Goal: Task Accomplishment & Management: Use online tool/utility

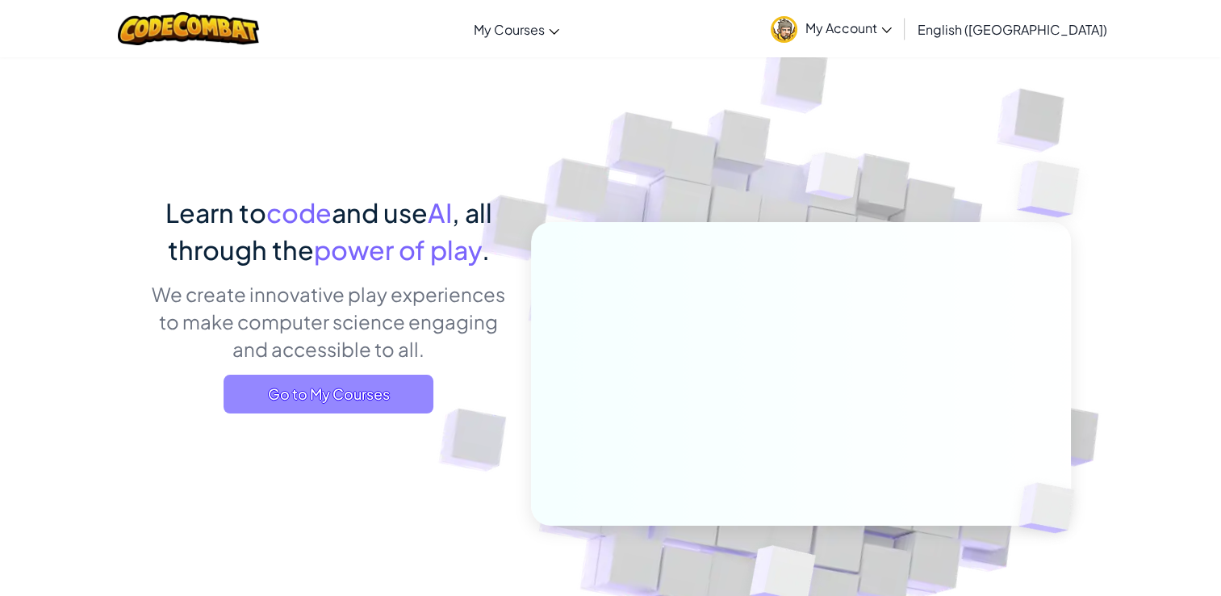
click at [350, 405] on span "Go to My Courses" at bounding box center [329, 394] width 210 height 39
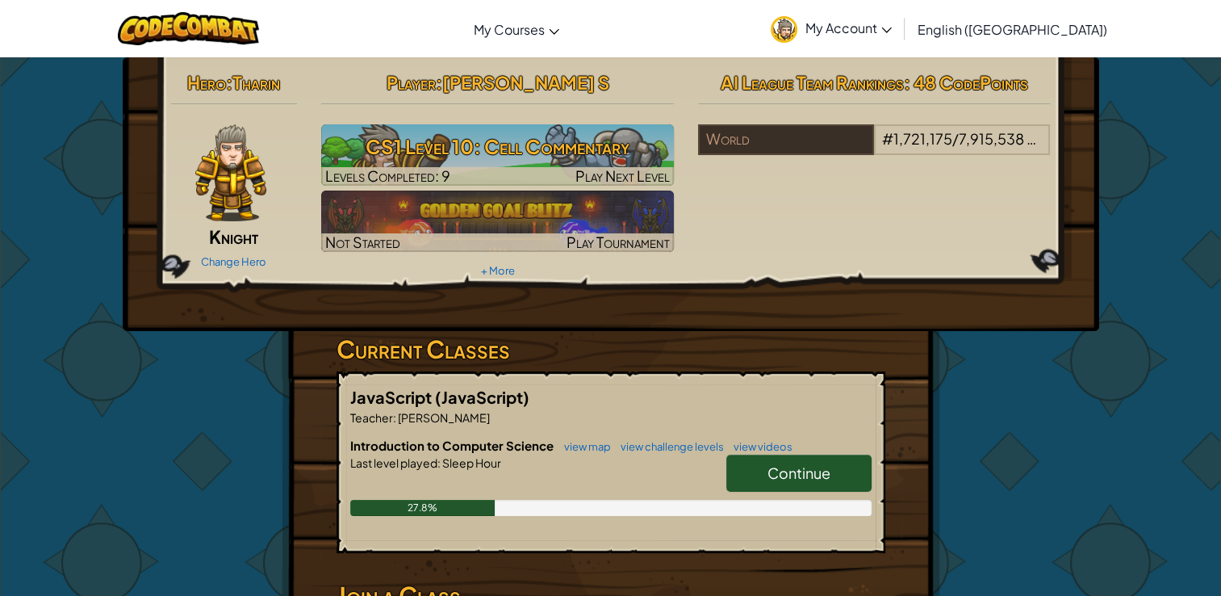
click at [811, 463] on span "Continue" at bounding box center [799, 472] width 63 height 19
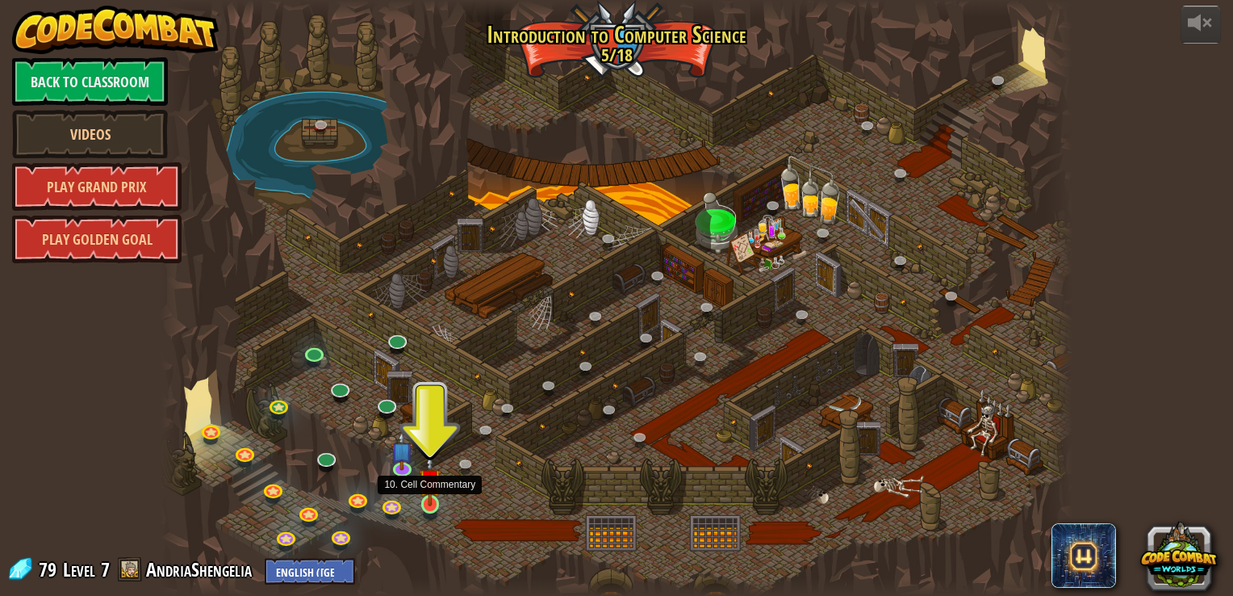
click at [426, 488] on img at bounding box center [430, 480] width 23 height 52
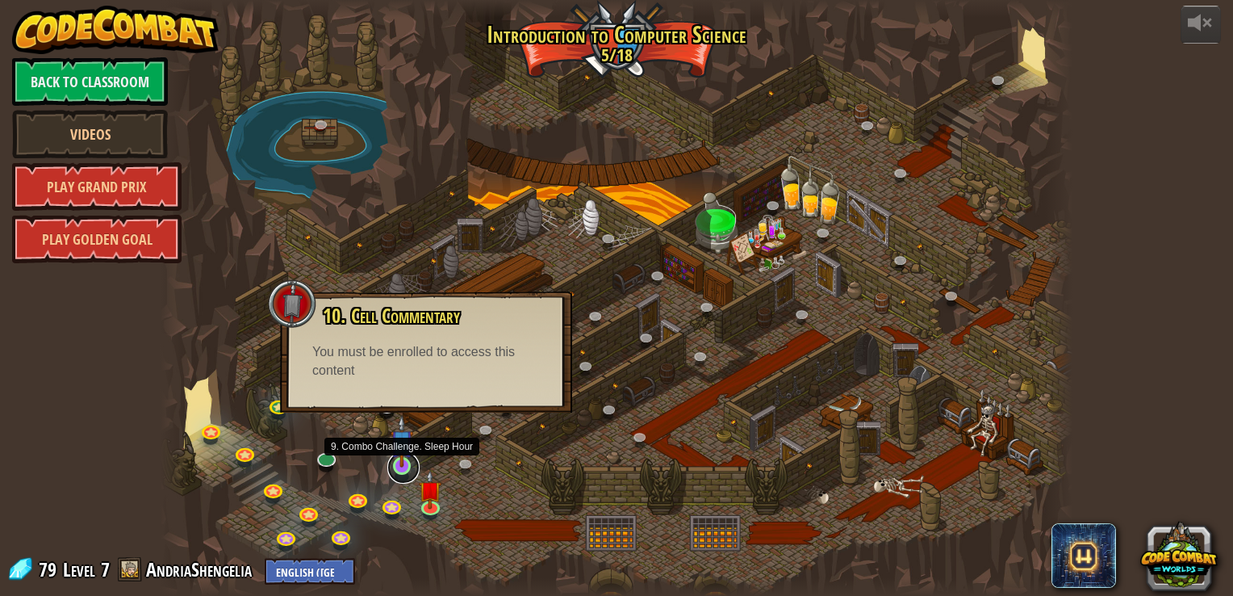
click at [412, 471] on link at bounding box center [403, 467] width 32 height 32
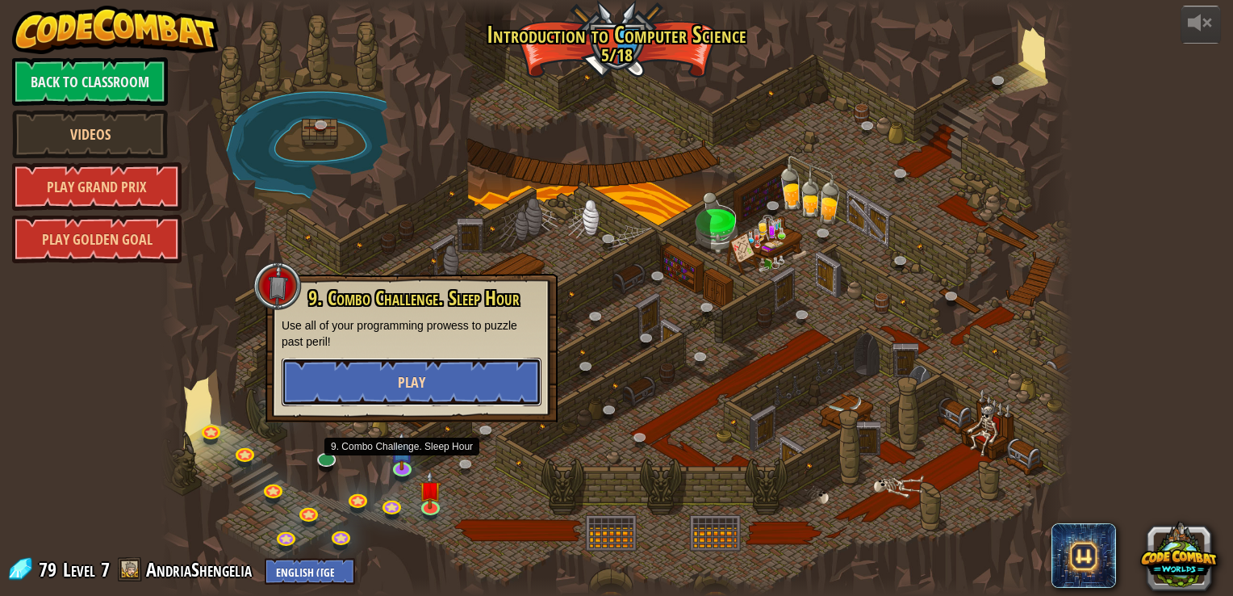
click at [380, 382] on button "Play" at bounding box center [412, 382] width 260 height 48
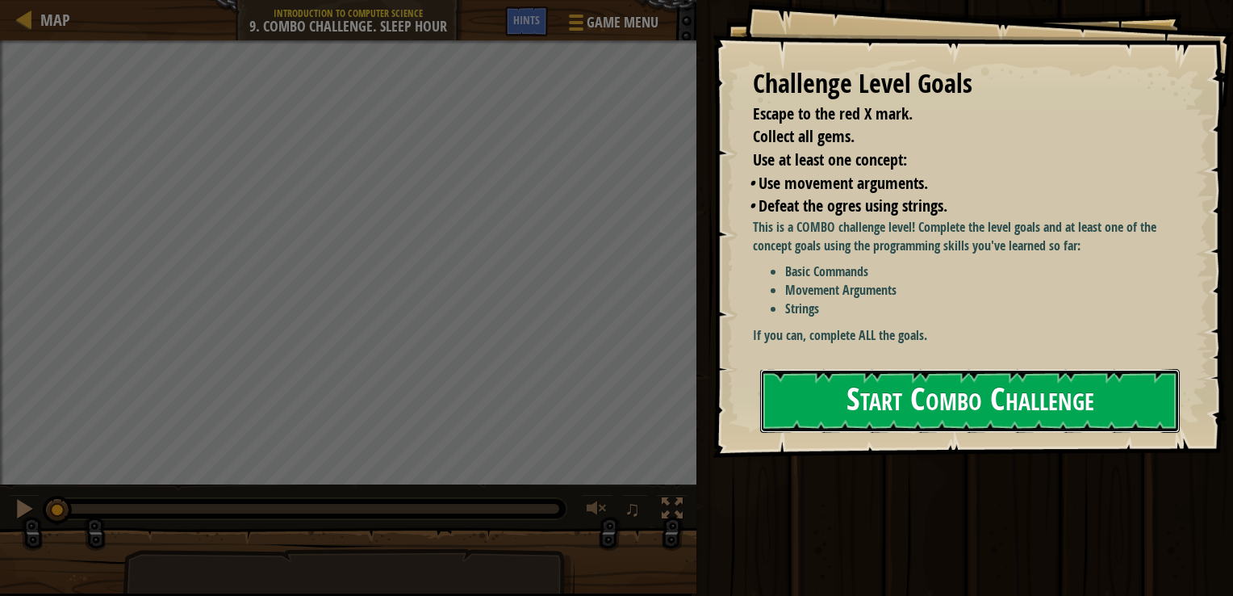
click at [932, 387] on button "Start Combo Challenge" at bounding box center [970, 401] width 420 height 64
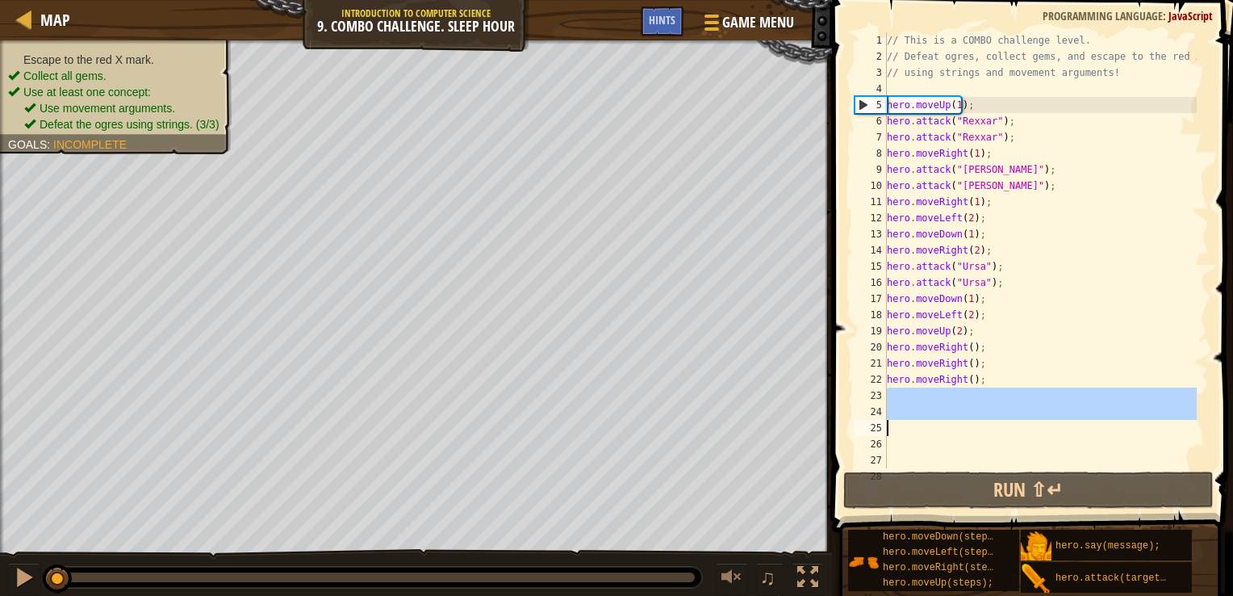
drag, startPoint x: 955, startPoint y: 391, endPoint x: 959, endPoint y: 450, distance: 59.1
click at [959, 450] on div "// This is a COMBO challenge level. // Defeat ogres, collect gems, and escape t…" at bounding box center [1040, 266] width 313 height 468
click at [969, 403] on div "// This is a COMBO challenge level. // Defeat ogres, collect gems, and escape t…" at bounding box center [1040, 250] width 313 height 436
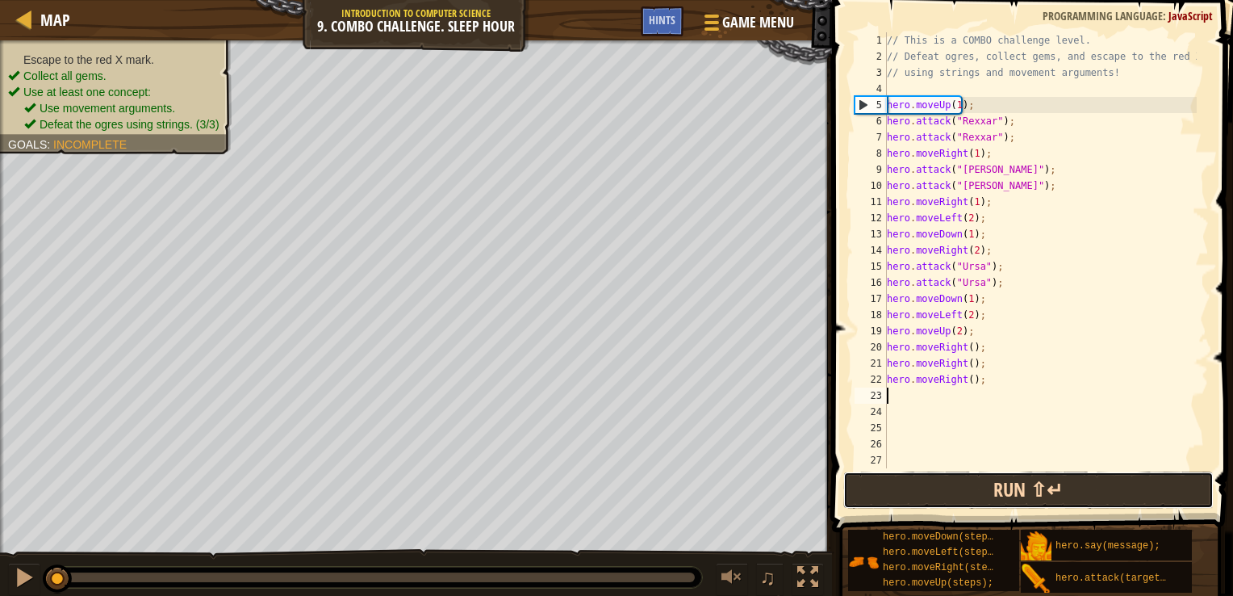
click at [1046, 496] on button "Run ⇧↵" at bounding box center [1029, 489] width 371 height 37
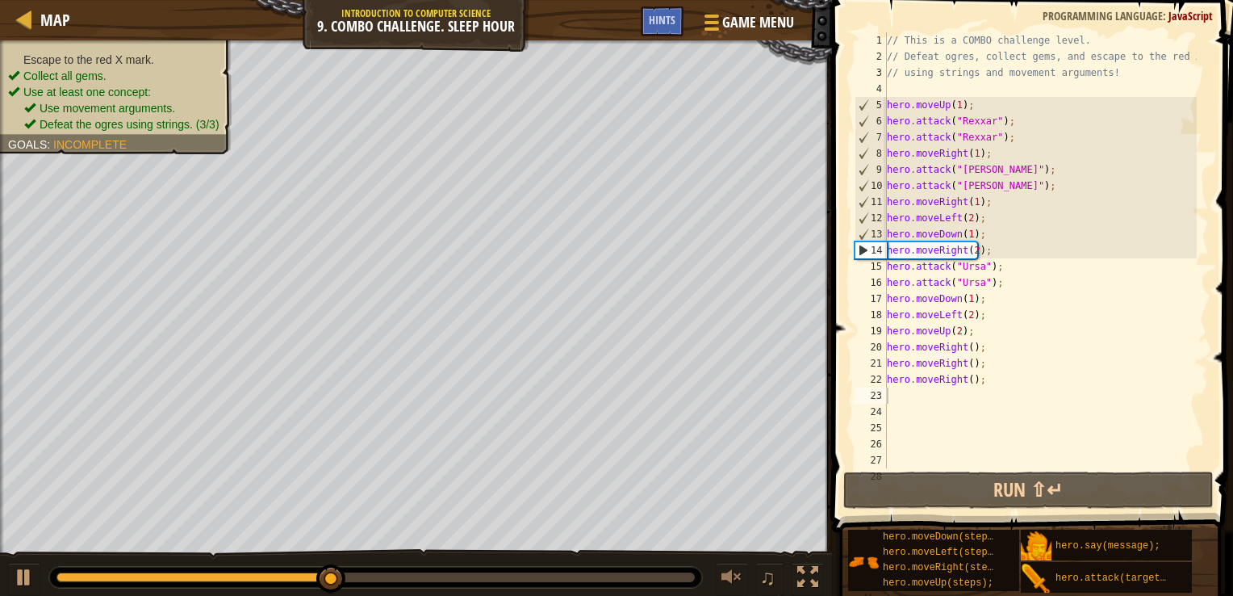
click at [144, 52] on div "Escape to the red X mark. Collect all gems. Use at least one concept: Use movem…" at bounding box center [116, 92] width 216 height 81
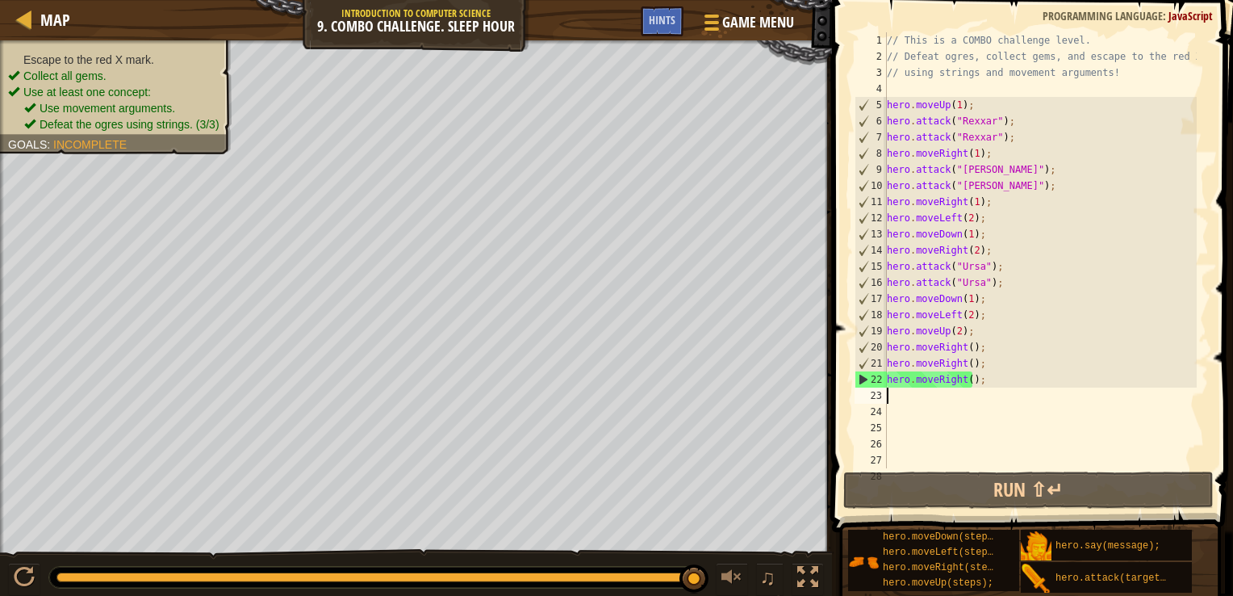
click at [1027, 392] on div "// This is a COMBO challenge level. // Defeat ogres, collect gems, and escape t…" at bounding box center [1040, 266] width 313 height 468
drag, startPoint x: 988, startPoint y: 380, endPoint x: 980, endPoint y: 375, distance: 9.9
click at [980, 375] on div "// This is a COMBO challenge level. // Defeat ogres, collect gems, and escape t…" at bounding box center [1040, 266] width 313 height 468
type textarea "hero.moveRight();"
drag, startPoint x: 982, startPoint y: 378, endPoint x: 891, endPoint y: 379, distance: 91.2
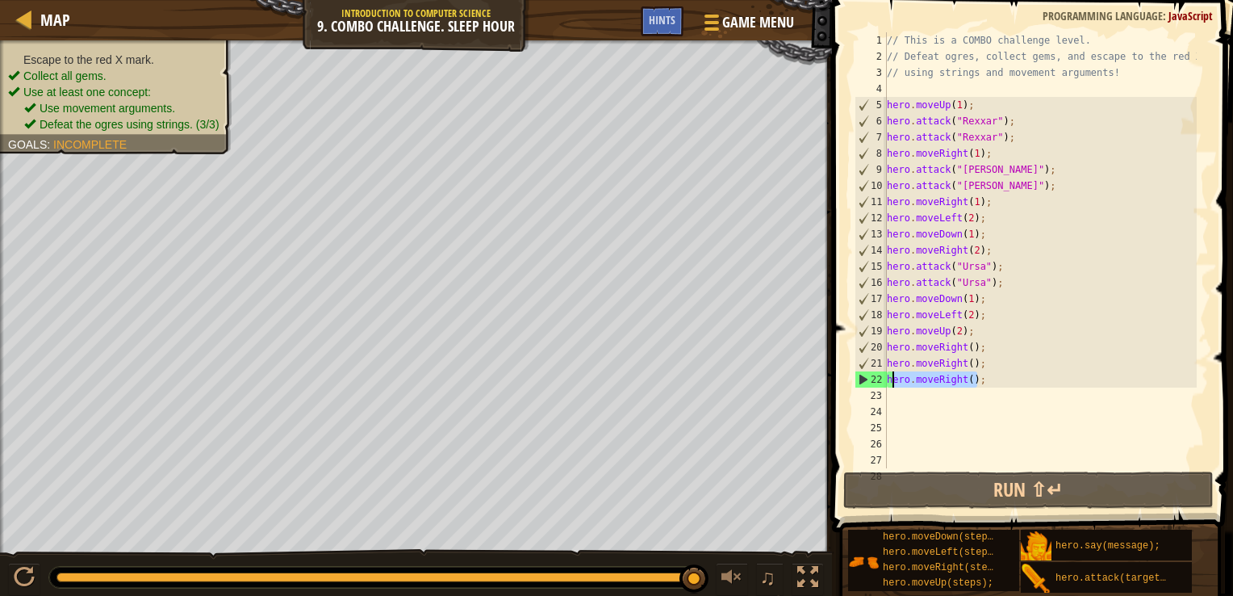
click at [891, 379] on div "// This is a COMBO challenge level. // Defeat ogres, collect gems, and escape t…" at bounding box center [1040, 266] width 313 height 468
click at [914, 402] on div "// This is a COMBO challenge level. // Defeat ogres, collect gems, and escape t…" at bounding box center [1040, 266] width 313 height 468
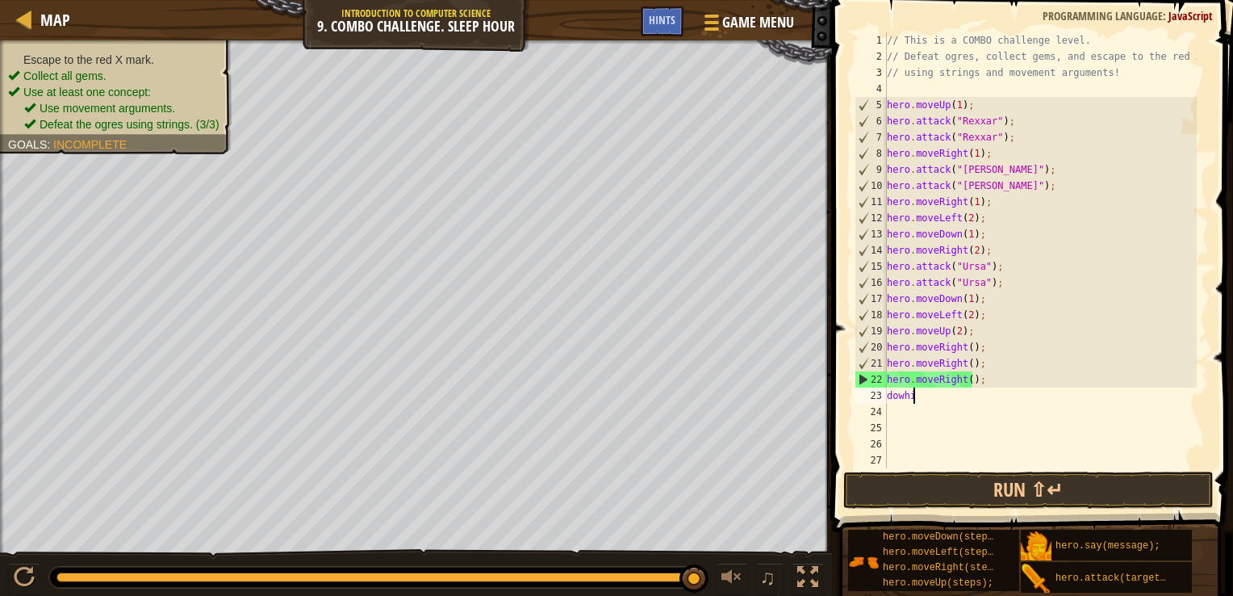
scroll to position [7, 0]
type textarea "d"
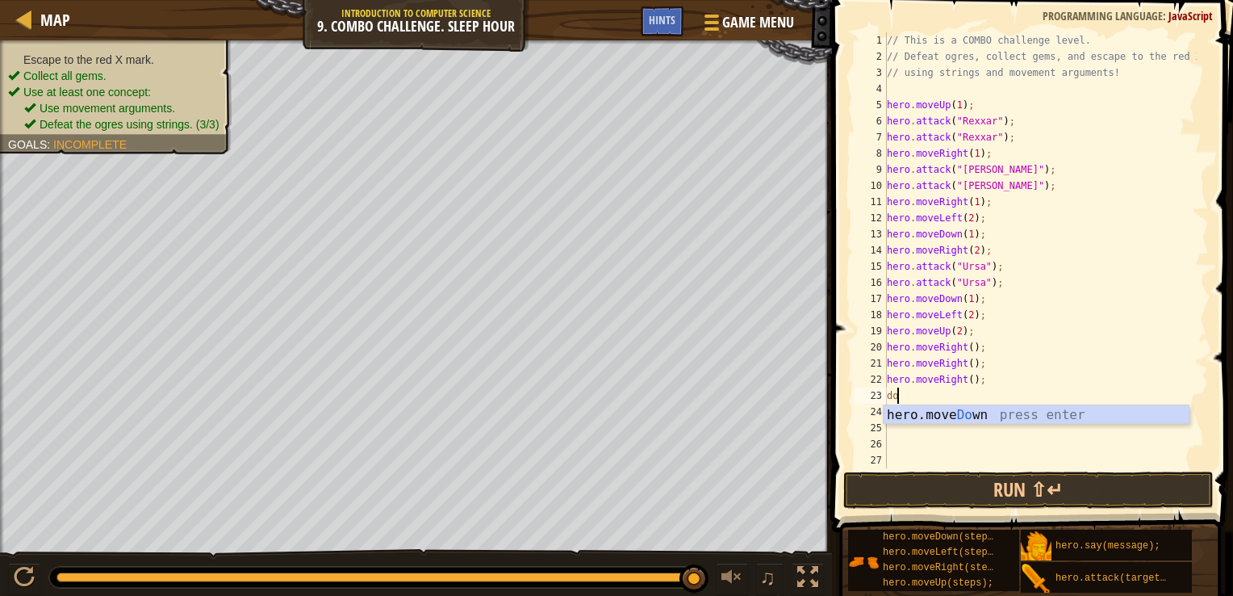
type textarea "d"
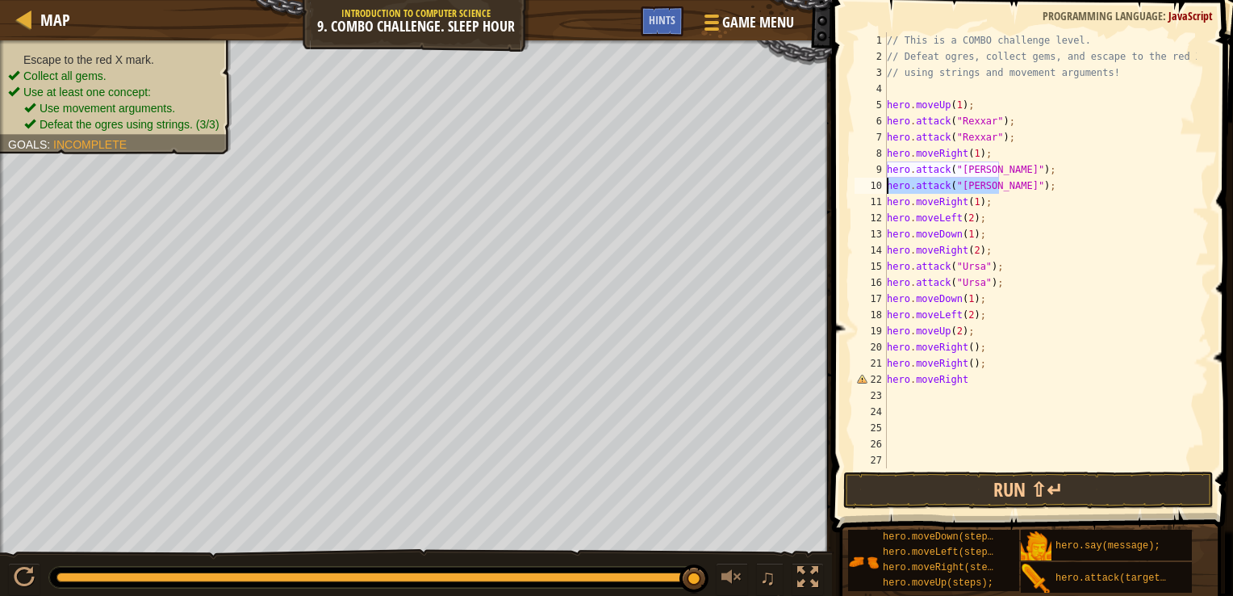
drag, startPoint x: 1008, startPoint y: 185, endPoint x: 872, endPoint y: 183, distance: 136.4
click at [872, 183] on div "hero.moveRight 1 2 3 4 5 6 7 8 9 10 11 12 13 14 15 16 17 18 19 20 21 22 23 24 2…" at bounding box center [1031, 250] width 358 height 436
type textarea "hero.attack("Brack");"
click at [993, 145] on div "// This is a COMBO challenge level. // Defeat ogres, collect gems, and escape t…" at bounding box center [1040, 266] width 313 height 468
type textarea "hero.moveRight(1);"
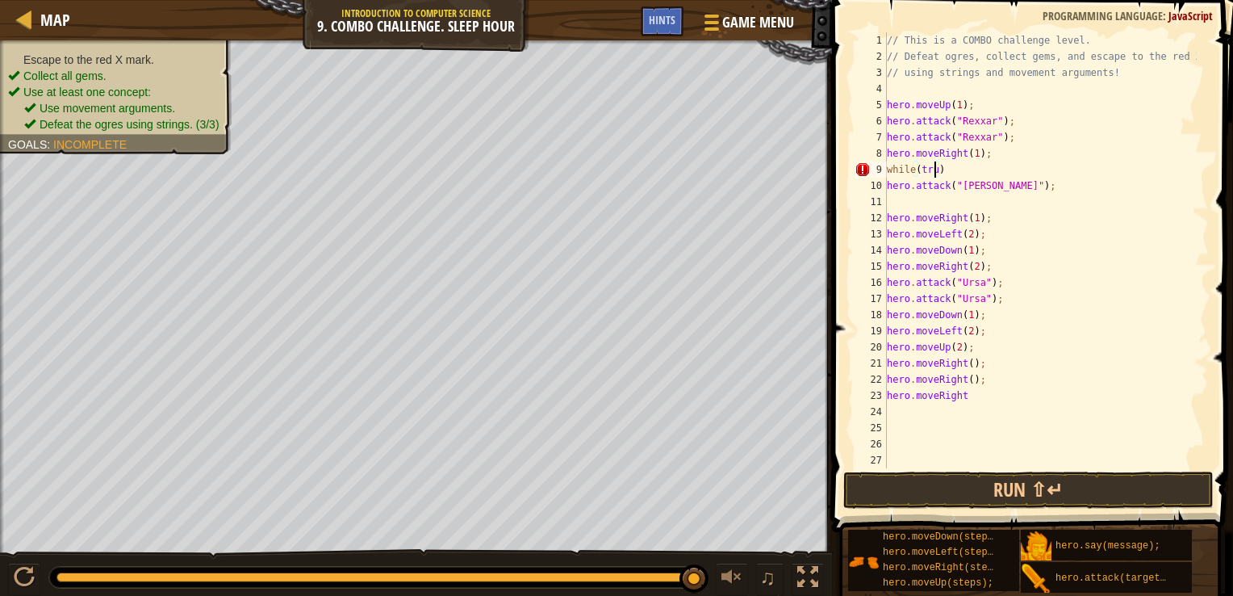
scroll to position [7, 3]
type textarea "while(true){"
click at [891, 191] on div "// This is a COMBO challenge level. // Defeat ogres, collect gems, and escape t…" at bounding box center [1040, 266] width 313 height 468
type textarea "hero.attack("Brack");"
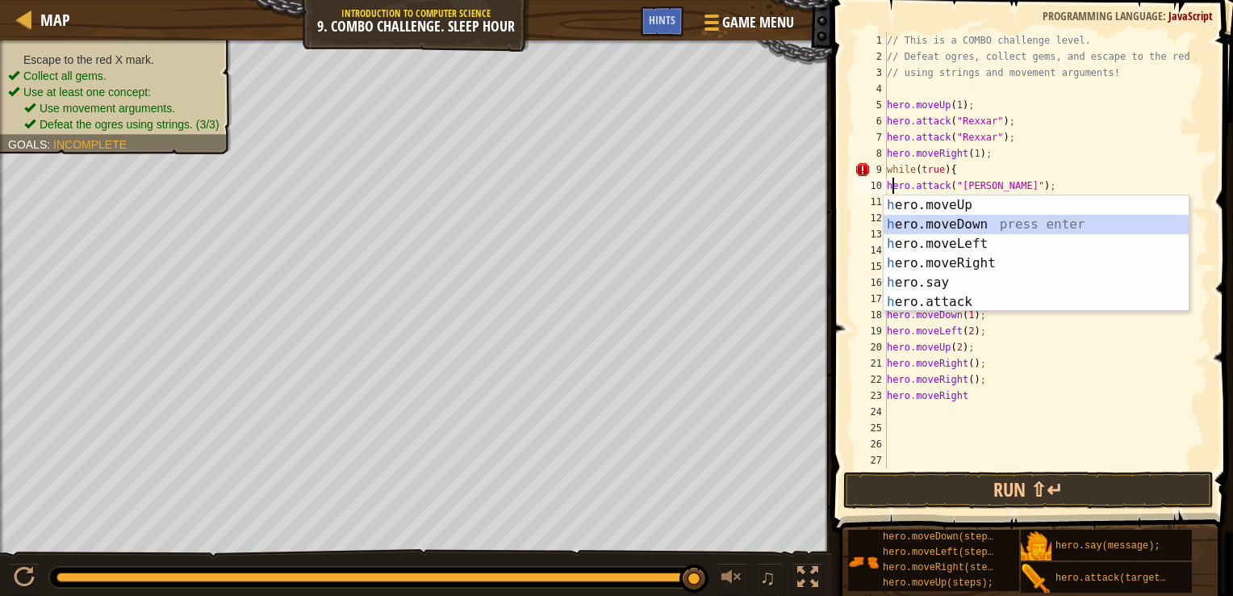
click at [1033, 189] on div "// This is a COMBO challenge level. // Defeat ogres, collect gems, and escape t…" at bounding box center [1040, 266] width 313 height 468
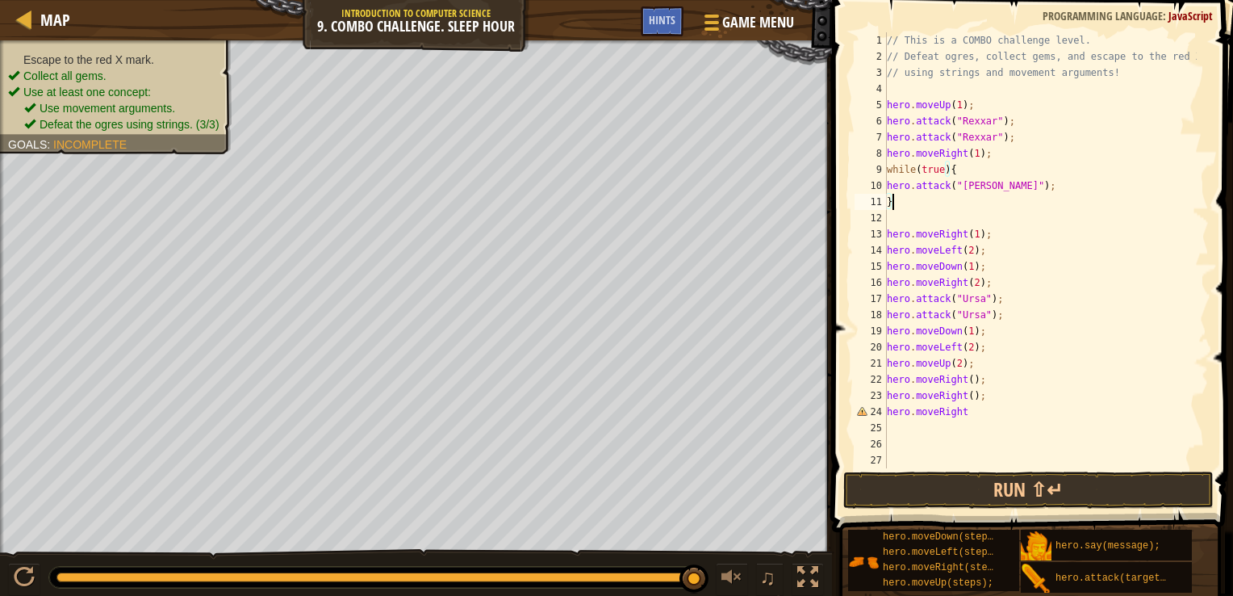
click at [971, 412] on div "// This is a COMBO challenge level. // Defeat ogres, collect gems, and escape t…" at bounding box center [1040, 266] width 313 height 468
click at [1063, 484] on button "Run ⇧↵" at bounding box center [1029, 489] width 371 height 37
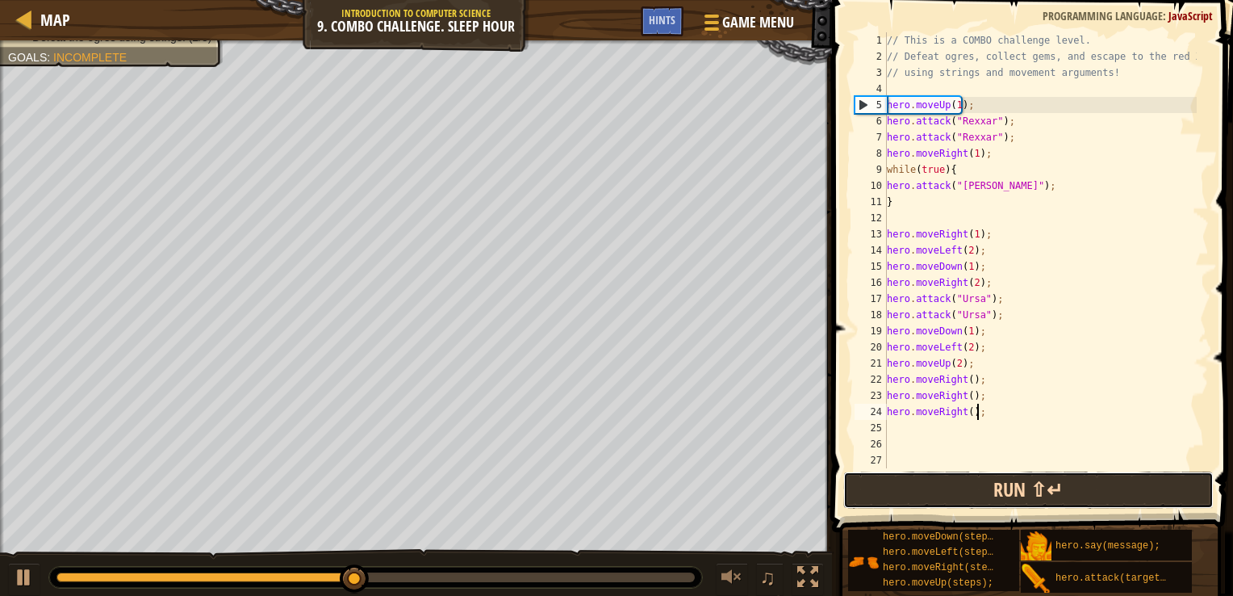
click at [953, 480] on button "Run ⇧↵" at bounding box center [1029, 489] width 371 height 37
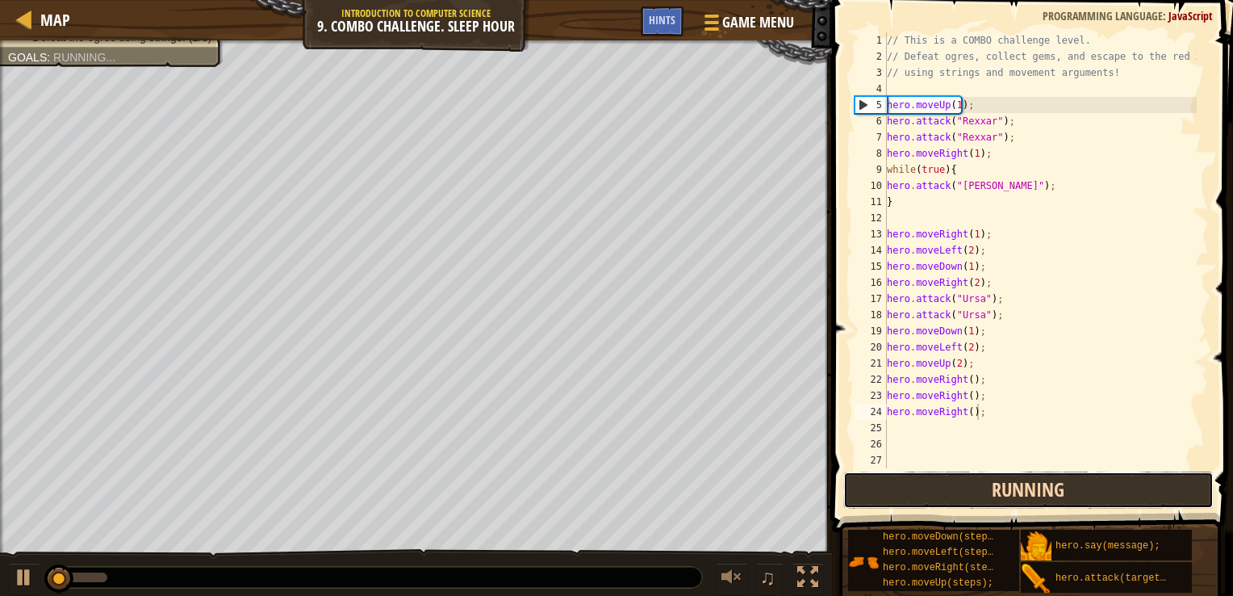
click at [953, 480] on button "Running" at bounding box center [1029, 489] width 371 height 37
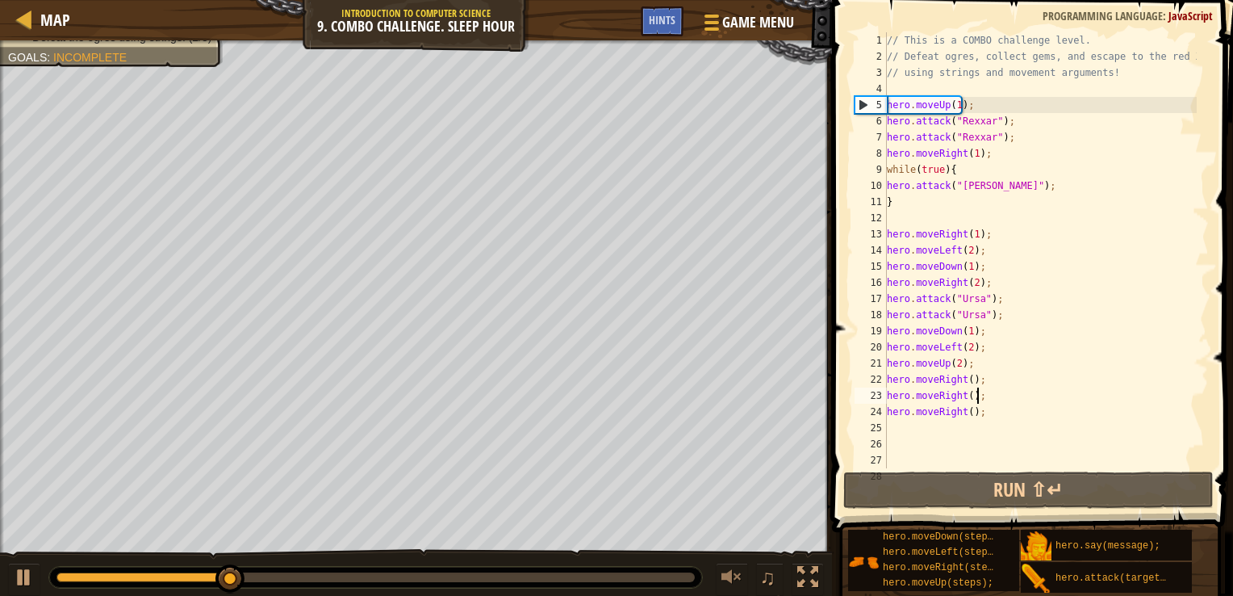
drag, startPoint x: 1020, startPoint y: 399, endPoint x: 929, endPoint y: 350, distance: 102.6
click at [929, 350] on div "// This is a COMBO challenge level. // Defeat ogres, collect gems, and escape t…" at bounding box center [1040, 266] width 313 height 468
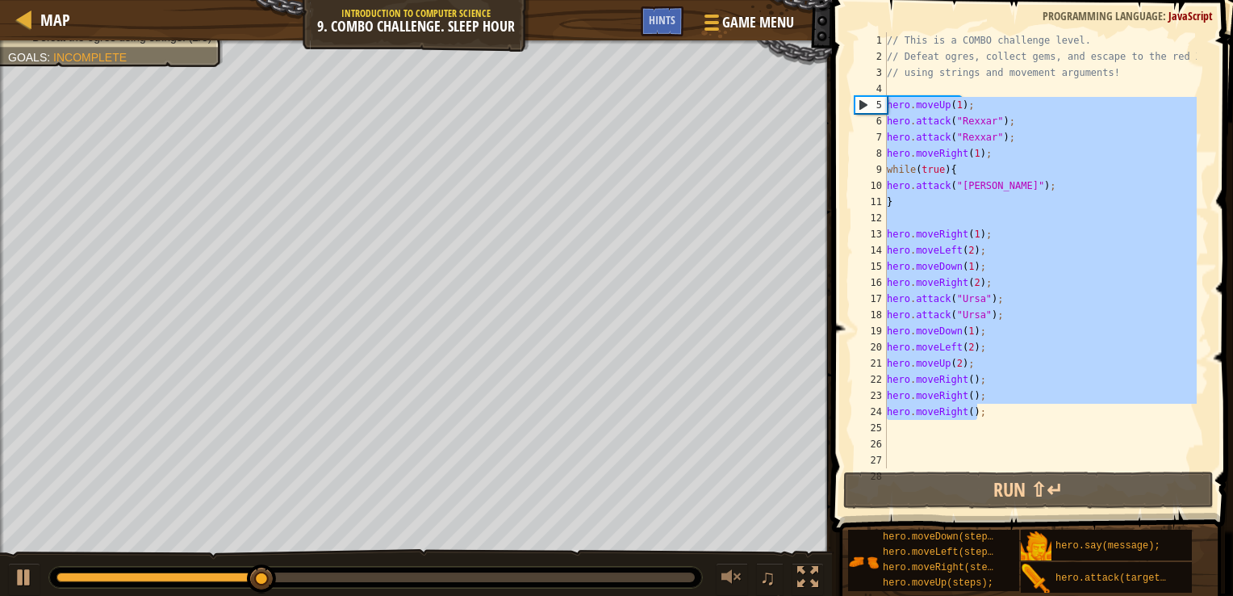
drag, startPoint x: 1004, startPoint y: 413, endPoint x: 878, endPoint y: 108, distance: 329.4
click at [878, 108] on div "hero.moveLeft(2); hero.moveUp(2); 1 2 3 4 5 6 7 8 9 10 11 12 13 14 15 16 17 18 …" at bounding box center [1031, 250] width 358 height 436
type textarea "hero.moveUp(1); hero.attack("Rexxar");"
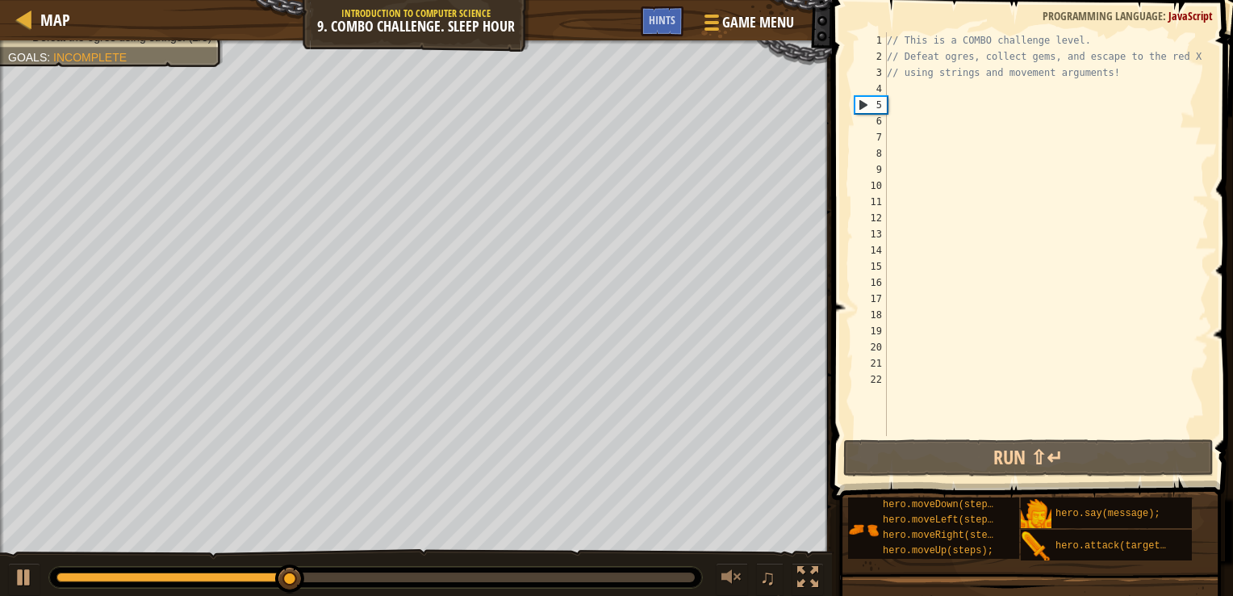
scroll to position [7, 0]
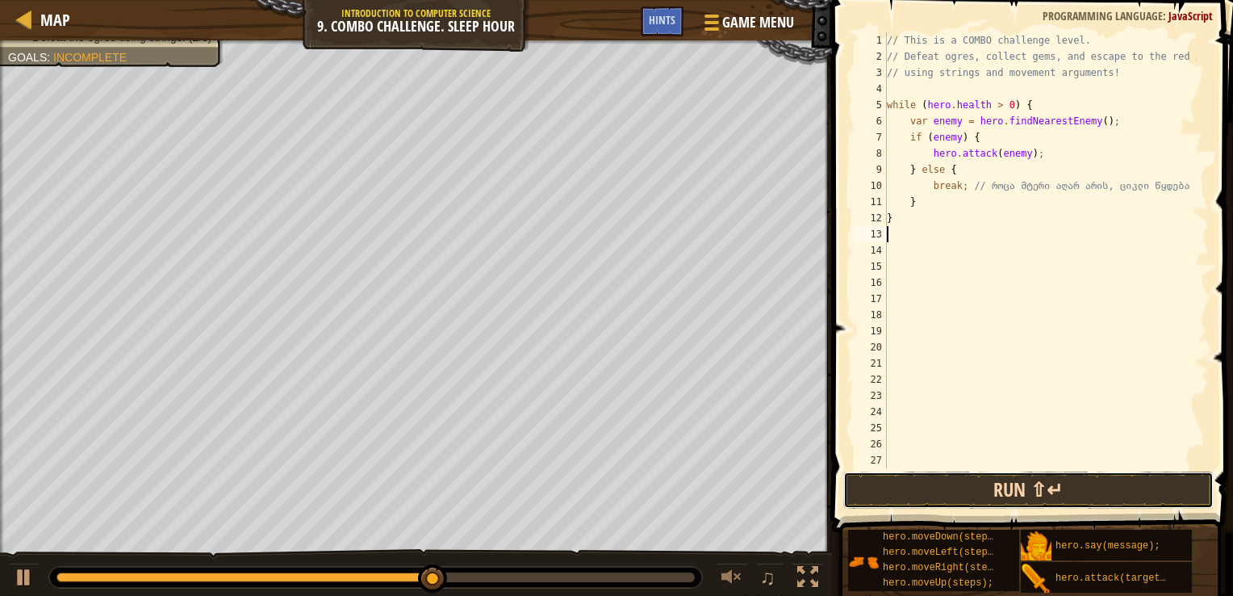
click at [970, 485] on button "Run ⇧↵" at bounding box center [1029, 489] width 371 height 37
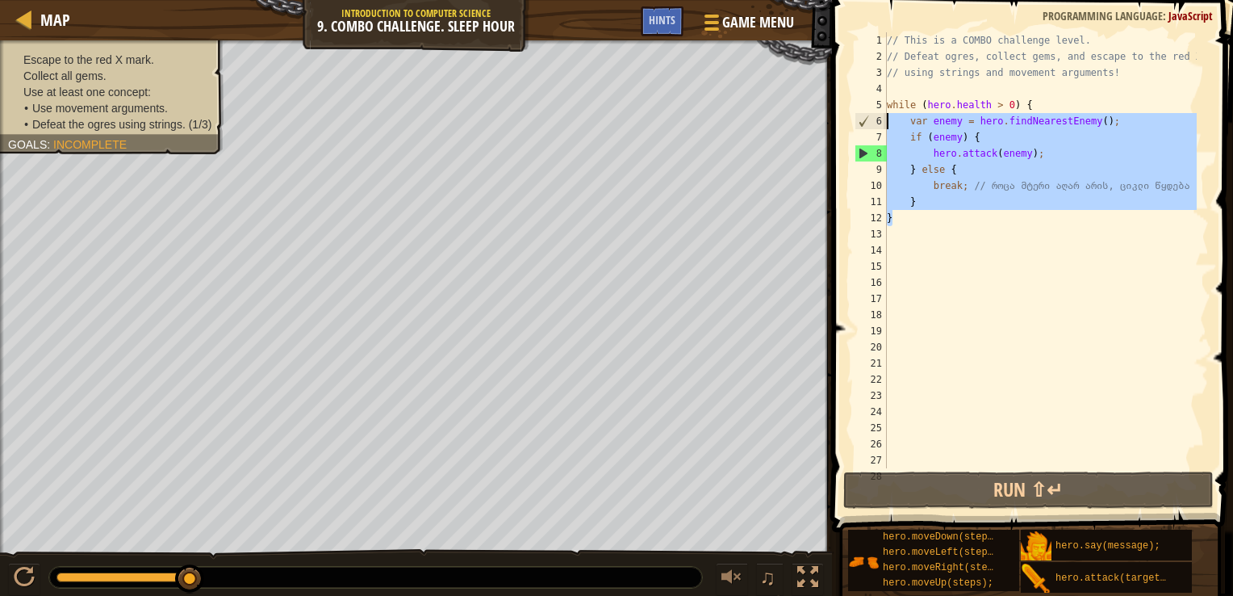
drag, startPoint x: 919, startPoint y: 220, endPoint x: 867, endPoint y: 113, distance: 119.5
click at [867, 113] on div "1 2 3 4 5 6 7 8 9 10 11 12 13 14 15 16 17 18 19 20 21 22 23 24 25 26 27 28 // T…" at bounding box center [1031, 250] width 358 height 436
click at [928, 206] on div "// This is a COMBO challenge level. // Defeat ogres, collect gems, and escape t…" at bounding box center [1040, 250] width 313 height 436
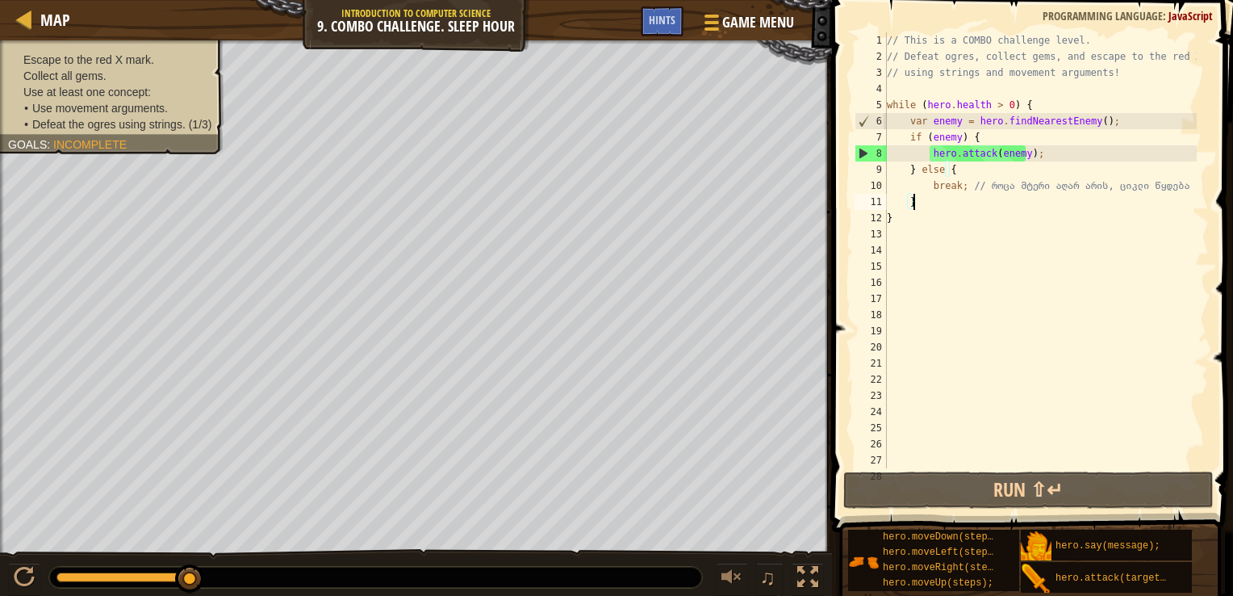
click at [930, 216] on div "// This is a COMBO challenge level. // Defeat ogres, collect gems, and escape t…" at bounding box center [1040, 266] width 313 height 468
type textarea "}"
paste textarea "}"
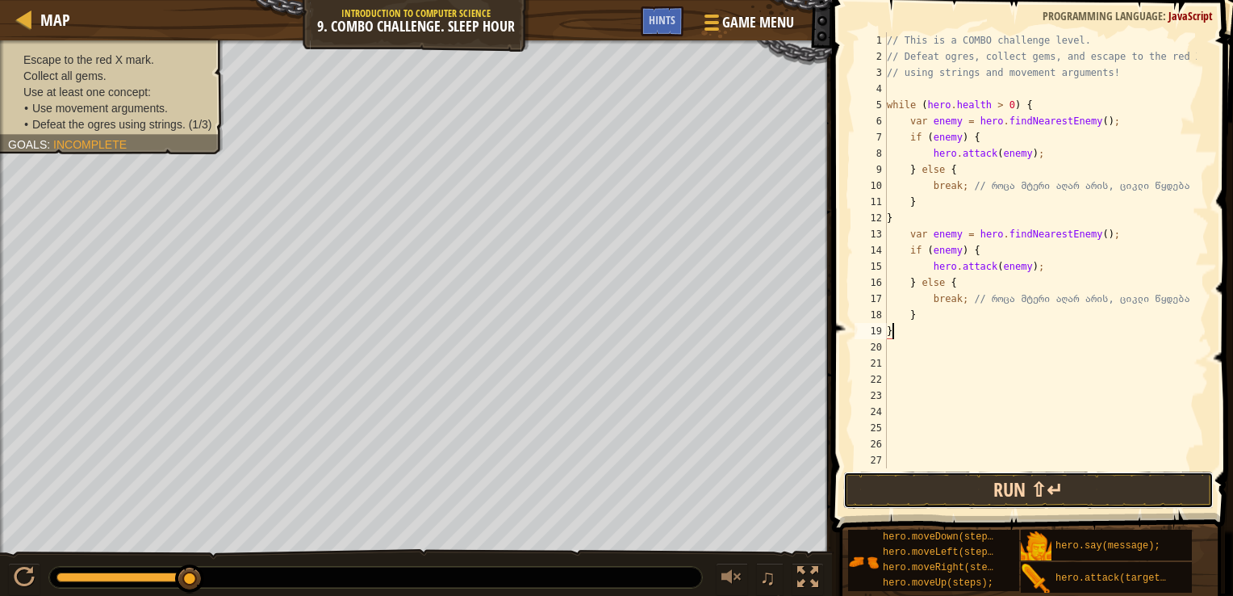
click at [1042, 486] on button "Run ⇧↵" at bounding box center [1029, 489] width 371 height 37
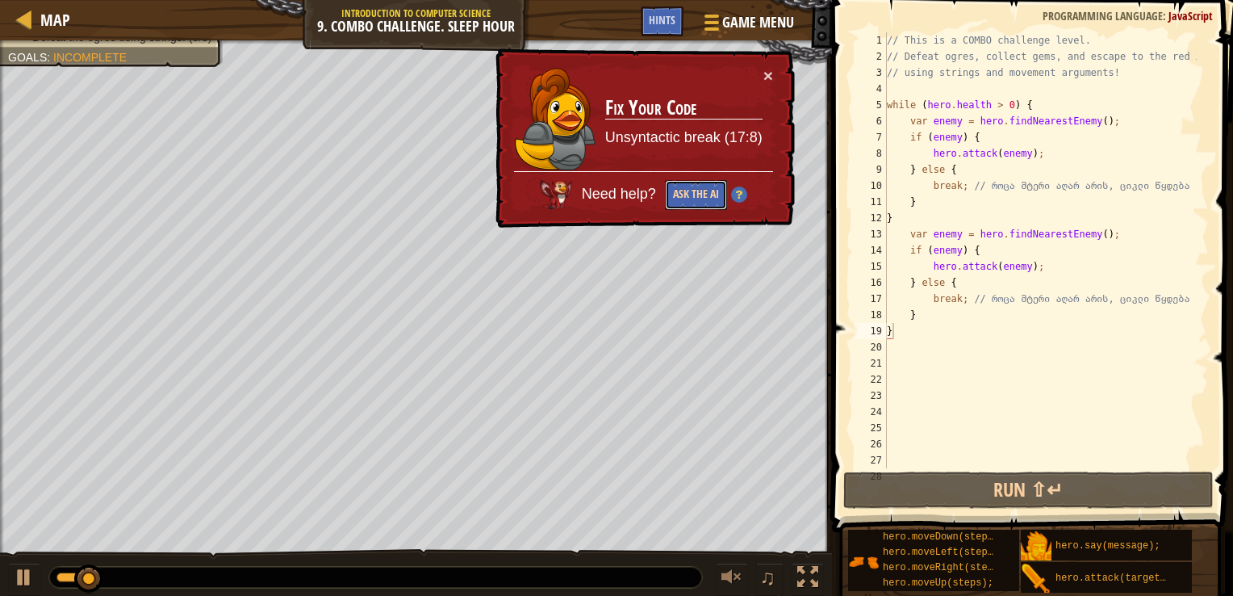
click at [712, 202] on button "Ask the AI" at bounding box center [696, 195] width 62 height 30
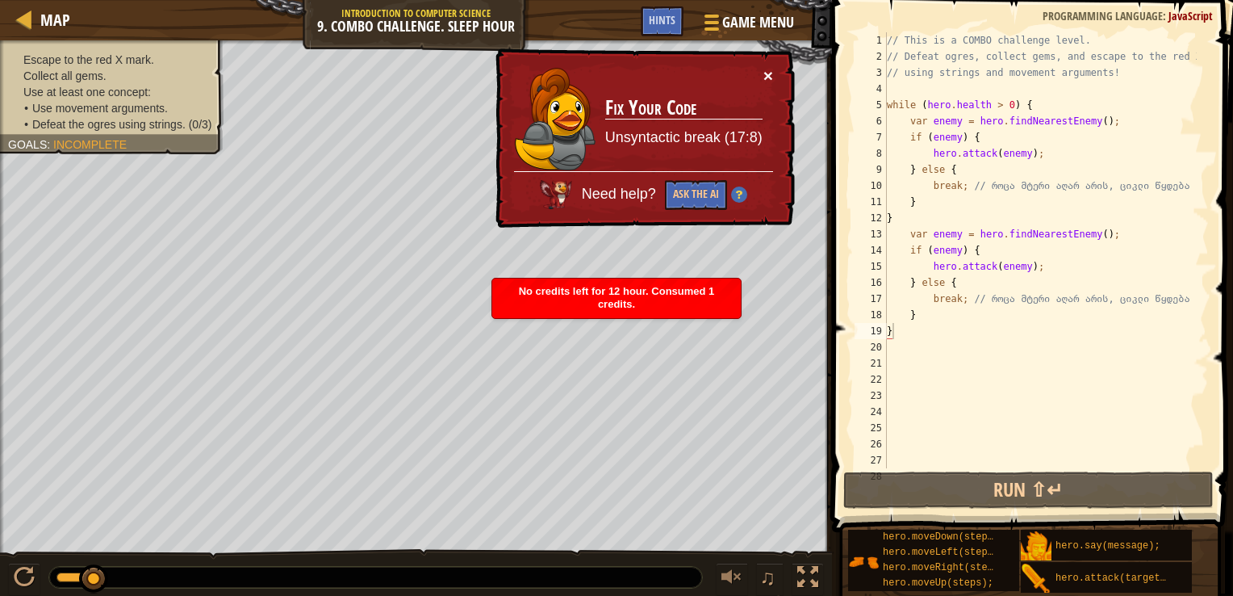
click at [769, 69] on button "×" at bounding box center [769, 75] width 10 height 17
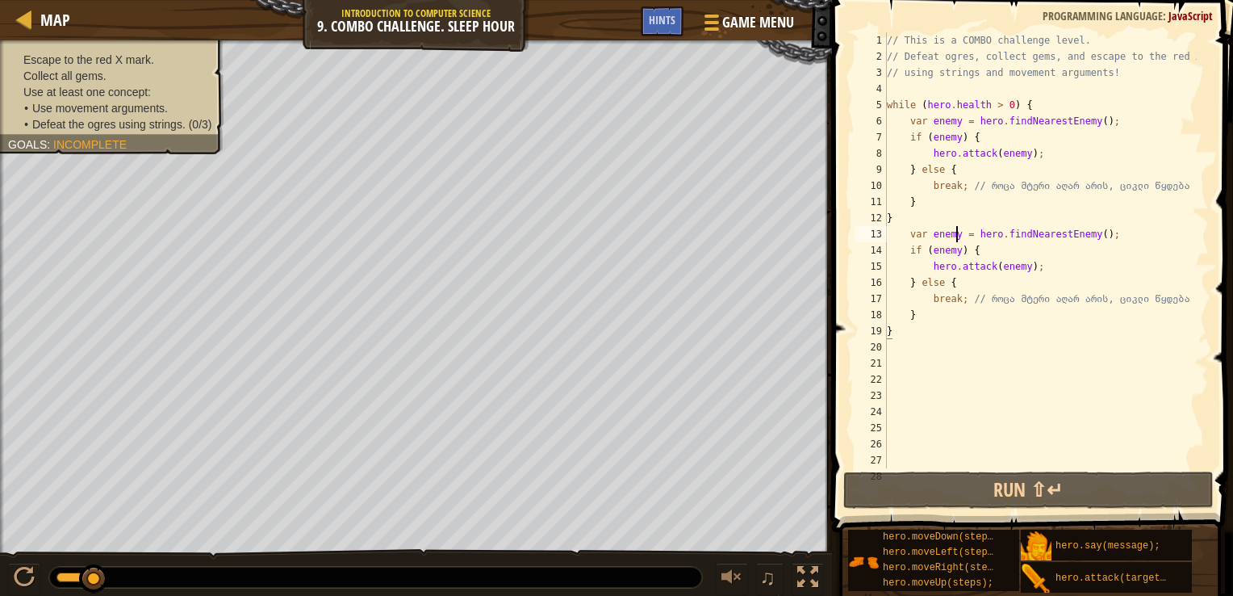
click at [956, 236] on div "// This is a COMBO challenge level. // Defeat ogres, collect gems, and escape t…" at bounding box center [1040, 266] width 313 height 468
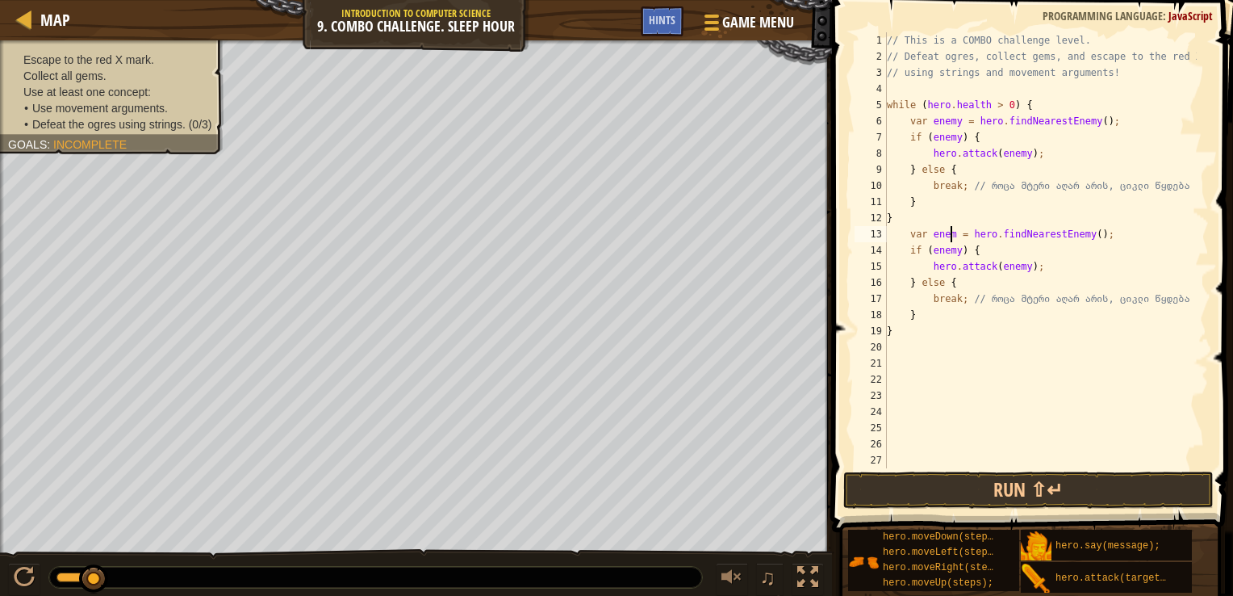
click at [1018, 270] on div "// This is a COMBO challenge level. // Defeat ogres, collect gems, and escape t…" at bounding box center [1040, 266] width 313 height 468
click at [951, 252] on div "// This is a COMBO challenge level. // Defeat ogres, collect gems, and escape t…" at bounding box center [1040, 266] width 313 height 468
click at [951, 480] on button "Run ⇧↵" at bounding box center [1029, 489] width 371 height 37
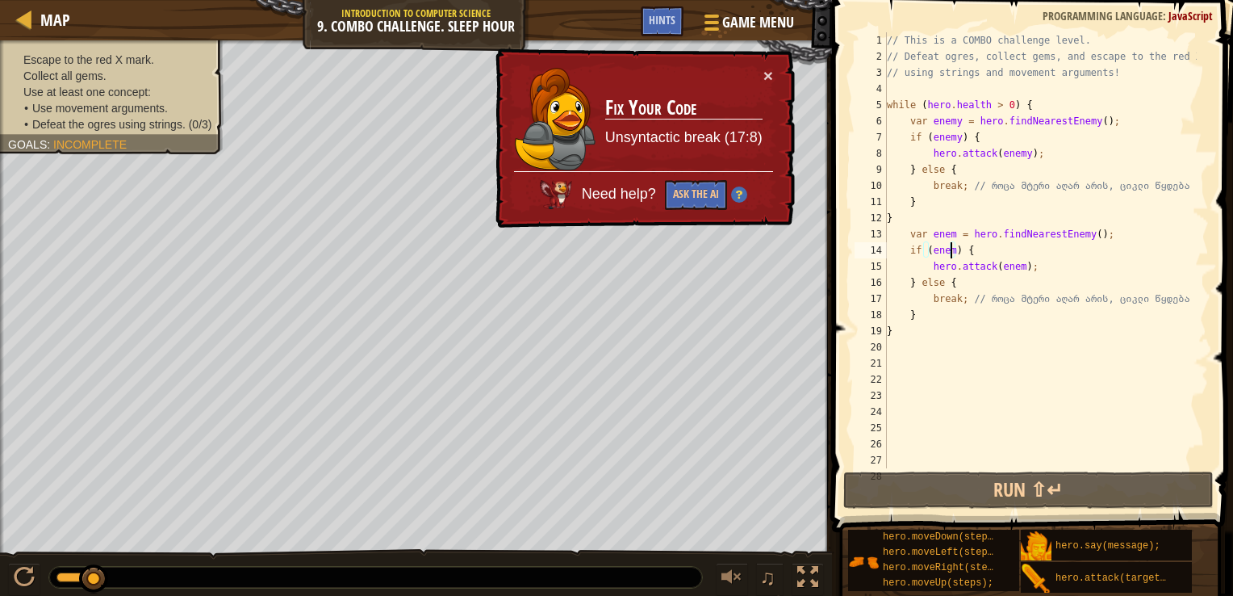
click at [912, 218] on div "// This is a COMBO challenge level. // Defeat ogres, collect gems, and escape t…" at bounding box center [1040, 266] width 313 height 468
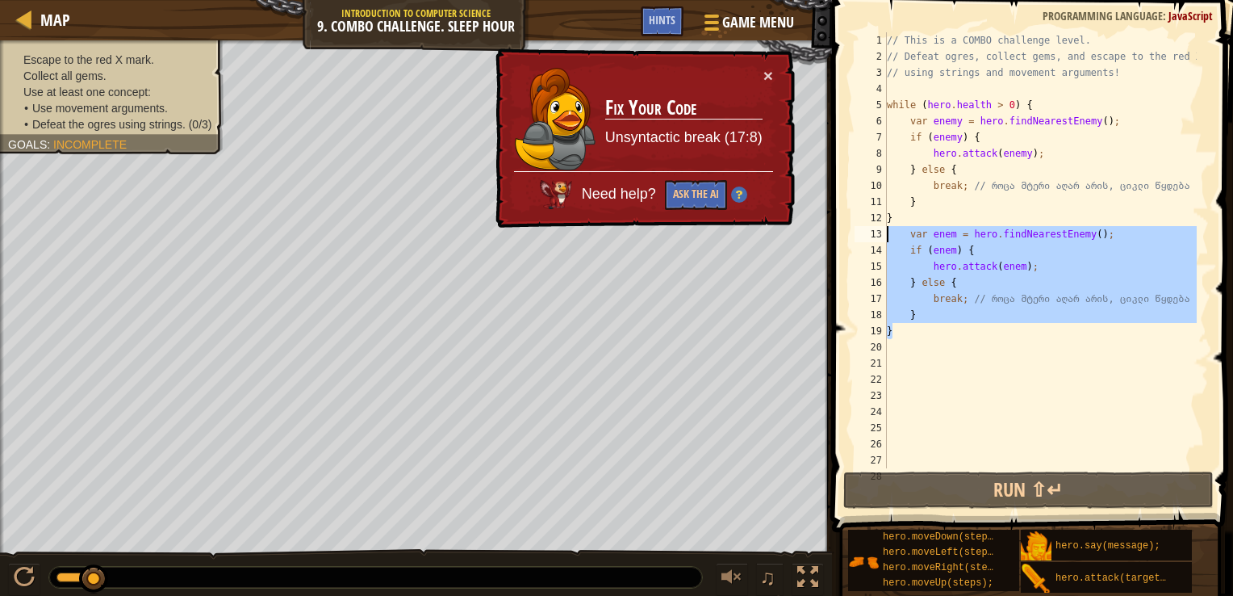
drag, startPoint x: 933, startPoint y: 324, endPoint x: 885, endPoint y: 228, distance: 106.9
click at [885, 228] on div "} 1 2 3 4 5 6 7 8 9 10 11 12 13 14 15 16 17 18 19 20 21 22 23 24 25 26 27 28 //…" at bounding box center [1031, 250] width 358 height 436
type textarea "var enem = hero.findNearestEnemy(); if (enem) {"
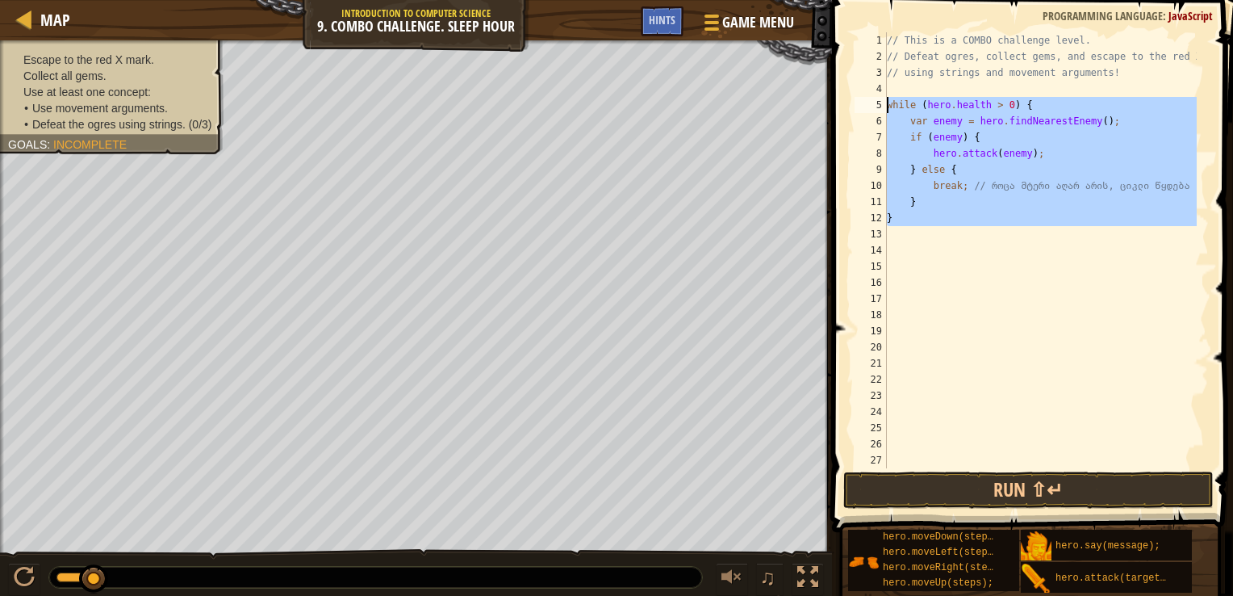
drag, startPoint x: 953, startPoint y: 237, endPoint x: 859, endPoint y: 108, distance: 159.5
click at [859, 108] on div "1 2 3 4 5 6 7 8 9 10 11 12 13 14 15 16 17 18 19 20 21 22 23 24 25 26 27 28 // T…" at bounding box center [1031, 250] width 358 height 436
type textarea "while (hero.health > 0) { var enemy = hero.findNearestEnemy();"
click at [962, 236] on div "// This is a COMBO challenge level. // Defeat ogres, collect gems, and escape t…" at bounding box center [1040, 250] width 313 height 436
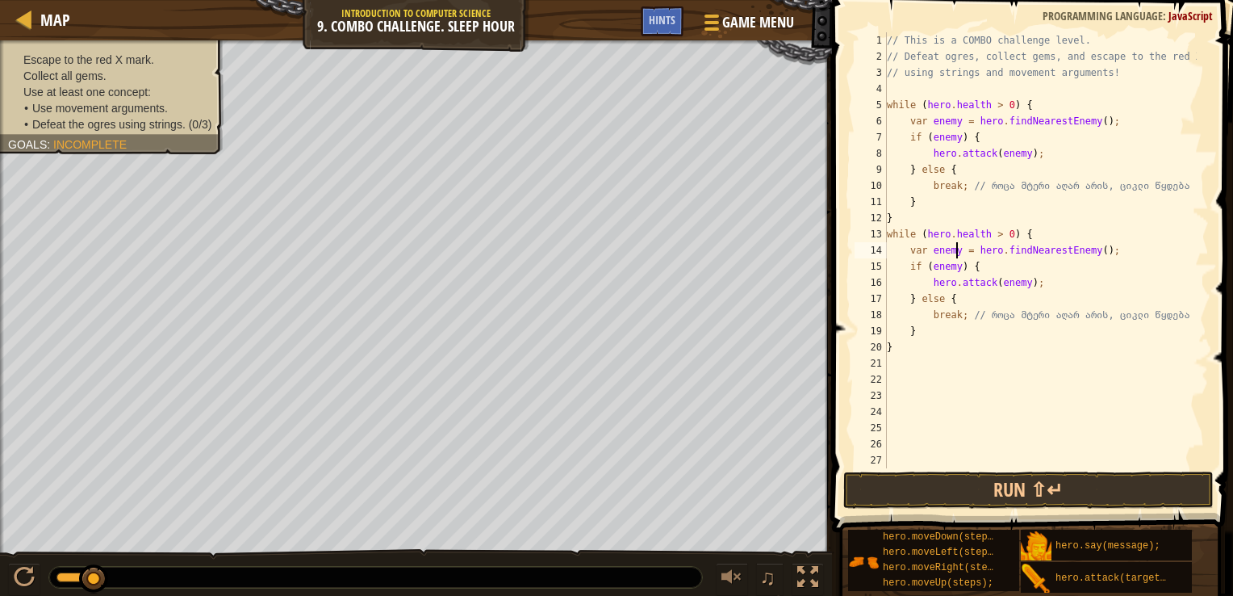
click at [954, 250] on div "// This is a COMBO challenge level. // Defeat ogres, collect gems, and escape t…" at bounding box center [1040, 266] width 313 height 468
click at [1002, 488] on button "Run ⇧↵" at bounding box center [1029, 489] width 371 height 37
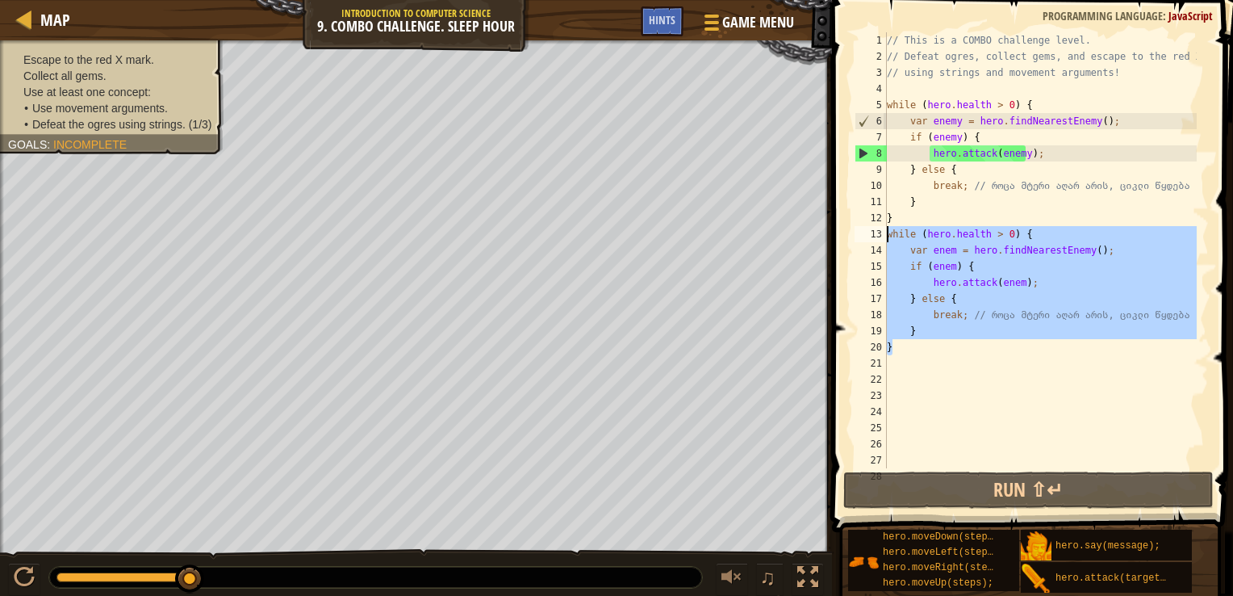
drag, startPoint x: 932, startPoint y: 340, endPoint x: 882, endPoint y: 237, distance: 114.4
click at [882, 237] on div "hero.attack(enem); 1 2 3 4 5 6 7 8 9 10 11 12 13 14 15 16 17 18 19 20 21 22 23 …" at bounding box center [1031, 250] width 358 height 436
type textarea "while (hero.health > 0) { var enem = hero.findNearestEnemy();"
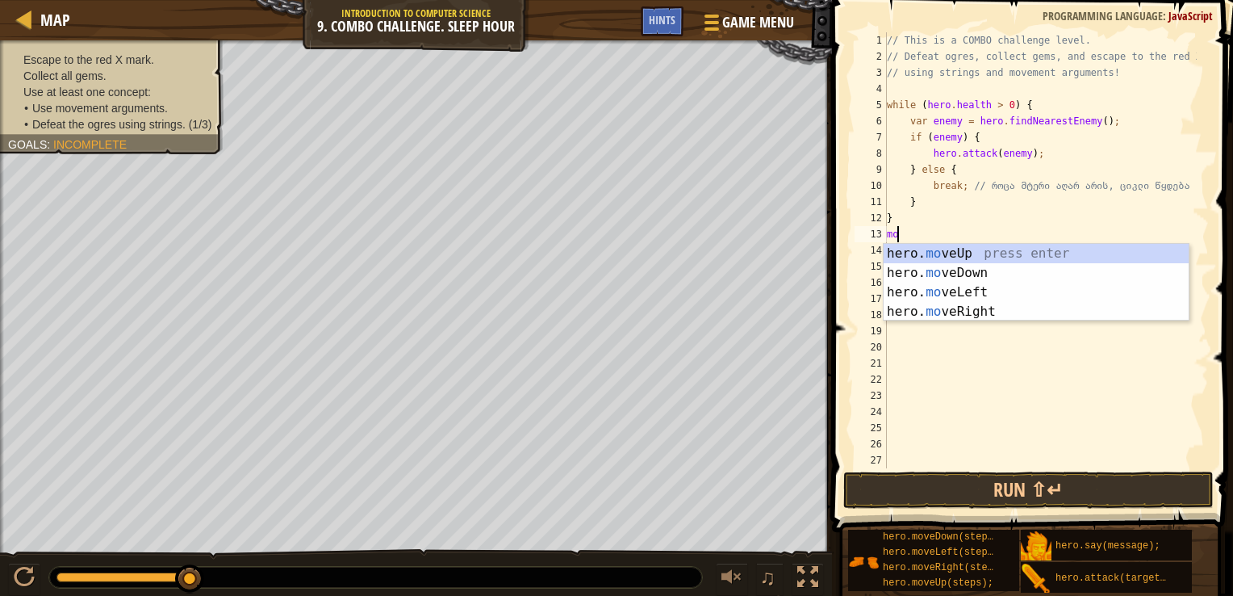
type textarea "move"
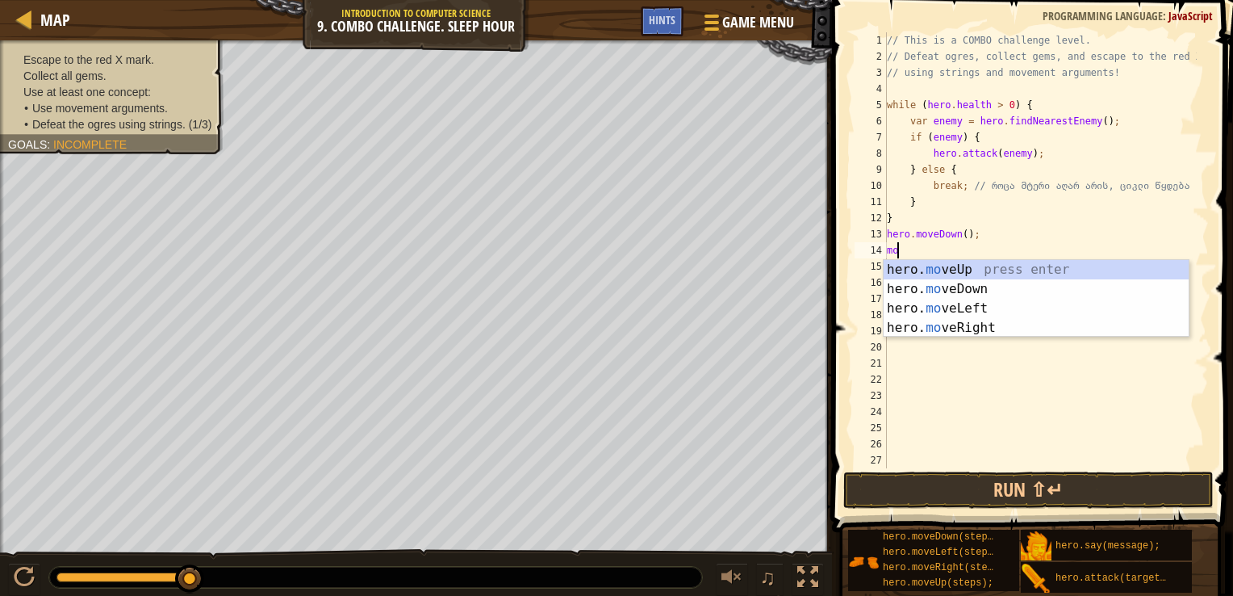
type textarea "move"
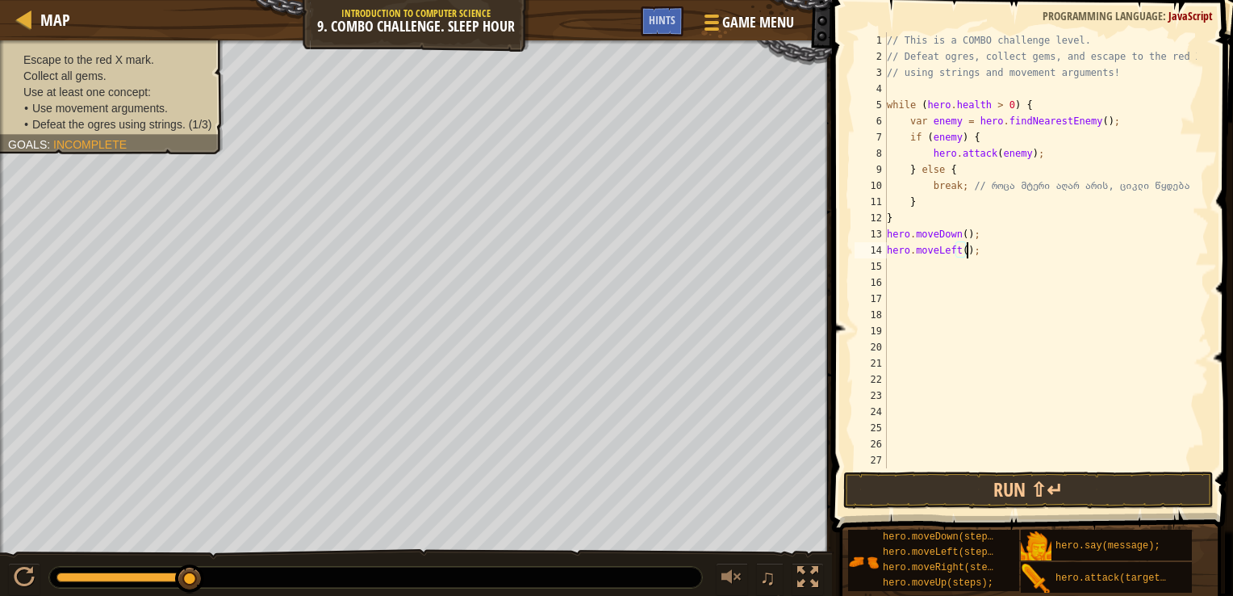
click at [965, 253] on div "// This is a COMBO challenge level. // Defeat ogres, collect gems, and escape t…" at bounding box center [1040, 266] width 313 height 468
click at [986, 250] on div "// This is a COMBO challenge level. // Defeat ogres, collect gems, and escape t…" at bounding box center [1040, 266] width 313 height 468
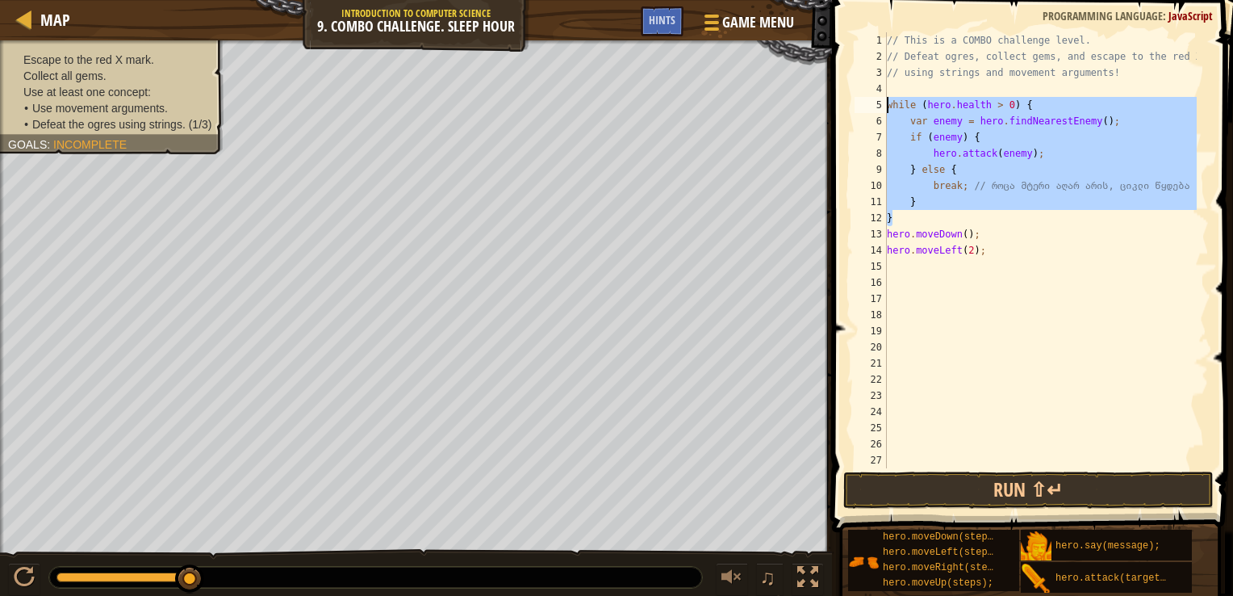
drag, startPoint x: 903, startPoint y: 216, endPoint x: 878, endPoint y: 110, distance: 108.5
click at [879, 110] on div "hero.moveLeft(2); 1 2 3 4 5 6 7 8 9 10 11 12 13 14 15 16 17 18 19 20 21 22 23 2…" at bounding box center [1031, 250] width 358 height 436
type textarea "while (hero.health > 0) { var enemy = hero.findNearestEnemy();"
click at [985, 260] on div "// This is a COMBO challenge level. // Defeat ogres, collect gems, and escape t…" at bounding box center [1040, 266] width 313 height 468
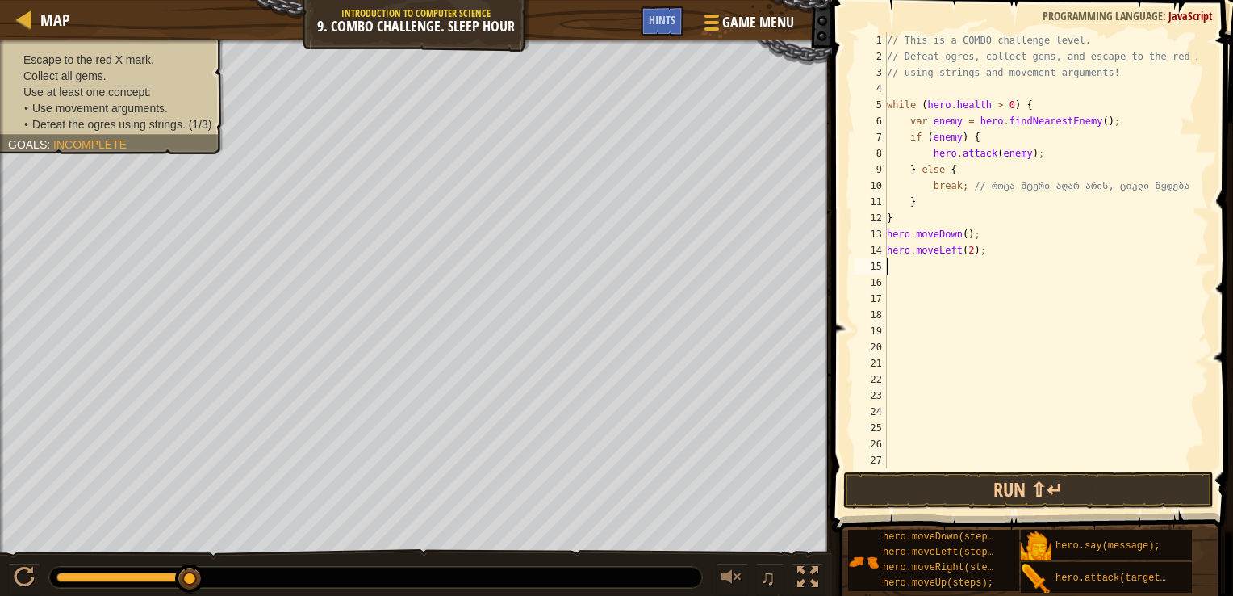
paste textarea "}"
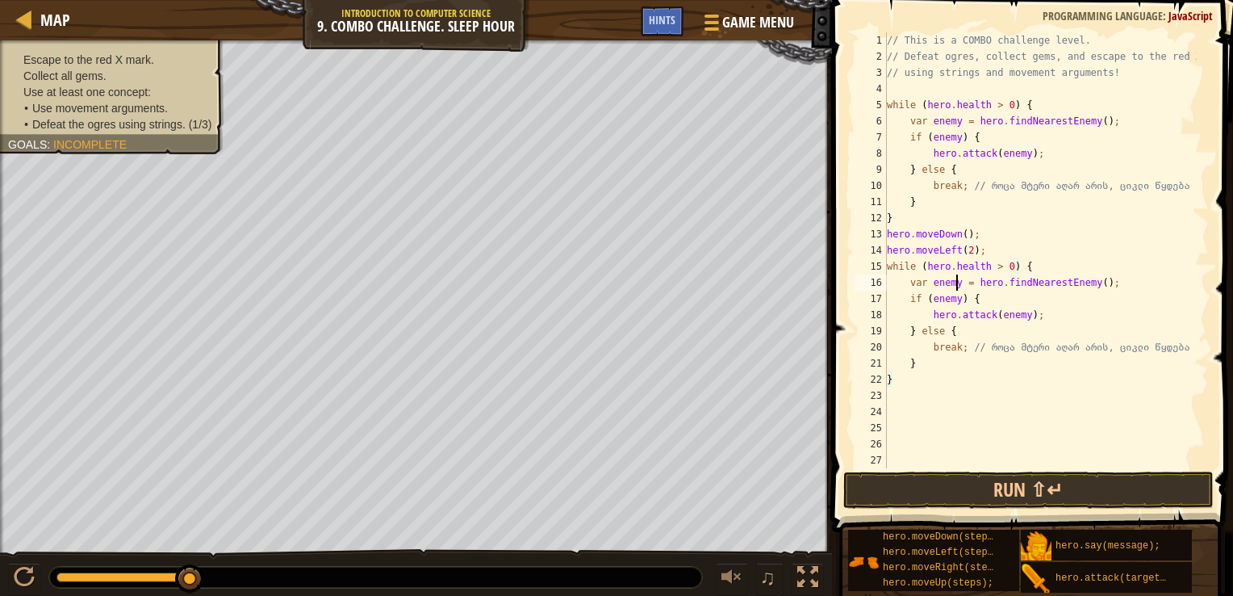
click at [957, 282] on div "// This is a COMBO challenge level. // Defeat ogres, collect gems, and escape t…" at bounding box center [1040, 266] width 313 height 468
click at [957, 300] on div "// This is a COMBO challenge level. // Defeat ogres, collect gems, and escape t…" at bounding box center [1040, 266] width 313 height 468
click at [1020, 312] on div "// This is a COMBO challenge level. // Defeat ogres, collect gems, and escape t…" at bounding box center [1040, 266] width 313 height 468
click at [998, 484] on button "Run ⇧↵" at bounding box center [1029, 489] width 371 height 37
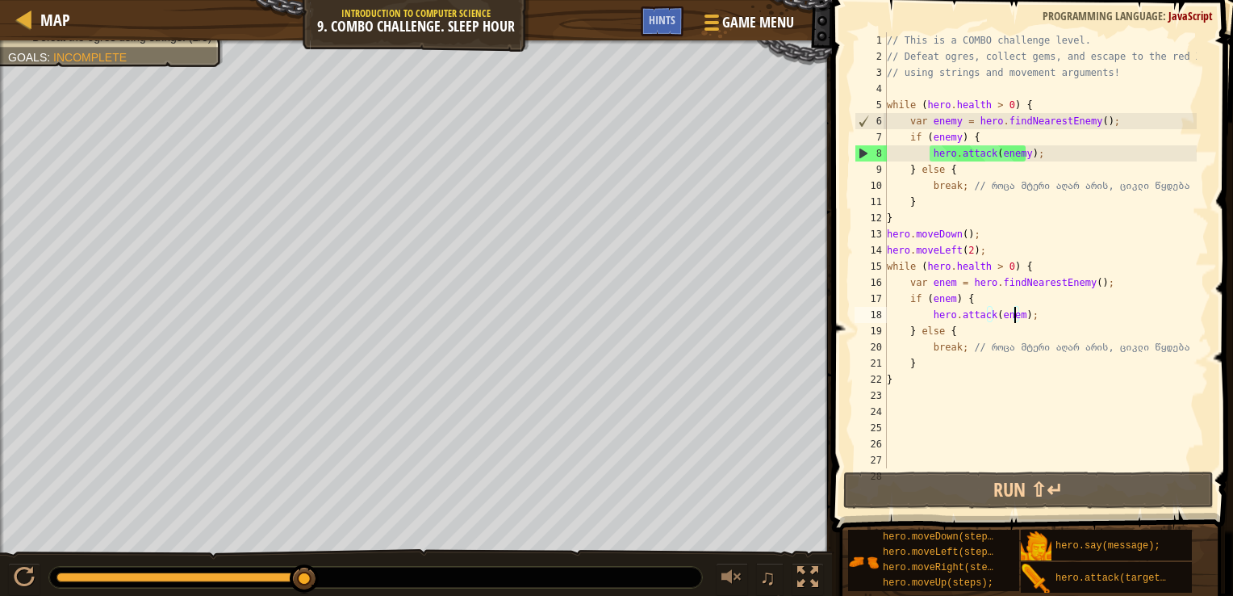
click at [171, 45] on div "Escape to the red X mark. Collect all gems. Use at least one concept: Use movem…" at bounding box center [111, 4] width 207 height 81
click at [989, 252] on div "// This is a COMBO challenge level. // Defeat ogres, collect gems, and escape t…" at bounding box center [1040, 266] width 313 height 468
type textarea "hero.moveLeft(2);"
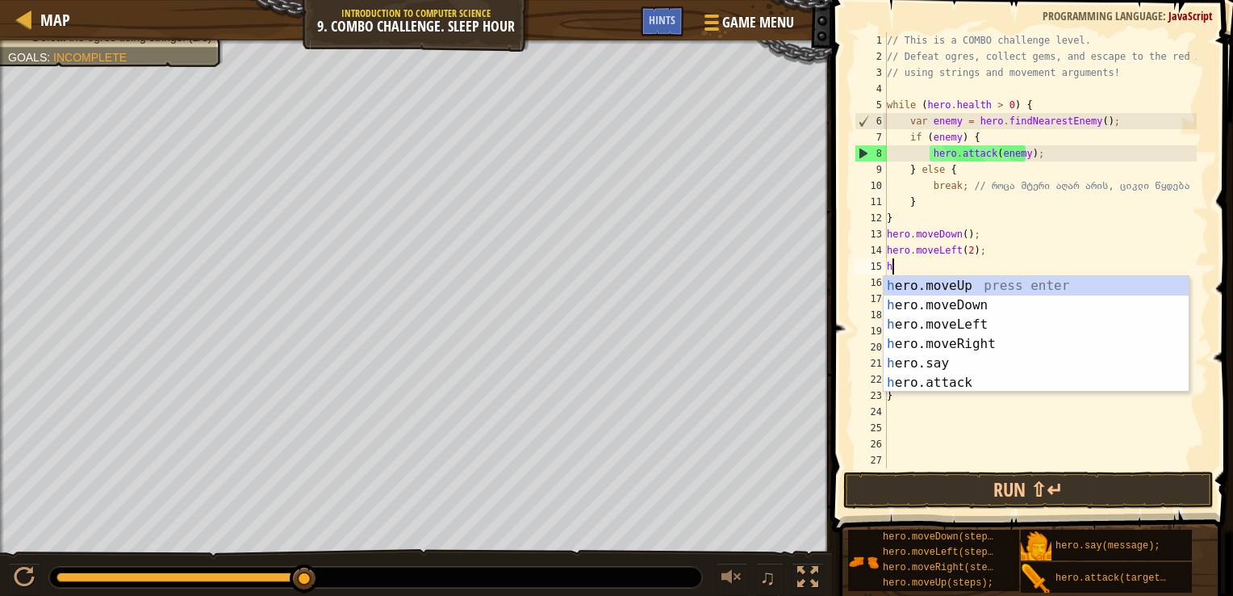
type textarea "herp"
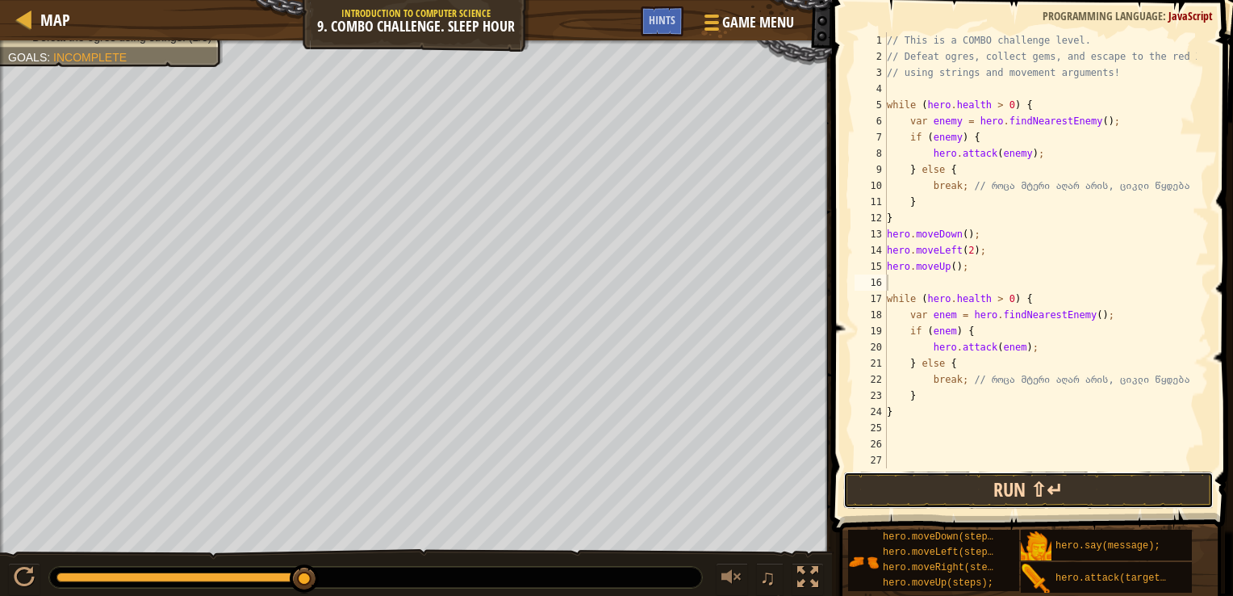
click at [1030, 480] on button "Run ⇧↵" at bounding box center [1029, 489] width 371 height 37
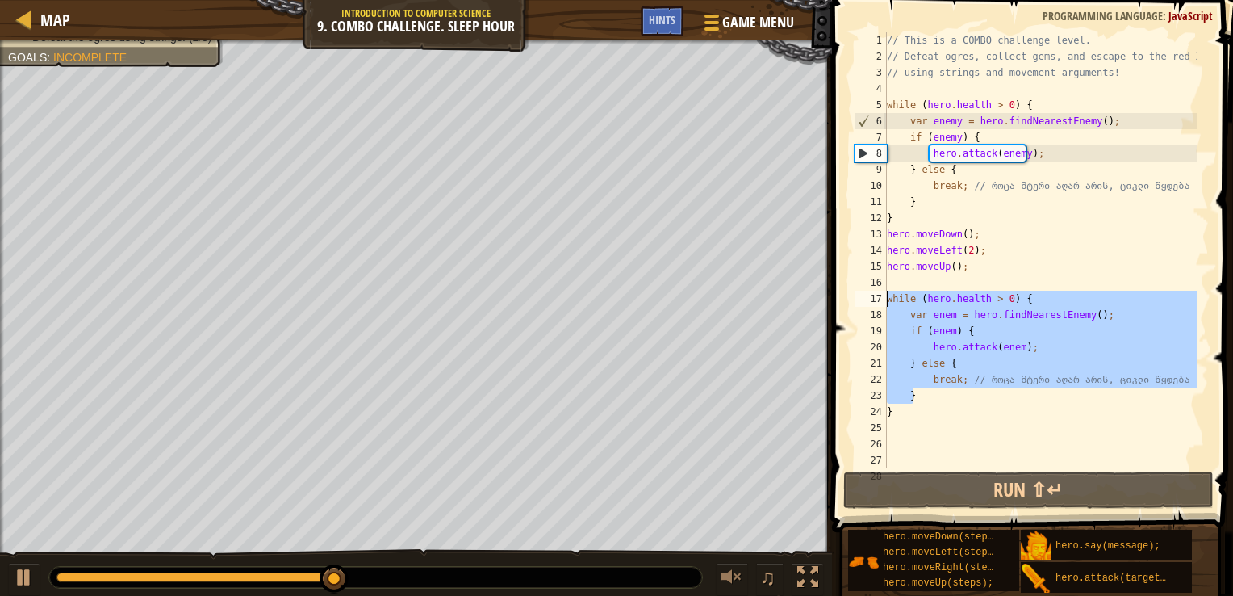
drag, startPoint x: 945, startPoint y: 402, endPoint x: 882, endPoint y: 295, distance: 123.8
click at [882, 295] on div "1 2 3 4 5 6 7 8 9 10 11 12 13 14 15 16 17 18 19 20 21 22 23 24 25 26 27 28 // T…" at bounding box center [1031, 250] width 358 height 436
type textarea "while (hero.health > 0) { var enem = hero.findNearestEnemy();"
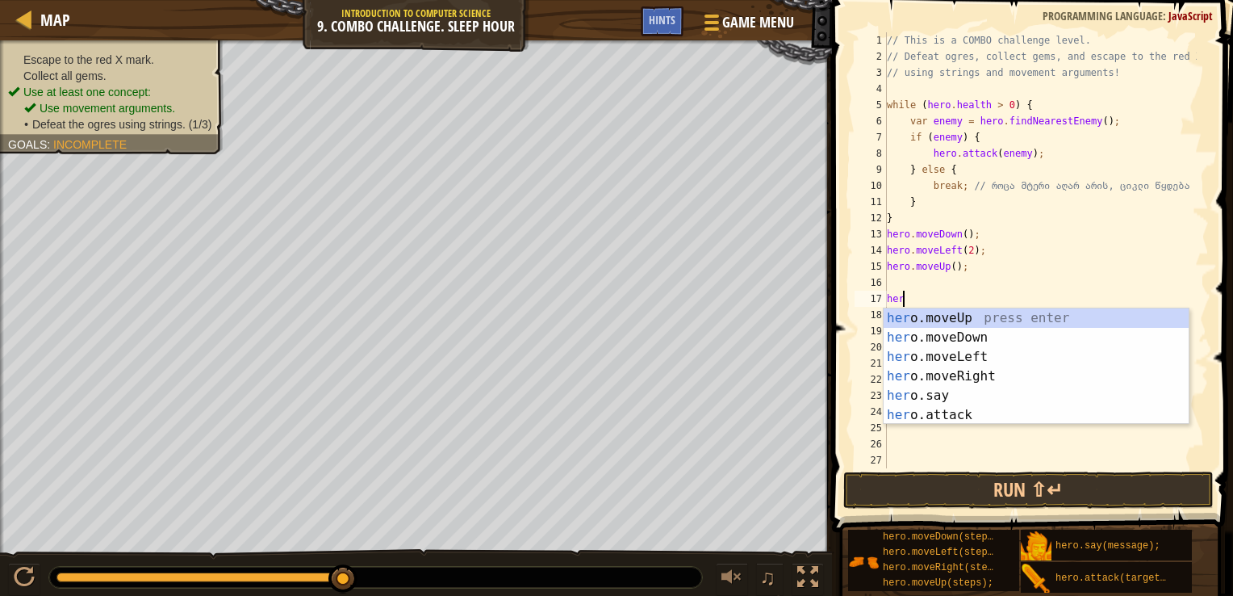
type textarea "hero"
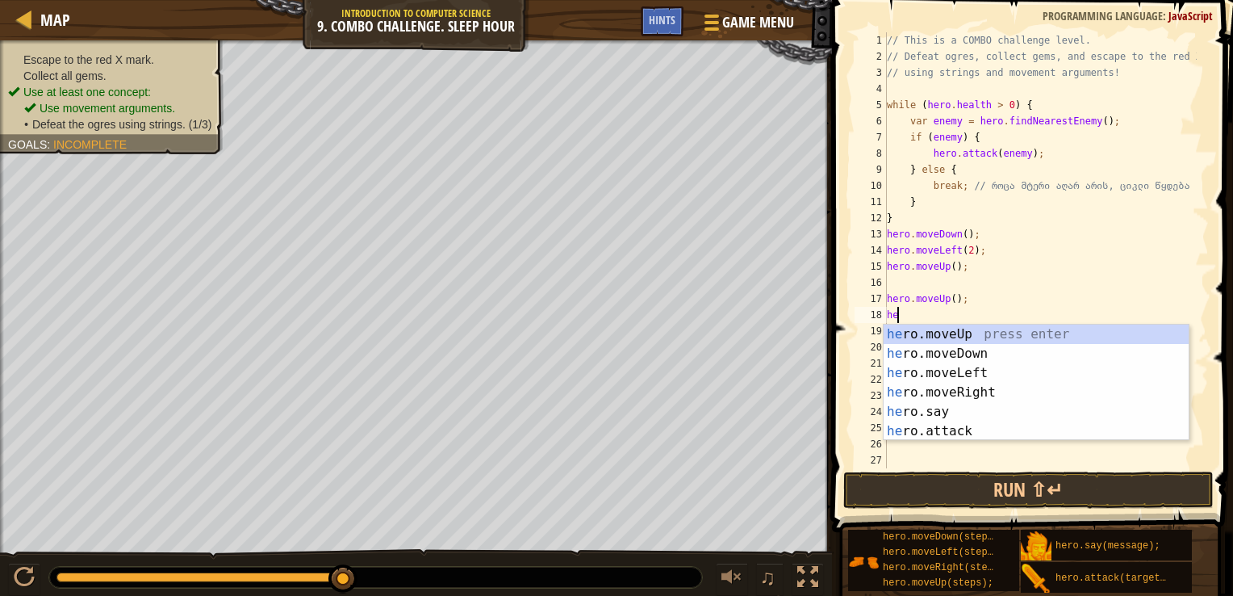
type textarea "h"
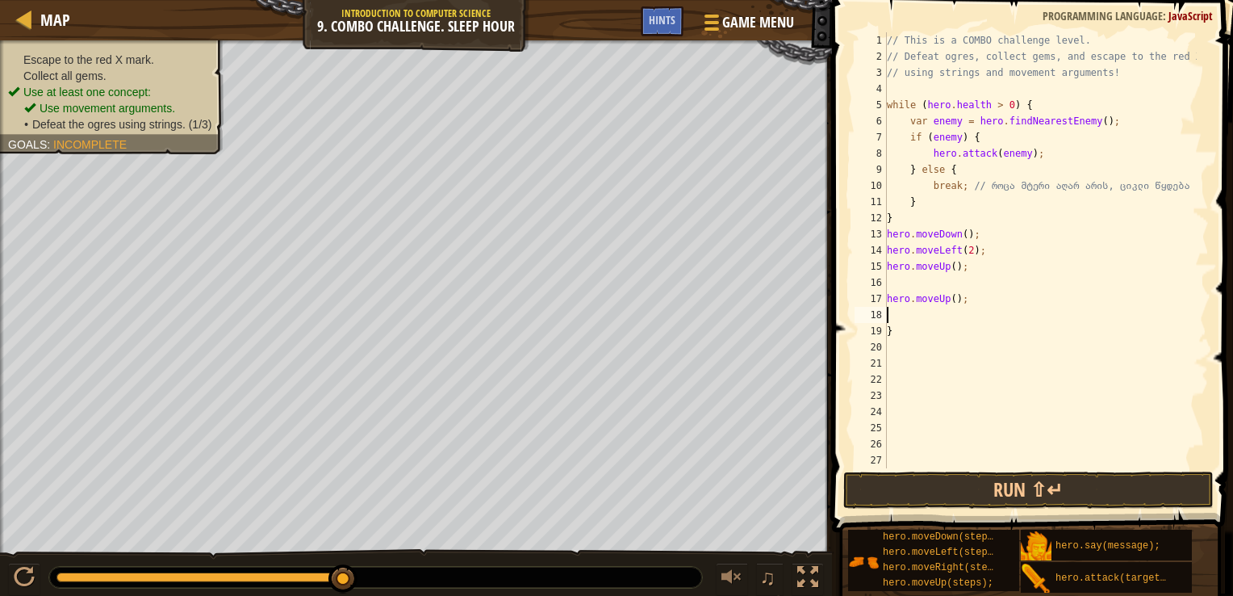
type textarea "}"
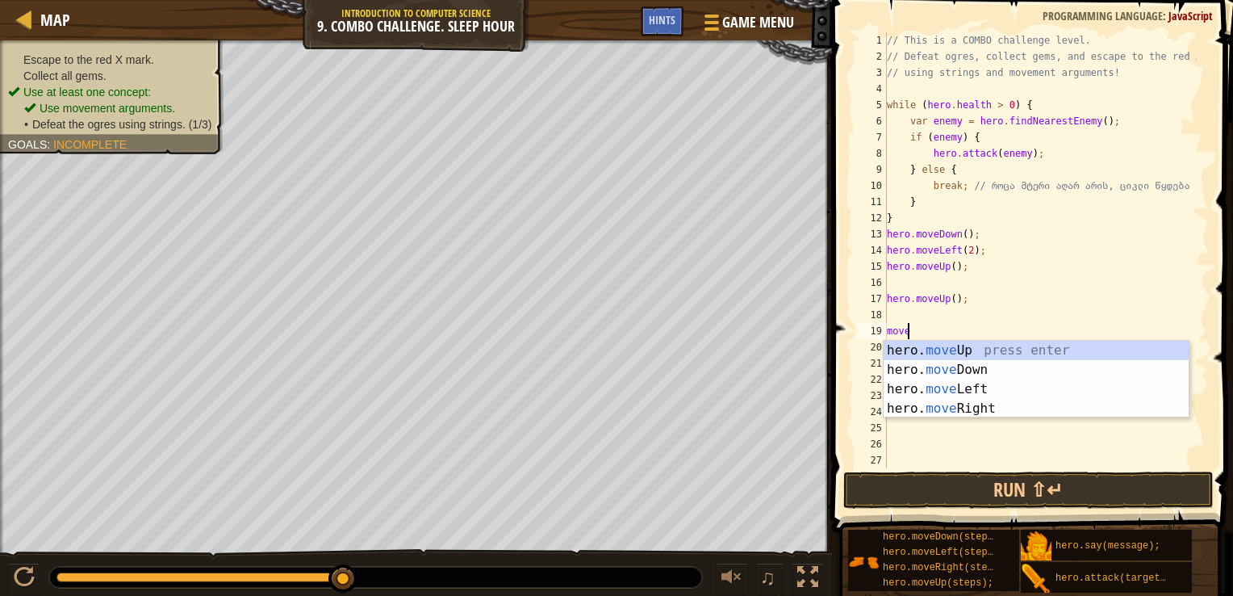
scroll to position [7, 1]
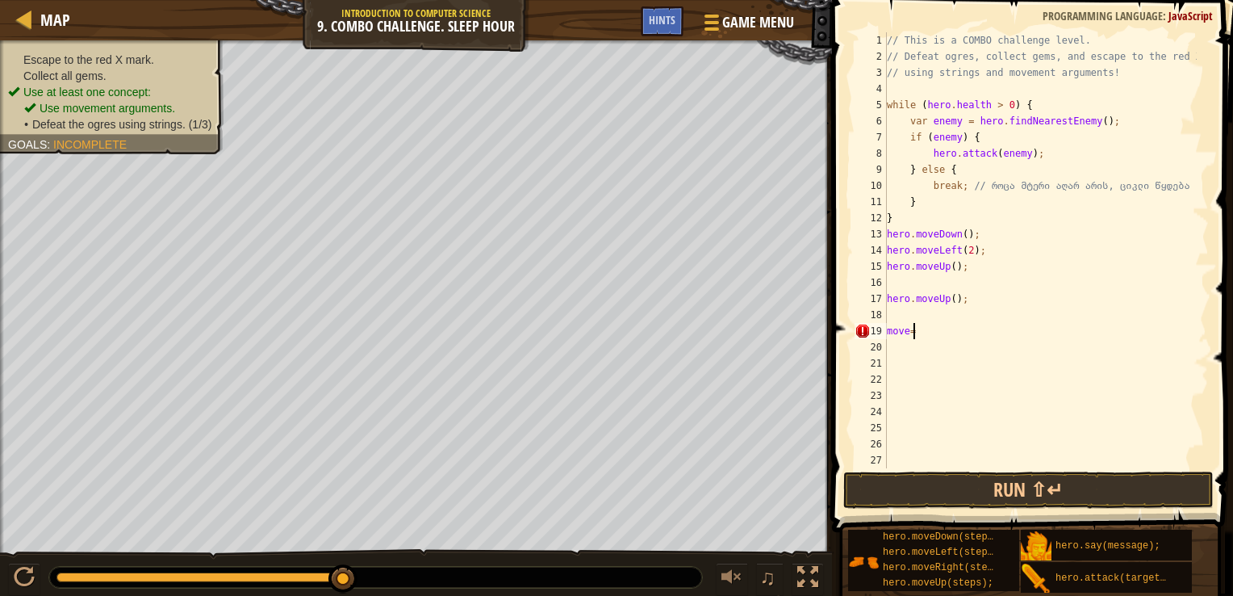
type textarea "m"
click at [943, 286] on div "// This is a COMBO challenge level. // Defeat ogres, collect gems, and escape t…" at bounding box center [1040, 266] width 313 height 468
click at [985, 312] on div "// This is a COMBO challenge level. // Defeat ogres, collect gems, and escape t…" at bounding box center [1040, 266] width 313 height 468
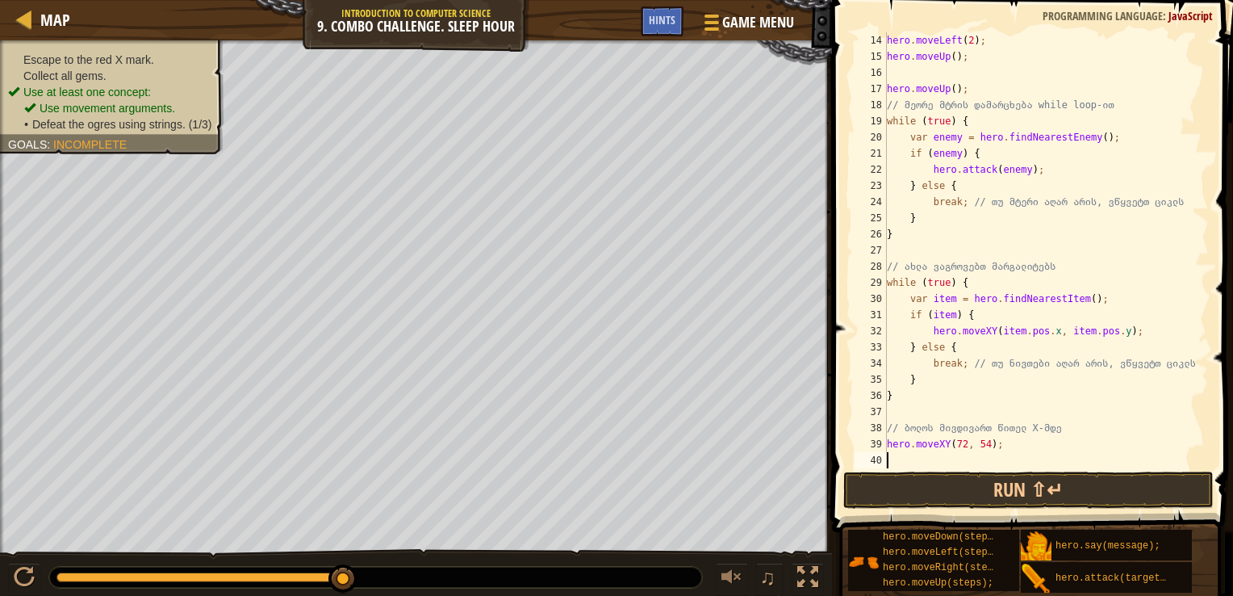
scroll to position [210, 0]
click at [995, 488] on button "Run ⇧↵" at bounding box center [1029, 489] width 371 height 37
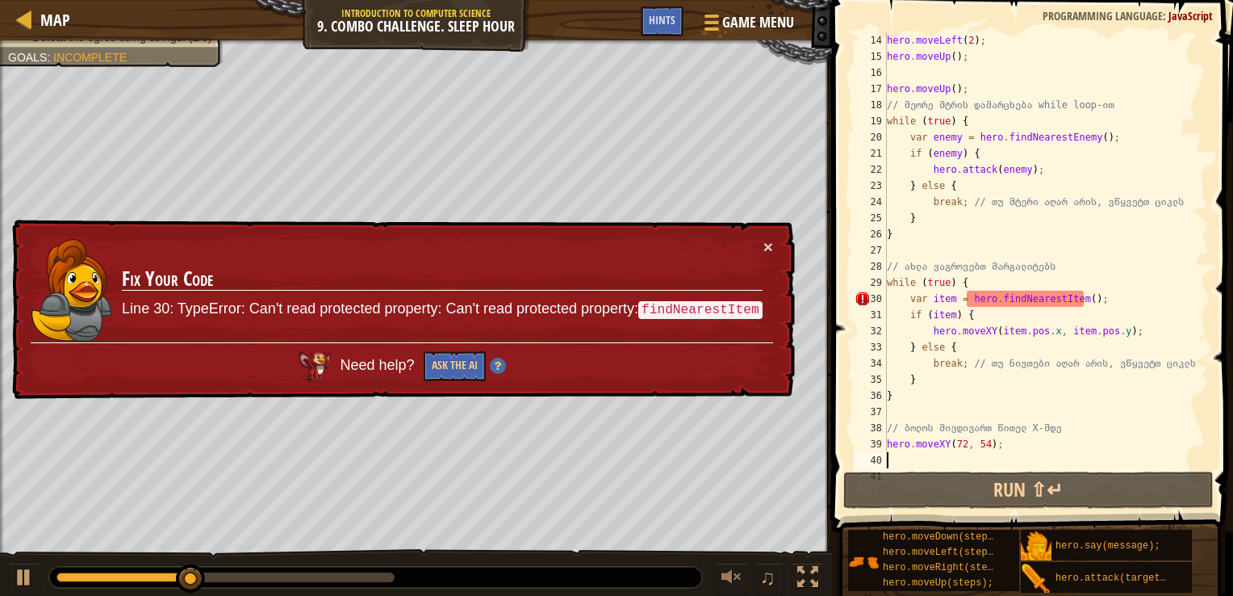
click at [1074, 298] on div "hero . moveLeft ( 2 ) ; hero . moveUp ( ) ; hero . moveUp ( ) ; // მეორე მტრის …" at bounding box center [1040, 266] width 313 height 468
click at [764, 244] on button "×" at bounding box center [769, 246] width 10 height 17
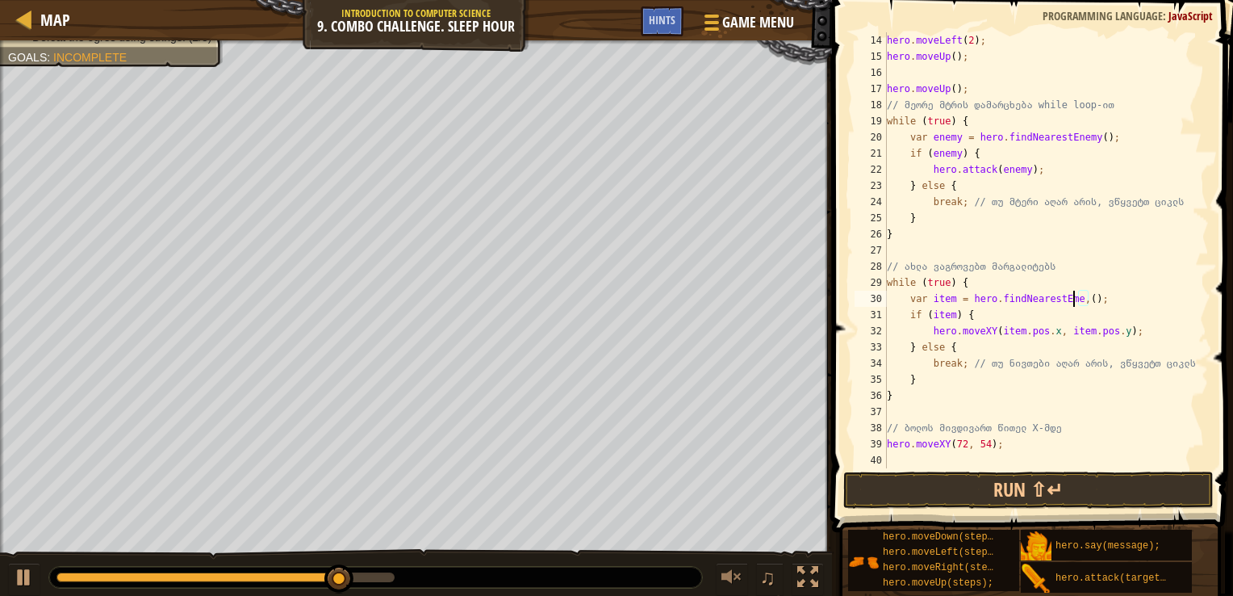
scroll to position [7, 15]
drag, startPoint x: 1124, startPoint y: 494, endPoint x: 925, endPoint y: 487, distance: 198.7
click at [925, 487] on button "Run ⇧↵" at bounding box center [1029, 489] width 371 height 37
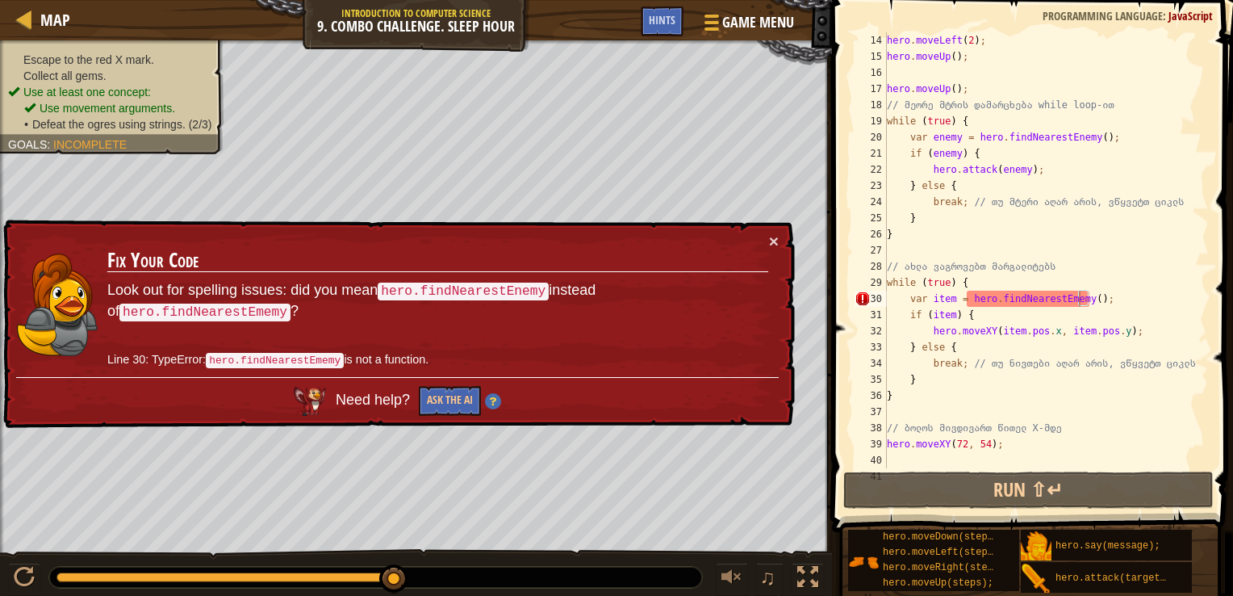
drag, startPoint x: 385, startPoint y: 286, endPoint x: 558, endPoint y: 284, distance: 172.8
click at [558, 284] on p "Look out for spelling issues: did you mean hero.findNearestEnemy instead of her…" at bounding box center [437, 301] width 661 height 42
click at [1060, 302] on div "hero . moveLeft ( 2 ) ; hero . moveUp ( ) ; hero . moveUp ( ) ; // მეორე მტრის …" at bounding box center [1040, 266] width 313 height 468
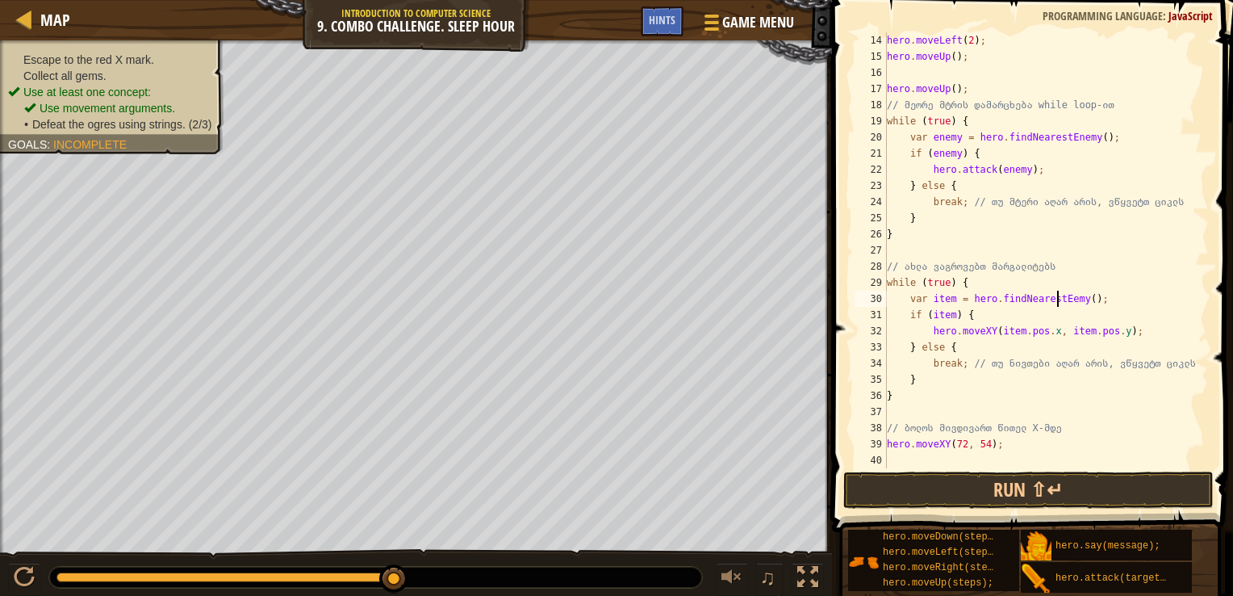
scroll to position [7, 15]
click at [1027, 496] on button "Run ⇧↵" at bounding box center [1029, 489] width 371 height 37
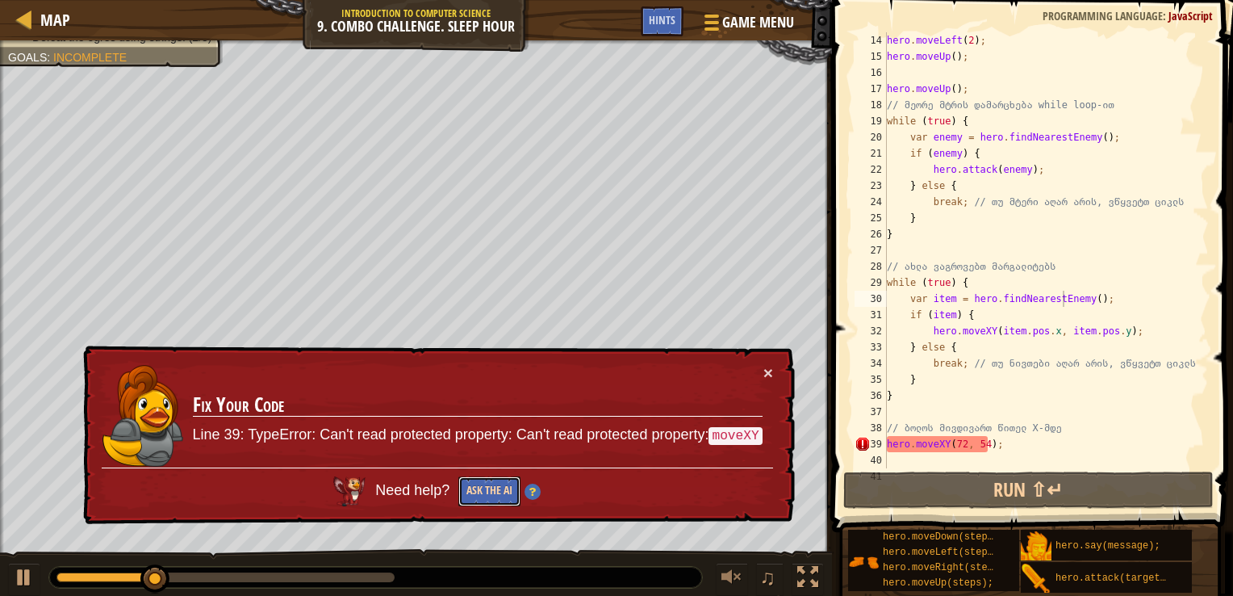
click at [501, 486] on button "Ask the AI" at bounding box center [490, 491] width 62 height 30
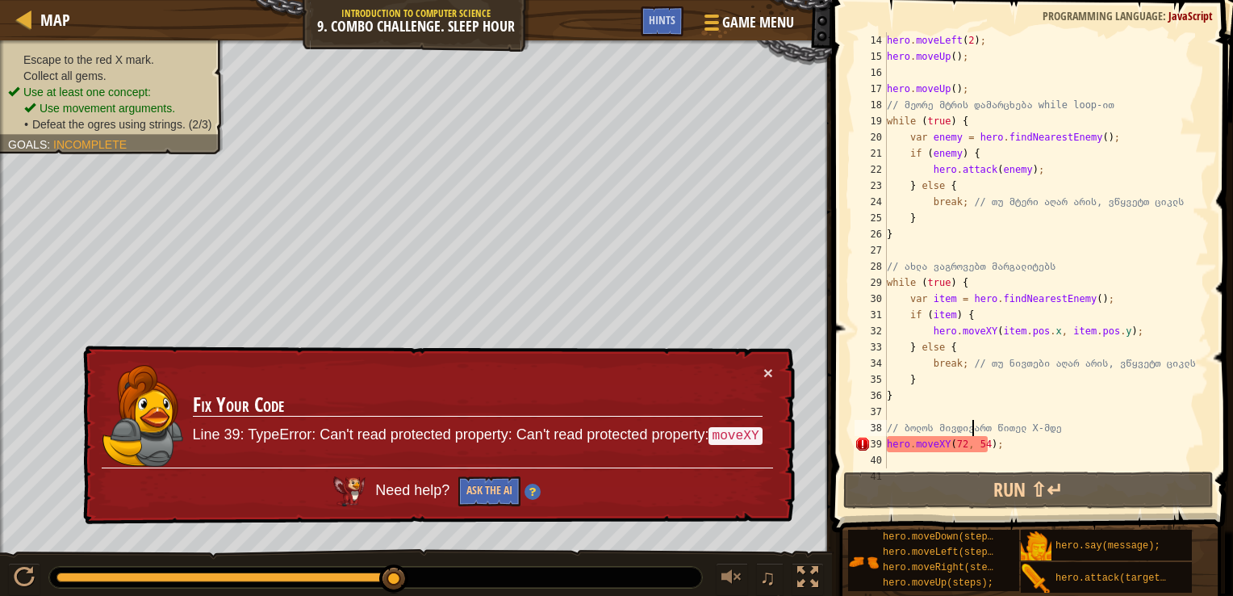
click at [972, 425] on div "hero . moveLeft ( 2 ) ; hero . moveUp ( ) ; hero . moveUp ( ) ; // მეორე მტრის …" at bounding box center [1040, 266] width 313 height 468
click at [936, 444] on div "hero . moveLeft ( 2 ) ; hero . moveUp ( ) ; hero . moveUp ( ) ; // მეორე მტრის …" at bounding box center [1040, 266] width 313 height 468
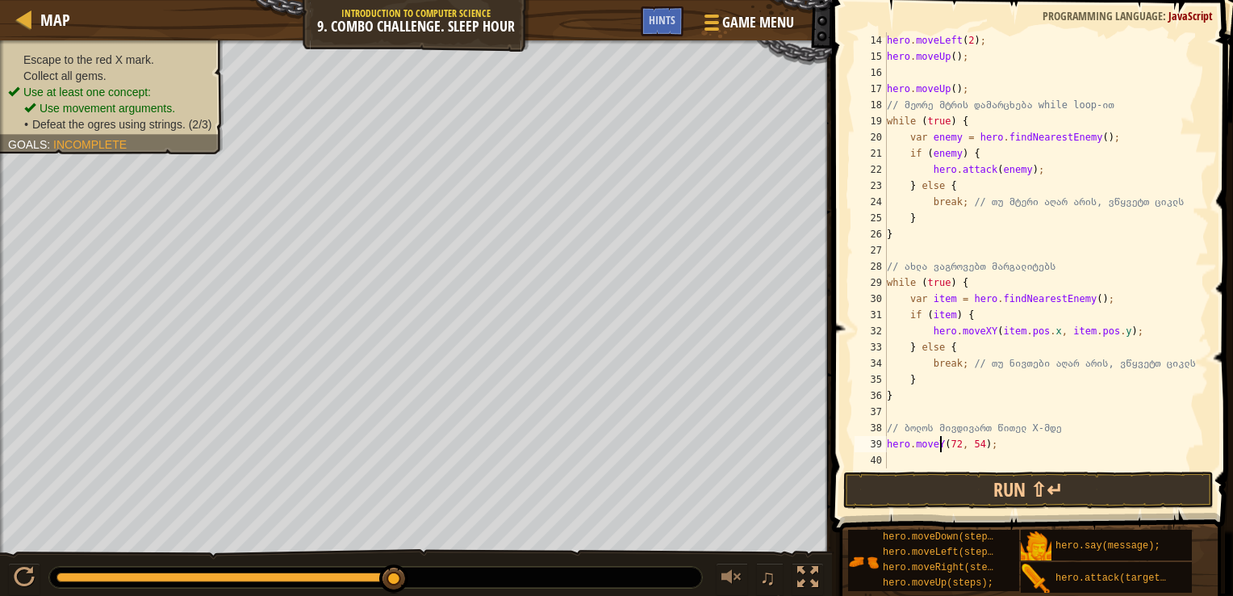
click at [944, 444] on div "hero . moveLeft ( 2 ) ; hero . moveUp ( ) ; hero . moveUp ( ) ; // მეორე მტრის …" at bounding box center [1040, 266] width 313 height 468
click at [946, 442] on div "hero . moveLeft ( 2 ) ; hero . moveUp ( ) ; hero . moveUp ( ) ; // მეორე მტრის …" at bounding box center [1040, 250] width 313 height 436
click at [933, 444] on div "hero . moveLeft ( 2 ) ; hero . moveUp ( ) ; hero . moveUp ( ) ; // მეორე მტრის …" at bounding box center [1040, 266] width 313 height 468
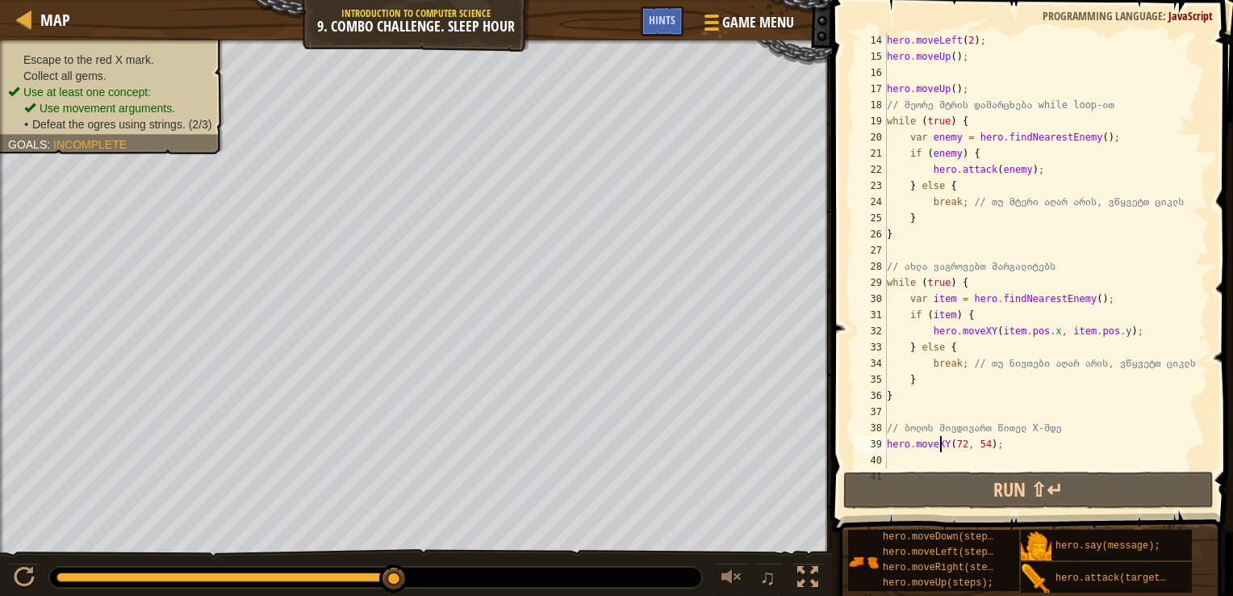
scroll to position [7, 4]
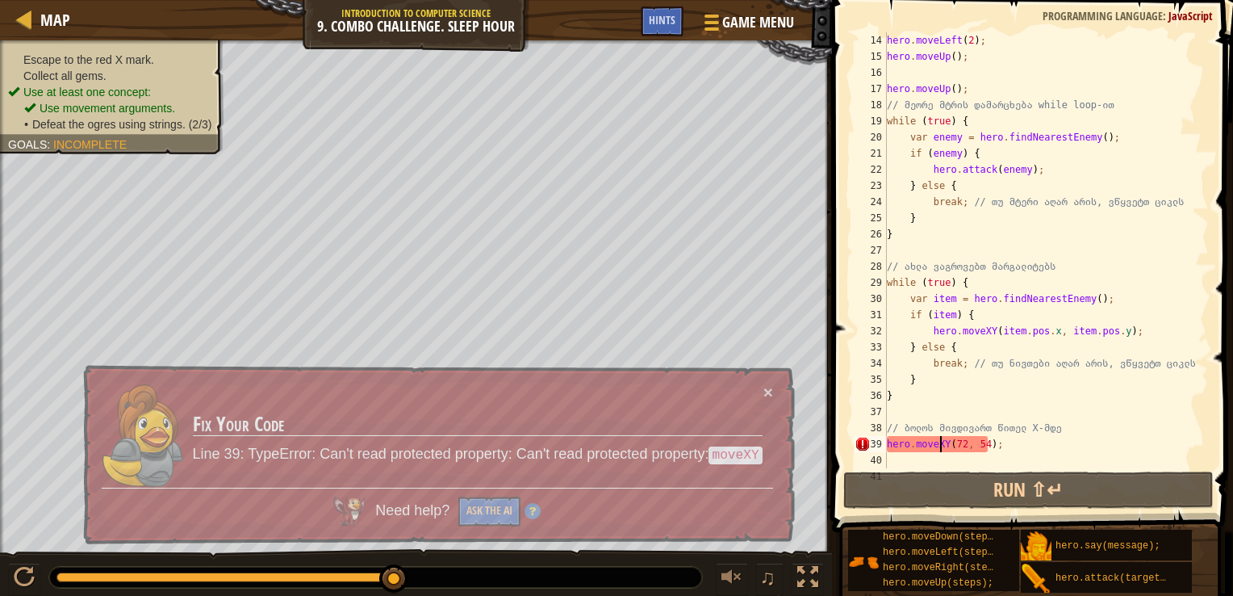
click at [949, 442] on div "hero . moveLeft ( 2 ) ; hero . moveUp ( ) ; hero . moveUp ( ) ; // მეორე მტრის …" at bounding box center [1040, 266] width 313 height 468
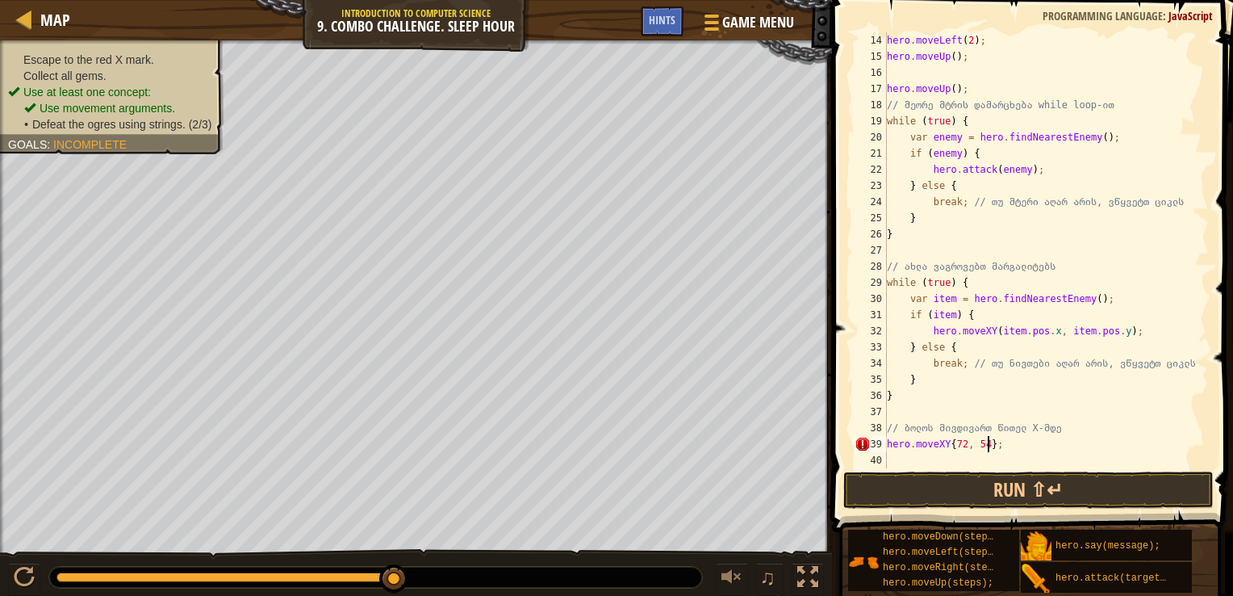
scroll to position [7, 7]
click at [970, 480] on button "Run ⇧↵" at bounding box center [1029, 489] width 371 height 37
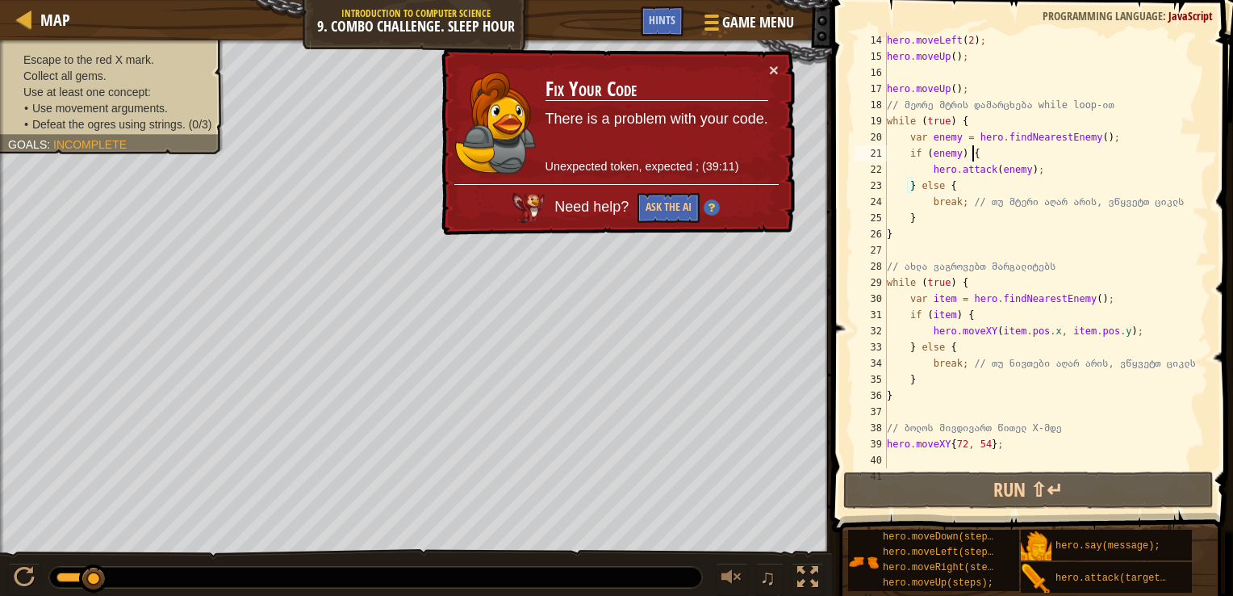
click at [1003, 153] on div "hero . moveLeft ( 2 ) ; hero . moveUp ( ) ; hero . moveUp ( ) ; // მეორე მტრის …" at bounding box center [1040, 266] width 313 height 468
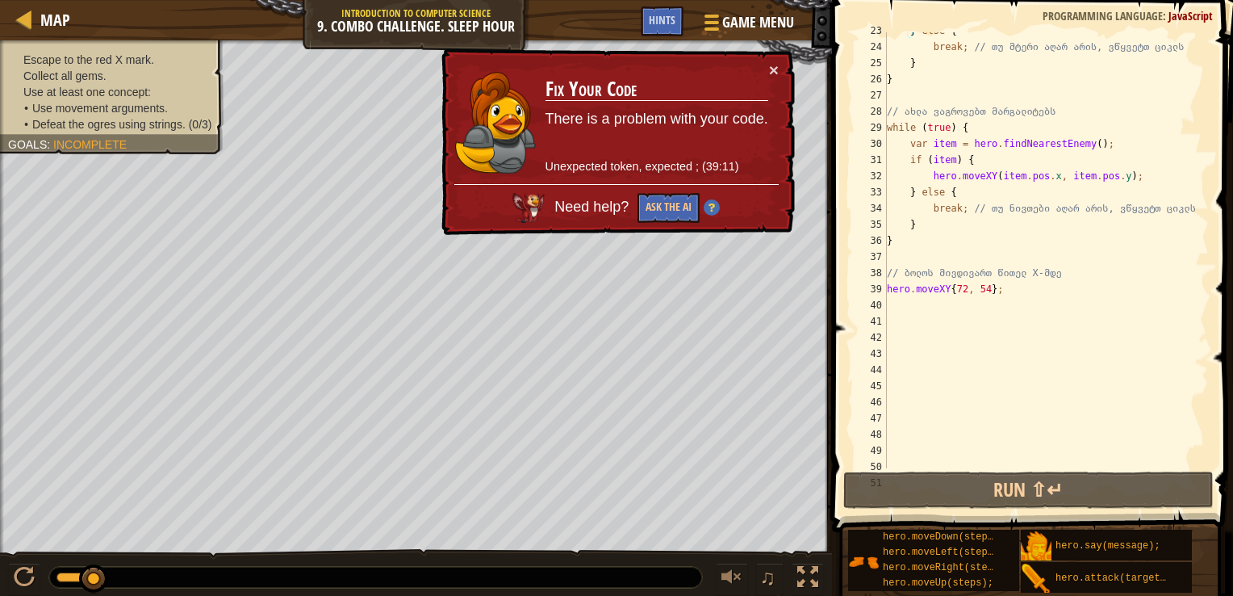
scroll to position [357, 0]
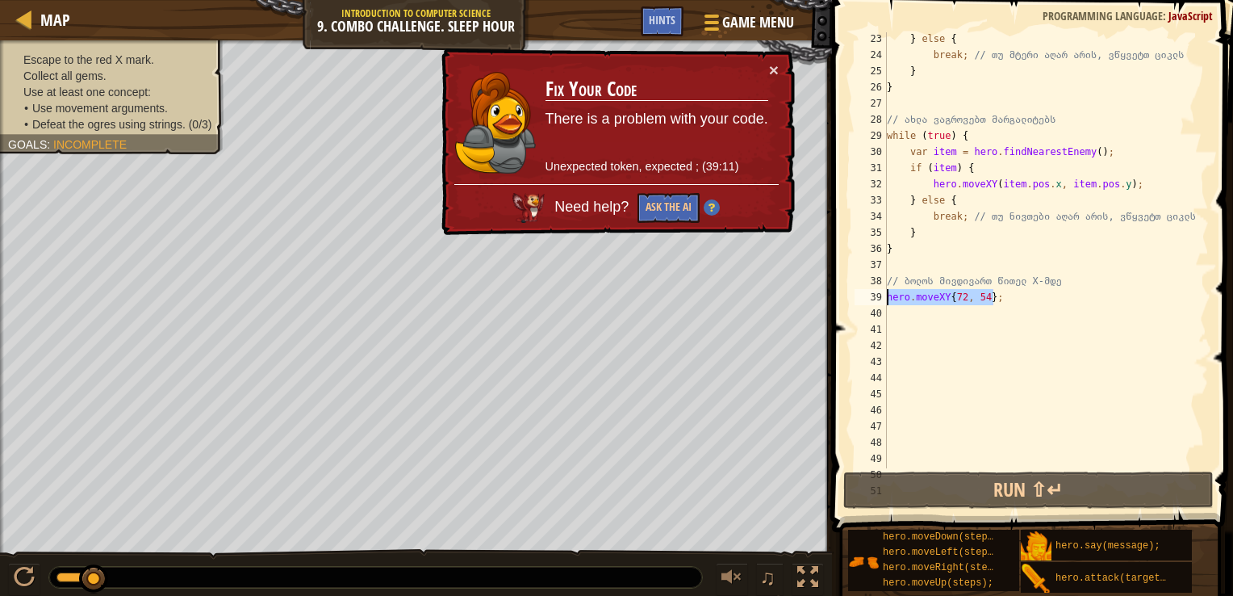
drag, startPoint x: 1045, startPoint y: 301, endPoint x: 859, endPoint y: 295, distance: 185.8
click at [859, 295] on div "if (enemy) { 23 24 25 26 27 28 29 30 31 32 33 34 35 36 37 38 39 40 41 42 43 44 …" at bounding box center [1031, 250] width 358 height 436
type textarea "hero.moveXY{72, 54};"
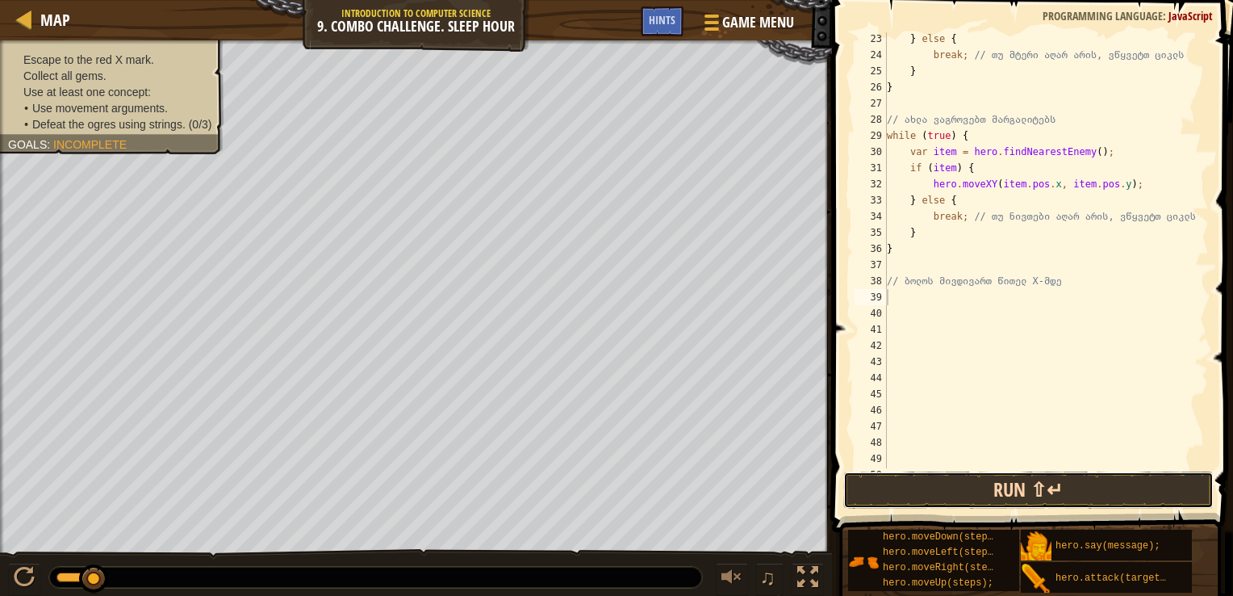
click at [996, 476] on button "Run ⇧↵" at bounding box center [1029, 489] width 371 height 37
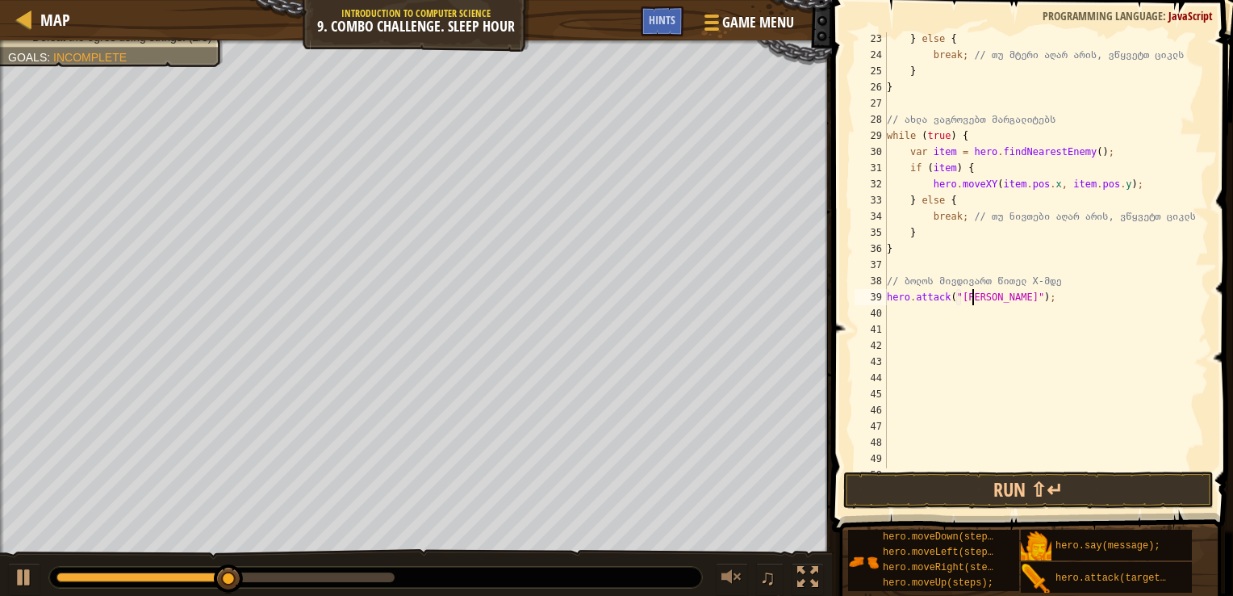
scroll to position [7, 7]
drag, startPoint x: 1045, startPoint y: 305, endPoint x: 864, endPoint y: 292, distance: 181.3
click at [864, 292] on div "hero.attack("Rexxar"); 23 24 25 26 27 28 29 30 31 32 33 34 35 36 37 38 39 40 41…" at bounding box center [1031, 250] width 358 height 436
click at [1028, 298] on div "} else { break ; // თუ მტერი აღარ არის, ვწყვეტთ ციკლს } } // ახლა ვაგროვებთ მარ…" at bounding box center [1040, 250] width 313 height 436
type textarea "hero.attack("Rexxar");"
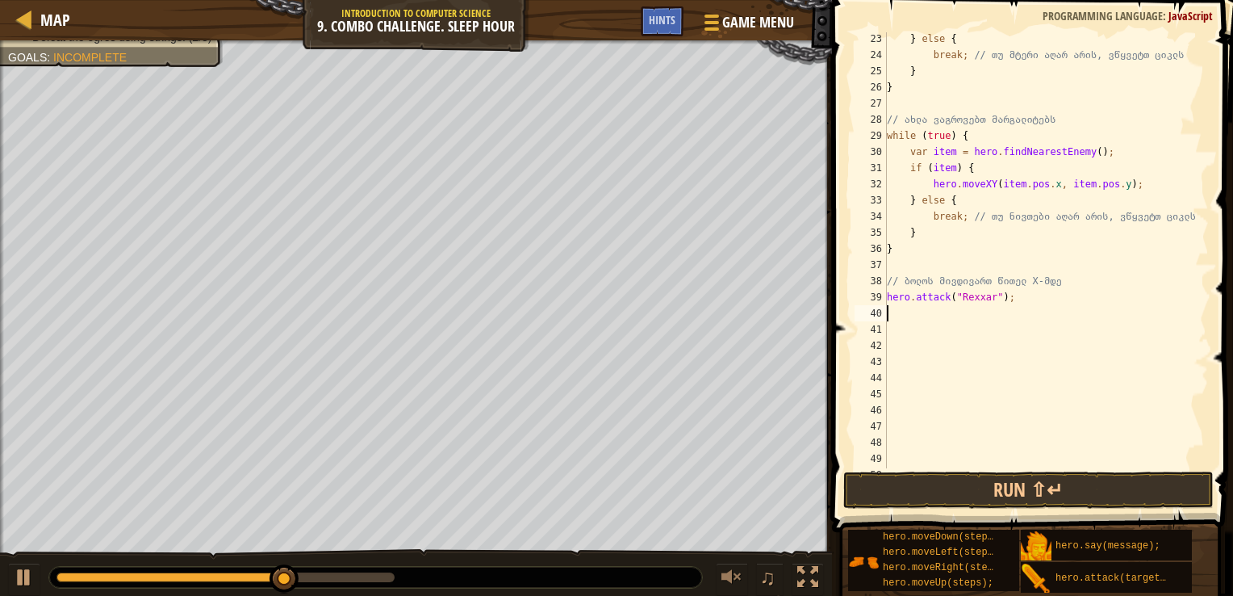
scroll to position [7, 0]
click at [1049, 480] on button "Run ⇧↵" at bounding box center [1029, 489] width 371 height 37
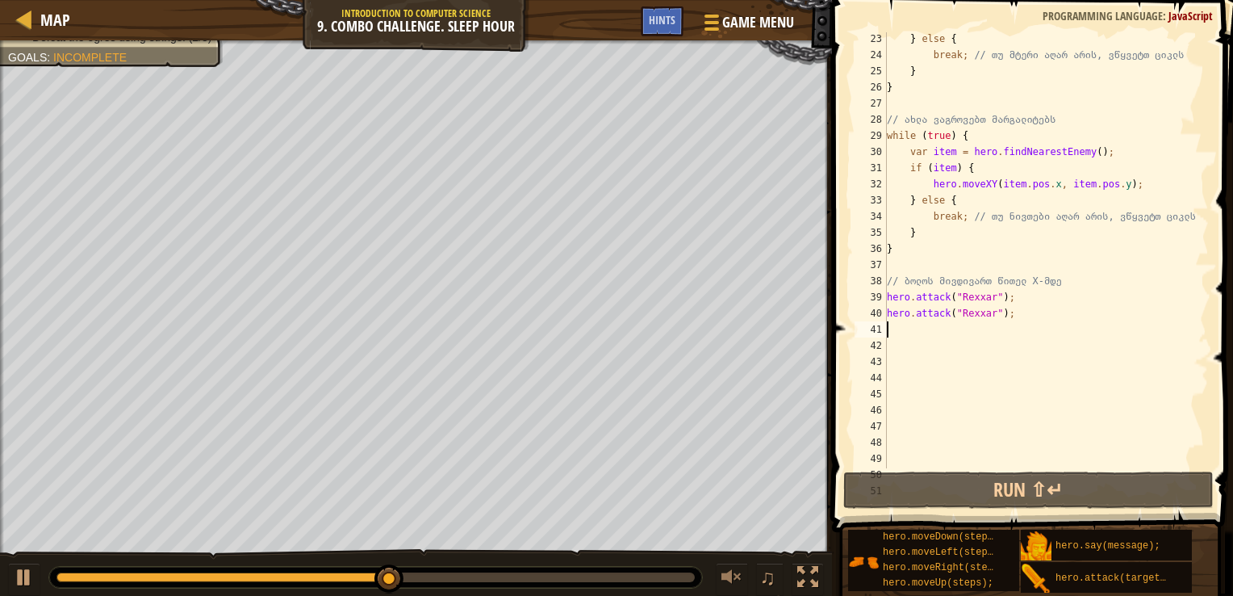
click at [1016, 312] on div "} else { break ; // თუ მტერი აღარ არის, ვწყვეტთ ციკლს } } // ახლა ვაგროვებთ მარ…" at bounding box center [1040, 265] width 313 height 468
type textarea "hero.attack("Rexxar");"
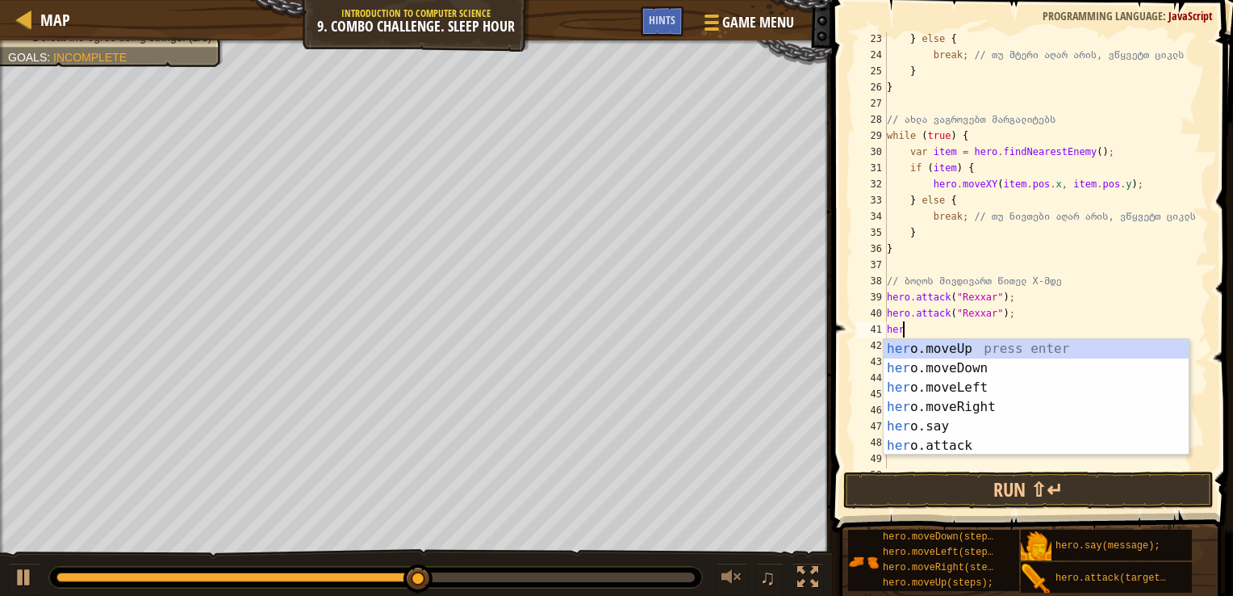
type textarea "hero"
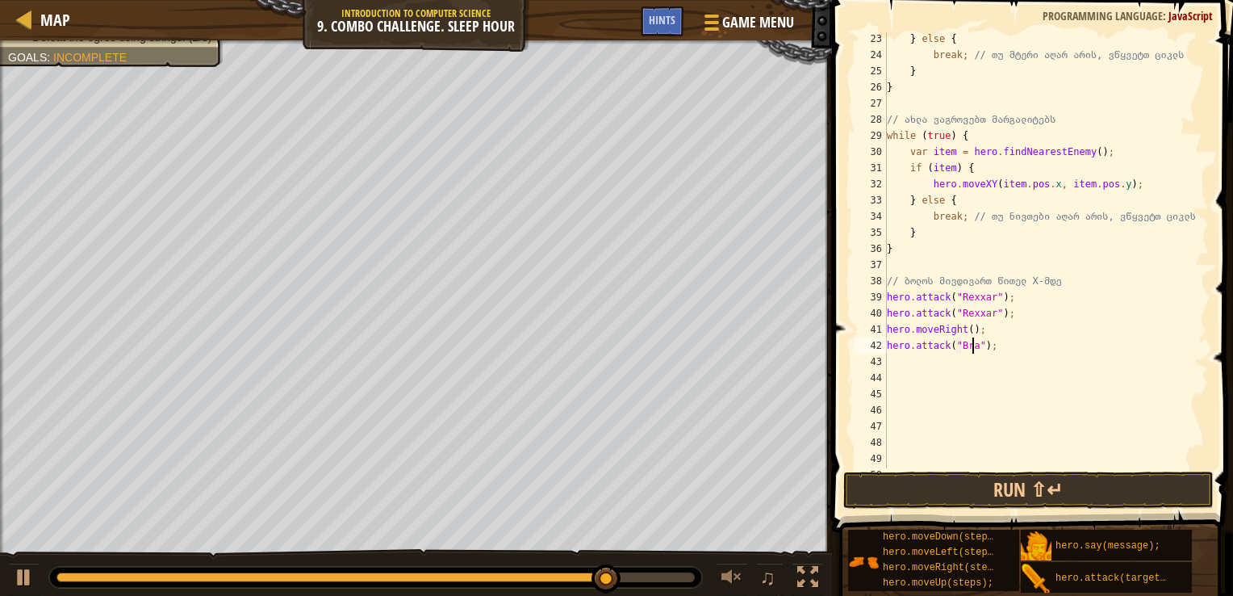
scroll to position [7, 7]
type textarea "hero.attack("Brack");"
drag, startPoint x: 1035, startPoint y: 351, endPoint x: 875, endPoint y: 338, distance: 160.4
click at [875, 338] on div "hero.attack("Brack"); 23 24 25 26 27 28 29 30 31 32 33 34 35 36 37 38 39 40 41 …" at bounding box center [1031, 250] width 358 height 436
click at [1020, 354] on div "} else { break ; // თუ მტერი აღარ არის, ვწყვეტთ ციკლს } } // ახლა ვაგროვებთ მარ…" at bounding box center [1040, 265] width 313 height 468
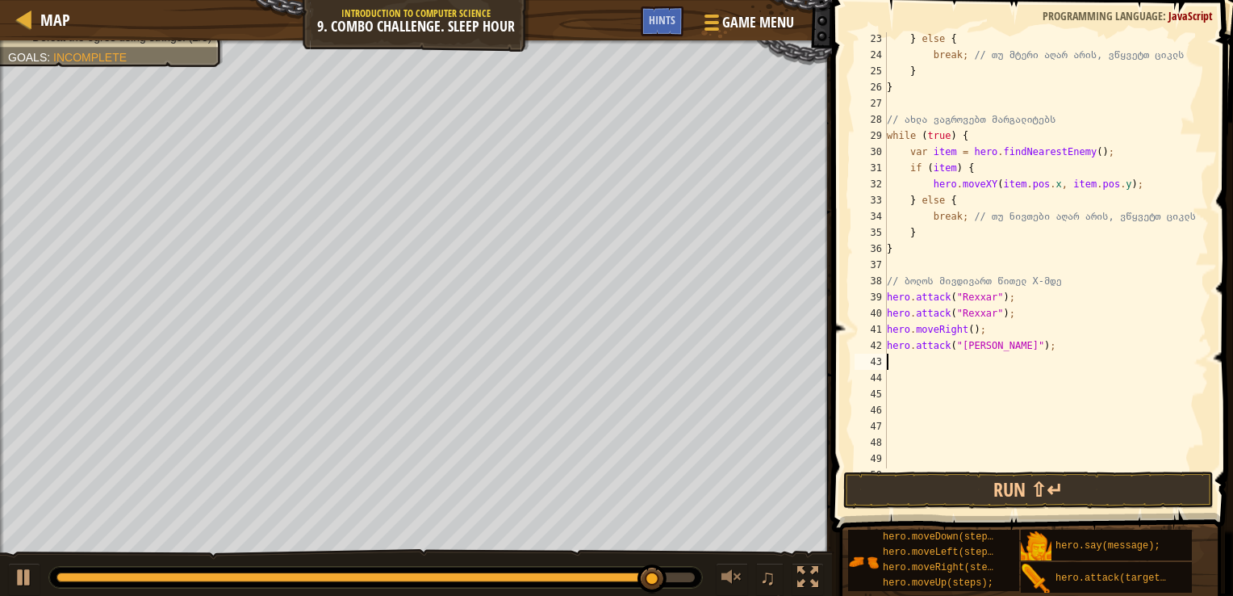
scroll to position [7, 0]
click at [1019, 344] on div "} else { break ; // თუ მტერი აღარ არის, ვწყვეტთ ციკლს } } // ახლა ვაგროვებთ მარ…" at bounding box center [1040, 265] width 313 height 468
type textarea "hero.attack("Brack");"
paste textarea "hero.attack("Brack");"
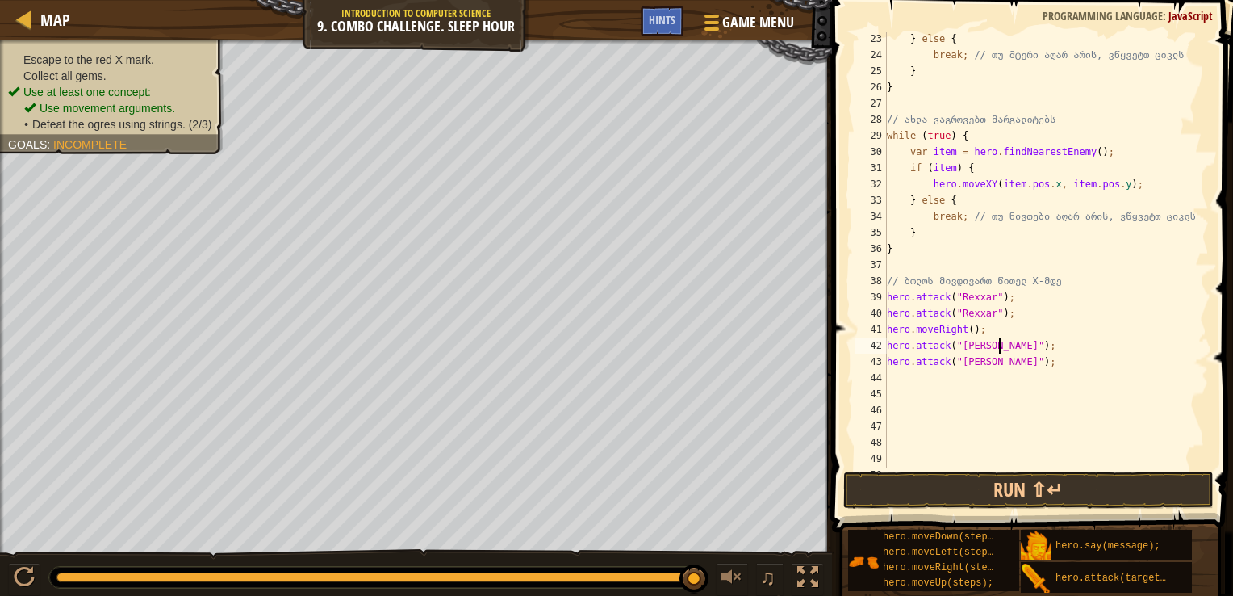
click at [1019, 344] on div "} else { break ; // თუ მტერი აღარ არის, ვწყვეტთ ციკლს } } // ახლა ვაგროვებთ მარ…" at bounding box center [1040, 265] width 313 height 468
click at [1020, 368] on div "} else { break ; // თუ მტერი აღარ არის, ვწყვეტთ ციკლს } } // ახლა ვაგროვებთ მარ…" at bounding box center [1040, 265] width 313 height 468
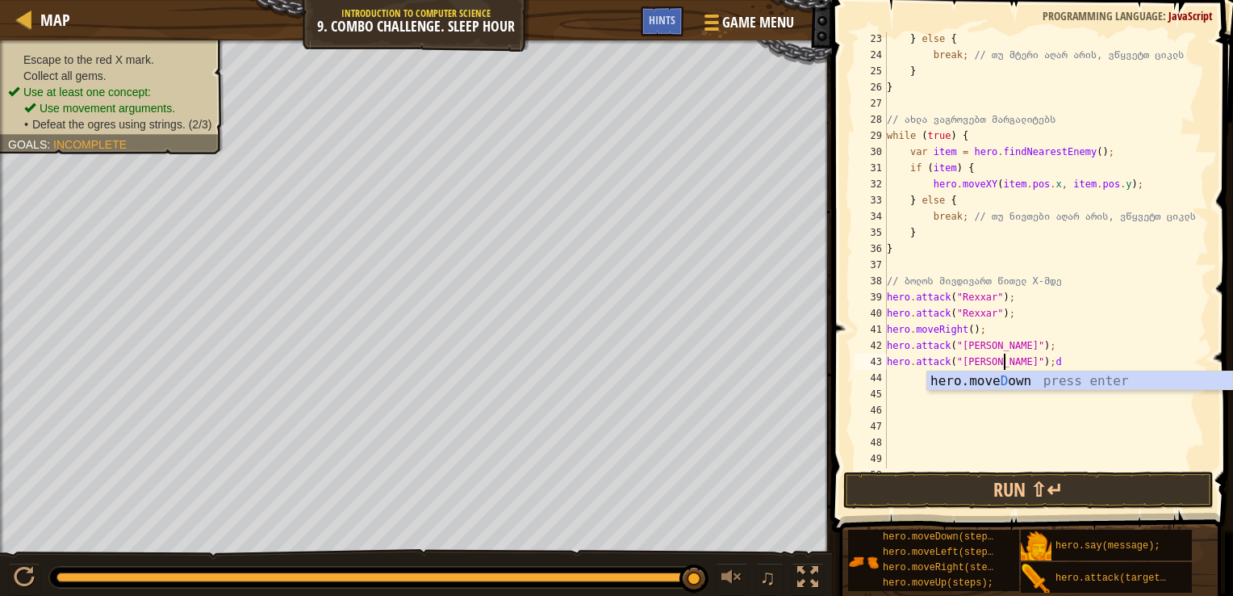
scroll to position [7, 8]
type textarea "hero.attack("Brack");"
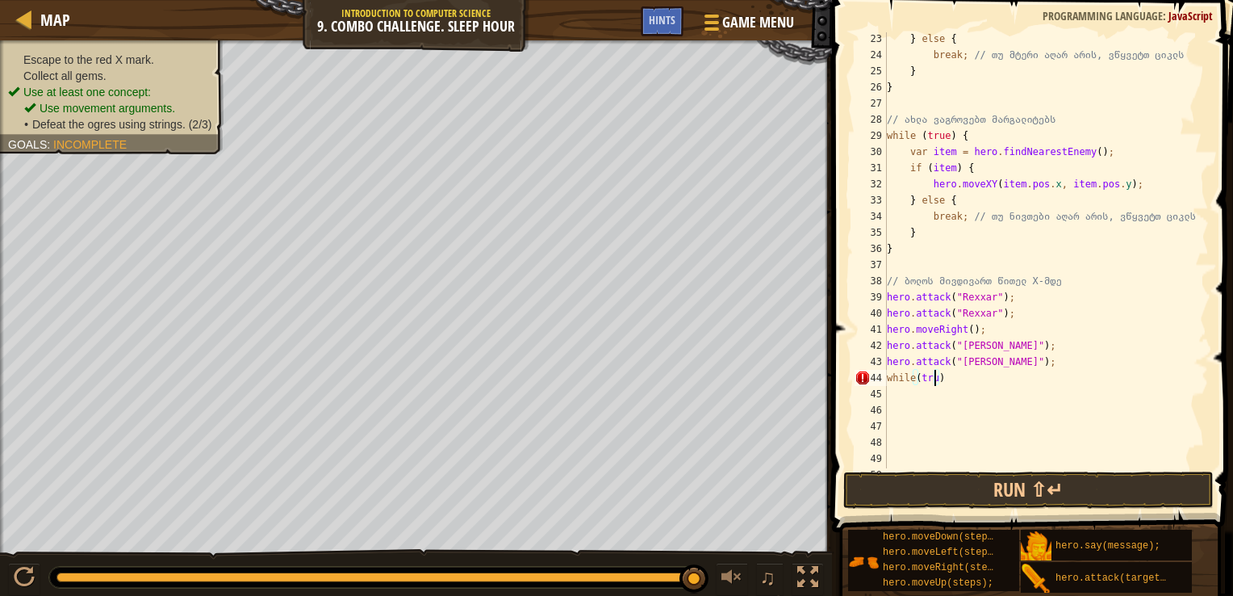
scroll to position [7, 3]
type textarea "while(true) {"
click at [961, 379] on div "} else { break ; // თუ მტერი აღარ არის, ვწყვეტთ ციკლს } } // ახლა ვაგროვებთ მარ…" at bounding box center [1040, 265] width 313 height 468
type textarea "while(true) {"
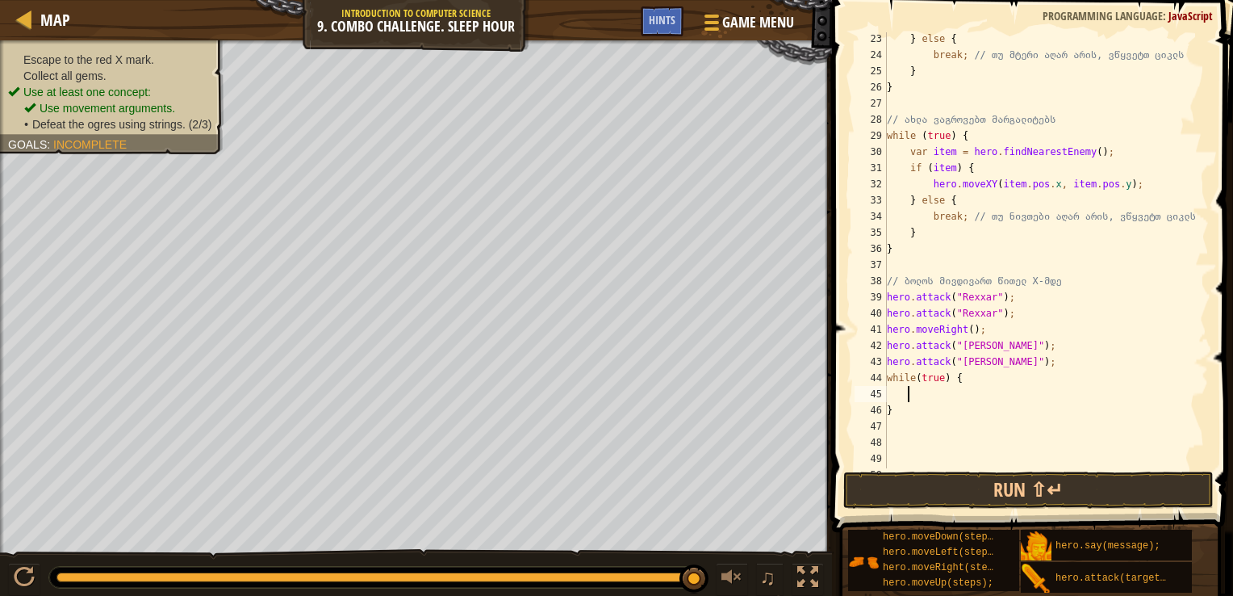
scroll to position [7, 0]
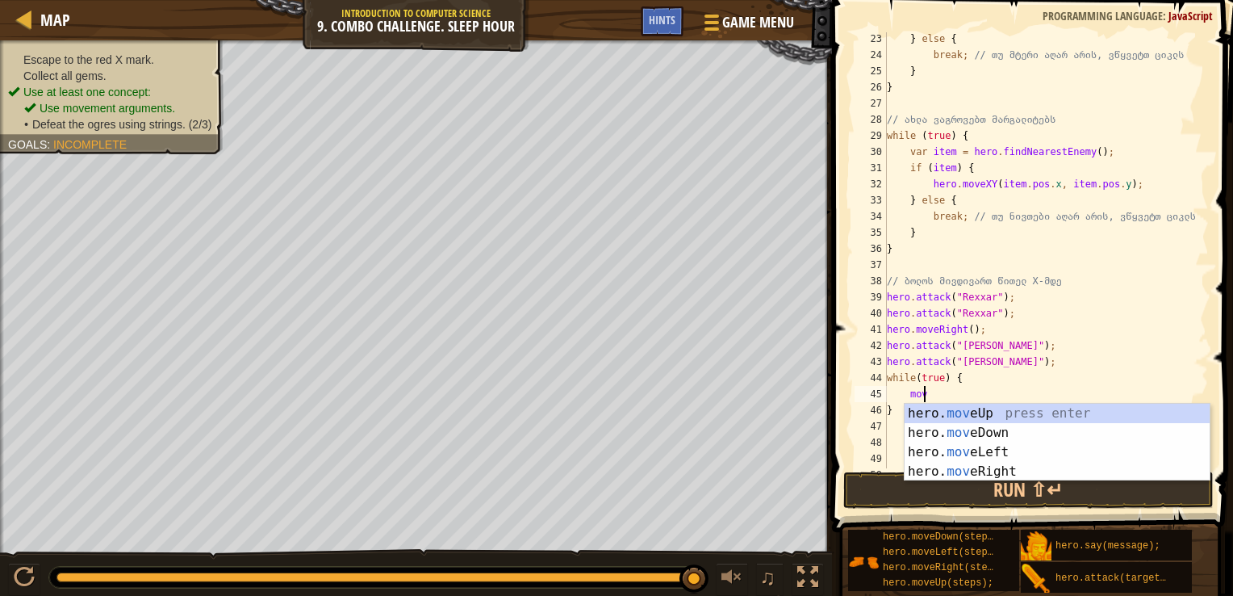
type textarea "movr"
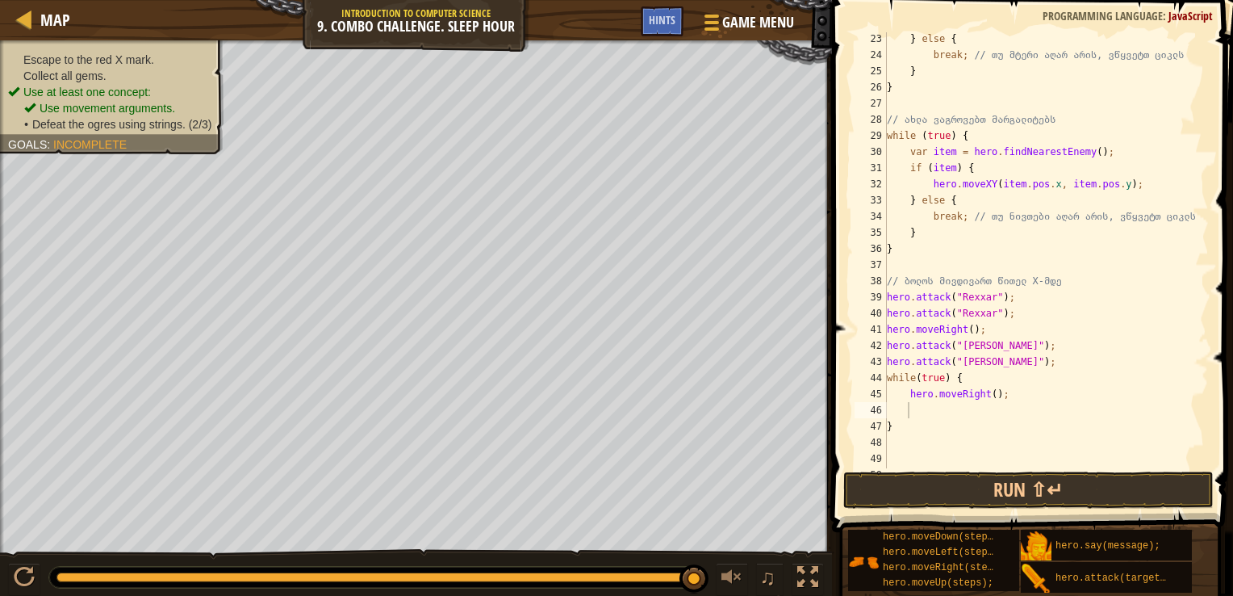
click at [1022, 468] on span at bounding box center [1034, 243] width 414 height 580
click at [1025, 486] on button "Run ⇧↵" at bounding box center [1029, 489] width 371 height 37
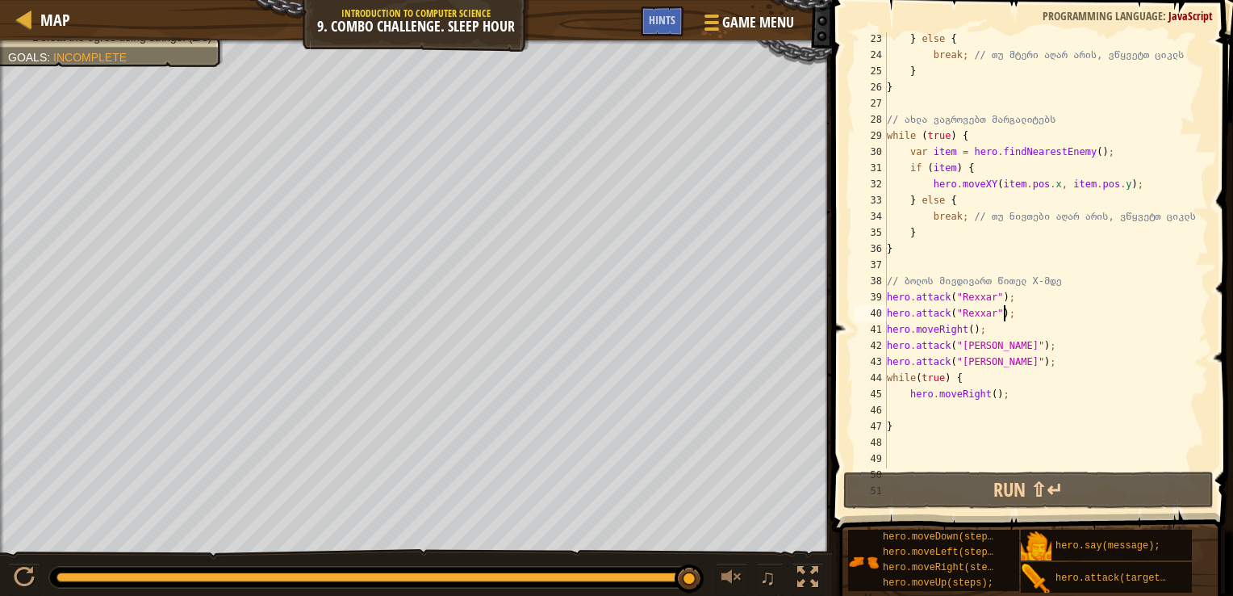
click at [1006, 313] on div "} else { break ; // თუ მტერი აღარ არის, ვწყვეტთ ციკლს } } // ახლა ვაგროვებთ მარ…" at bounding box center [1040, 265] width 313 height 468
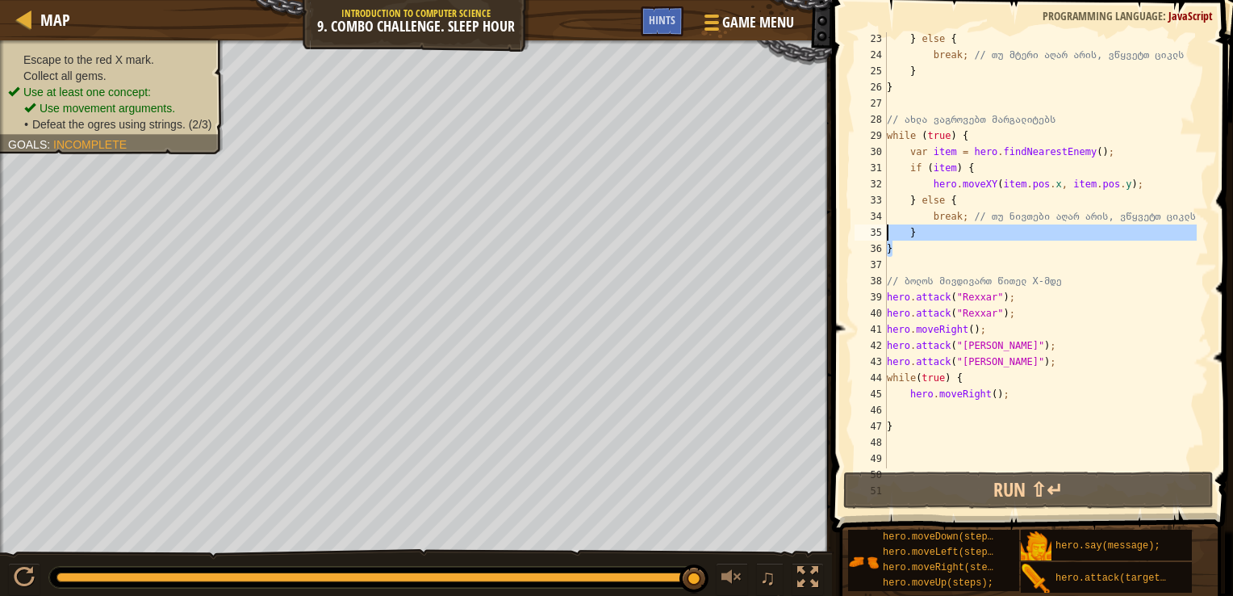
drag, startPoint x: 915, startPoint y: 254, endPoint x: 867, endPoint y: 206, distance: 68.5
click at [867, 206] on div "hero.attack("Rexxar"); 23 24 25 26 27 28 29 30 31 32 33 34 35 36 37 38 39 40 41…" at bounding box center [1031, 250] width 358 height 436
type textarea "} else { break; // თუ ნივთები აღარ არის, ვწყვეტთ ციკლს"
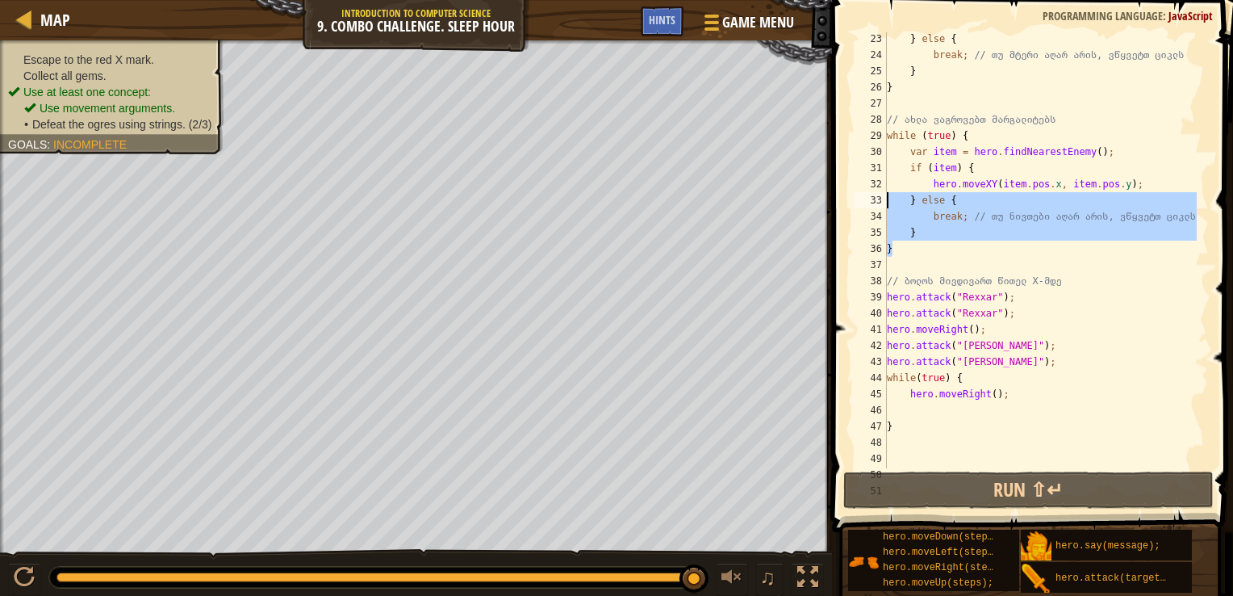
click at [957, 258] on div "} else { break ; // თუ მტერი აღარ არის, ვწყვეტთ ციკლს } } // ახლა ვაგროვებთ მარ…" at bounding box center [1040, 265] width 313 height 468
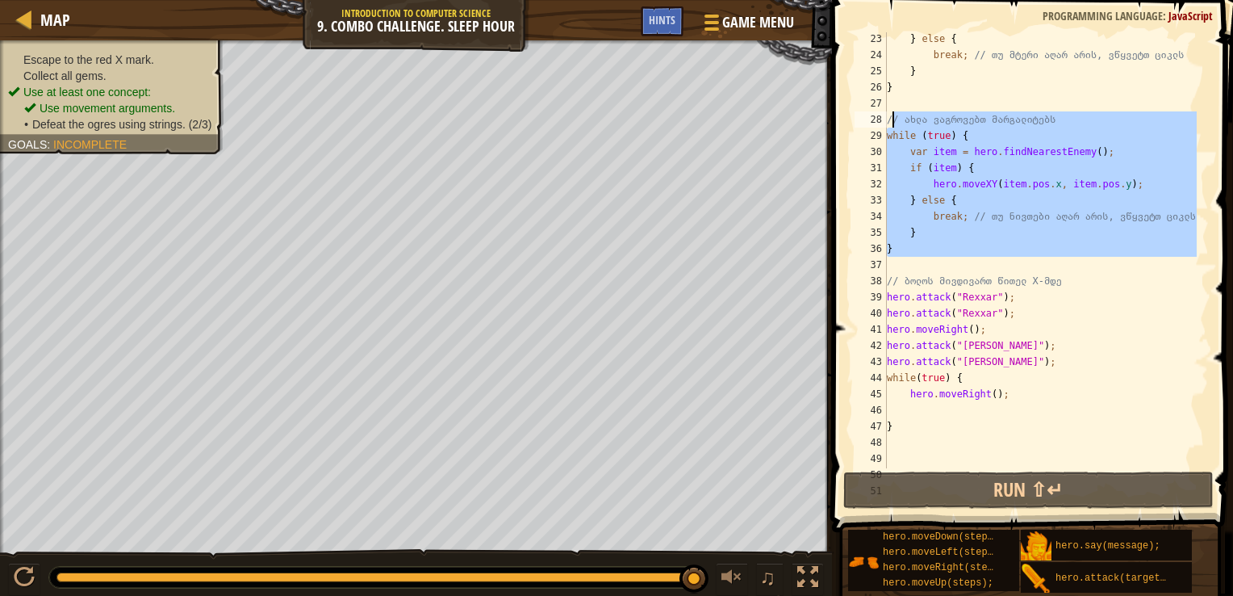
drag, startPoint x: 957, startPoint y: 258, endPoint x: 891, endPoint y: 119, distance: 153.5
click at [891, 119] on div "} else { break ; // თუ მტერი აღარ არის, ვწყვეტთ ციკლს } } // ახლა ვაგროვებთ მარ…" at bounding box center [1040, 265] width 313 height 468
type textarea "/"
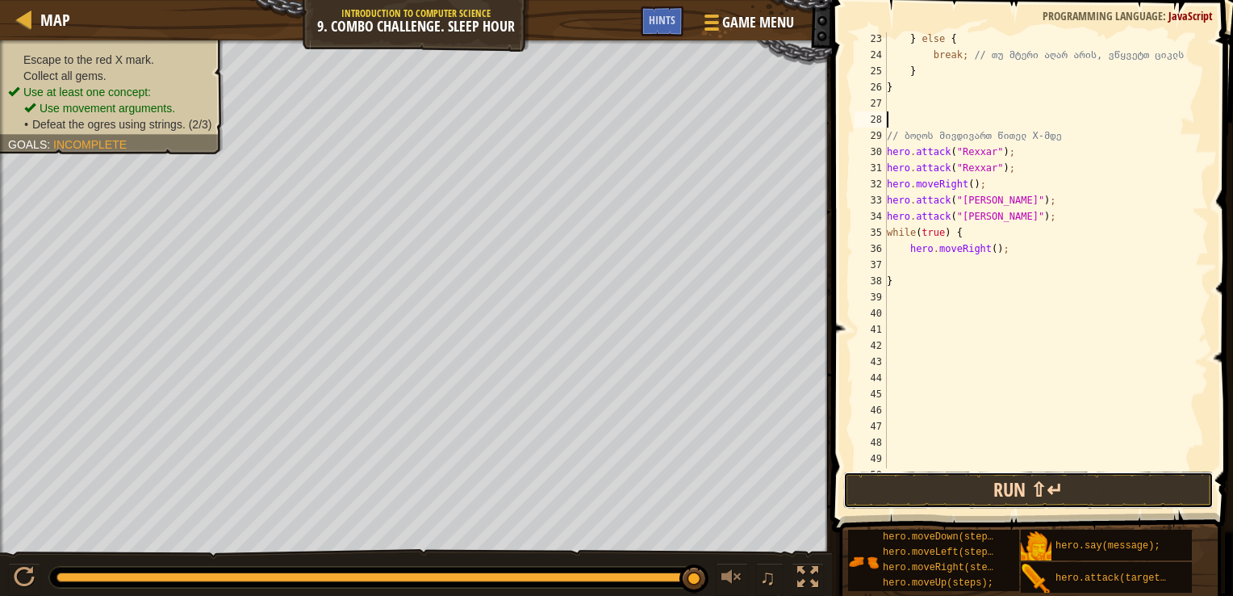
click at [1069, 491] on button "Run ⇧↵" at bounding box center [1029, 489] width 371 height 37
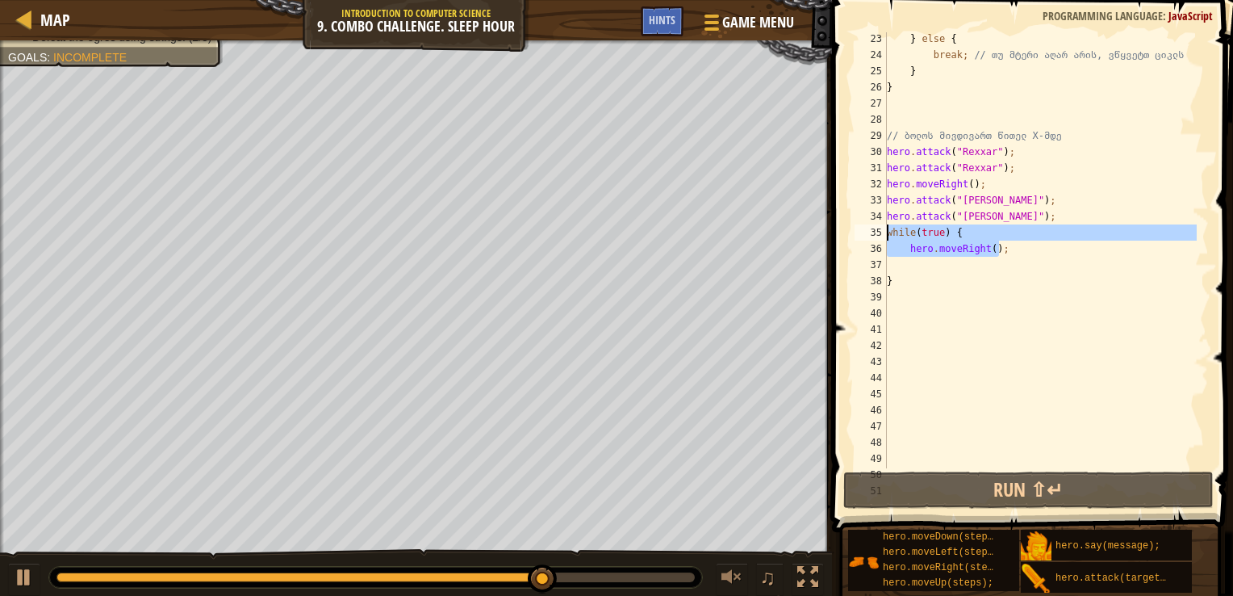
drag, startPoint x: 1004, startPoint y: 254, endPoint x: 870, endPoint y: 232, distance: 135.8
click at [870, 232] on div "23 24 25 26 27 28 29 30 31 32 33 34 35 36 37 38 39 40 41 42 43 44 45 46 47 48 4…" at bounding box center [1031, 250] width 358 height 436
type textarea "while(true) { hero.moveRight();"
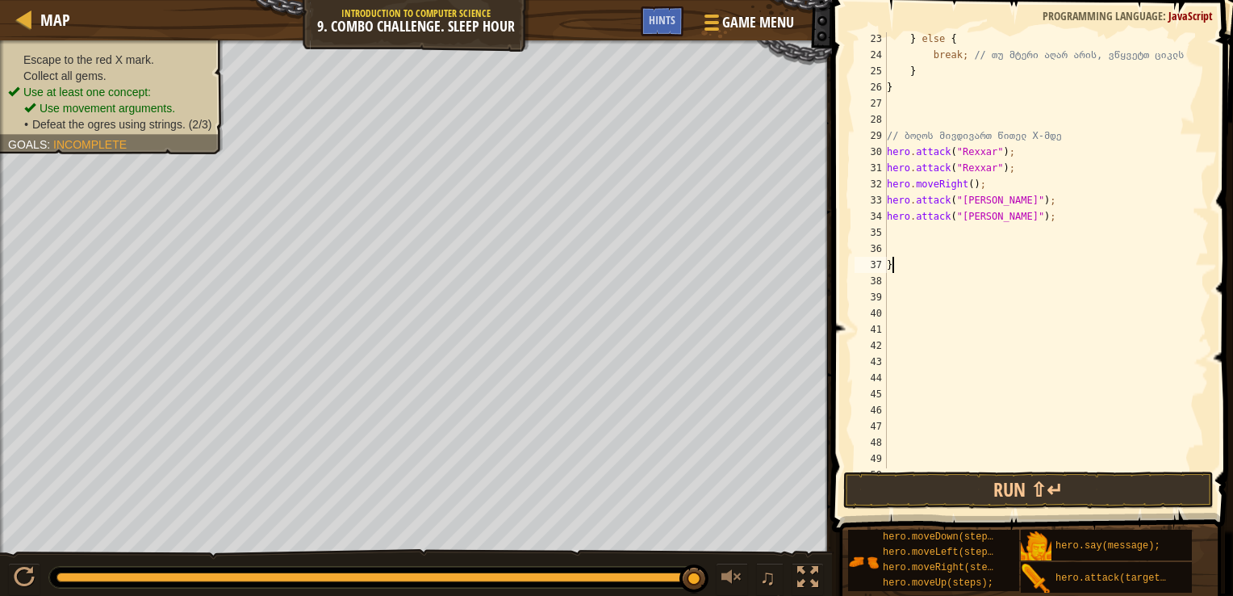
click at [921, 259] on div "} else { break ; // თუ მტერი აღარ არის, ვწყვეტთ ციკლს } } // ბოლოს მივდივართ წი…" at bounding box center [1040, 265] width 313 height 468
type textarea "}"
click at [946, 492] on button "Run ⇧↵" at bounding box center [1029, 489] width 371 height 37
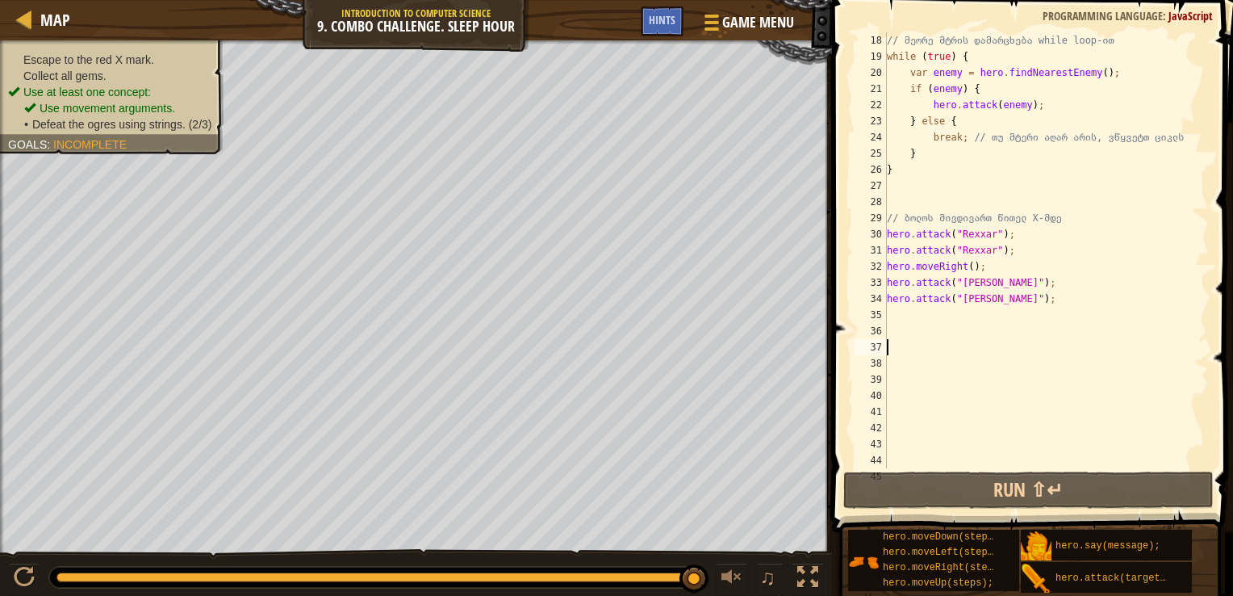
scroll to position [256, 0]
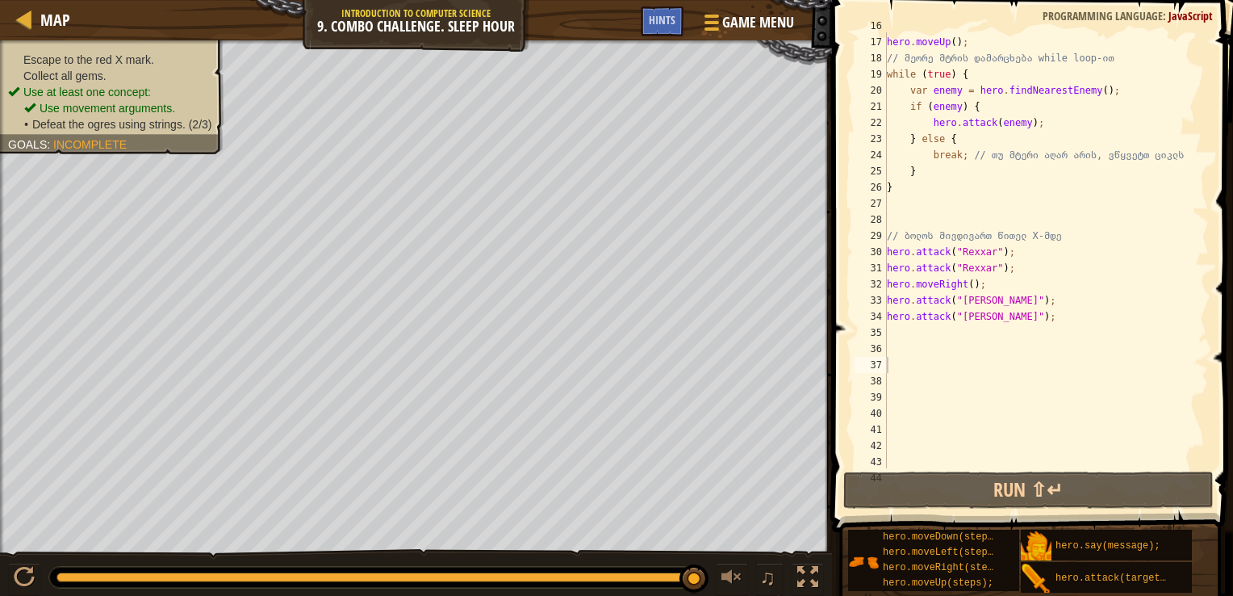
click at [1221, 230] on span at bounding box center [1034, 243] width 414 height 580
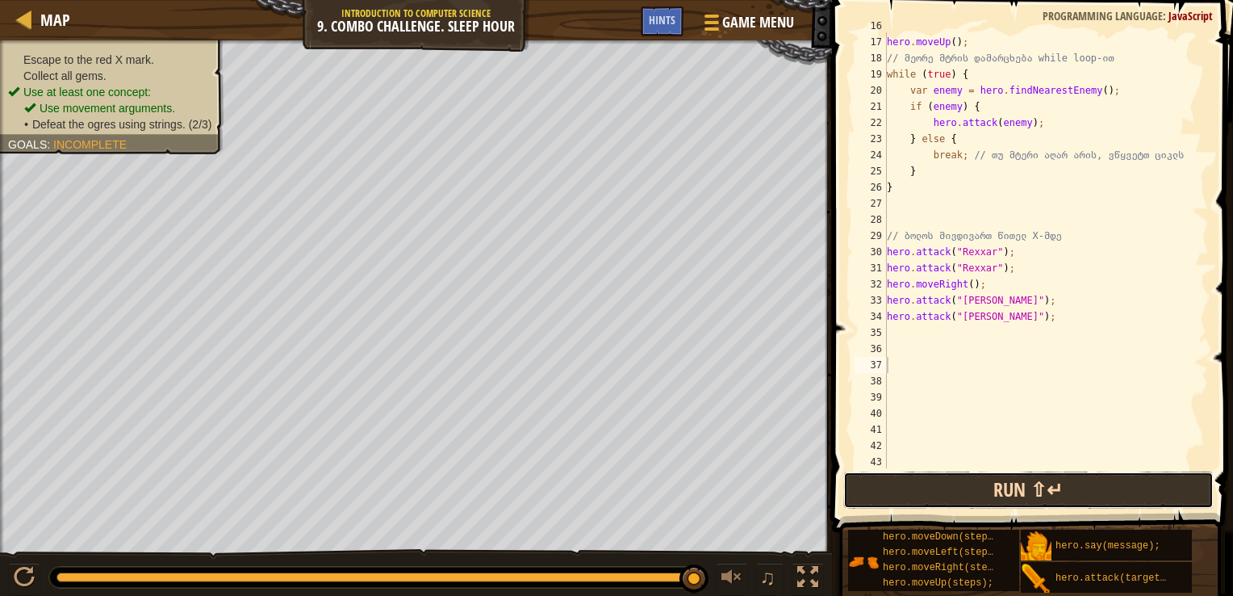
click at [1027, 486] on button "Run ⇧↵" at bounding box center [1029, 489] width 371 height 37
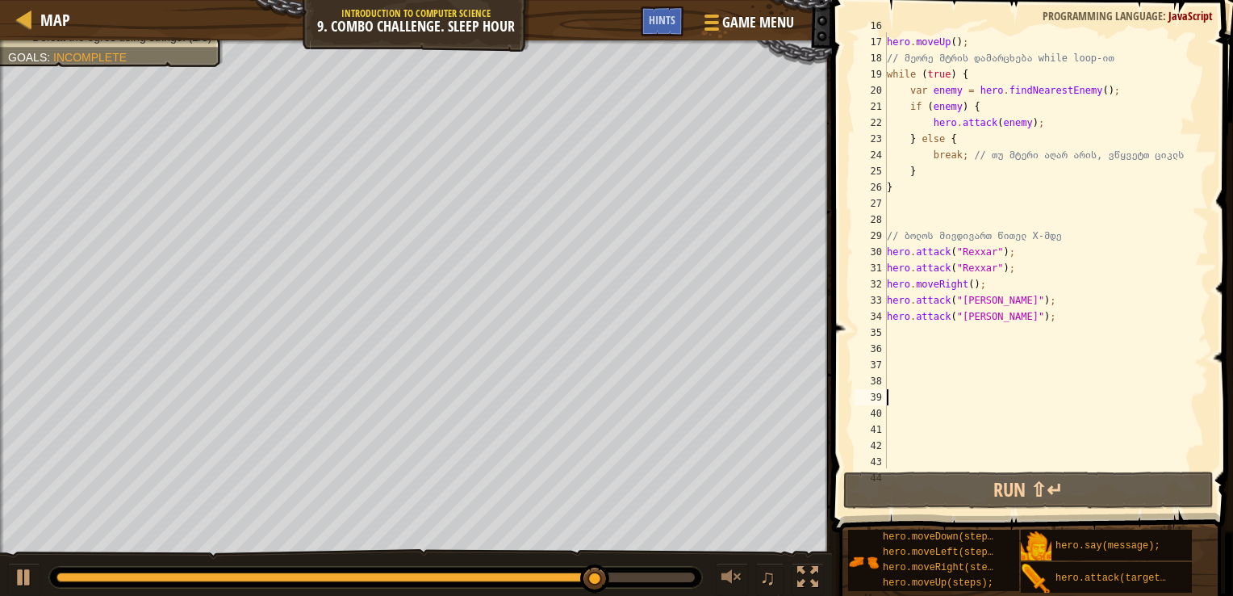
drag, startPoint x: 1040, startPoint y: 393, endPoint x: 1004, endPoint y: 390, distance: 35.7
click at [1004, 390] on div "hero . moveUp ( ) ; // მეორე მტრის დამარცხება while loop-ით while ( true ) { va…" at bounding box center [1040, 252] width 313 height 468
drag, startPoint x: 981, startPoint y: 282, endPoint x: 872, endPoint y: 282, distance: 109.0
click at [872, 282] on div "16 17 18 19 20 21 22 23 24 25 26 27 28 29 30 31 32 33 34 35 36 37 38 39 40 41 4…" at bounding box center [1031, 250] width 358 height 436
type textarea "hero.moveRight();"
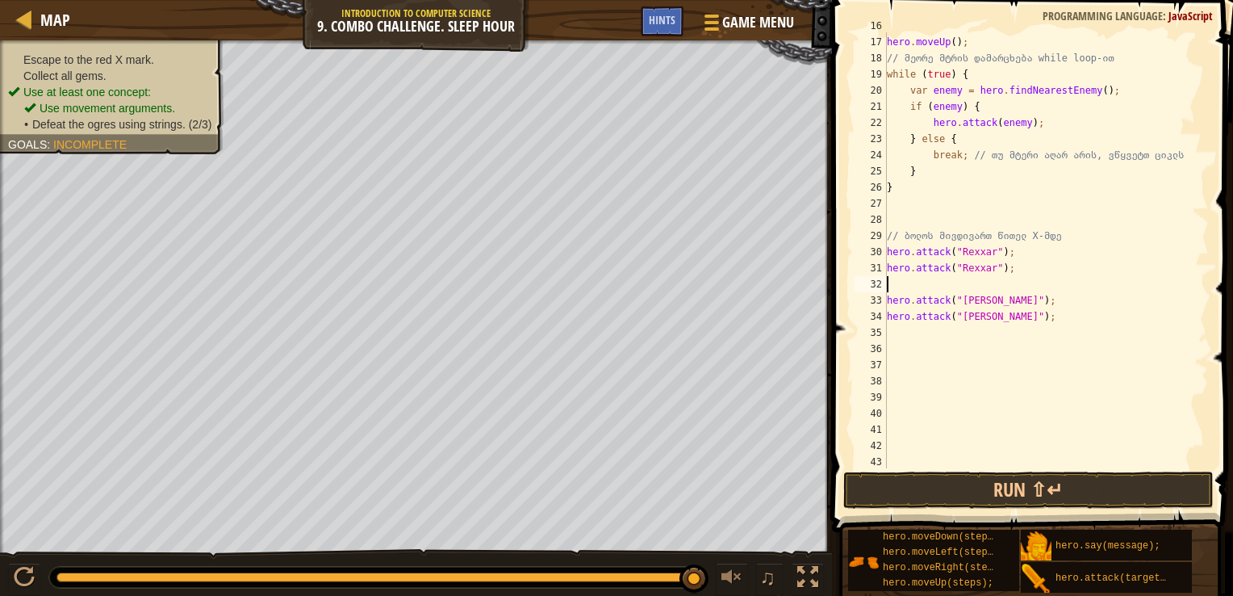
click at [1032, 488] on button "Run ⇧↵" at bounding box center [1029, 489] width 371 height 37
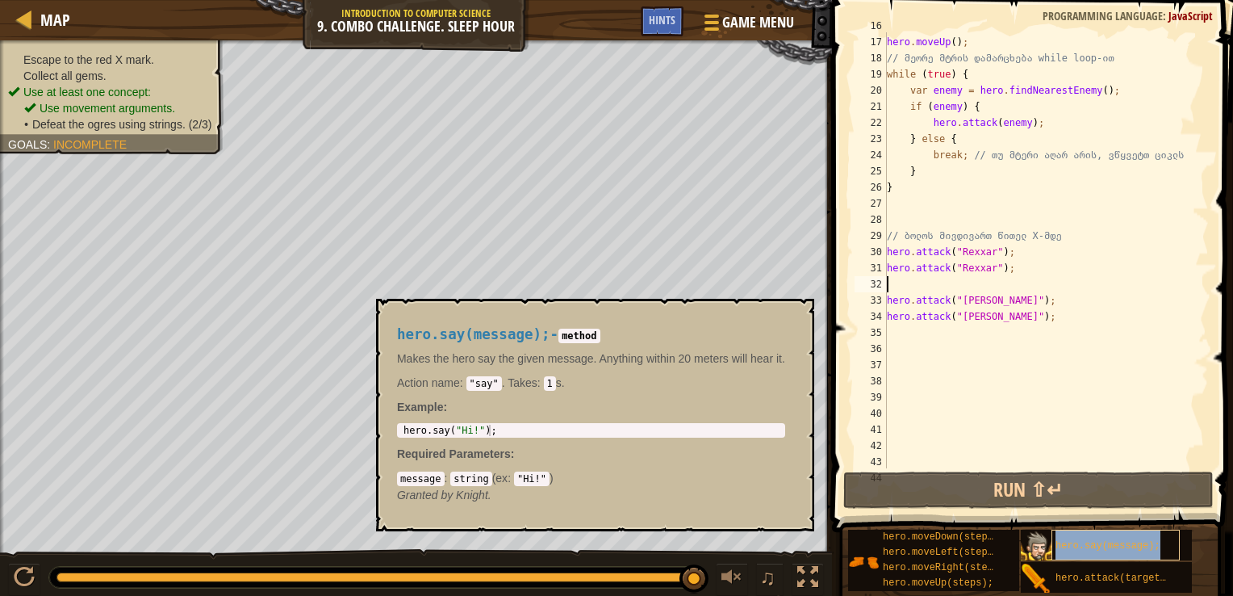
click at [1078, 547] on span "hero.say(message);" at bounding box center [1108, 545] width 105 height 11
click at [907, 221] on div "hero . moveUp ( ) ; // მეორე მტრის დამარცხება while loop-ით while ( true ) { va…" at bounding box center [1040, 252] width 313 height 468
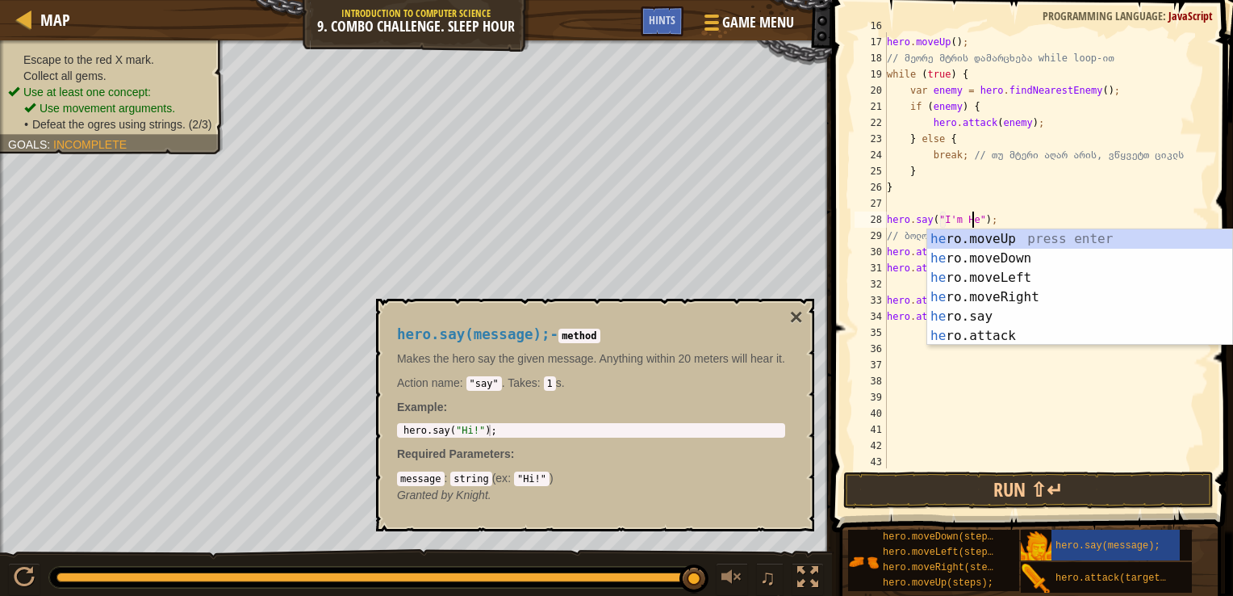
scroll to position [7, 7]
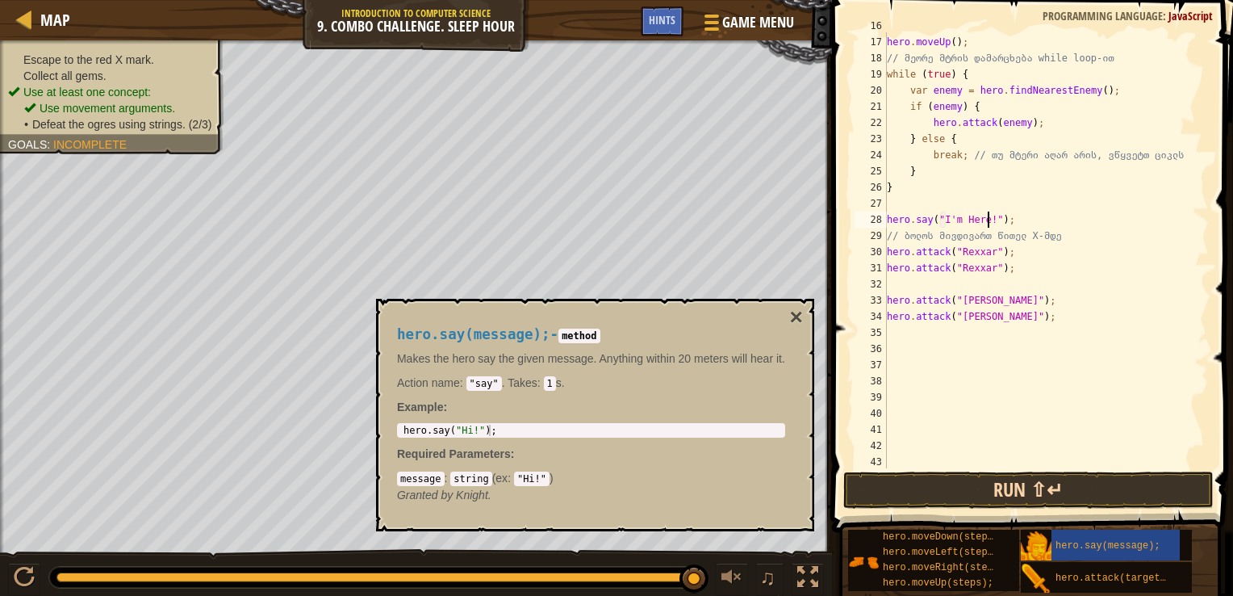
type textarea "hero.say("I'm Here!");"
click at [1118, 485] on button "Run ⇧↵" at bounding box center [1029, 489] width 371 height 37
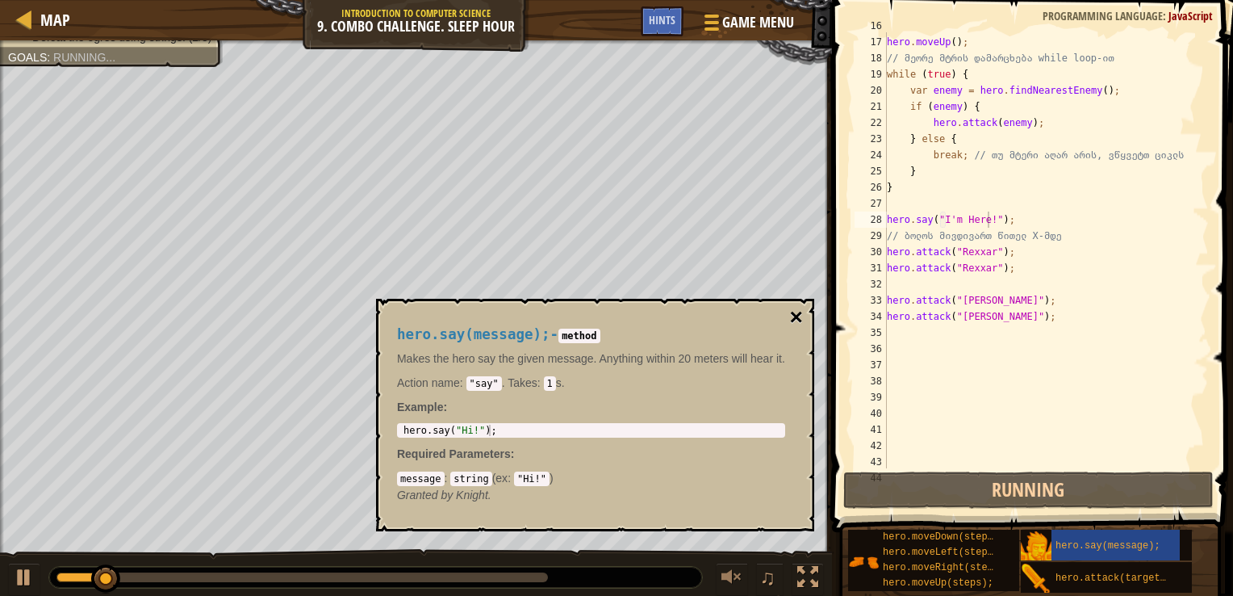
click at [798, 322] on button "×" at bounding box center [796, 317] width 13 height 23
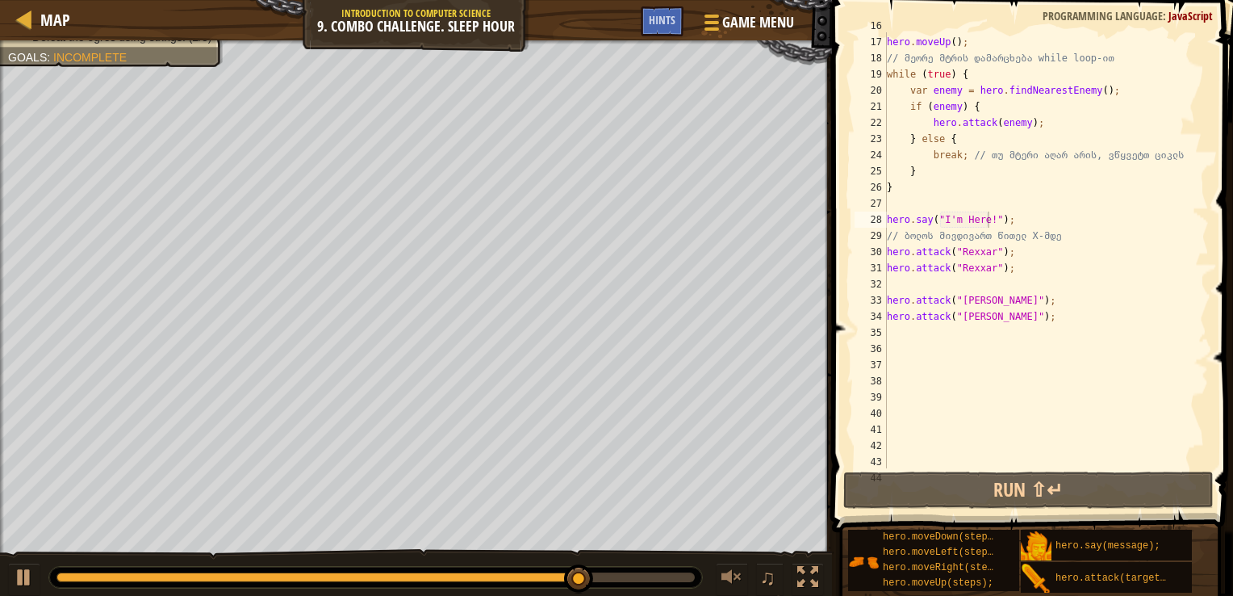
scroll to position [7, 0]
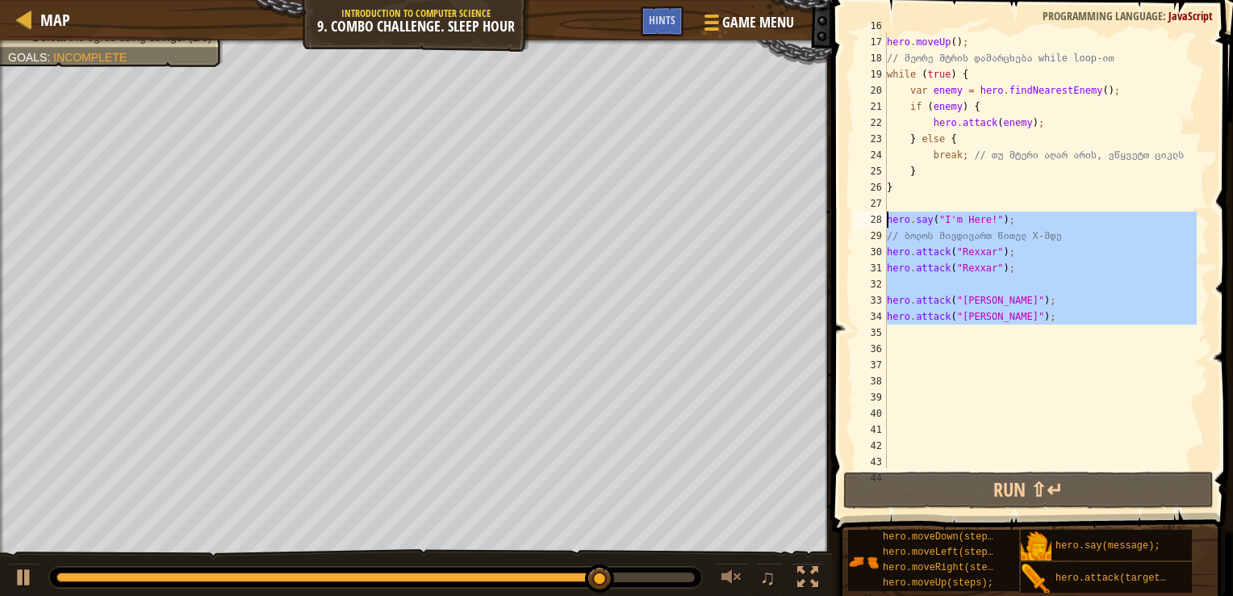
drag, startPoint x: 1060, startPoint y: 341, endPoint x: 882, endPoint y: 221, distance: 214.0
click at [882, 221] on div "16 17 18 19 20 21 22 23 24 25 26 27 28 29 30 31 32 33 34 35 36 37 38 39 40 41 4…" at bounding box center [1031, 250] width 358 height 436
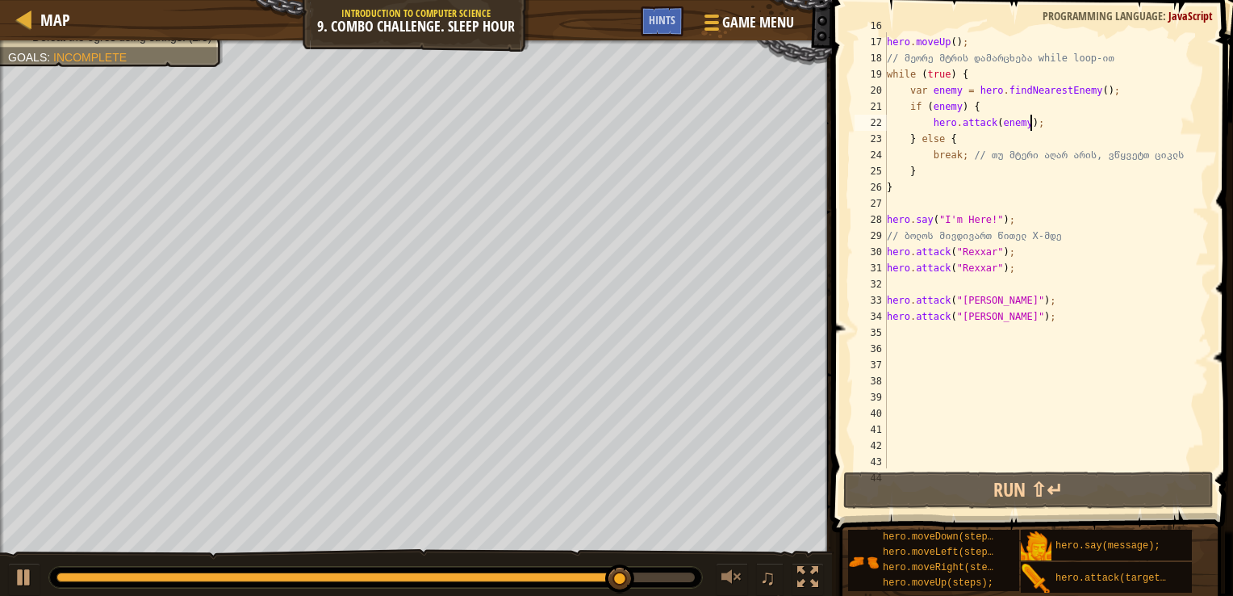
click at [1048, 118] on div "hero . moveUp ( ) ; // მეორე მტრის დამარცხება while loop-ით while ( true ) { va…" at bounding box center [1040, 252] width 313 height 468
type textarea "hero.attack(enemy);"
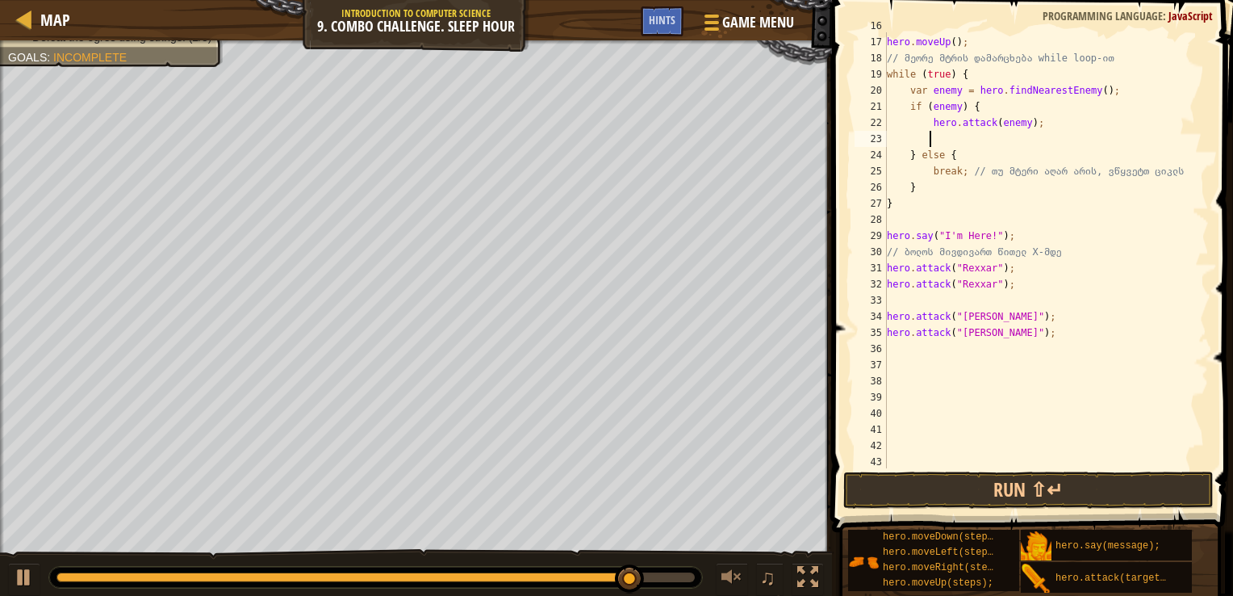
paste textarea
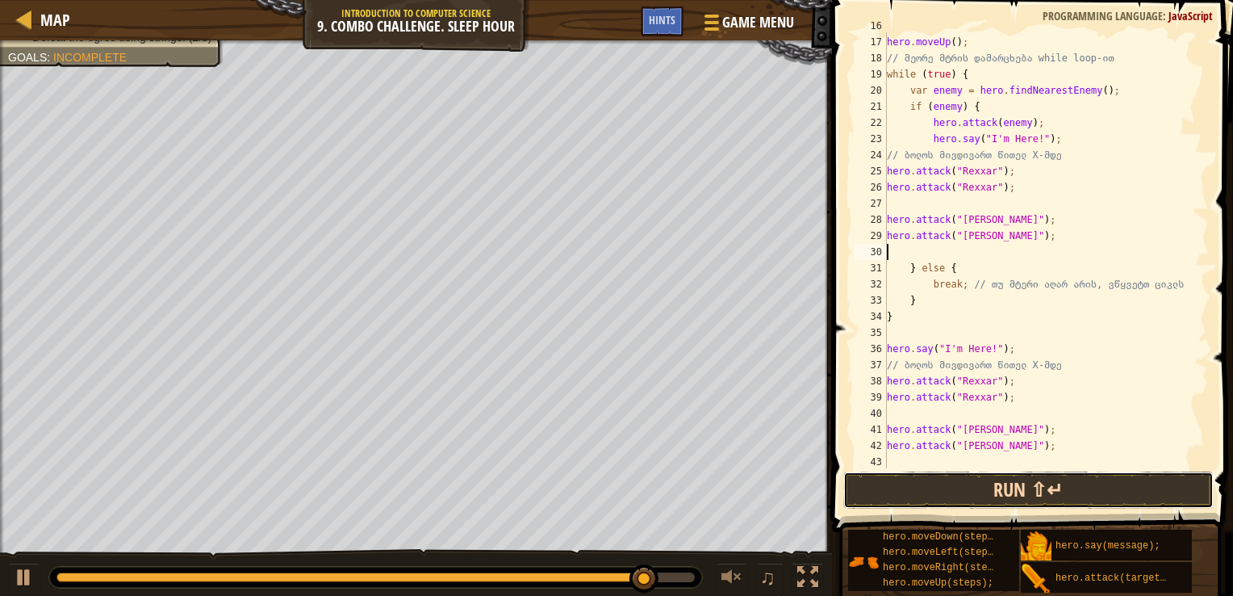
click at [1072, 479] on button "Run ⇧↵" at bounding box center [1029, 489] width 371 height 37
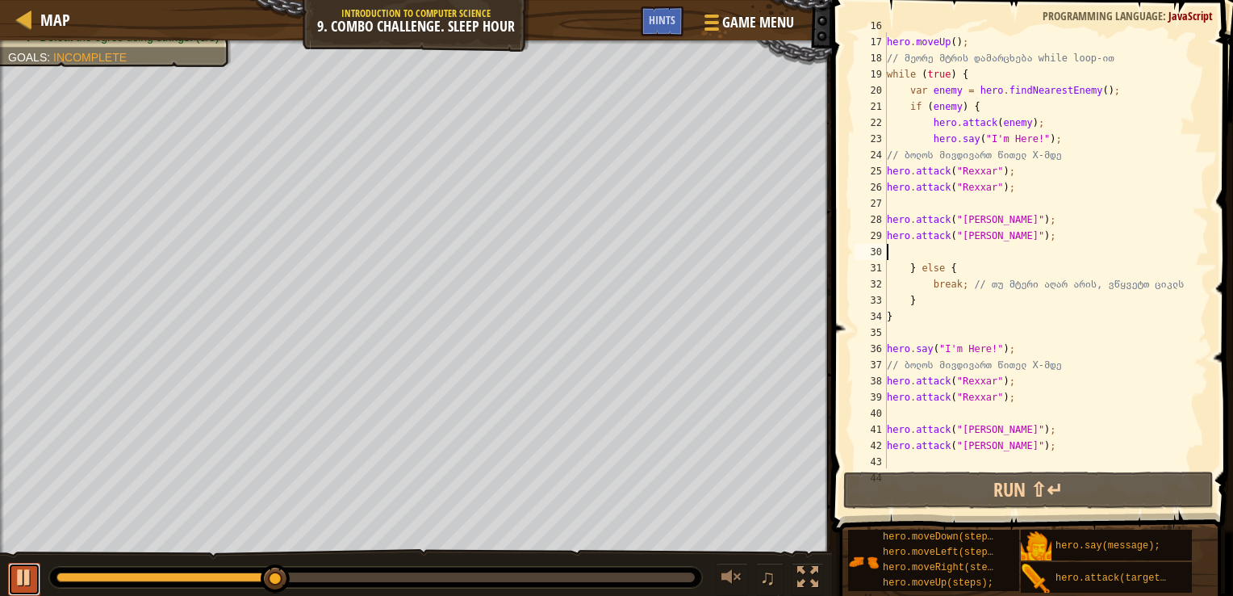
click at [15, 570] on div at bounding box center [24, 577] width 21 height 21
click at [941, 203] on div "hero . moveUp ( ) ; // მეორე მტრის დამარცხება while loop-ით while ( true ) { va…" at bounding box center [1040, 252] width 313 height 468
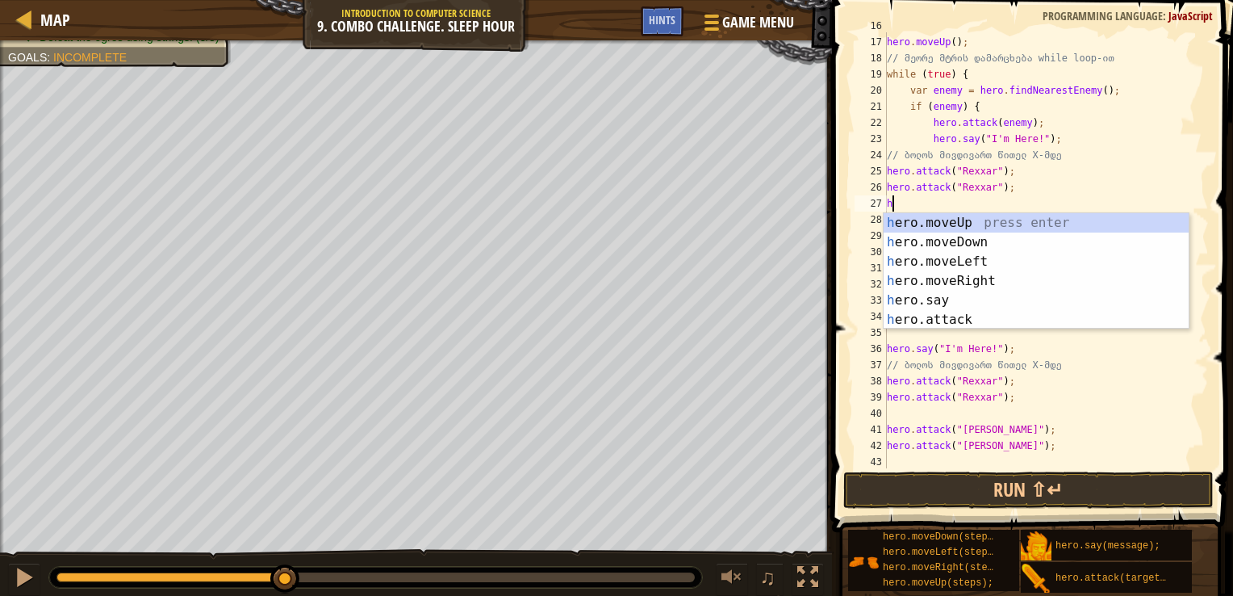
type textarea "hero"
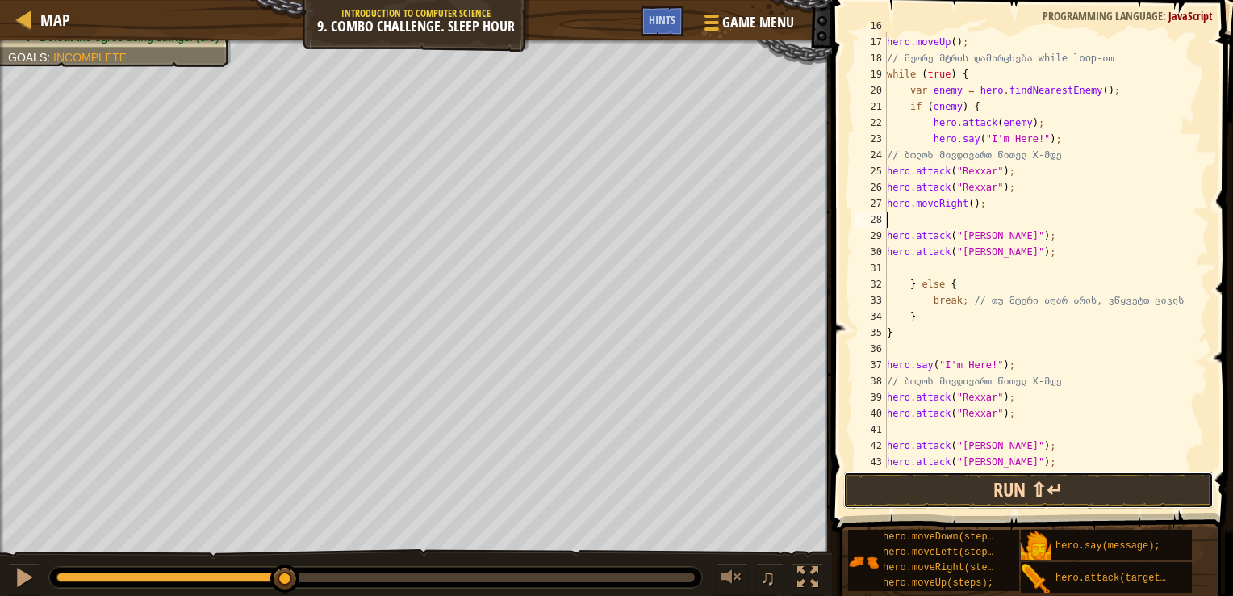
click at [982, 487] on button "Run ⇧↵" at bounding box center [1029, 489] width 371 height 37
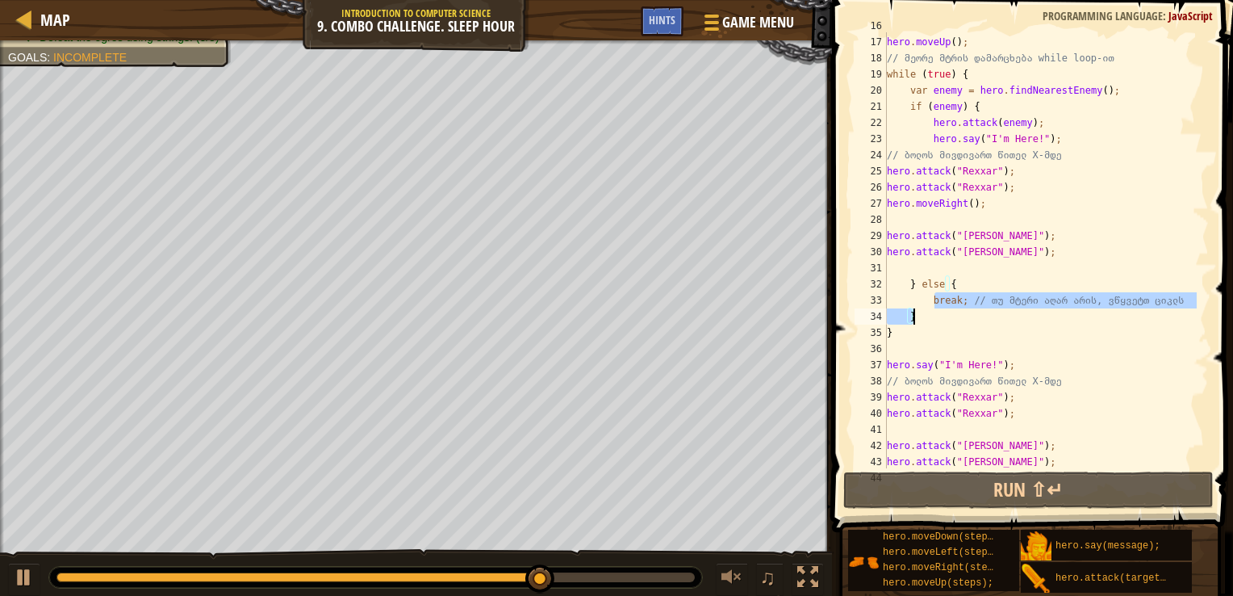
drag, startPoint x: 934, startPoint y: 299, endPoint x: 1162, endPoint y: 318, distance: 229.2
click at [1162, 318] on div "hero . moveUp ( ) ; // მეორე მტრის დამარცხება while loop-ით while ( true ) { va…" at bounding box center [1040, 252] width 313 height 468
click at [1049, 250] on div "hero . moveUp ( ) ; // მეორე მტრის დამარცხება while loop-ით while ( true ) { va…" at bounding box center [1040, 252] width 313 height 468
type textarea "hero.attack("Brack");"
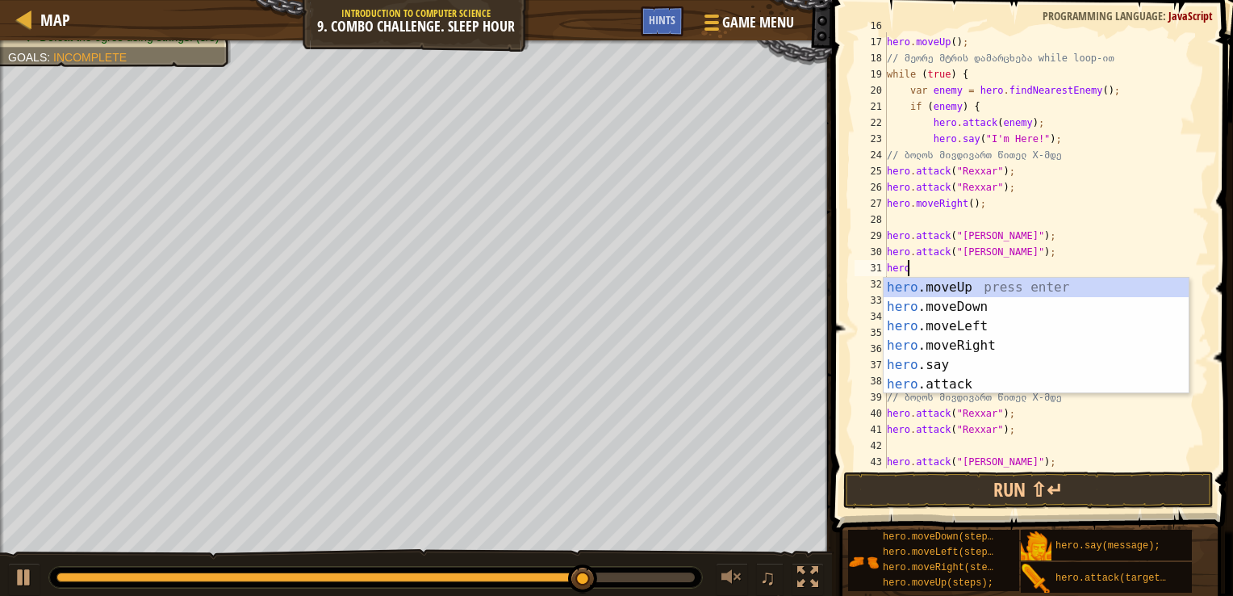
type textarea "hero"
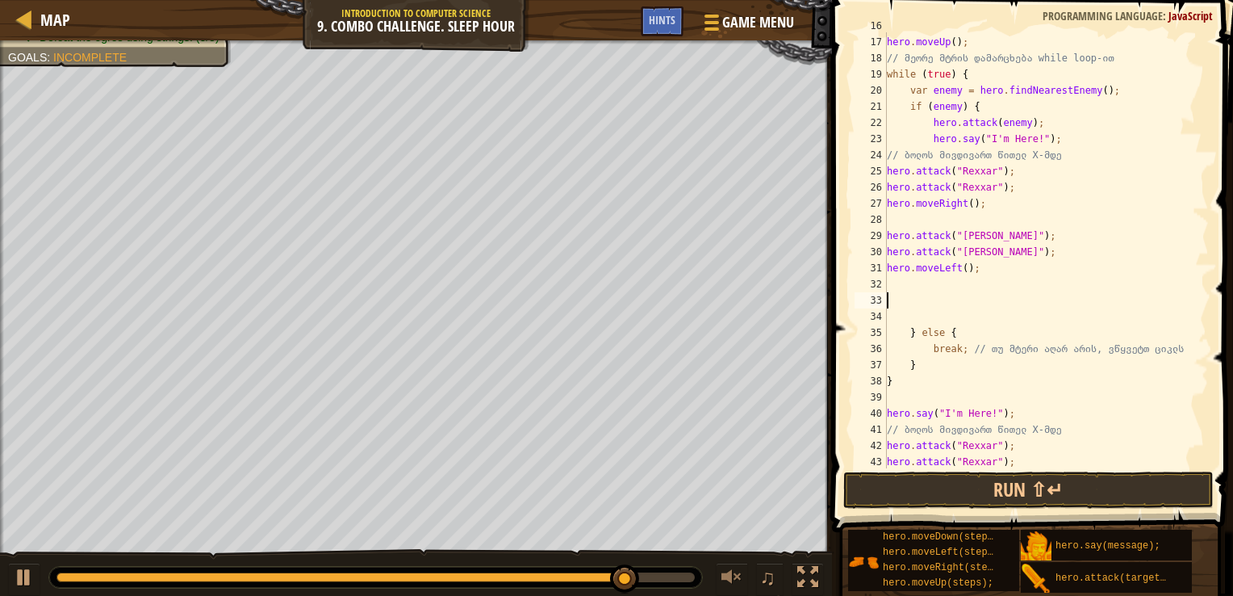
click at [957, 270] on div "hero . moveUp ( ) ; // მეორე მტრის დამარცხება while loop-ით while ( true ) { va…" at bounding box center [1040, 252] width 313 height 468
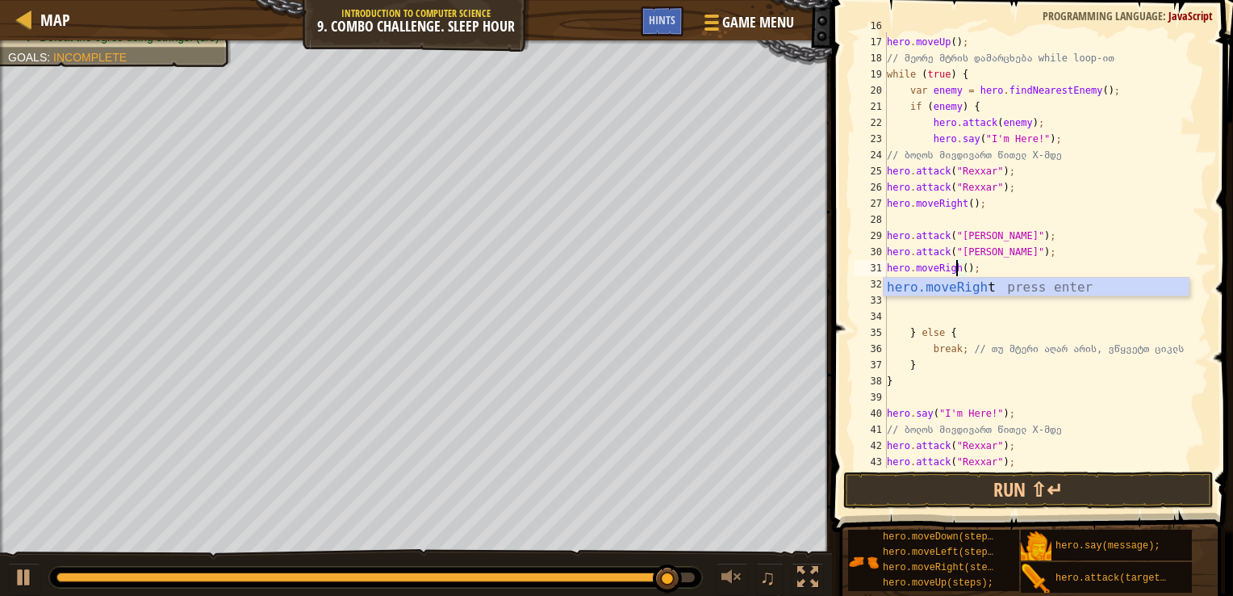
scroll to position [7, 6]
type textarea "hero.moveRight();"
click at [1007, 499] on button "Run ⇧↵" at bounding box center [1029, 489] width 371 height 37
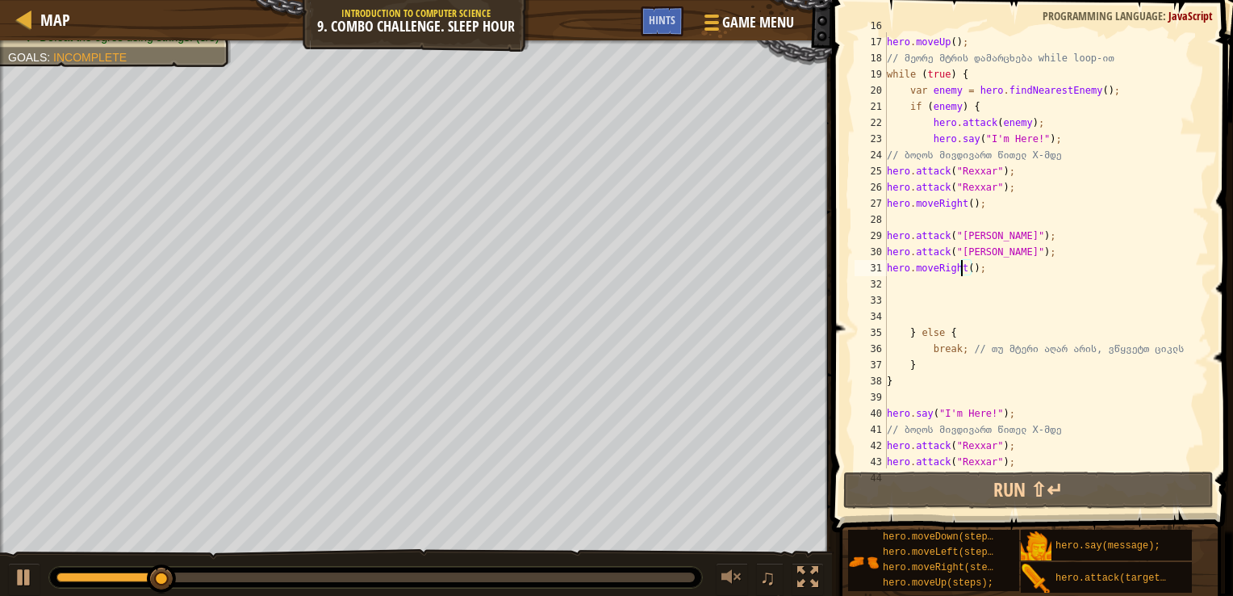
click at [1003, 265] on div "hero . moveUp ( ) ; // მეორე მტრის დამარცხება while loop-ით while ( true ) { va…" at bounding box center [1040, 252] width 313 height 468
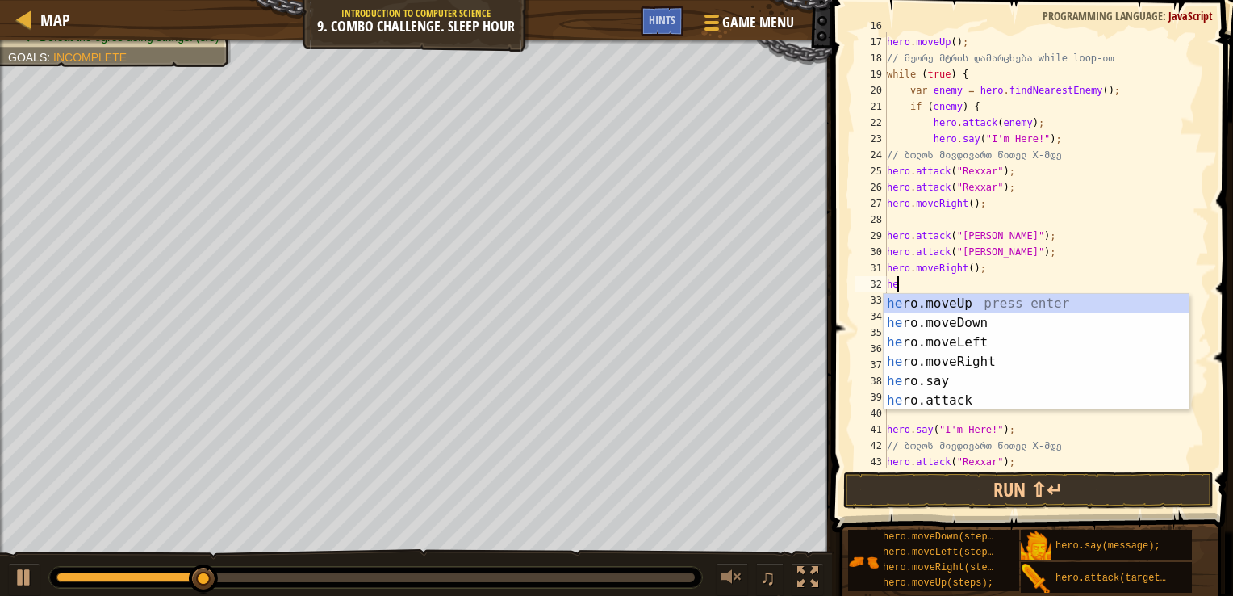
type textarea "hero"
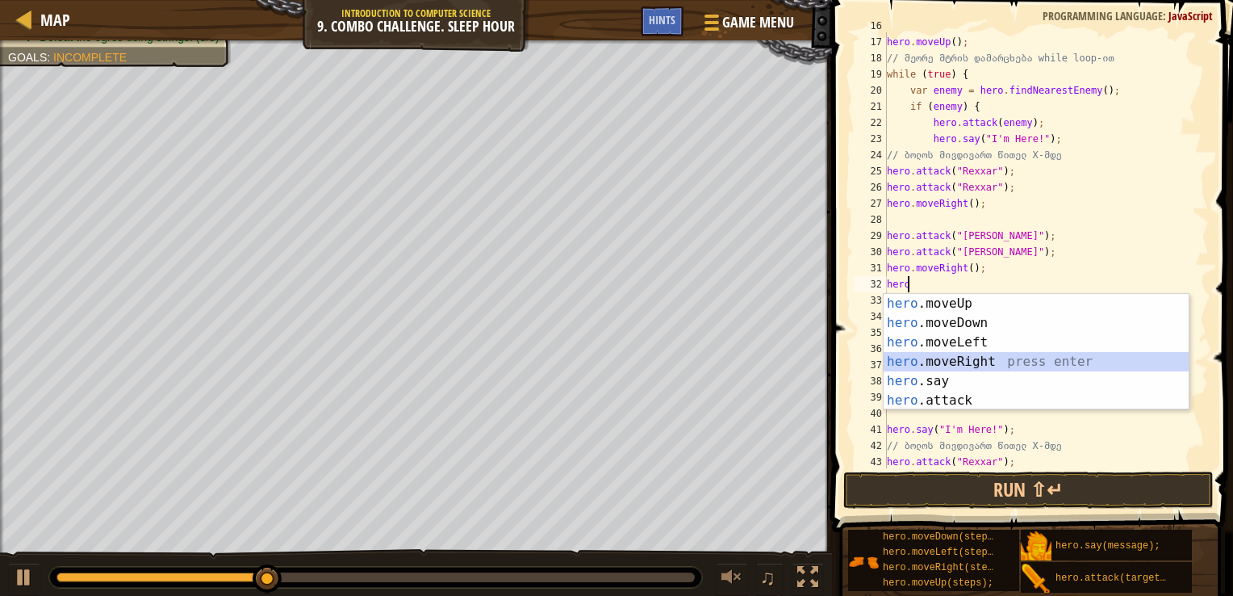
scroll to position [7, 0]
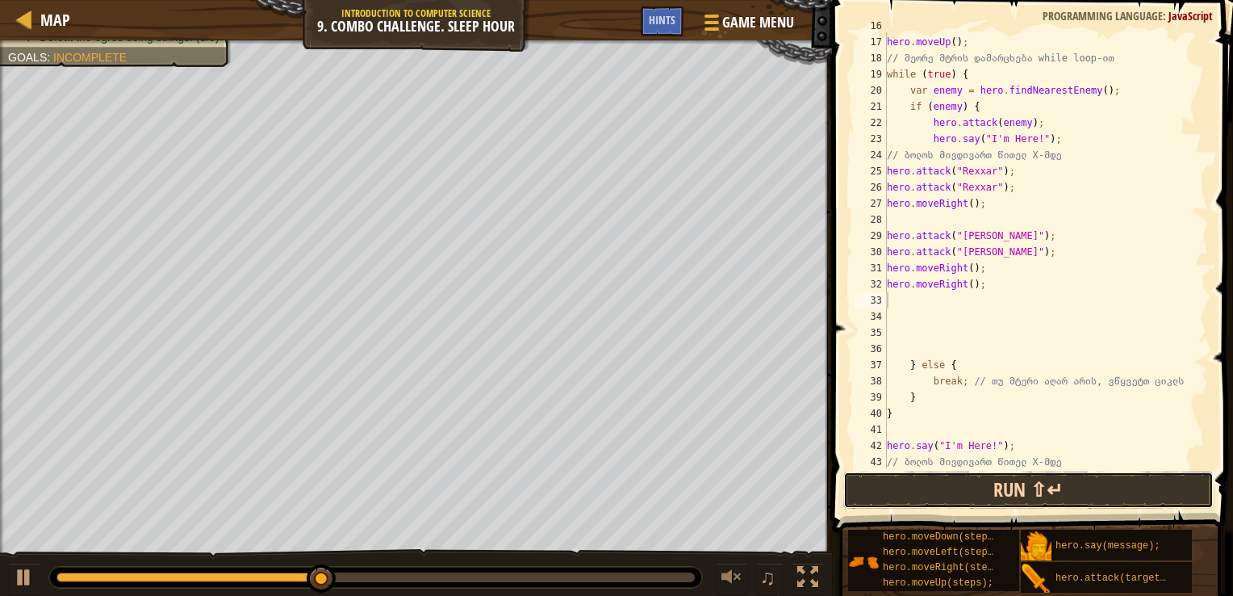
click at [995, 499] on button "Run ⇧↵" at bounding box center [1029, 489] width 371 height 37
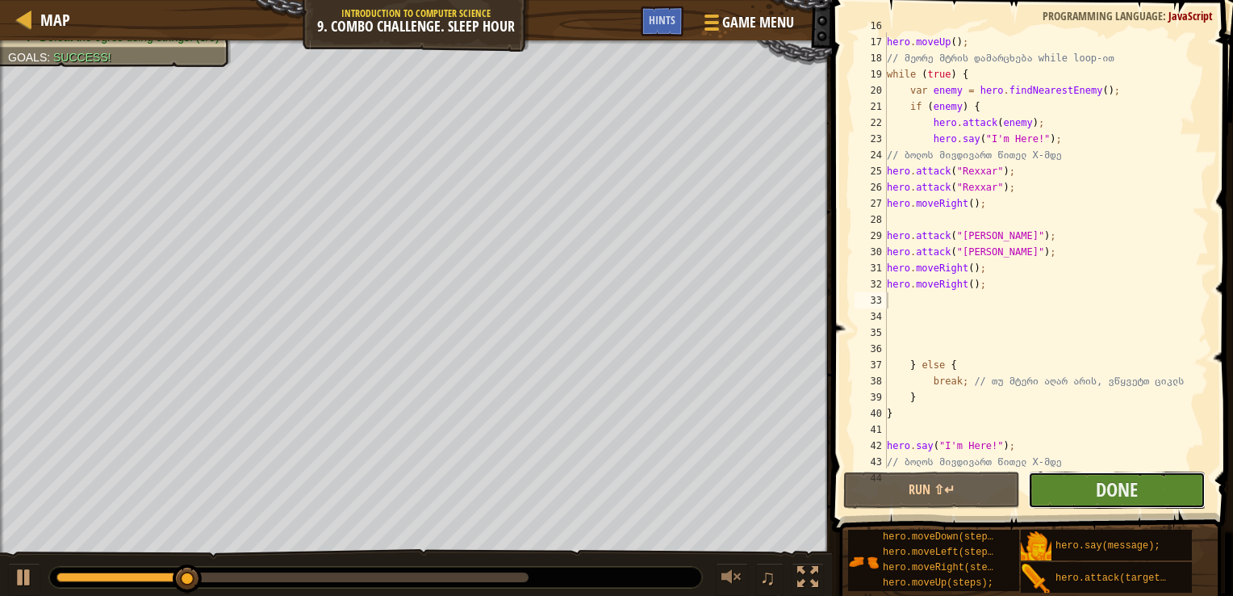
click at [1091, 475] on button "Done" at bounding box center [1116, 489] width 177 height 37
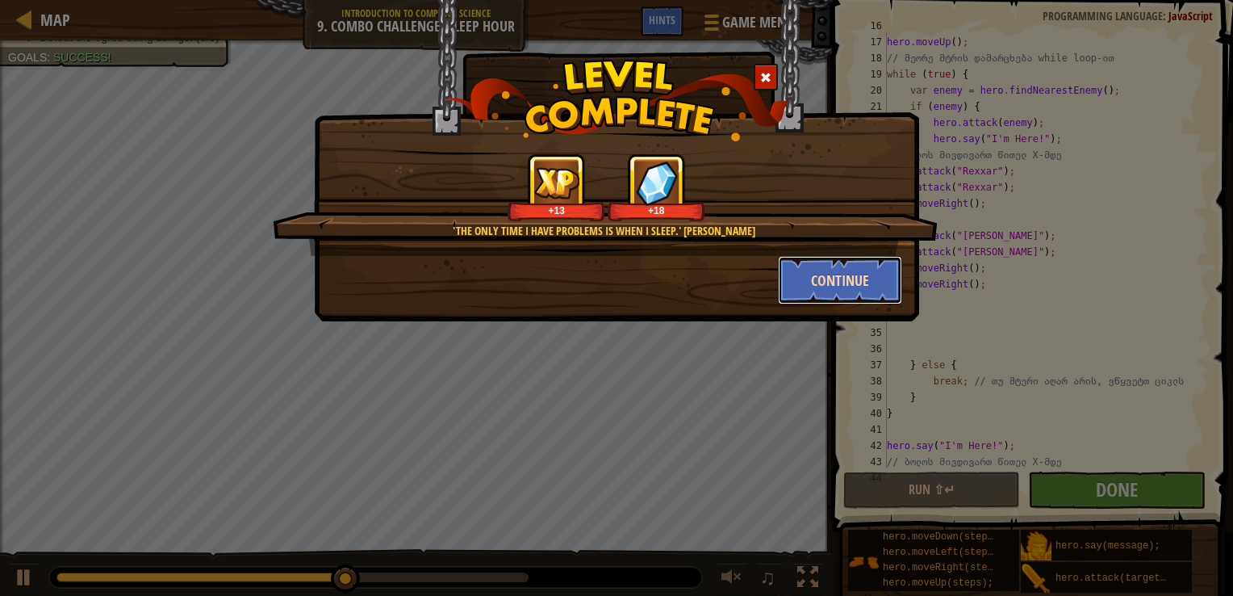
click at [843, 284] on button "Continue" at bounding box center [840, 280] width 125 height 48
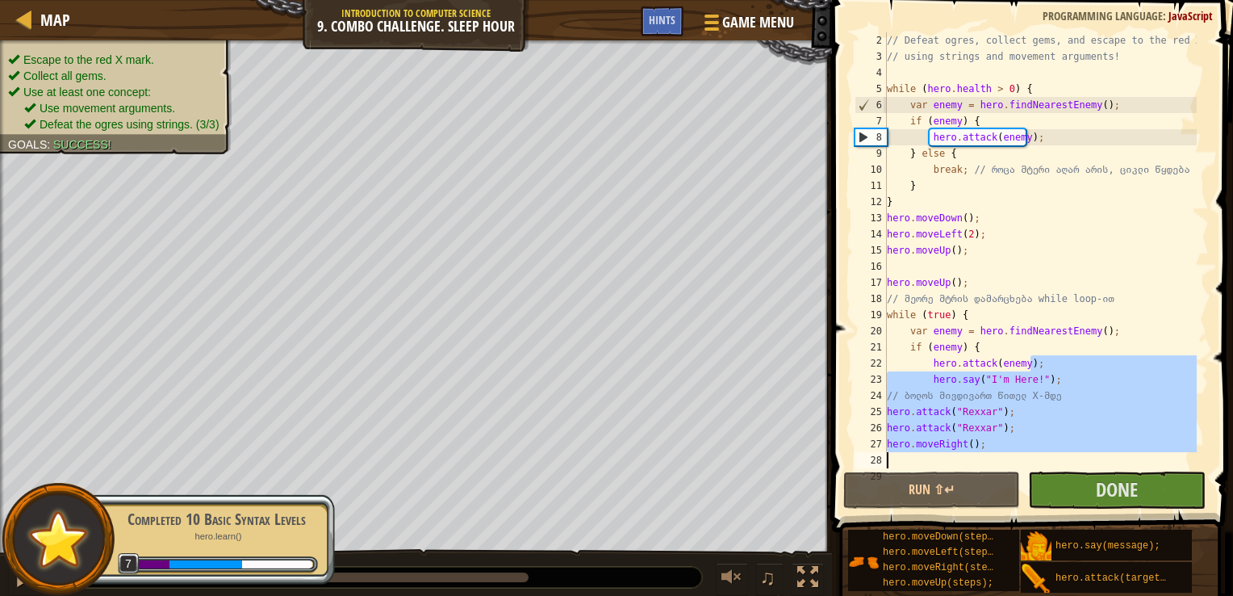
drag, startPoint x: 1101, startPoint y: 381, endPoint x: 1064, endPoint y: 509, distance: 132.8
click at [1064, 509] on div "2 3 4 5 6 7 8 9 10 11 12 13 14 15 16 17 18 19 20 21 22 23 24 25 26 27 28 29 // …" at bounding box center [1030, 298] width 406 height 580
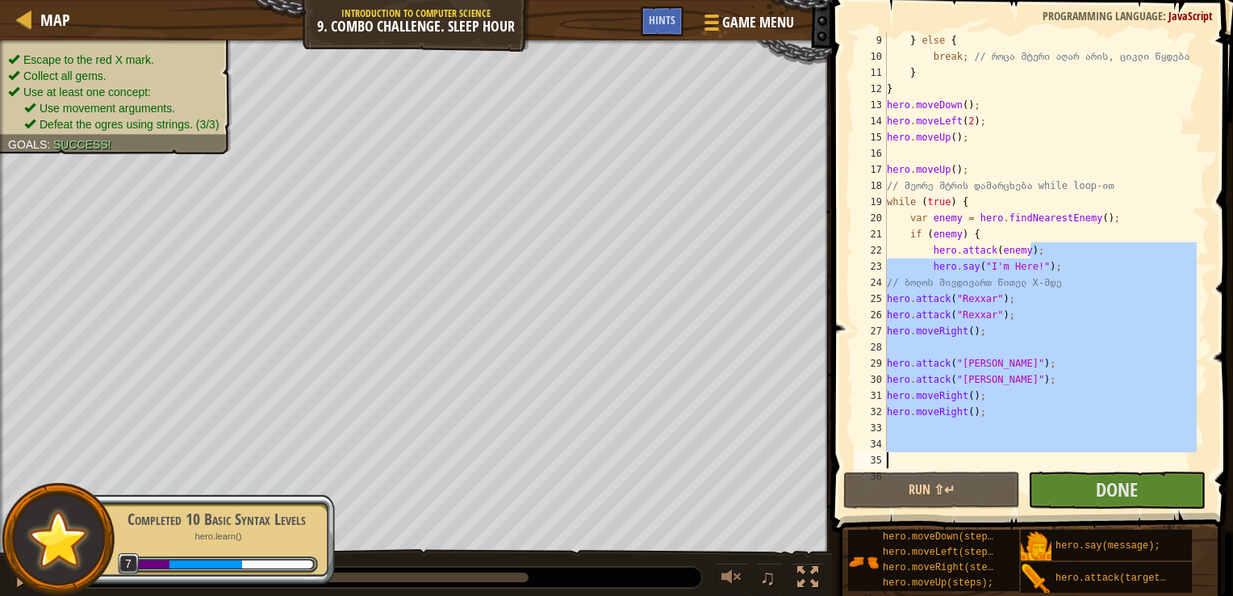
scroll to position [129, 0]
click at [1066, 498] on button "Done" at bounding box center [1116, 489] width 177 height 37
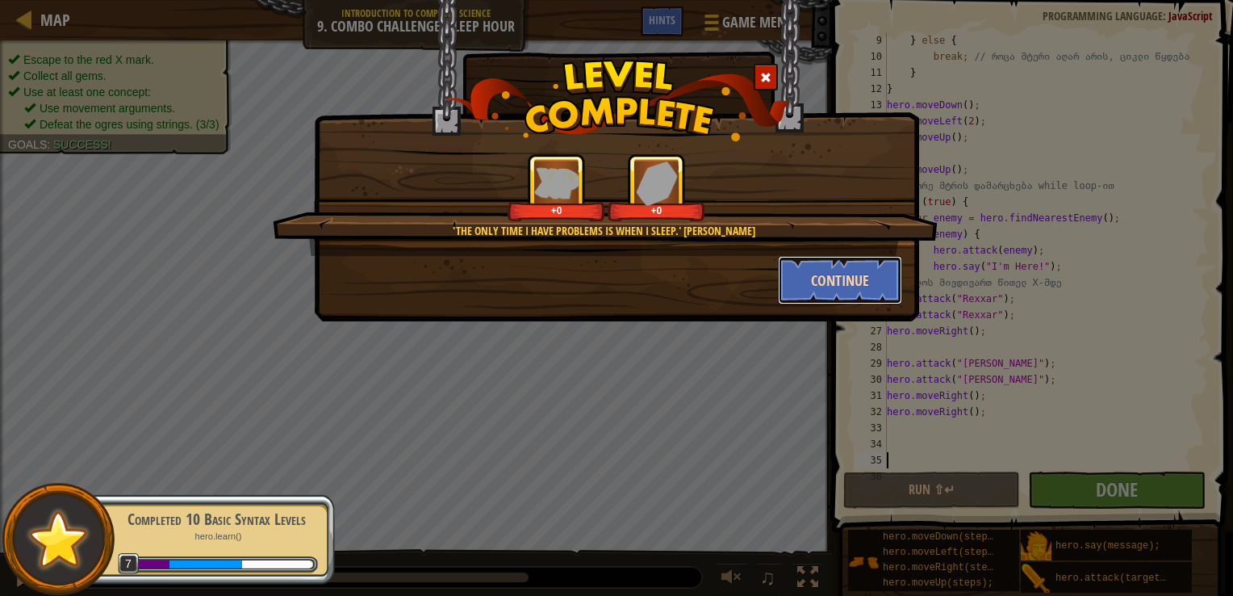
click at [886, 276] on button "Continue" at bounding box center [840, 280] width 125 height 48
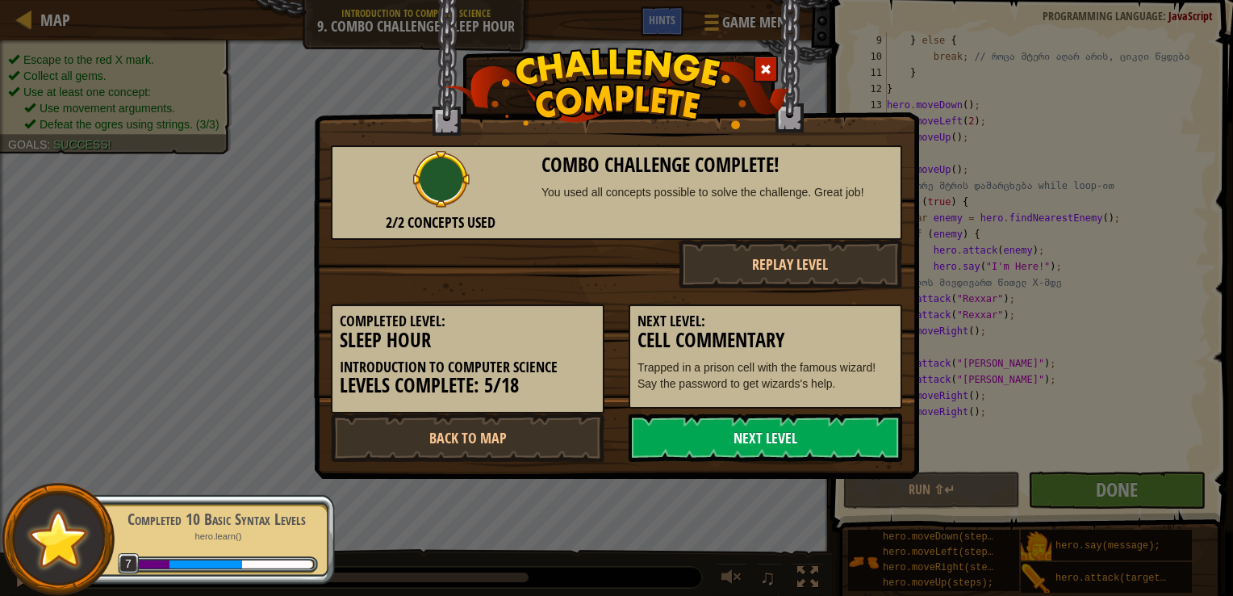
click at [851, 435] on link "Next Level" at bounding box center [766, 437] width 274 height 48
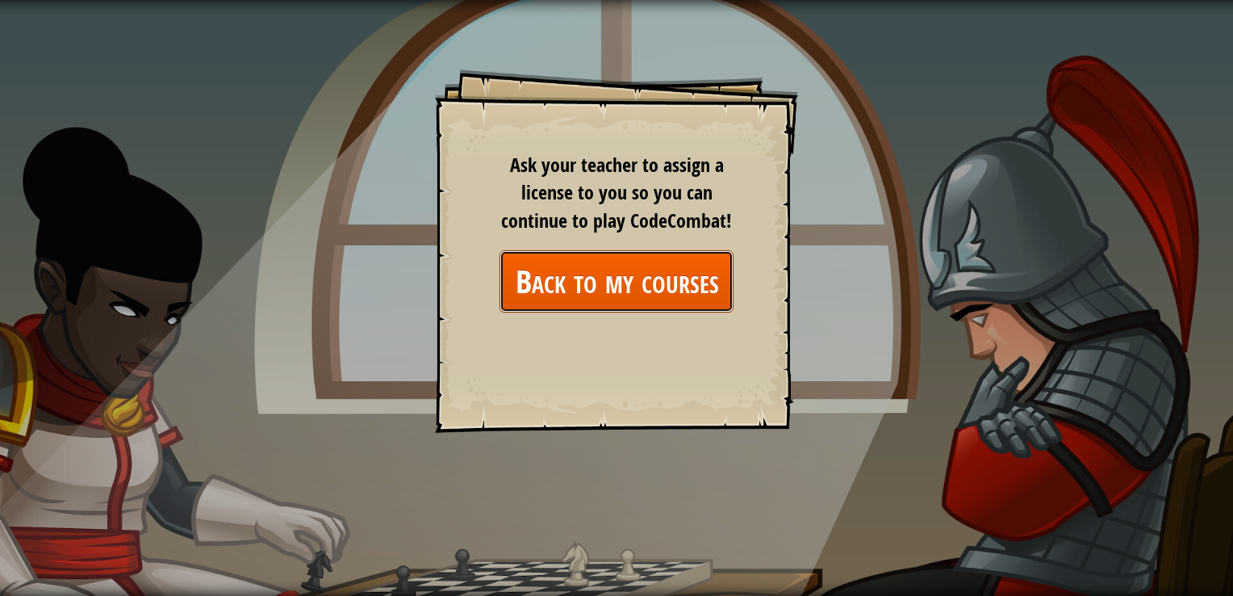
click at [630, 261] on link "Back to my courses" at bounding box center [617, 281] width 234 height 62
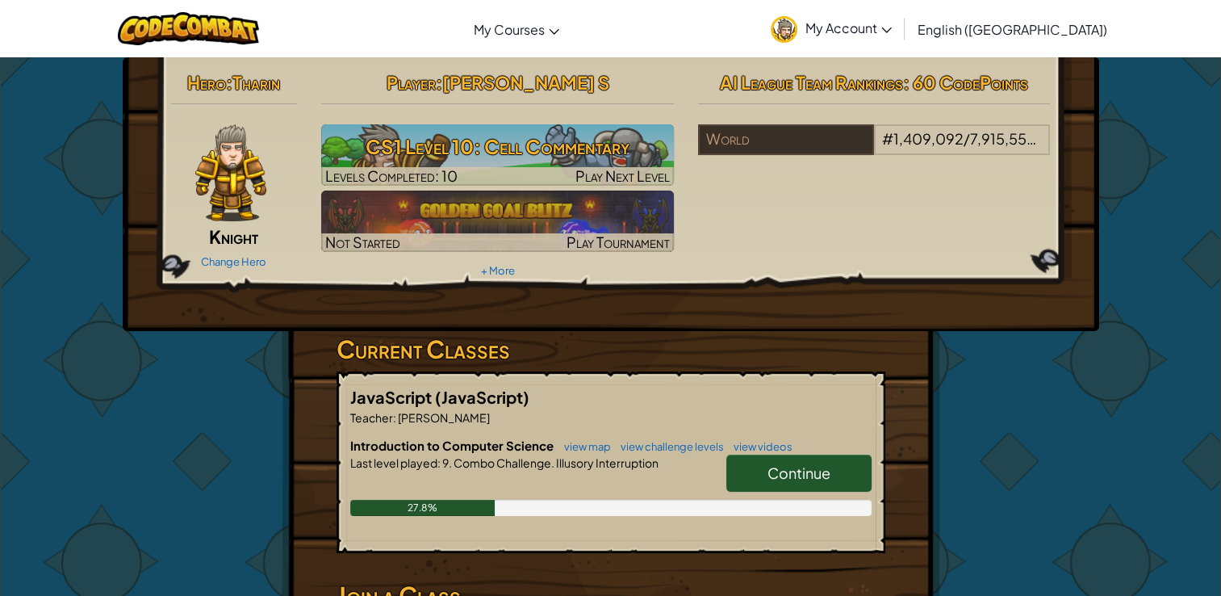
click at [785, 473] on span "Continue" at bounding box center [799, 472] width 63 height 19
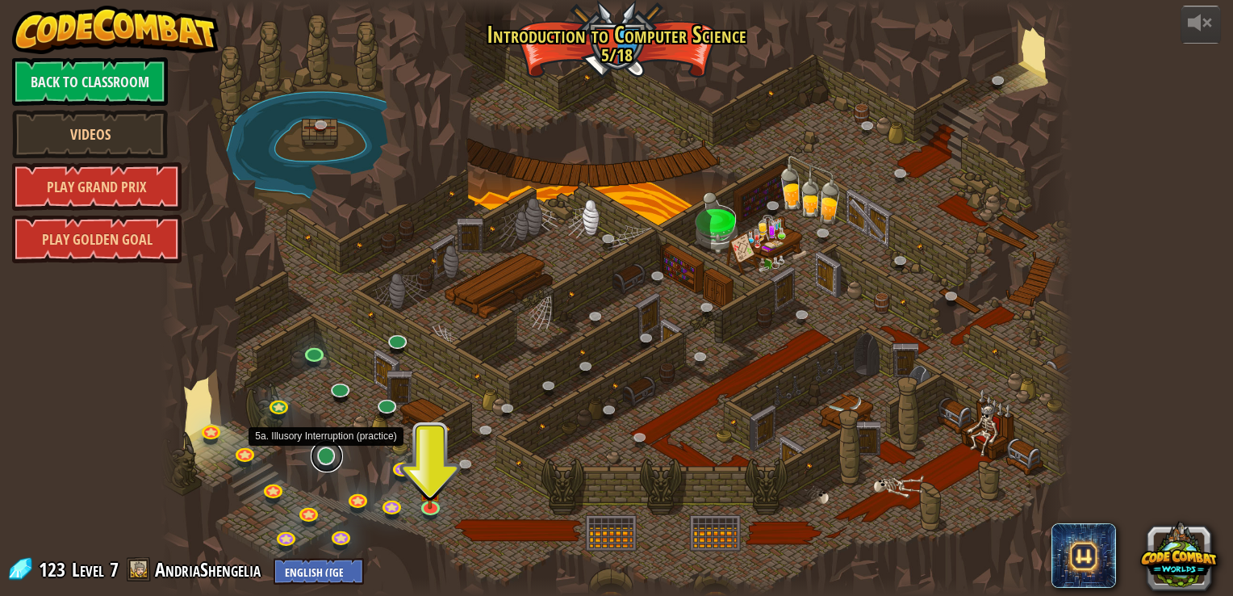
click at [333, 460] on link at bounding box center [327, 456] width 32 height 32
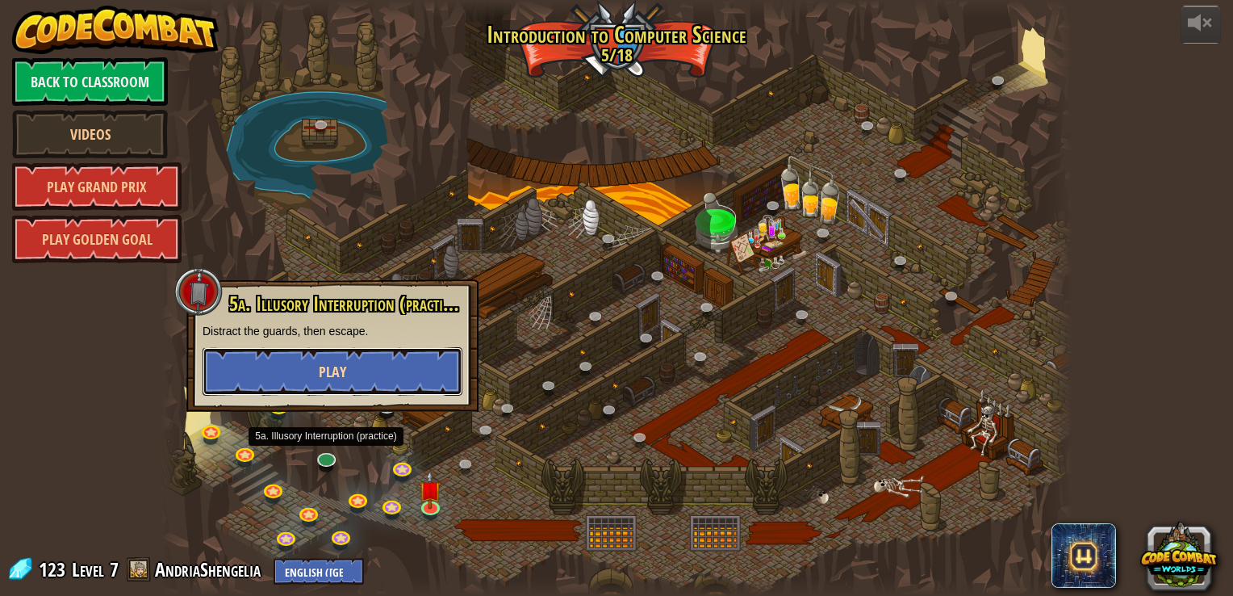
click at [350, 367] on button "Play" at bounding box center [333, 371] width 260 height 48
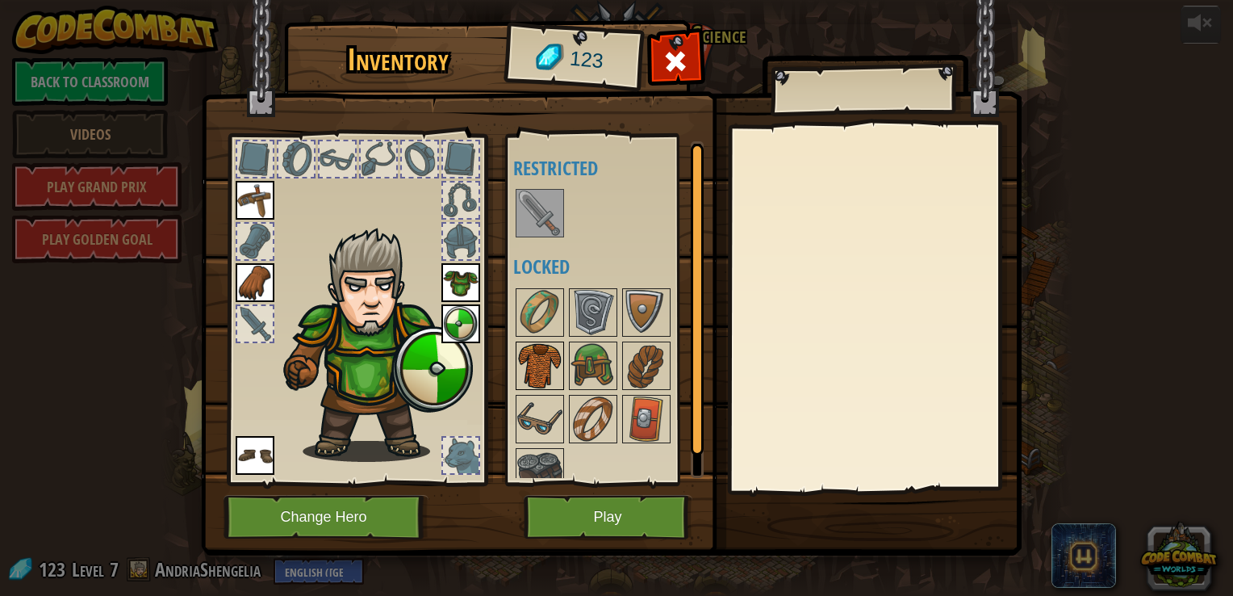
click at [549, 346] on img at bounding box center [539, 365] width 45 height 45
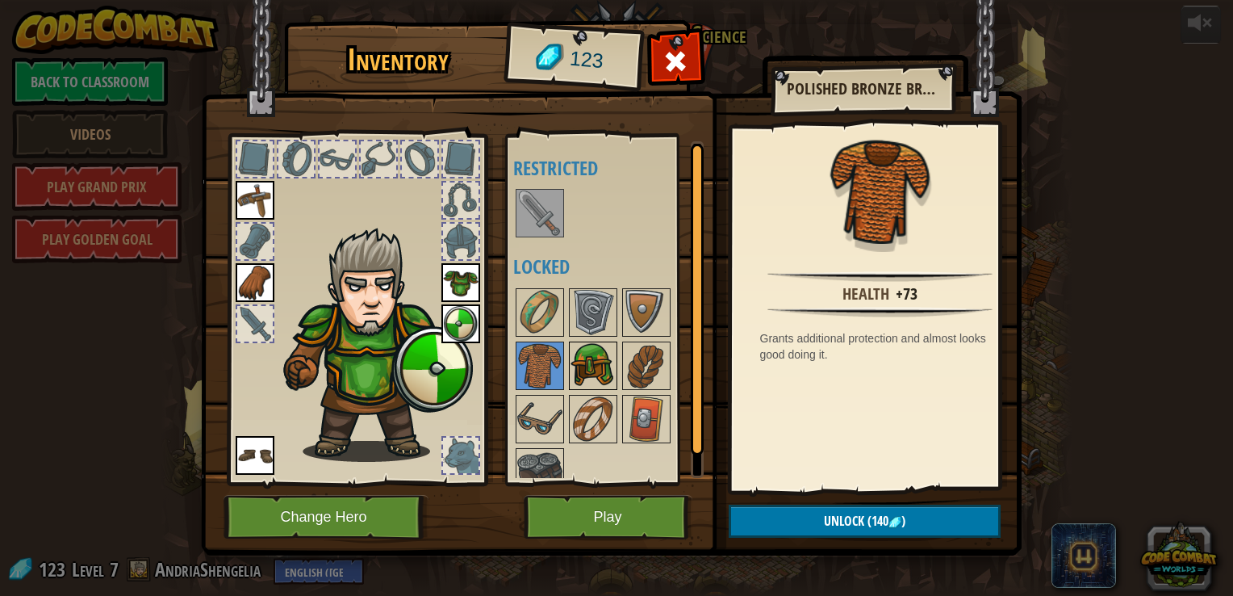
click at [597, 368] on img at bounding box center [593, 365] width 45 height 45
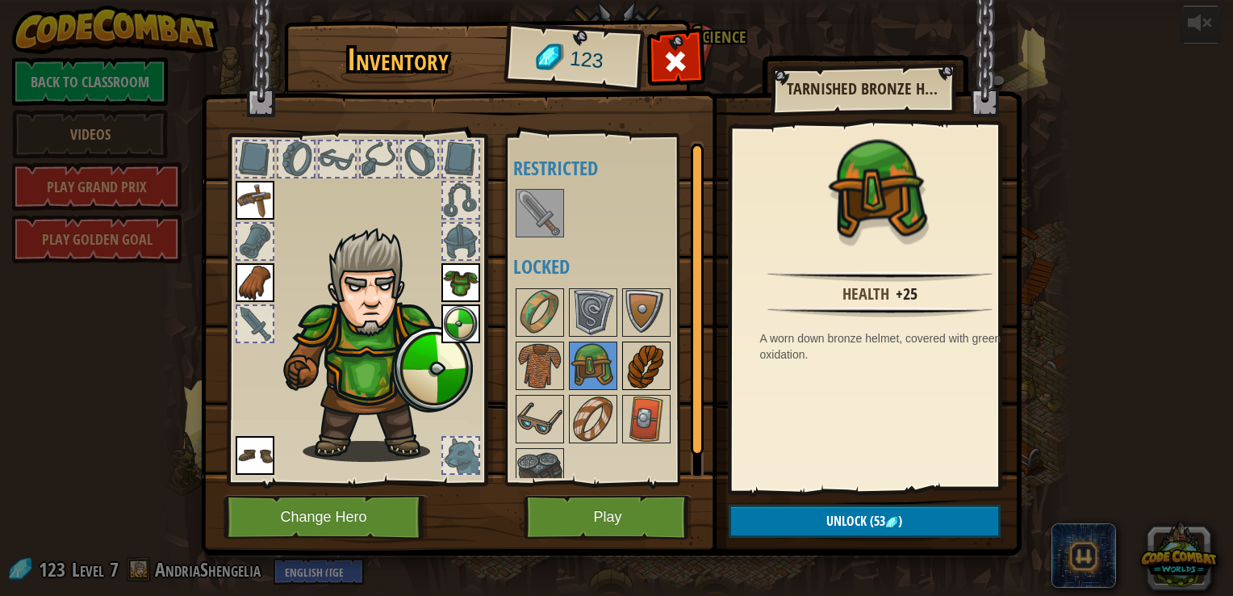
click at [666, 377] on img at bounding box center [646, 365] width 45 height 45
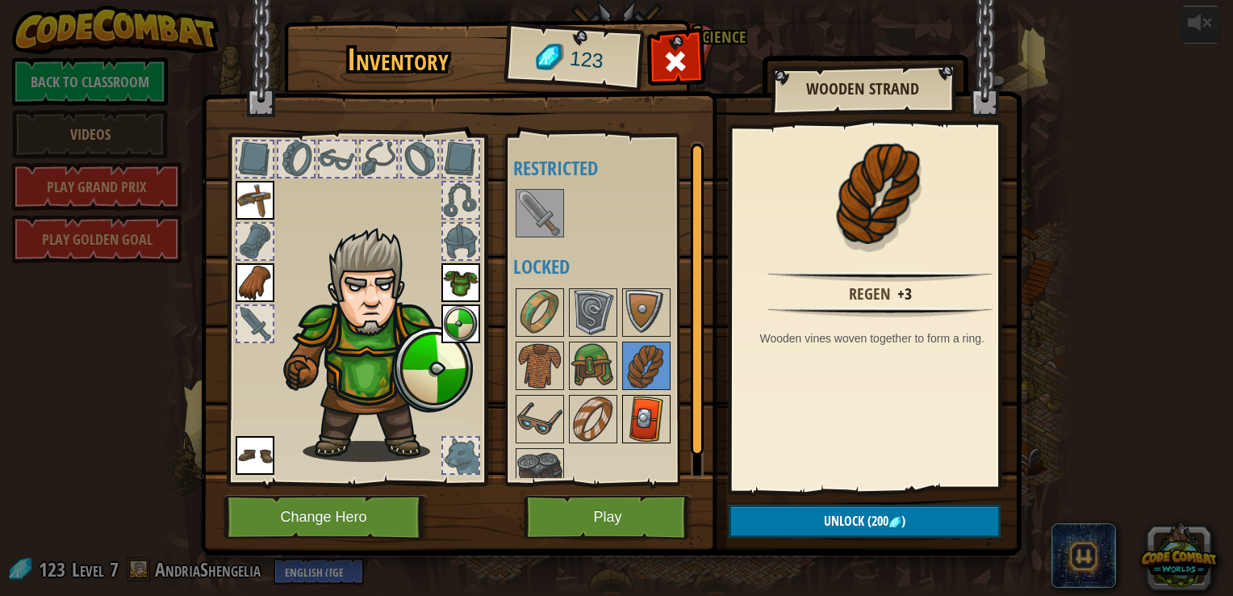
click at [668, 415] on img at bounding box center [646, 418] width 45 height 45
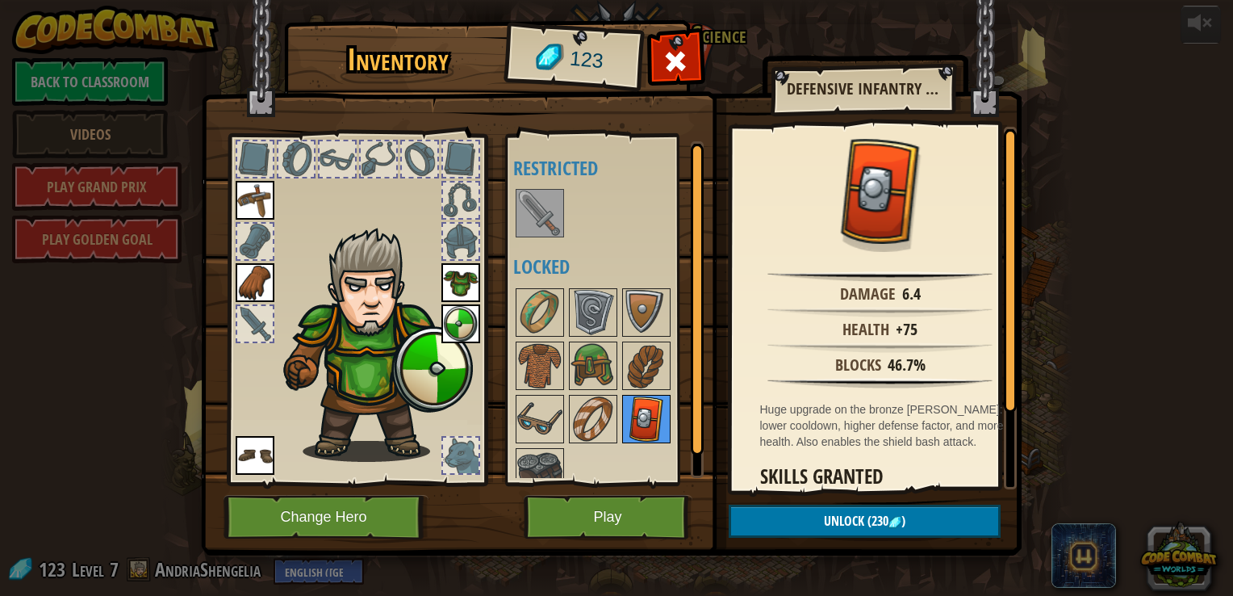
click at [624, 421] on img at bounding box center [646, 418] width 45 height 45
click at [597, 412] on img at bounding box center [593, 418] width 45 height 45
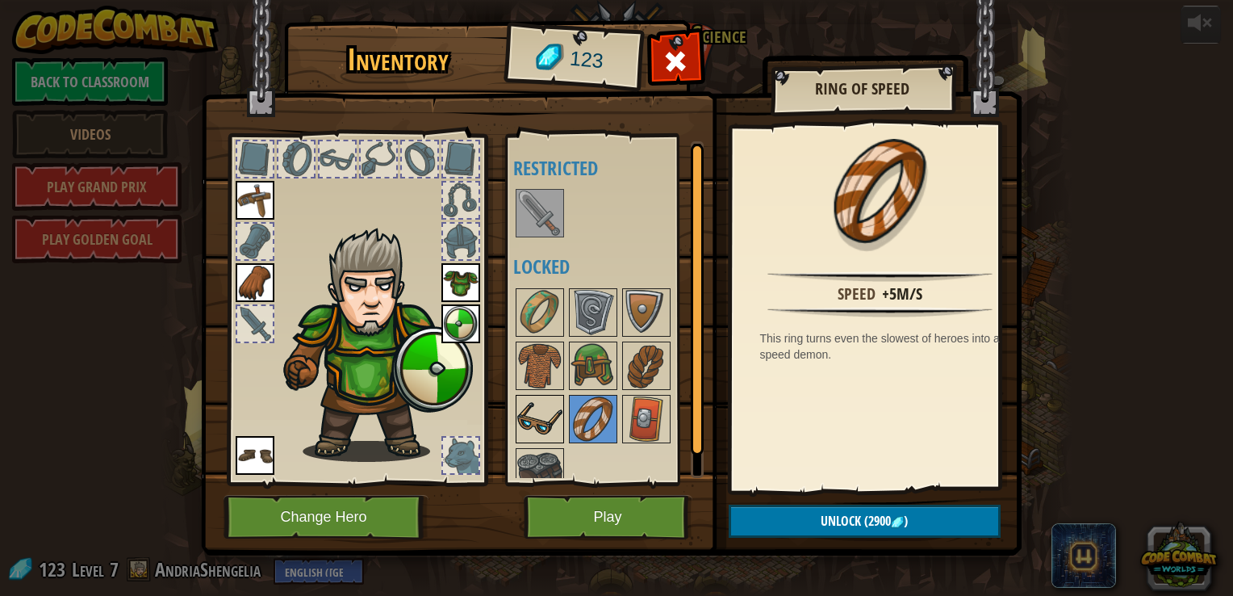
click at [542, 408] on img at bounding box center [539, 418] width 45 height 45
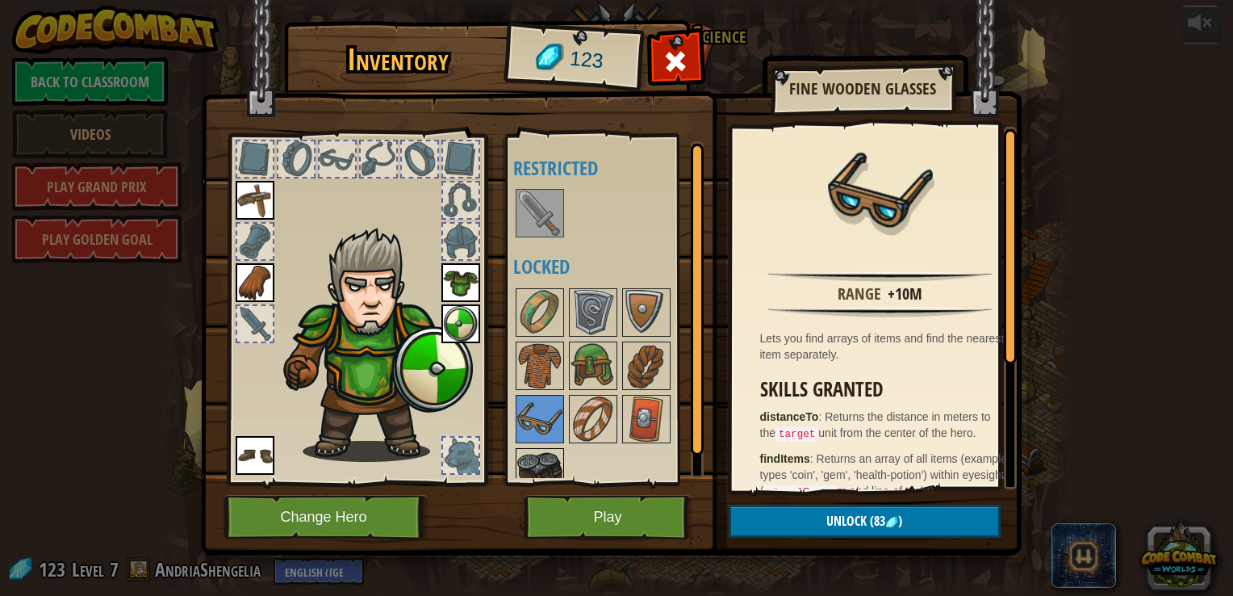
click at [538, 448] on div at bounding box center [540, 472] width 48 height 48
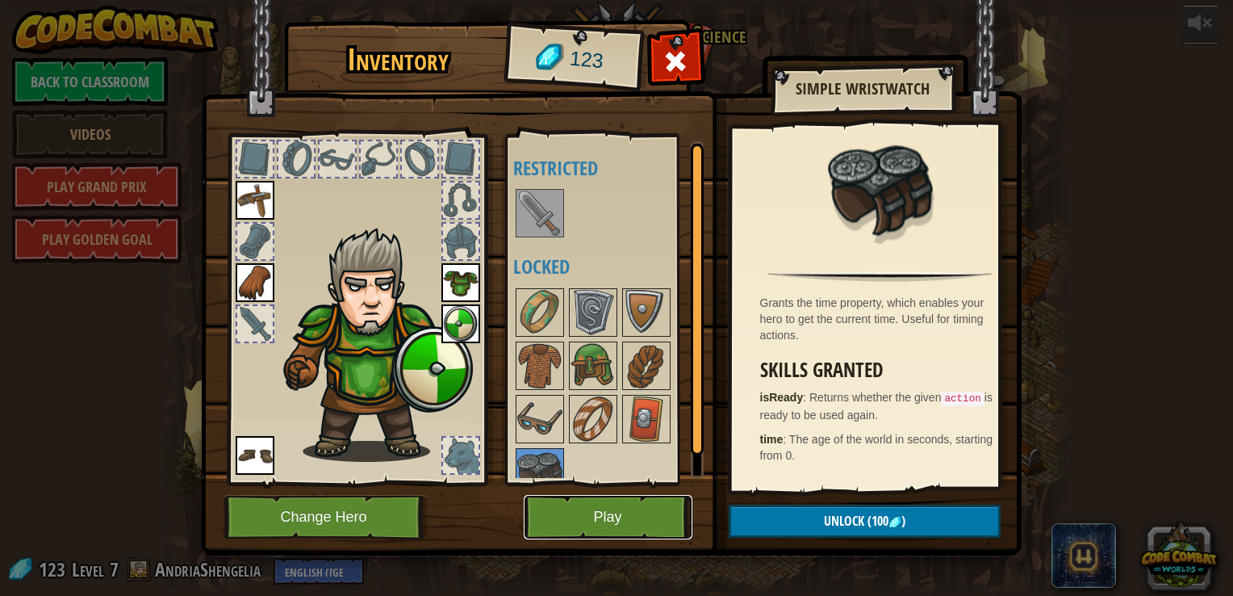
click at [611, 503] on button "Play" at bounding box center [608, 517] width 169 height 44
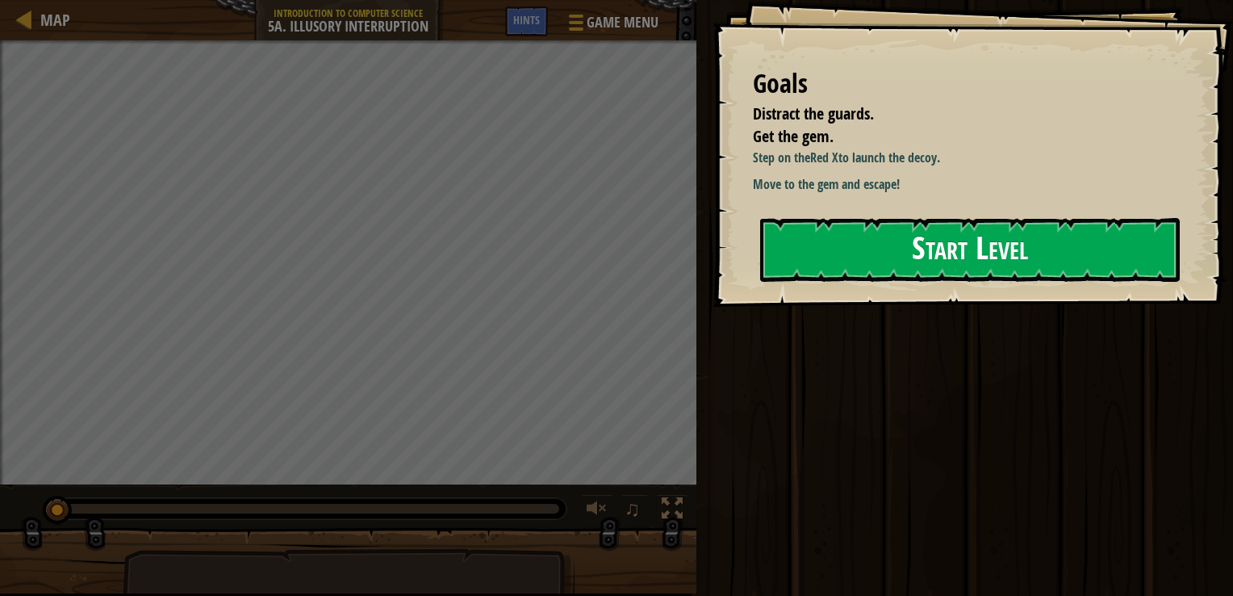
click at [878, 280] on button "Start Level" at bounding box center [970, 250] width 420 height 64
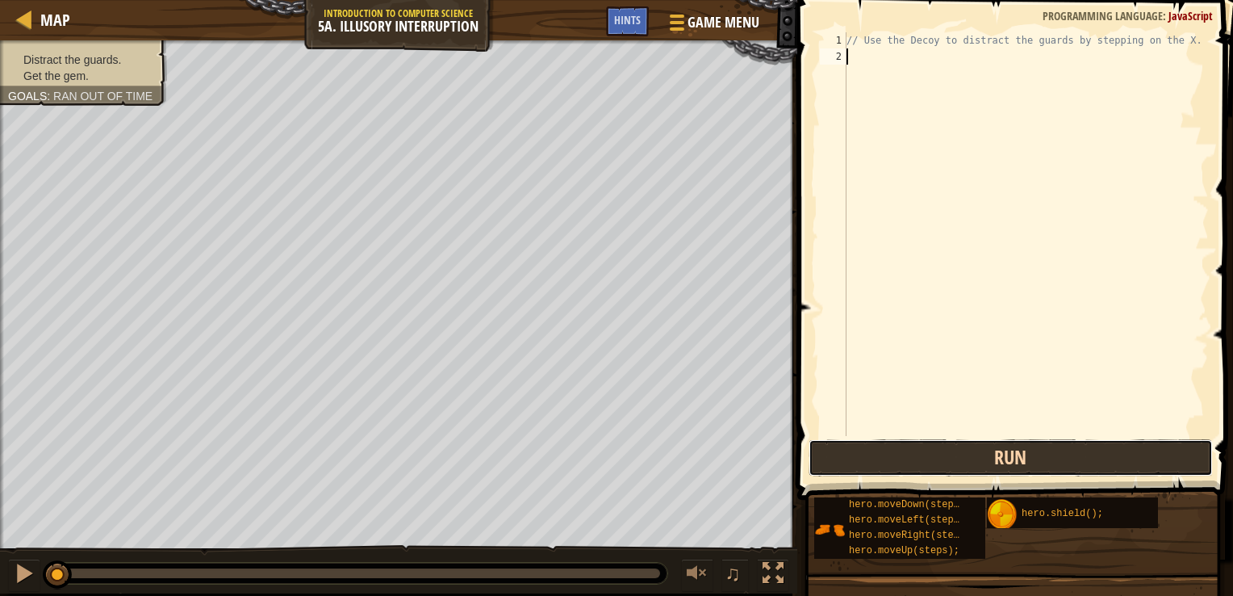
click at [962, 460] on button "Run" at bounding box center [1011, 457] width 404 height 37
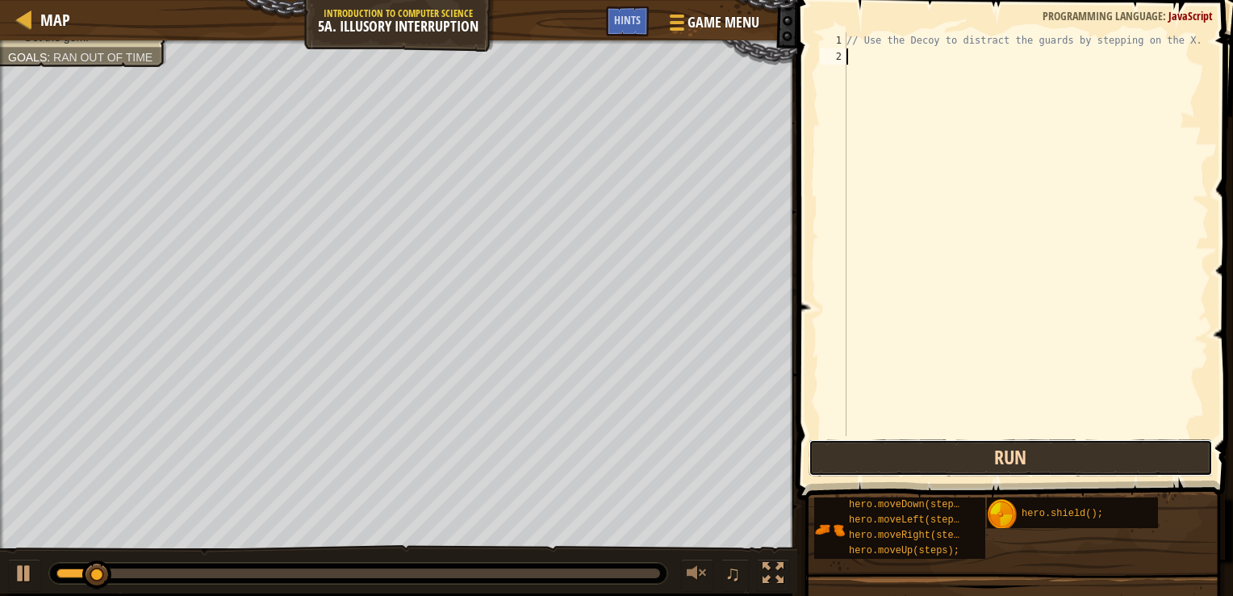
click at [962, 460] on button "Run" at bounding box center [1011, 457] width 404 height 37
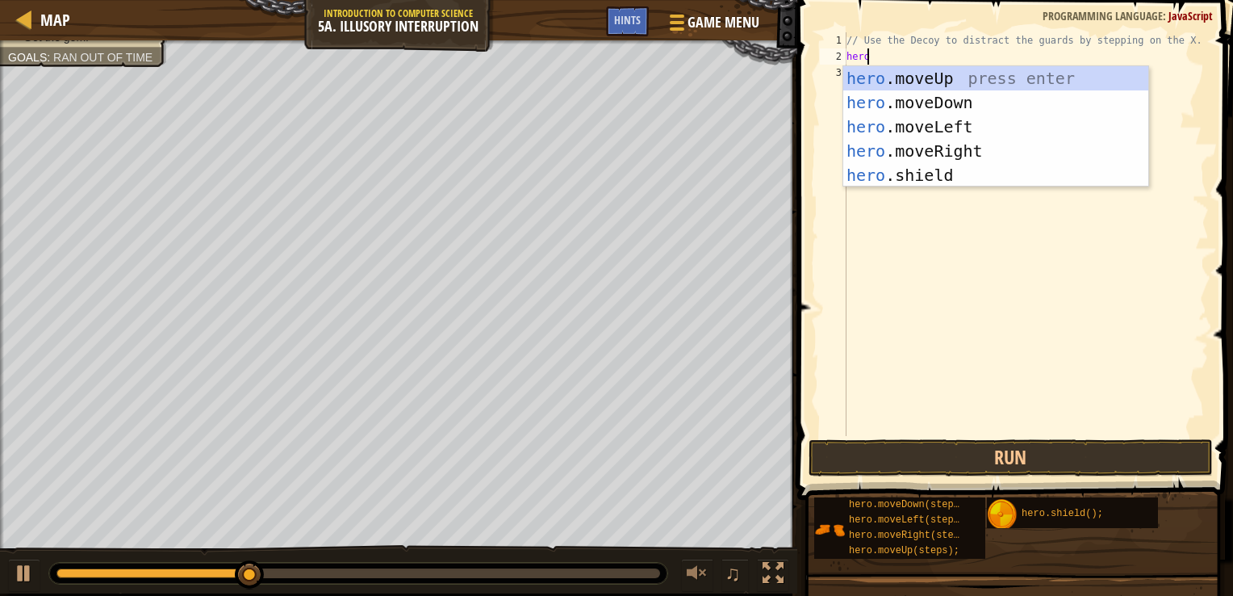
type textarea "hero"
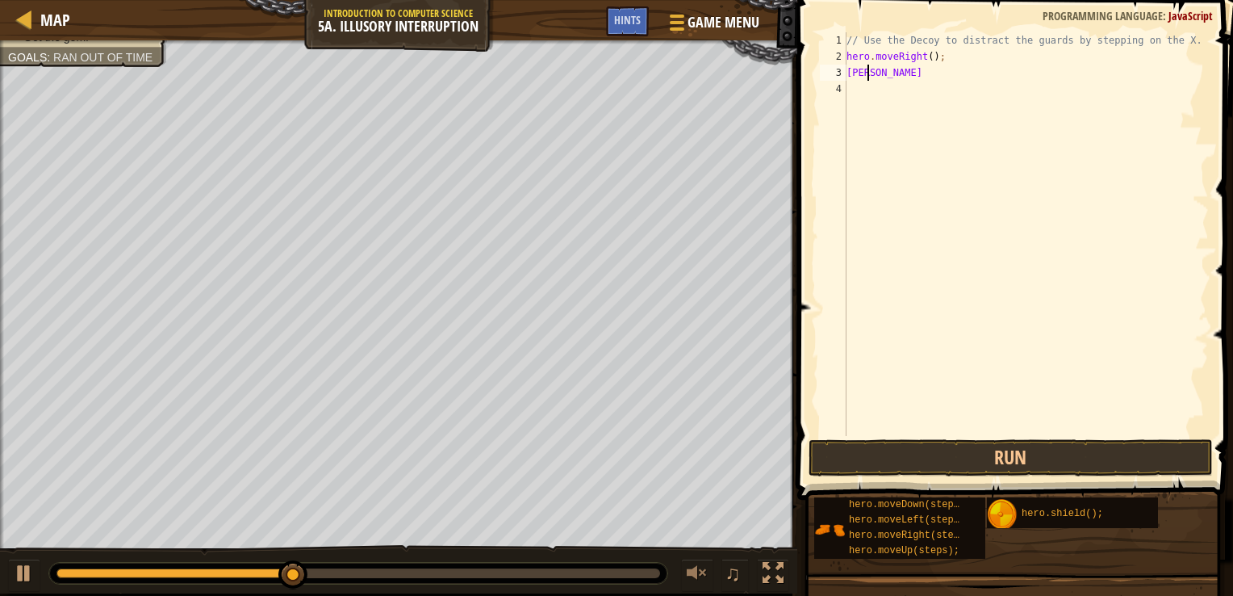
scroll to position [7, 0]
type textarea "g"
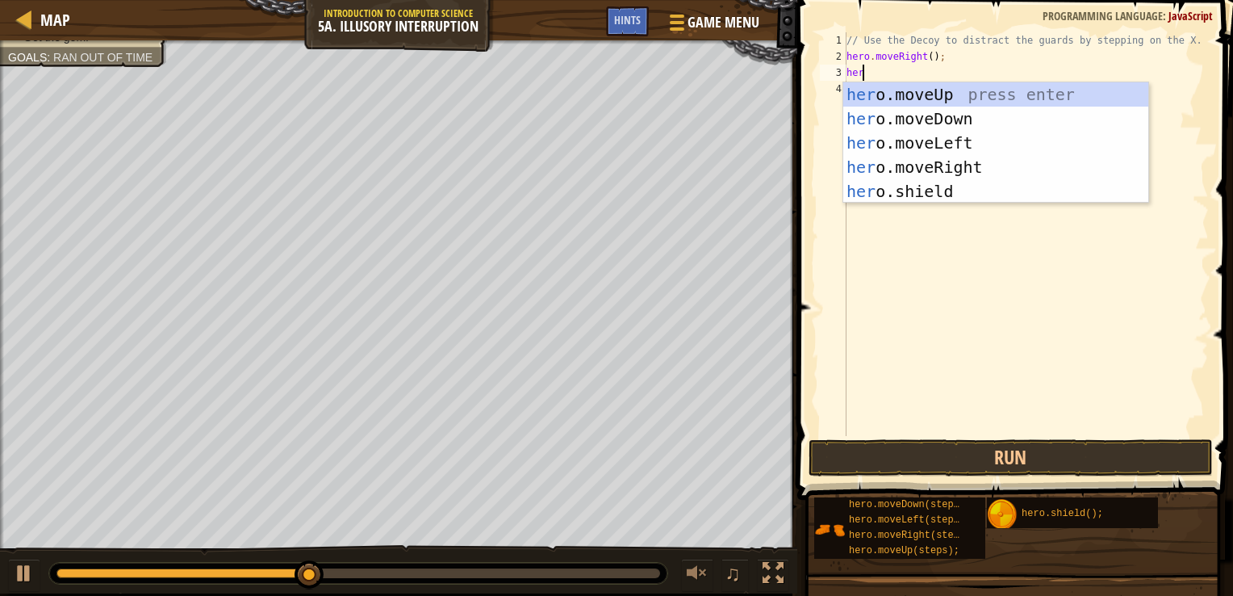
type textarea "hero"
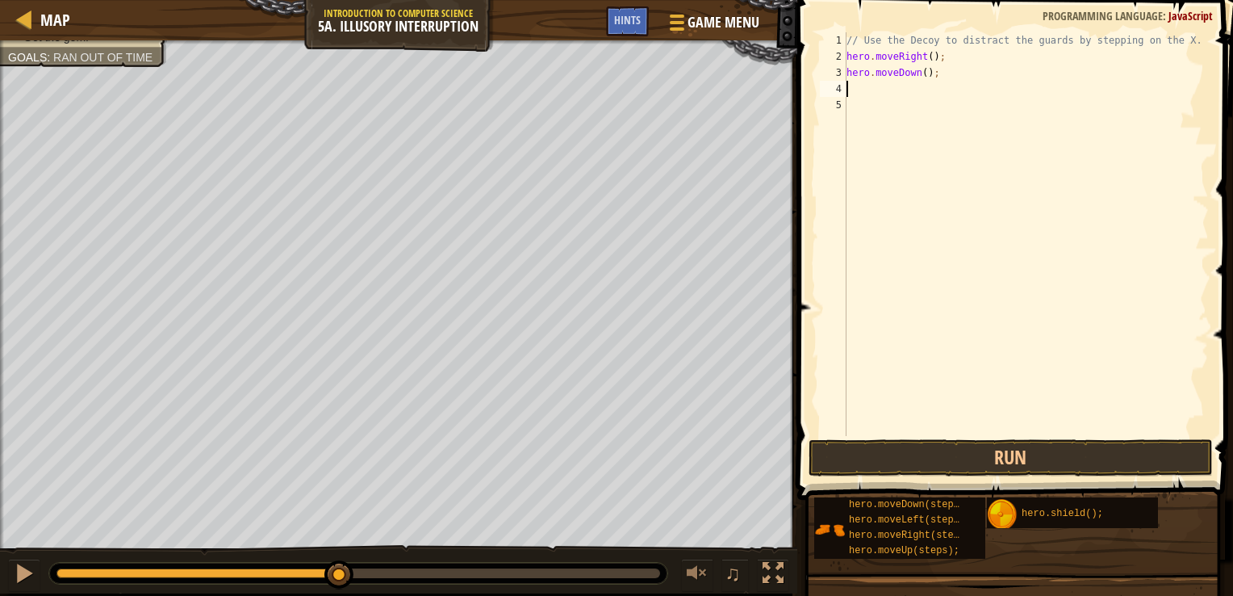
click at [922, 78] on div "// Use the Decoy to distract the guards by stepping on the X. hero . moveRight …" at bounding box center [1027, 250] width 366 height 436
type textarea "hero.moveDown(2);"
click at [1001, 442] on button "Run" at bounding box center [1011, 457] width 404 height 37
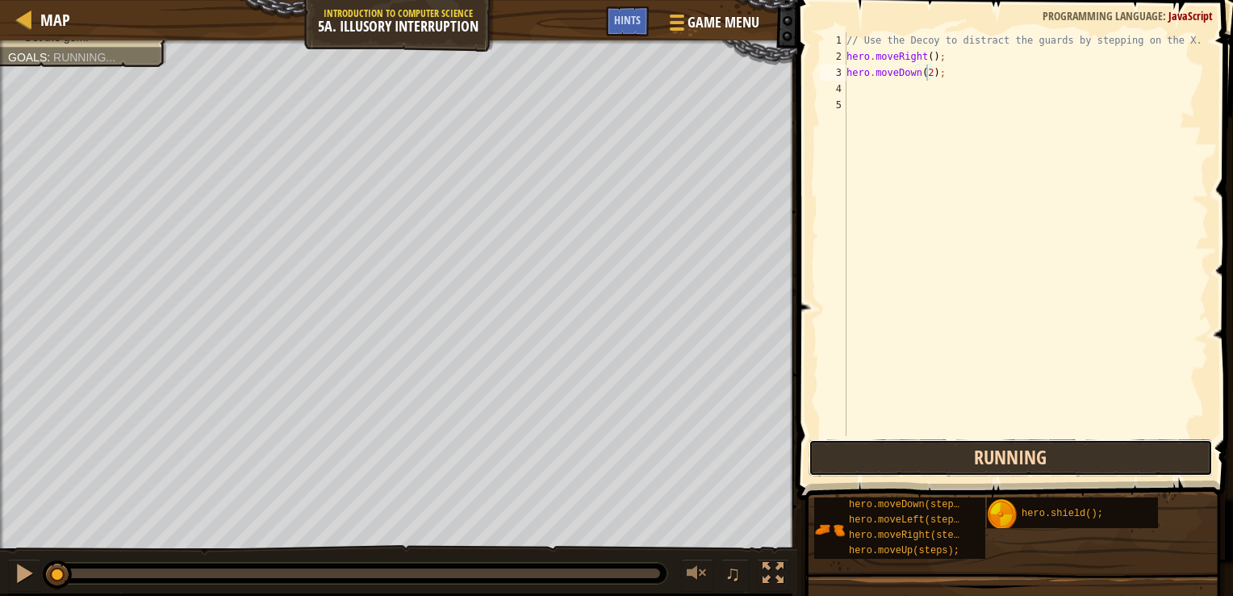
click at [1016, 459] on button "Running" at bounding box center [1011, 457] width 404 height 37
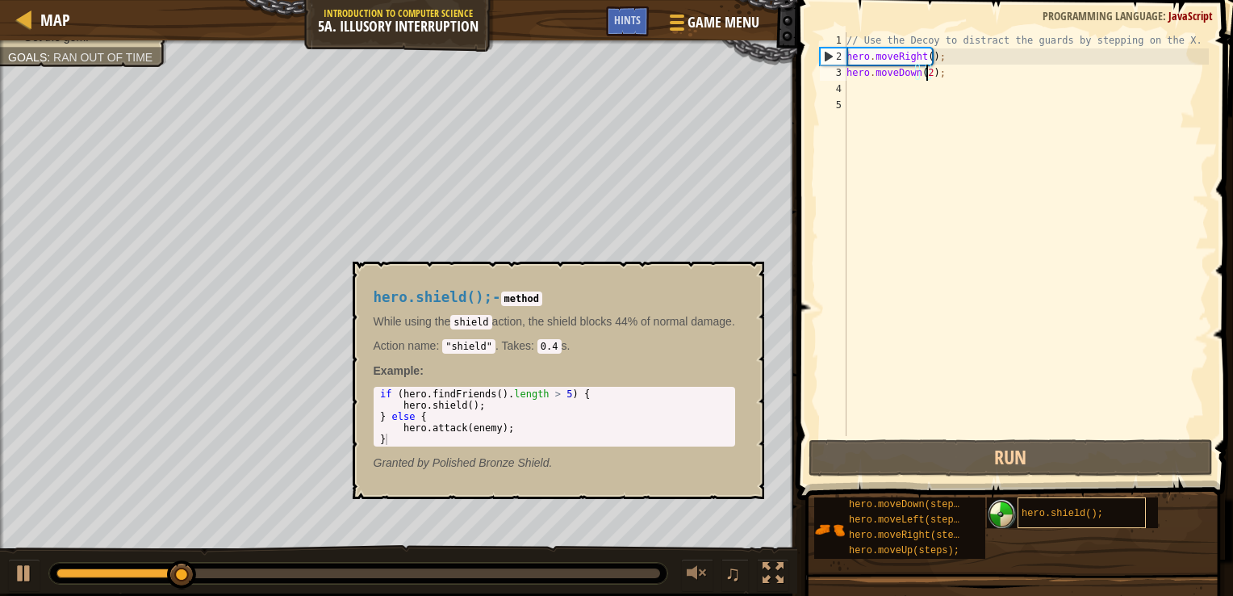
click at [1040, 513] on span "hero.shield();" at bounding box center [1063, 513] width 82 height 11
click at [741, 279] on div "hero.shield(); - method While using the shield action, the shield blocks 44% of…" at bounding box center [554, 380] width 384 height 212
click at [743, 270] on button "×" at bounding box center [745, 280] width 13 height 23
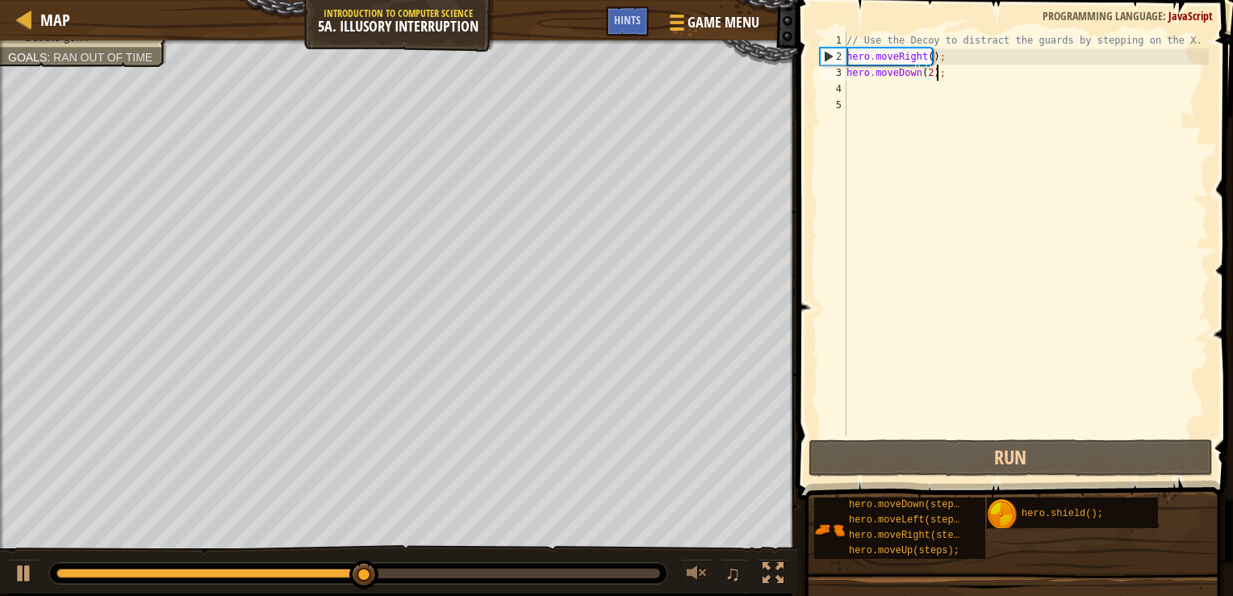
click at [939, 69] on div "// Use the Decoy to distract the guards by stepping on the X. hero . moveRight …" at bounding box center [1027, 250] width 366 height 436
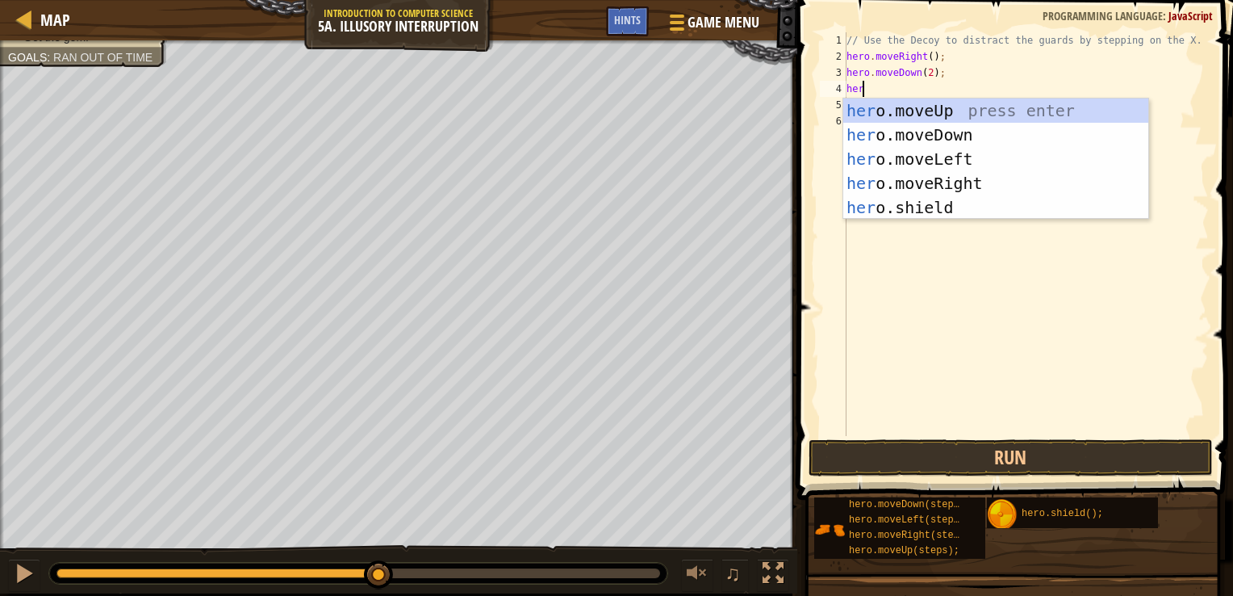
type textarea "hero"
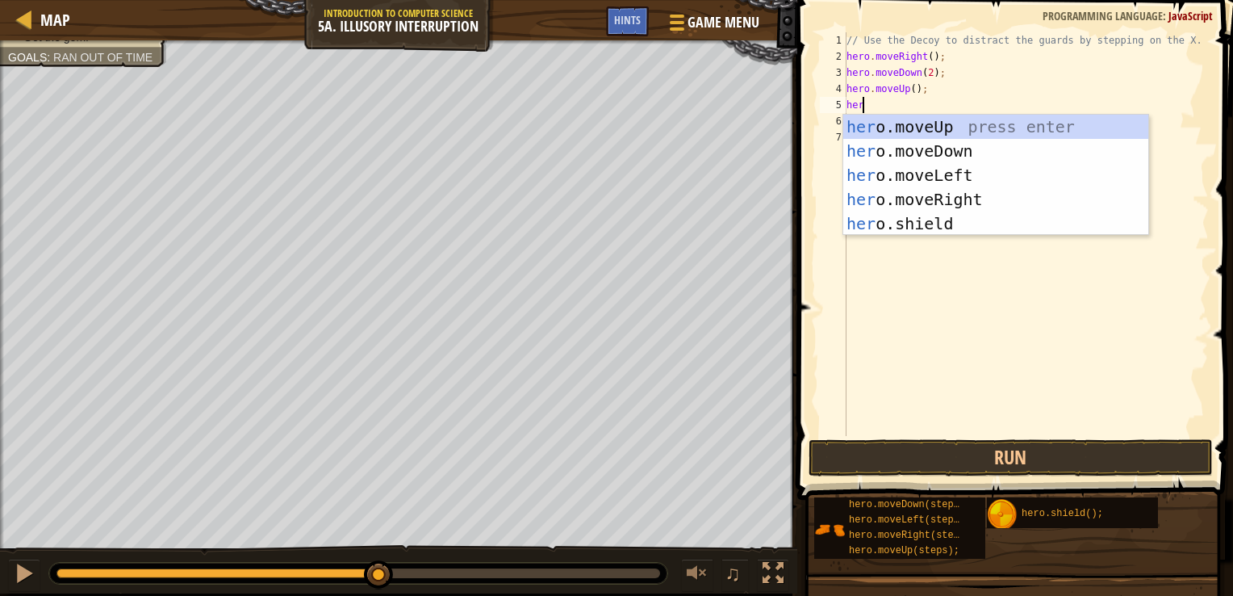
type textarea "hero"
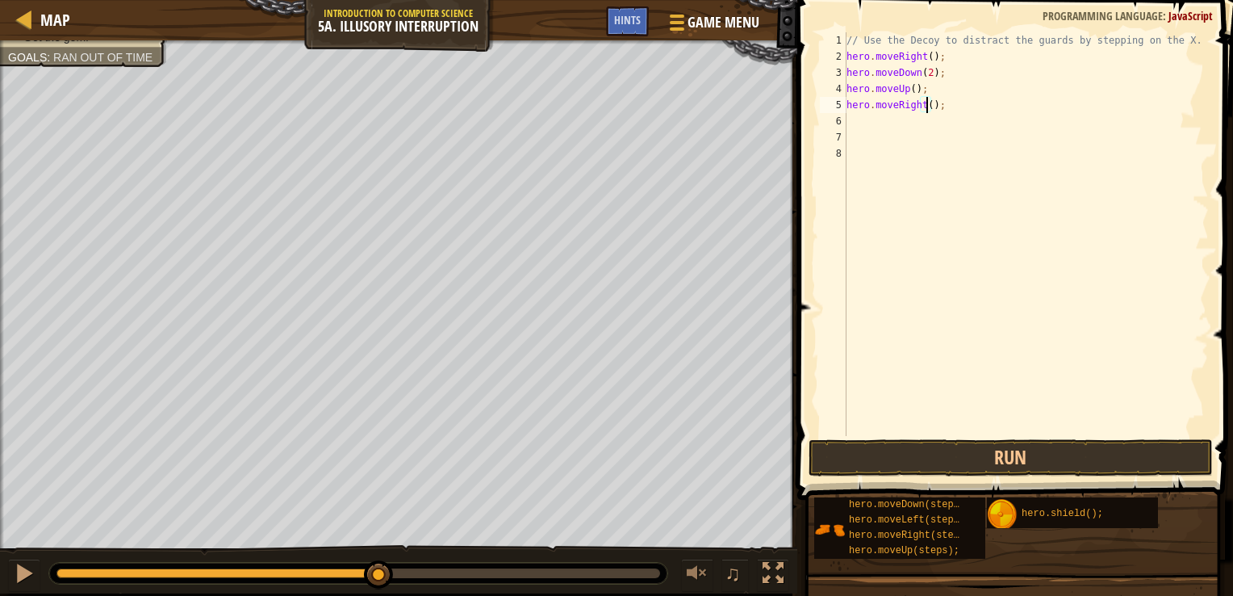
click at [927, 107] on div "// Use the Decoy to distract the guards by stepping on the X. hero . moveRight …" at bounding box center [1027, 250] width 366 height 436
click at [974, 94] on div "// Use the Decoy to distract the guards by stepping on the X. hero . moveRight …" at bounding box center [1027, 250] width 366 height 436
click at [972, 106] on div "// Use the Decoy to distract the guards by stepping on the X. hero . moveRight …" at bounding box center [1027, 250] width 366 height 436
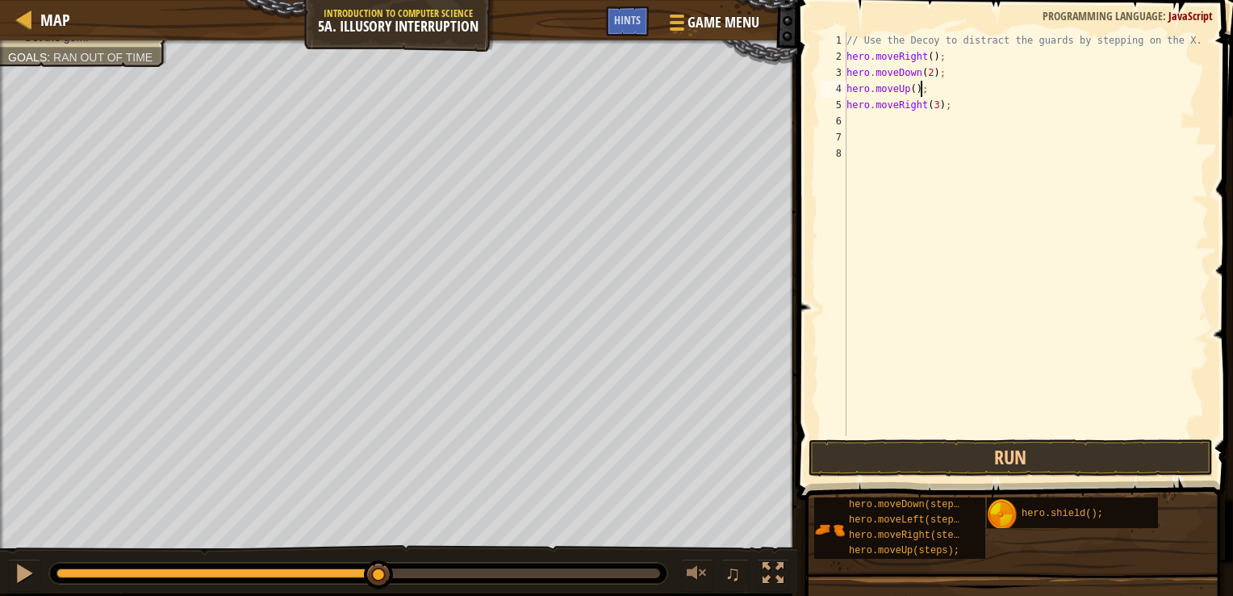
type textarea "hero.moveRight(3);"
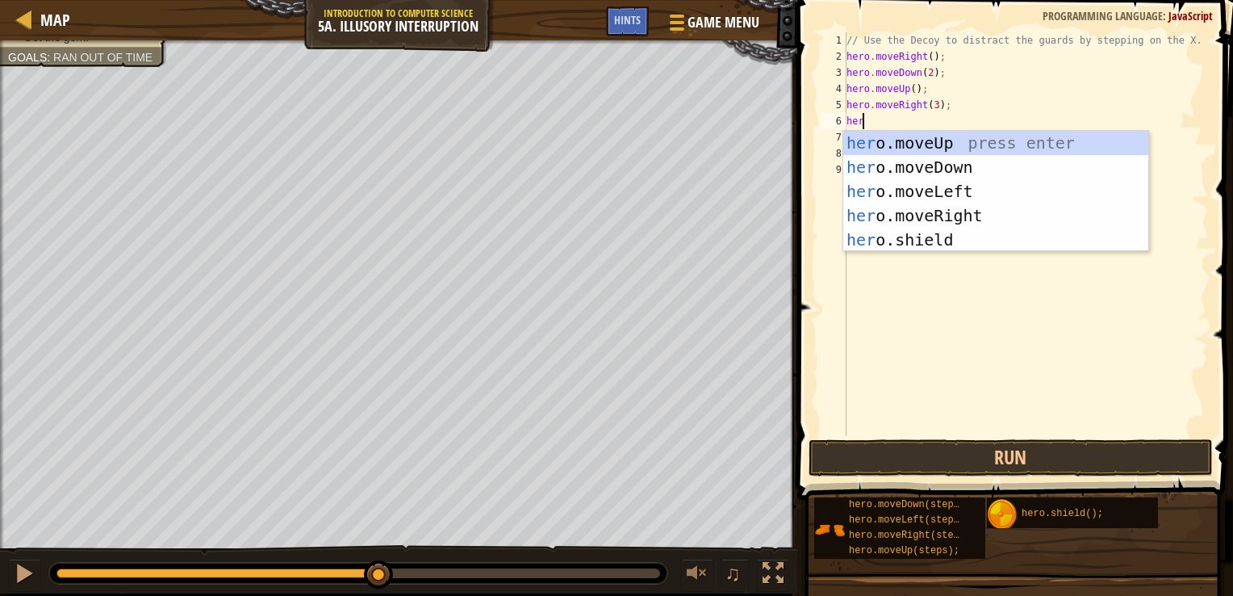
type textarea "hero"
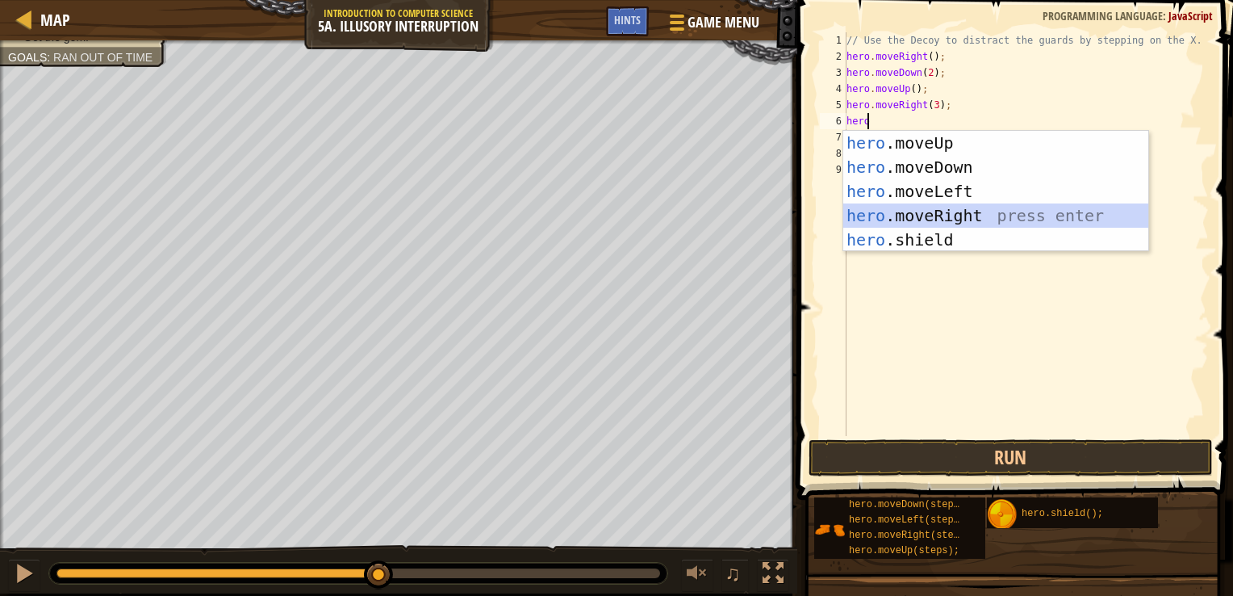
scroll to position [7, 0]
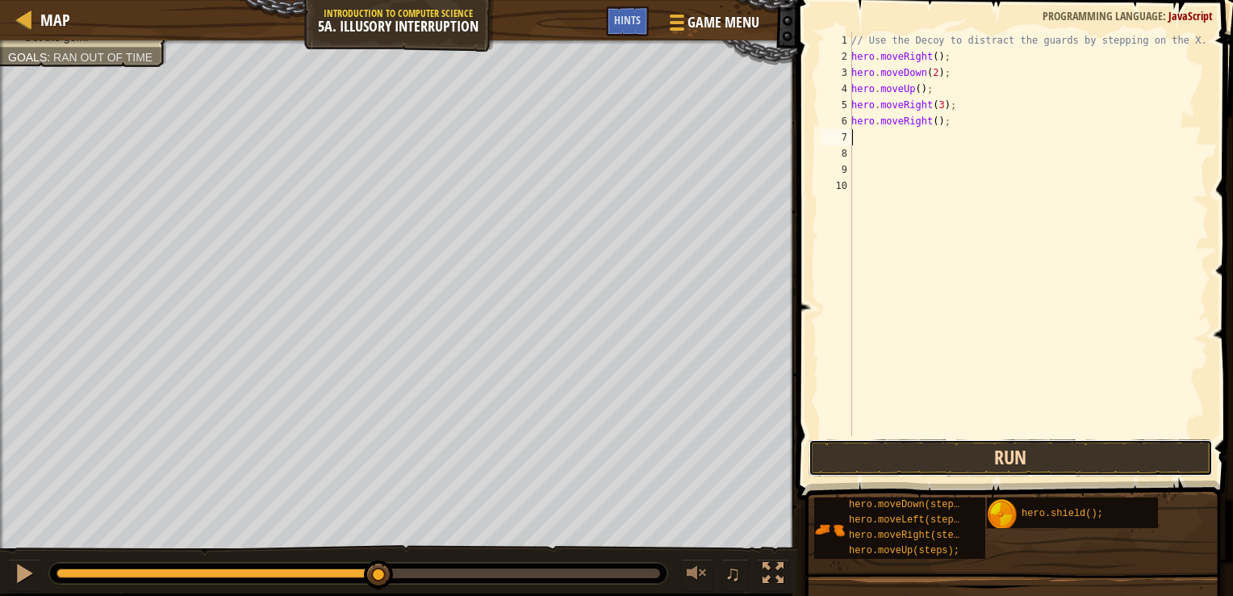
click at [1037, 454] on button "Run" at bounding box center [1011, 457] width 404 height 37
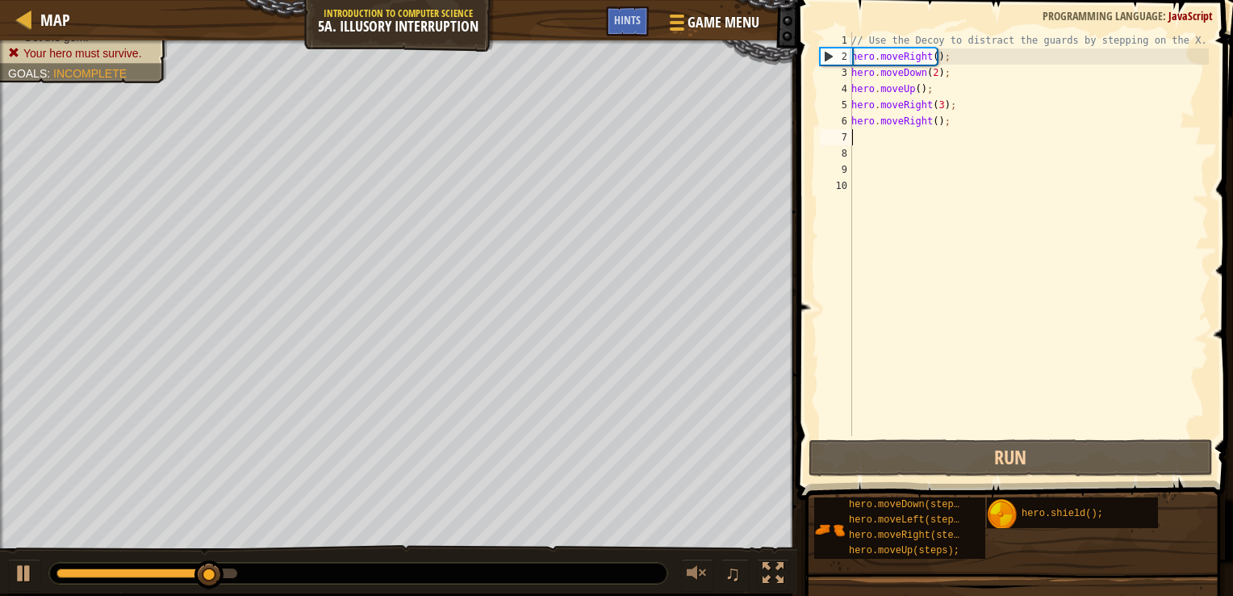
click at [911, 89] on div "// Use the Decoy to distract the guards by stepping on the X. hero . moveRight …" at bounding box center [1028, 250] width 361 height 436
click at [915, 90] on div "// Use the Decoy to distract the guards by stepping on the X. hero . moveRight …" at bounding box center [1028, 250] width 361 height 436
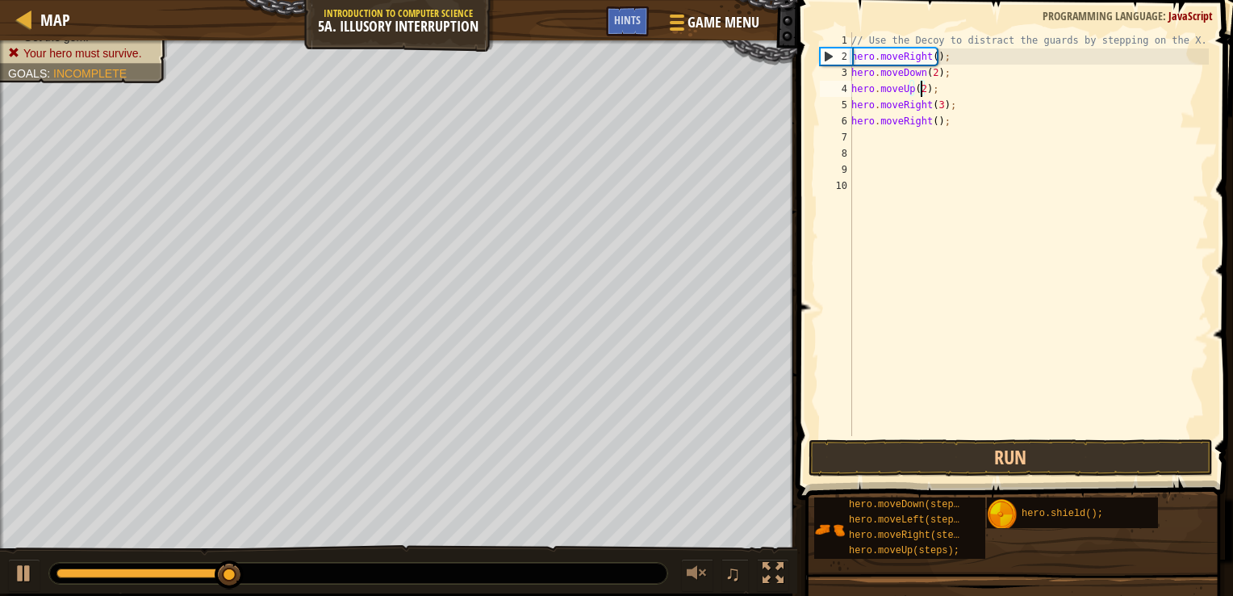
scroll to position [7, 6]
type textarea "hero.moveUp(2);"
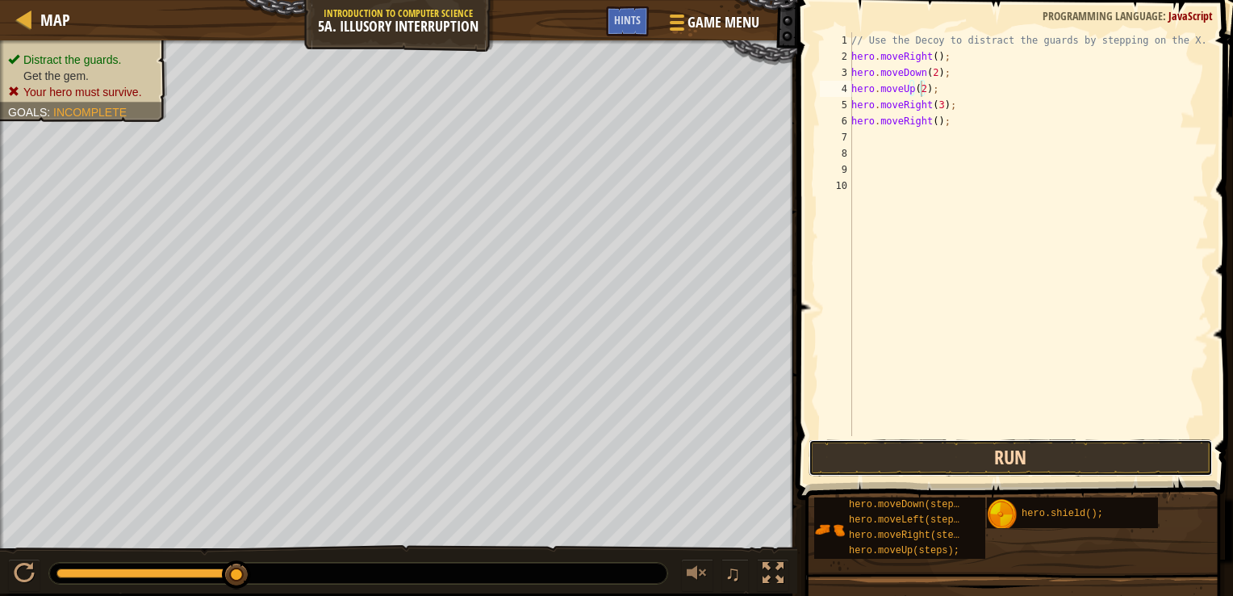
click at [1068, 467] on button "Run" at bounding box center [1011, 457] width 404 height 37
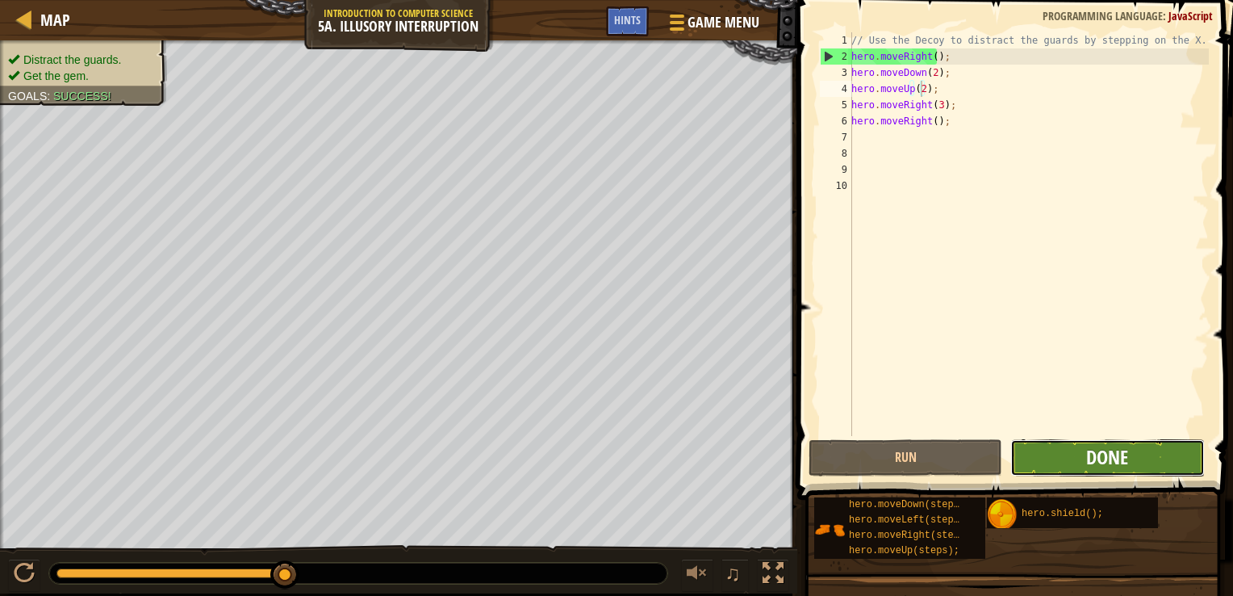
click at [1087, 455] on button "Done" at bounding box center [1108, 457] width 194 height 37
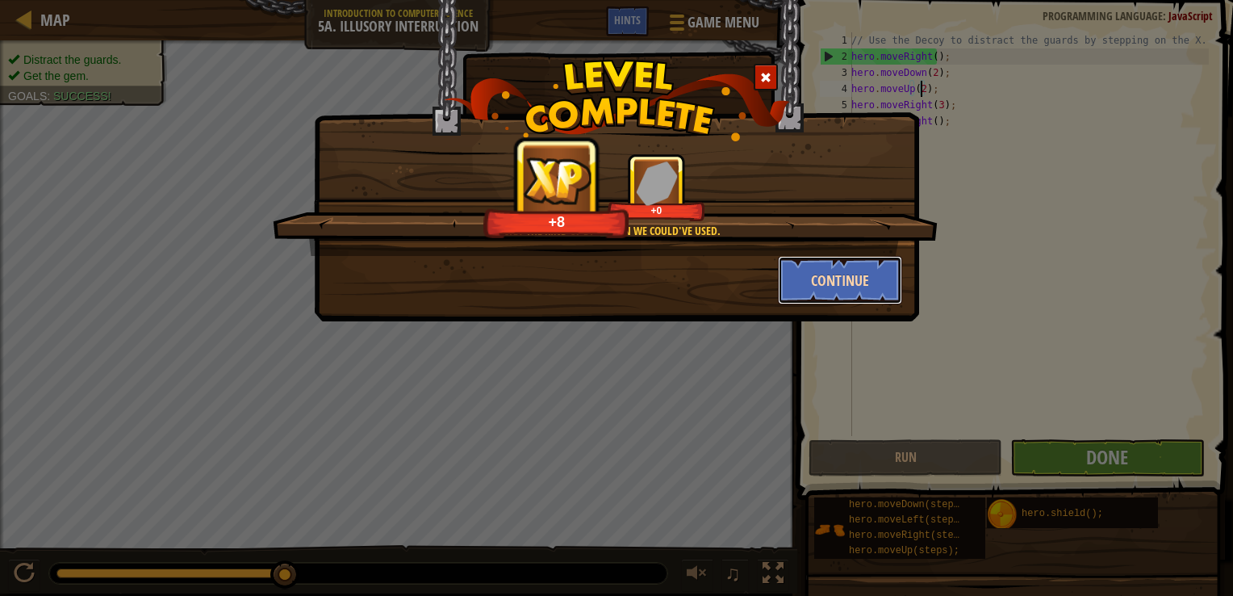
click at [849, 286] on button "Continue" at bounding box center [840, 280] width 125 height 48
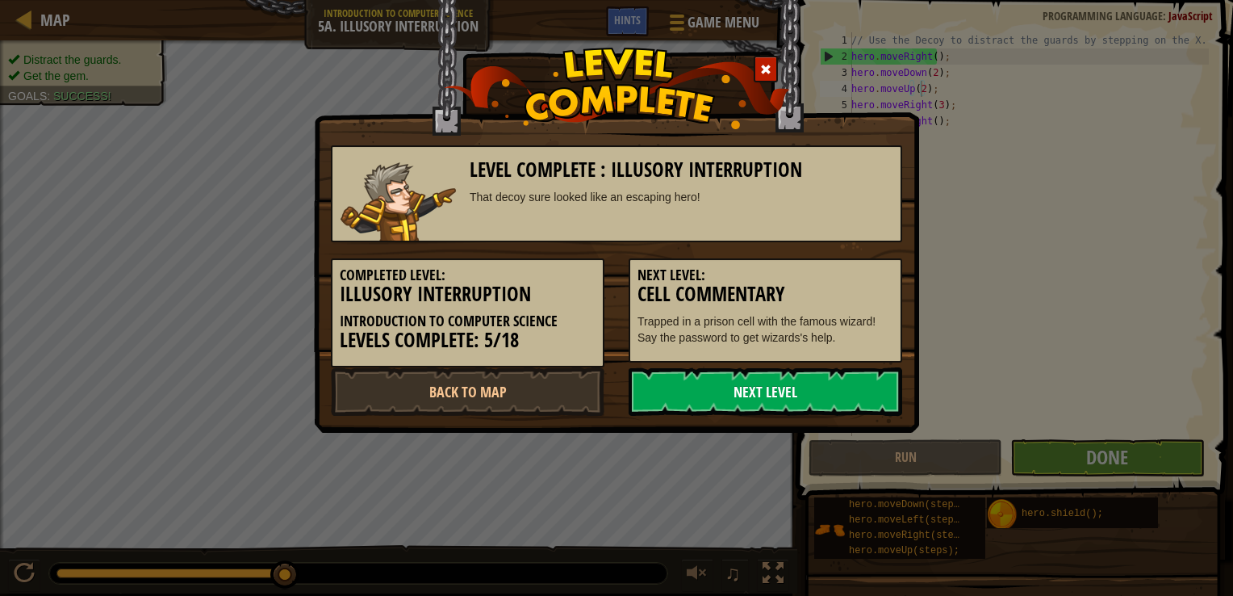
click at [815, 392] on link "Next Level" at bounding box center [766, 391] width 274 height 48
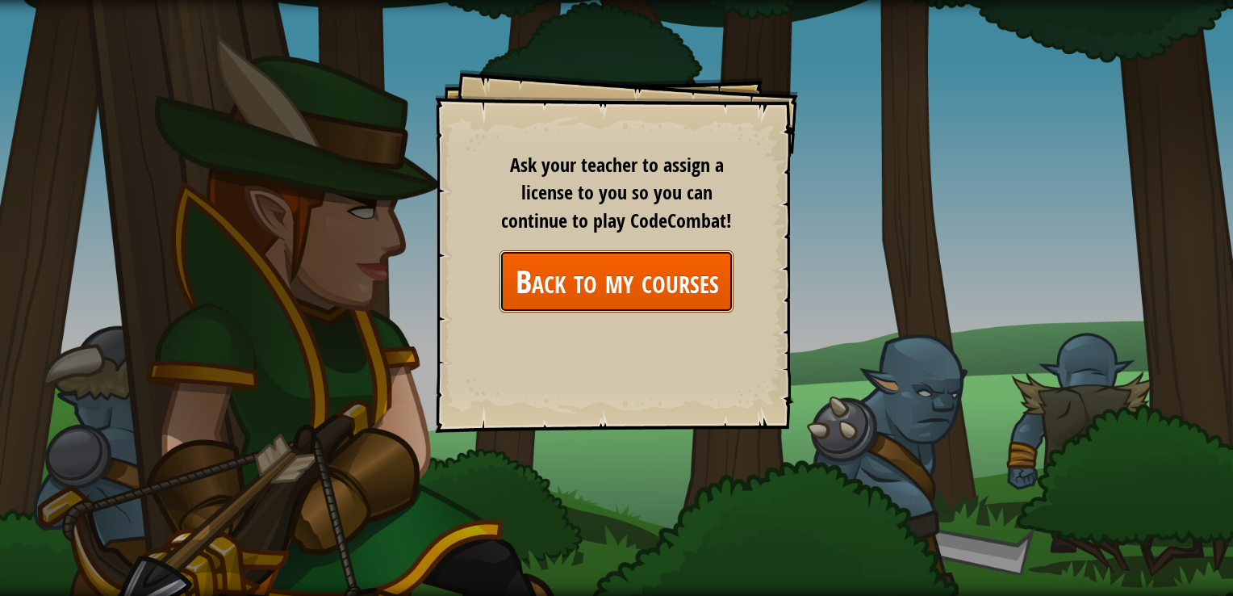
click at [703, 283] on link "Back to my courses" at bounding box center [617, 281] width 234 height 62
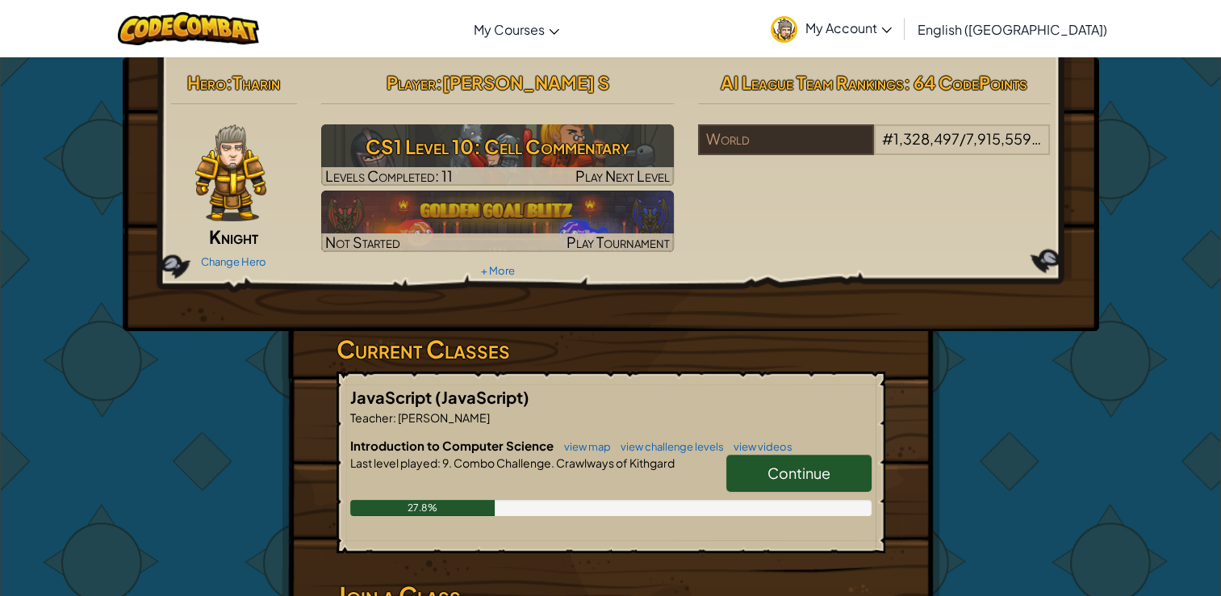
click at [793, 475] on span "Continue" at bounding box center [799, 472] width 63 height 19
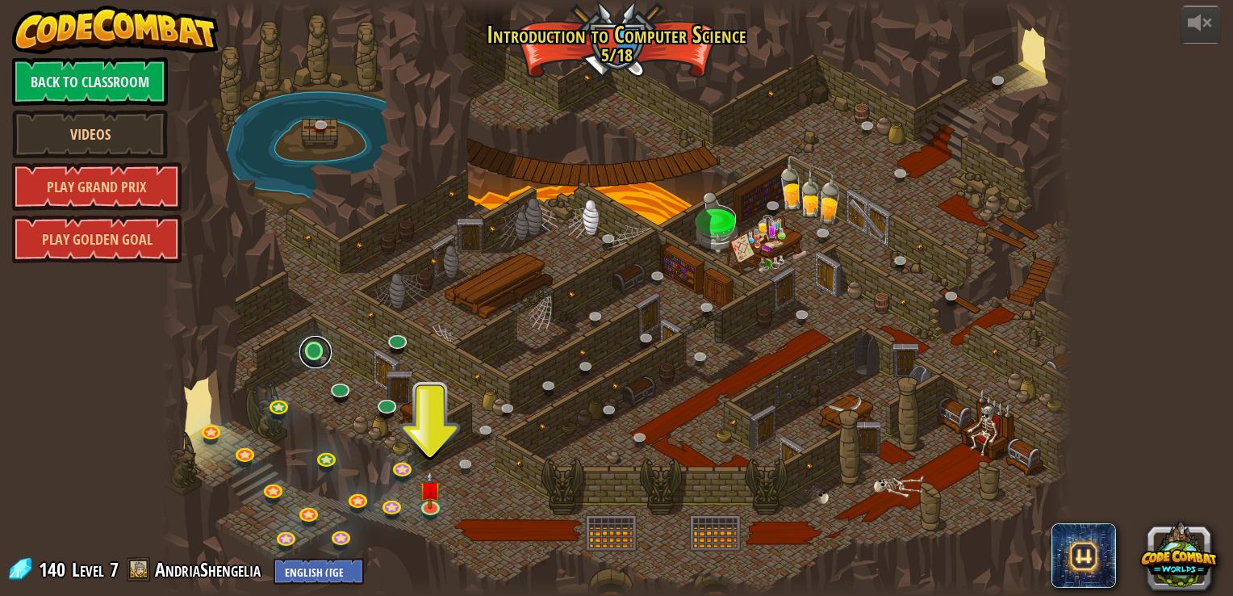
click at [317, 354] on link at bounding box center [315, 352] width 32 height 32
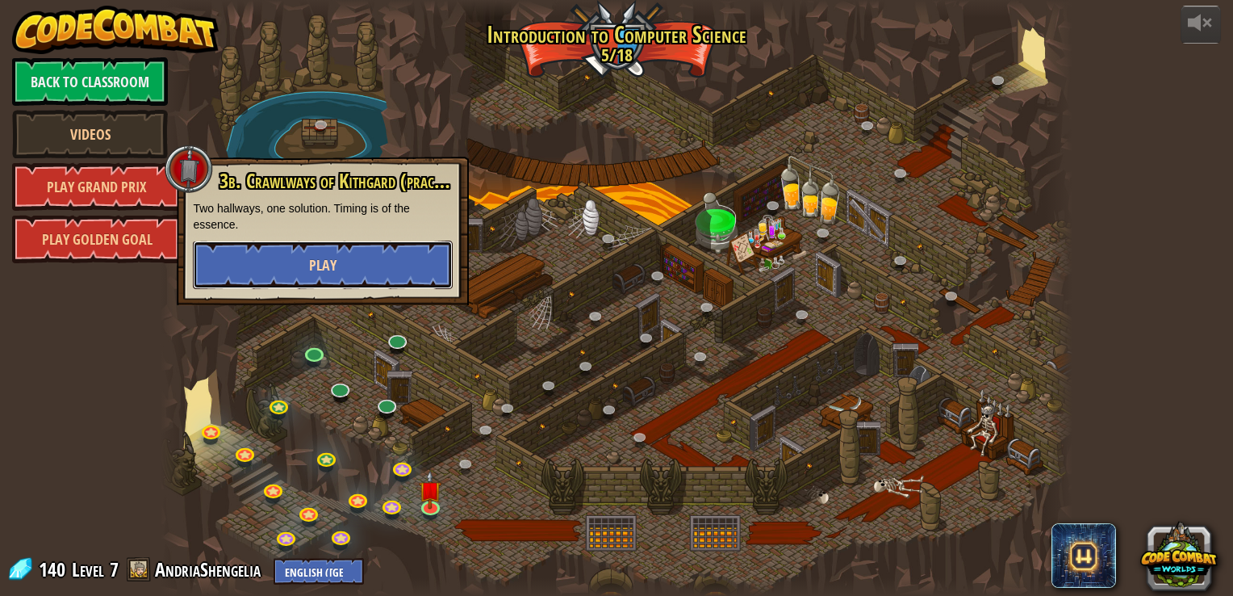
click at [291, 278] on button "Play" at bounding box center [323, 265] width 260 height 48
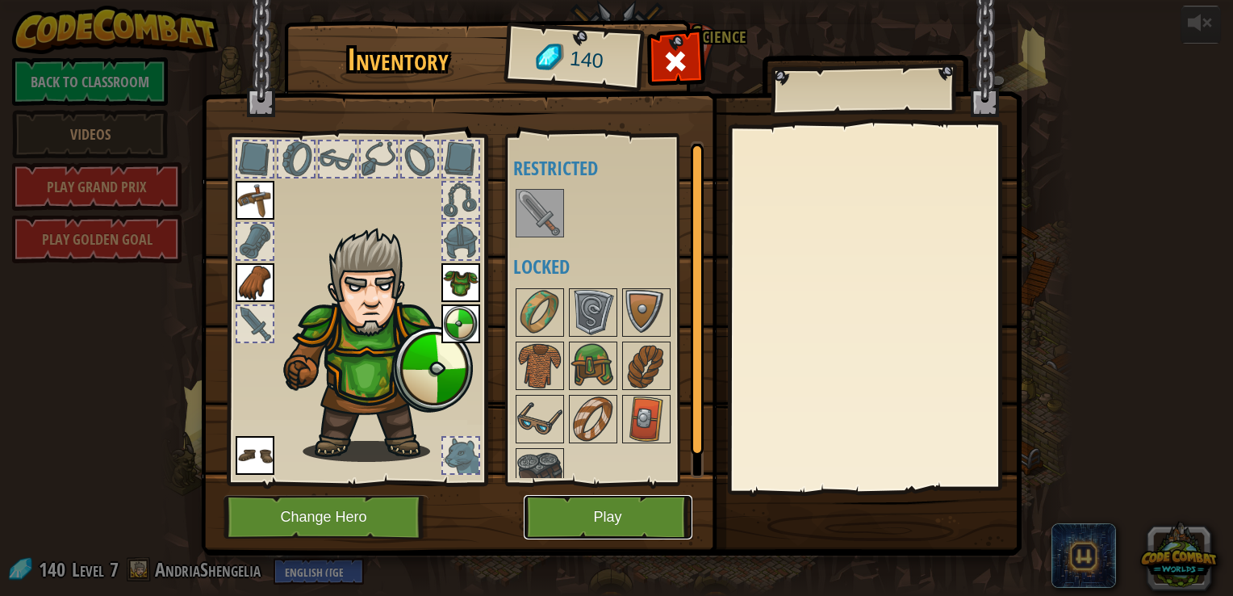
click at [584, 515] on button "Play" at bounding box center [608, 517] width 169 height 44
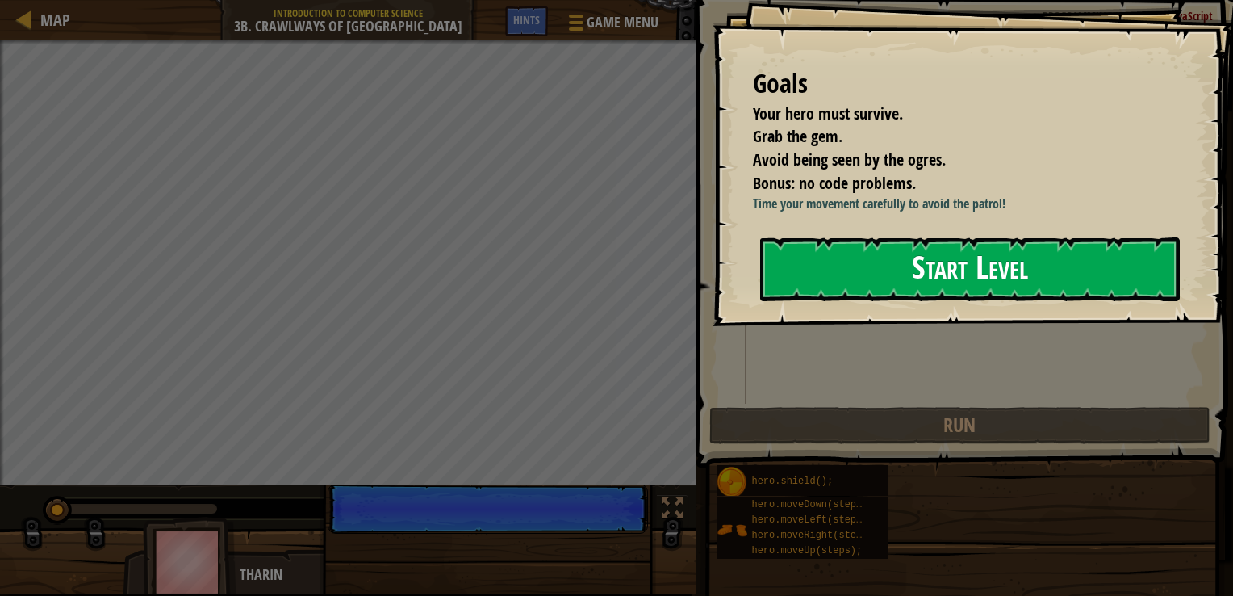
click at [810, 264] on button "Start Level" at bounding box center [970, 269] width 420 height 64
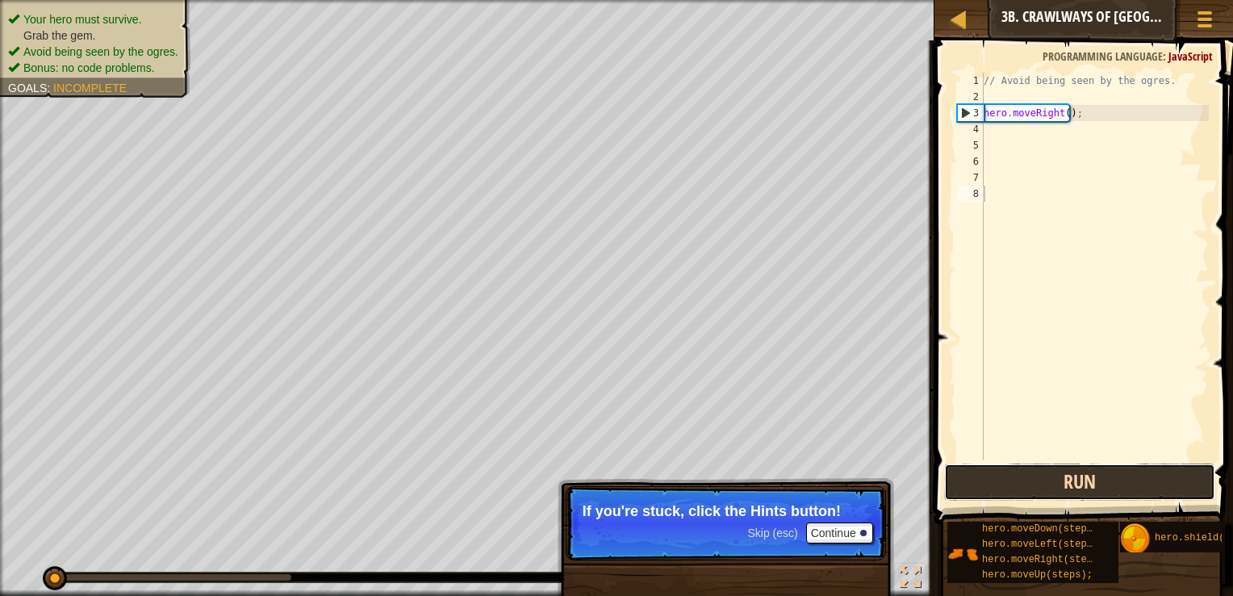
click at [1064, 476] on button "Run" at bounding box center [1079, 481] width 271 height 37
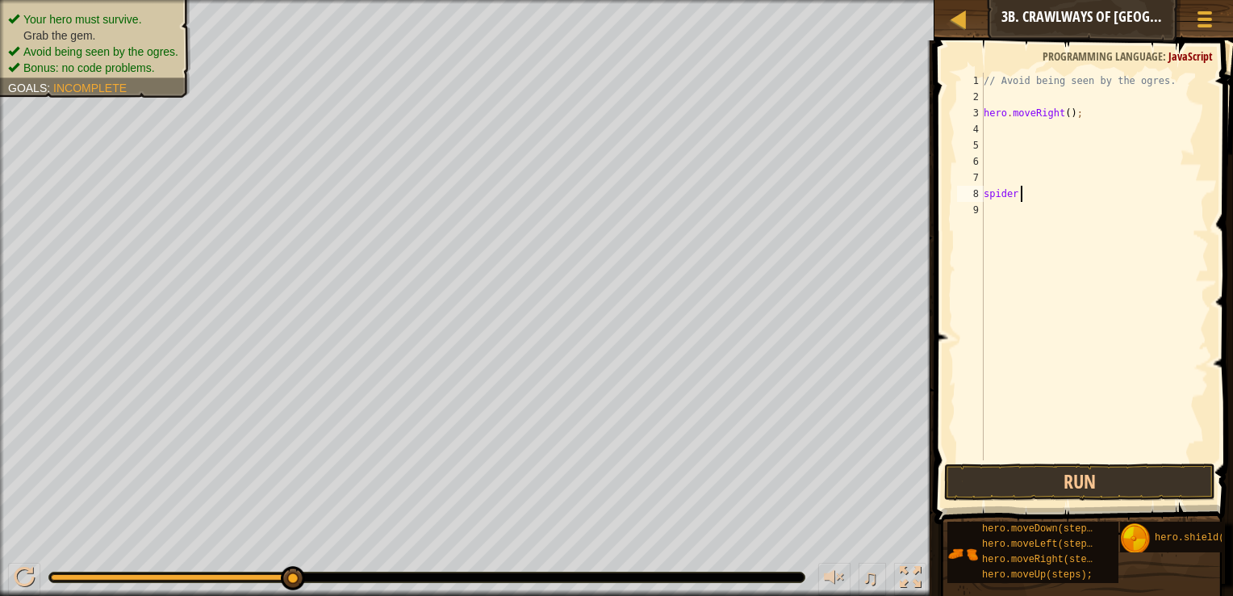
scroll to position [7, 0]
type textarea "s"
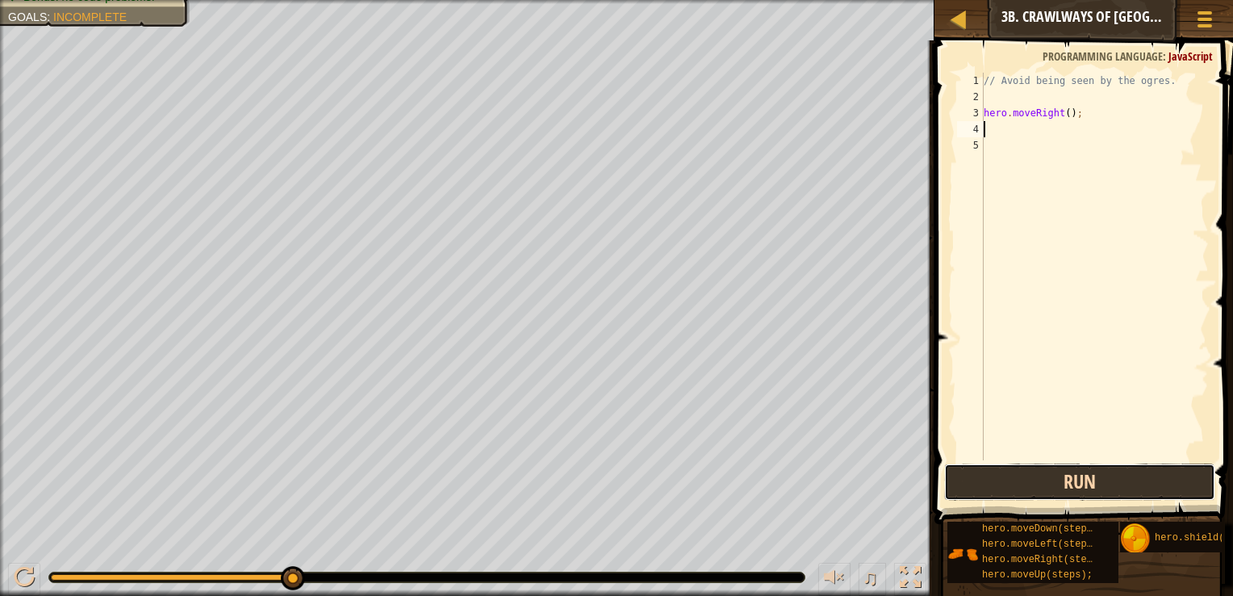
click at [1044, 471] on button "Run" at bounding box center [1079, 481] width 271 height 37
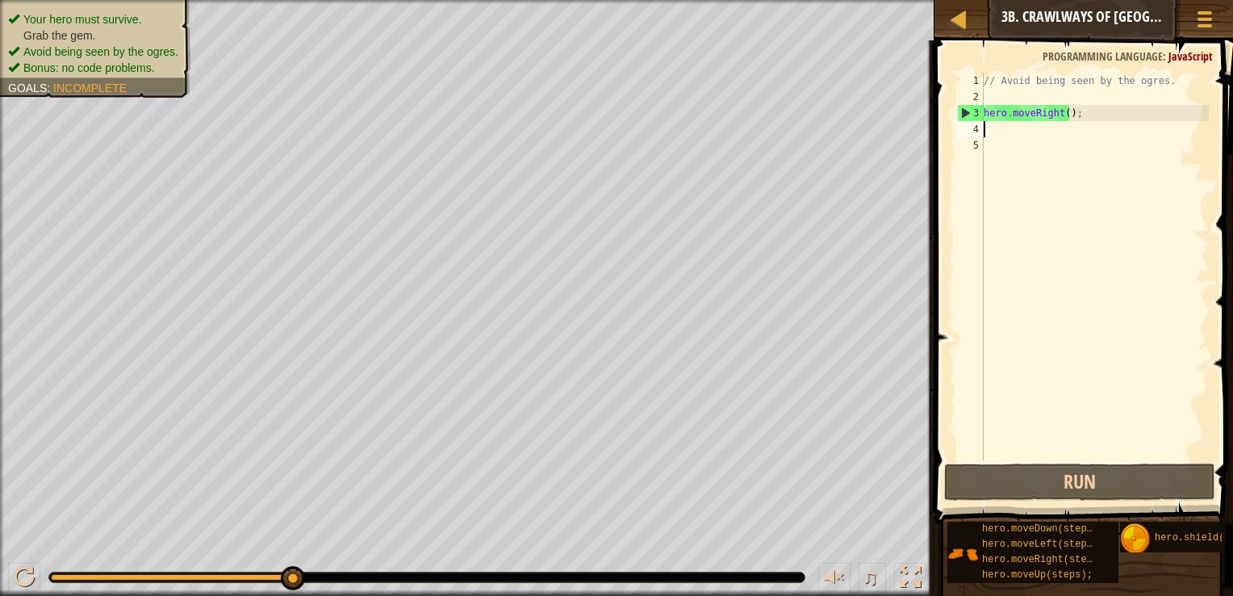
type textarea "h"
click at [1106, 131] on div "// Avoid being seen by the ogres. hero . moveRight ( ) ;" at bounding box center [1095, 283] width 228 height 420
paste textarea "location = {"x": 56, "y": 49}"
type textarea "location = {"x": 56, "y": 49}"
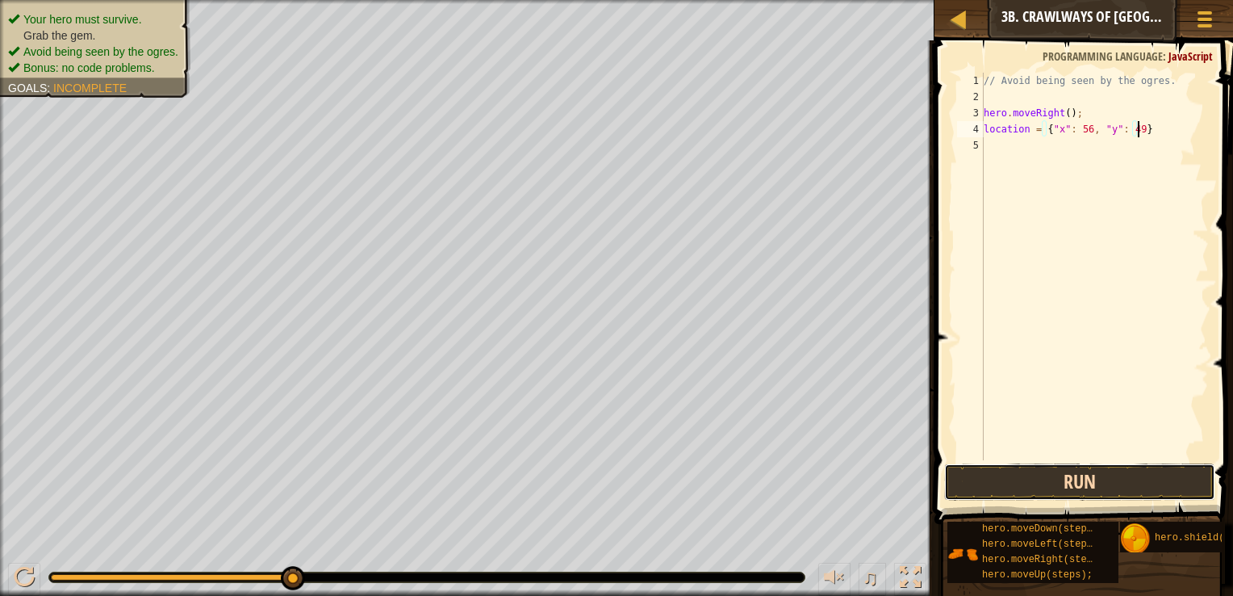
click at [1024, 485] on button "Run" at bounding box center [1079, 481] width 271 height 37
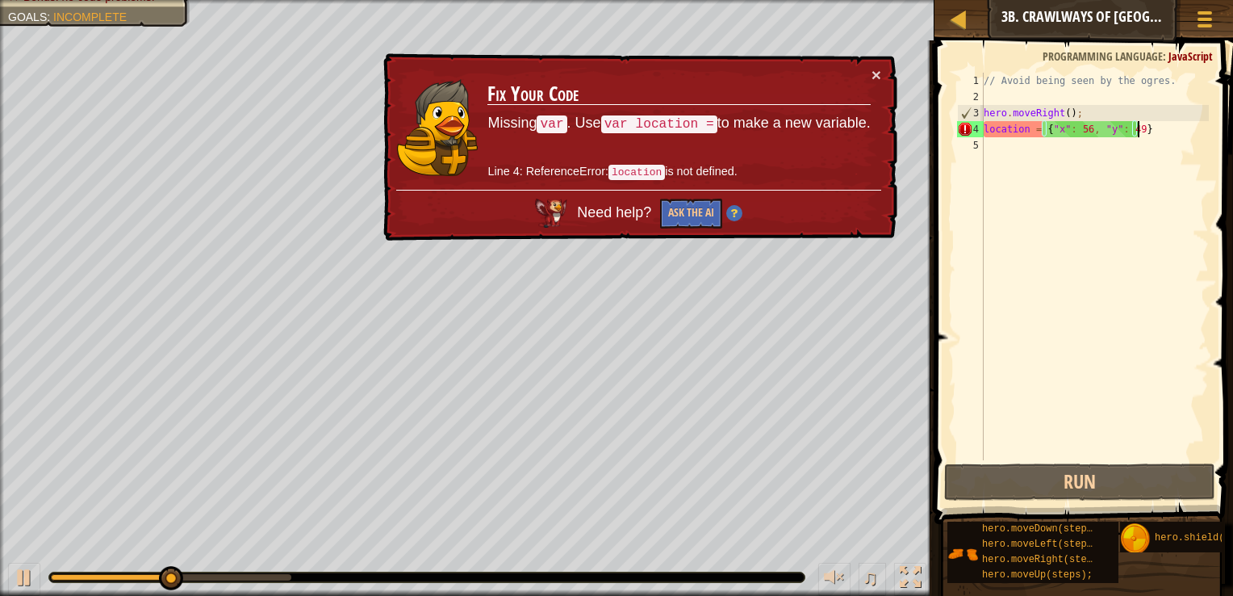
click at [855, 67] on td "Fix Your Code Missing var . Use var location = to make a new variable. Line 4: …" at bounding box center [679, 128] width 384 height 124
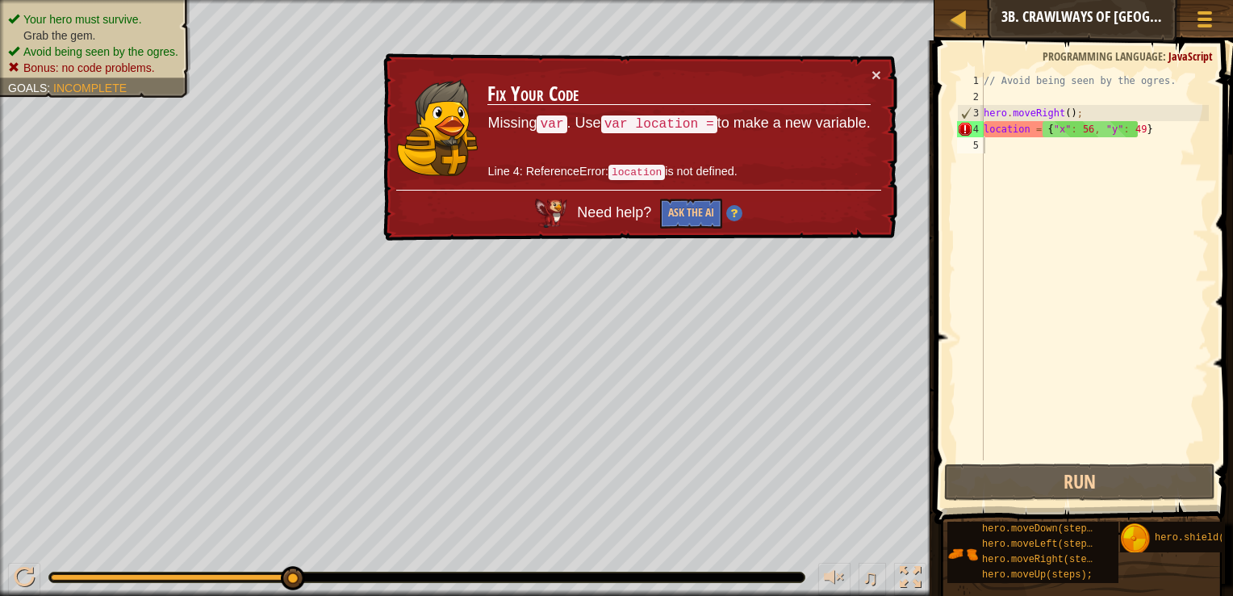
click at [877, 86] on div "× Fix Your Code Missing var . Use var location = to make a new variable. Line 4…" at bounding box center [638, 147] width 517 height 188
click at [872, 73] on button "×" at bounding box center [877, 74] width 10 height 17
drag, startPoint x: 985, startPoint y: 127, endPoint x: 1162, endPoint y: 129, distance: 177.6
click at [1162, 129] on div "// Avoid being seen by the ogres. hero . moveRight ( ) ; location = { "x" : 56 …" at bounding box center [1095, 283] width 228 height 420
click at [1010, 115] on div "// Avoid being seen by the ogres. hero . moveRight ( ) ; location = { "x" : 56 …" at bounding box center [1095, 283] width 228 height 420
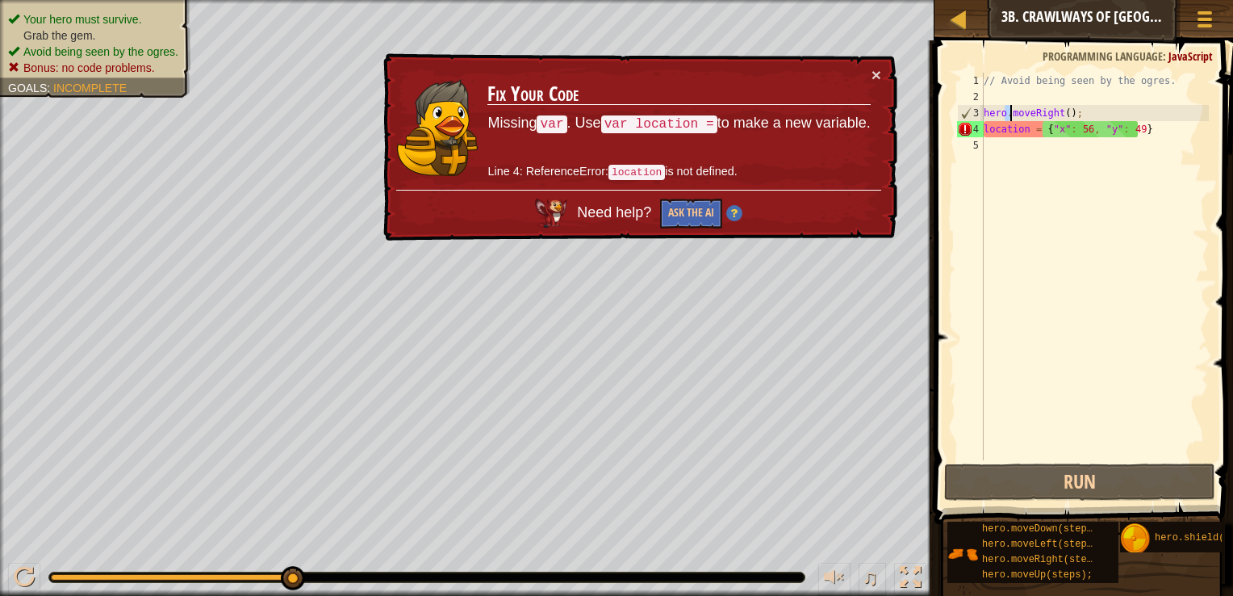
click at [1010, 115] on div "// Avoid being seen by the ogres. hero . moveRight ( ) ; location = { "x" : 56 …" at bounding box center [1095, 266] width 228 height 387
drag, startPoint x: 1010, startPoint y: 115, endPoint x: 1121, endPoint y: 113, distance: 111.4
click at [1121, 113] on div "// Avoid being seen by the ogres. hero . moveRight ( ) ; location = { "x" : 56 …" at bounding box center [1095, 283] width 228 height 420
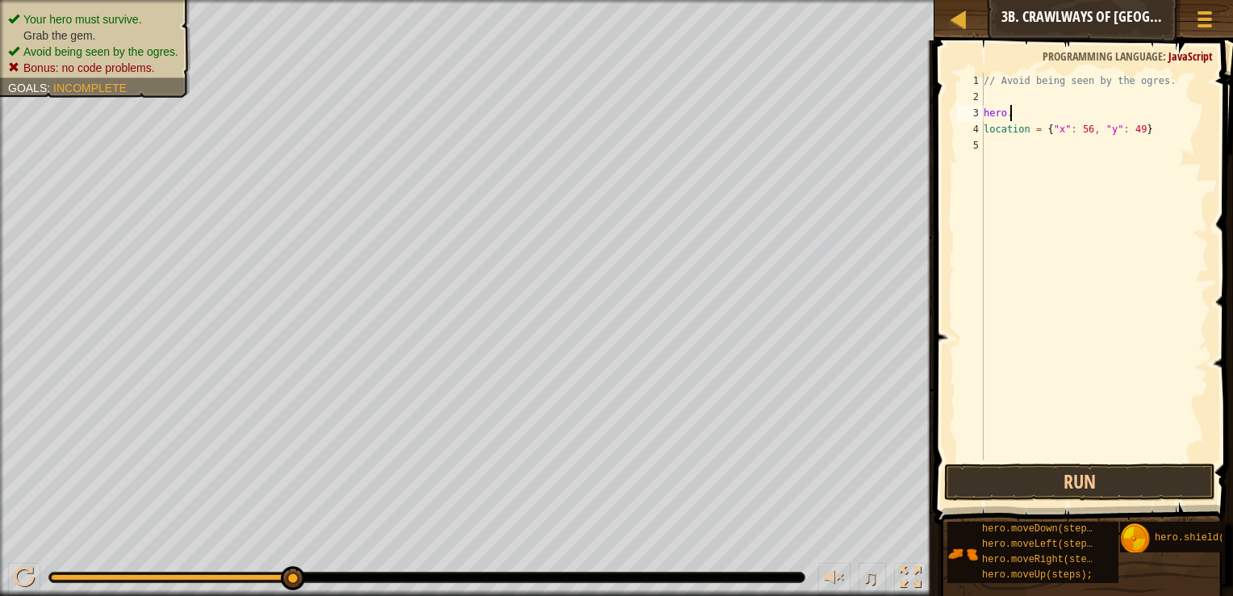
paste textarea "location = {"x": 56, "y": 49}"
drag, startPoint x: 1142, startPoint y: 131, endPoint x: 988, endPoint y: 120, distance: 154.5
click at [988, 120] on div "// Avoid being seen by the ogres. hero . location = { "x" : 56 , "y" : 49 } loc…" at bounding box center [1095, 283] width 228 height 420
click at [988, 120] on div "// Avoid being seen by the ogres. hero . location = { "x" : 56 , "y" : 49 } loc…" at bounding box center [1095, 266] width 228 height 387
drag, startPoint x: 1148, startPoint y: 129, endPoint x: 978, endPoint y: 130, distance: 170.3
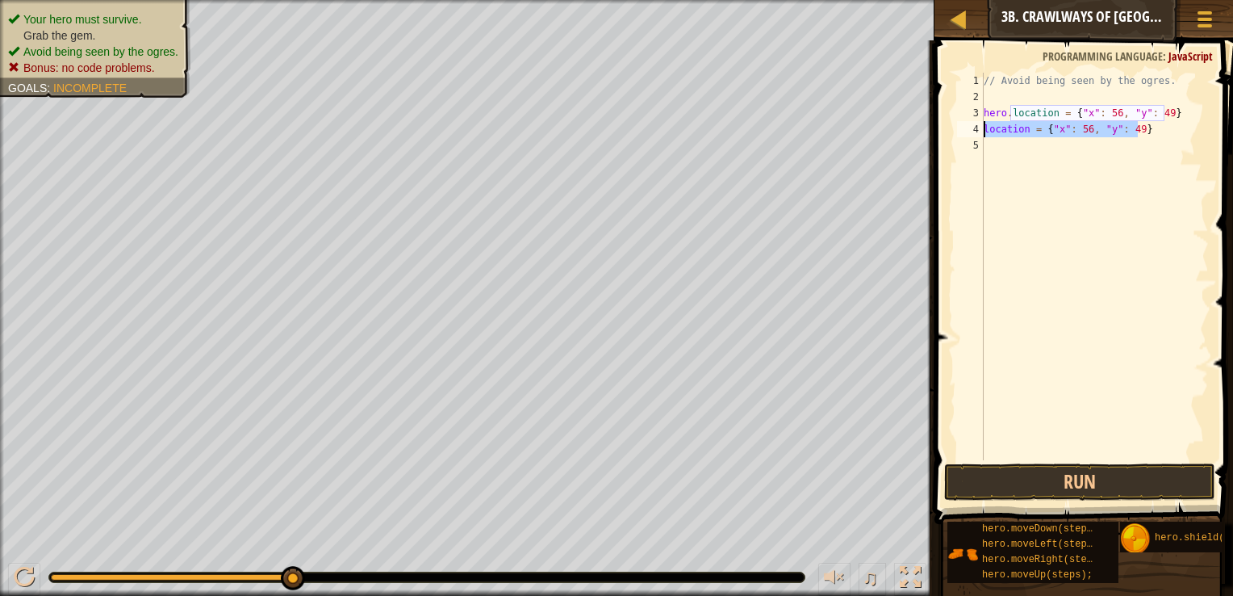
click at [978, 130] on div "hero.location = {"x": 56, "y": 49} 1 2 3 4 5 // Avoid being seen by the ogres. …" at bounding box center [1081, 266] width 255 height 387
type textarea "location = {"x": 56, "y": 49}"
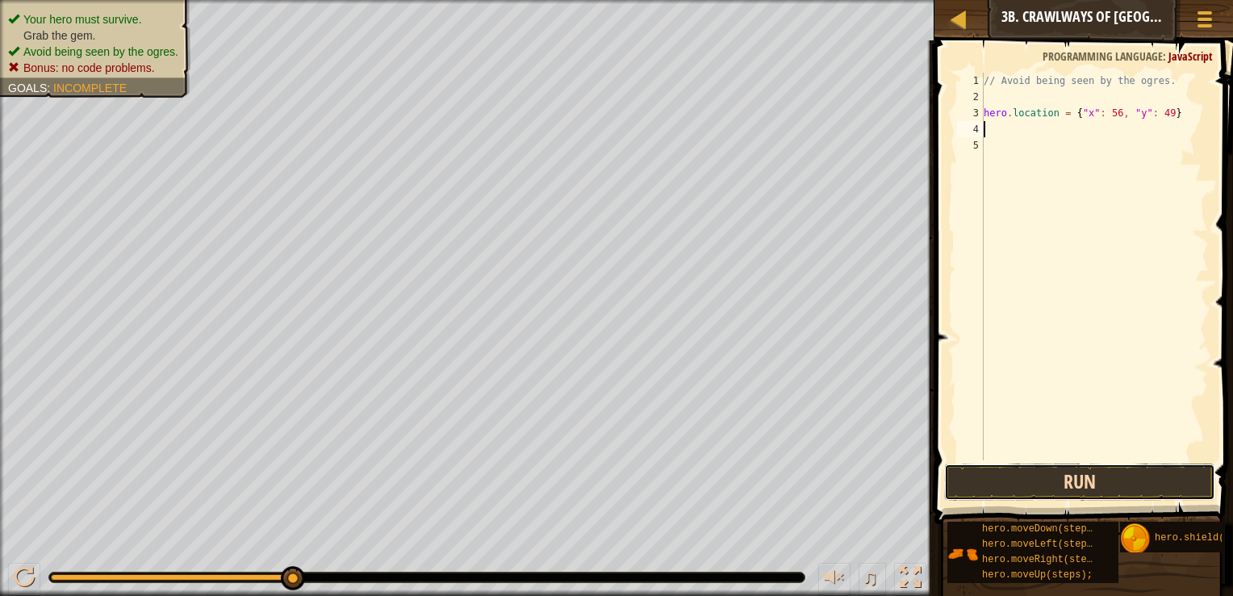
click at [1090, 481] on button "Run" at bounding box center [1079, 481] width 271 height 37
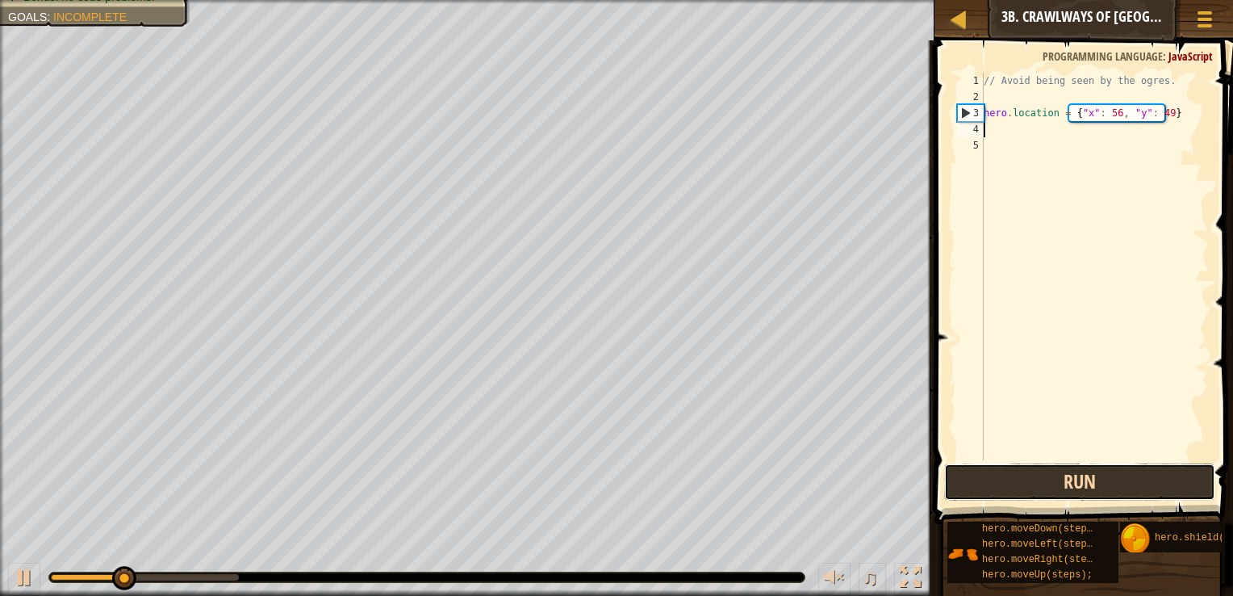
click at [1089, 480] on button "Run" at bounding box center [1079, 481] width 271 height 37
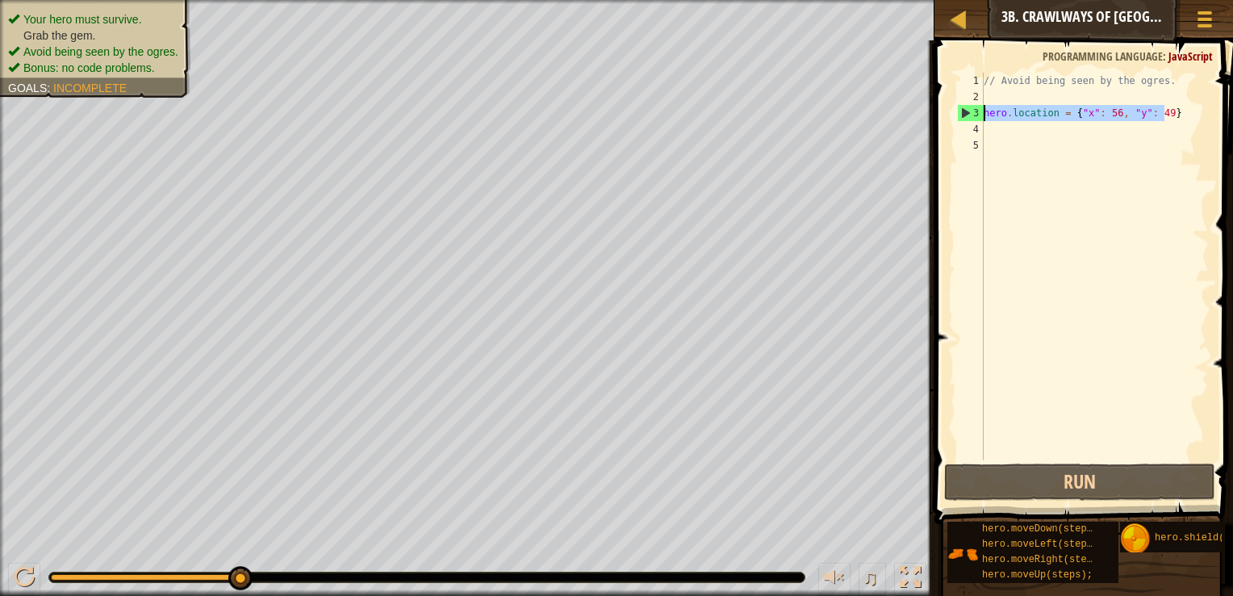
drag, startPoint x: 1176, startPoint y: 112, endPoint x: 970, endPoint y: 110, distance: 206.7
click at [970, 110] on div "1 2 3 4 5 // Avoid being seen by the ogres. hero . location = { "x" : 56 , "y" …" at bounding box center [1081, 266] width 255 height 387
type textarea "hero.location = {"x": 56, "y": 49}"
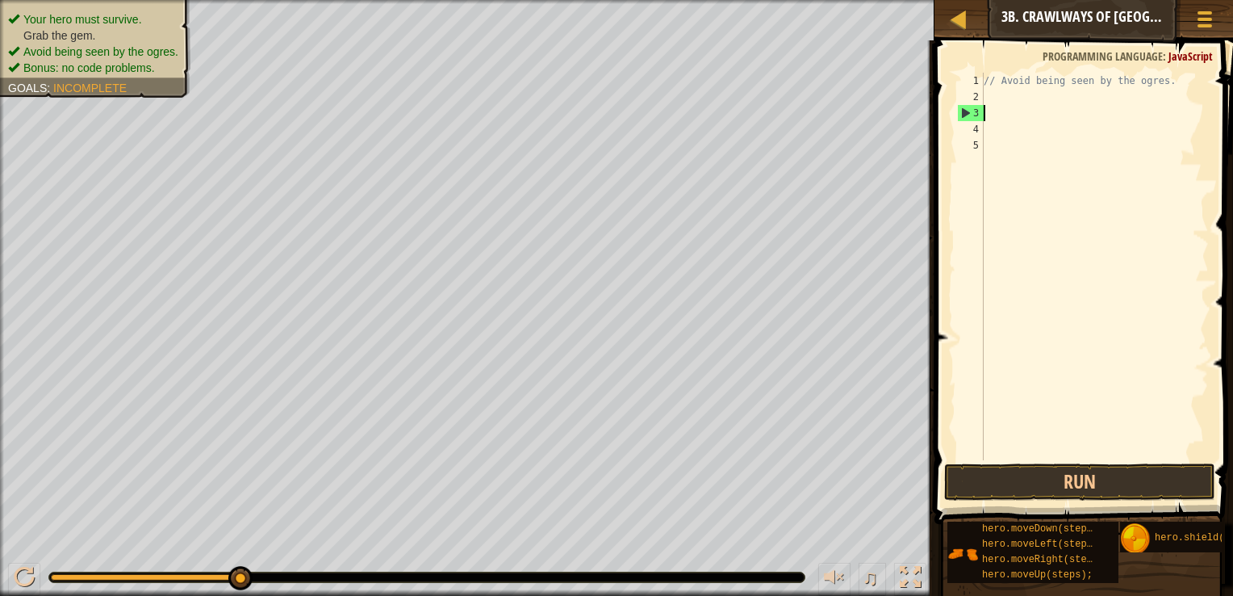
paste textarea "hero.moveRight();"
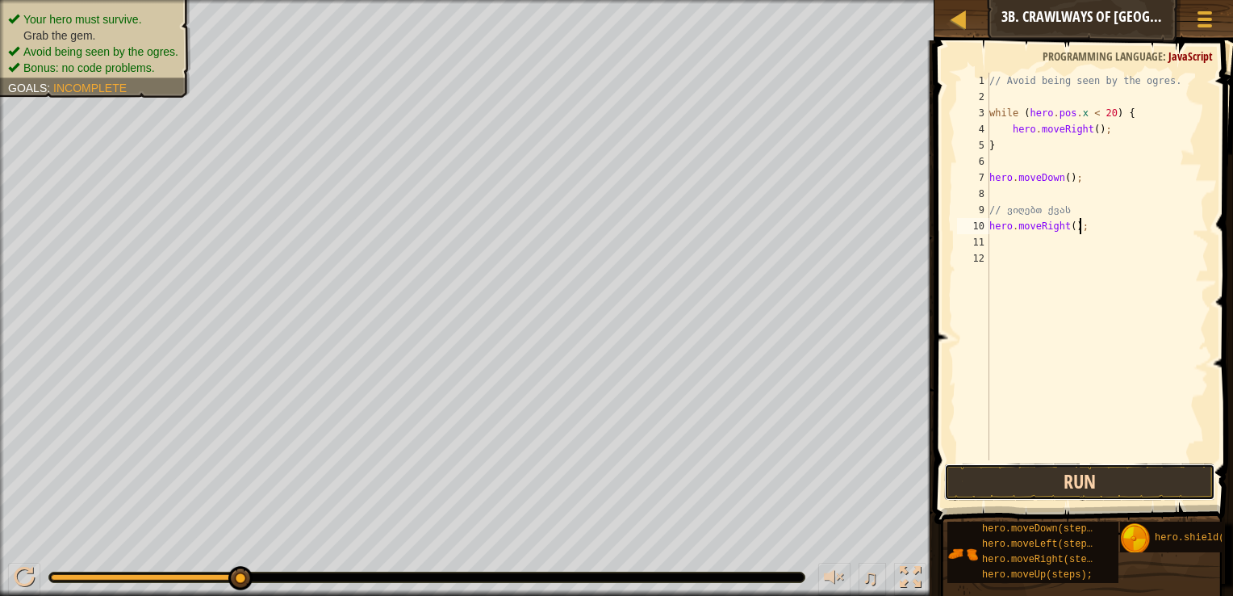
click at [1128, 471] on button "Run" at bounding box center [1079, 481] width 271 height 37
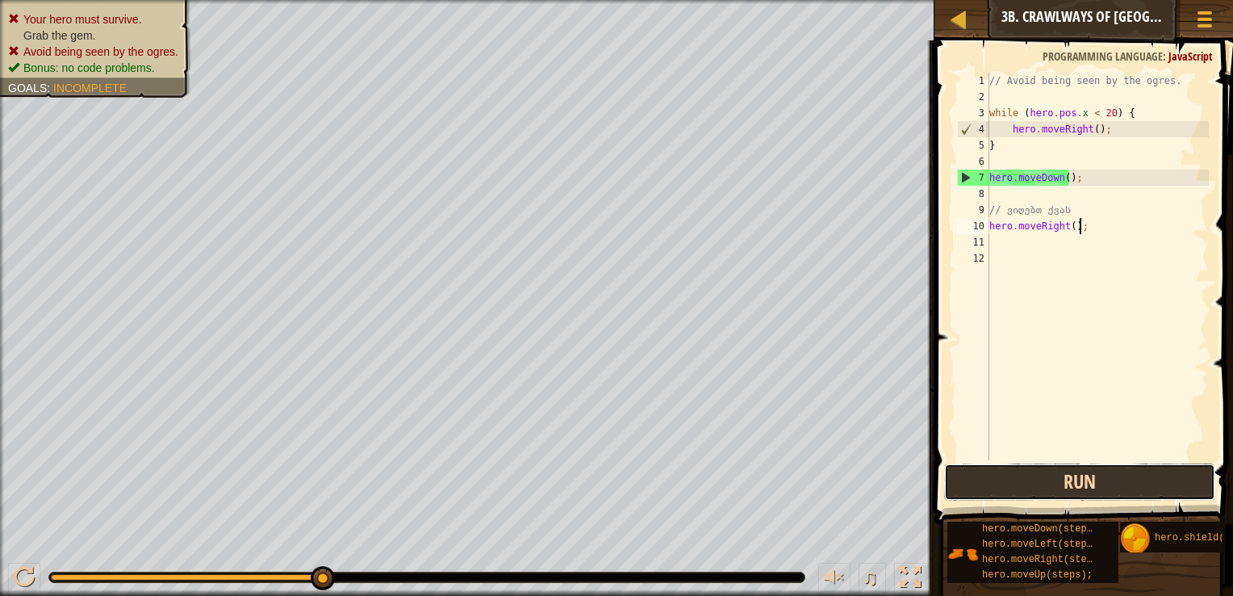
click at [1053, 490] on button "Run" at bounding box center [1079, 481] width 271 height 37
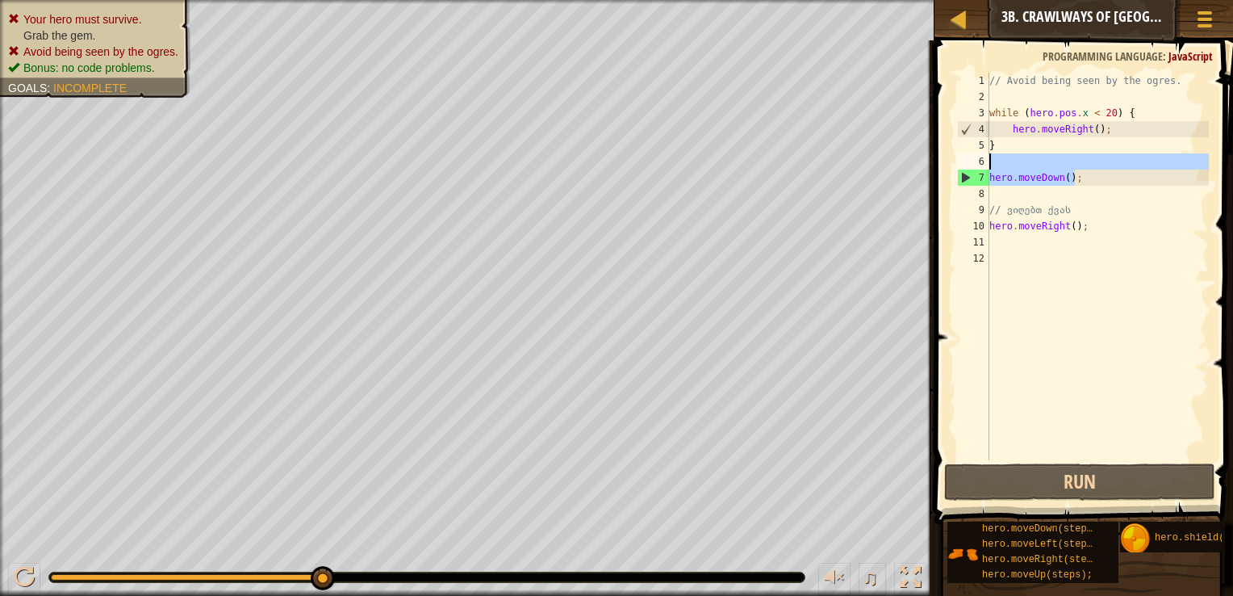
drag, startPoint x: 1098, startPoint y: 173, endPoint x: 978, endPoint y: 164, distance: 119.8
click at [978, 164] on div "hero.moveRight(); 1 2 3 4 5 6 7 8 9 10 11 12 // Avoid being seen by the ogres. …" at bounding box center [1081, 266] width 255 height 387
type textarea "hero.moveDown();"
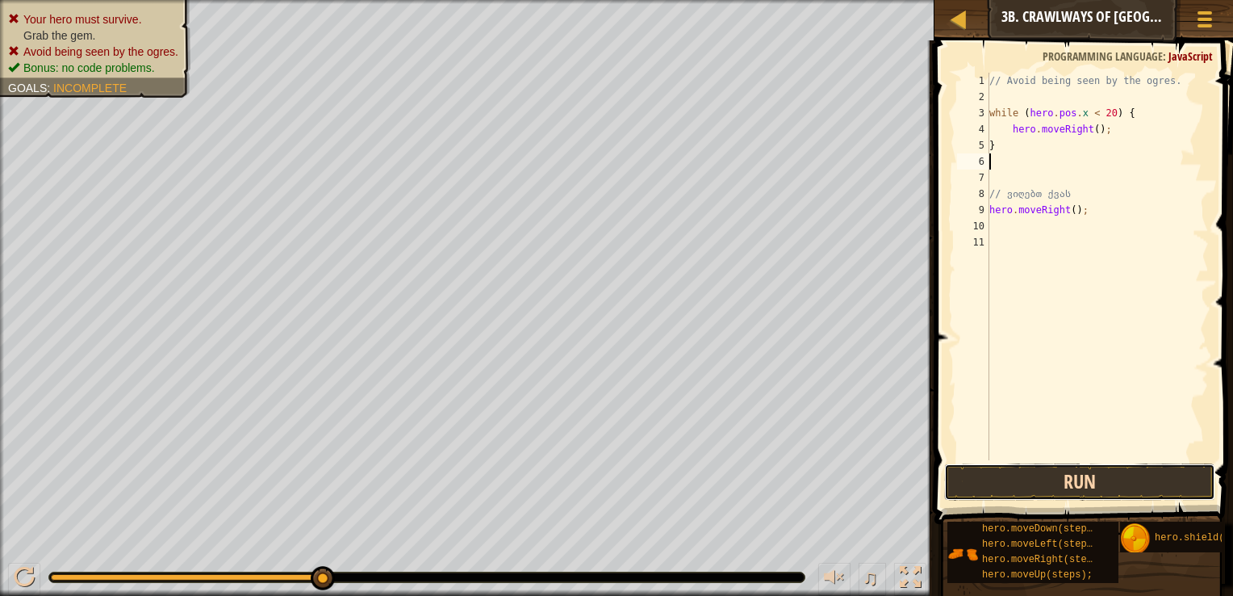
click at [1058, 480] on button "Run" at bounding box center [1079, 481] width 271 height 37
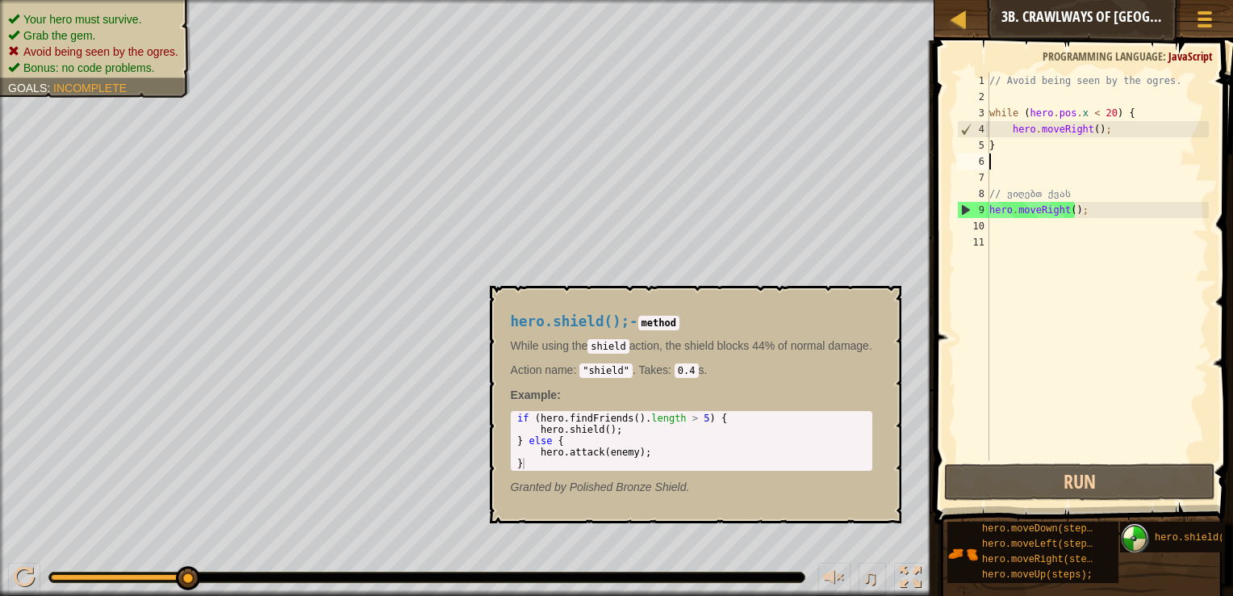
click at [1150, 531] on img at bounding box center [1135, 538] width 31 height 31
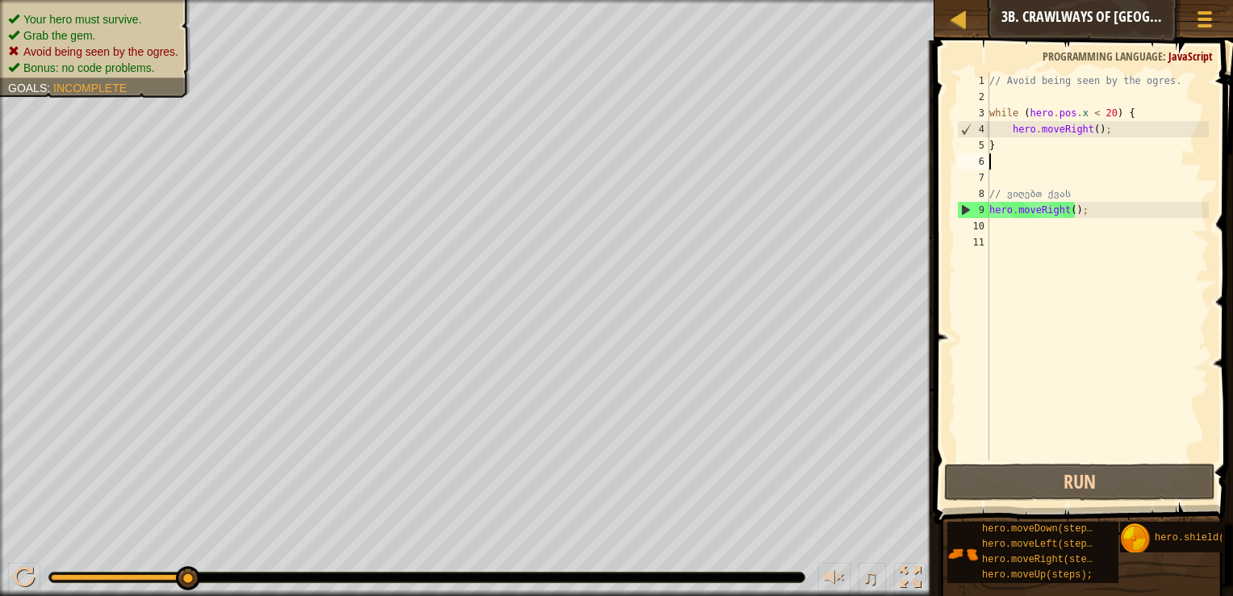
click at [1014, 104] on div "// Avoid being seen by the ogres. while ( hero . pos . x < 20 ) { hero . moveRi…" at bounding box center [1097, 283] width 223 height 420
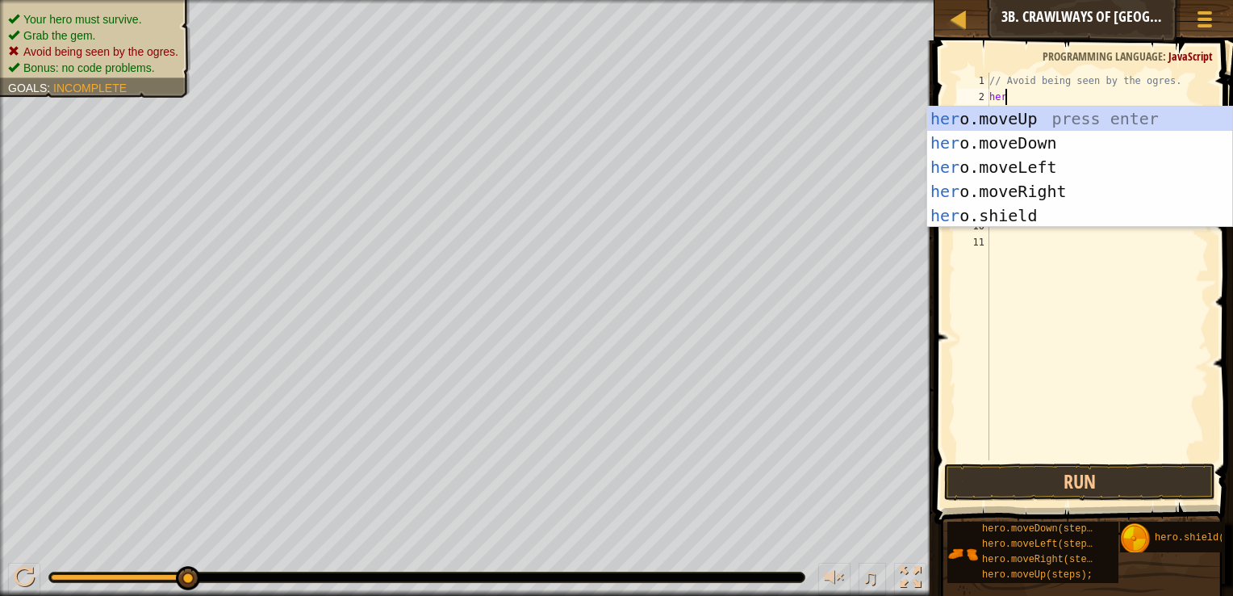
type textarea "hero"
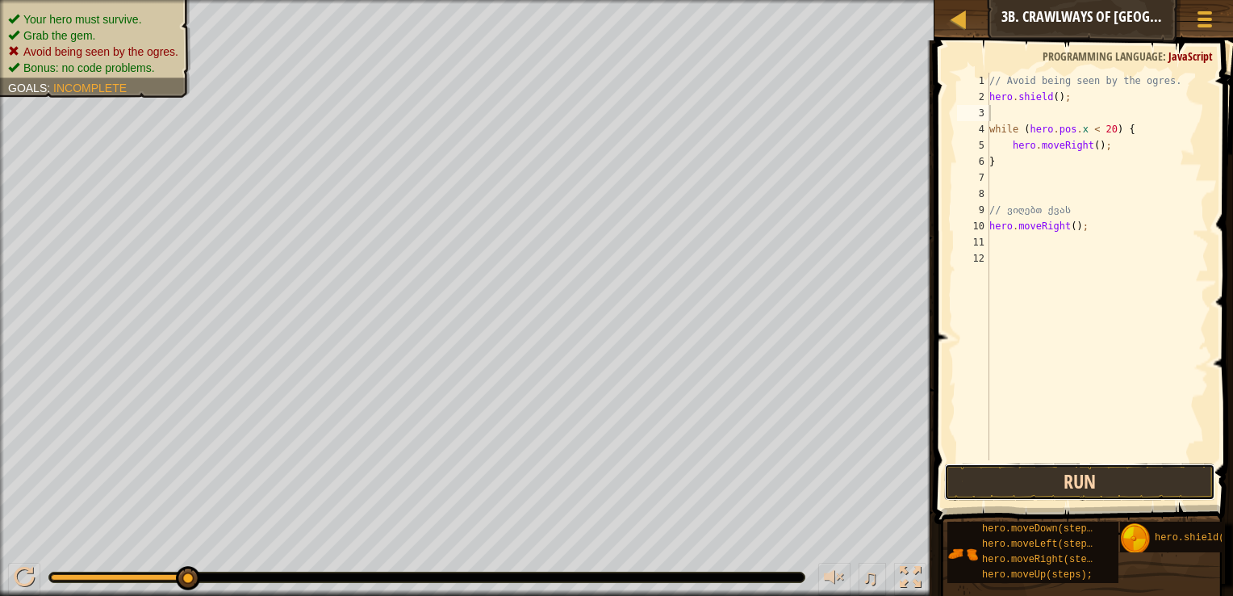
click at [1033, 490] on button "Run" at bounding box center [1079, 481] width 271 height 37
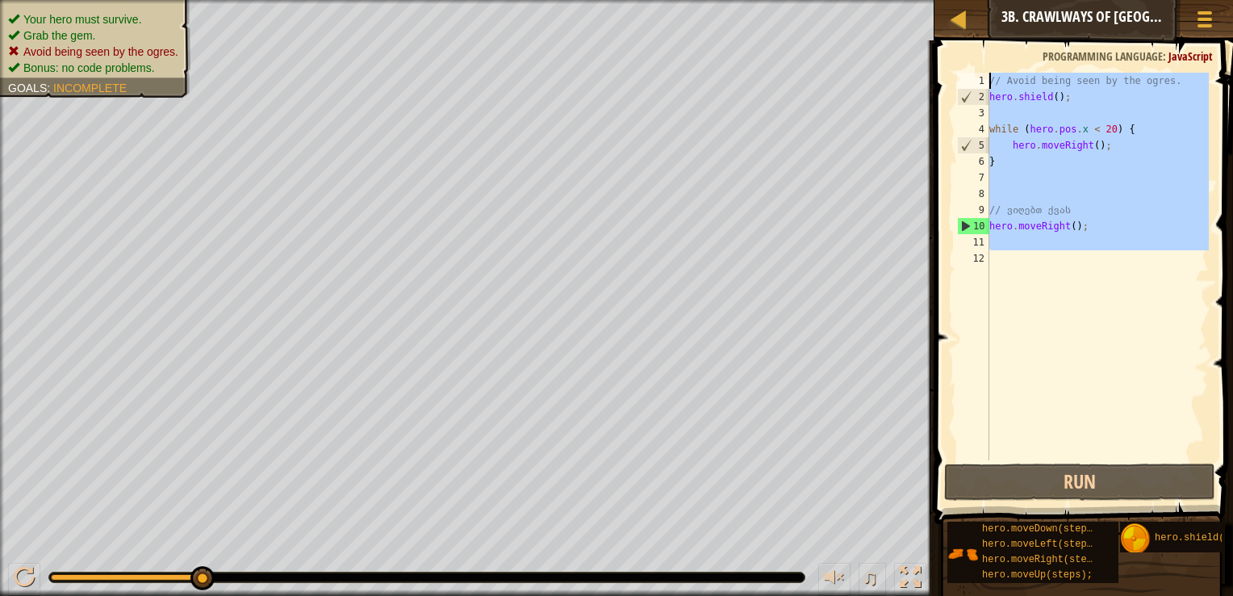
drag, startPoint x: 1066, startPoint y: 205, endPoint x: 984, endPoint y: 82, distance: 147.8
click at [984, 82] on div "1 2 3 4 5 6 7 8 9 10 11 12 // Avoid being seen by the ogres. hero . shield ( ) …" at bounding box center [1081, 266] width 255 height 387
type textarea "// Avoid being seen by the ogres. hero.shield();"
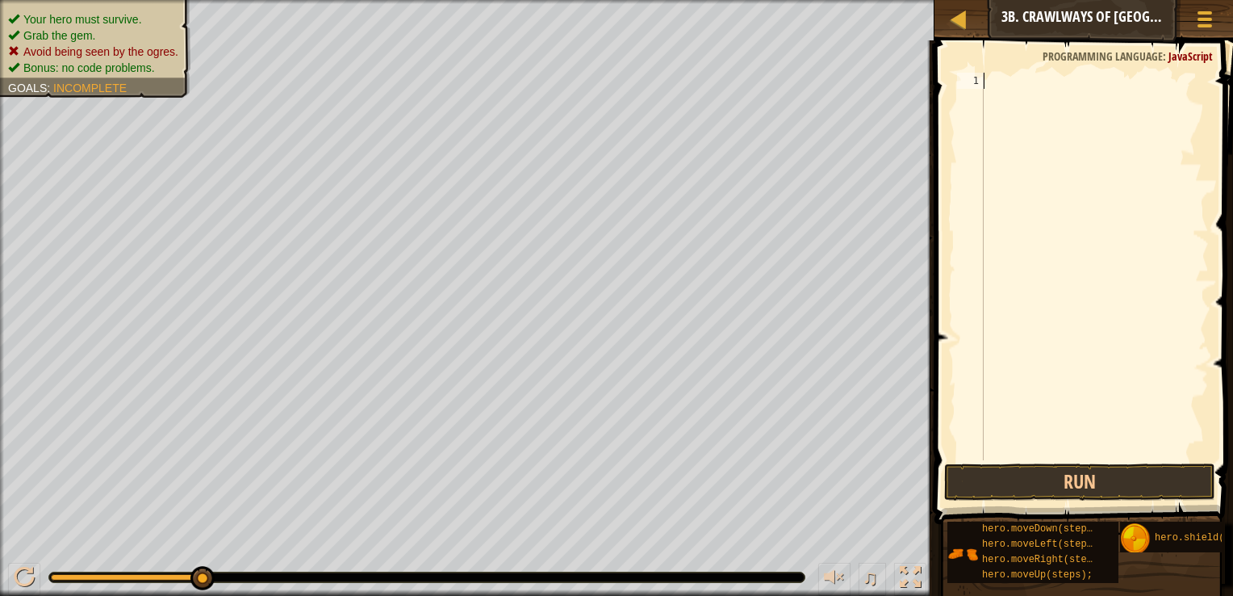
paste textarea "hero.moveRight();"
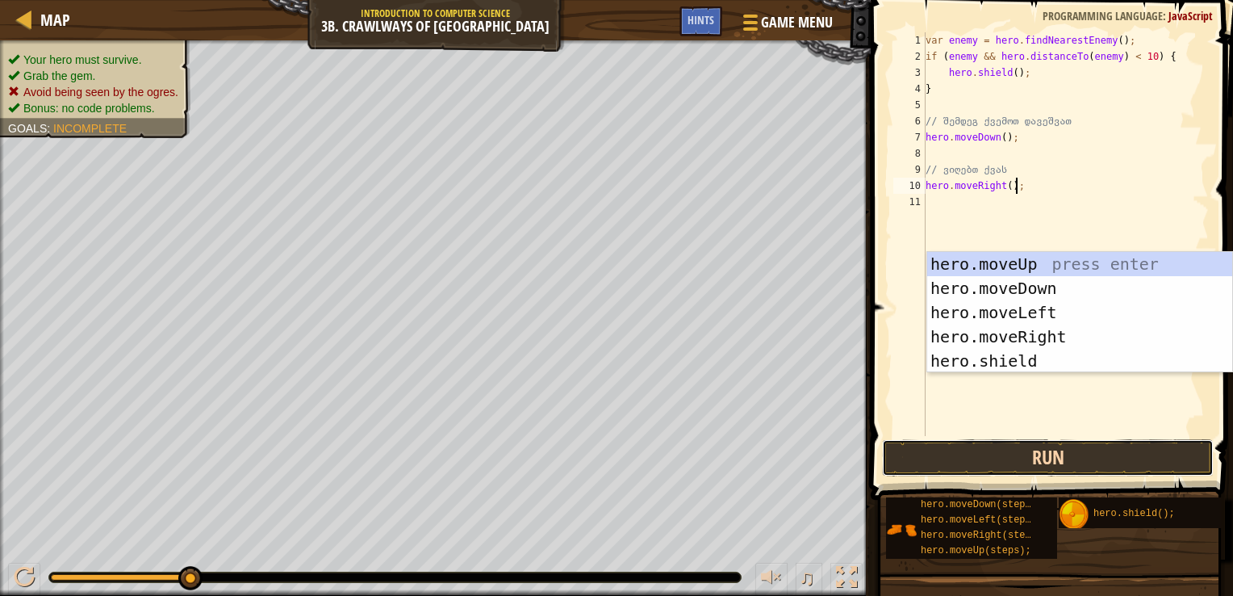
click at [1007, 439] on button "Run" at bounding box center [1048, 457] width 333 height 37
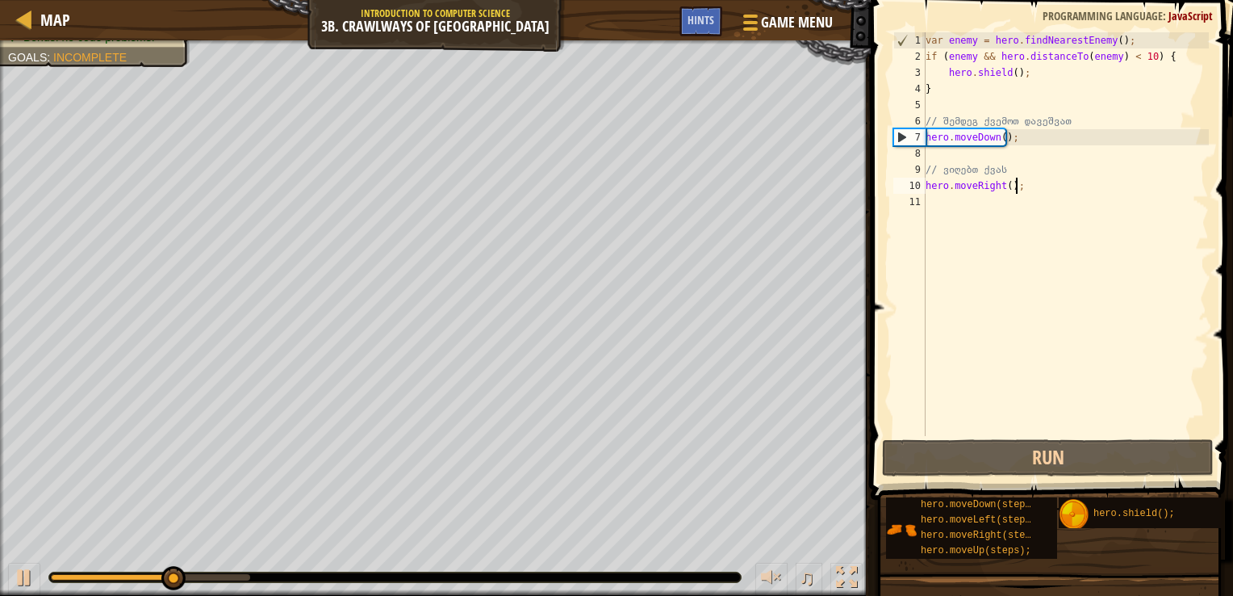
click at [946, 128] on div "var enemy = hero . findNearestEnemy ( ) ; if ( enemy && hero . distanceTo ( ene…" at bounding box center [1066, 250] width 287 height 436
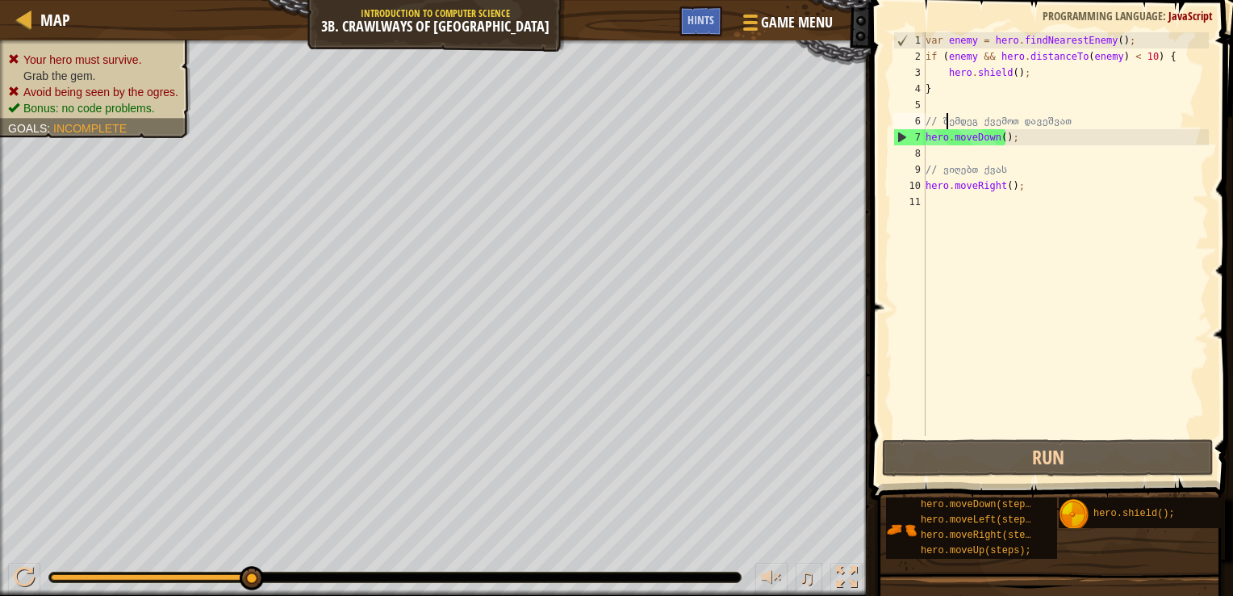
click at [929, 38] on div "var enemy = hero . findNearestEnemy ( ) ; if ( enemy && hero . distanceTo ( ene…" at bounding box center [1066, 250] width 287 height 436
type textarea "var enemy = hero.findNearestEnemy();"
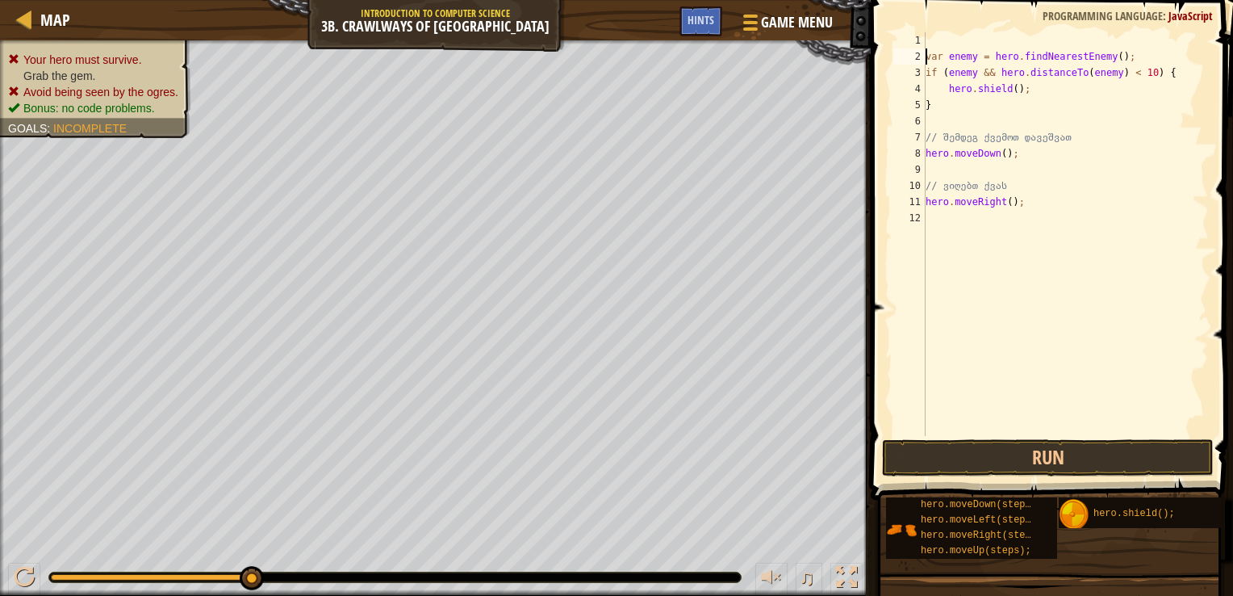
click at [929, 38] on div "var enemy = hero . findNearestEnemy ( ) ; if ( enemy && hero . distanceTo ( ene…" at bounding box center [1066, 250] width 287 height 436
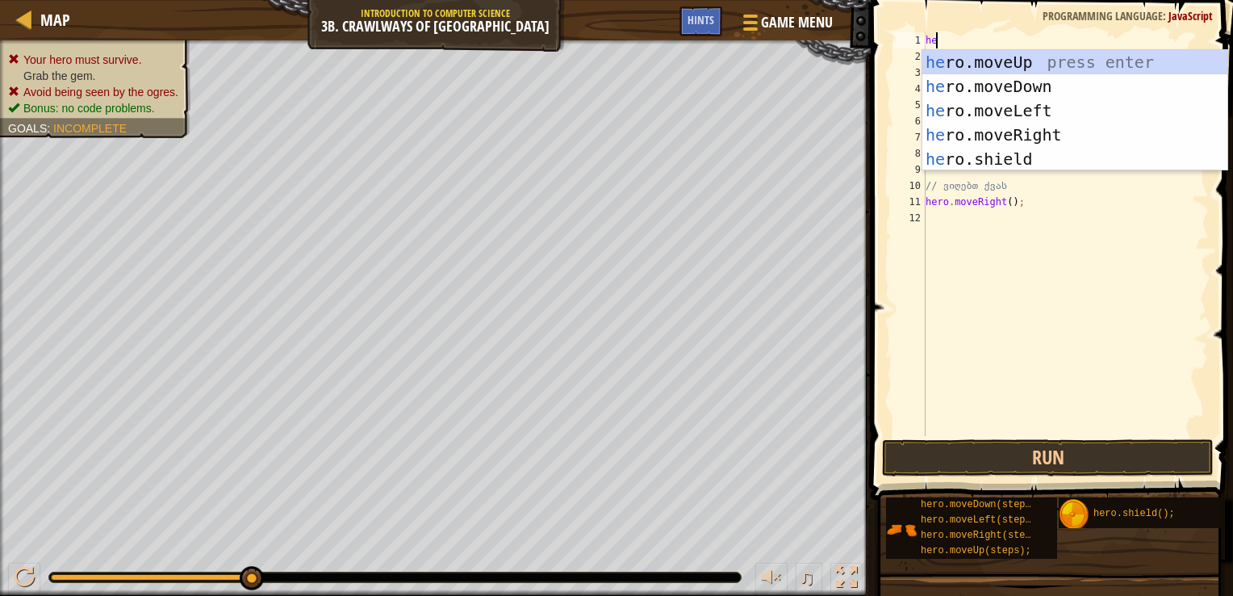
type textarea "hero"
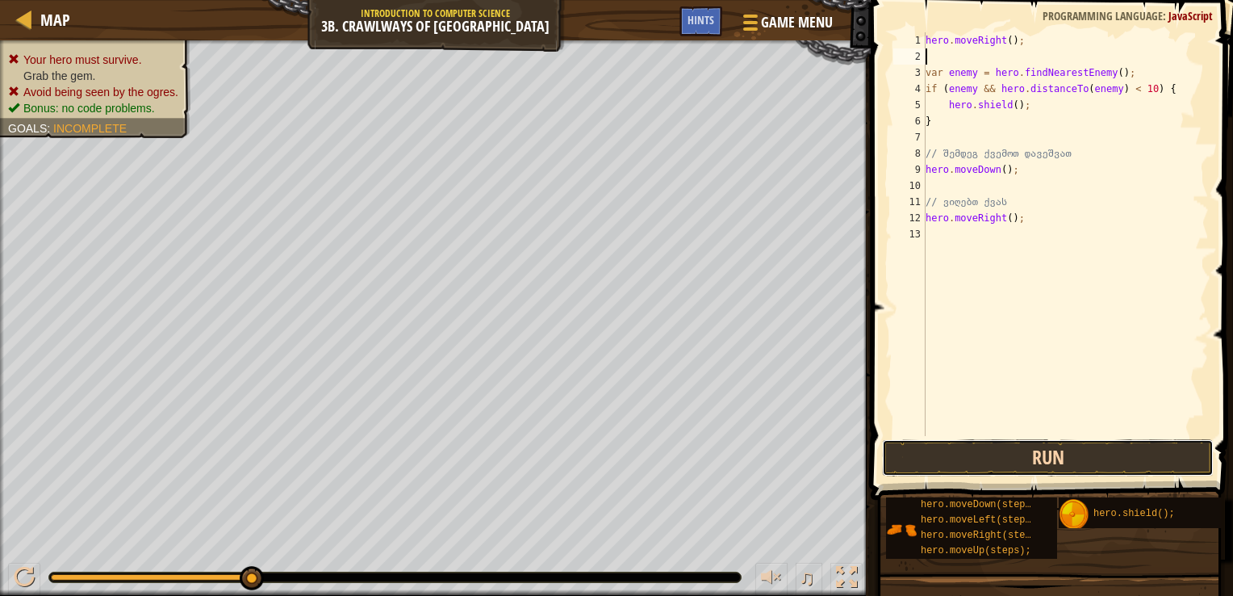
click at [1062, 444] on button "Run" at bounding box center [1048, 457] width 333 height 37
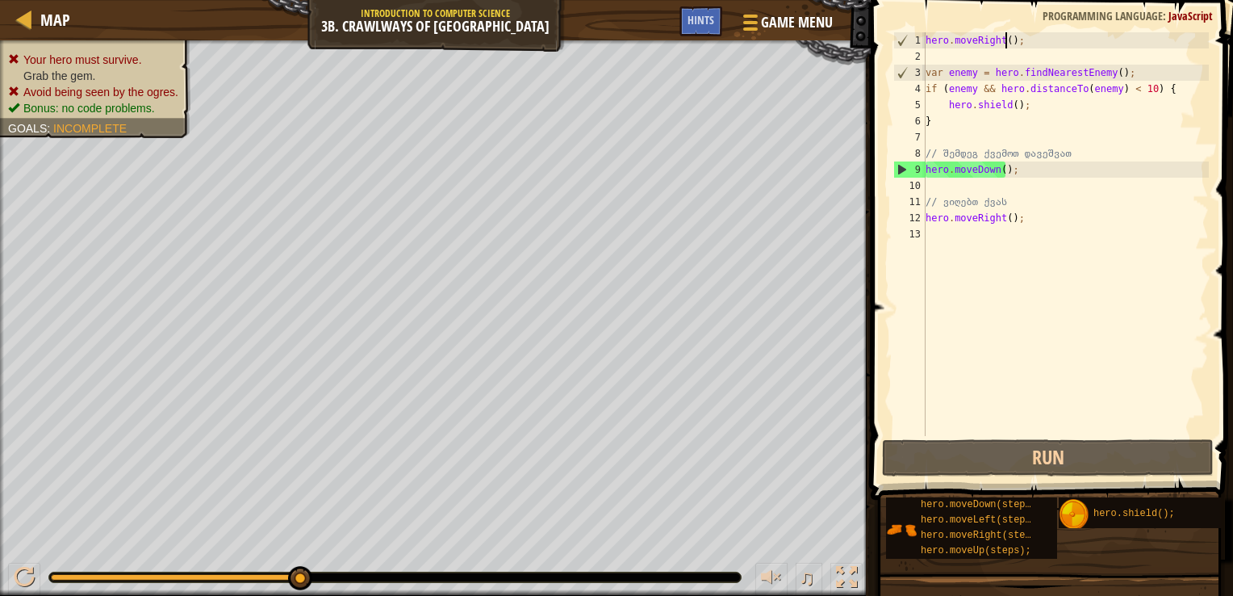
click at [1005, 38] on div "hero . moveRight ( ) ; var enemy = hero . findNearestEnemy ( ) ; if ( enemy && …" at bounding box center [1066, 250] width 287 height 436
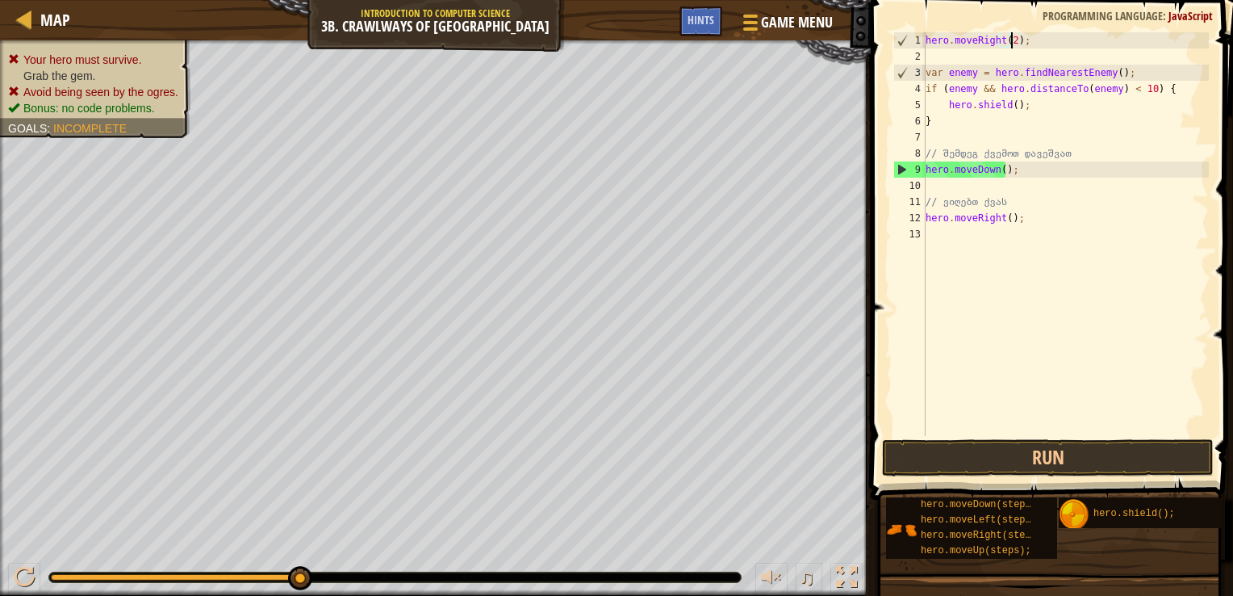
scroll to position [7, 6]
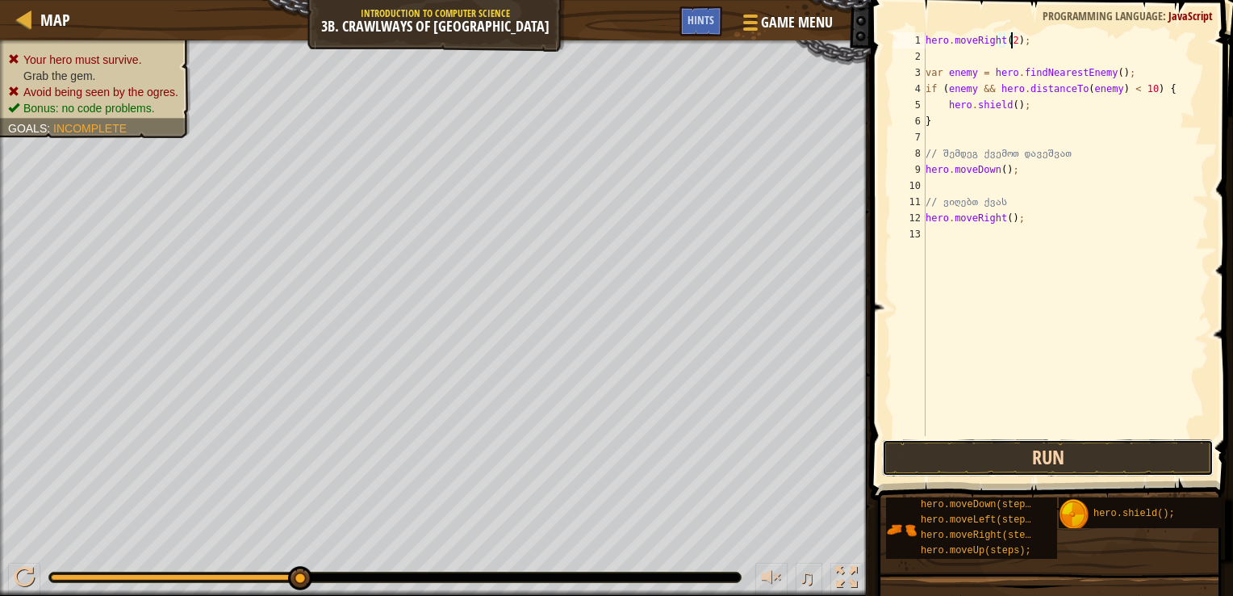
click at [1047, 466] on button "Run" at bounding box center [1048, 457] width 333 height 37
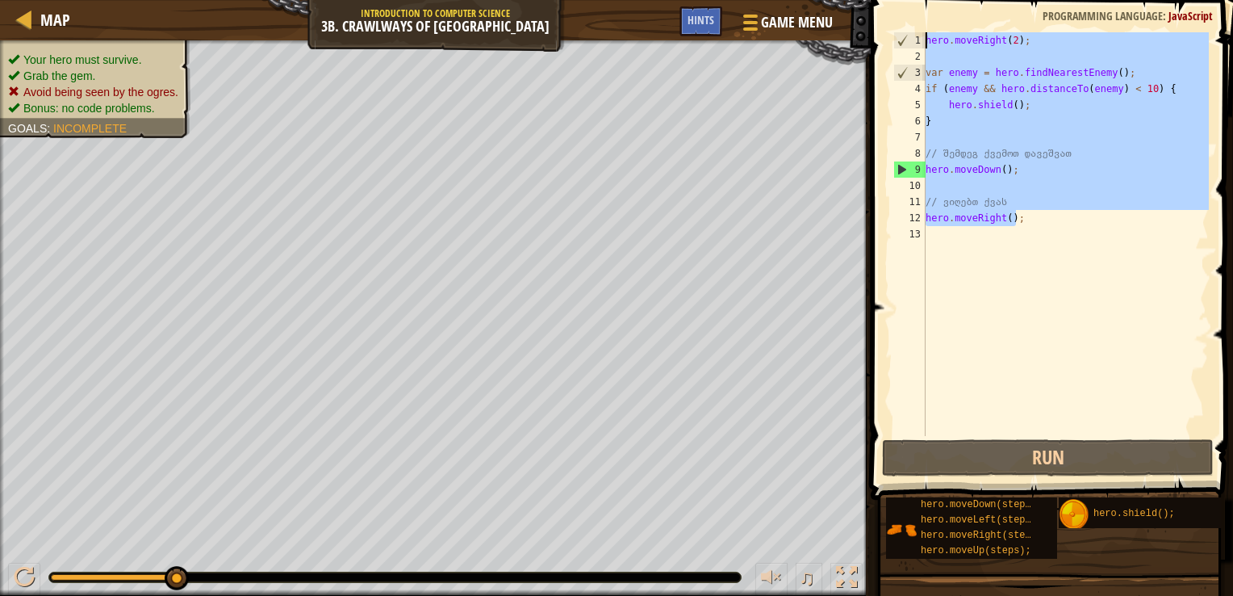
drag, startPoint x: 1026, startPoint y: 215, endPoint x: 799, endPoint y: -54, distance: 351.7
click at [799, 0] on html "Map Introduction to Computer Science 3b. Crawlways of Kithgard Game Menu Done H…" at bounding box center [616, 0] width 1233 height 0
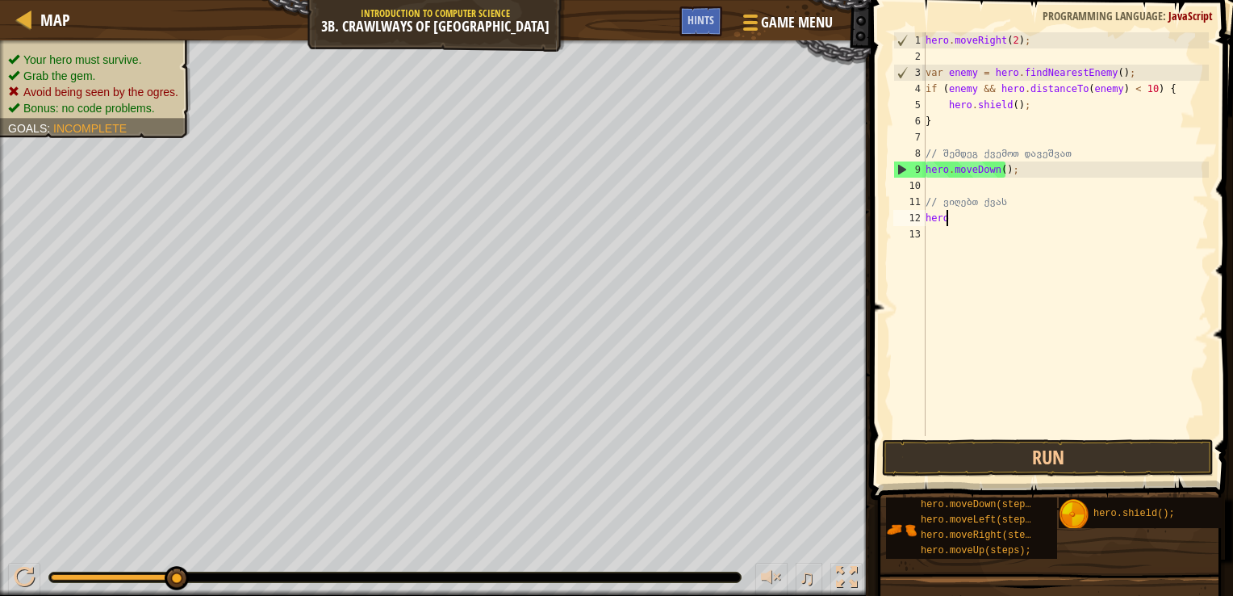
scroll to position [7, 0]
type textarea "h"
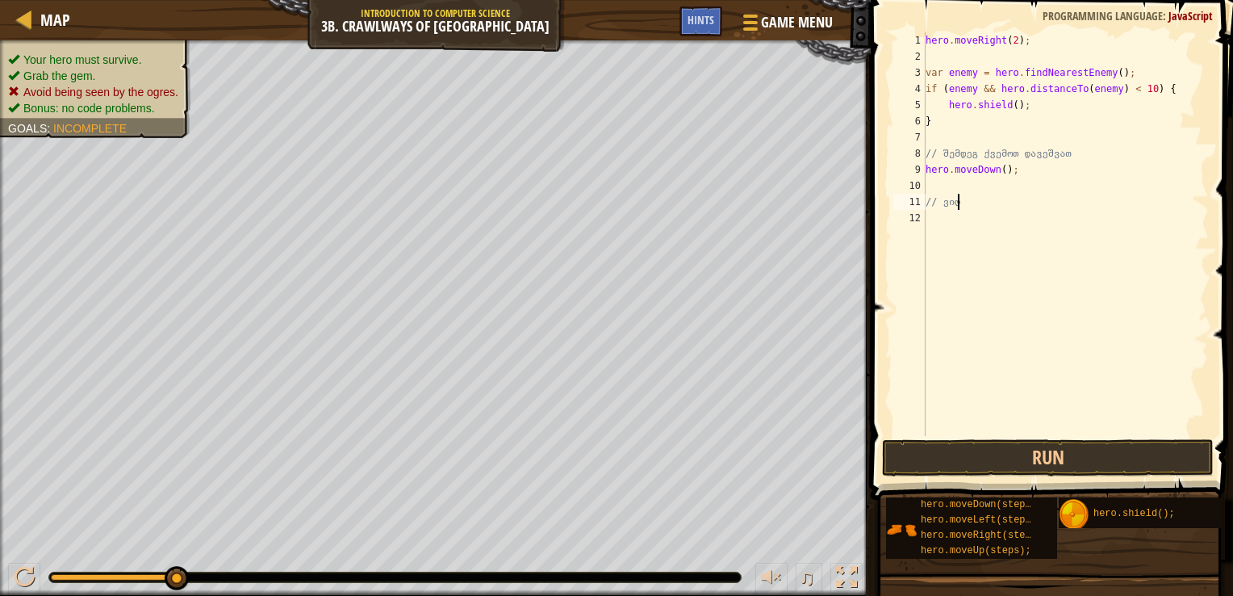
type textarea "/"
type textarea "h"
type textarea "/"
type textarea "}"
type textarea "h"
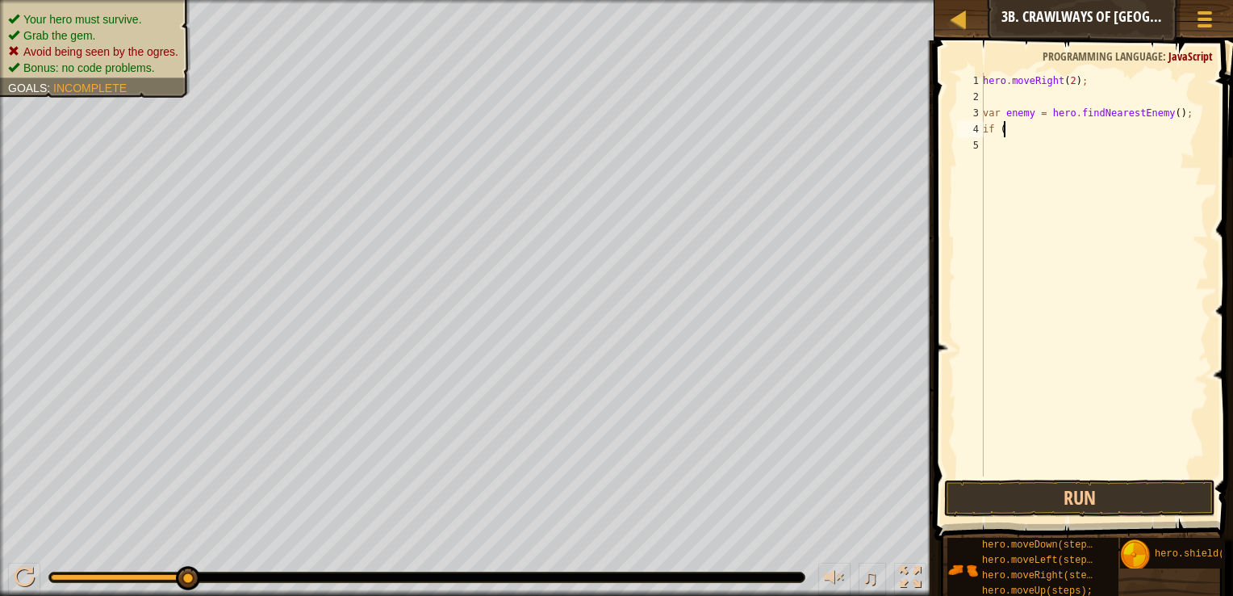
type textarea "i"
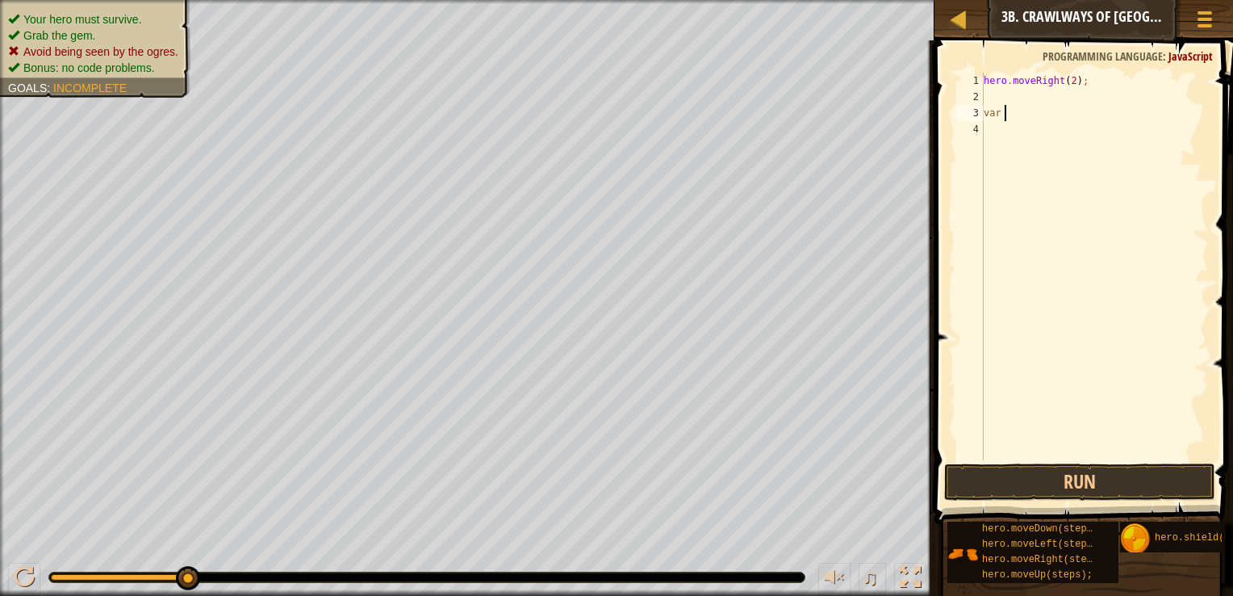
type textarea "v"
type textarea "h"
click at [1054, 471] on button "Run" at bounding box center [1079, 481] width 271 height 37
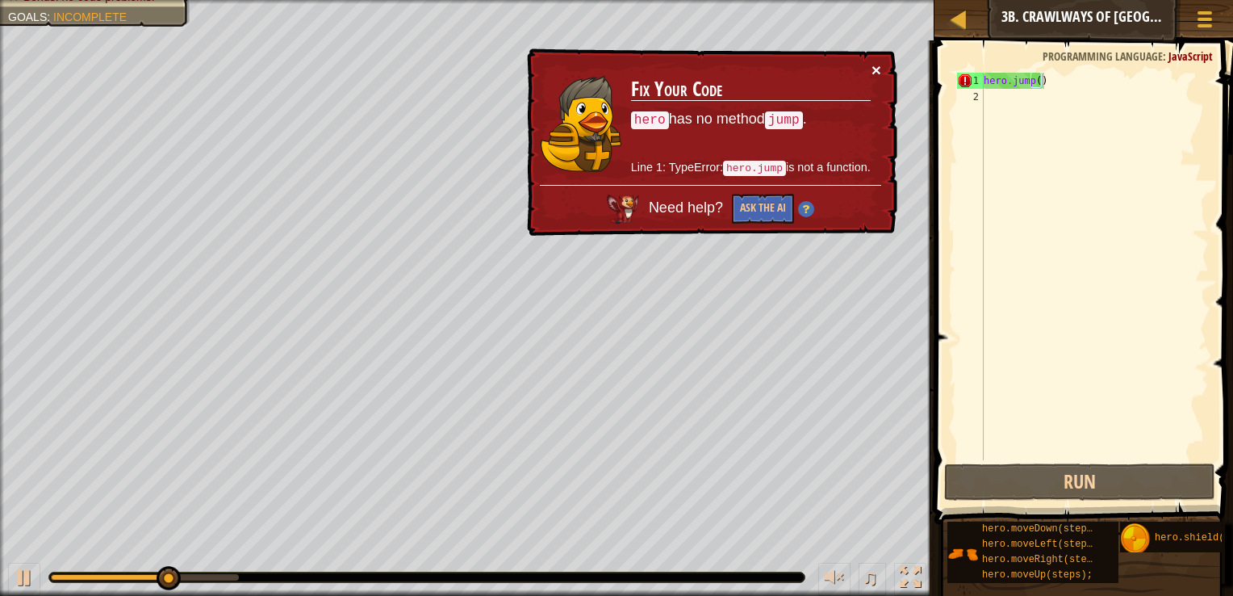
click at [878, 72] on button "×" at bounding box center [877, 69] width 10 height 17
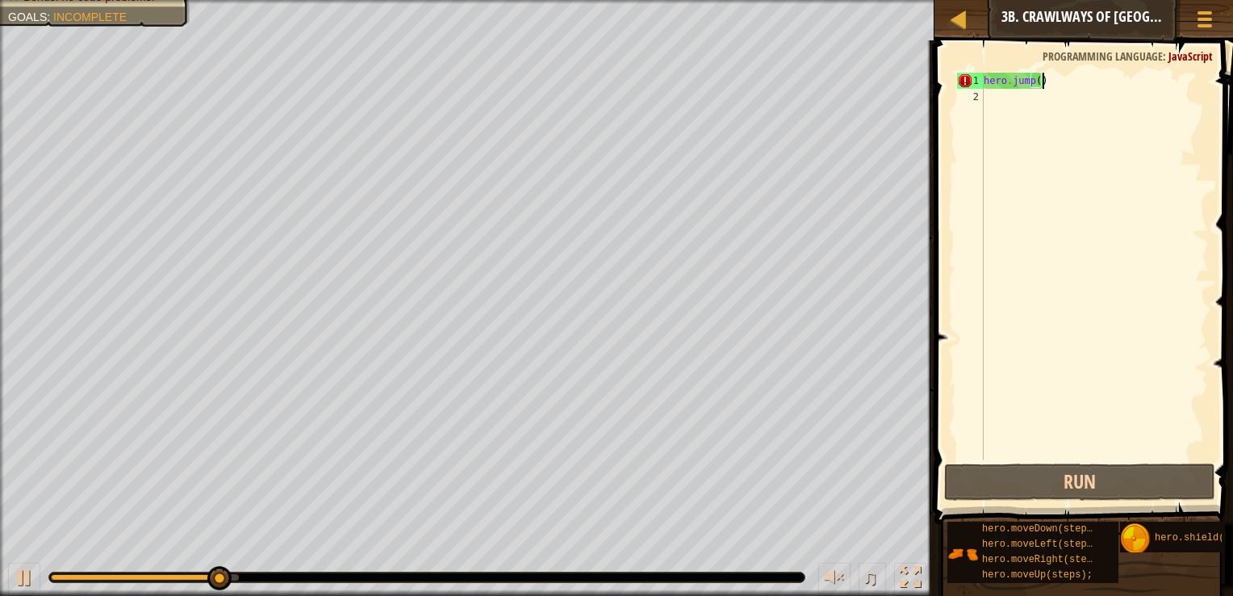
click at [1045, 71] on span at bounding box center [1086, 259] width 312 height 531
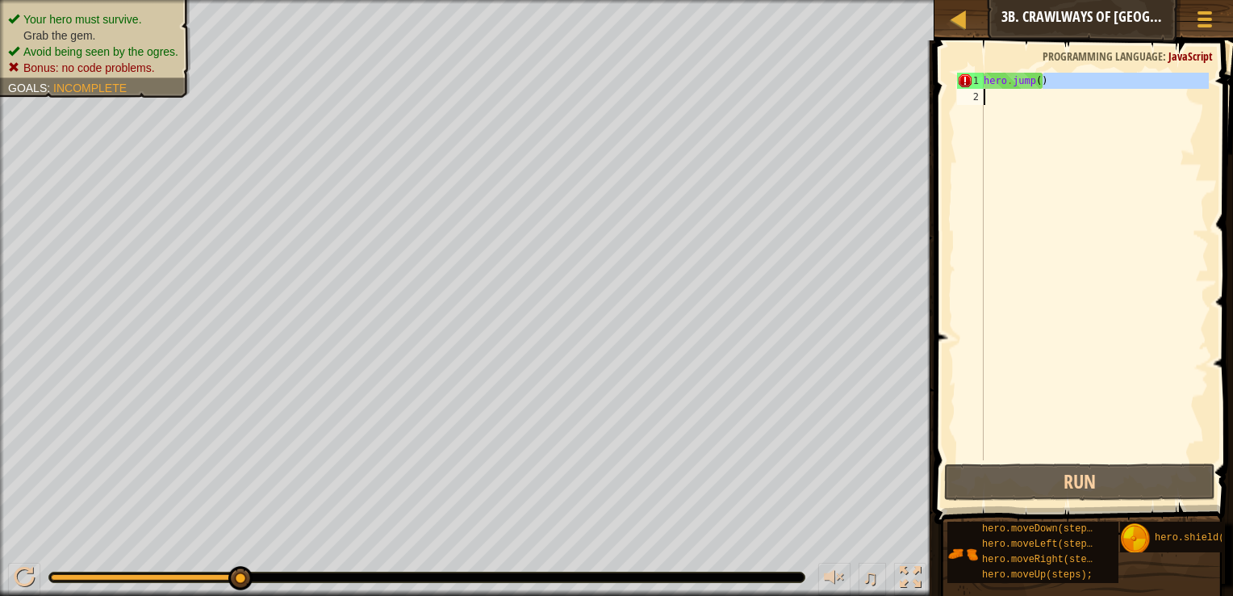
drag, startPoint x: 1049, startPoint y: 78, endPoint x: 939, endPoint y: 90, distance: 110.4
click at [939, 90] on div "hero.jump() 1 2 hero . jump ( ) ההההההההההההההההההההההההההההההההההההההההההההההה…" at bounding box center [1082, 313] width 304 height 531
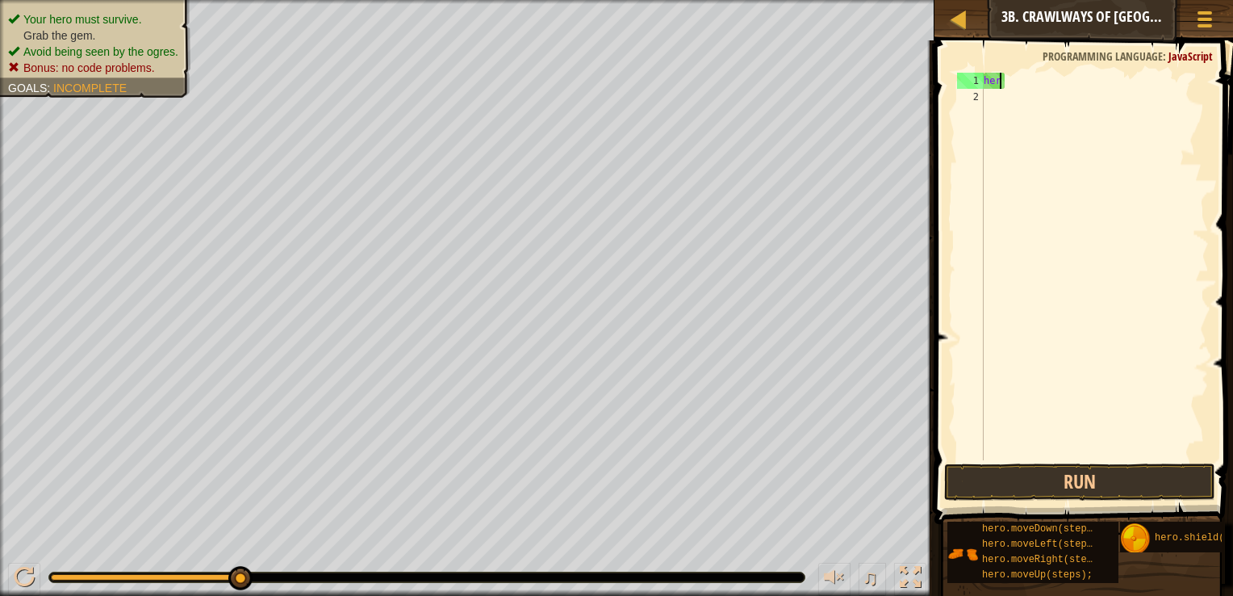
type textarea "h"
drag, startPoint x: 1115, startPoint y: 569, endPoint x: 1130, endPoint y: 572, distance: 15.7
click at [1130, 572] on div "hero.moveDown(steps); hero.moveLeft(steps); hero.moveRight(steps); hero.moveUp(…" at bounding box center [1084, 552] width 275 height 63
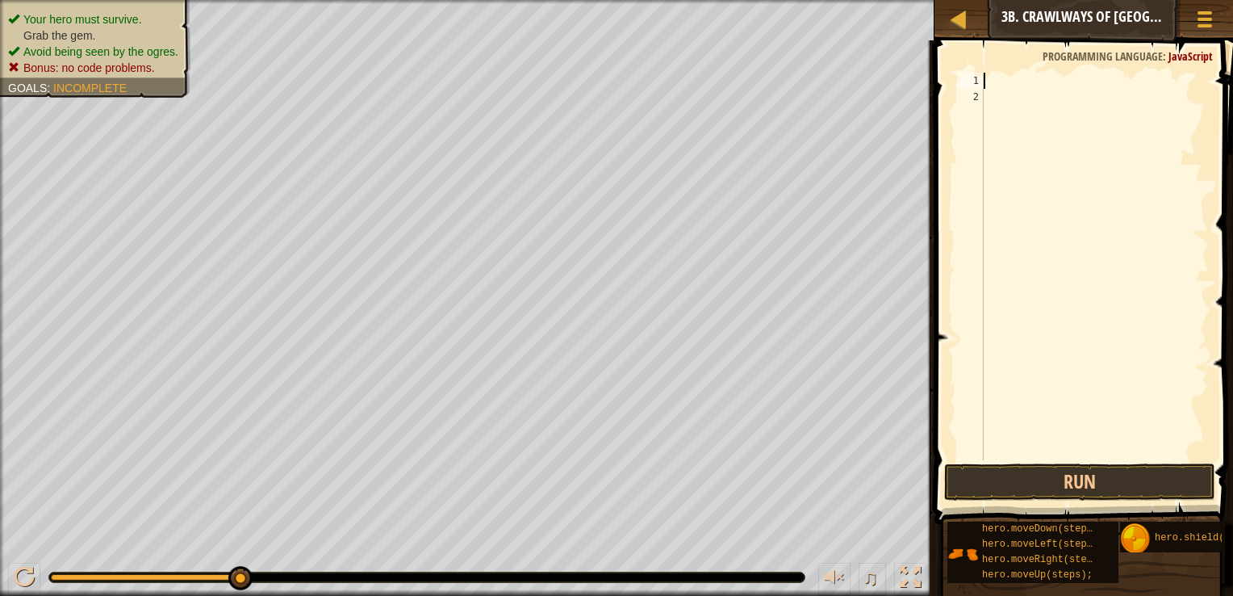
click at [1003, 73] on div at bounding box center [1095, 283] width 228 height 420
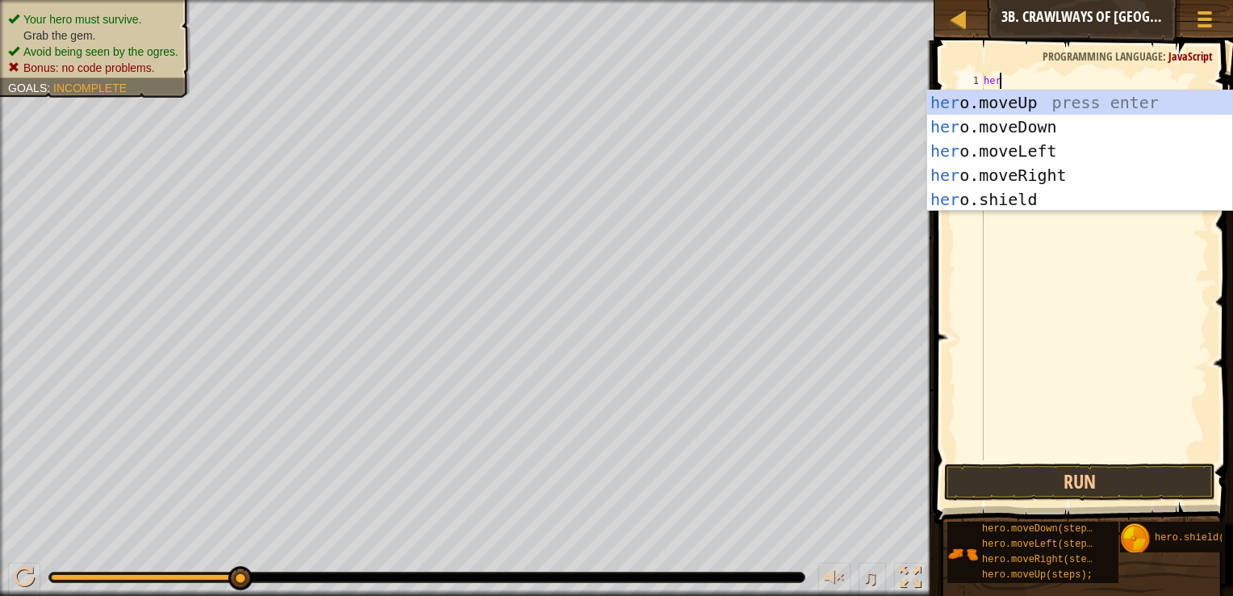
type textarea "hero"
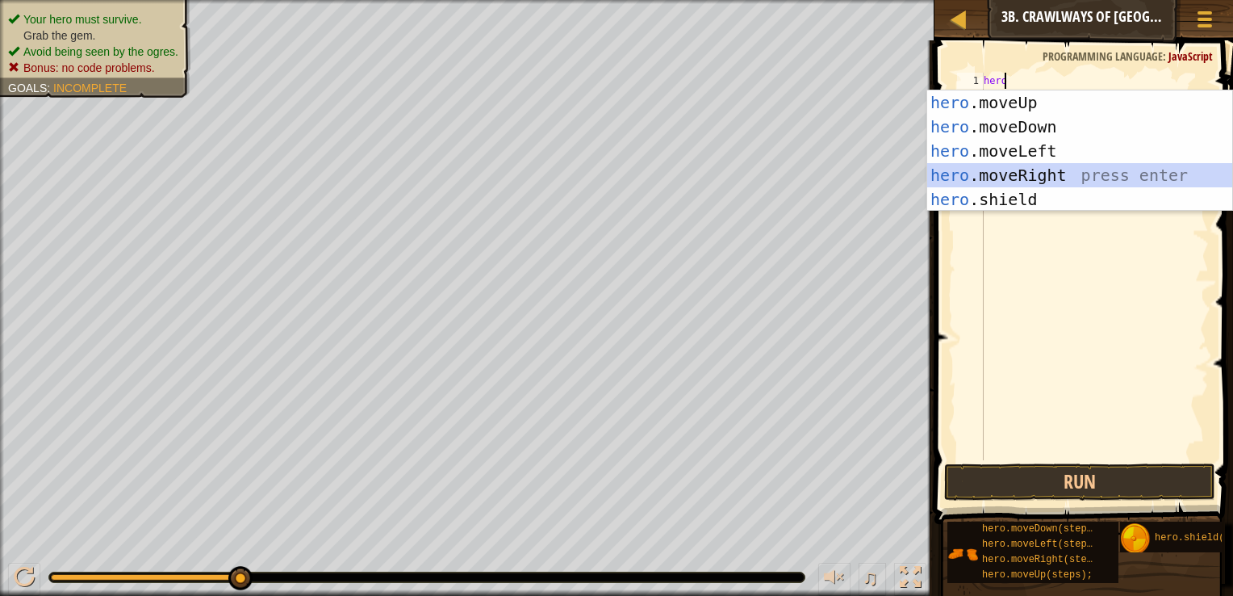
scroll to position [7, 0]
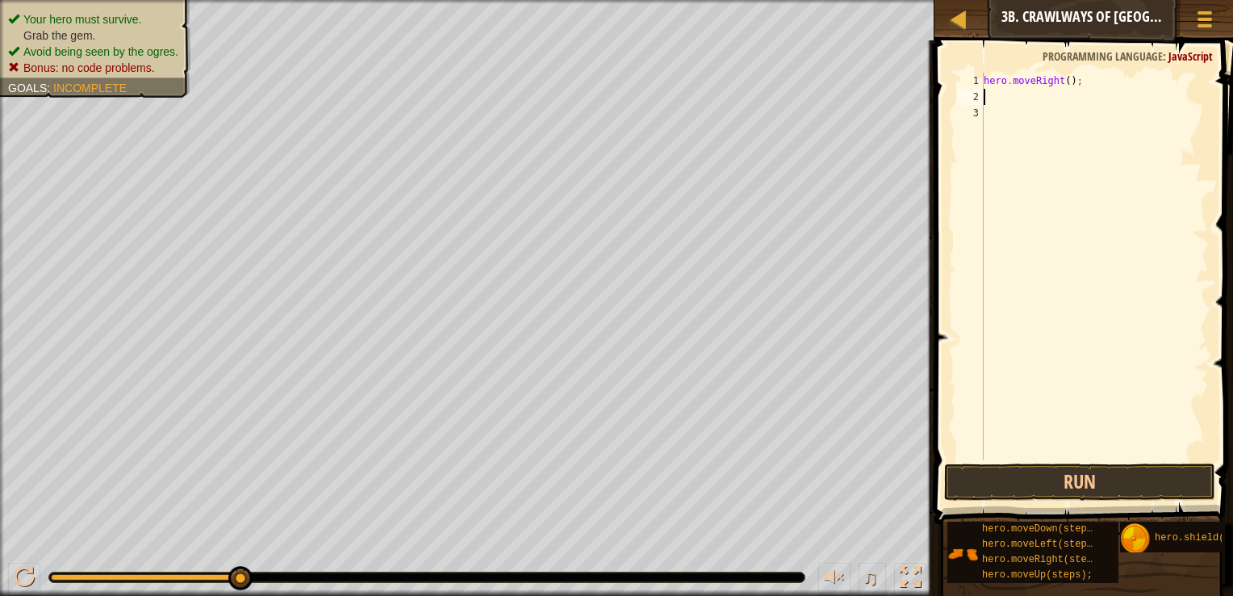
click at [1062, 79] on div "hero . moveRight ( ) ;" at bounding box center [1095, 283] width 228 height 420
type textarea "hero.moveRight(1);"
click at [1117, 480] on button "Run" at bounding box center [1079, 481] width 271 height 37
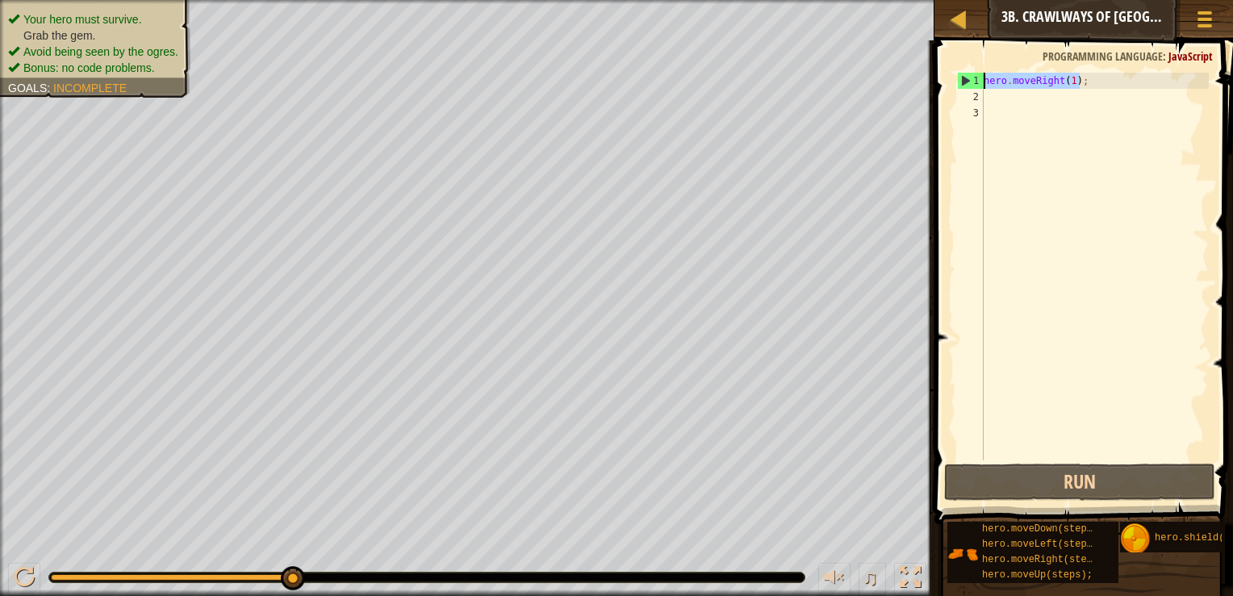
click at [914, 56] on div "Map Introduction to Computer Science 3b. Crawlways of Kithgard Game Menu Done H…" at bounding box center [616, 298] width 1233 height 596
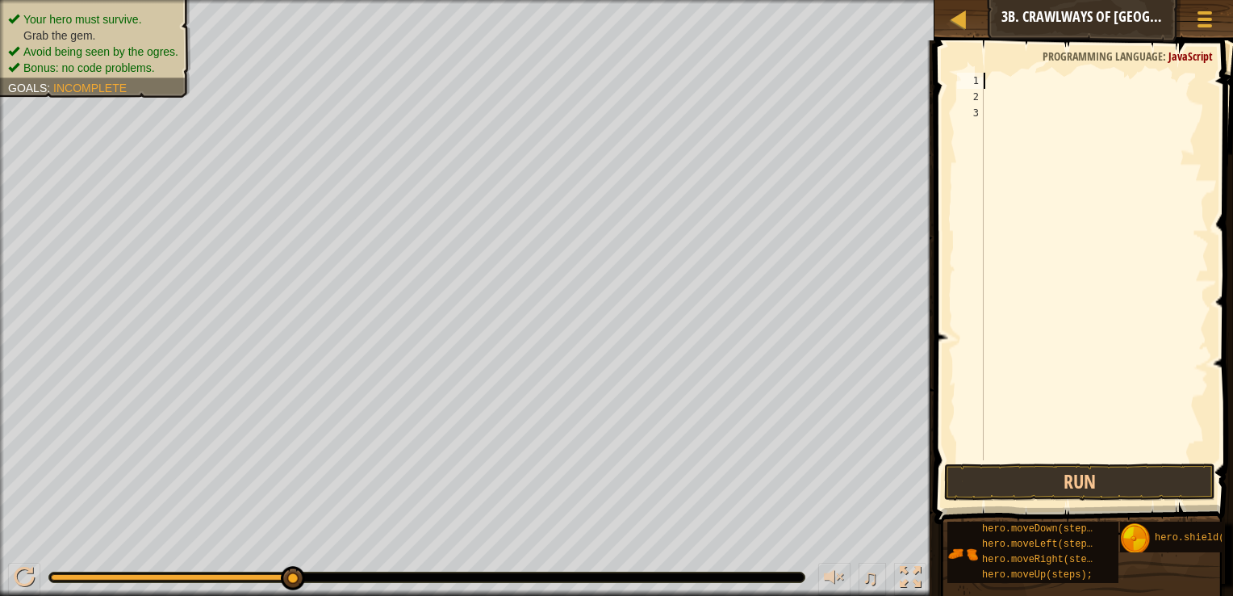
type textarea "w"
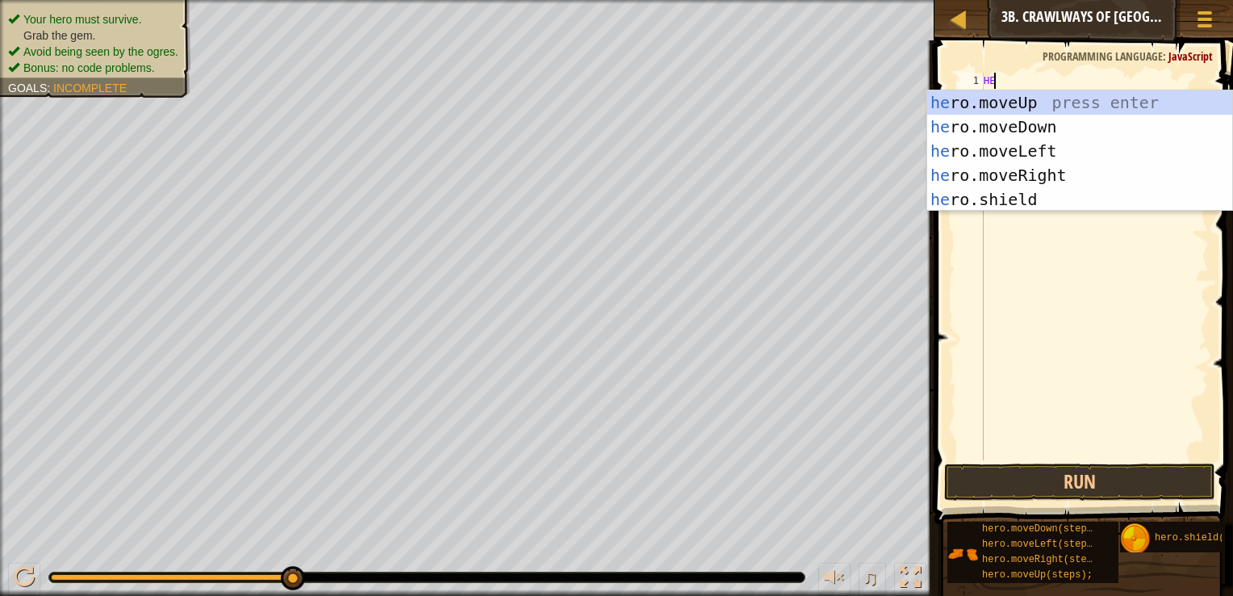
type textarea "H"
type textarea "hero"
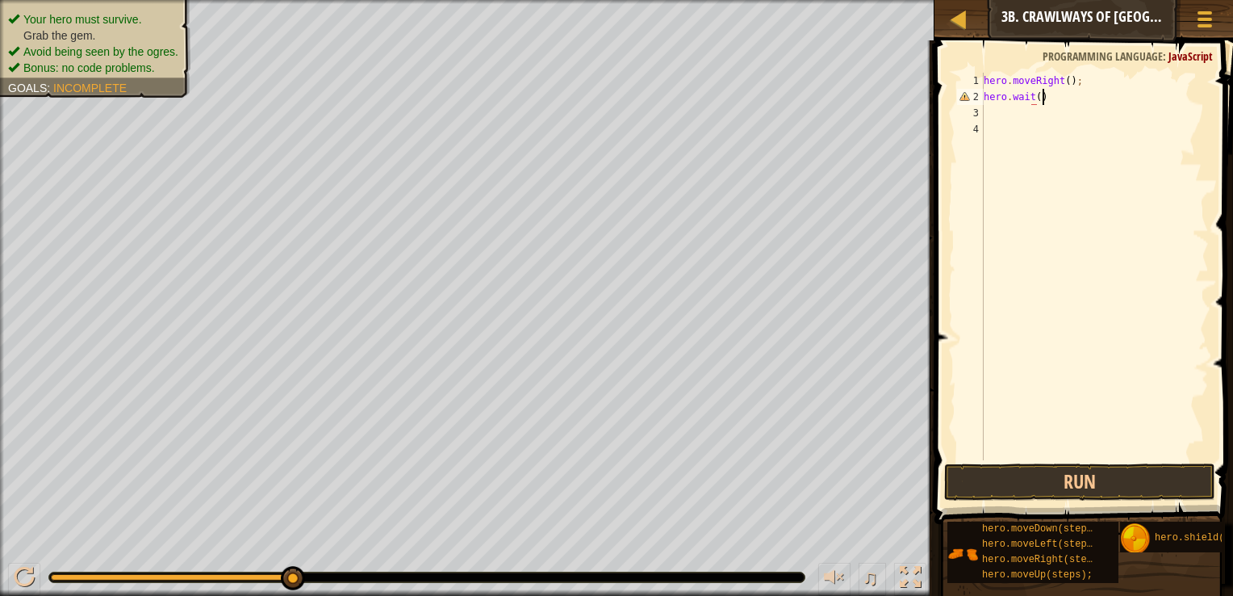
scroll to position [7, 3]
click at [1037, 101] on div "hero . moveRight ( ) ; hero . wait ( )" at bounding box center [1095, 283] width 228 height 420
type textarea "hero.wait(0.2)"
click at [1083, 101] on div "hero . moveRight ( ) ; hero . wait ( 0.2 )" at bounding box center [1095, 283] width 228 height 420
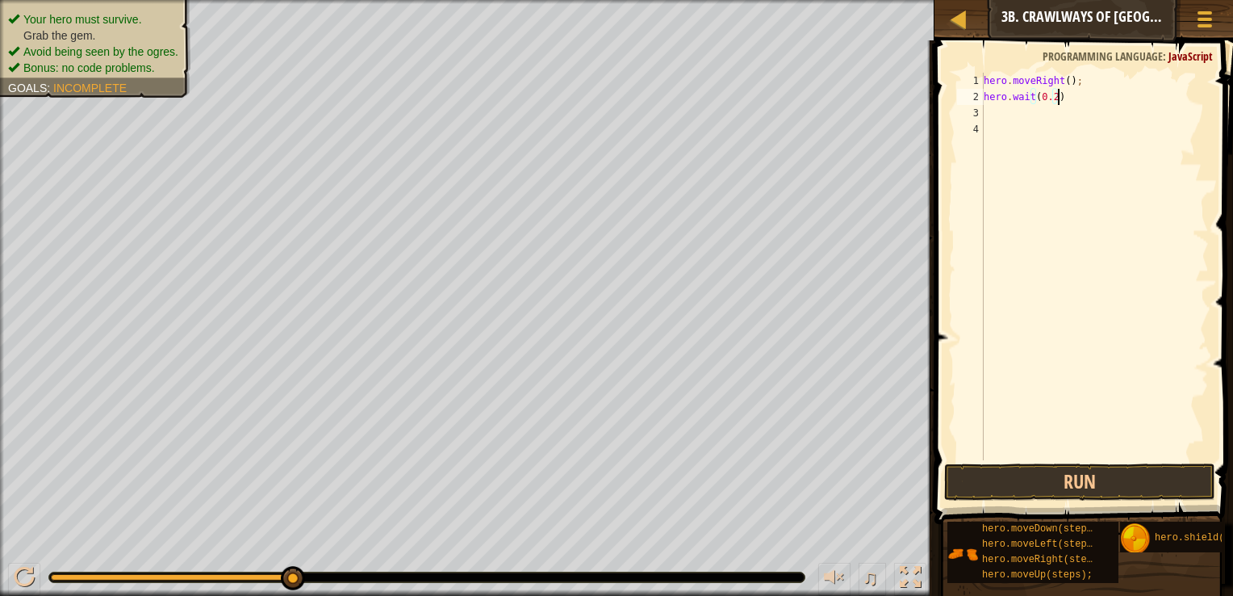
scroll to position [7, 0]
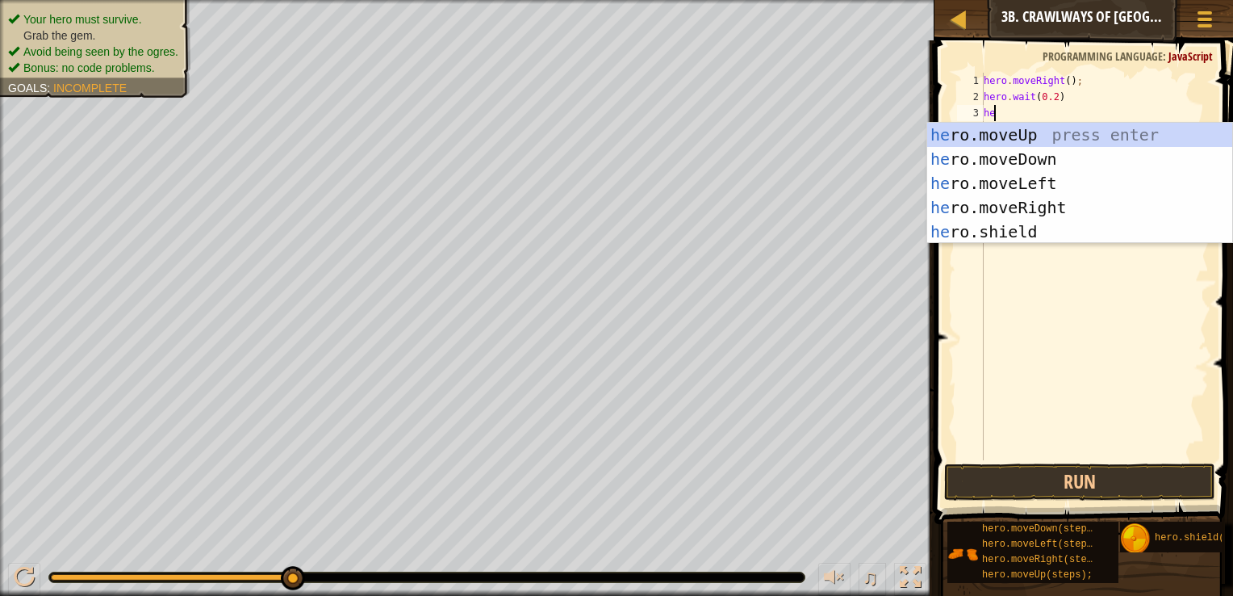
type textarea "hero"
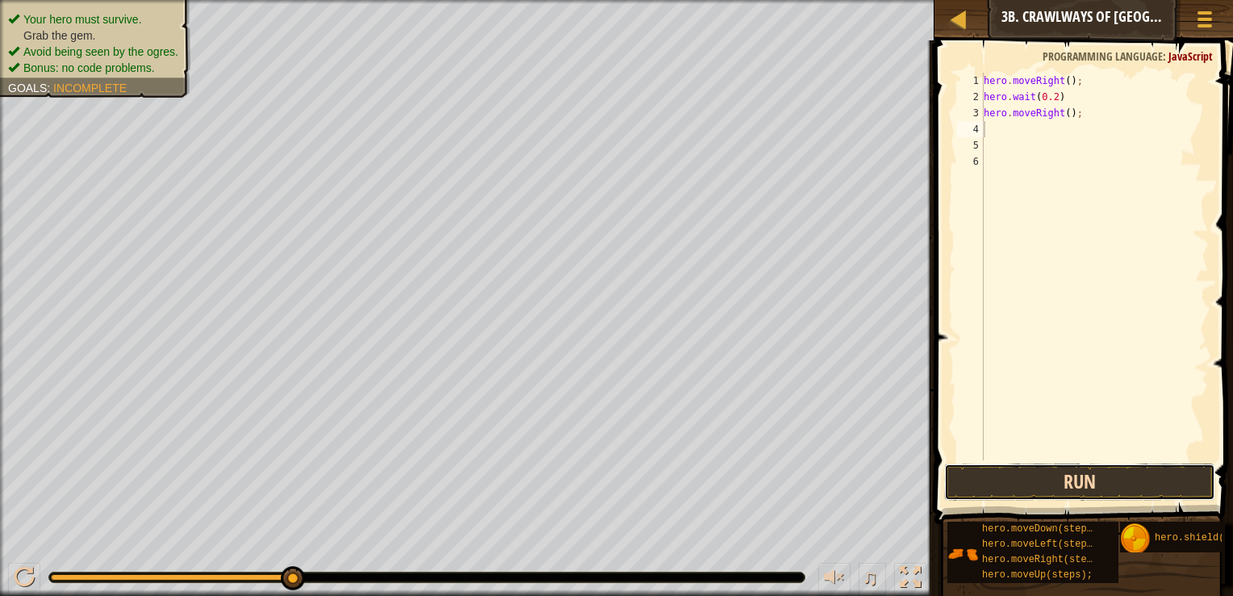
click at [1031, 471] on button "Run" at bounding box center [1079, 481] width 271 height 37
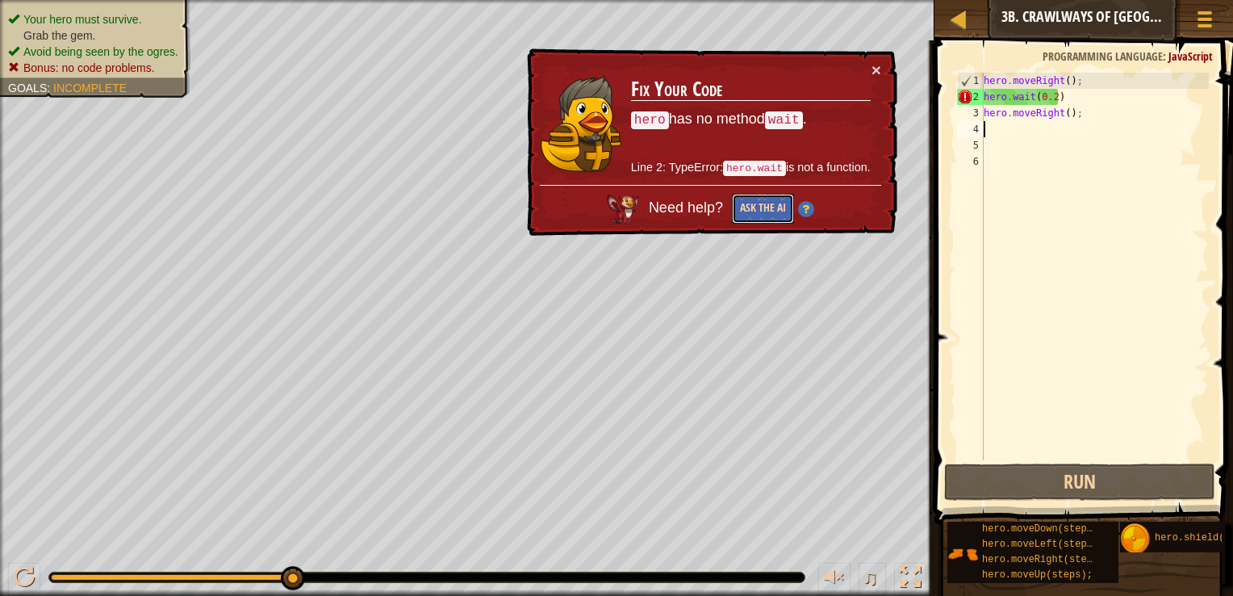
click at [775, 201] on button "Ask the AI" at bounding box center [763, 209] width 62 height 30
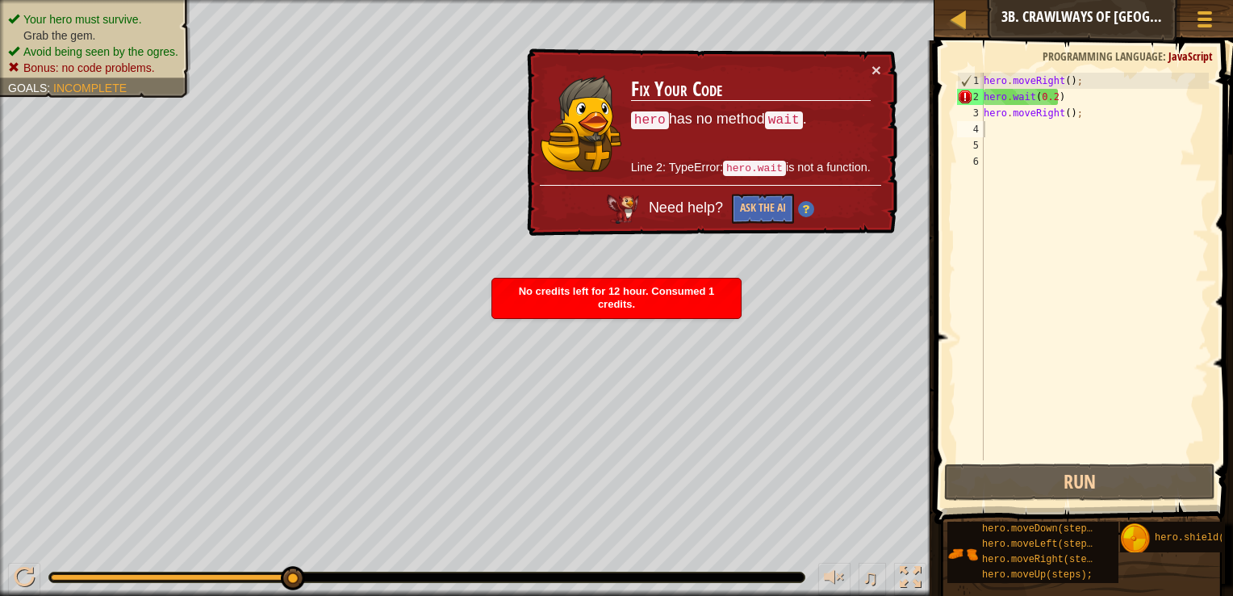
click at [884, 69] on div "× Fix Your Code hero has no method wait . Line 2: TypeError: hero.wait is not a…" at bounding box center [711, 142] width 374 height 188
click at [877, 65] on button "×" at bounding box center [877, 69] width 10 height 17
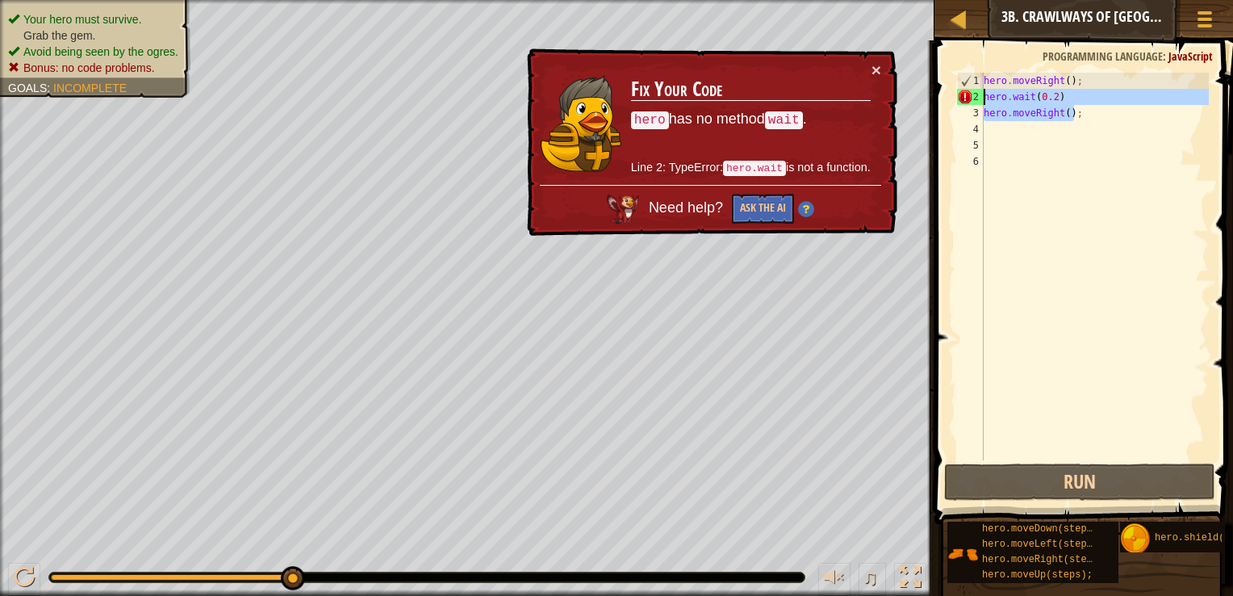
drag, startPoint x: 1074, startPoint y: 113, endPoint x: 965, endPoint y: 98, distance: 109.9
click at [965, 98] on div "1 2 3 4 5 6 hero . moveRight ( ) ; hero . wait ( 0.2 ) hero . moveRight ( ) ; ה…" at bounding box center [1081, 266] width 255 height 387
type textarea "hero.wait(0.2) hero.moveRight();"
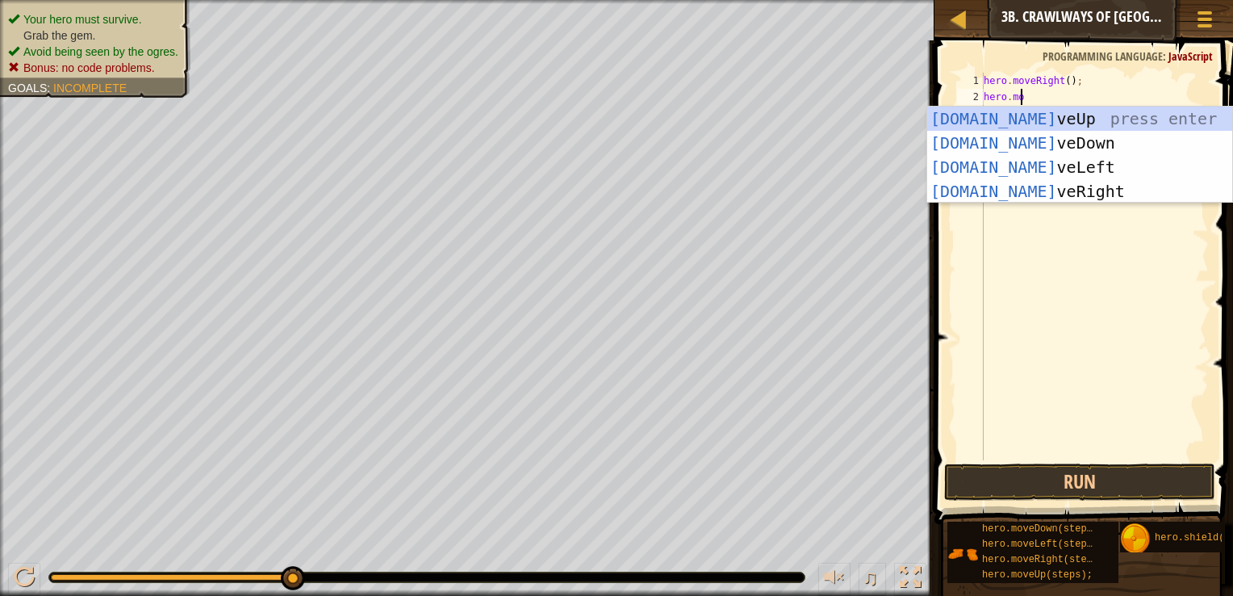
scroll to position [7, 2]
type textarea "hero.move"
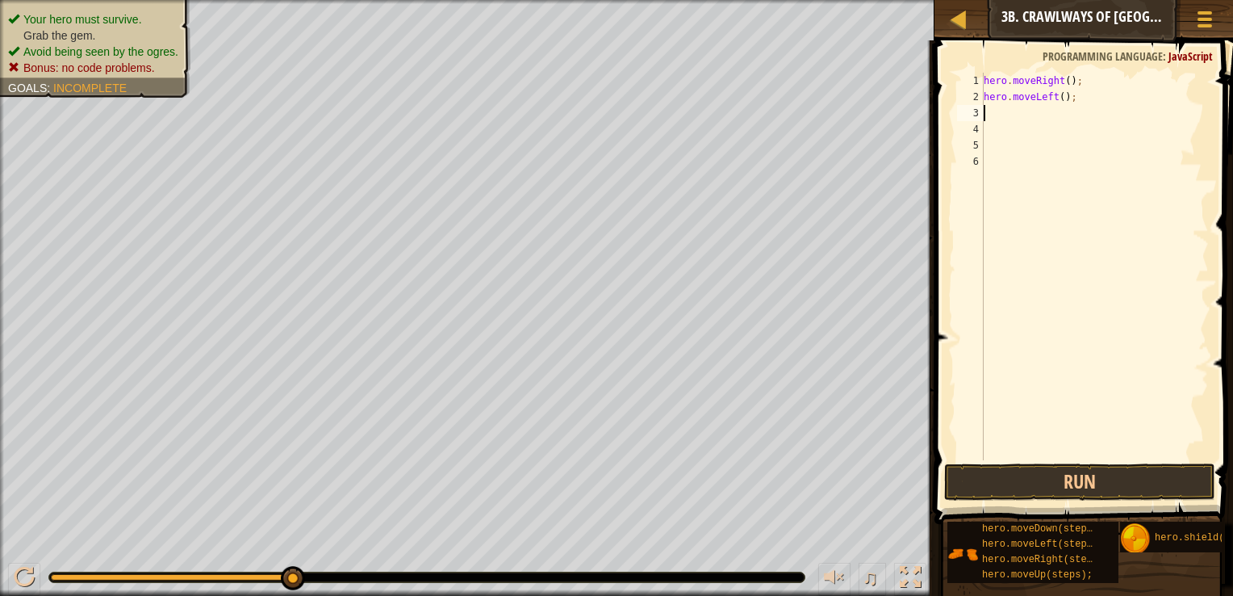
scroll to position [7, 0]
type textarea "h"
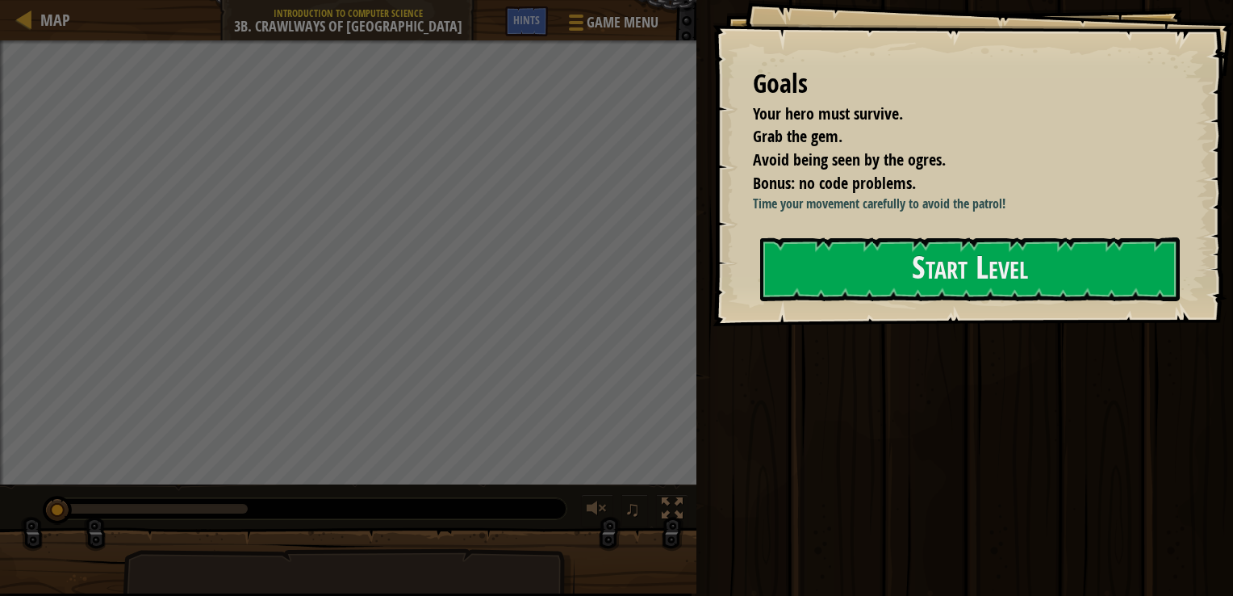
click at [1002, 326] on div "Goals Your hero must survive. Grab the gem. Avoid being seen by the ogres. Bonu…" at bounding box center [973, 163] width 521 height 326
click at [991, 283] on button "Start Level" at bounding box center [970, 269] width 420 height 64
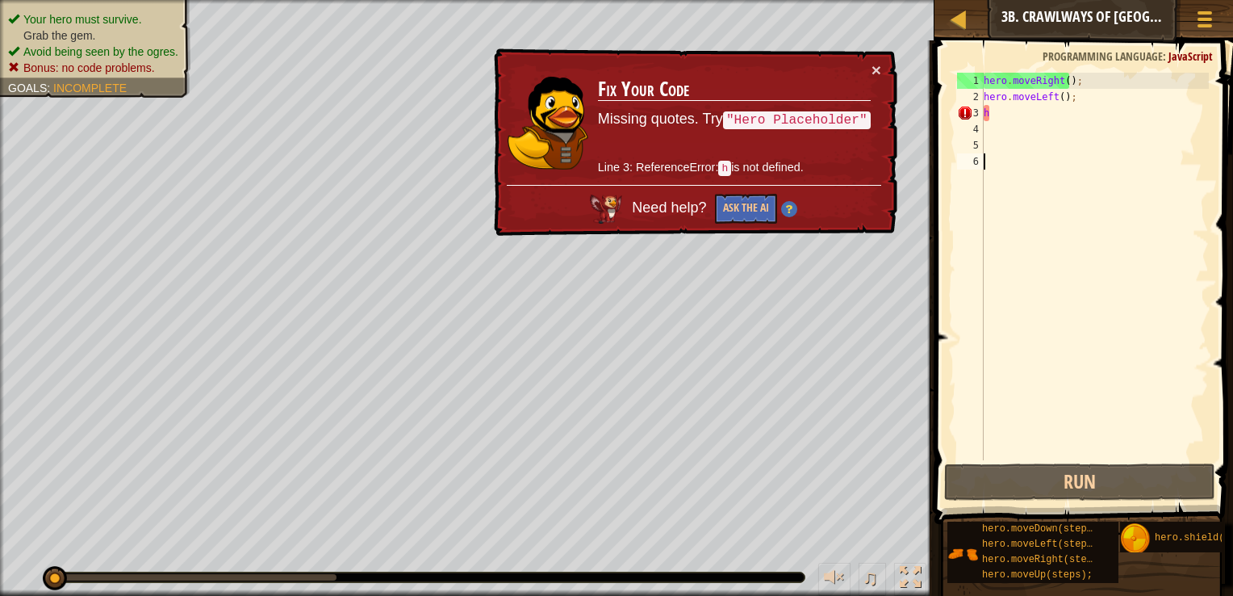
click at [1010, 115] on div "hero . moveRight ( ) ; hero . moveLeft ( ) ; h" at bounding box center [1095, 283] width 228 height 420
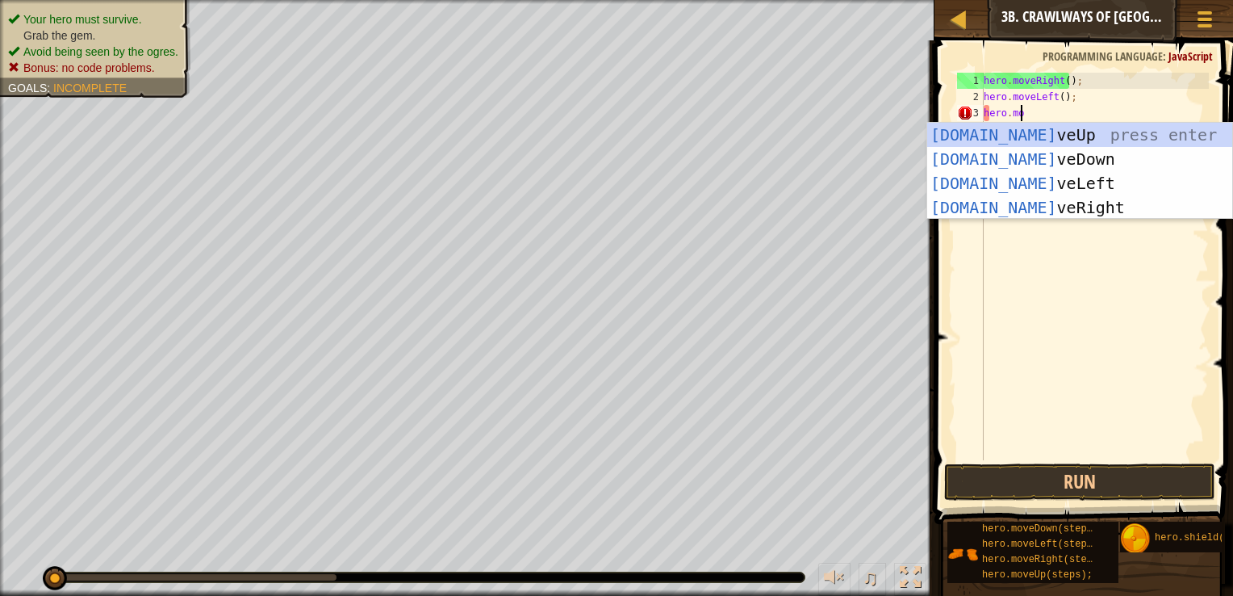
scroll to position [7, 2]
type textarea "hero.move"
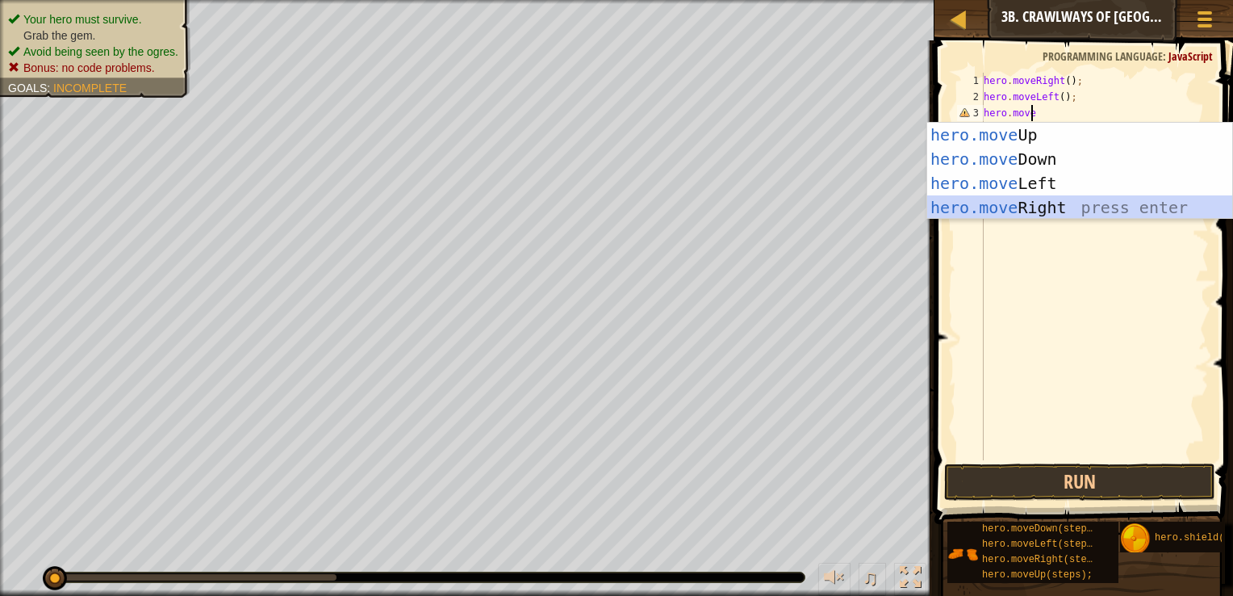
scroll to position [7, 0]
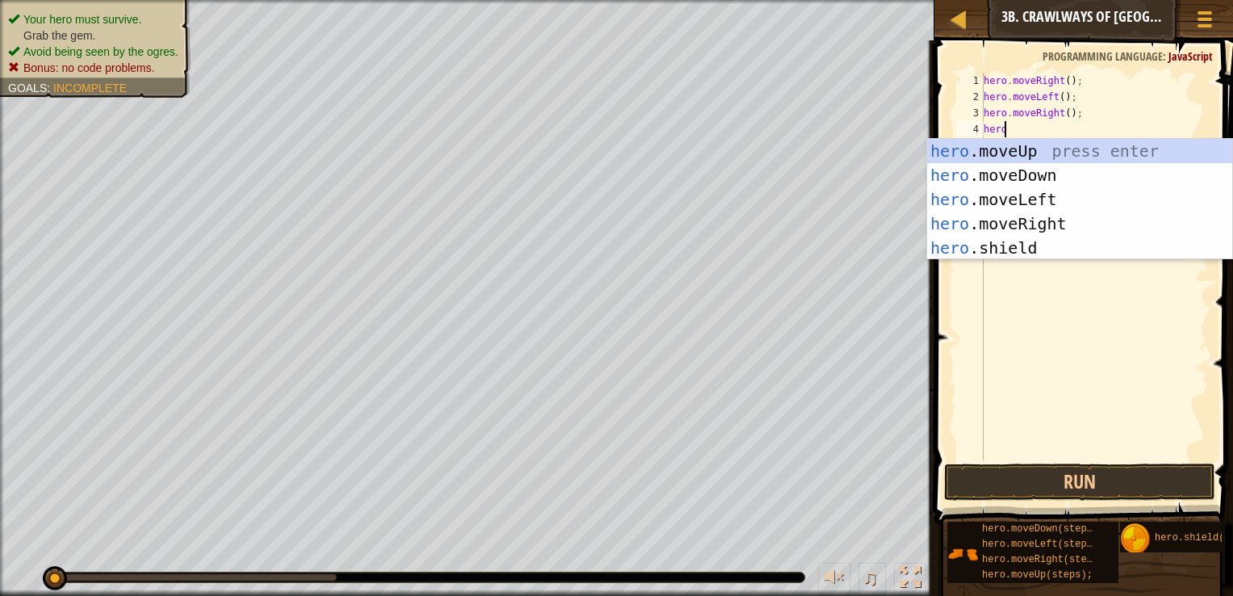
type textarea "hero"
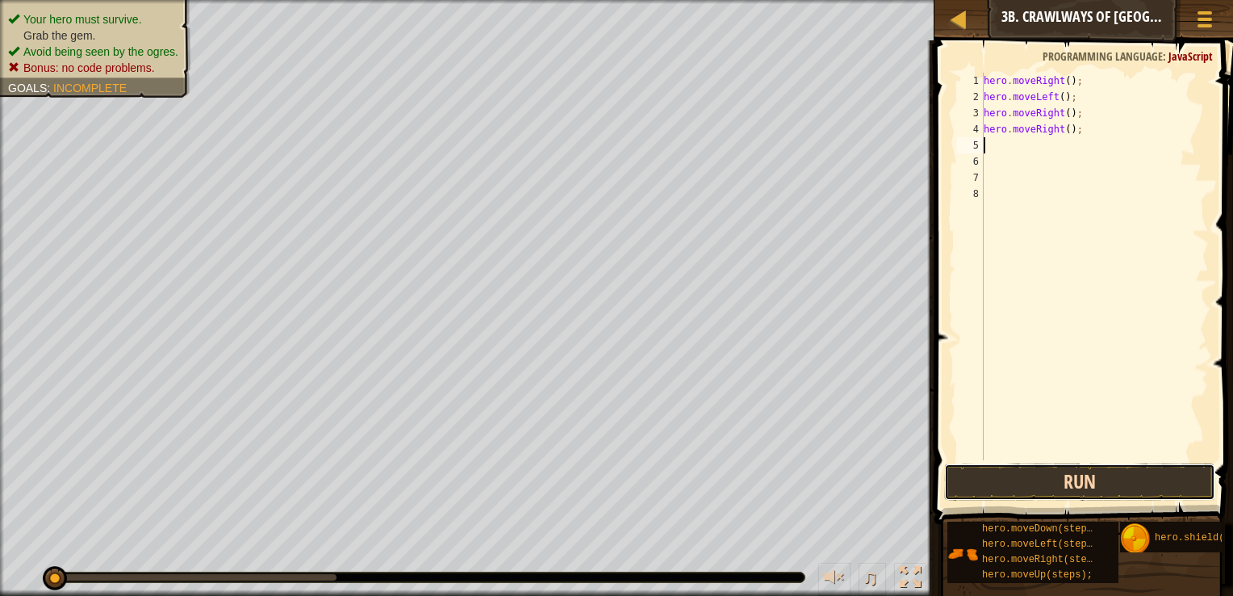
click at [1099, 473] on button "Run" at bounding box center [1079, 481] width 271 height 37
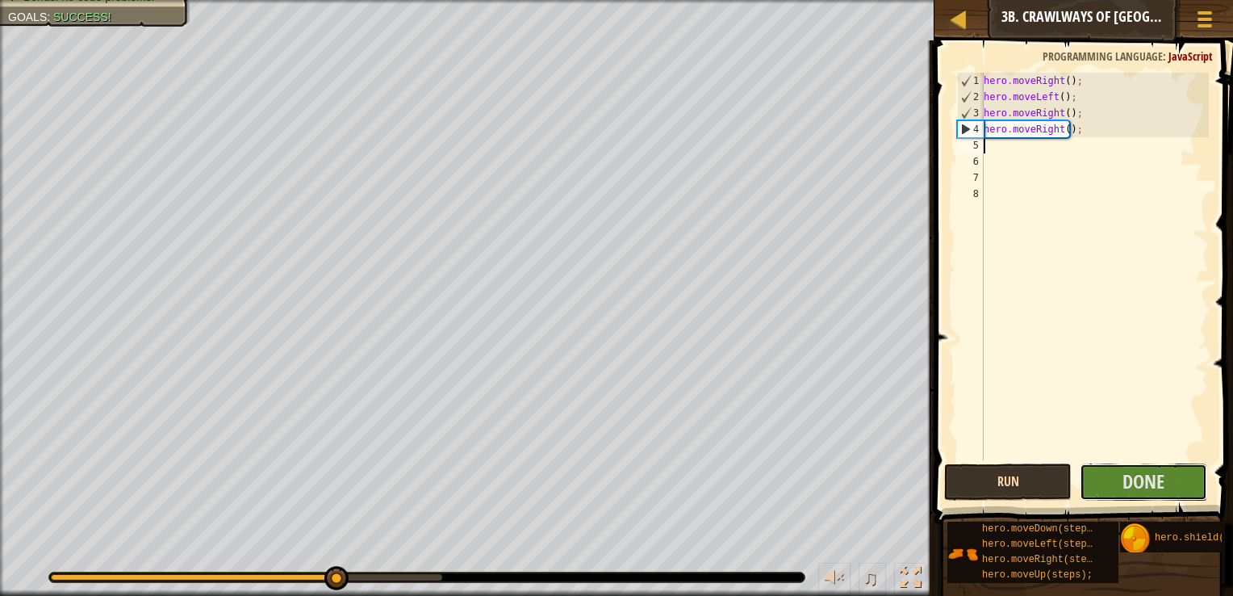
click at [1099, 473] on button "Done" at bounding box center [1144, 481] width 128 height 37
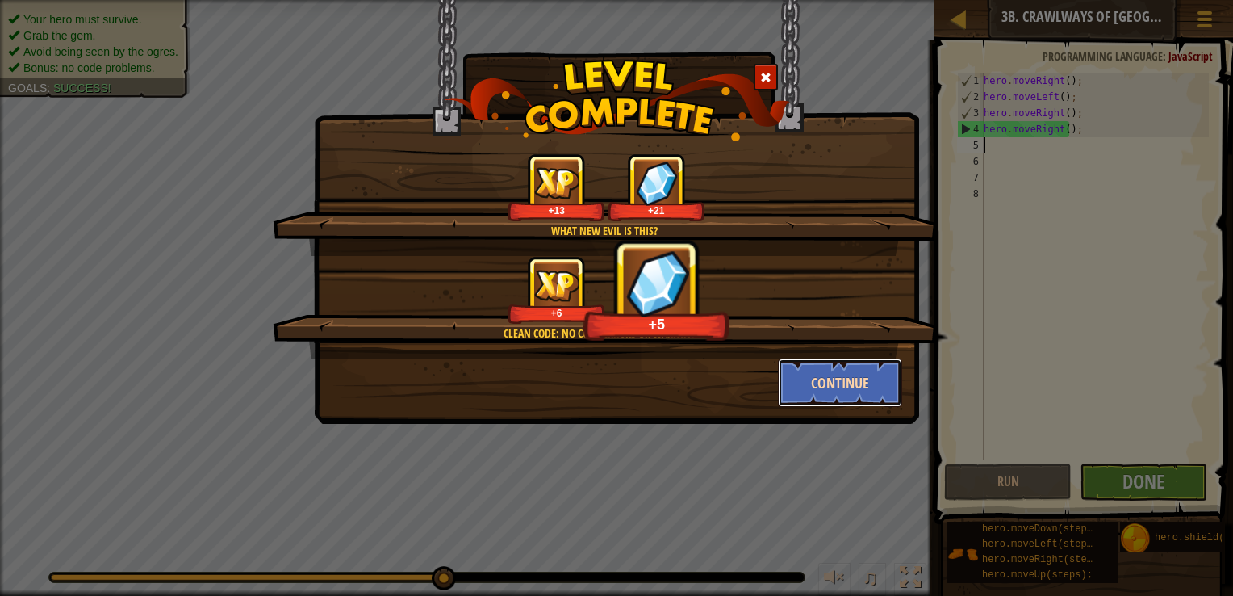
click at [865, 376] on button "Continue" at bounding box center [840, 382] width 125 height 48
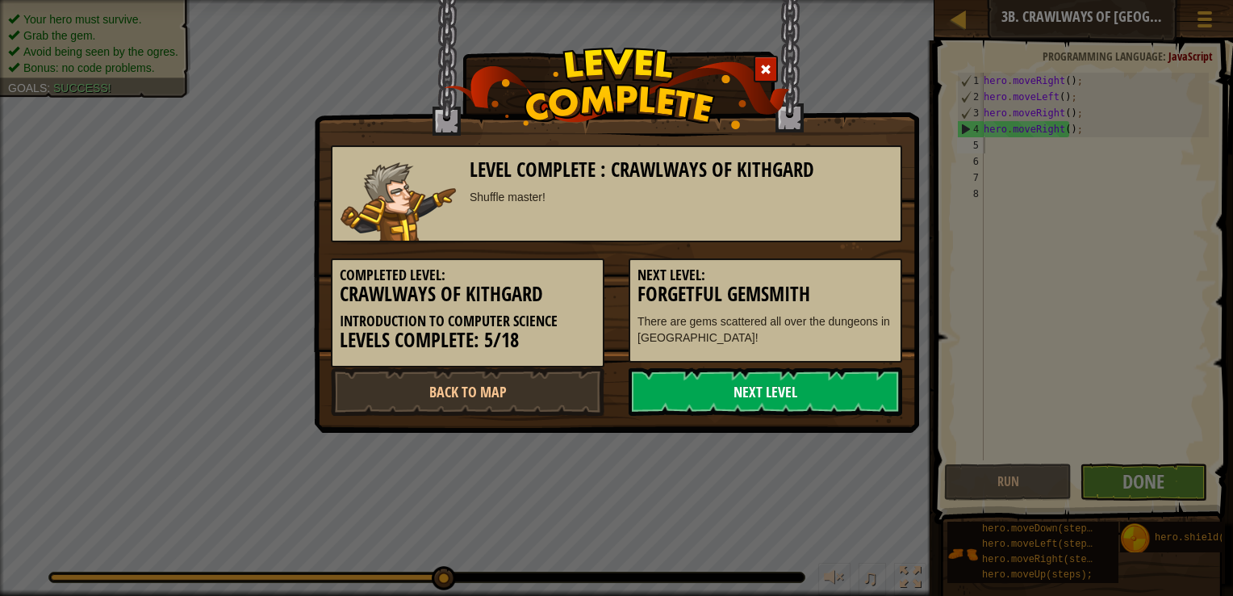
click at [863, 383] on link "Next Level" at bounding box center [766, 391] width 274 height 48
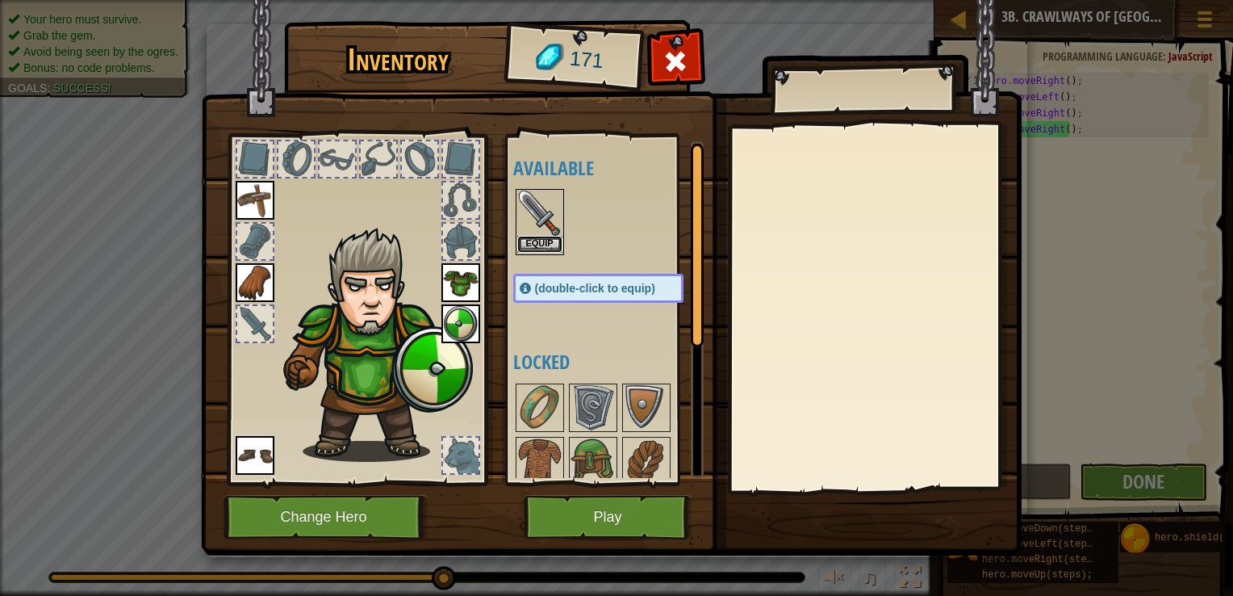
click at [535, 241] on button "Equip" at bounding box center [539, 244] width 45 height 17
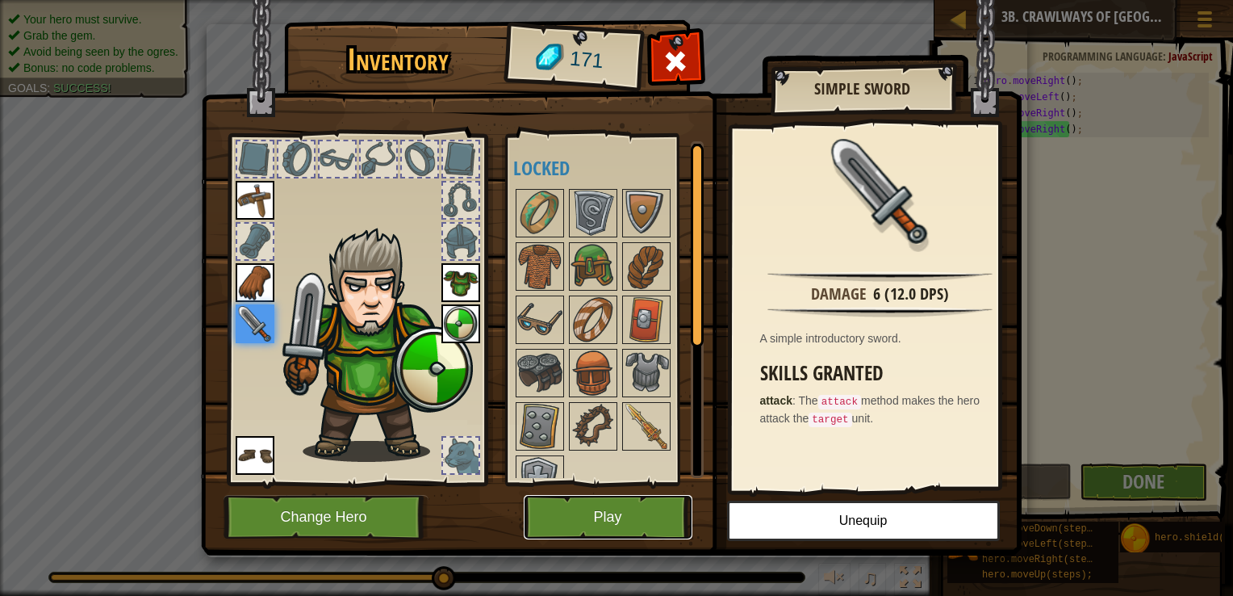
click at [590, 512] on button "Play" at bounding box center [608, 517] width 169 height 44
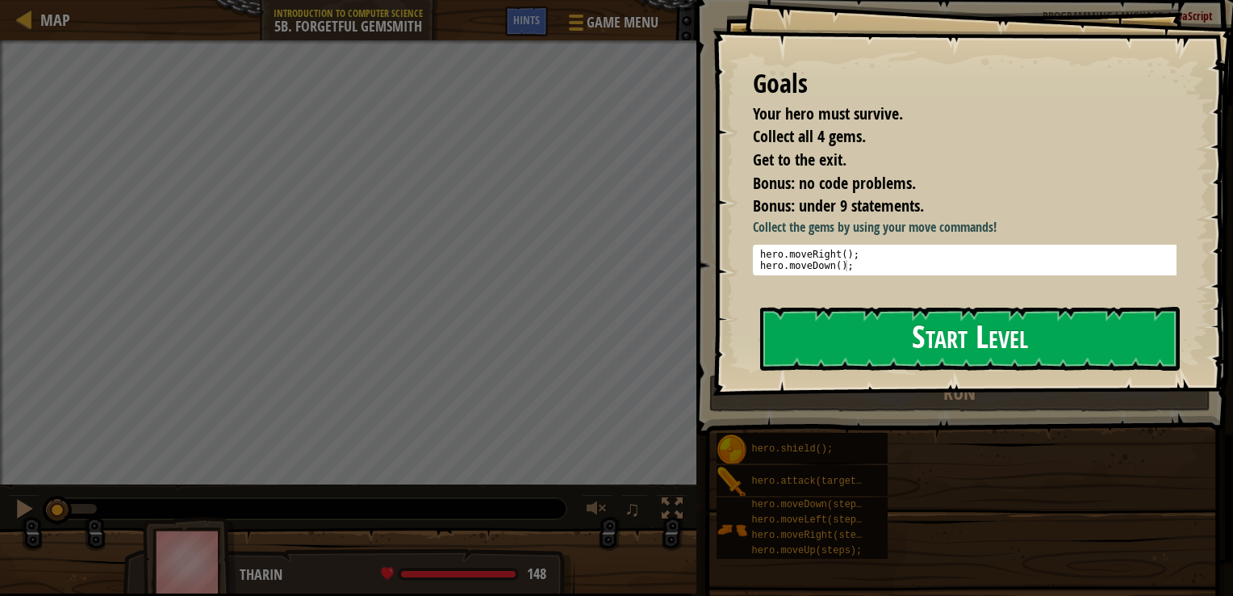
click at [786, 315] on button "Start Level" at bounding box center [970, 339] width 420 height 64
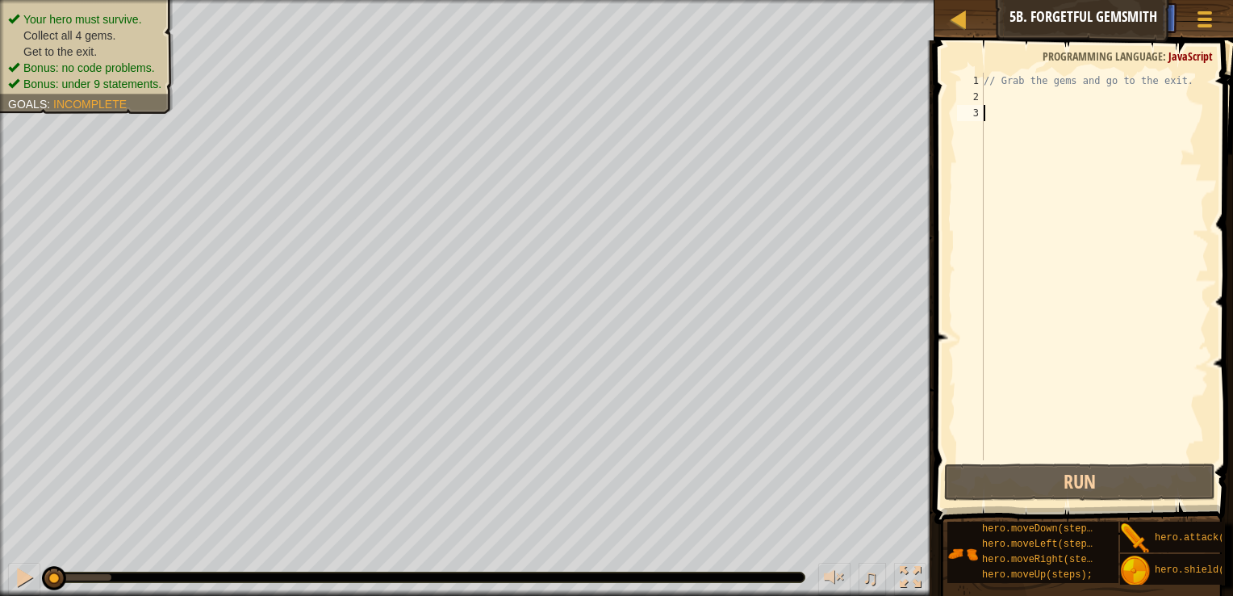
click at [1033, 112] on div "// Grab the gems and go to the exit." at bounding box center [1095, 283] width 228 height 420
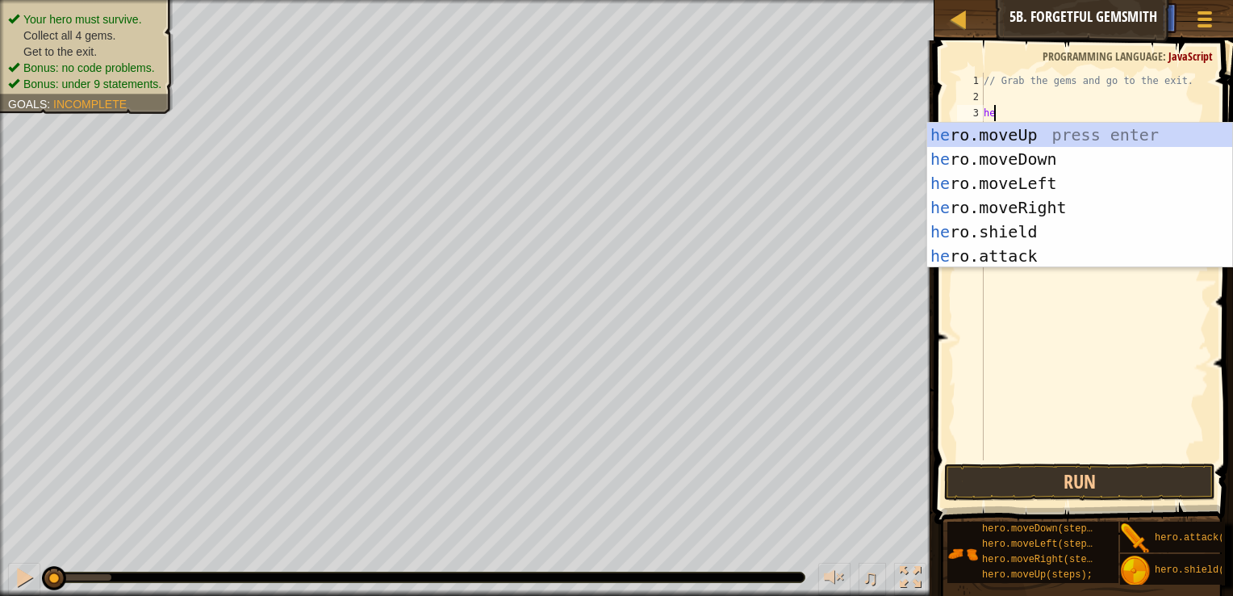
type textarea "hero"
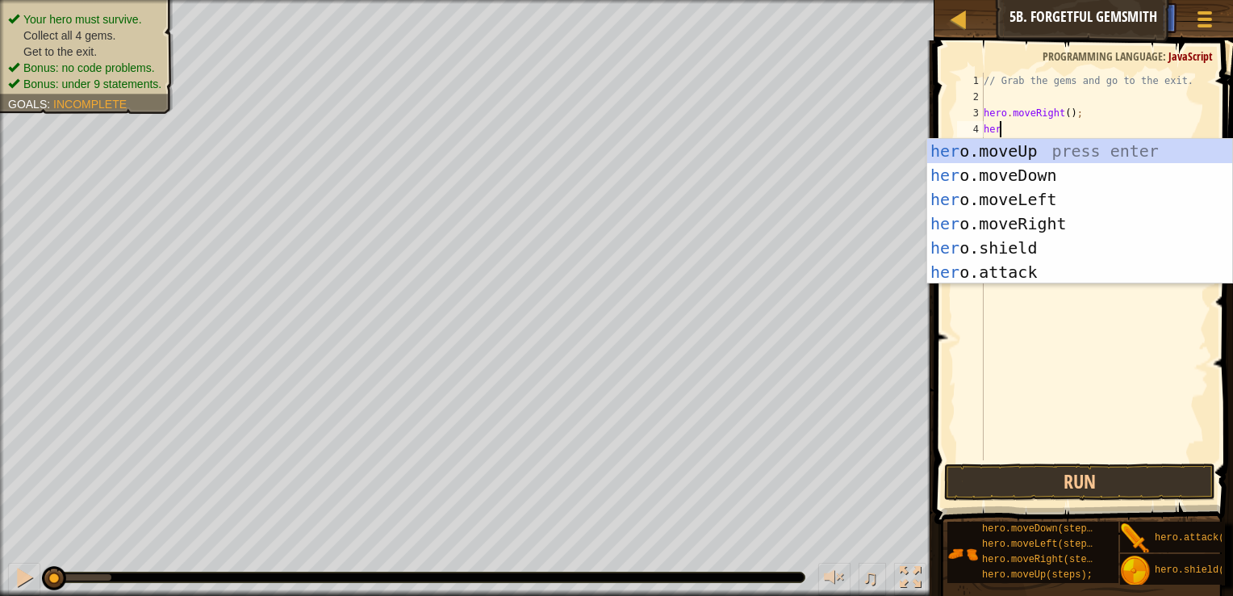
scroll to position [7, 0]
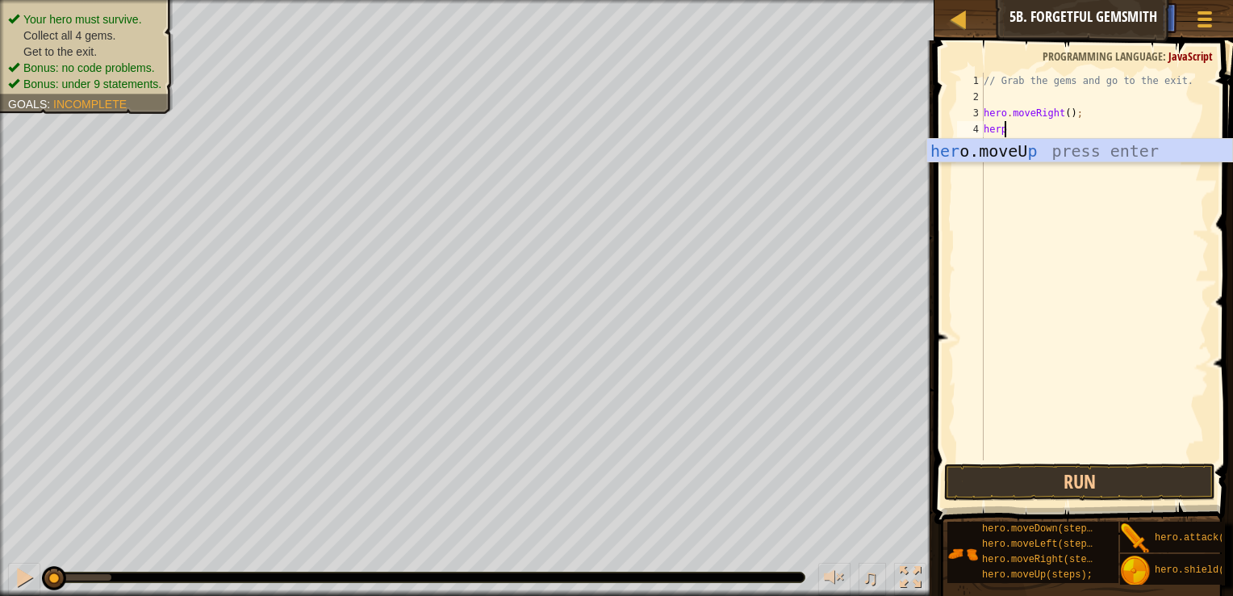
type textarea "her"
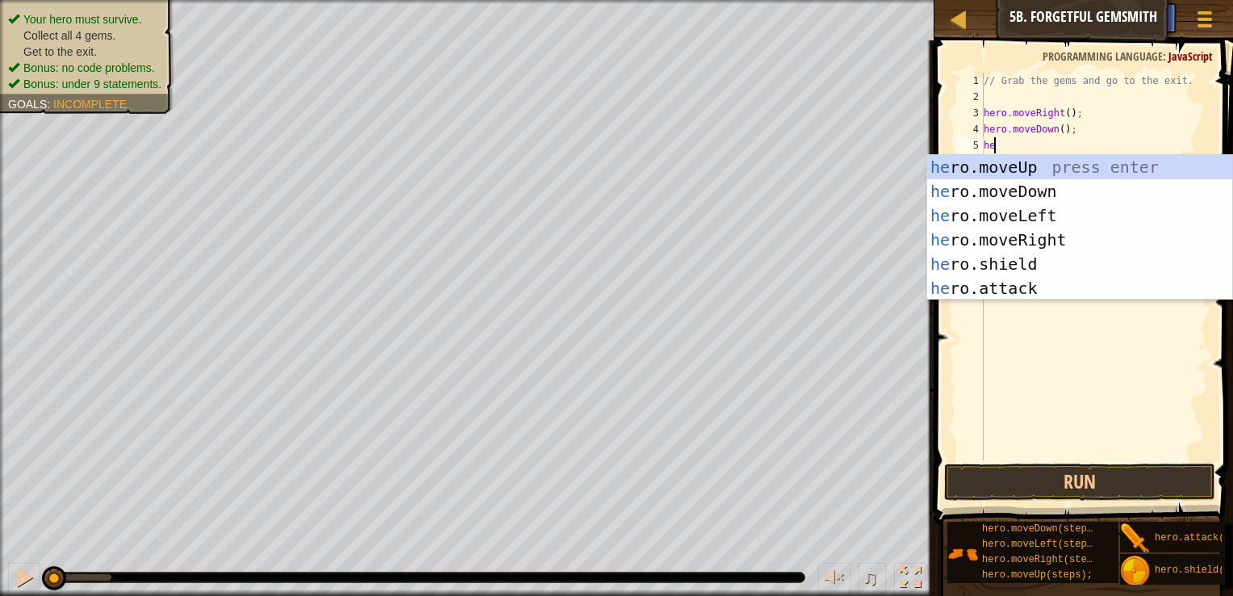
type textarea "her"
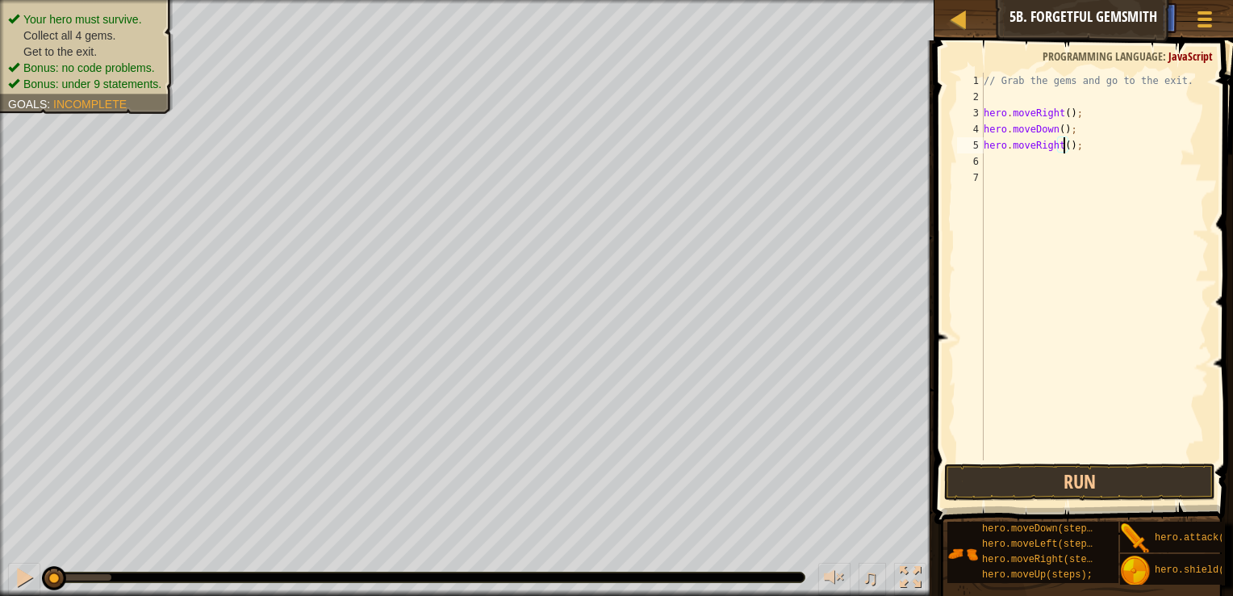
type textarea "hero.moveRight(2);"
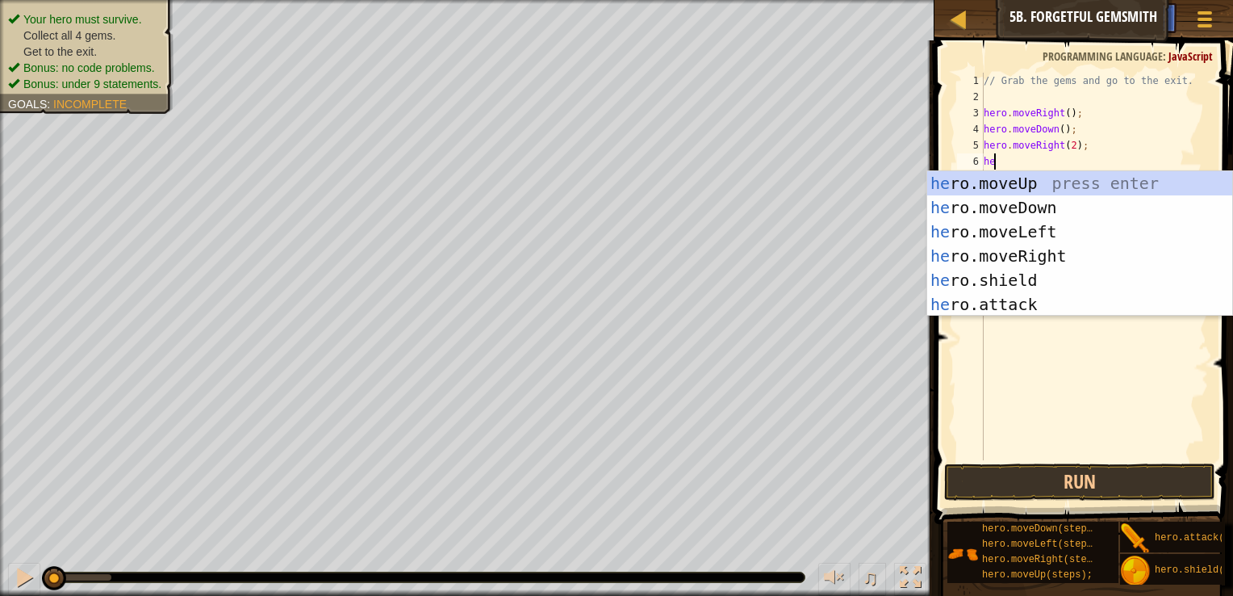
type textarea "hero"
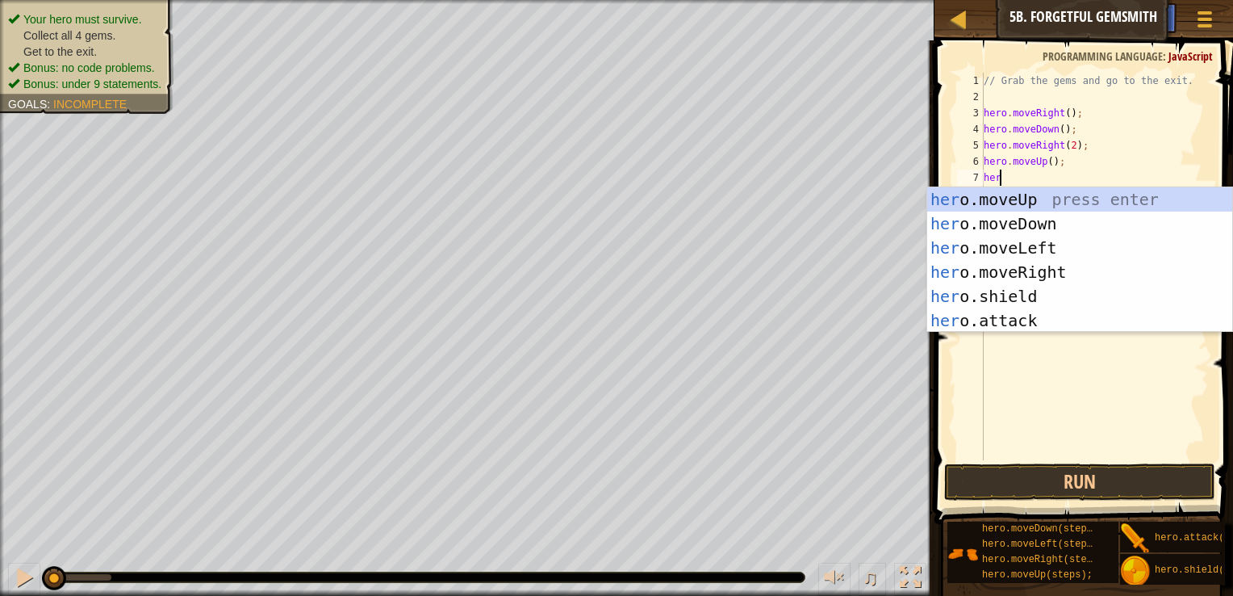
type textarea "hero"
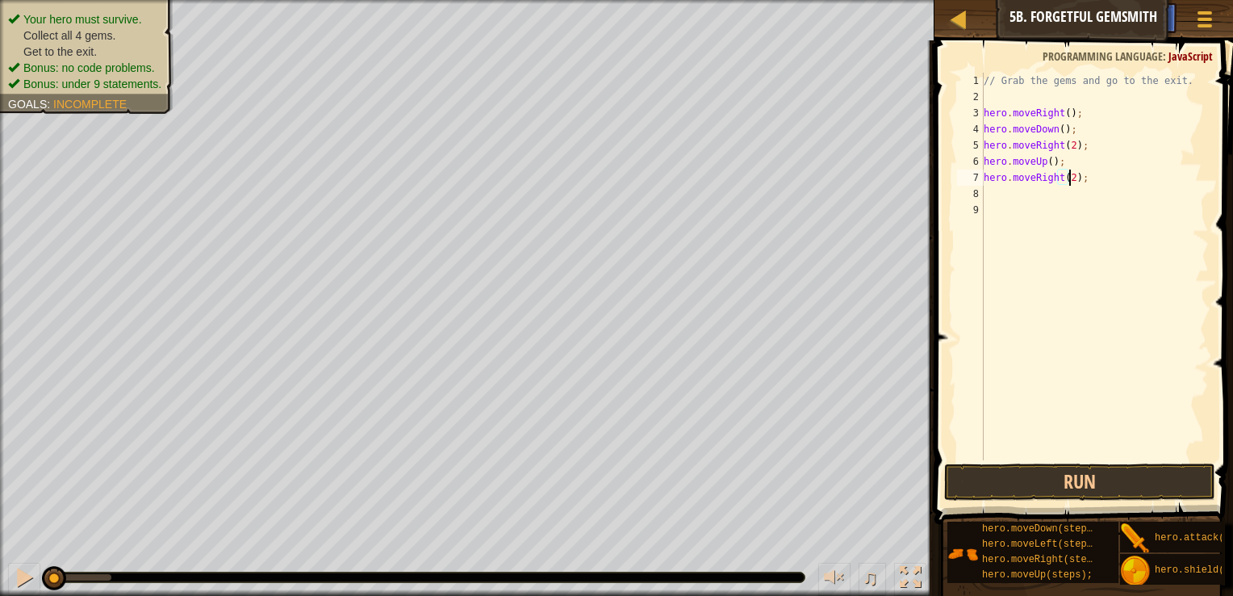
scroll to position [7, 6]
type textarea "hero.moveRight(2);"
click at [1056, 475] on button "Run" at bounding box center [1079, 481] width 271 height 37
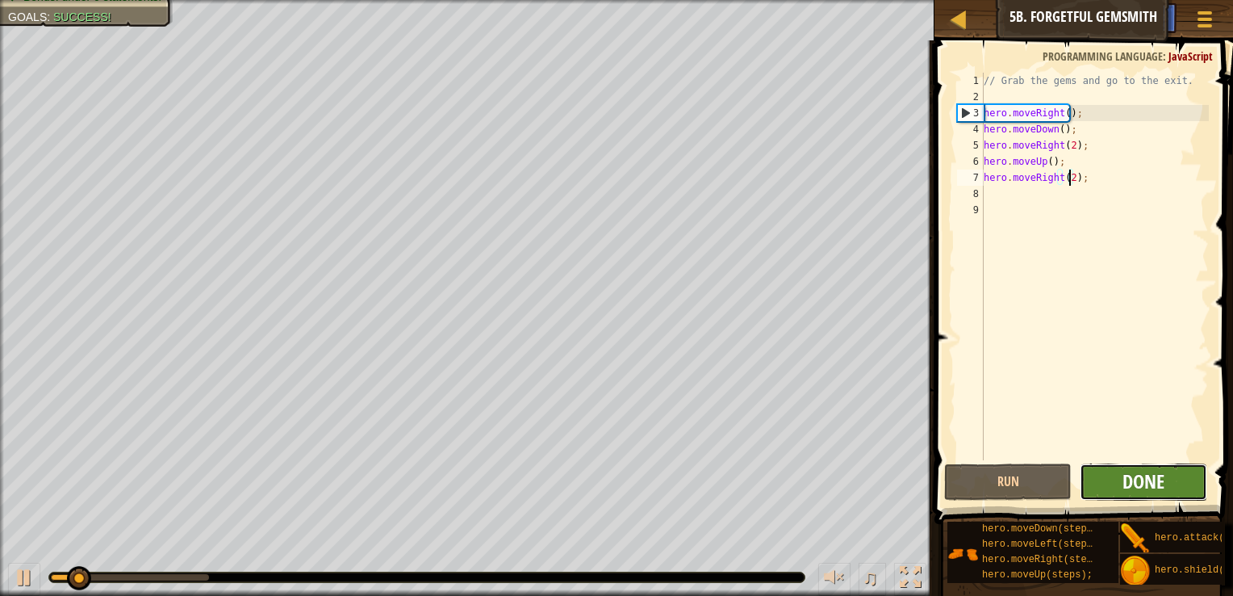
click at [1143, 476] on span "Done" at bounding box center [1144, 481] width 42 height 26
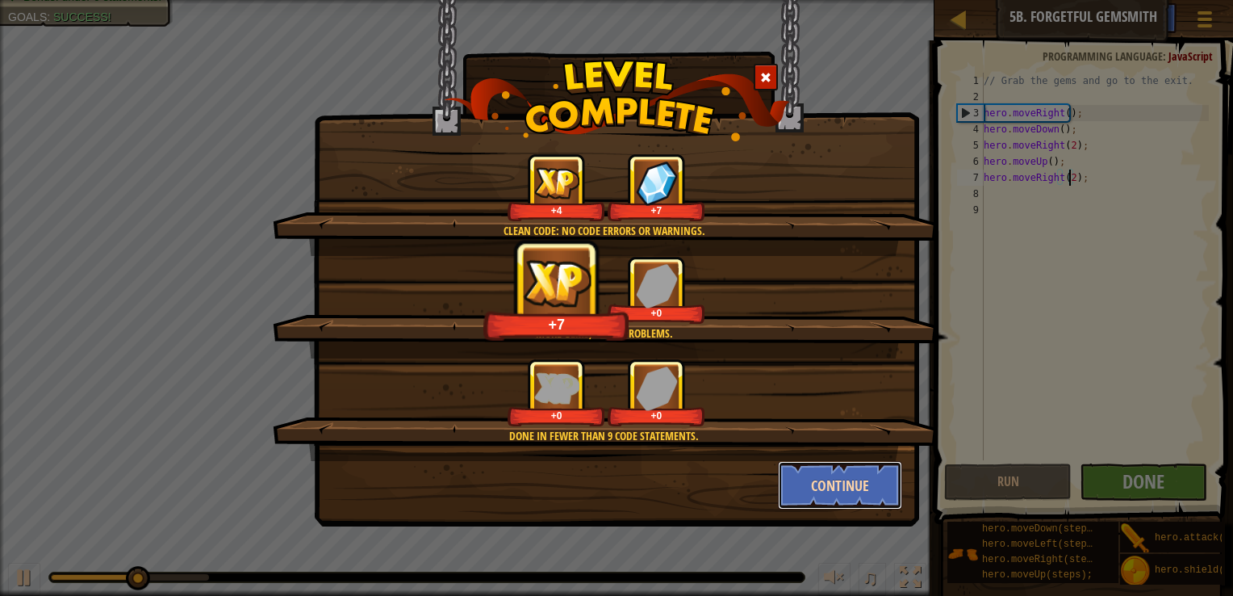
click at [862, 503] on button "Continue" at bounding box center [840, 485] width 125 height 48
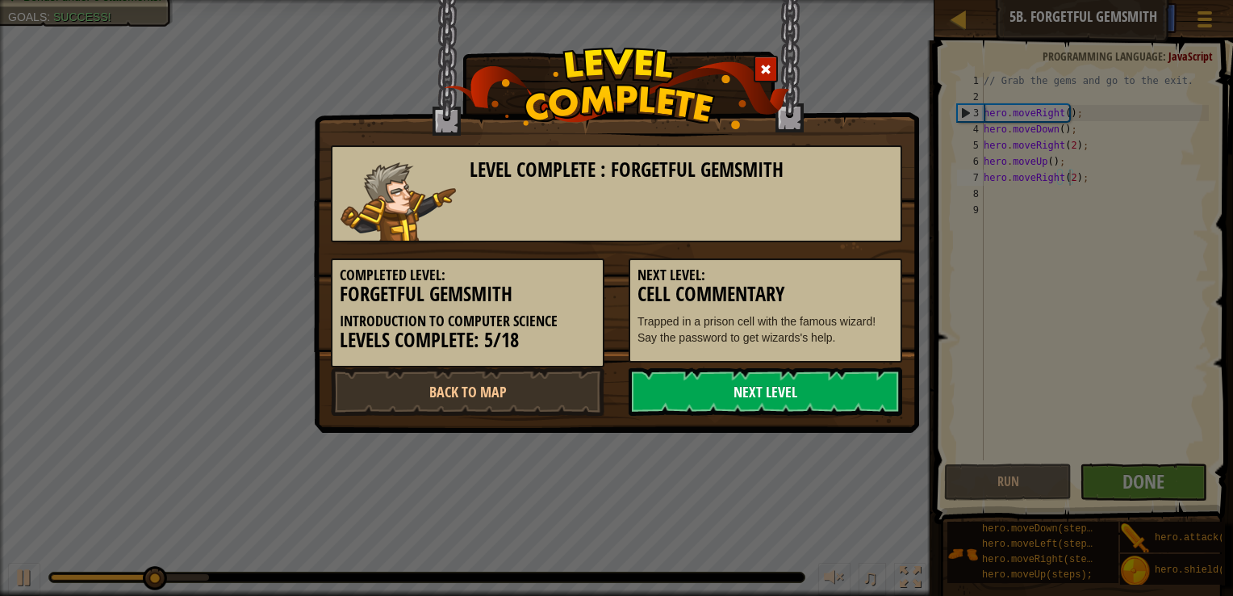
click at [802, 389] on link "Next Level" at bounding box center [766, 391] width 274 height 48
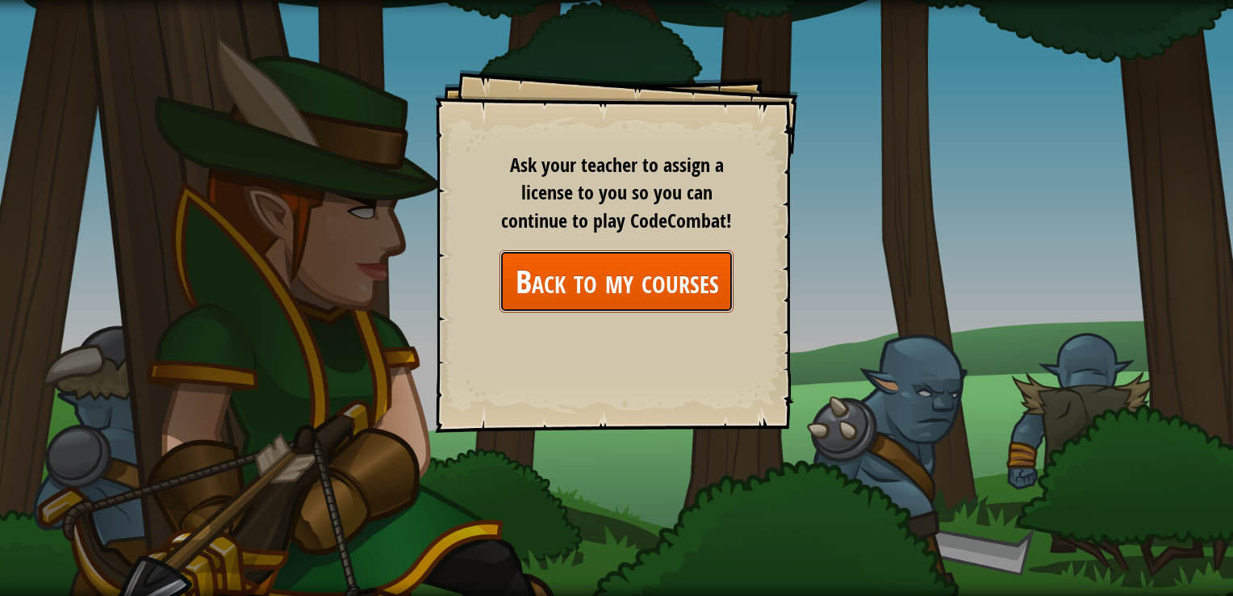
click at [672, 267] on link "Back to my courses" at bounding box center [617, 281] width 234 height 62
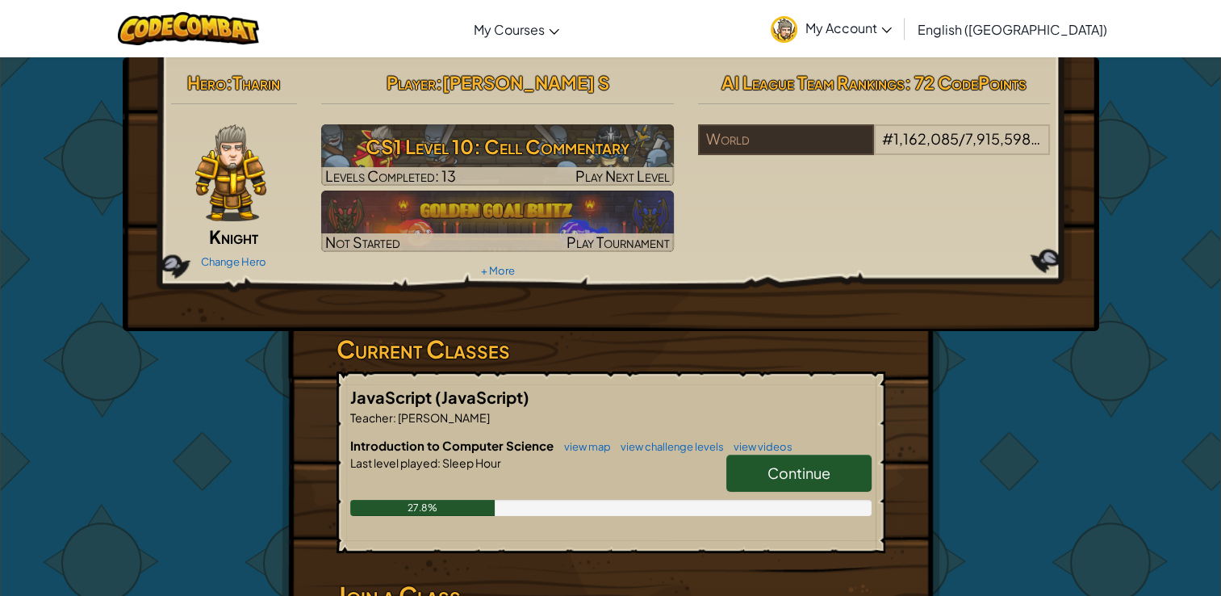
click at [829, 464] on span "Continue" at bounding box center [799, 472] width 63 height 19
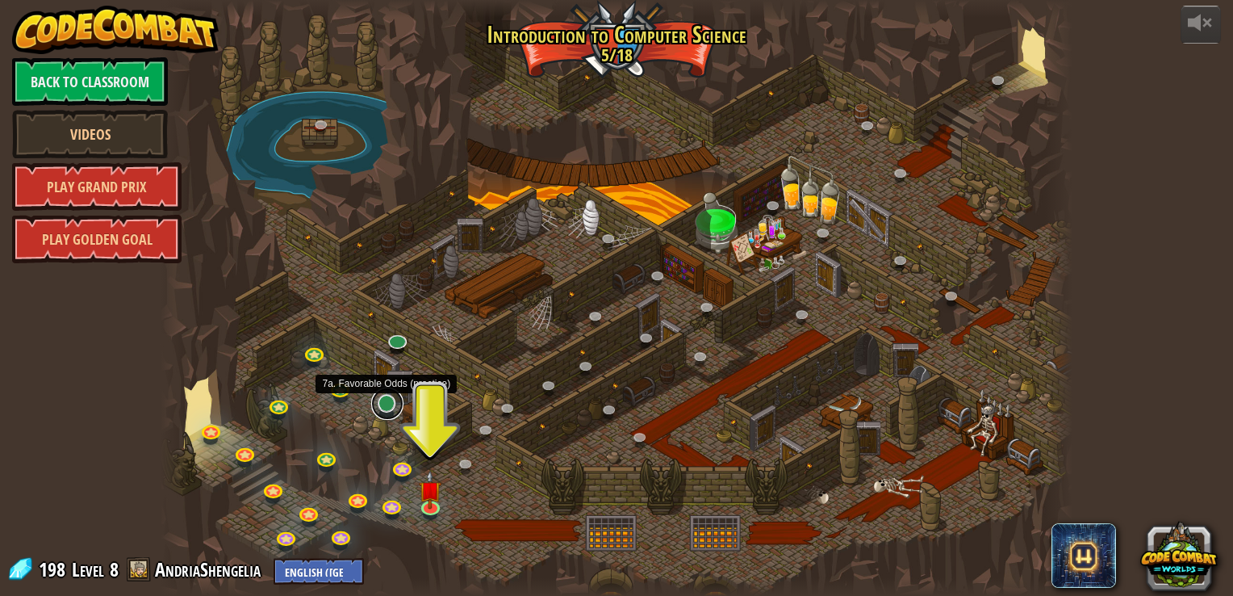
click at [386, 405] on link at bounding box center [387, 403] width 32 height 32
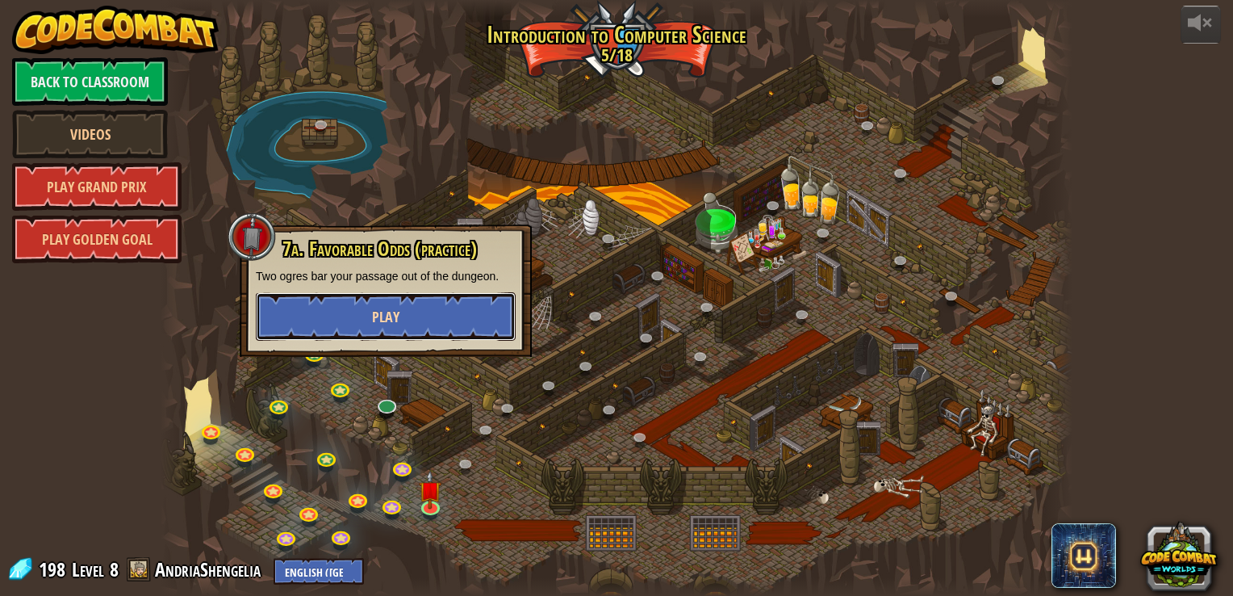
click at [369, 321] on button "Play" at bounding box center [386, 316] width 260 height 48
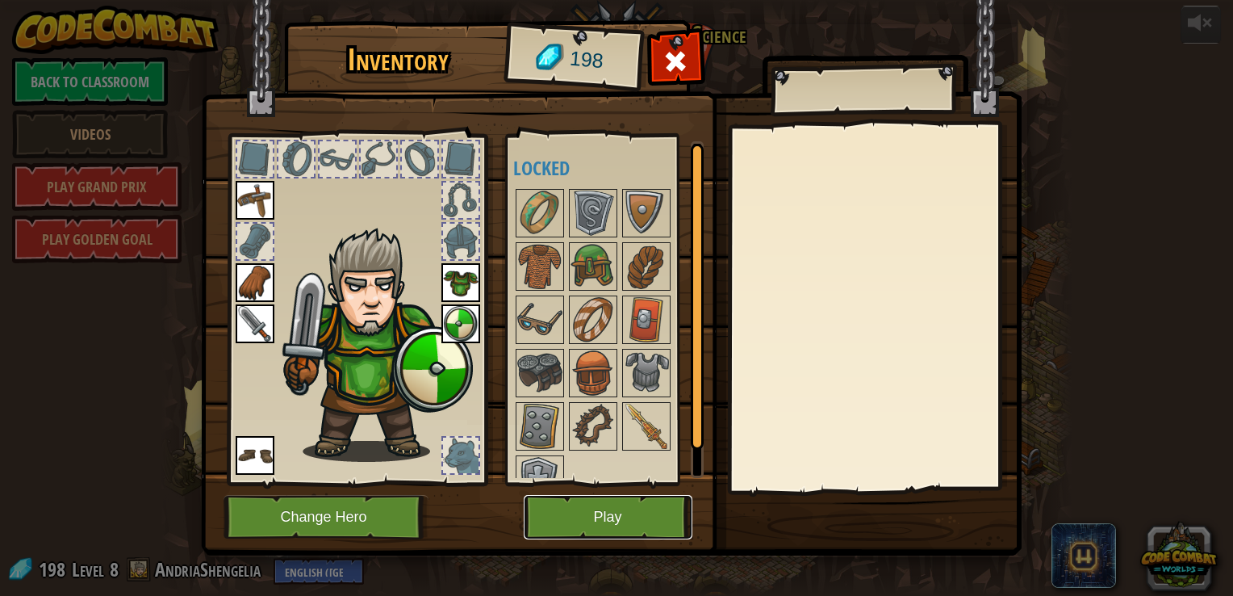
click at [607, 510] on button "Play" at bounding box center [608, 517] width 169 height 44
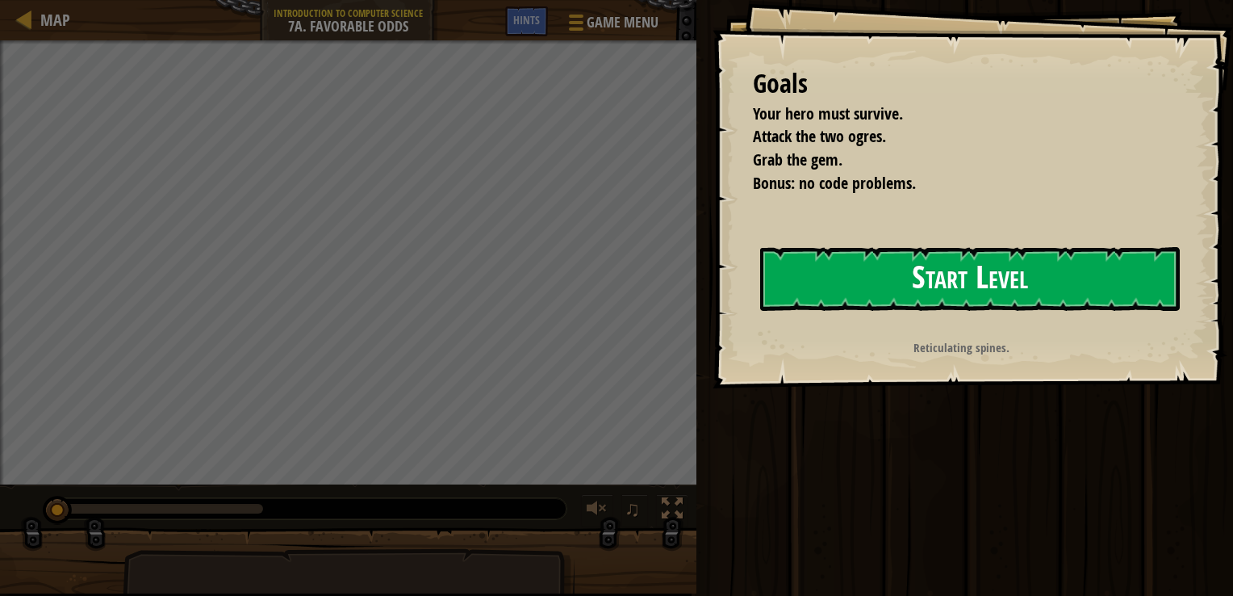
click at [865, 276] on button "Start Level" at bounding box center [970, 279] width 420 height 64
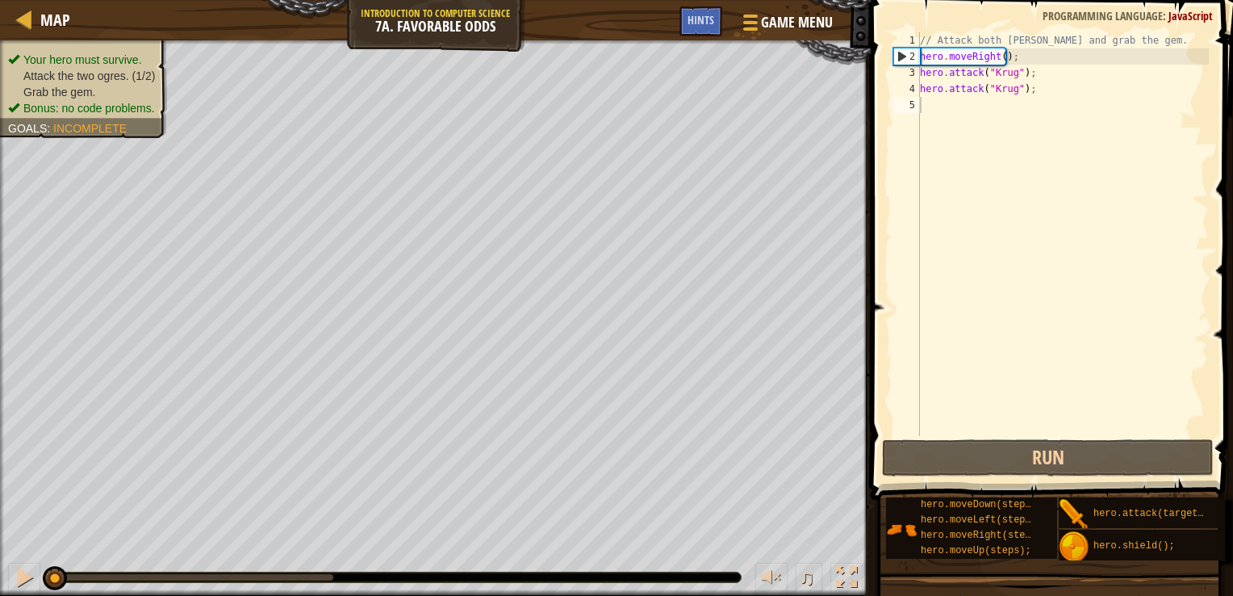
click at [1080, 437] on span at bounding box center [1053, 226] width 375 height 547
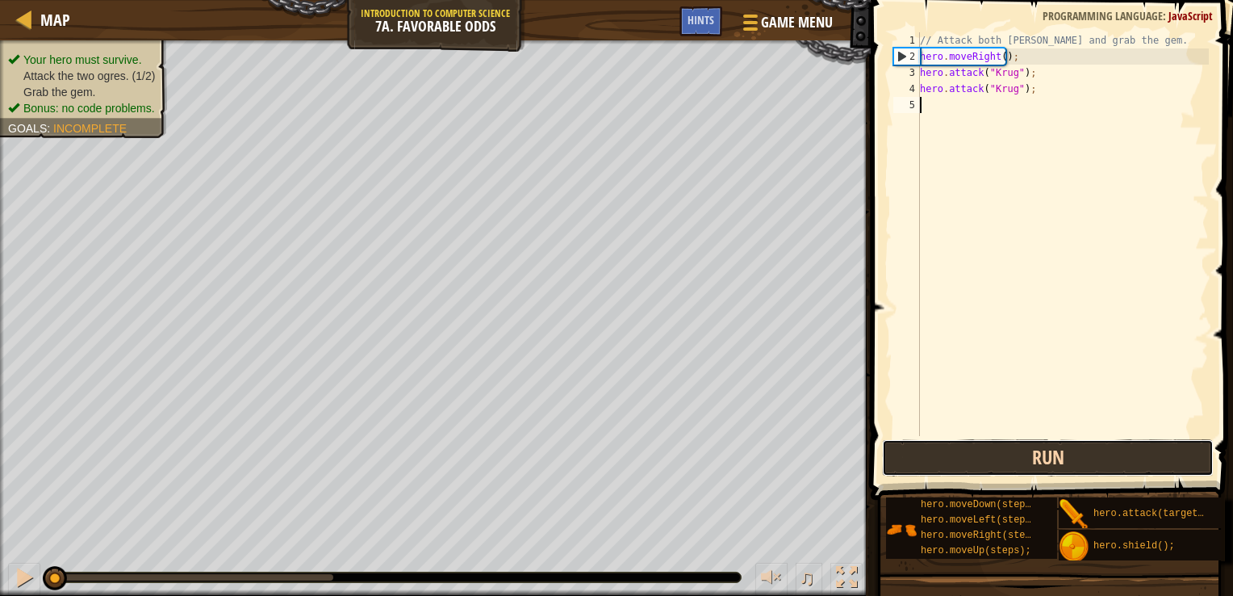
click at [1098, 460] on button "Run" at bounding box center [1048, 457] width 333 height 37
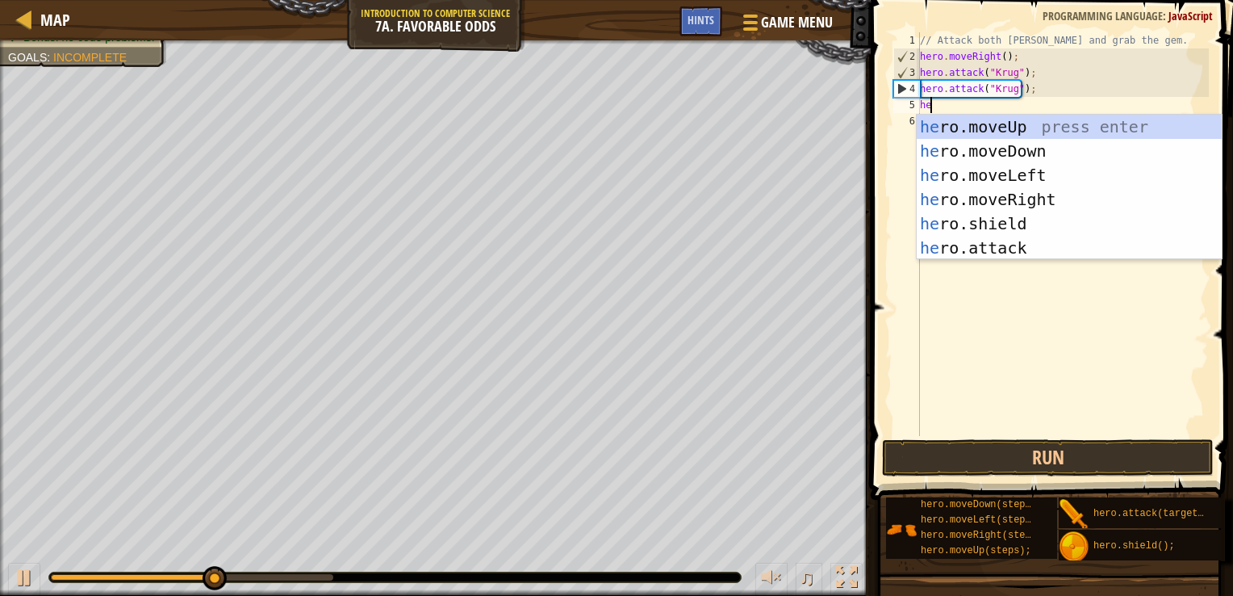
type textarea "hero"
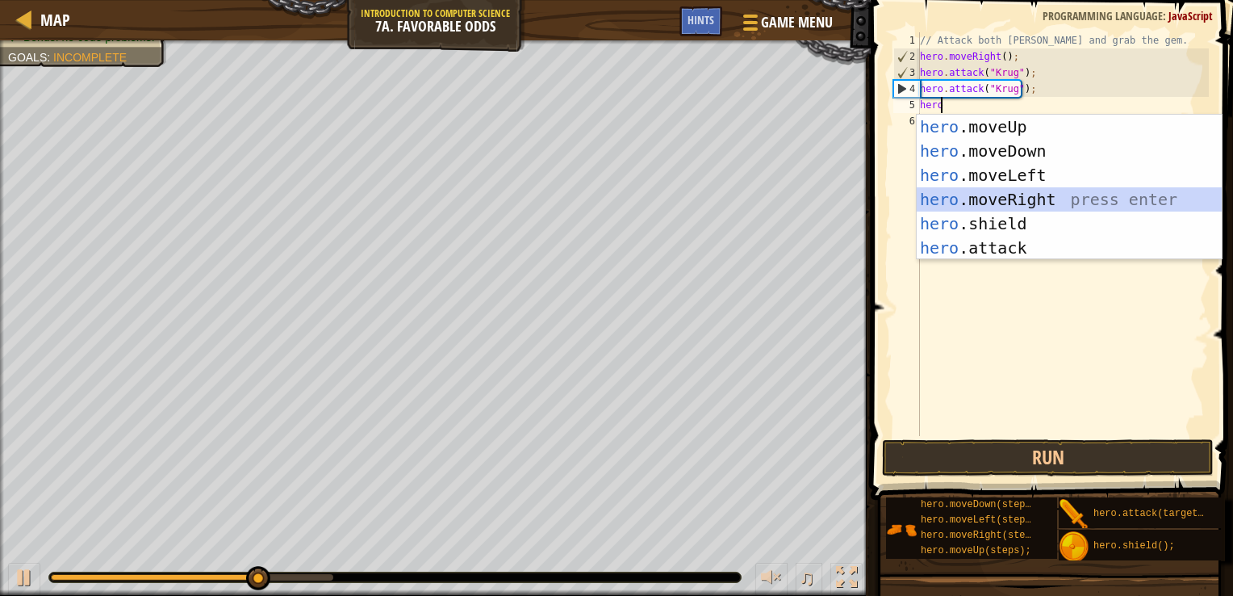
scroll to position [7, 0]
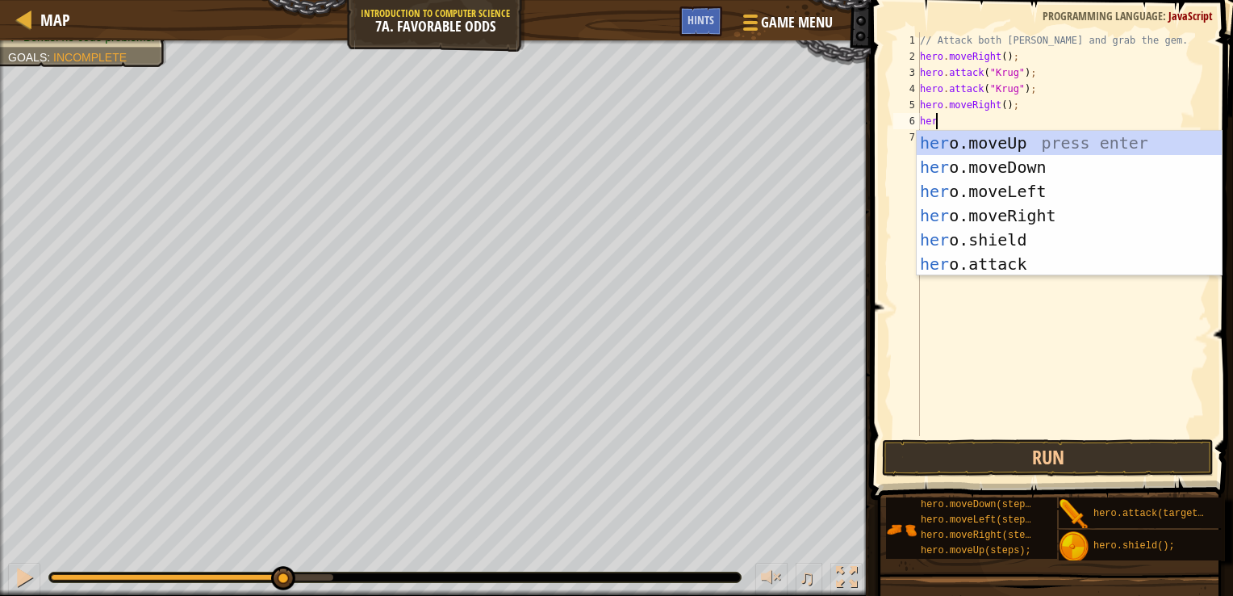
type textarea "herp"
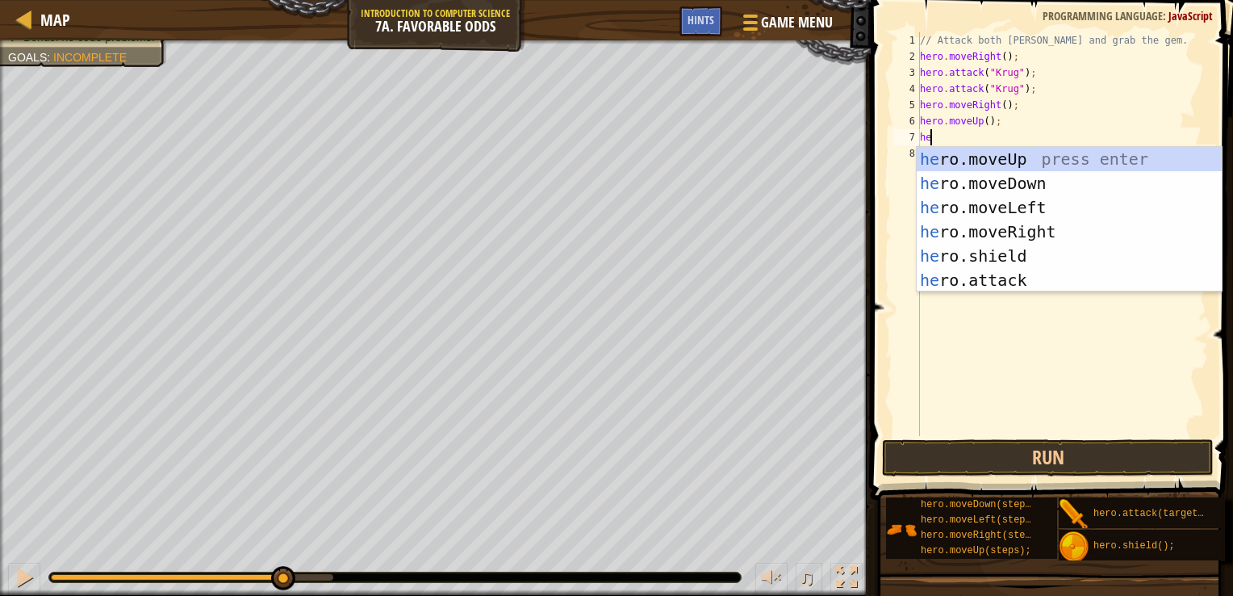
type textarea "hero"
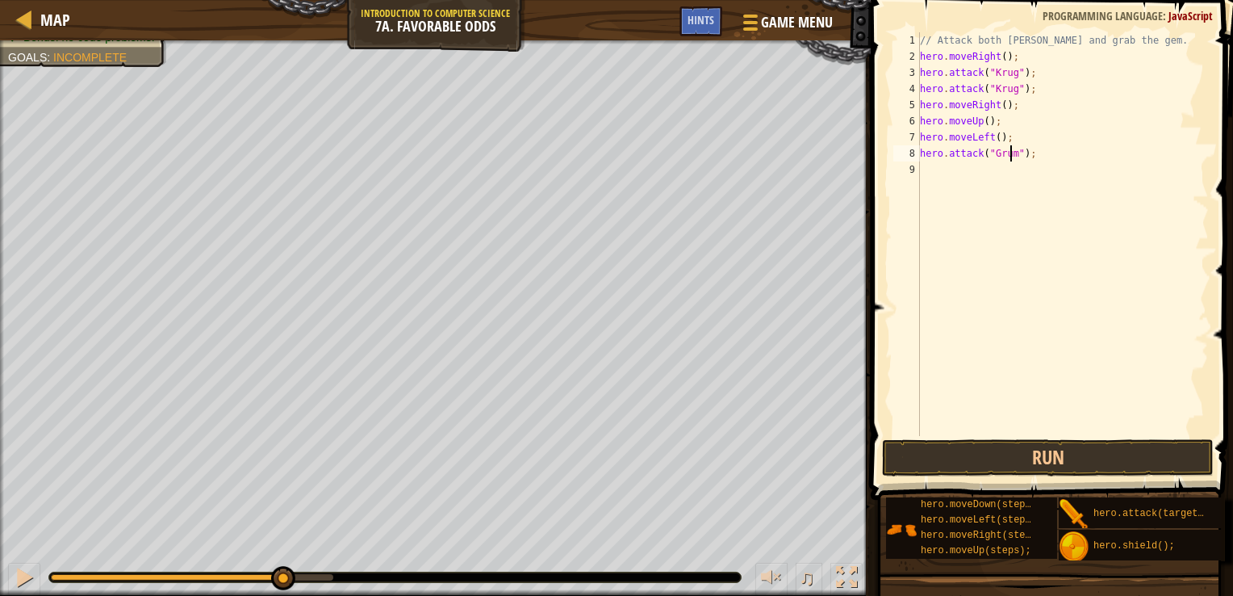
scroll to position [7, 7]
drag, startPoint x: 1061, startPoint y: 151, endPoint x: 888, endPoint y: 156, distance: 172.8
click at [888, 156] on div "hero.attack("Grump"); 1 2 3 4 5 6 7 8 9 // Attack both ogres and grab the gem. …" at bounding box center [1049, 281] width 367 height 547
type textarea "hero.attack("Grump");"
click at [1068, 157] on div "// Attack both ogres and grab the gem. hero . moveRight ( ) ; hero . attack ( "…" at bounding box center [1063, 234] width 292 height 404
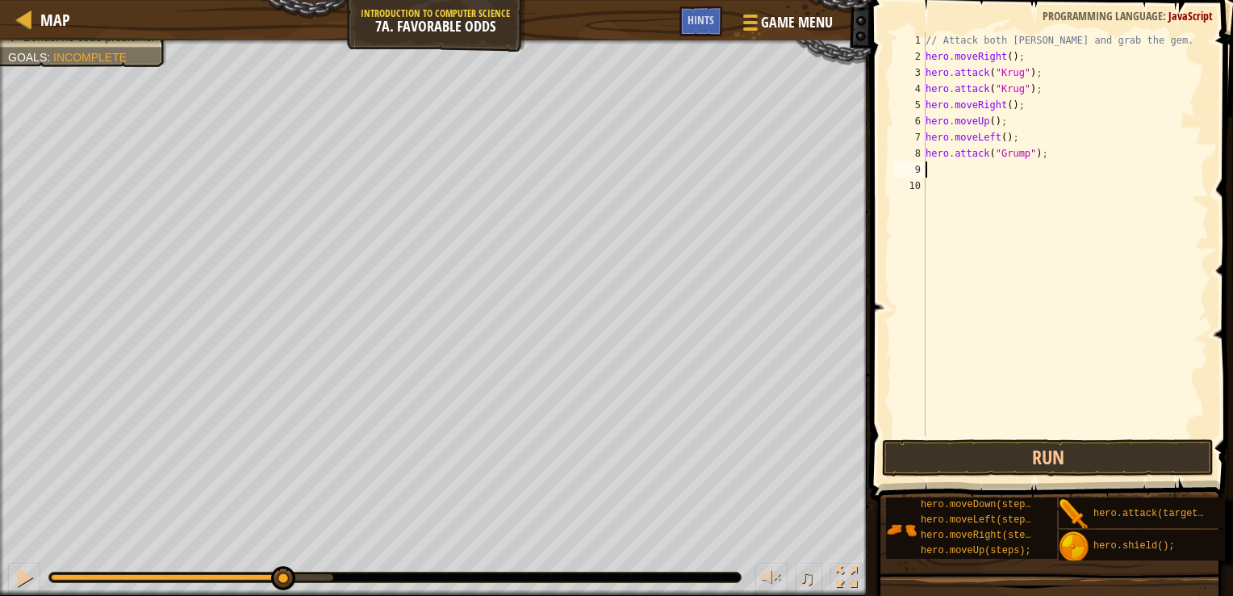
scroll to position [7, 0]
paste textarea "hero.attack("Grump");"
type textarea "hero.attack("Grump");"
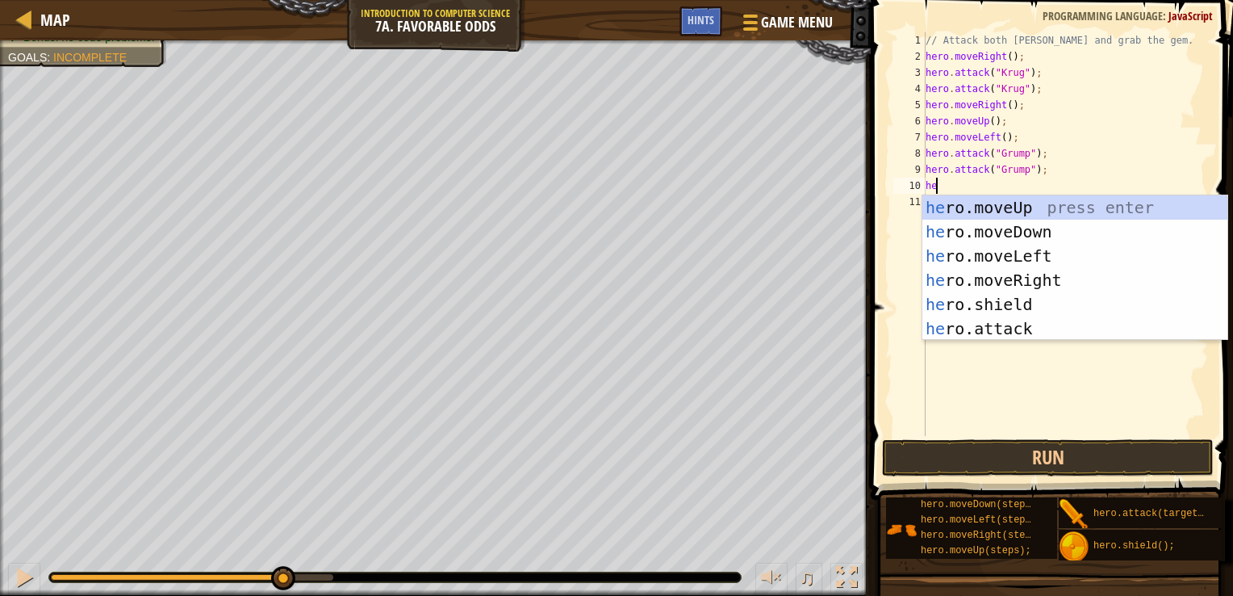
type textarea "hero"
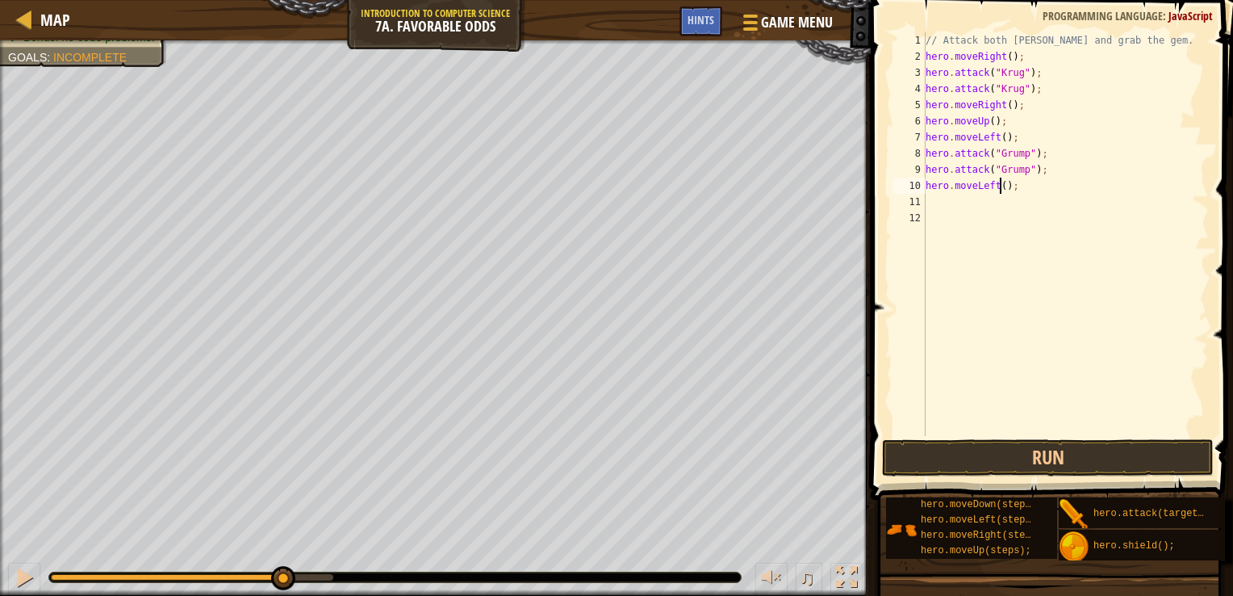
click at [1003, 182] on div "// Attack both ogres and grab the gem. hero . moveRight ( ) ; hero . attack ( "…" at bounding box center [1066, 250] width 287 height 436
type textarea "hero.moveLeft(2);"
click at [1054, 459] on button "Run" at bounding box center [1048, 457] width 333 height 37
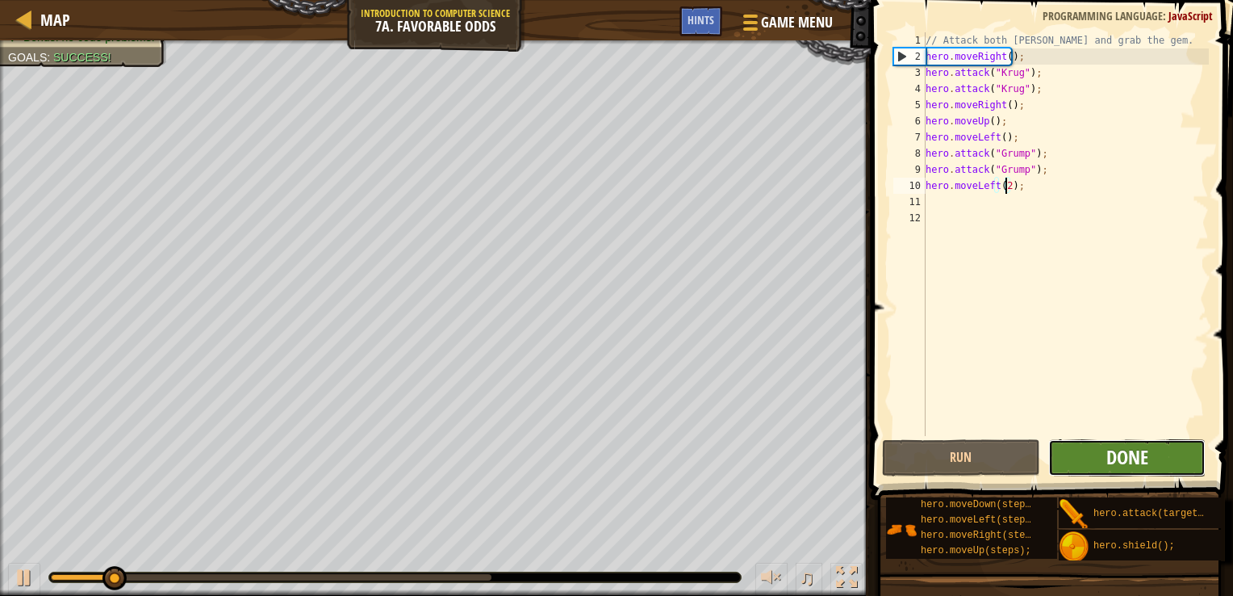
click at [1114, 459] on span "Done" at bounding box center [1128, 457] width 42 height 26
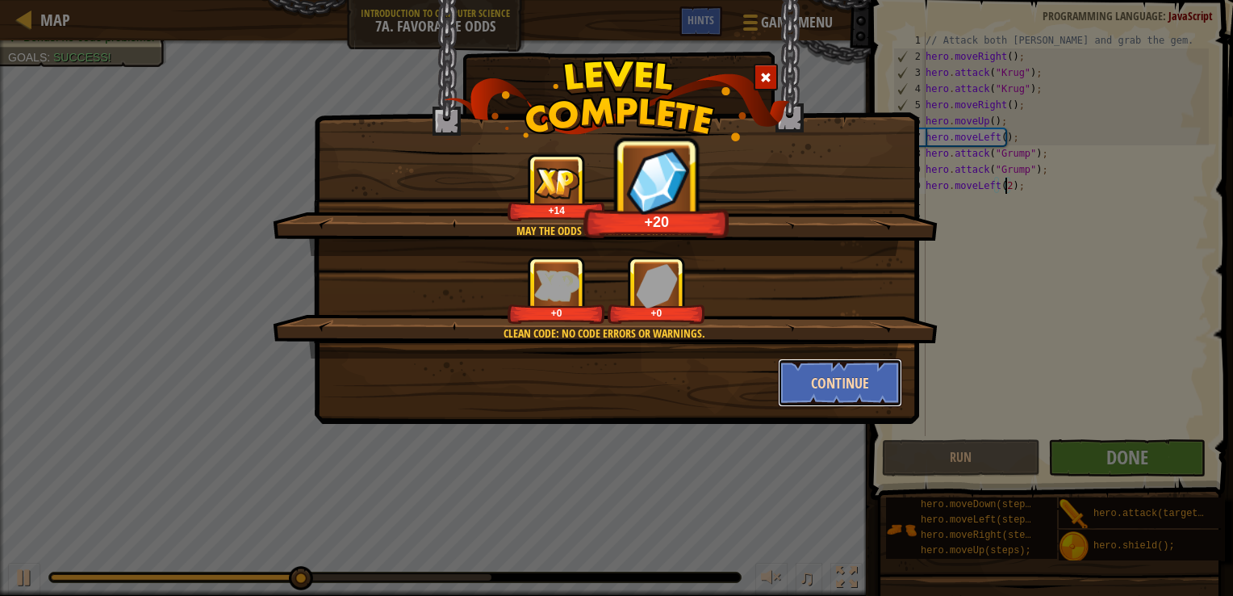
click at [854, 392] on button "Continue" at bounding box center [840, 382] width 125 height 48
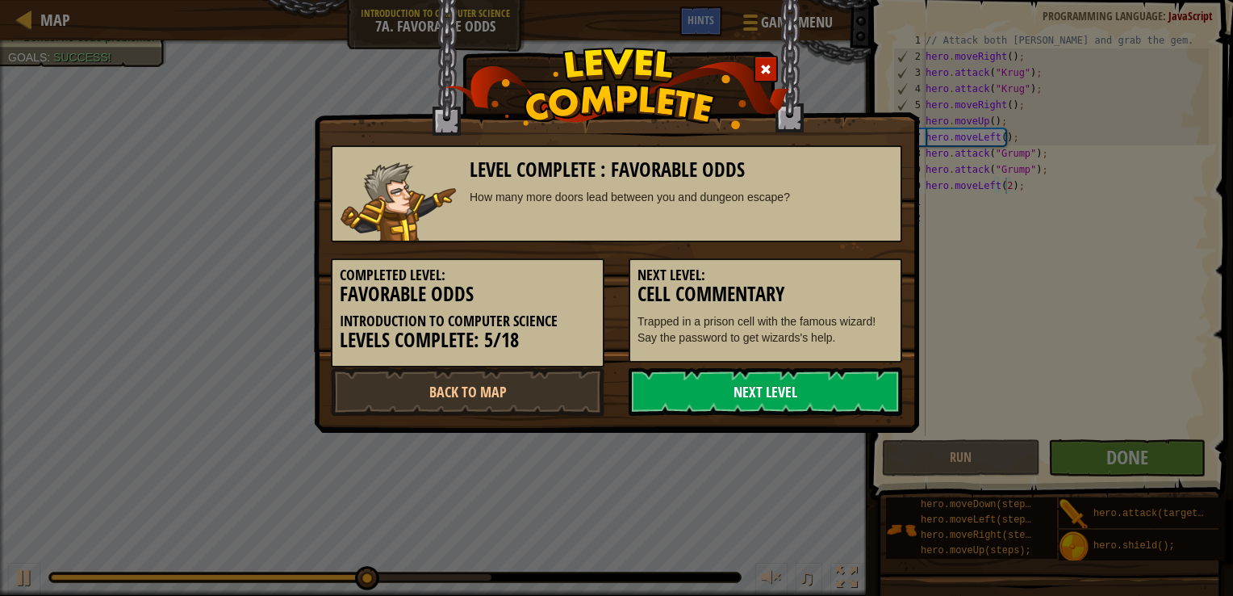
click at [840, 383] on link "Next Level" at bounding box center [766, 391] width 274 height 48
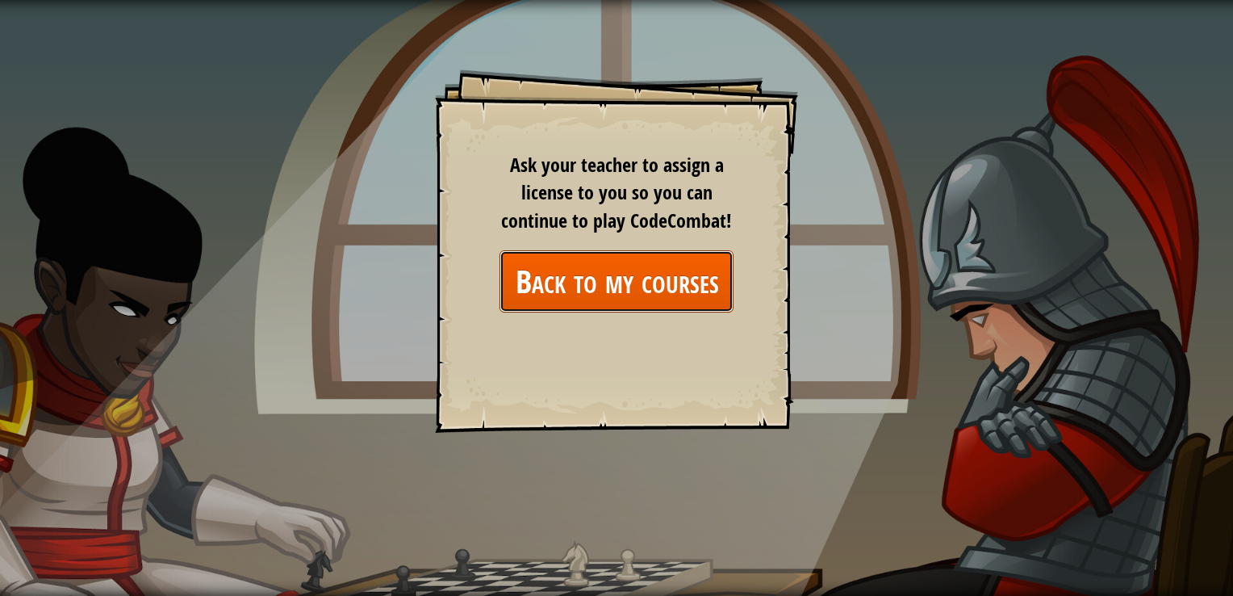
click at [686, 299] on link "Back to my courses" at bounding box center [617, 281] width 234 height 62
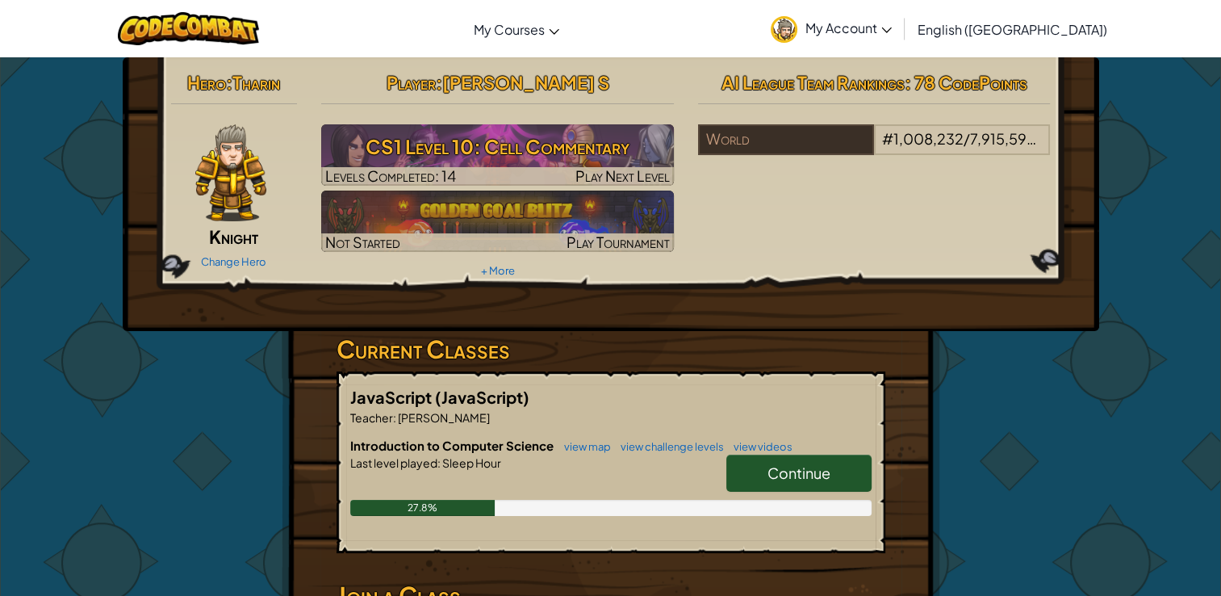
click at [791, 471] on span "Continue" at bounding box center [799, 472] width 63 height 19
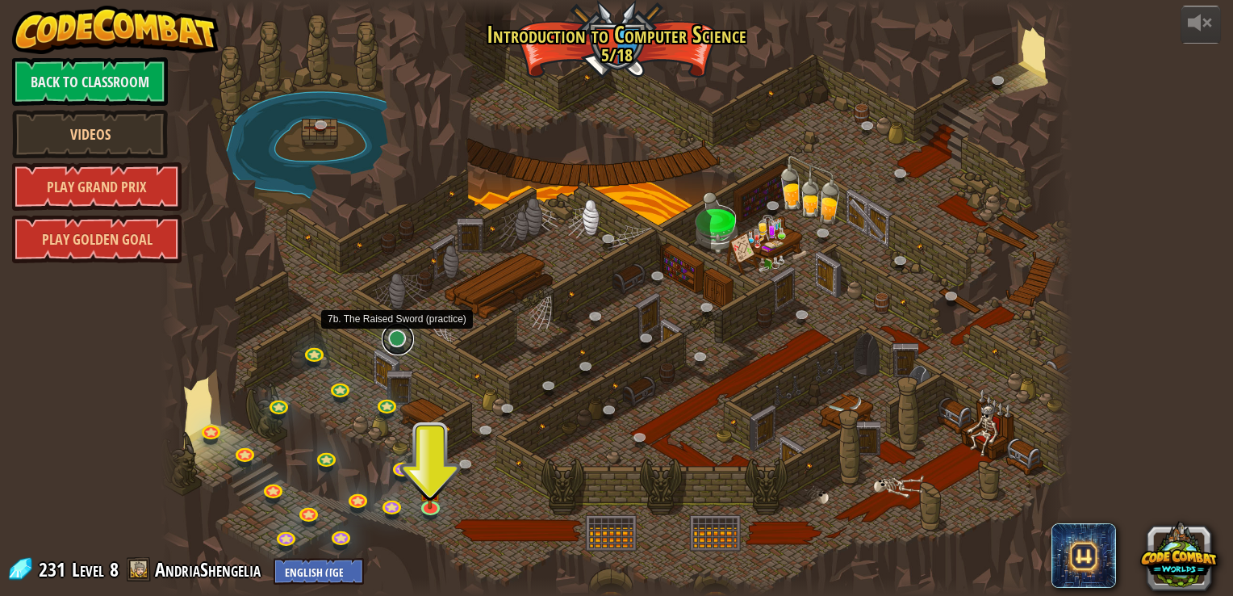
click at [396, 337] on link at bounding box center [398, 339] width 32 height 32
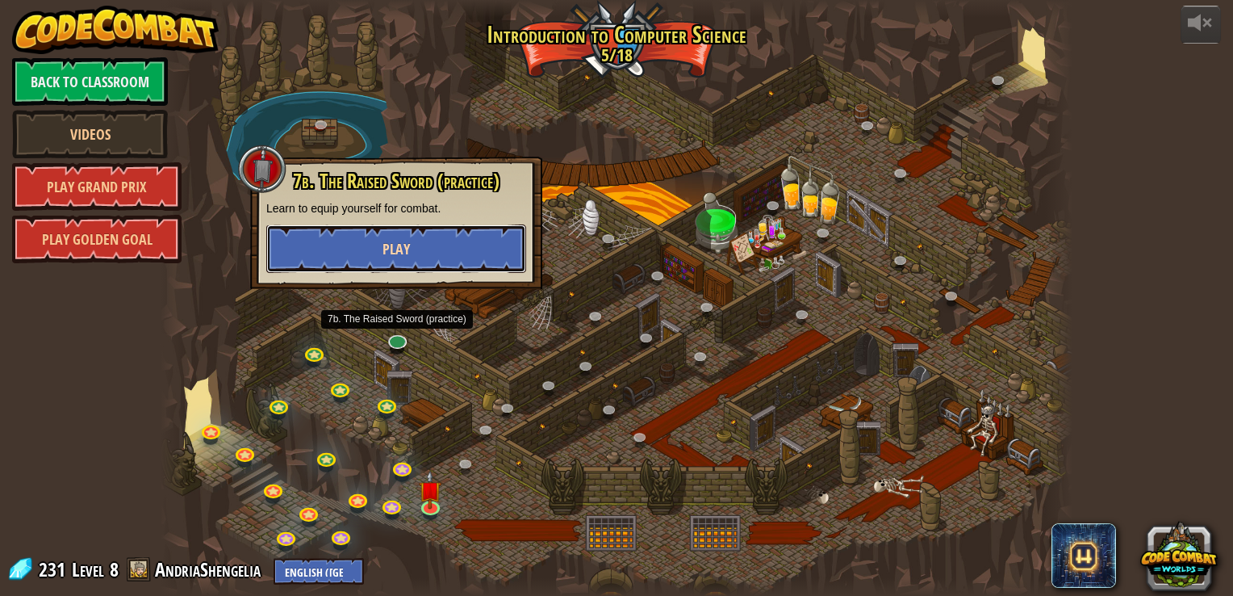
click at [446, 228] on button "Play" at bounding box center [396, 248] width 260 height 48
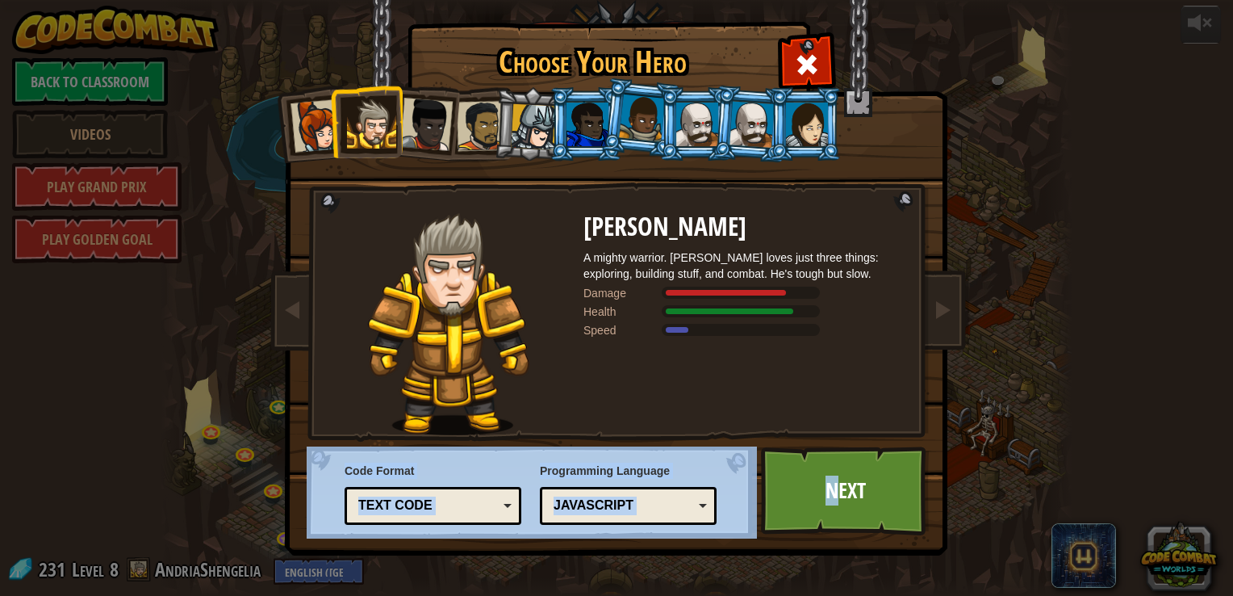
drag, startPoint x: 831, startPoint y: 481, endPoint x: 624, endPoint y: 344, distance: 248.7
click at [624, 26] on div "Choose Your Hero 231 Captain Anya Weston Anya is a no-nonsense leader who isn't…" at bounding box center [617, 25] width 662 height 2
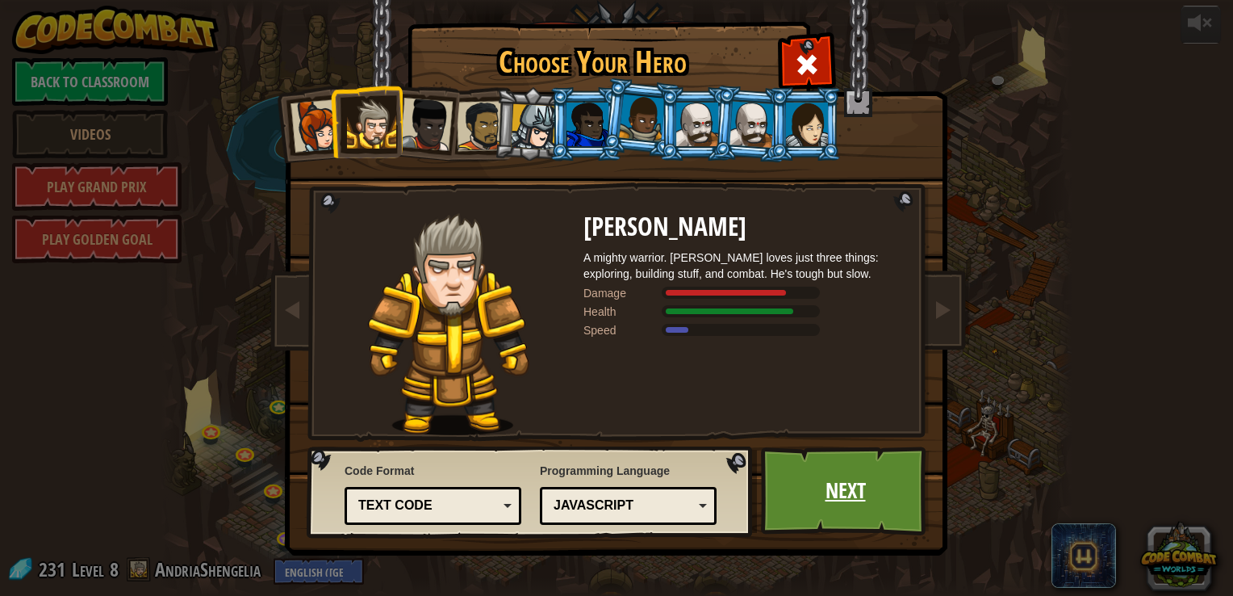
click at [846, 505] on link "Next" at bounding box center [845, 490] width 169 height 89
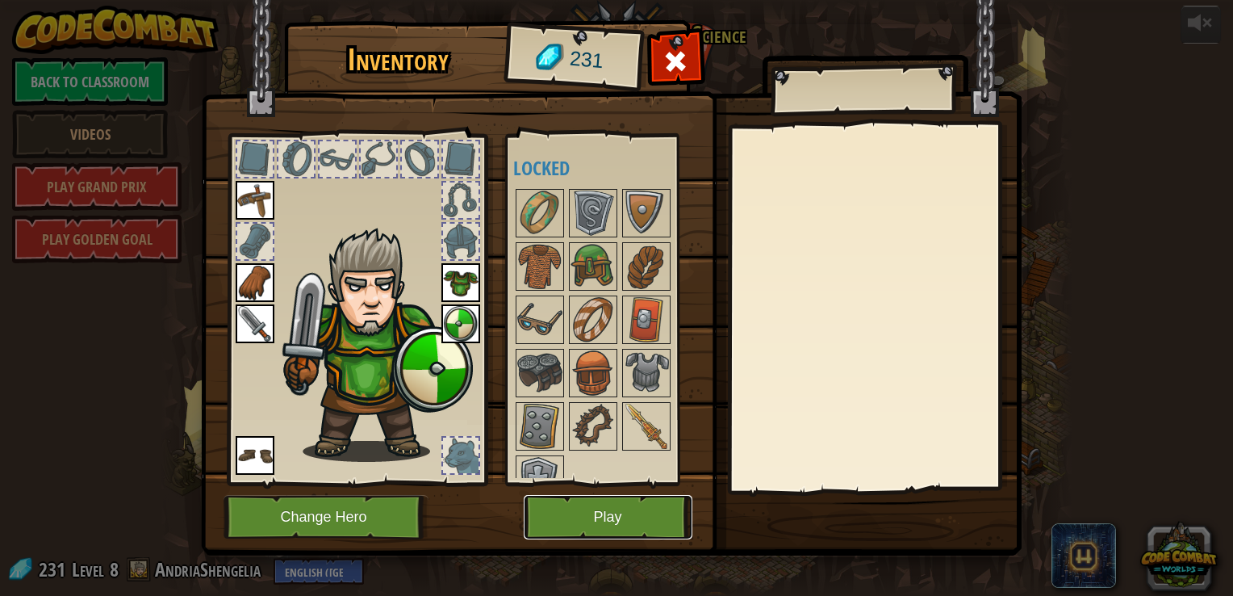
click at [639, 513] on button "Play" at bounding box center [608, 517] width 169 height 44
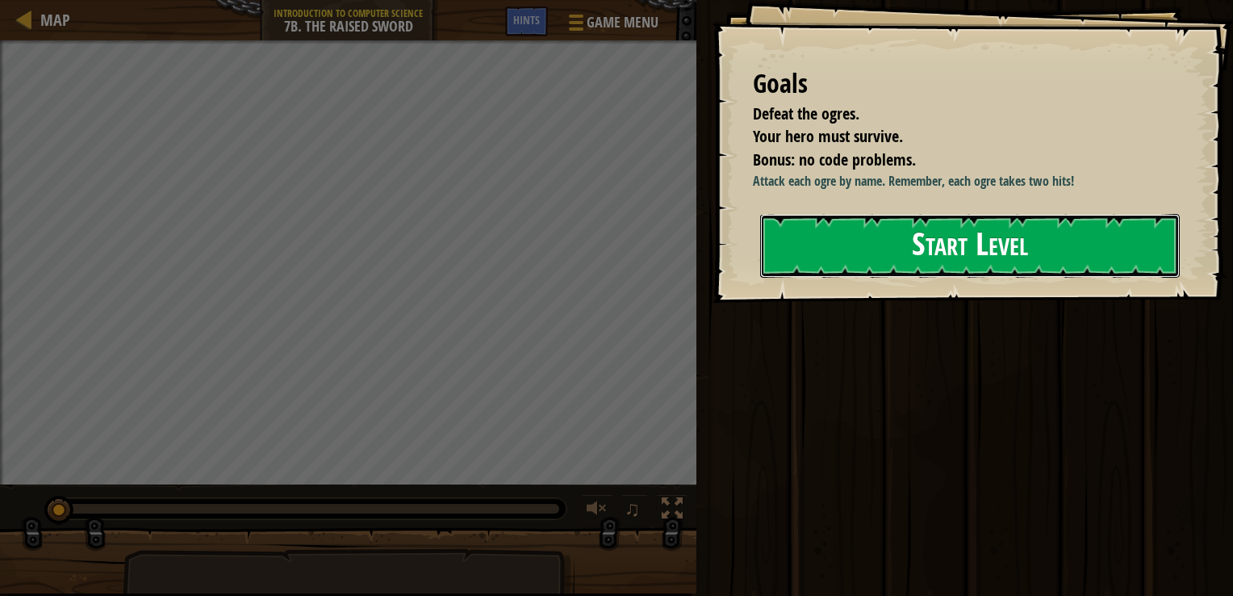
click at [856, 278] on button "Start Level" at bounding box center [970, 246] width 420 height 64
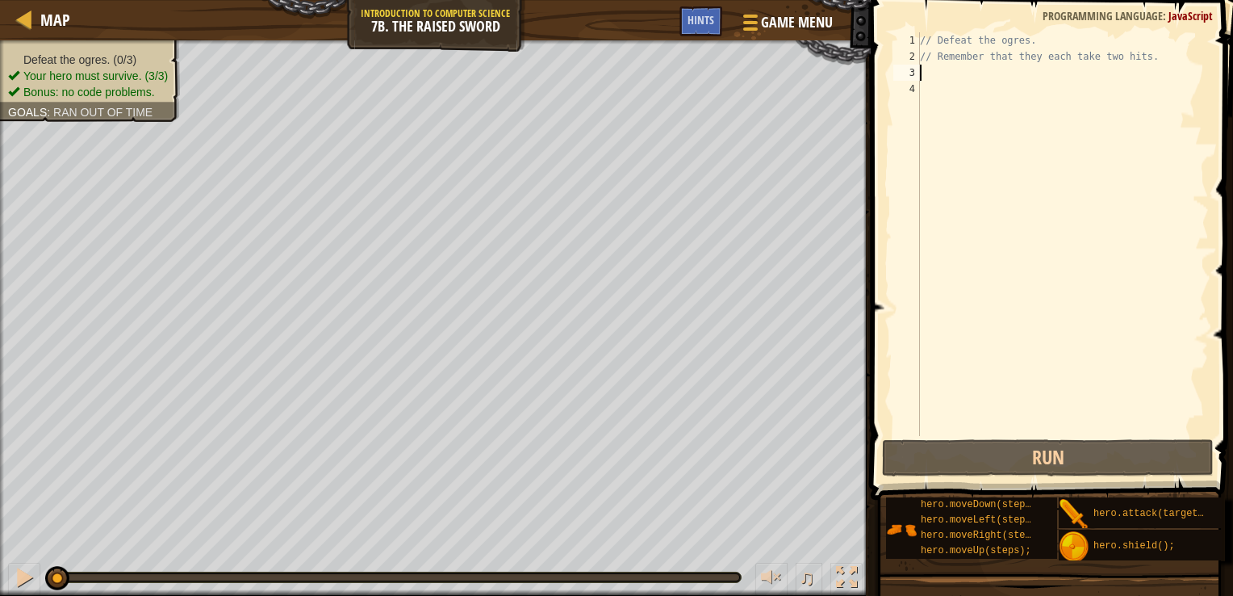
click at [953, 79] on div "// Defeat the ogres. // Remember that they each take two hits." at bounding box center [1063, 250] width 292 height 436
click at [954, 77] on div "// Defeat the ogres. // Remember that they each take two hits." at bounding box center [1063, 250] width 292 height 436
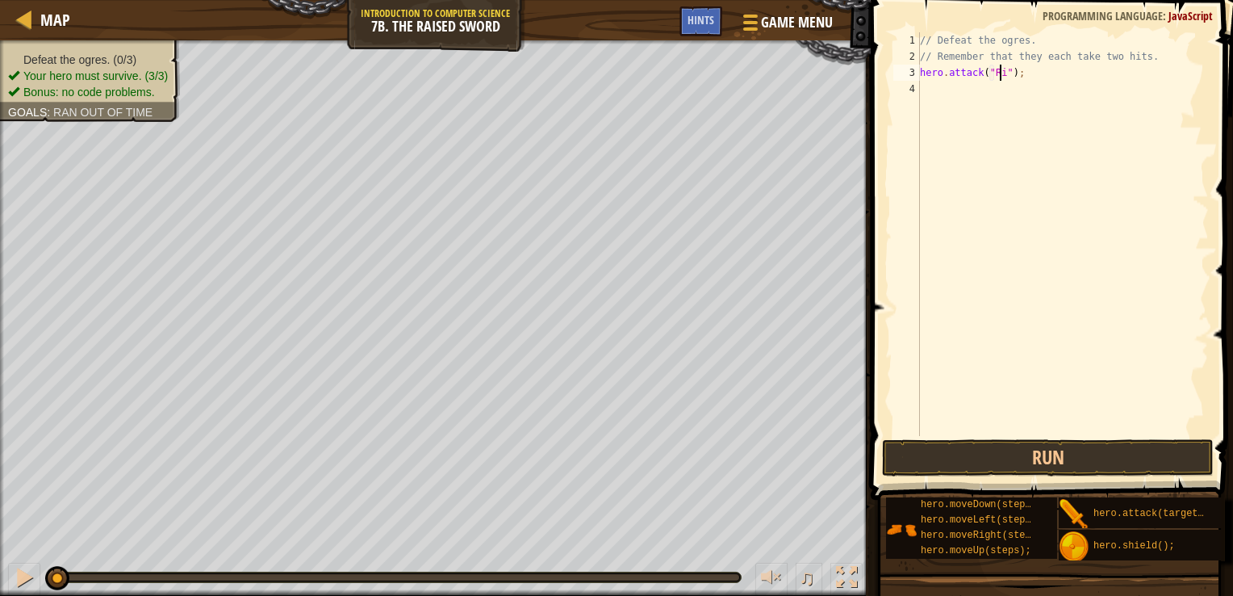
scroll to position [7, 6]
drag, startPoint x: 1034, startPoint y: 67, endPoint x: 895, endPoint y: 66, distance: 138.9
click at [895, 66] on div "hero.attack("Rig"); 1 2 3 4 // Defeat the ogres. // Remember that they each tak…" at bounding box center [1049, 234] width 319 height 404
type textarea "hero.attack("Rig");"
click at [1053, 73] on div "// Defeat the ogres. // Remember that they each take two hits. hero . attack ( …" at bounding box center [1063, 234] width 292 height 404
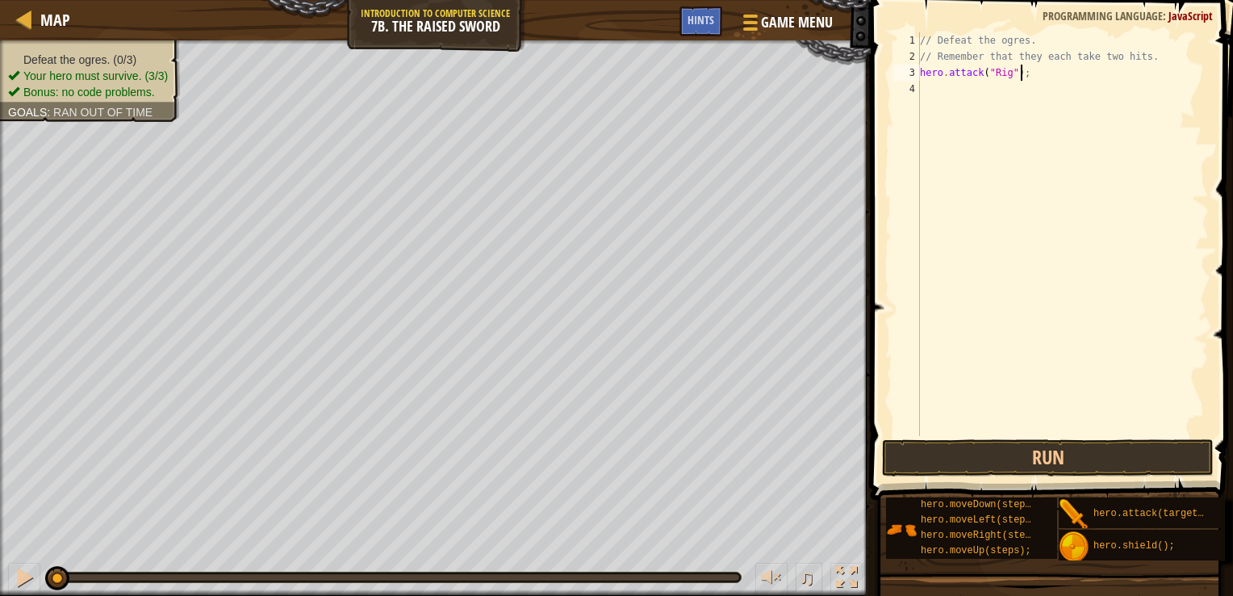
scroll to position [7, 0]
paste textarea "hero.attack("Rig");"
type textarea "hero.attack("Rig");"
paste textarea "hero.attack("Rig");"
type textarea "hero.attack("Rig");"
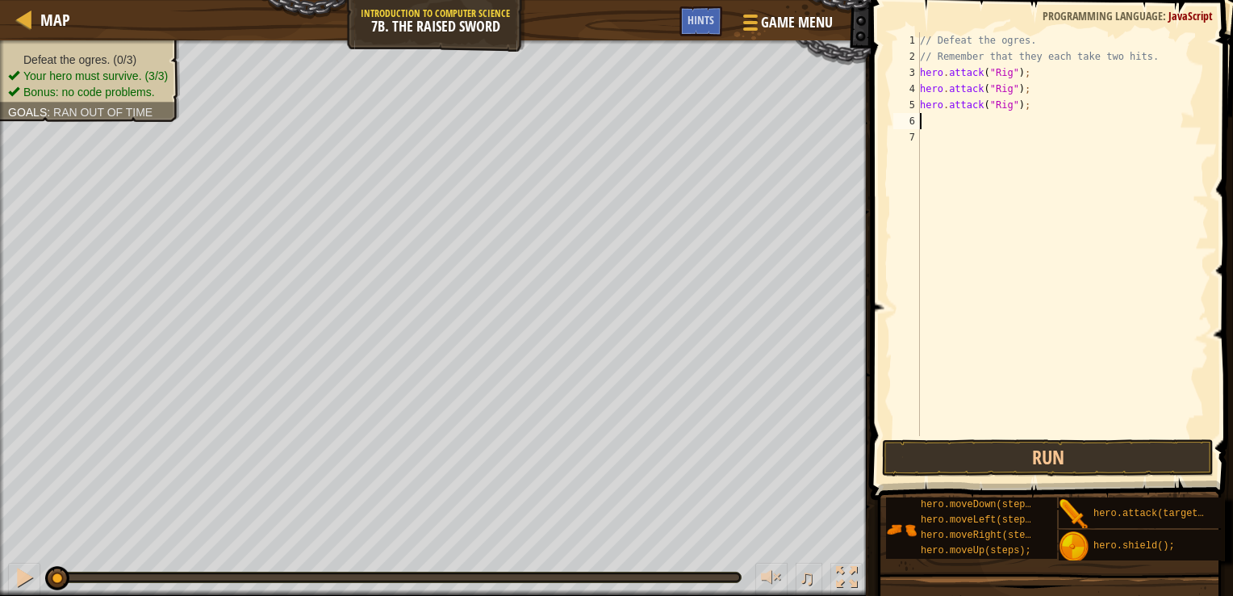
paste textarea "hero.attack("Rig");"
type textarea "hero.attack("Rig");"
paste textarea "hero.attack("Rig");"
type textarea "hero.attack("Rig");"
paste textarea "hero.attack("Rig");"
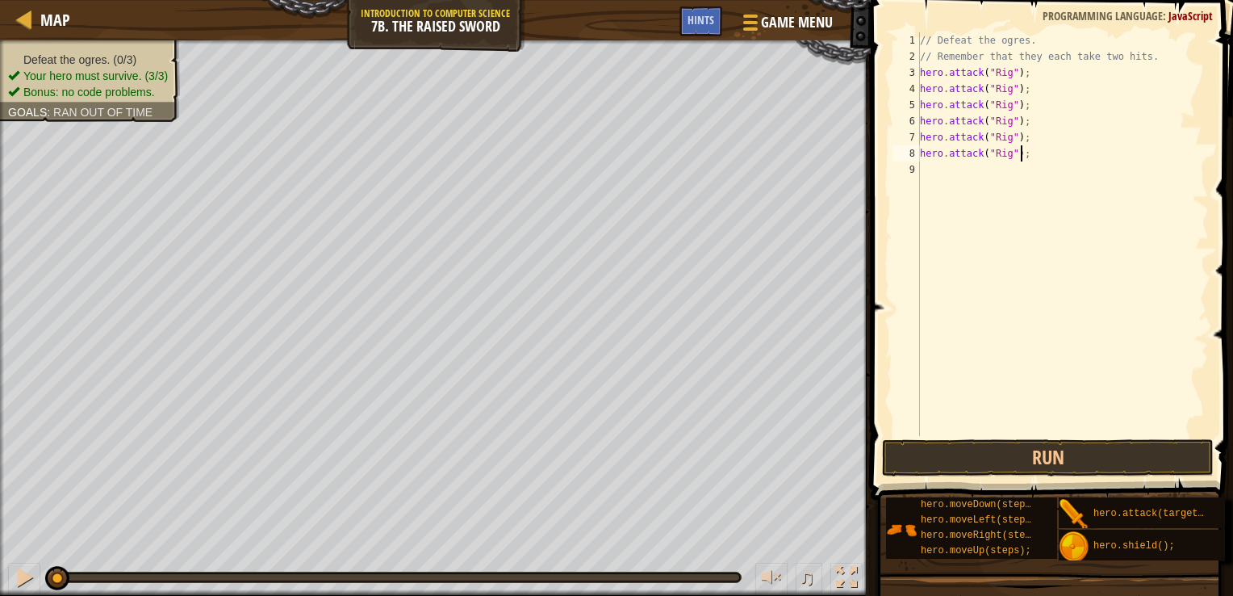
click at [1007, 106] on div "// Defeat the ogres. // Remember that they each take two hits. hero . attack ( …" at bounding box center [1063, 250] width 292 height 436
drag, startPoint x: 1007, startPoint y: 106, endPoint x: 997, endPoint y: 106, distance: 10.5
click at [997, 106] on div "// Defeat the ogres. // Remember that they each take two hits. hero . attack ( …" at bounding box center [1063, 250] width 292 height 436
click at [1001, 103] on div "// Defeat the ogres. // Remember that they each take two hits. hero . attack ( …" at bounding box center [1063, 250] width 292 height 436
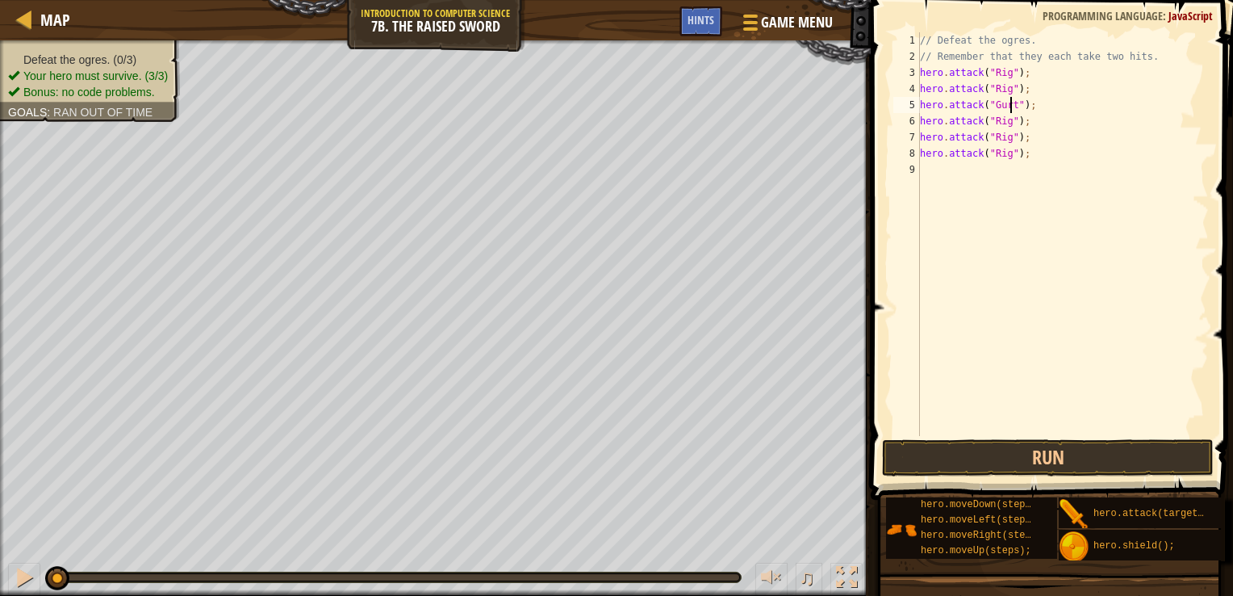
click at [1011, 126] on div "// Defeat the ogres. // Remember that they each take two hits. hero . attack ( …" at bounding box center [1063, 250] width 292 height 436
click at [1003, 121] on div "// Defeat the ogres. // Remember that they each take two hits. hero . attack ( …" at bounding box center [1063, 250] width 292 height 436
click at [1004, 136] on div "// Defeat the ogres. // Remember that they each take two hits. hero . attack ( …" at bounding box center [1063, 250] width 292 height 436
click at [1007, 160] on div "// Defeat the ogres. // Remember that they each take two hits. hero . attack ( …" at bounding box center [1063, 250] width 292 height 436
type textarea "hero.attack("Ack");"
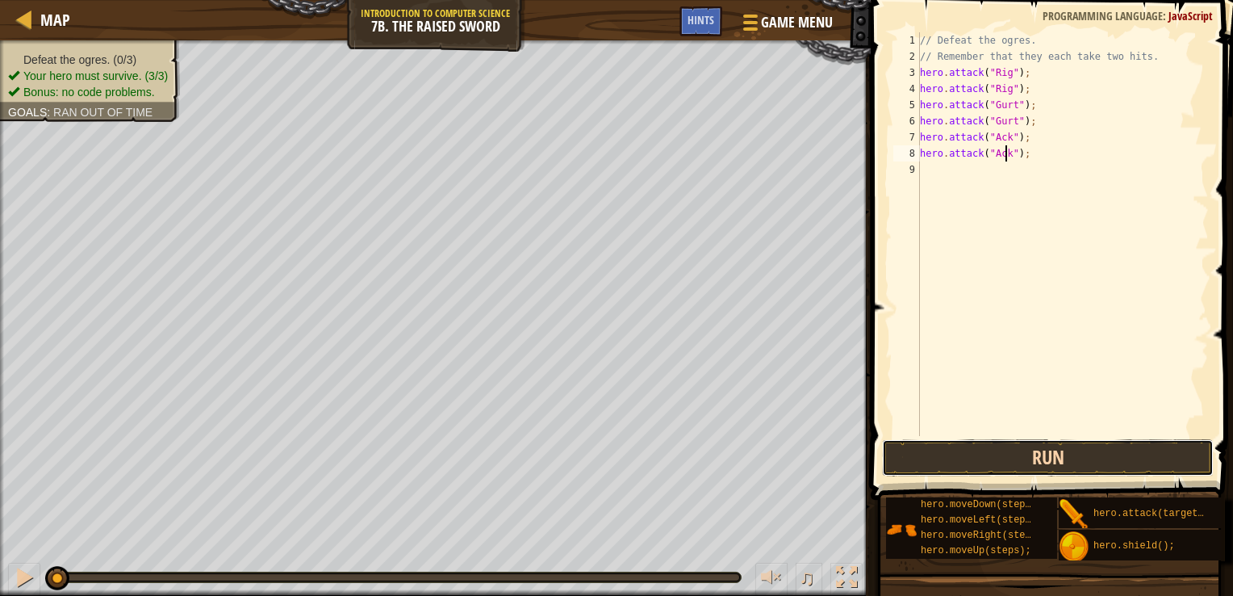
click at [1020, 456] on button "Run" at bounding box center [1048, 457] width 333 height 37
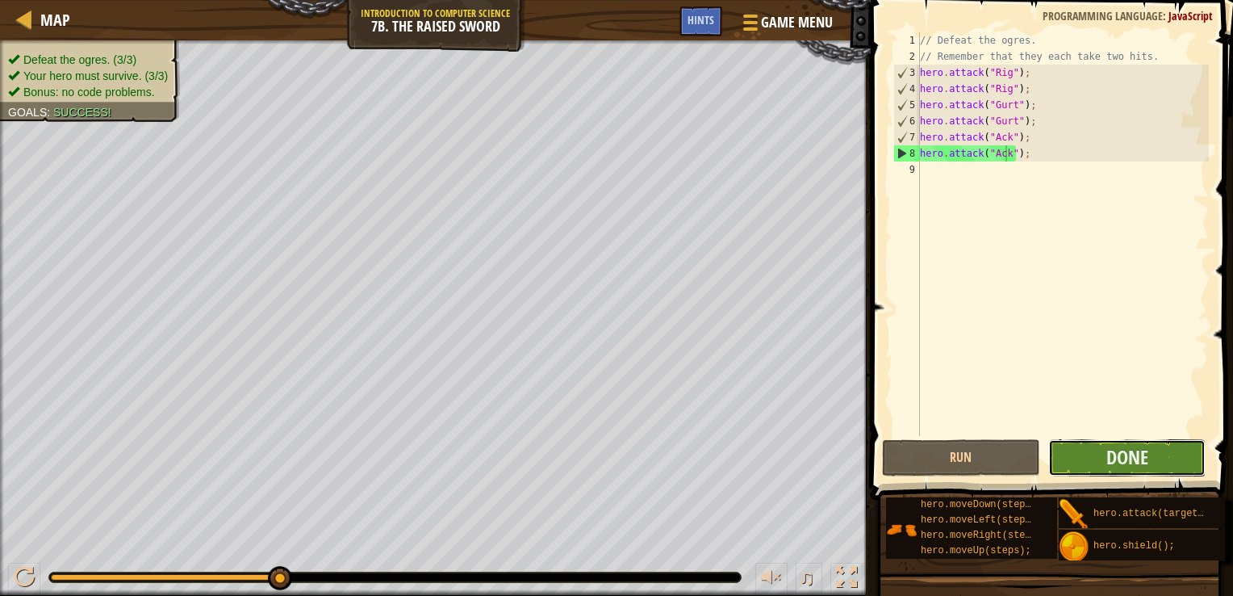
click at [1081, 461] on button "Done" at bounding box center [1128, 457] width 158 height 37
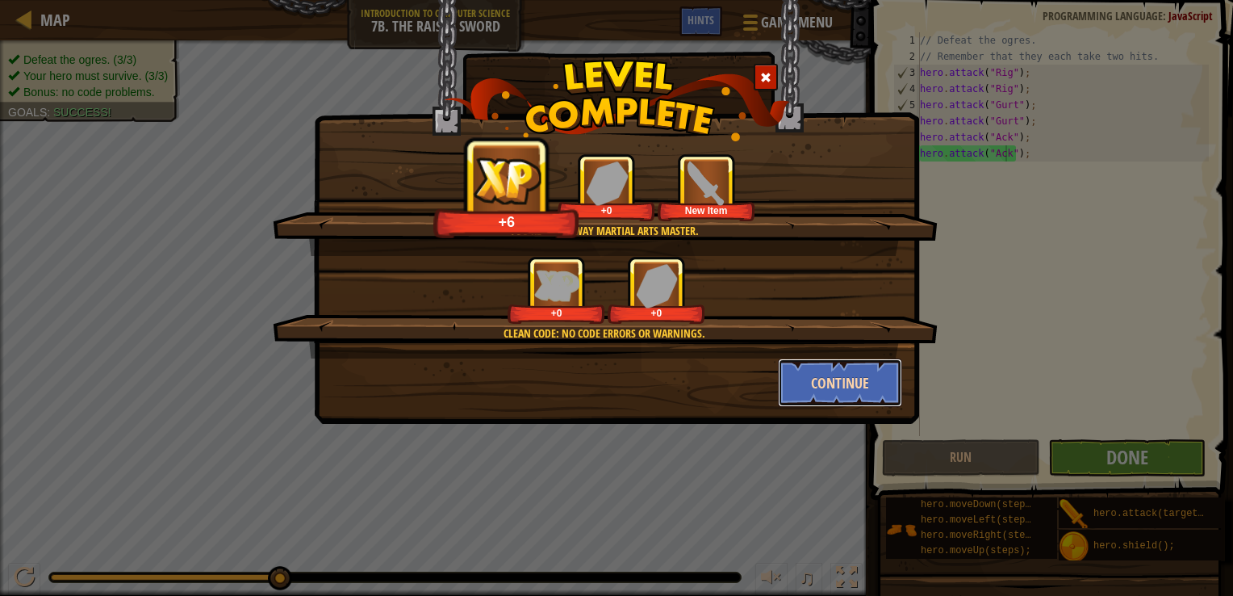
click at [841, 375] on button "Continue" at bounding box center [840, 382] width 125 height 48
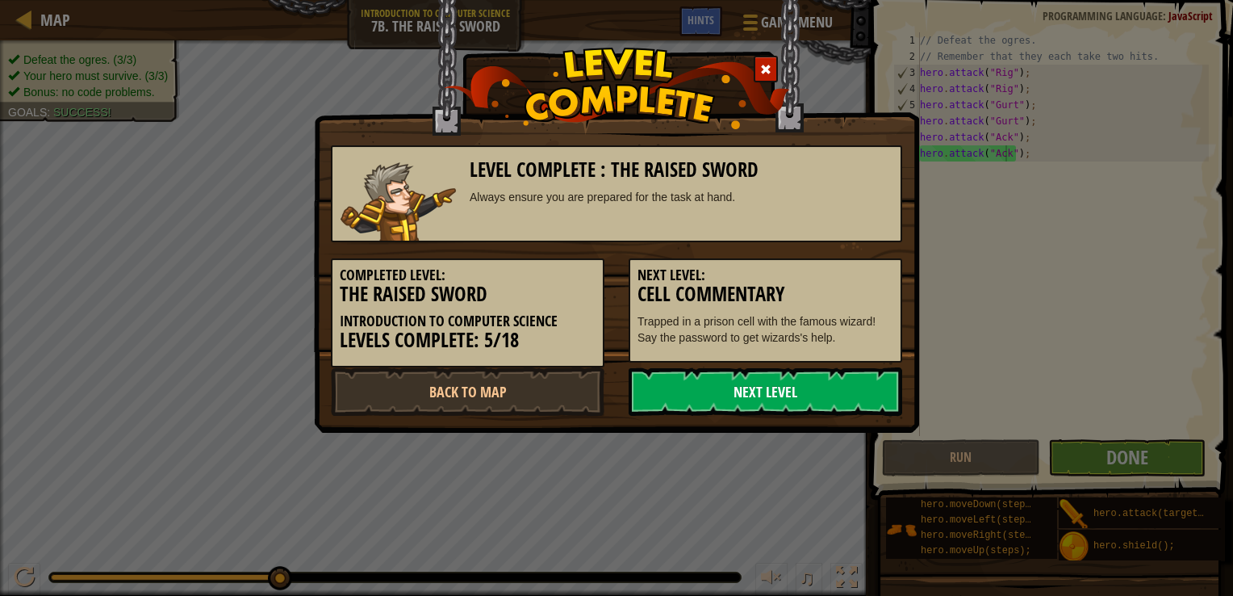
click at [839, 389] on link "Next Level" at bounding box center [766, 391] width 274 height 48
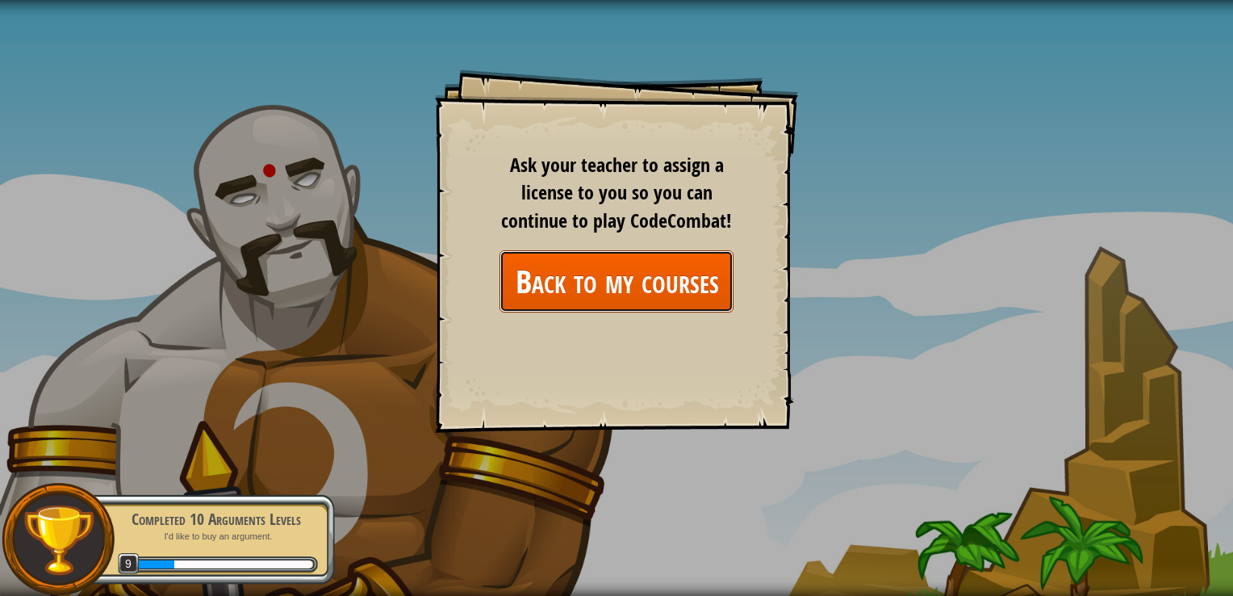
click at [630, 278] on link "Back to my courses" at bounding box center [617, 281] width 234 height 62
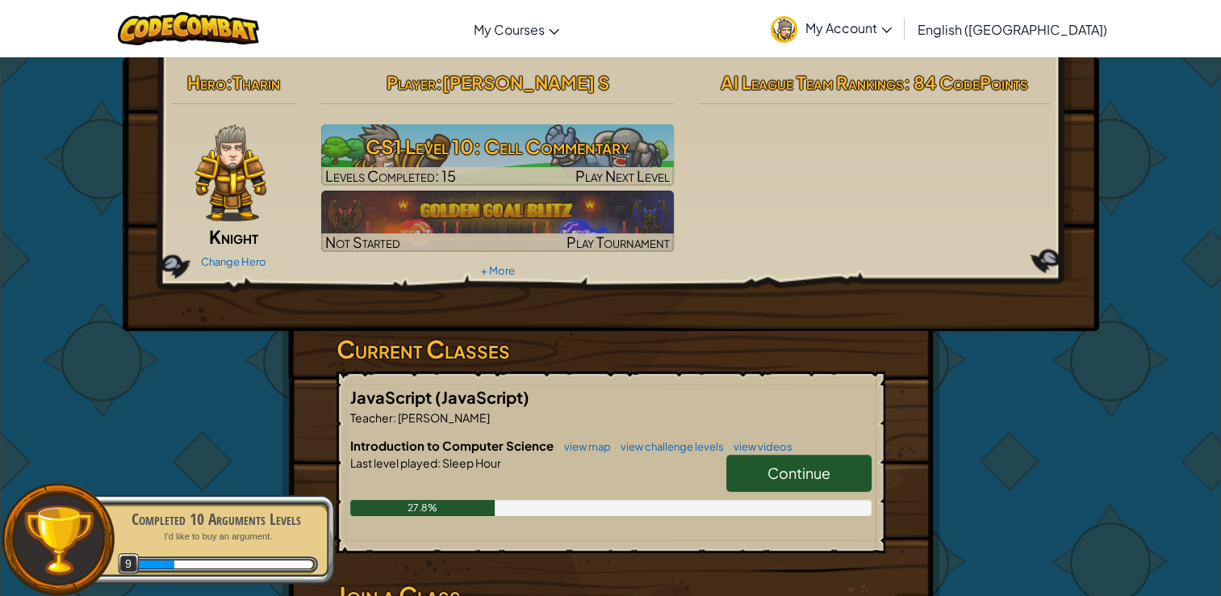
click at [748, 480] on link "Continue" at bounding box center [799, 472] width 145 height 37
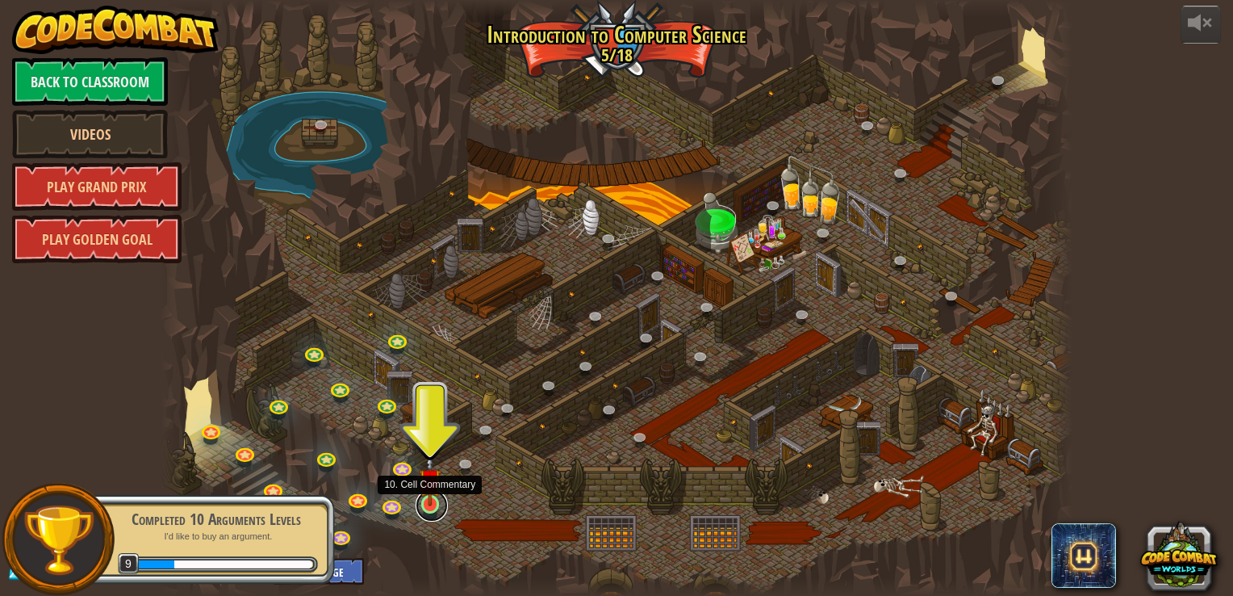
click at [429, 507] on link at bounding box center [432, 505] width 32 height 32
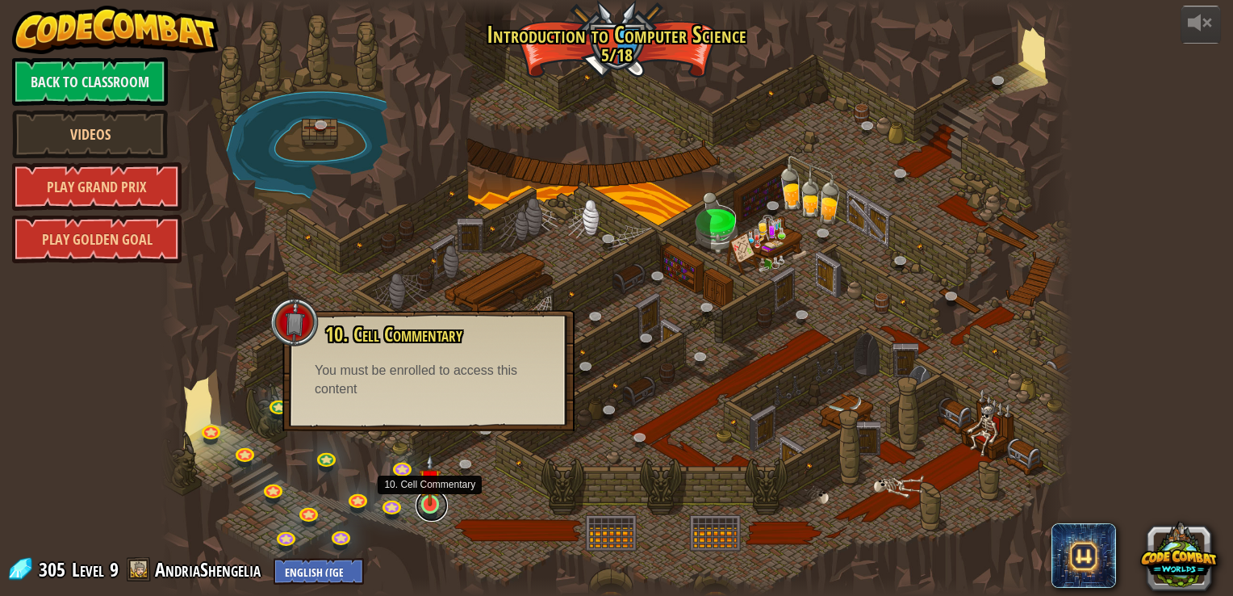
click at [429, 507] on link at bounding box center [432, 505] width 32 height 32
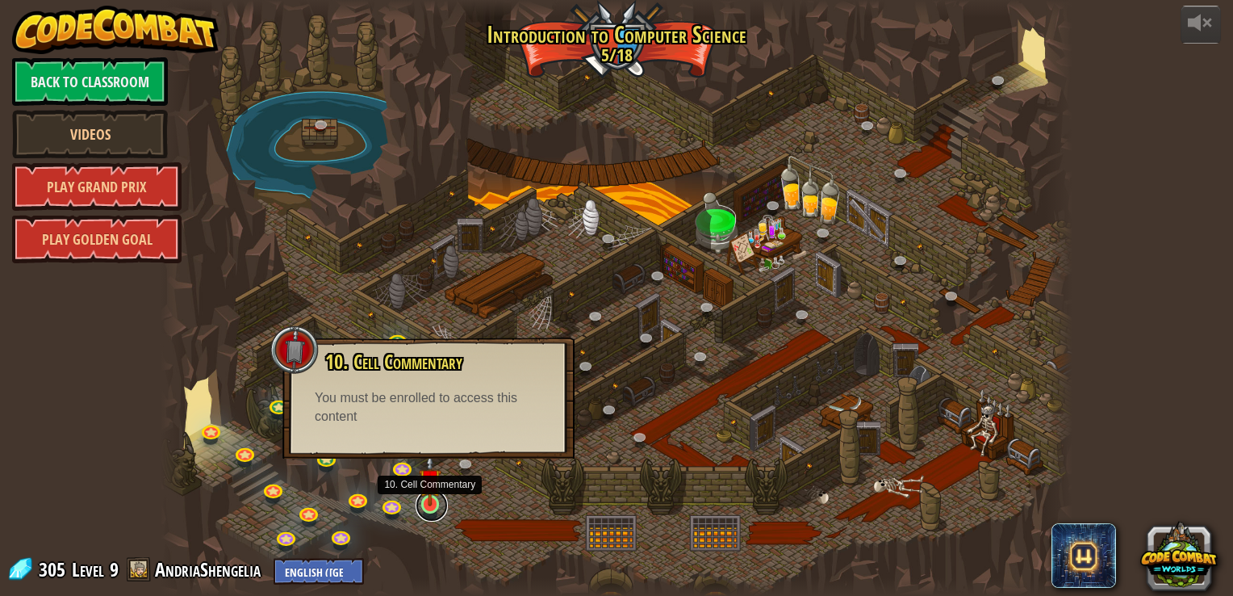
click at [429, 507] on link at bounding box center [432, 505] width 32 height 32
click at [523, 483] on div at bounding box center [616, 298] width 911 height 596
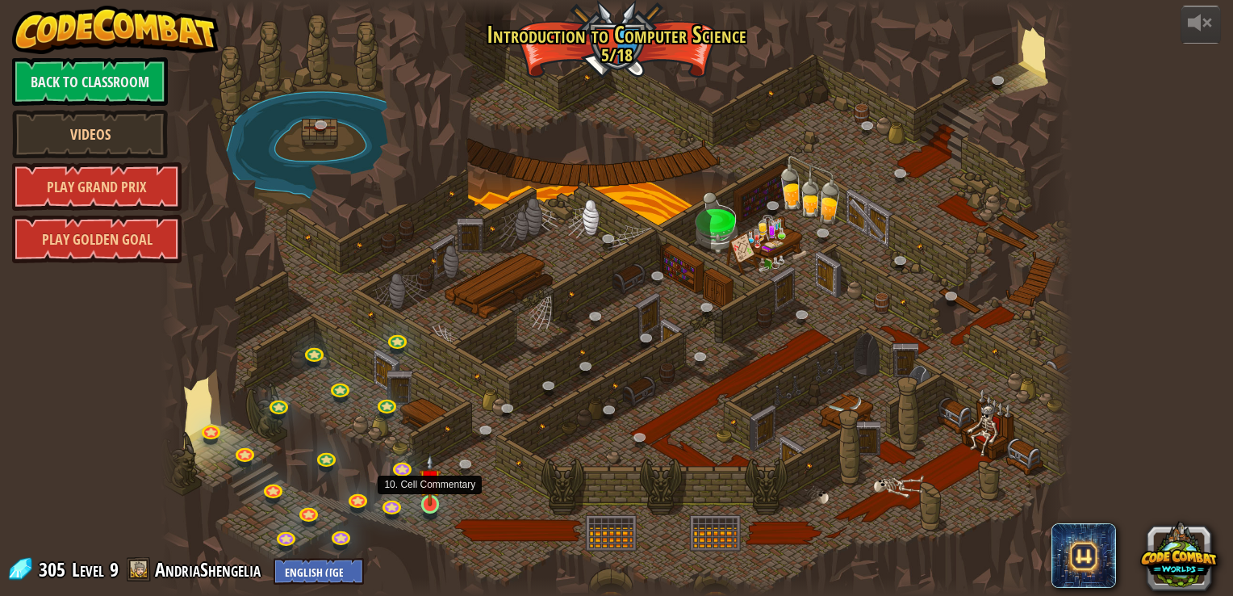
click at [429, 500] on img at bounding box center [430, 480] width 23 height 52
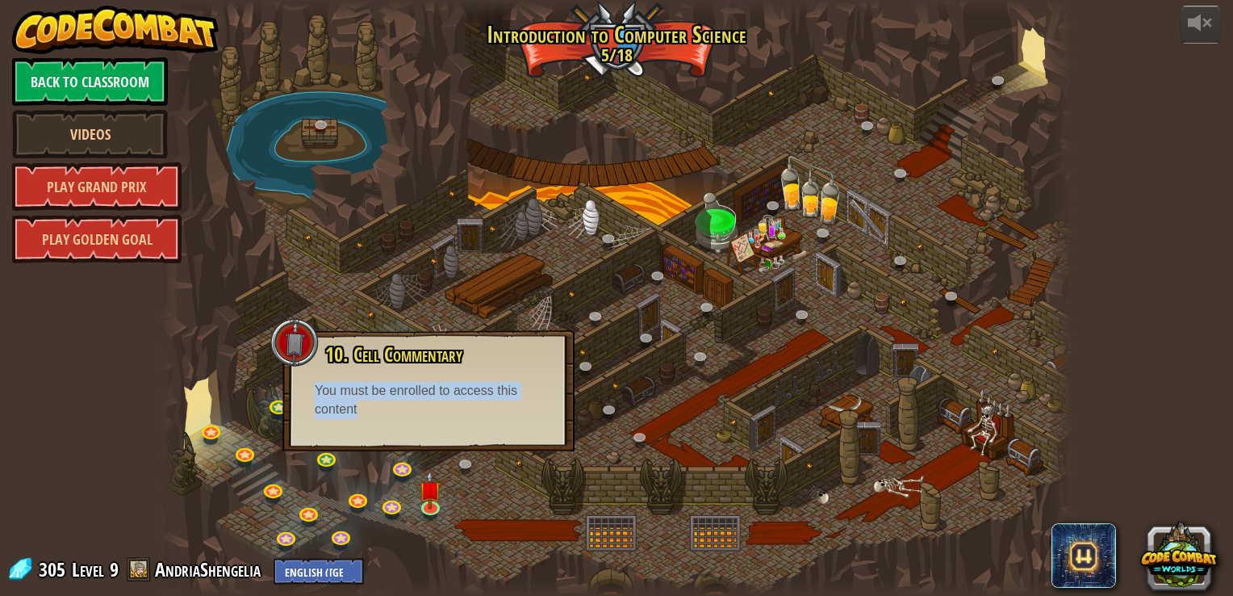
drag, startPoint x: 312, startPoint y: 384, endPoint x: 455, endPoint y: 416, distance: 147.1
click at [455, 416] on div "10. Cell Commentary Trapped in a prison cell with the famous wizard! Say the pa…" at bounding box center [429, 381] width 260 height 75
drag, startPoint x: 455, startPoint y: 416, endPoint x: 455, endPoint y: 505, distance: 88.8
click at [455, 505] on div at bounding box center [616, 298] width 911 height 596
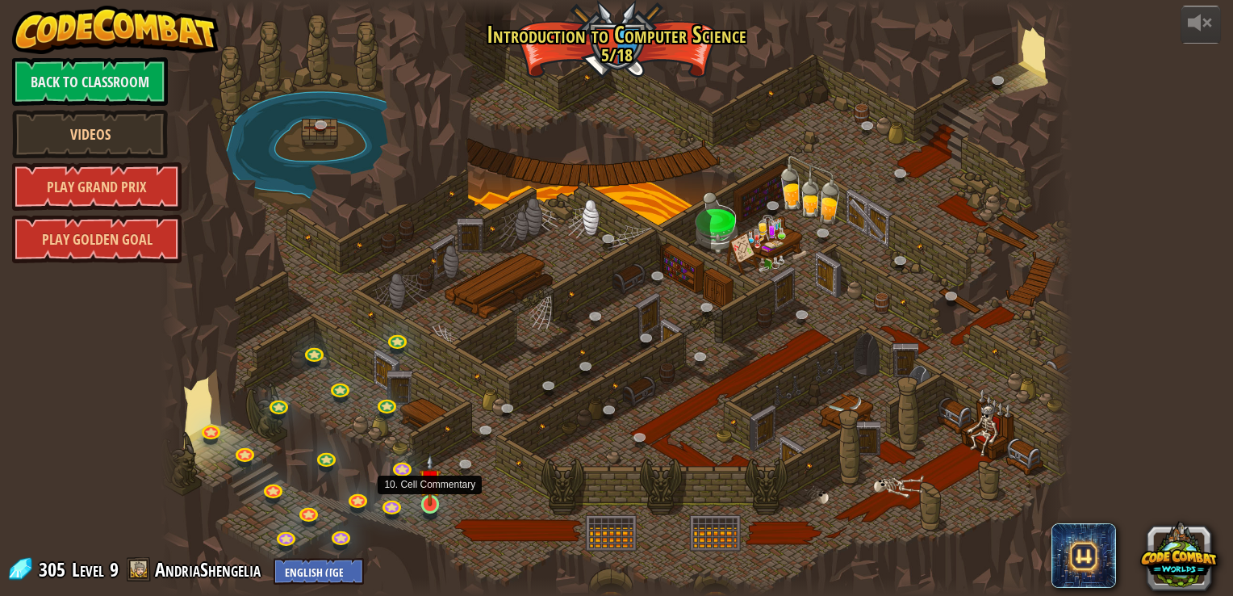
click at [428, 498] on img at bounding box center [430, 480] width 23 height 52
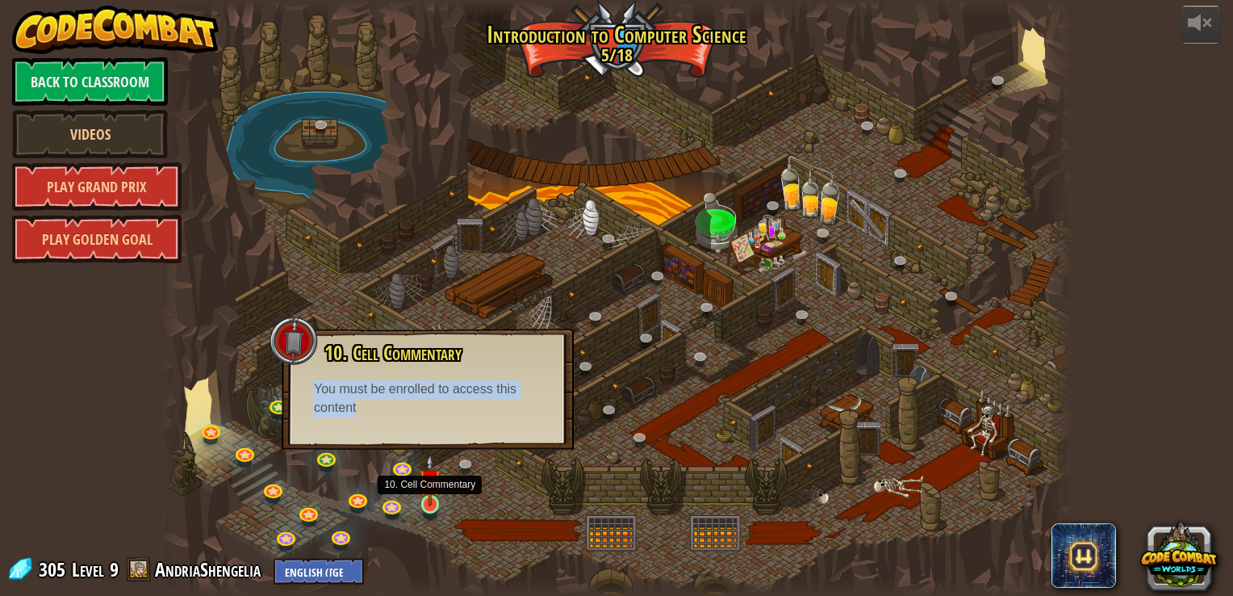
click at [429, 496] on img at bounding box center [430, 480] width 23 height 52
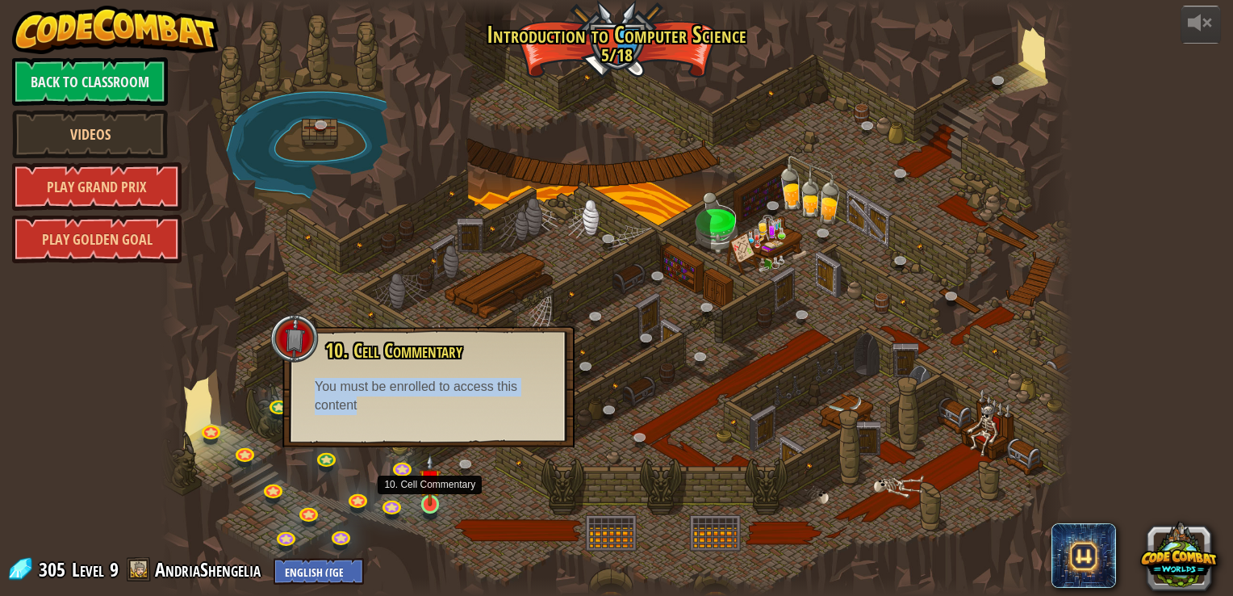
click at [429, 496] on img at bounding box center [430, 480] width 23 height 52
click at [478, 460] on link at bounding box center [469, 466] width 32 height 32
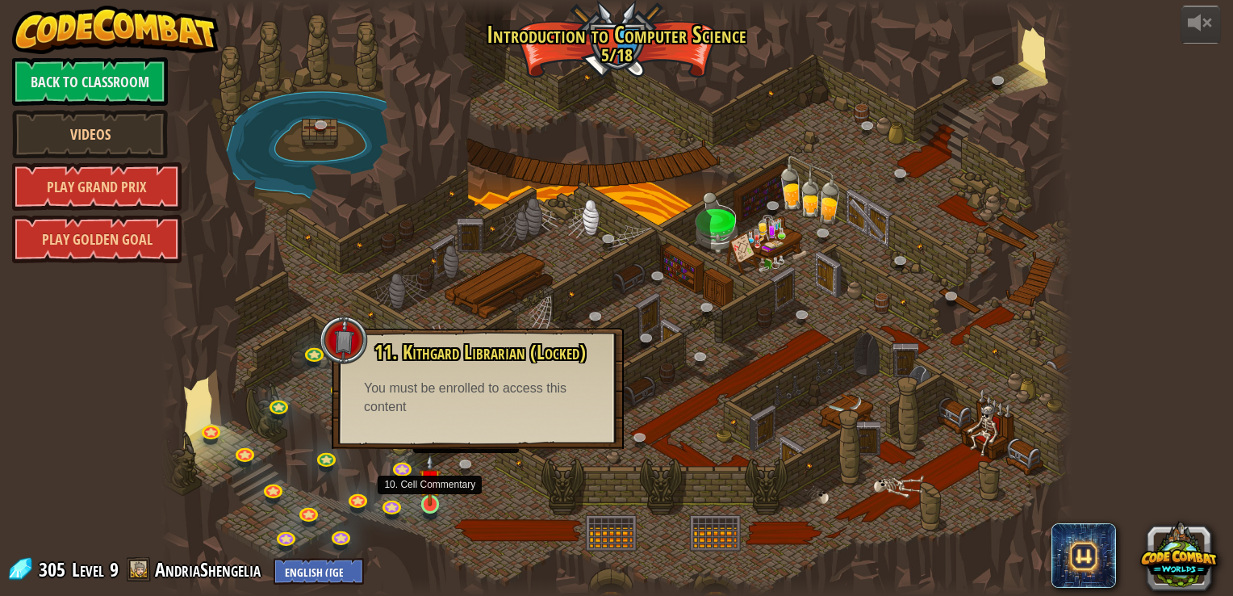
click at [433, 494] on img at bounding box center [430, 480] width 23 height 52
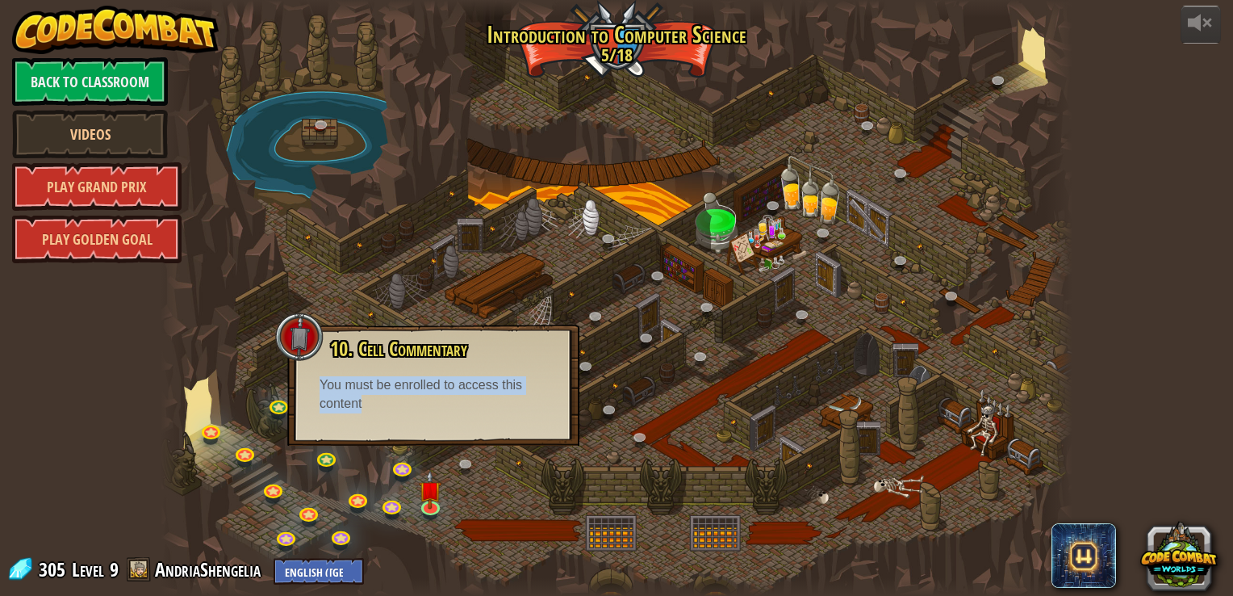
click at [407, 301] on div at bounding box center [616, 298] width 911 height 596
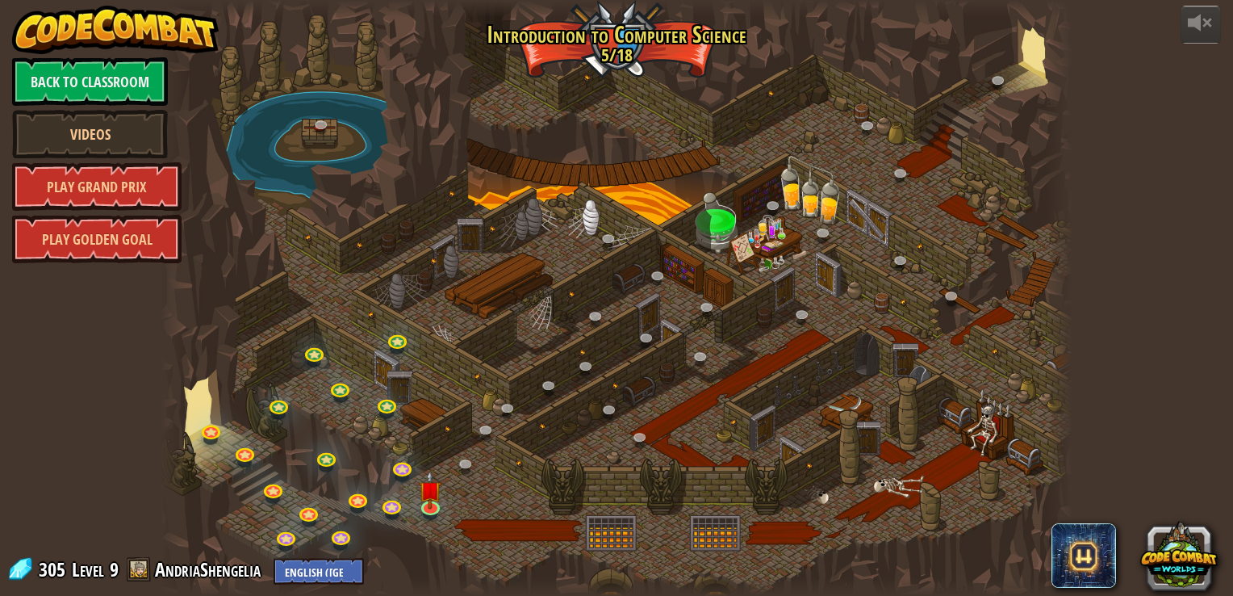
click at [334, 279] on div at bounding box center [616, 298] width 911 height 596
click at [426, 499] on img at bounding box center [430, 480] width 23 height 52
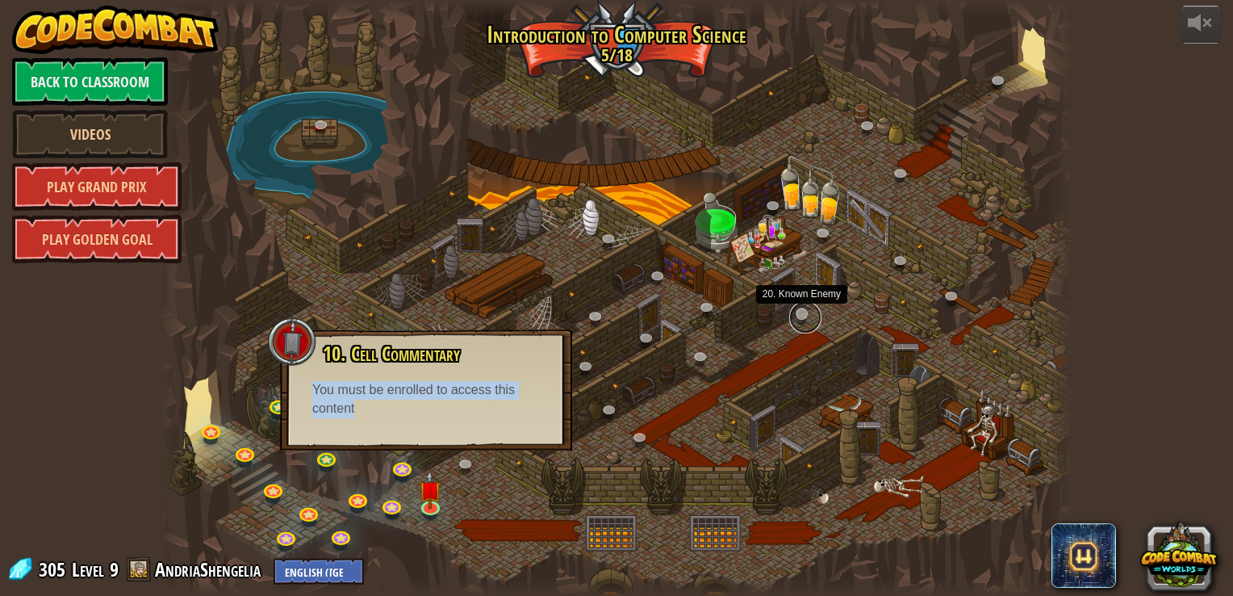
click at [797, 317] on link at bounding box center [805, 317] width 32 height 32
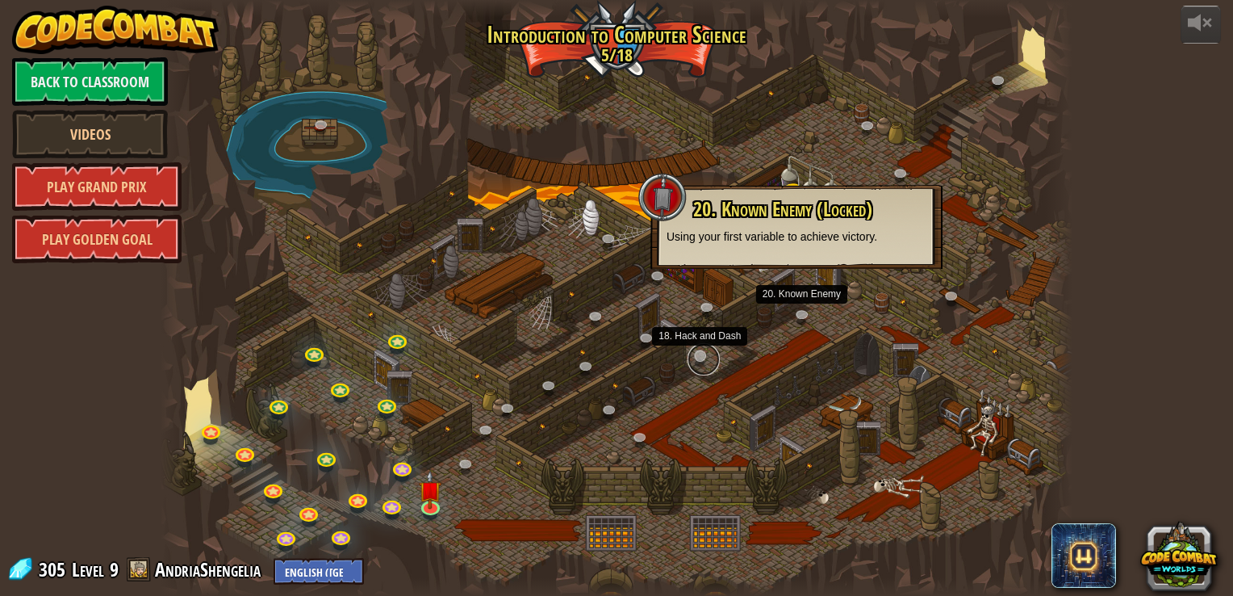
click at [706, 350] on link at bounding box center [704, 359] width 32 height 32
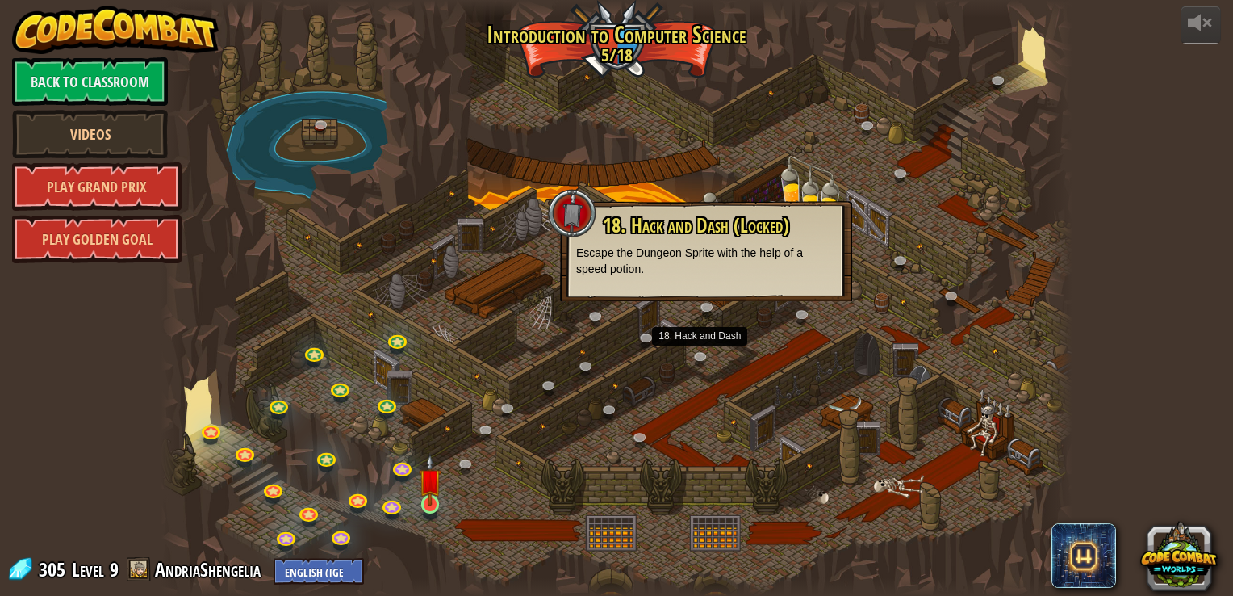
click at [419, 505] on img at bounding box center [430, 480] width 23 height 52
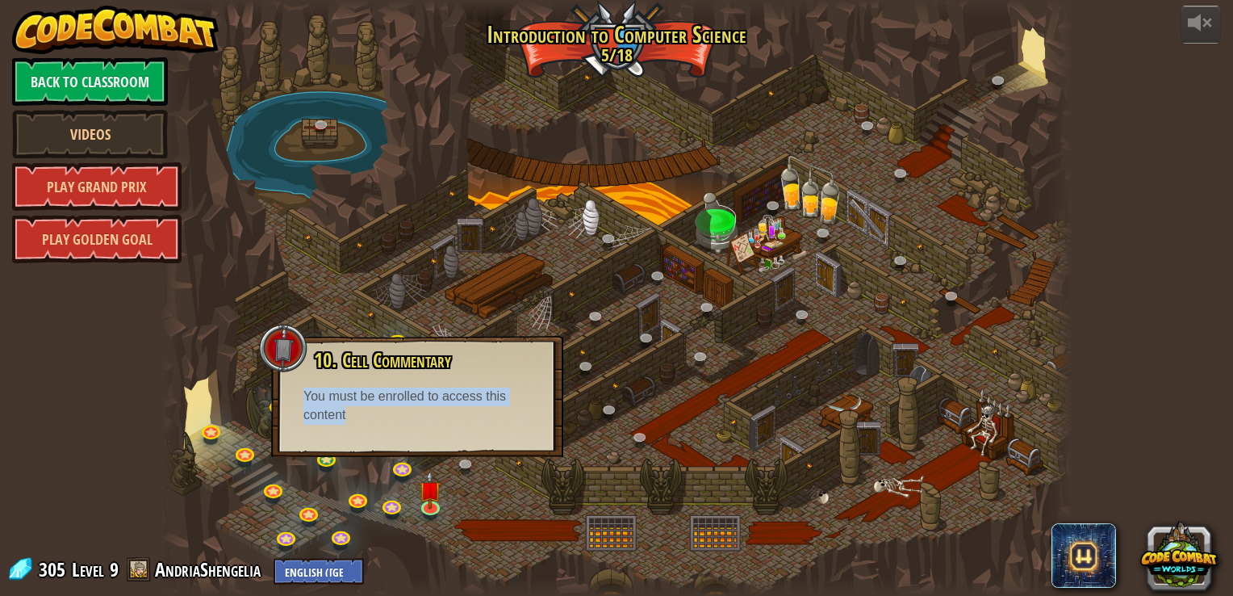
click at [484, 520] on div at bounding box center [616, 298] width 911 height 596
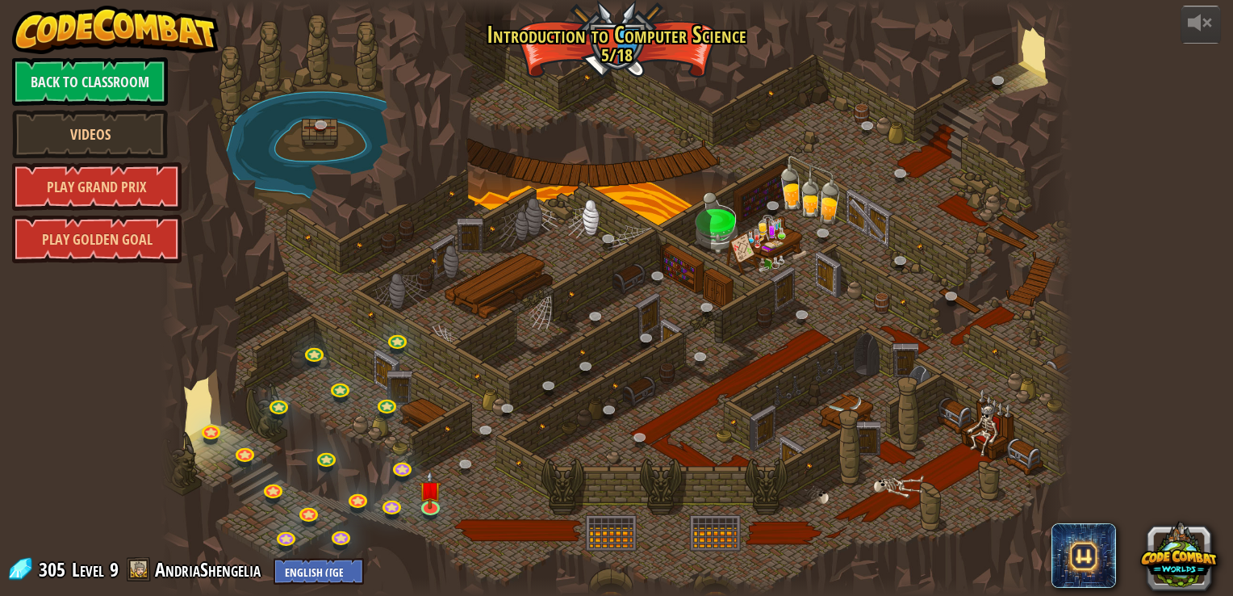
click at [484, 520] on div at bounding box center [616, 298] width 911 height 596
click at [429, 507] on link at bounding box center [432, 505] width 32 height 32
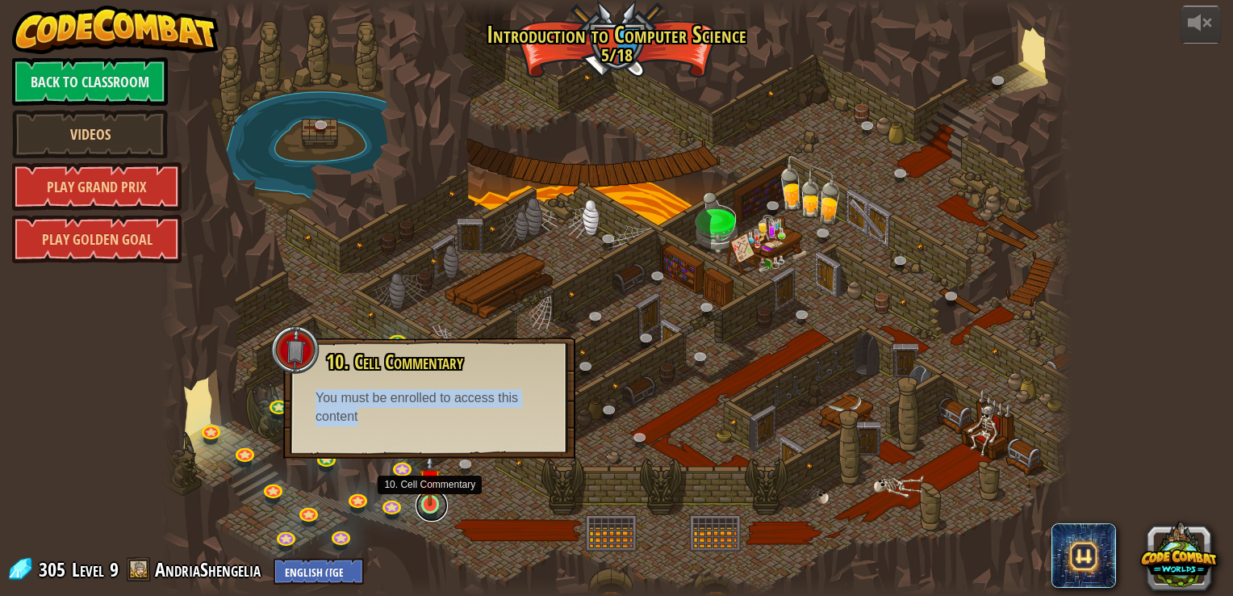
click at [433, 509] on link at bounding box center [432, 505] width 32 height 32
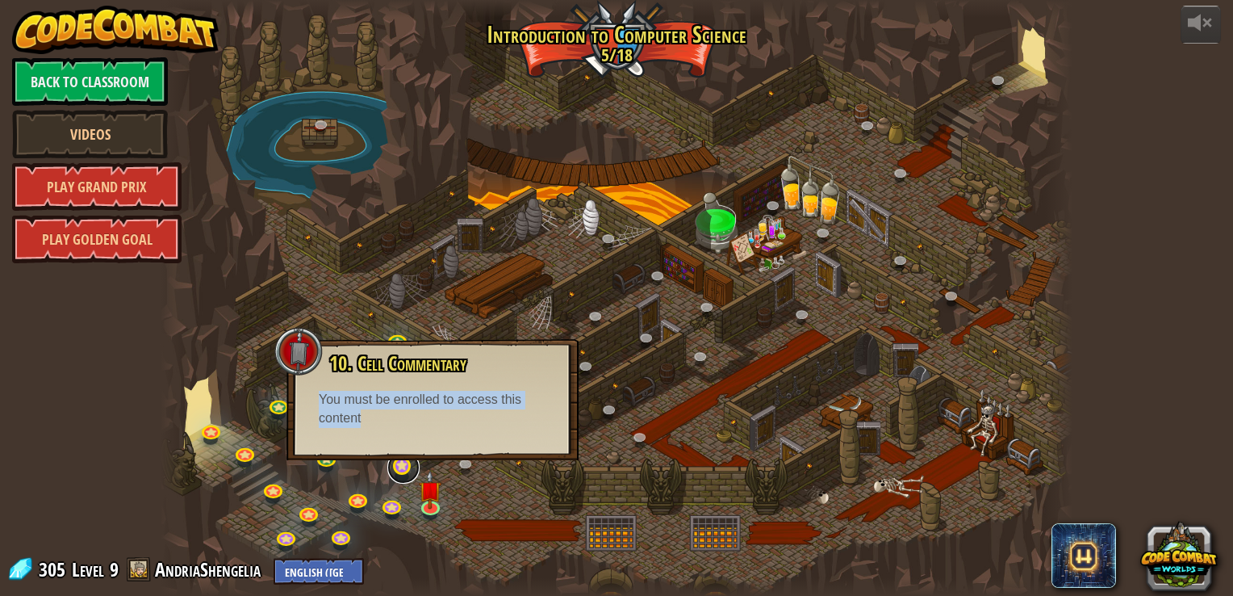
click at [400, 465] on link at bounding box center [403, 467] width 32 height 32
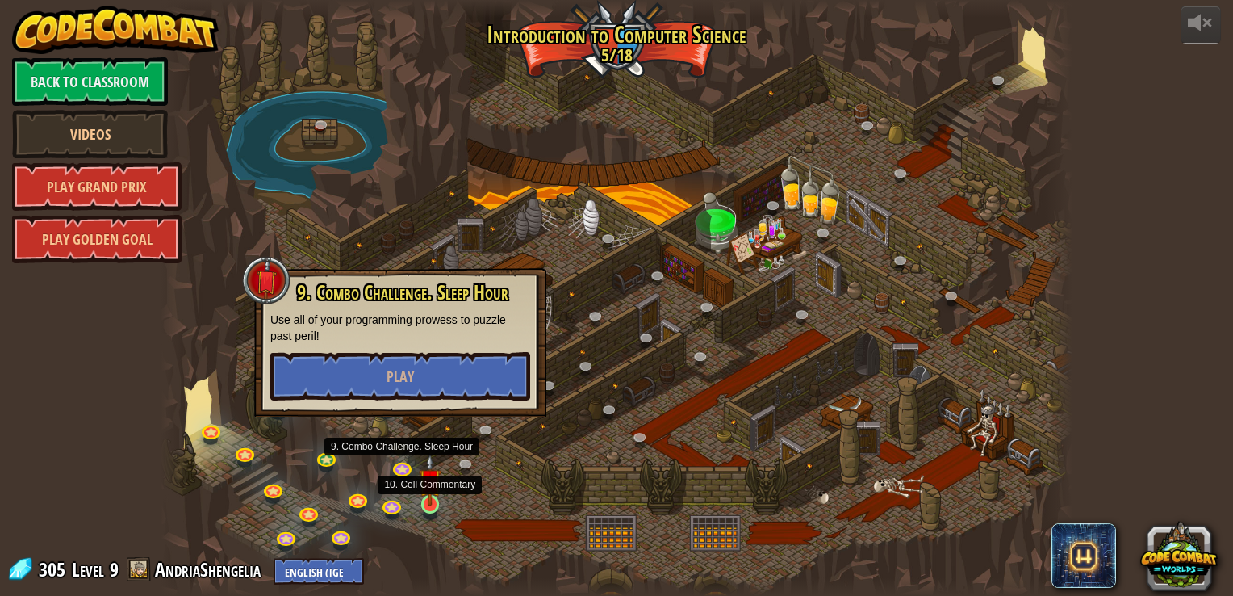
click at [429, 504] on img at bounding box center [430, 480] width 23 height 52
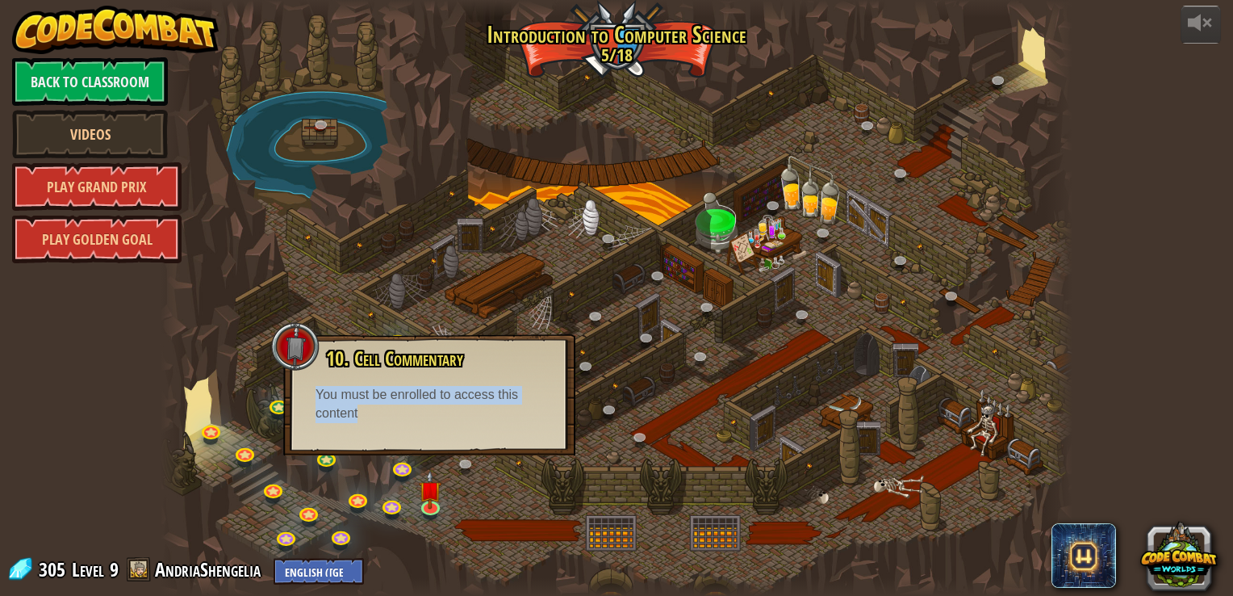
click at [481, 492] on div at bounding box center [616, 298] width 911 height 596
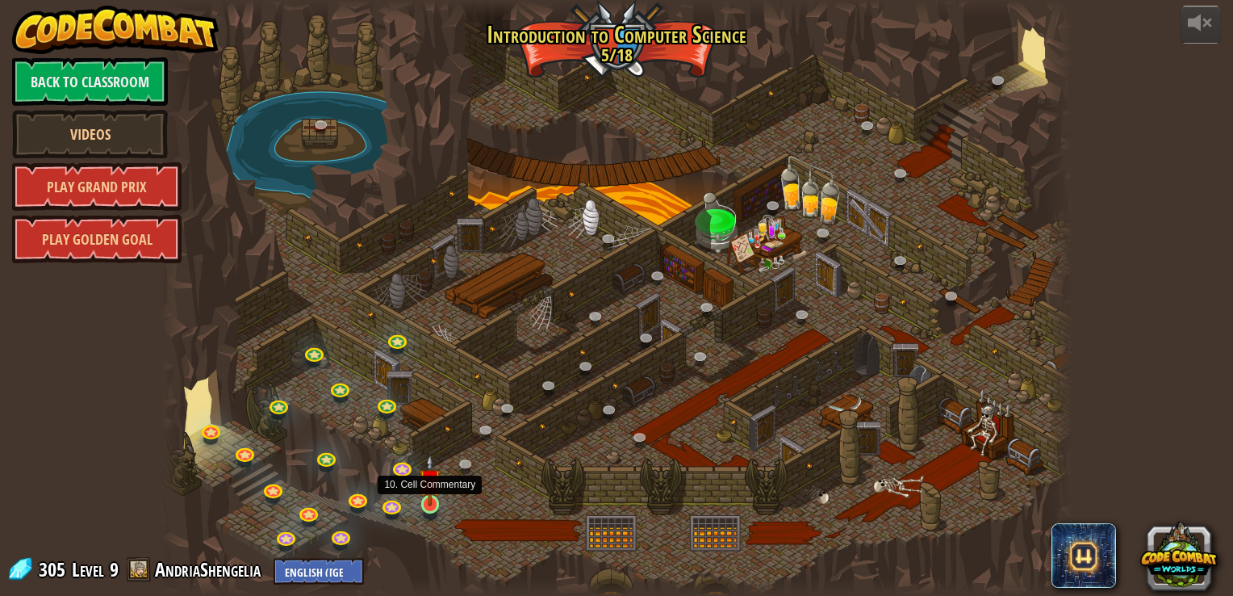
click at [420, 505] on img at bounding box center [430, 480] width 23 height 52
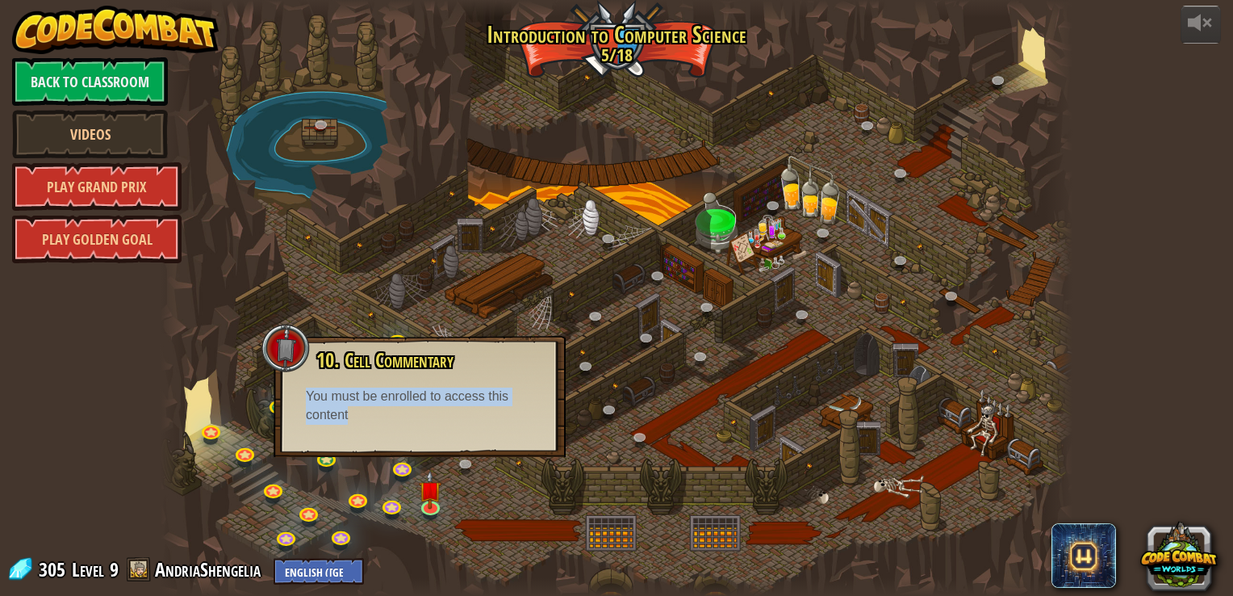
click at [374, 429] on div "10. Cell Commentary Trapped in a prison cell with the famous wizard! Say the pa…" at bounding box center [420, 396] width 292 height 121
click at [512, 497] on div at bounding box center [616, 298] width 911 height 596
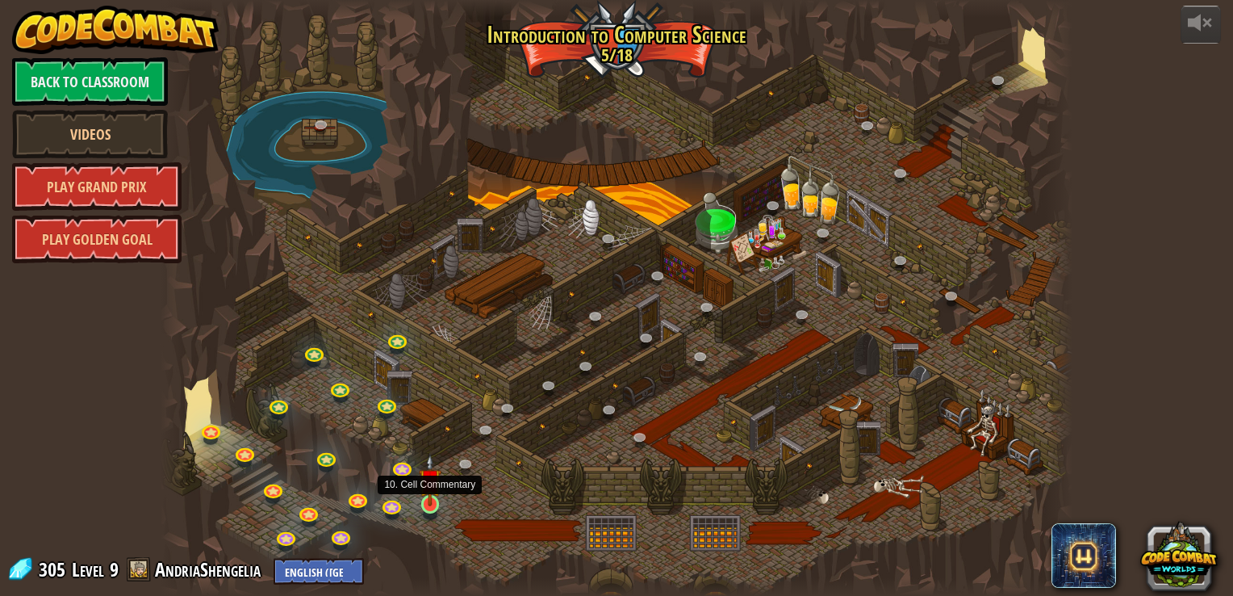
click at [433, 505] on img at bounding box center [430, 480] width 23 height 52
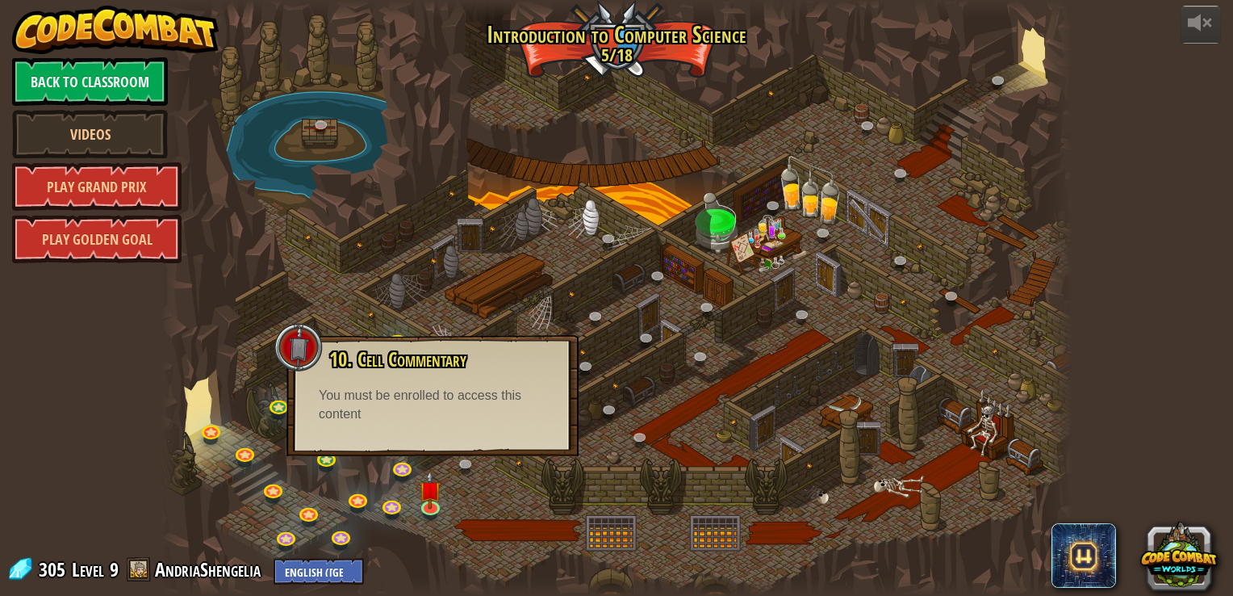
drag, startPoint x: 429, startPoint y: 502, endPoint x: 331, endPoint y: 386, distance: 152.4
click at [331, 386] on div "10. Cell Commentary Trapped in a prison cell with the famous wizard! Say the pa…" at bounding box center [433, 386] width 260 height 75
click at [496, 271] on div at bounding box center [616, 298] width 911 height 596
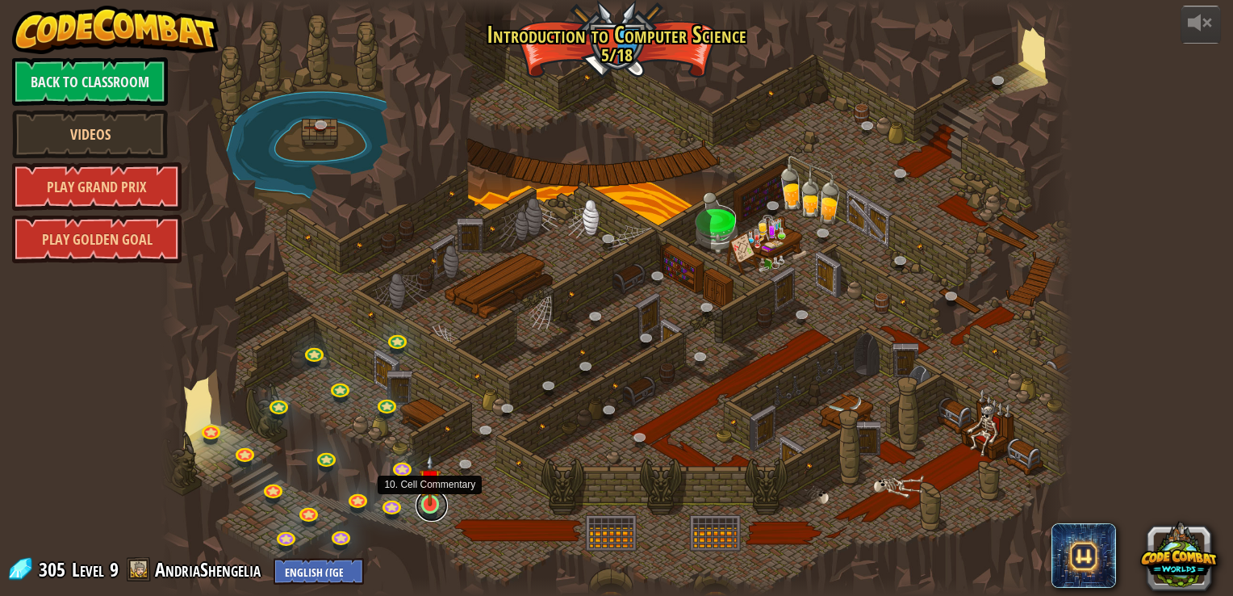
click at [440, 509] on link at bounding box center [432, 505] width 32 height 32
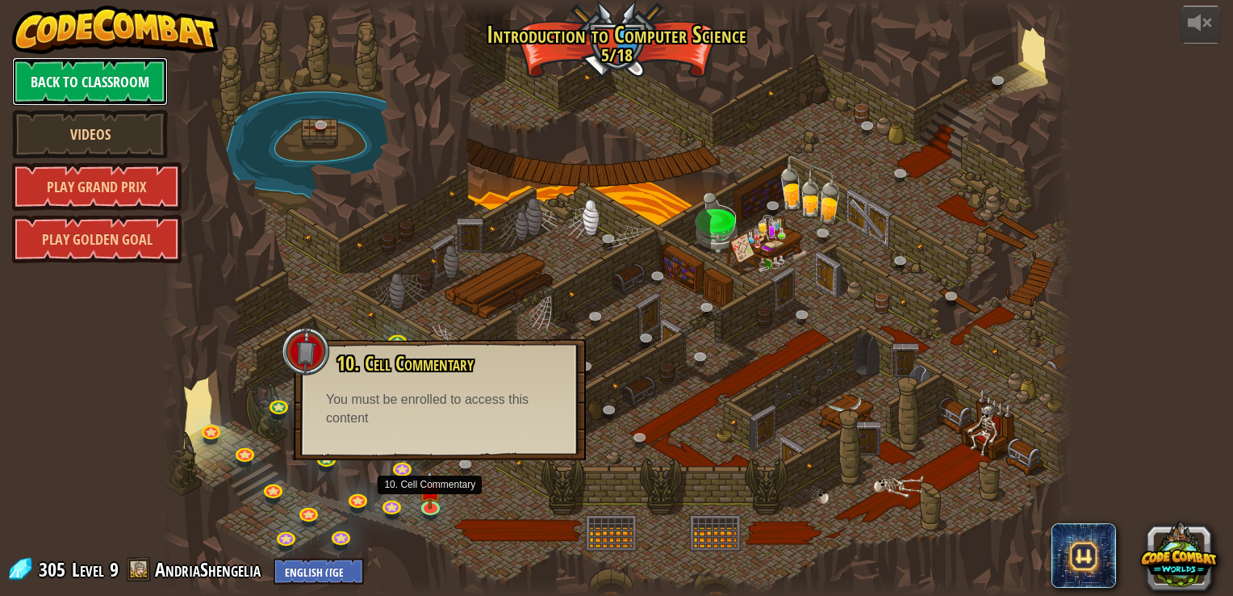
click at [74, 86] on link "Back to Classroom" at bounding box center [90, 81] width 156 height 48
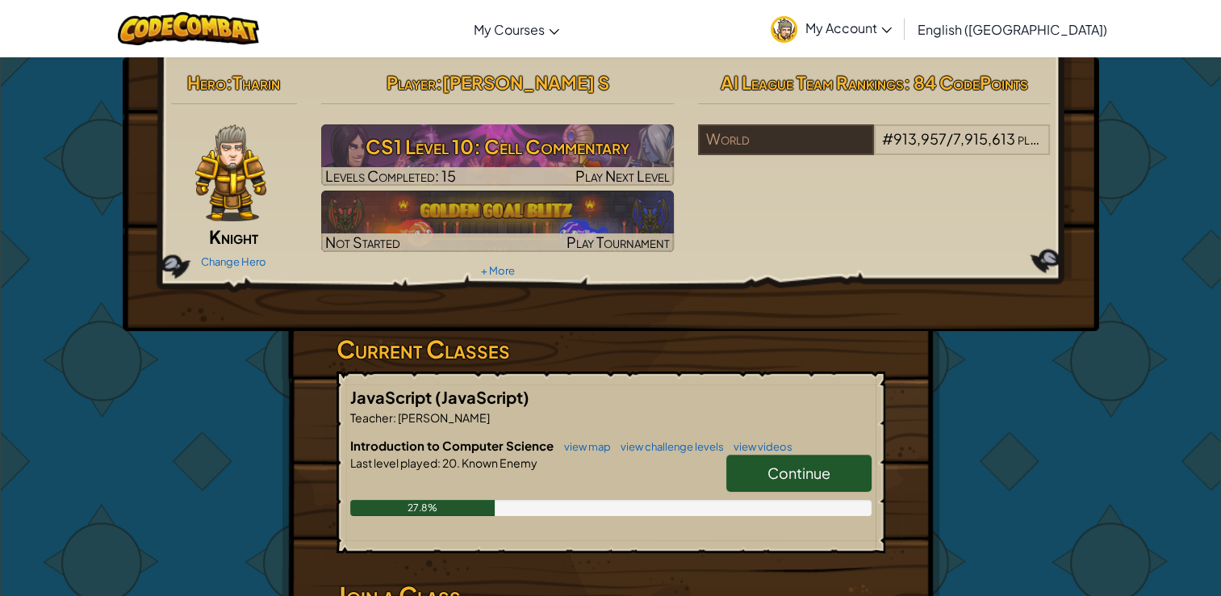
click at [807, 473] on span "Continue" at bounding box center [799, 472] width 63 height 19
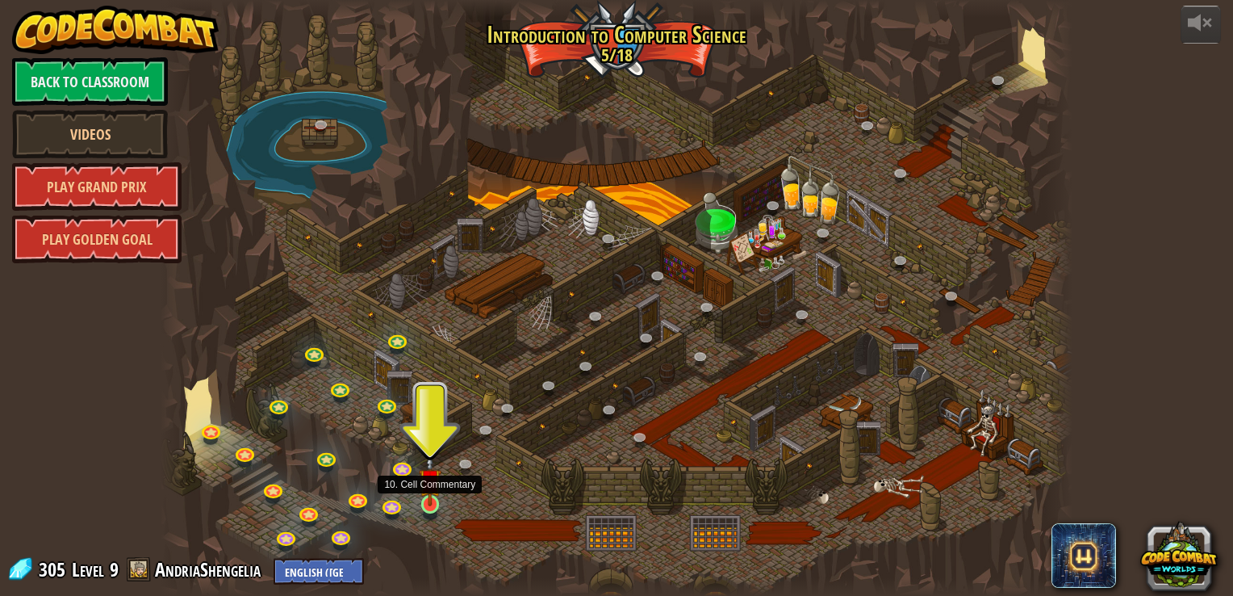
click at [431, 495] on img at bounding box center [430, 480] width 23 height 52
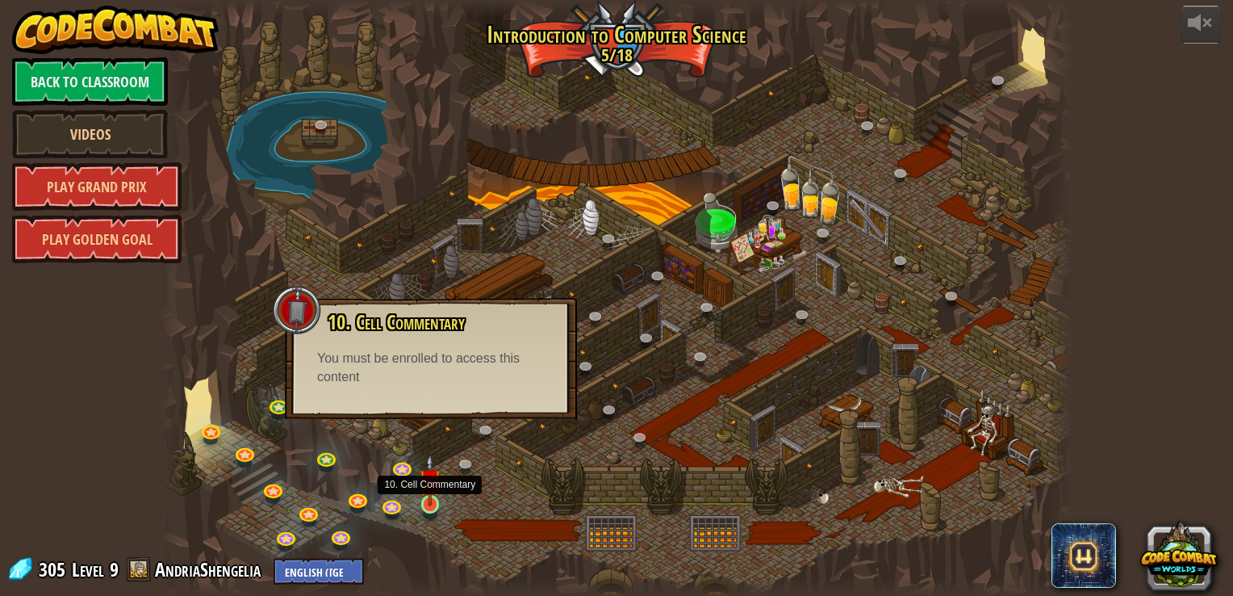
click at [419, 501] on img at bounding box center [430, 480] width 23 height 52
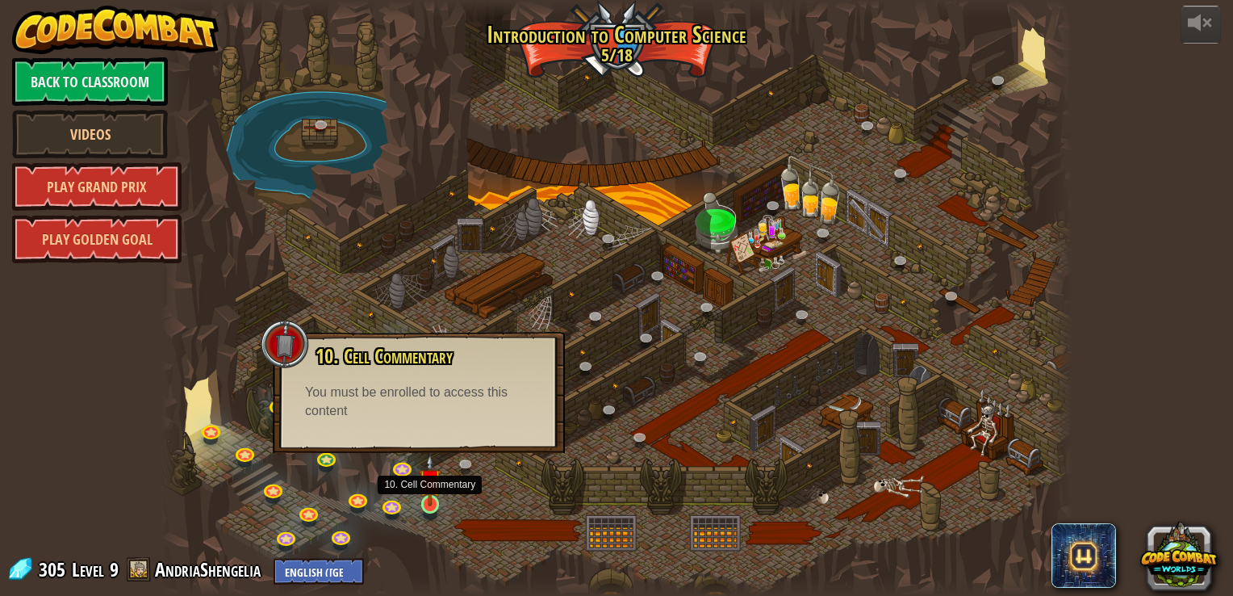
click at [419, 501] on img at bounding box center [430, 480] width 23 height 52
click at [455, 509] on div at bounding box center [616, 298] width 911 height 596
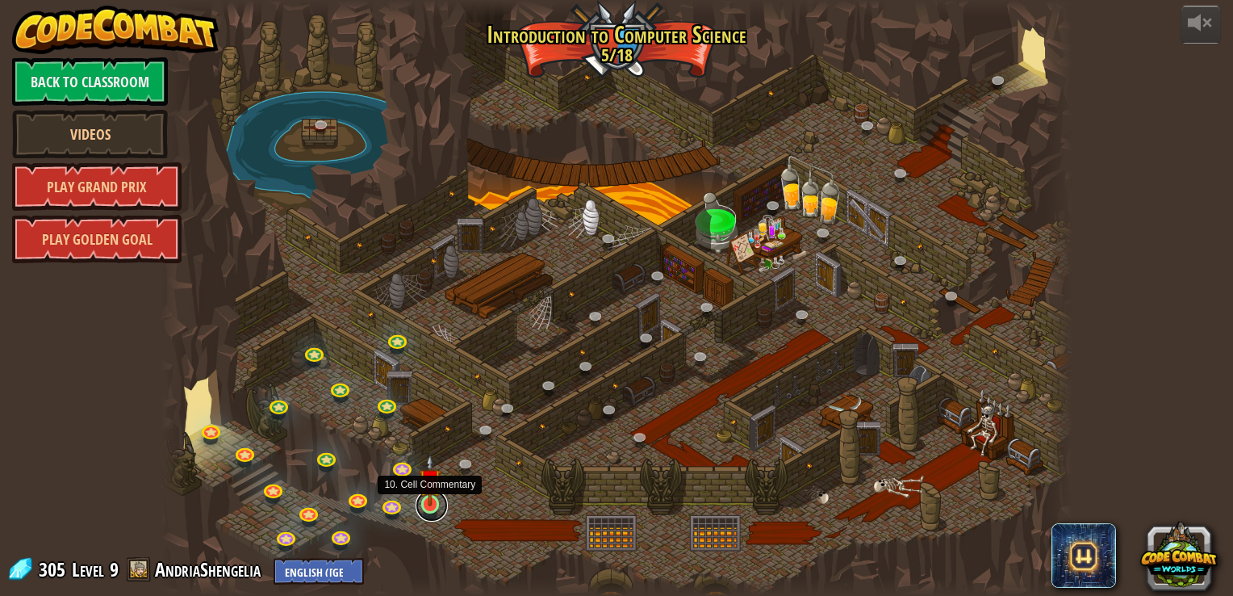
click at [431, 508] on link at bounding box center [432, 505] width 32 height 32
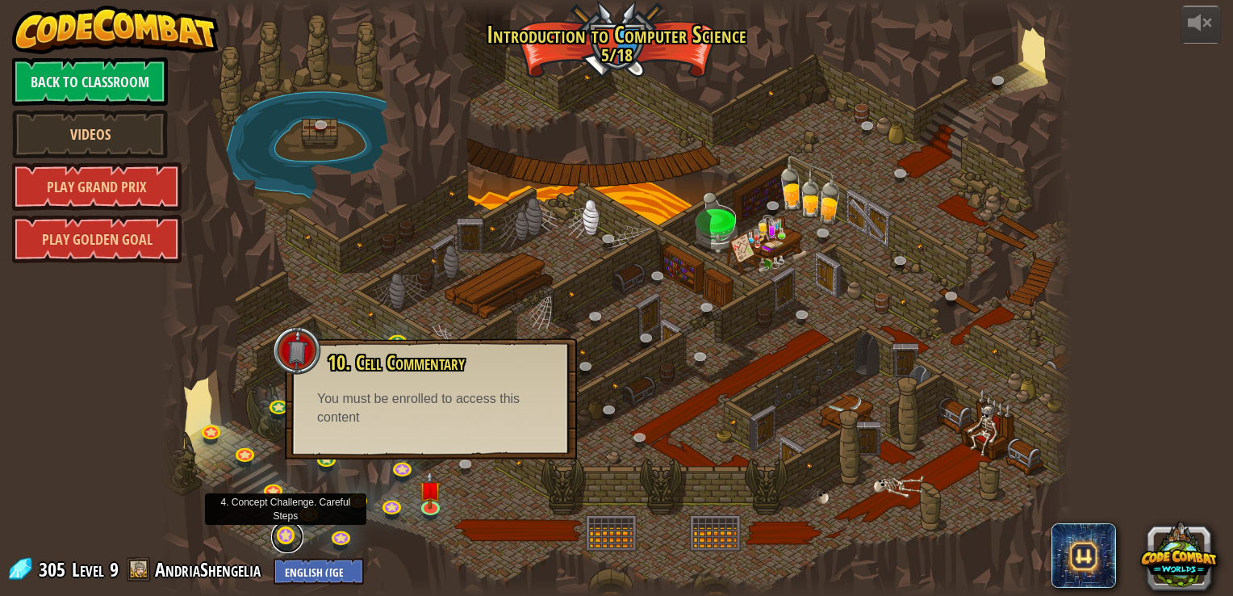
click at [285, 528] on link at bounding box center [287, 537] width 32 height 32
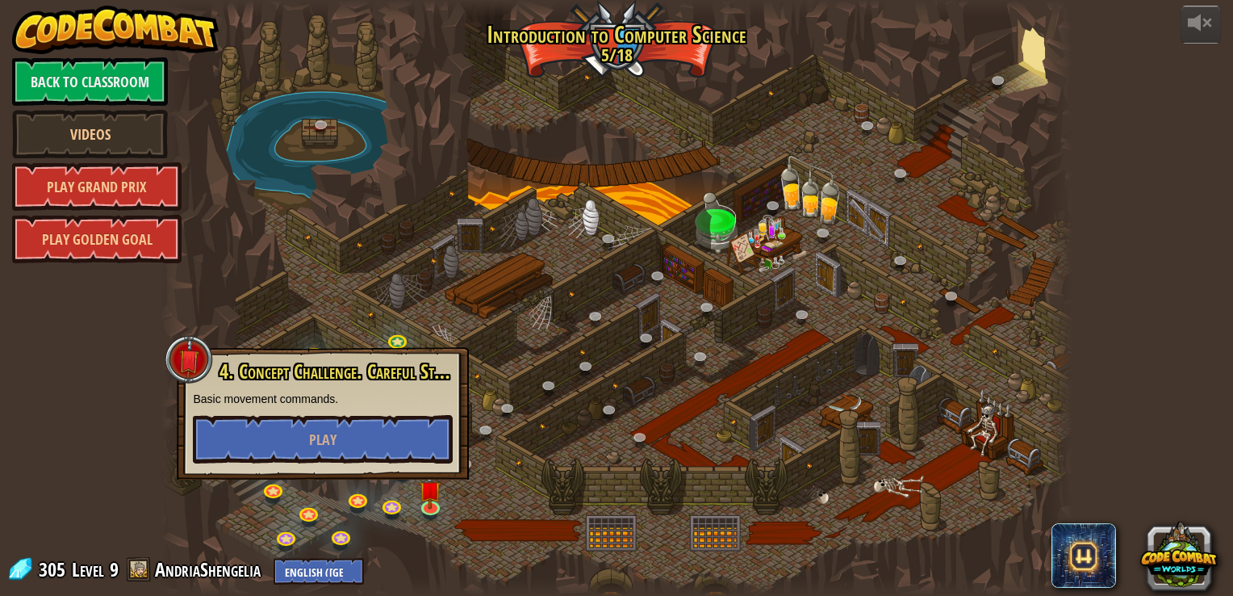
click at [403, 542] on div at bounding box center [616, 298] width 911 height 596
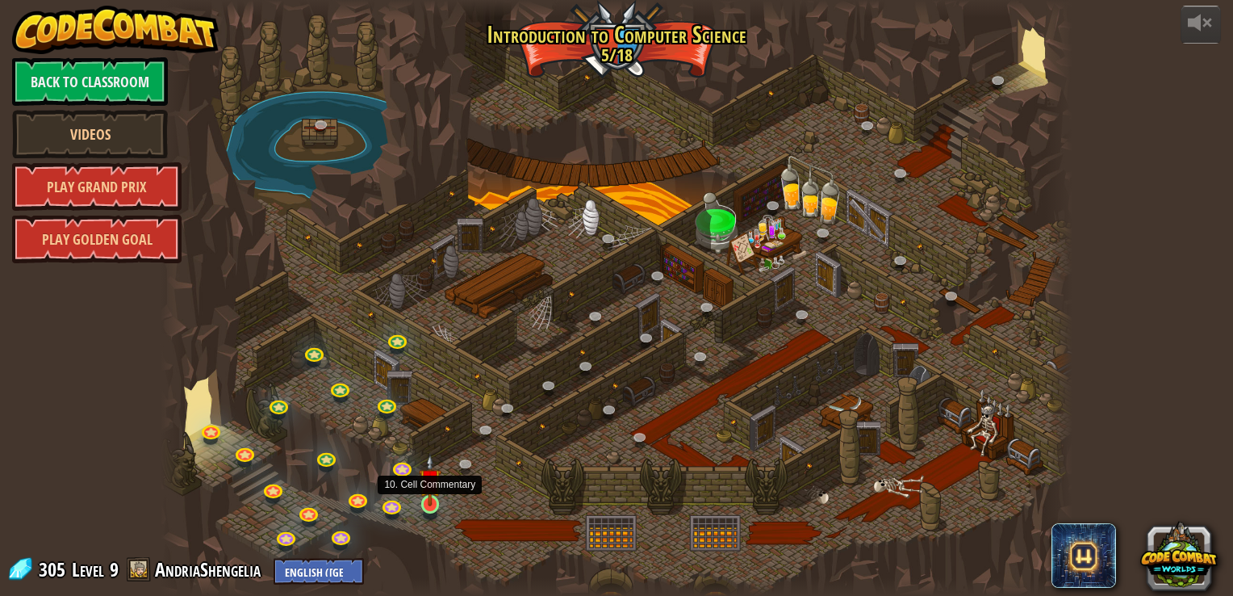
click at [431, 488] on img at bounding box center [430, 480] width 23 height 52
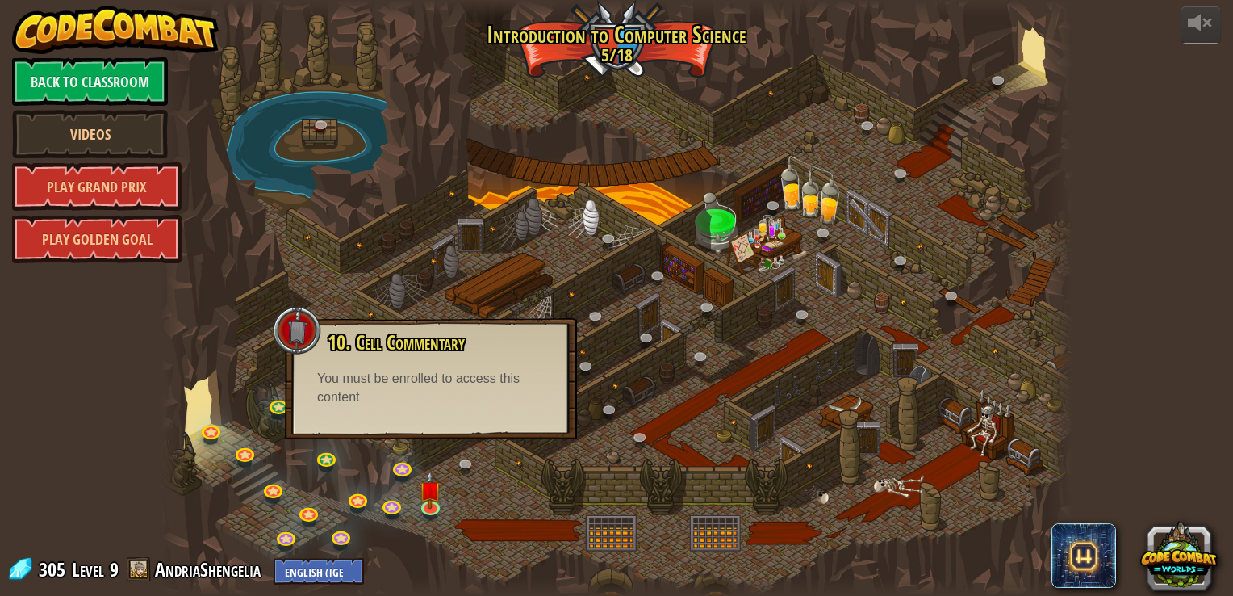
click at [510, 505] on div at bounding box center [616, 298] width 911 height 596
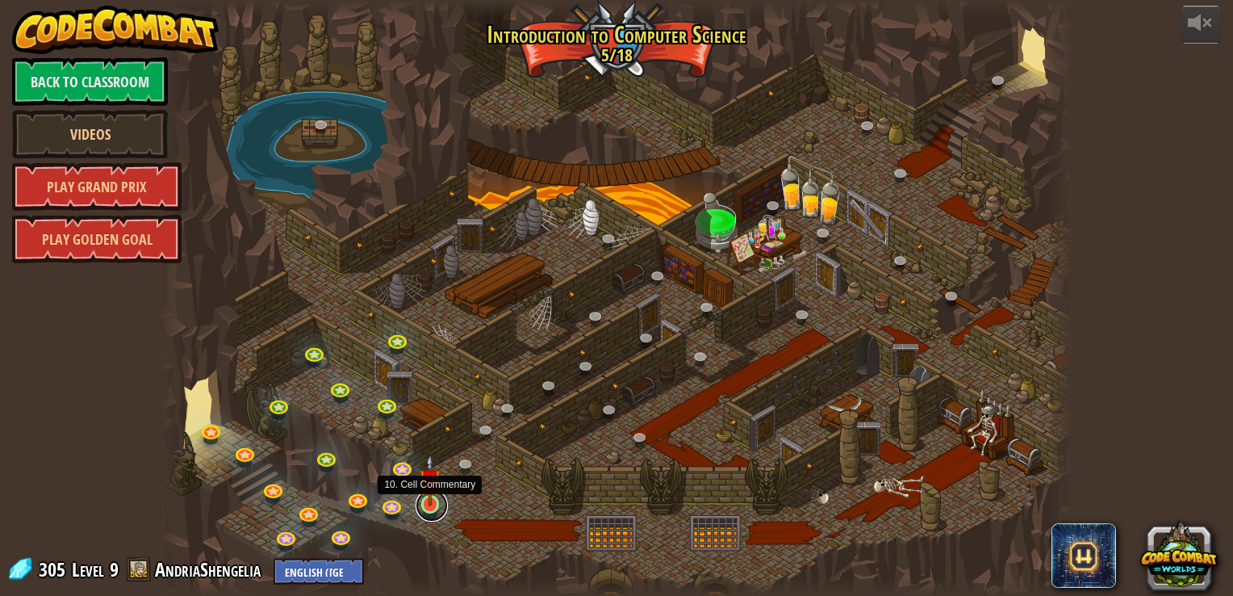
click at [432, 514] on link at bounding box center [432, 505] width 32 height 32
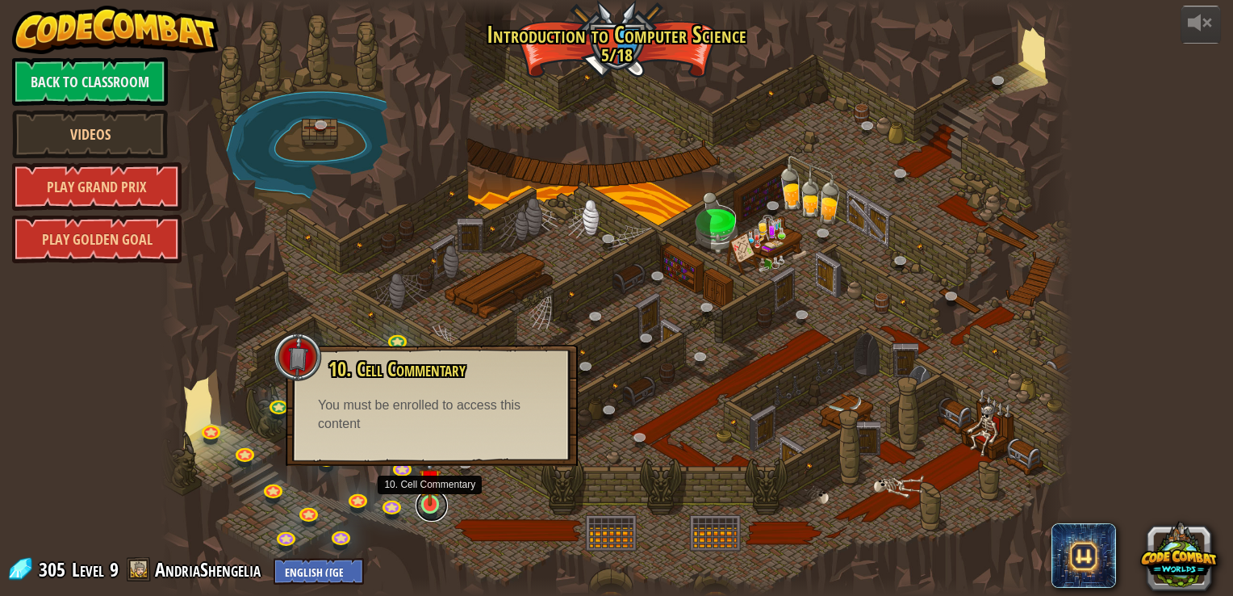
click at [433, 509] on link at bounding box center [432, 505] width 32 height 32
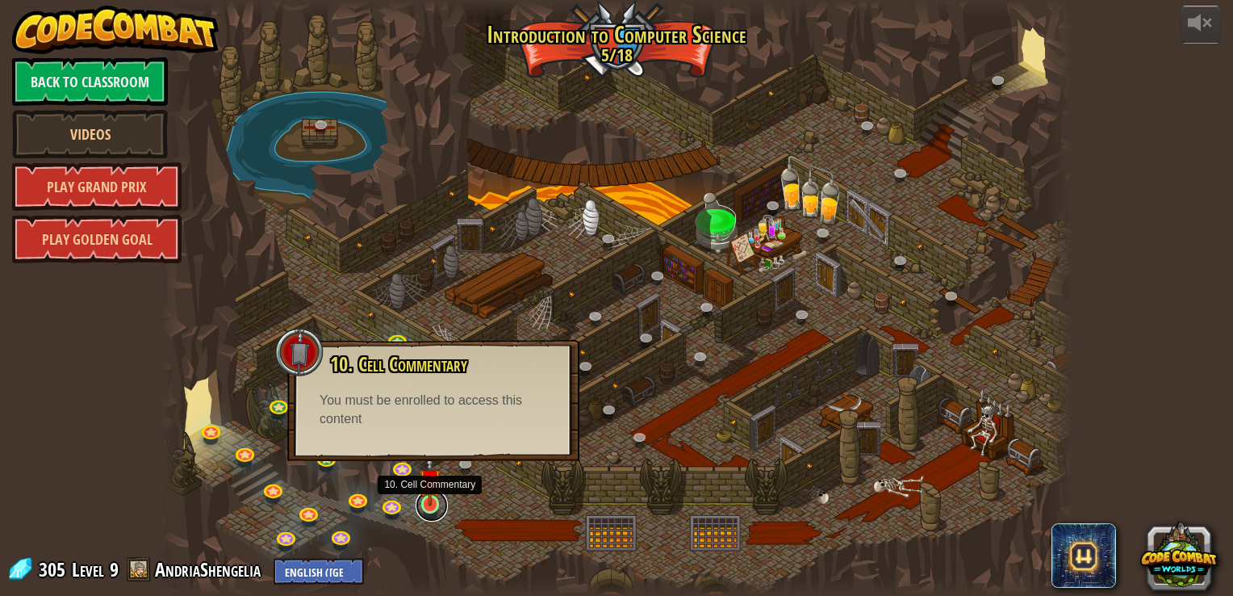
click at [433, 509] on link at bounding box center [432, 505] width 32 height 32
click at [430, 502] on img at bounding box center [430, 480] width 23 height 52
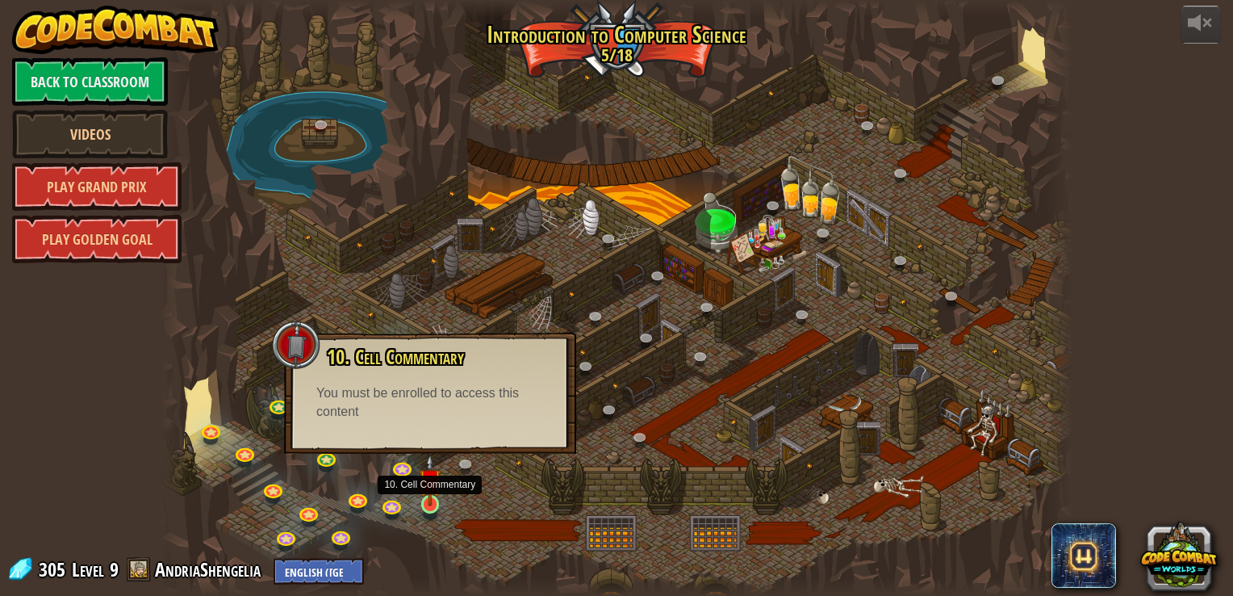
click at [430, 502] on img at bounding box center [430, 480] width 23 height 52
click at [406, 471] on link at bounding box center [403, 467] width 32 height 32
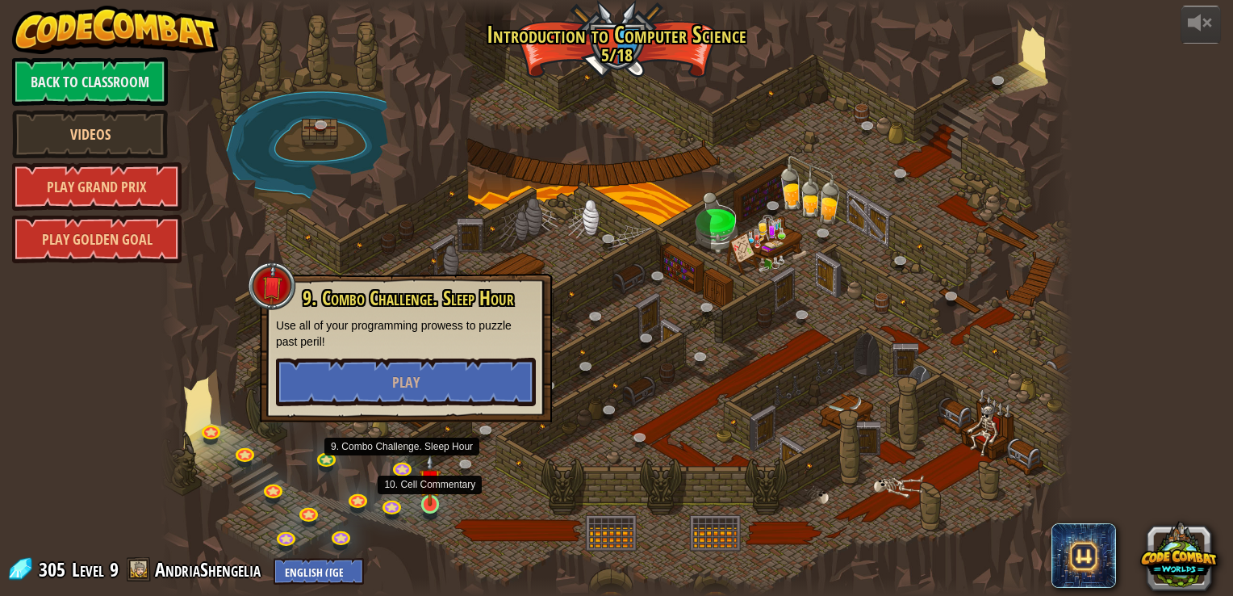
click at [439, 505] on img at bounding box center [430, 480] width 23 height 52
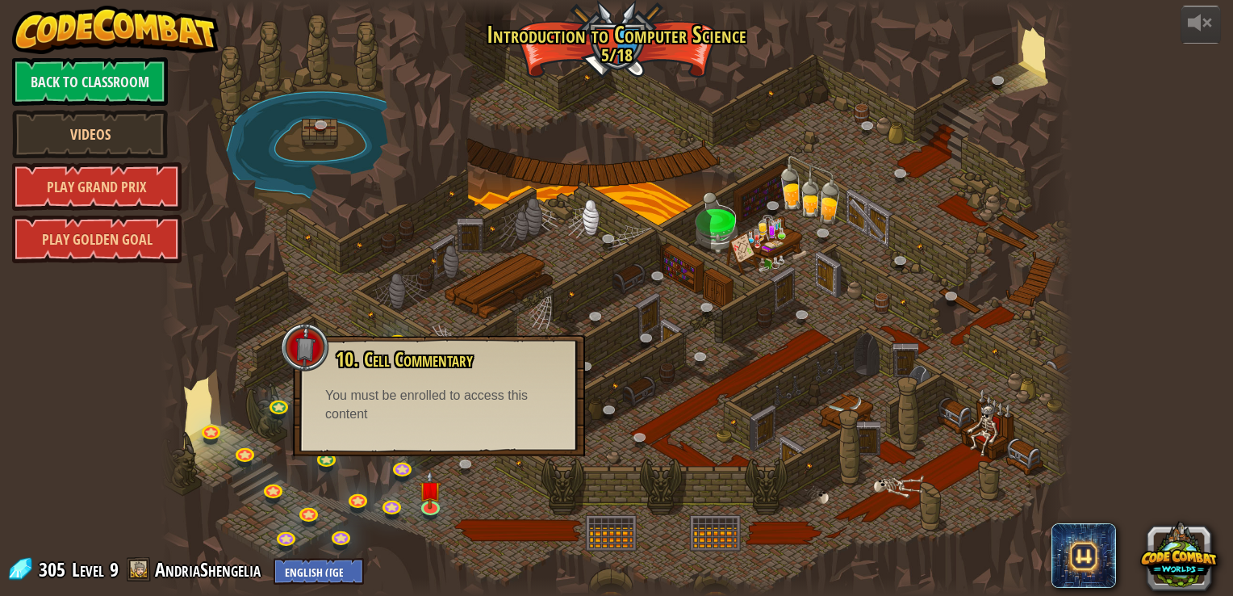
click at [387, 420] on div "You must be enrolled to access this content" at bounding box center [439, 405] width 228 height 37
click at [326, 302] on div at bounding box center [616, 298] width 911 height 596
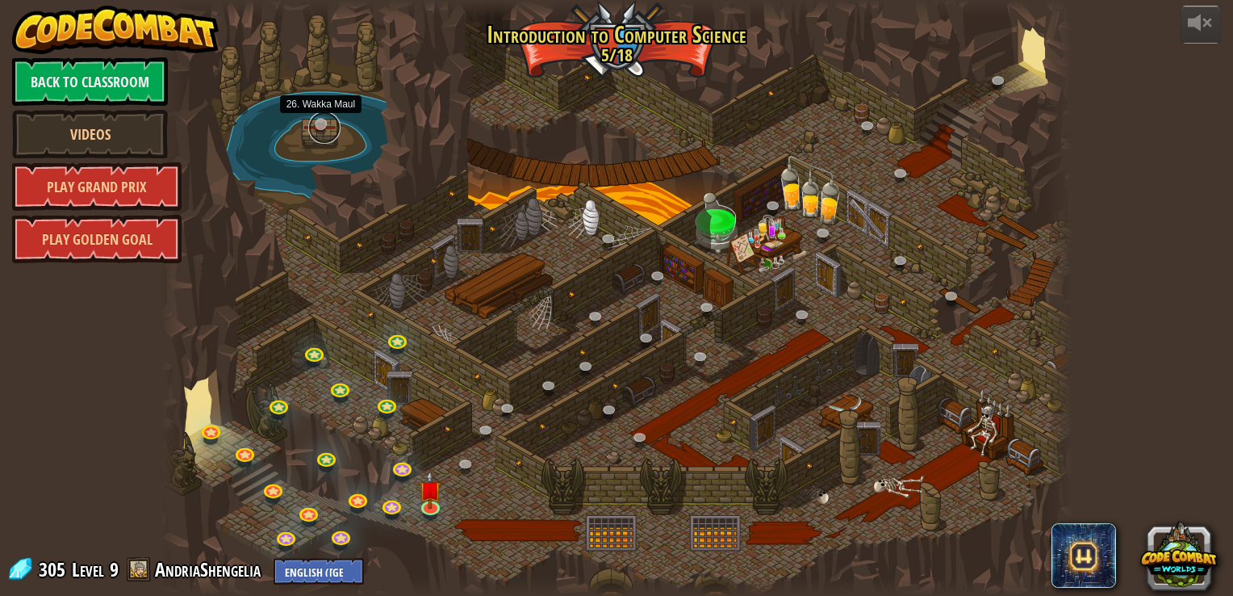
click at [318, 131] on link at bounding box center [324, 127] width 32 height 32
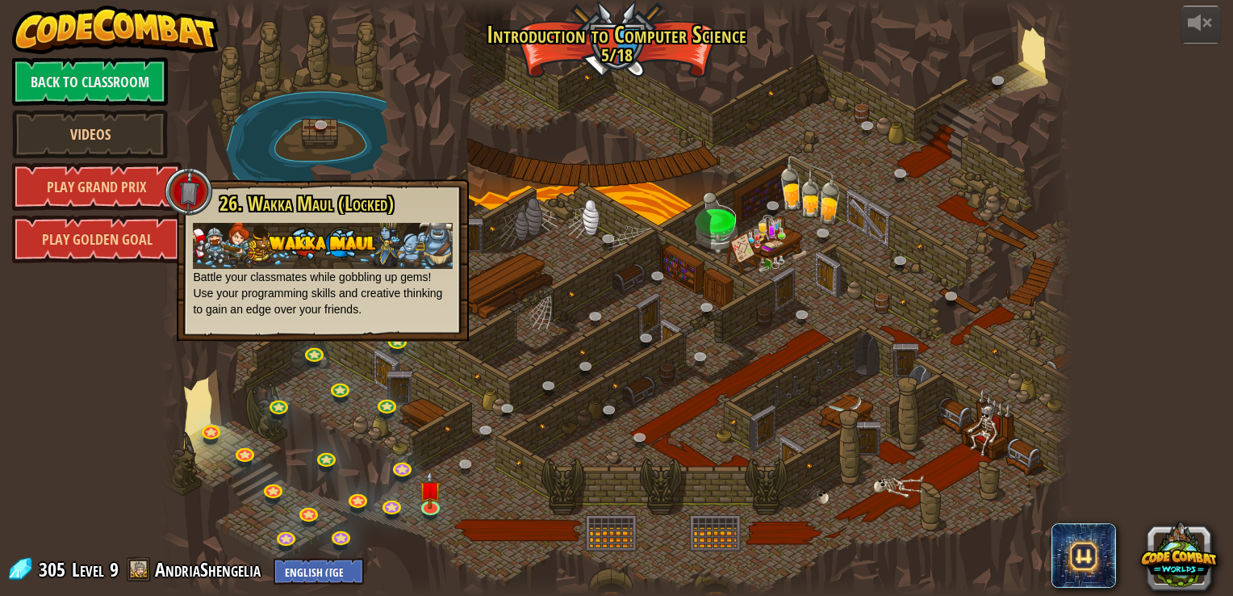
click at [496, 237] on div at bounding box center [616, 298] width 911 height 596
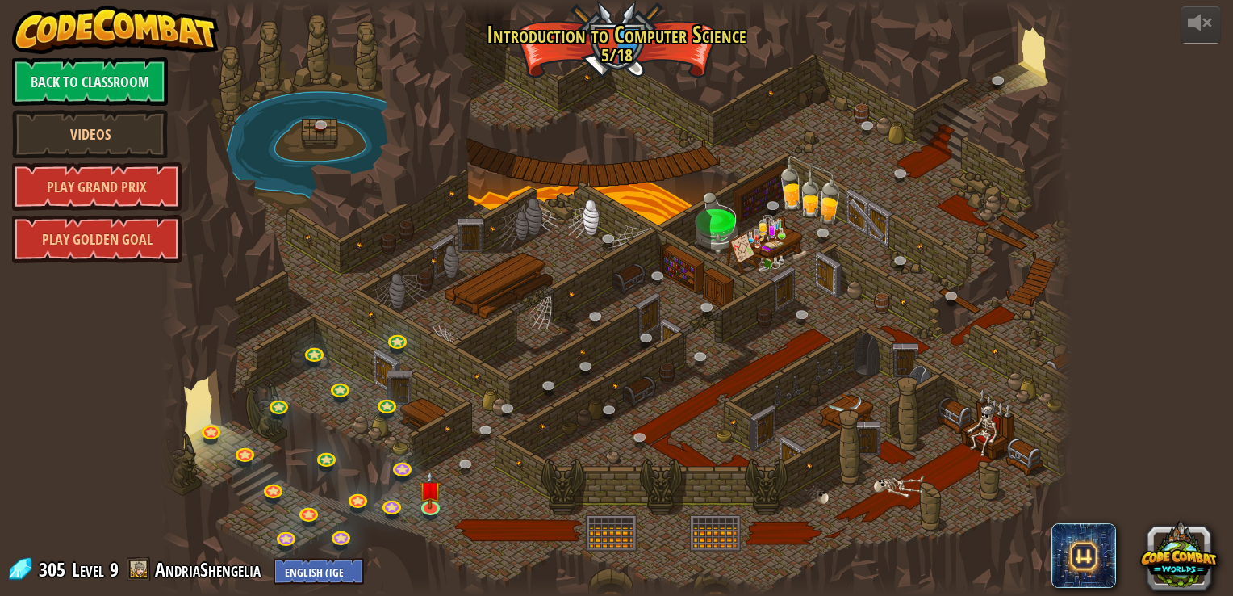
click at [524, 522] on div at bounding box center [616, 298] width 911 height 596
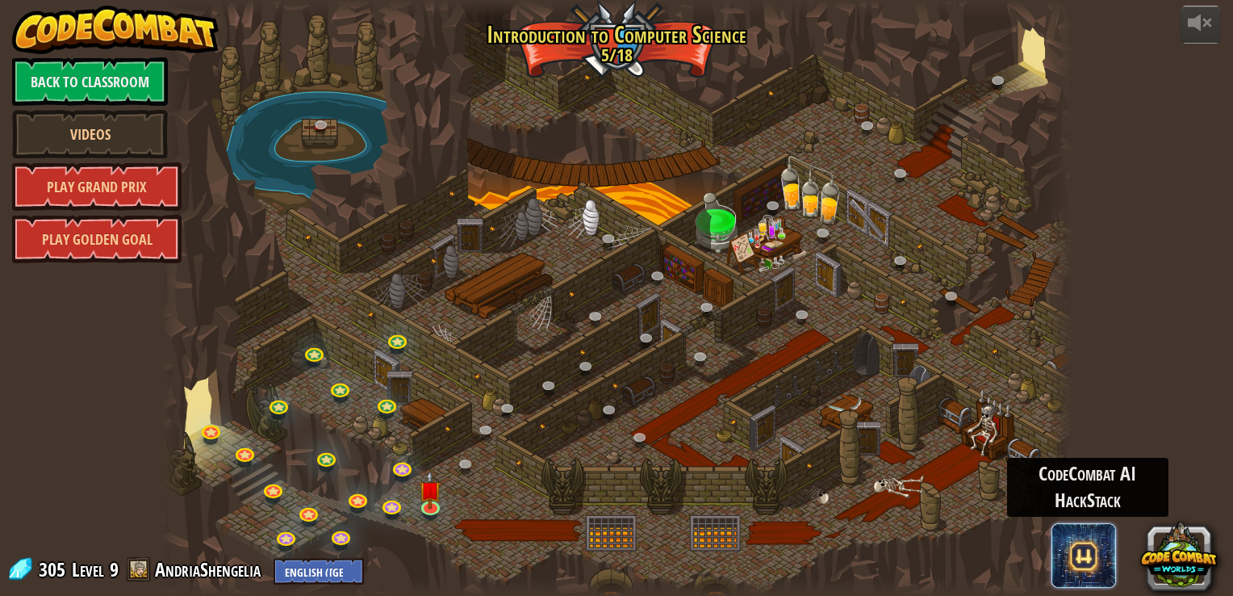
click at [1069, 563] on span at bounding box center [1084, 555] width 65 height 65
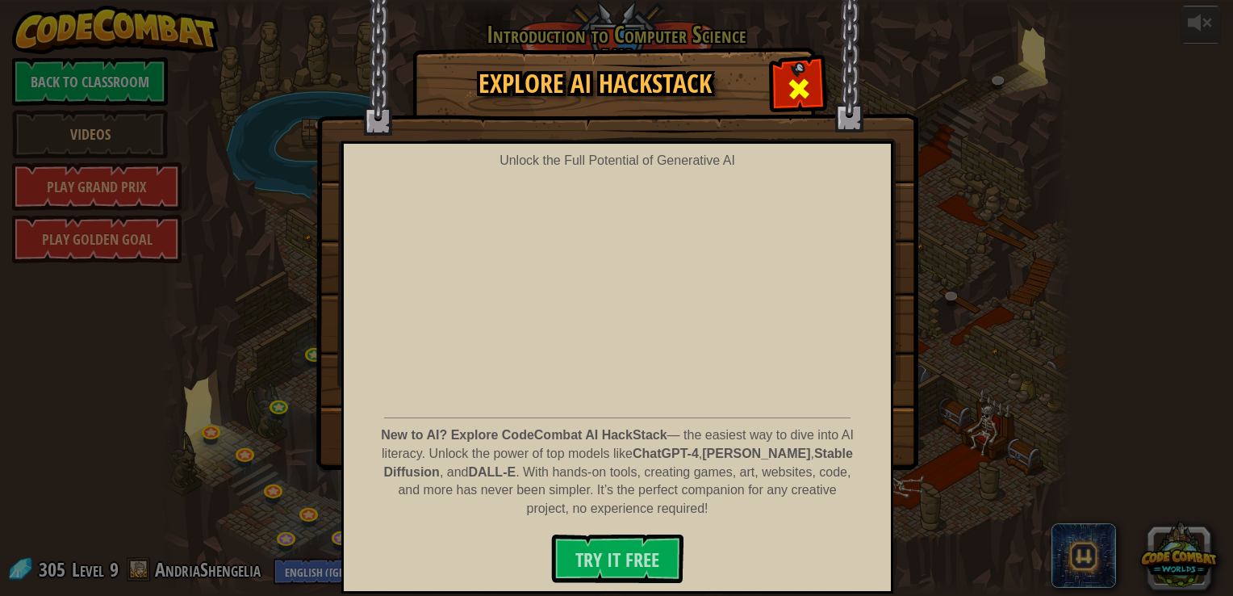
click at [798, 92] on span at bounding box center [799, 89] width 26 height 26
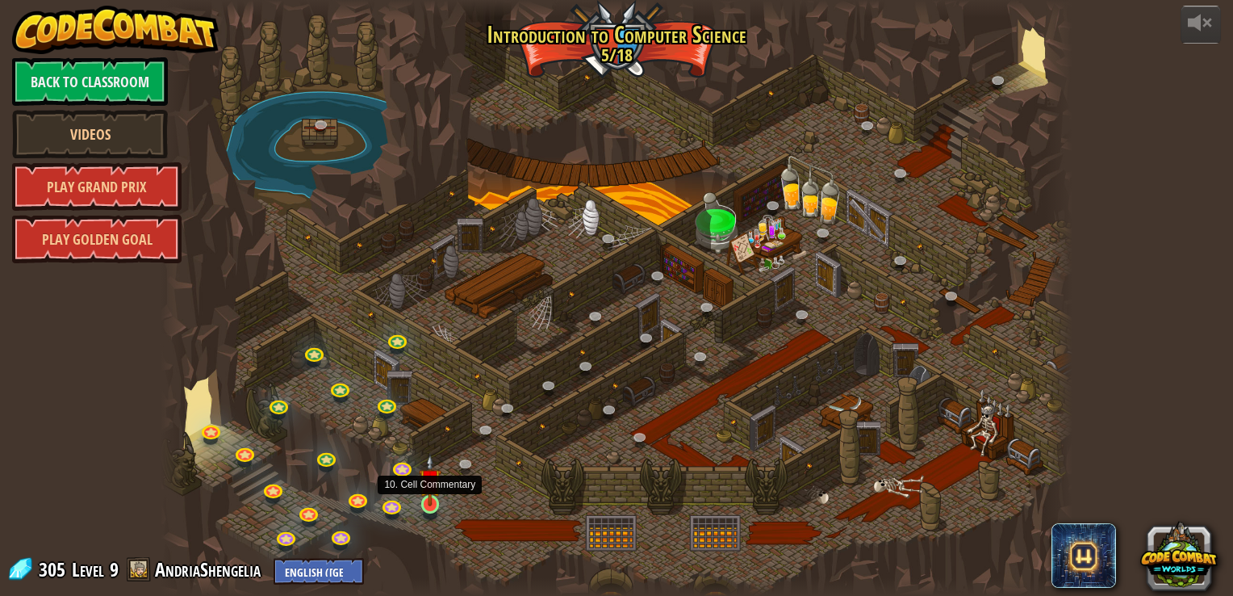
click at [432, 502] on img at bounding box center [430, 480] width 23 height 52
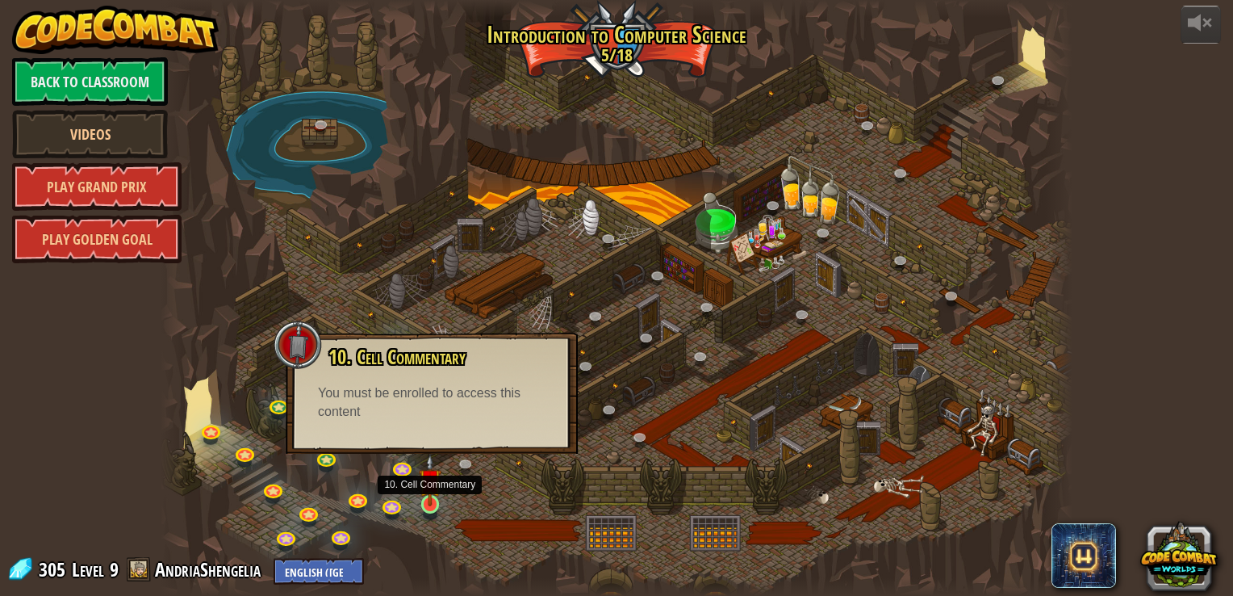
click at [432, 502] on img at bounding box center [430, 480] width 23 height 52
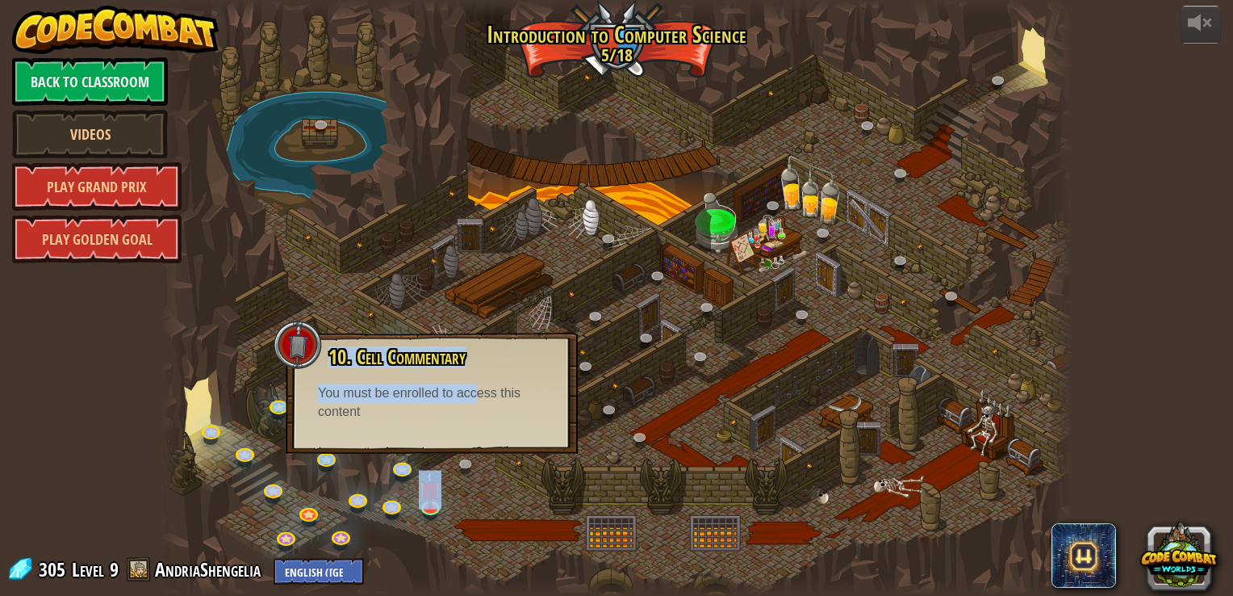
drag, startPoint x: 475, startPoint y: 401, endPoint x: 614, endPoint y: 451, distance: 147.6
click at [614, 451] on div "25. Kithgard Gates (Locked) Escape the Kithgard dungeons, and don't let the gua…" at bounding box center [616, 298] width 911 height 596
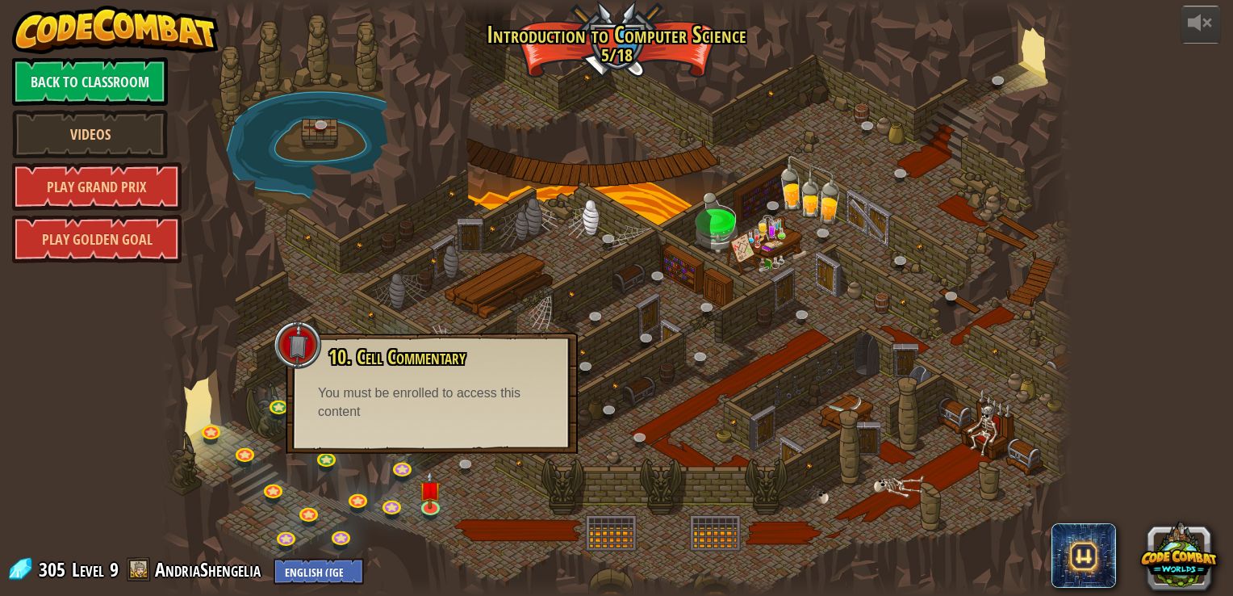
click at [174, 77] on div at bounding box center [174, 298] width 27 height 596
click at [140, 77] on link "Back to Classroom" at bounding box center [90, 81] width 156 height 48
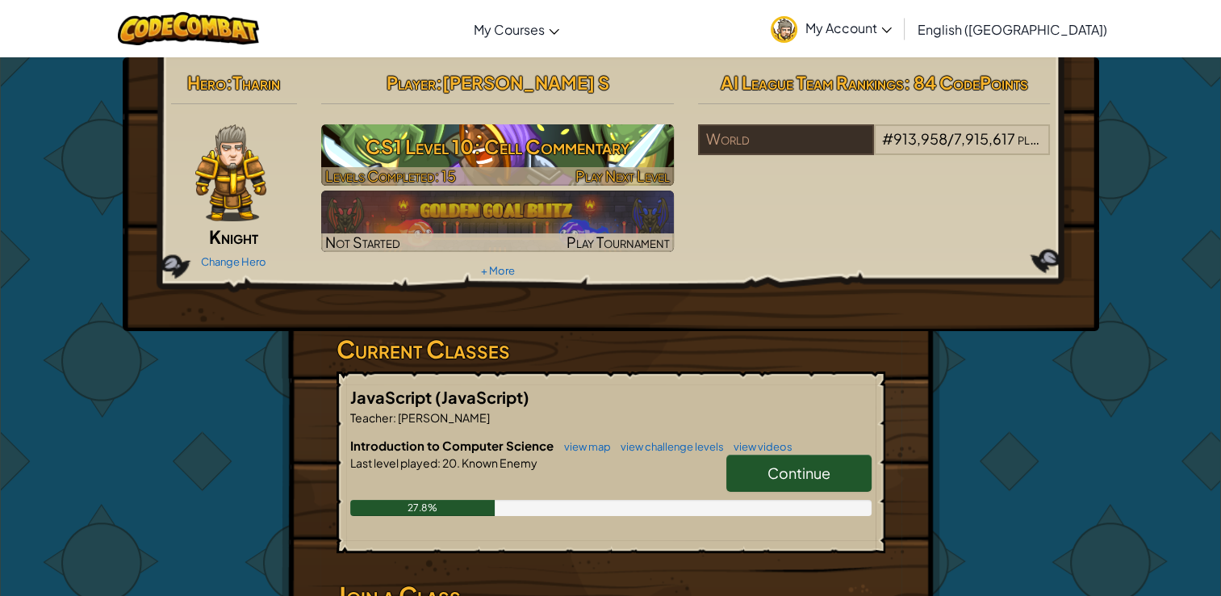
click at [454, 149] on h3 "CS1 Level 10: Cell Commentary" at bounding box center [497, 146] width 353 height 36
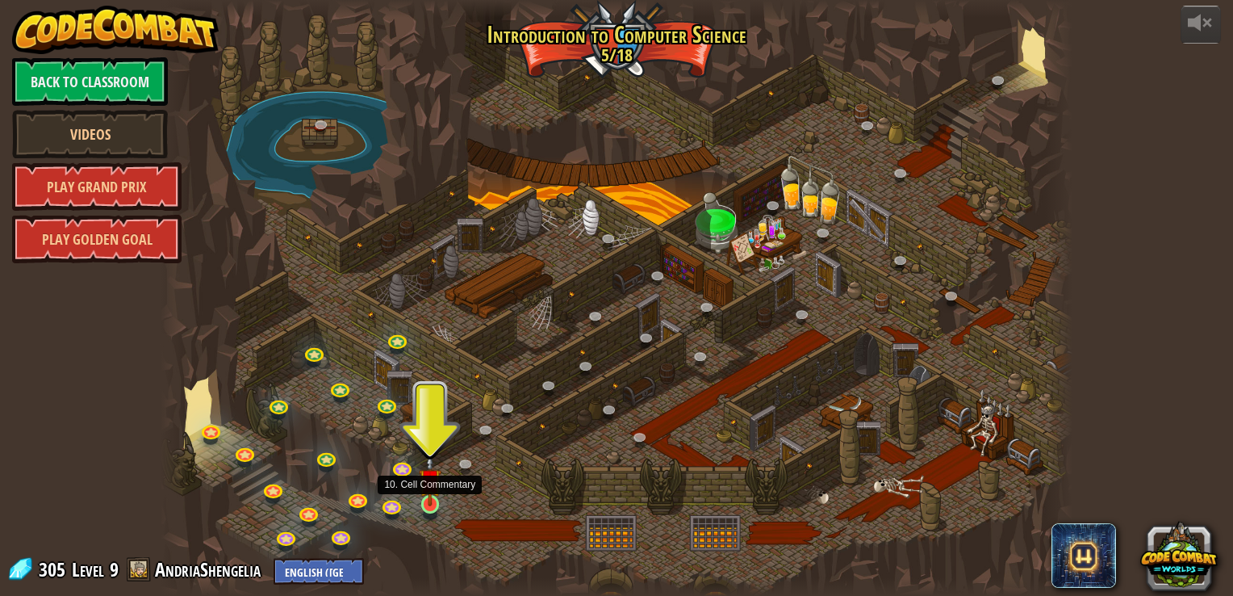
click at [433, 495] on img at bounding box center [430, 480] width 23 height 52
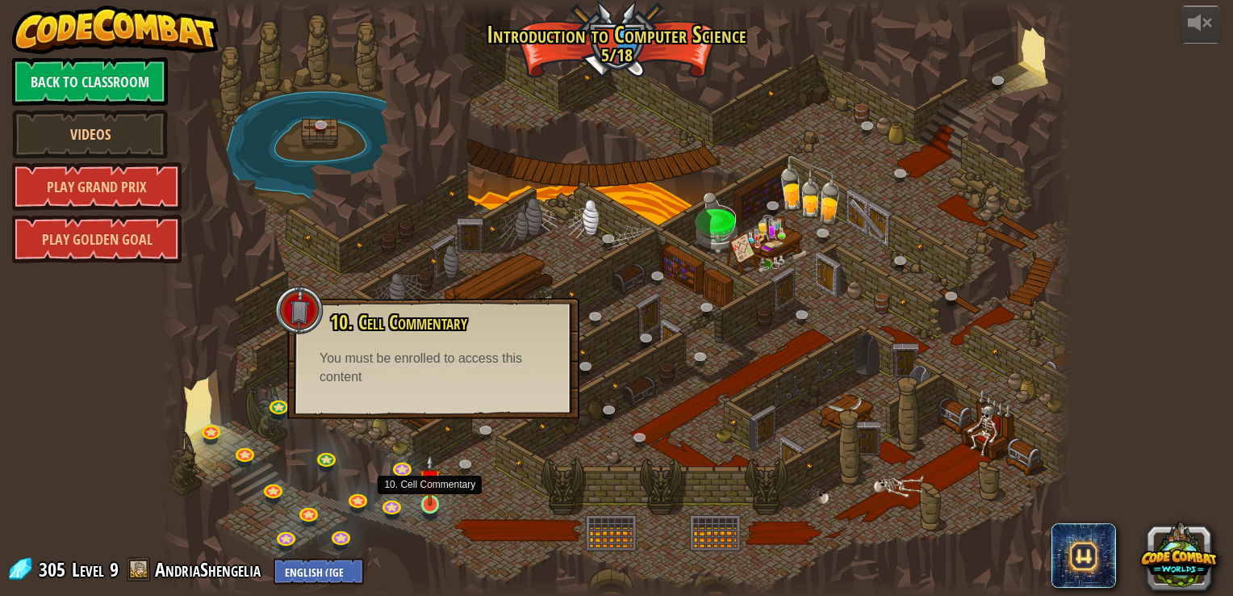
click at [429, 498] on img at bounding box center [430, 480] width 23 height 52
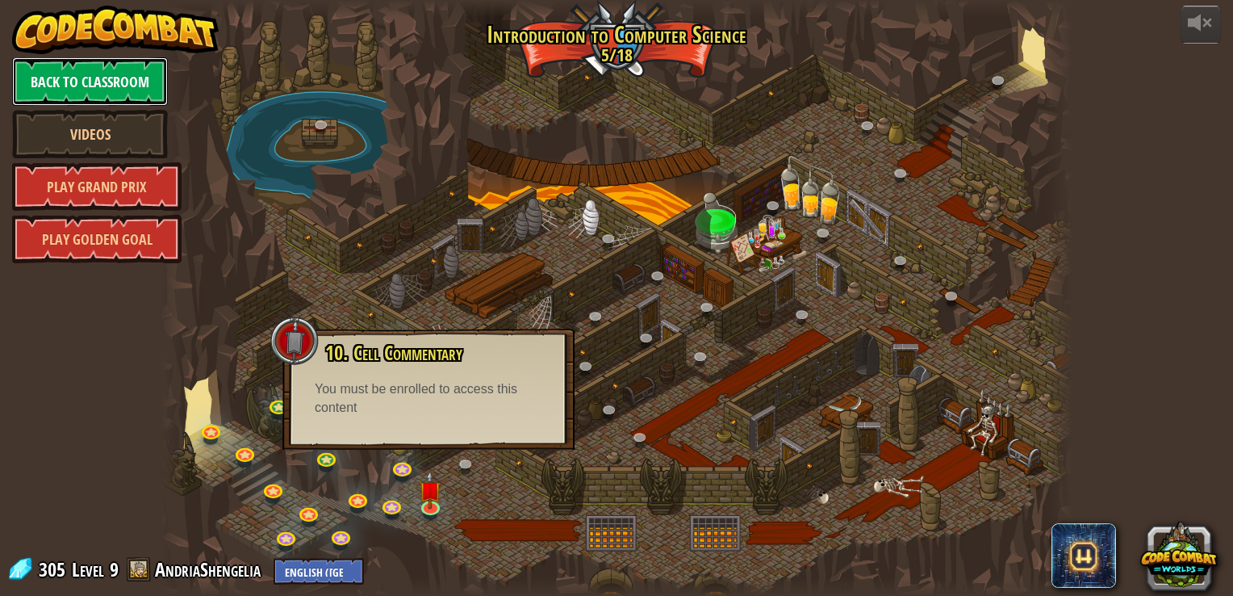
click at [92, 79] on link "Back to Classroom" at bounding box center [90, 81] width 156 height 48
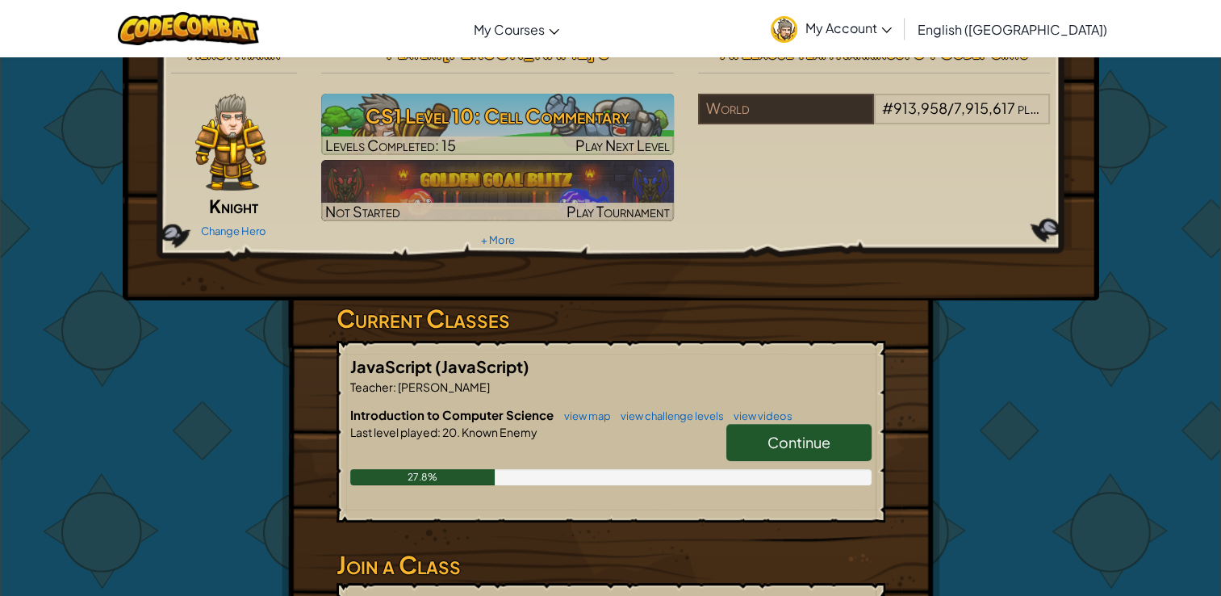
scroll to position [35, 0]
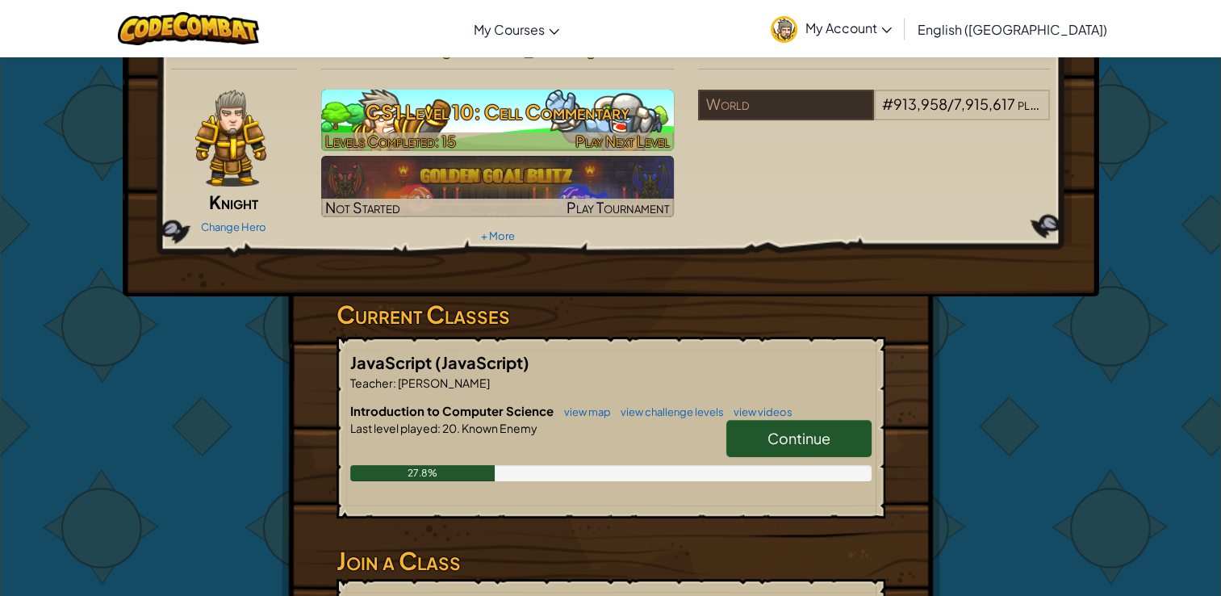
click at [578, 115] on h3 "CS1 Level 10: Cell Commentary" at bounding box center [497, 112] width 353 height 36
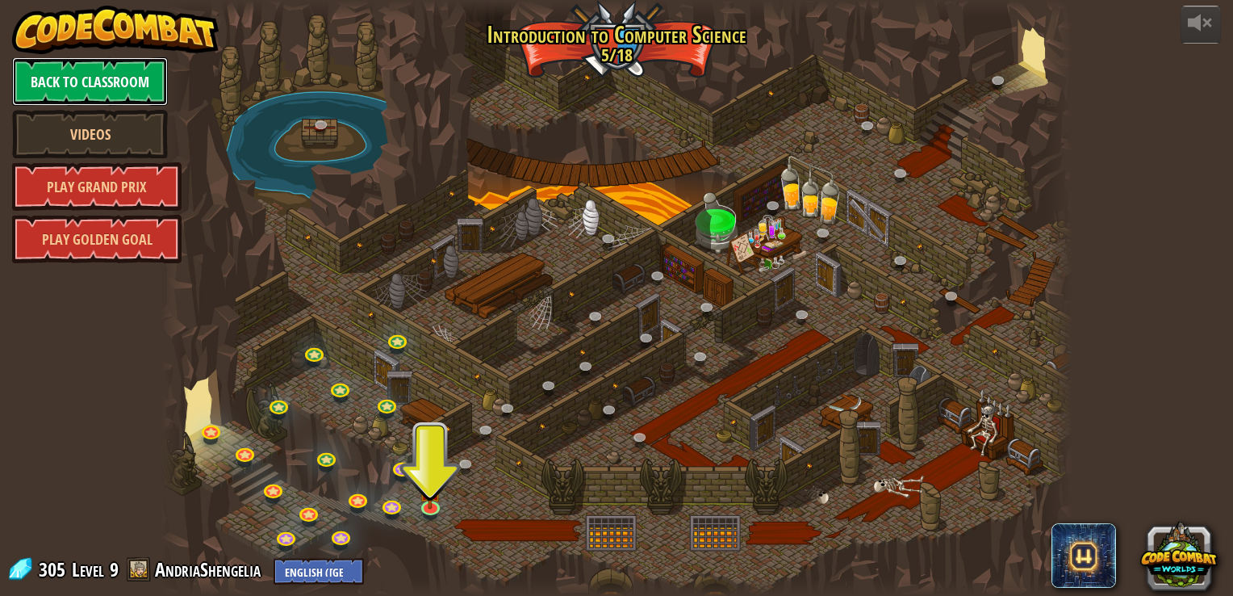
click at [114, 90] on link "Back to Classroom" at bounding box center [90, 81] width 156 height 48
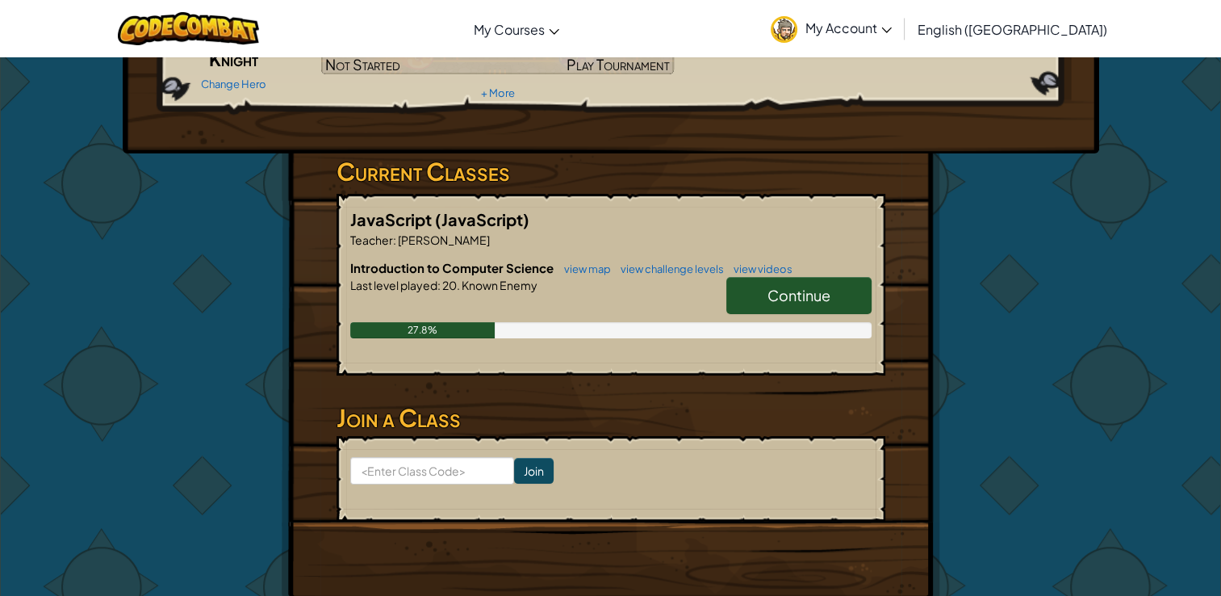
scroll to position [186, 0]
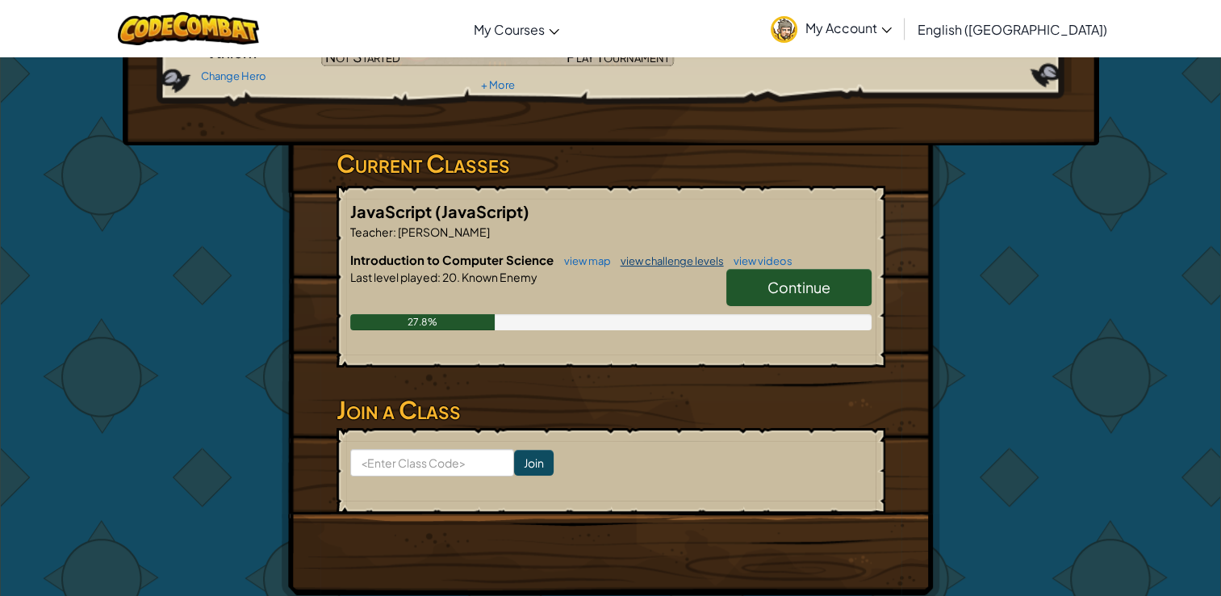
drag, startPoint x: 659, startPoint y: 266, endPoint x: 660, endPoint y: 258, distance: 8.9
click at [660, 258] on h6 "Introduction to Computer Science view map view challenge levels view videos" at bounding box center [610, 260] width 521 height 18
click at [660, 258] on link "view challenge levels" at bounding box center [668, 260] width 111 height 13
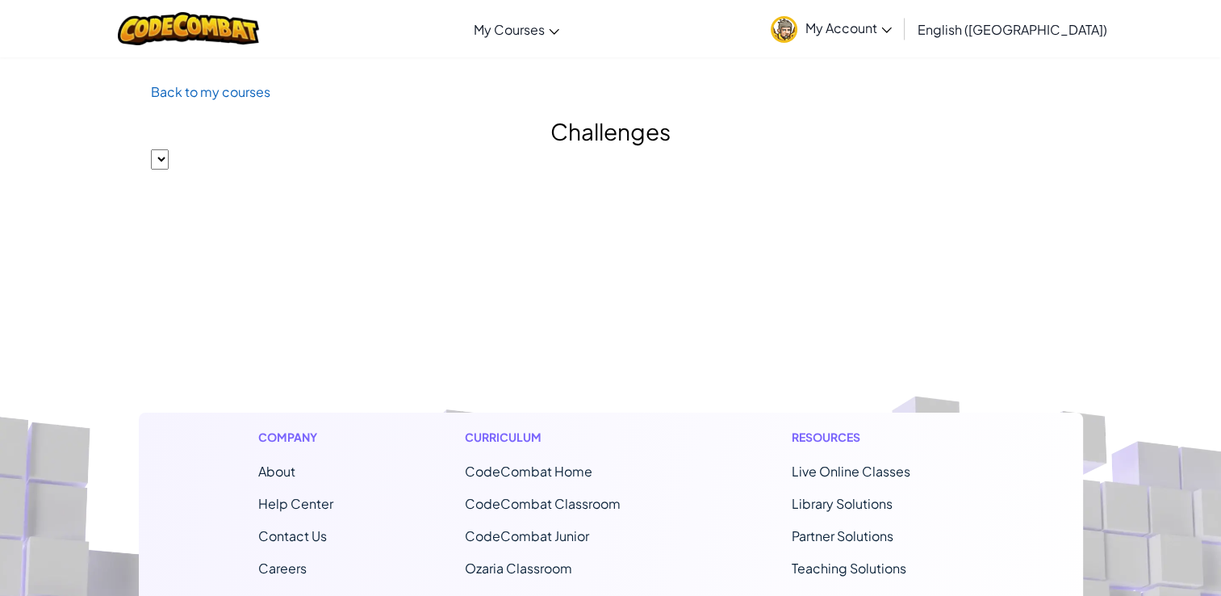
select select "560f1a9f22961295f9427742"
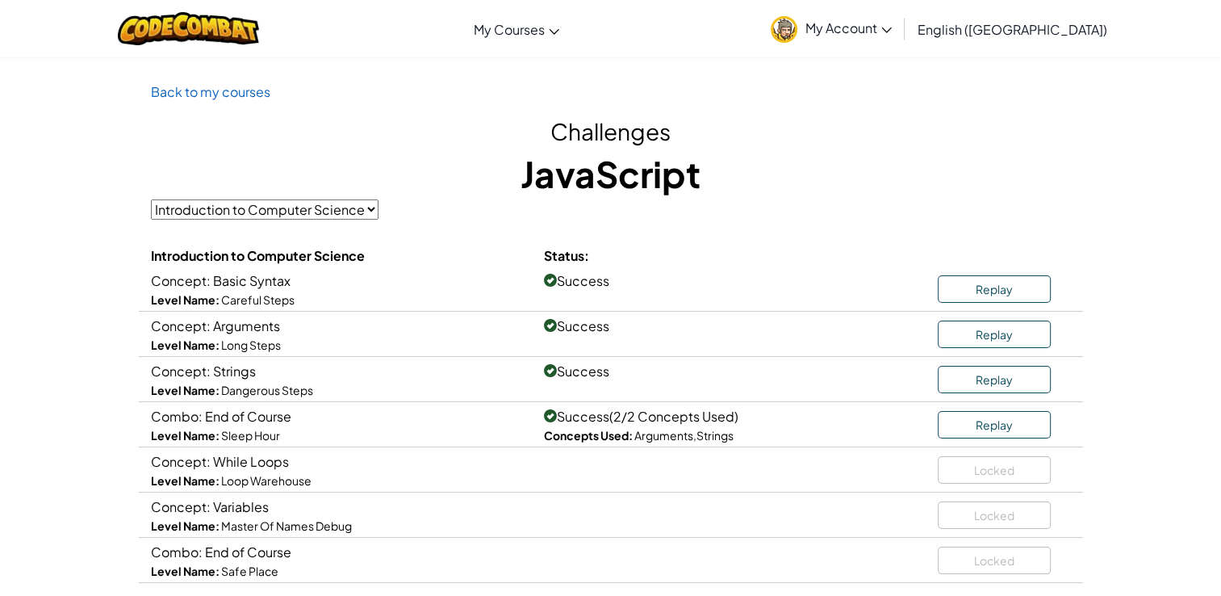
click at [948, 470] on div "Locked" at bounding box center [1004, 466] width 133 height 33
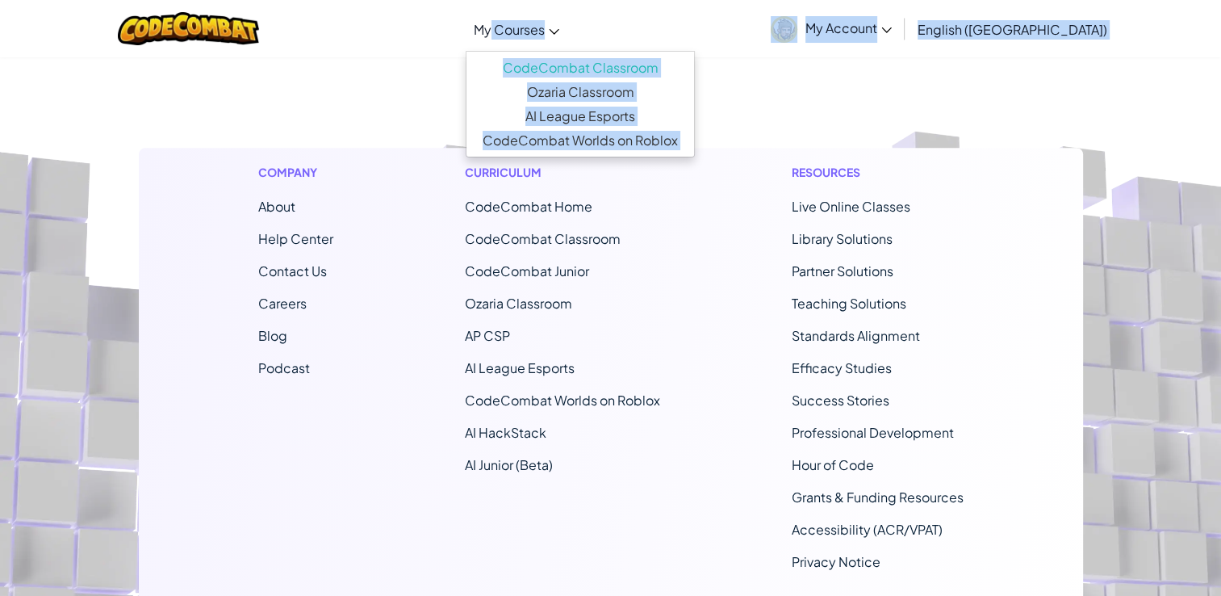
scroll to position [670, 0]
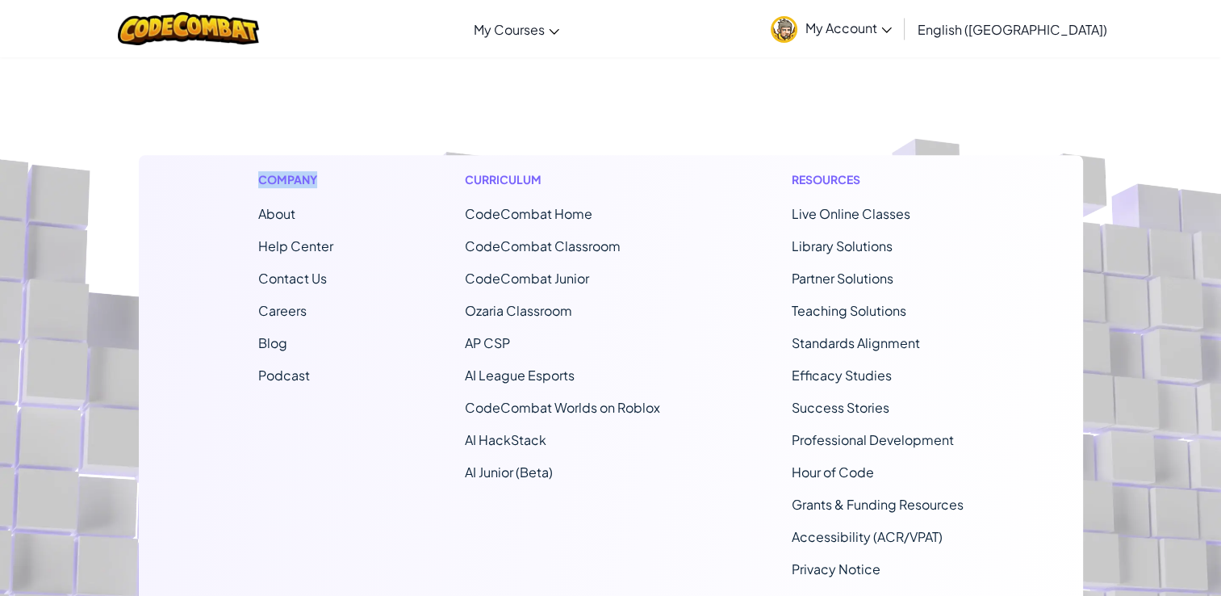
drag, startPoint x: 139, startPoint y: 457, endPoint x: 365, endPoint y: 71, distance: 447.2
click at [365, 71] on div "Toggle navigation My Courses CodeCombat Classroom Ozaria Classroom AI League Es…" at bounding box center [610, 58] width 1221 height 1457
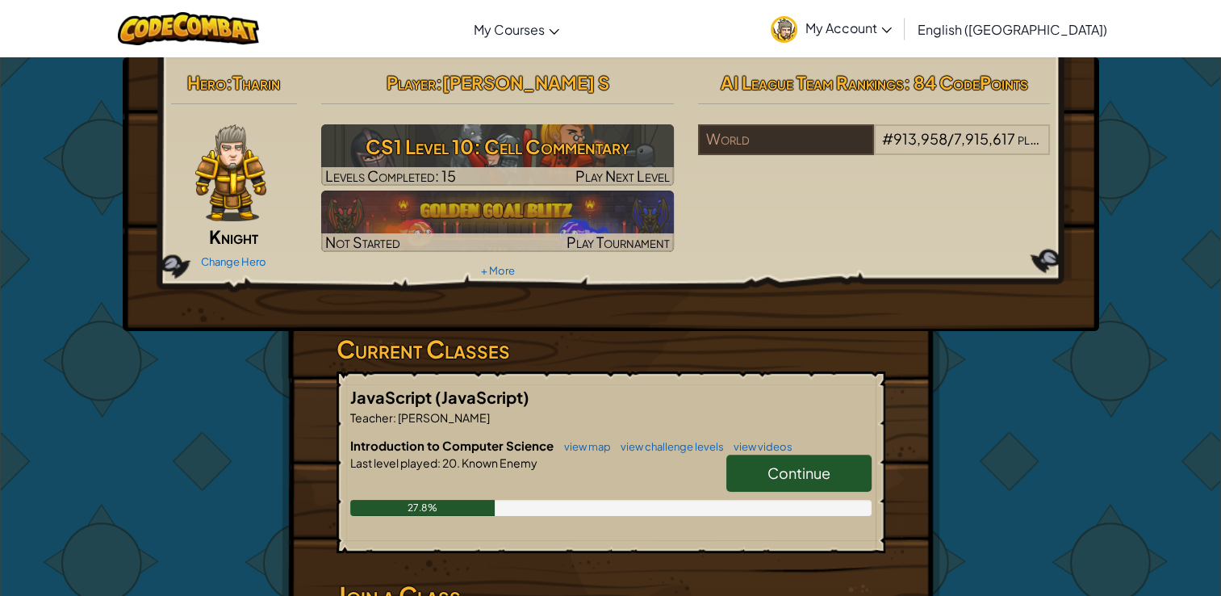
click at [830, 457] on link "Continue" at bounding box center [799, 472] width 145 height 37
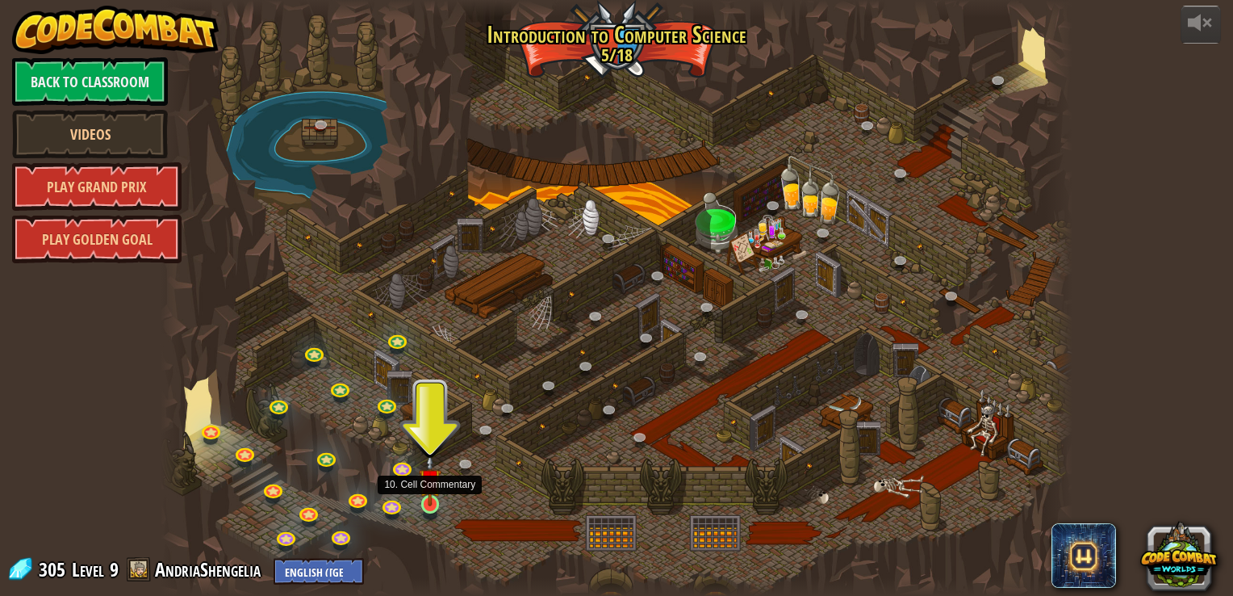
click at [436, 503] on img at bounding box center [430, 480] width 23 height 52
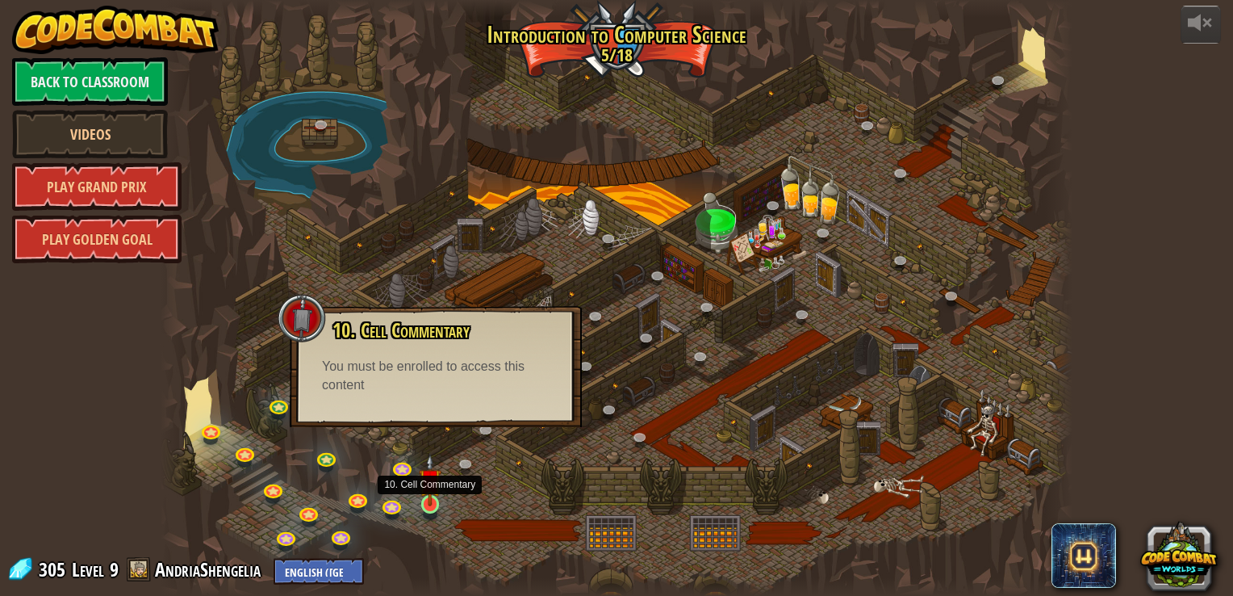
click at [424, 502] on img at bounding box center [430, 480] width 23 height 52
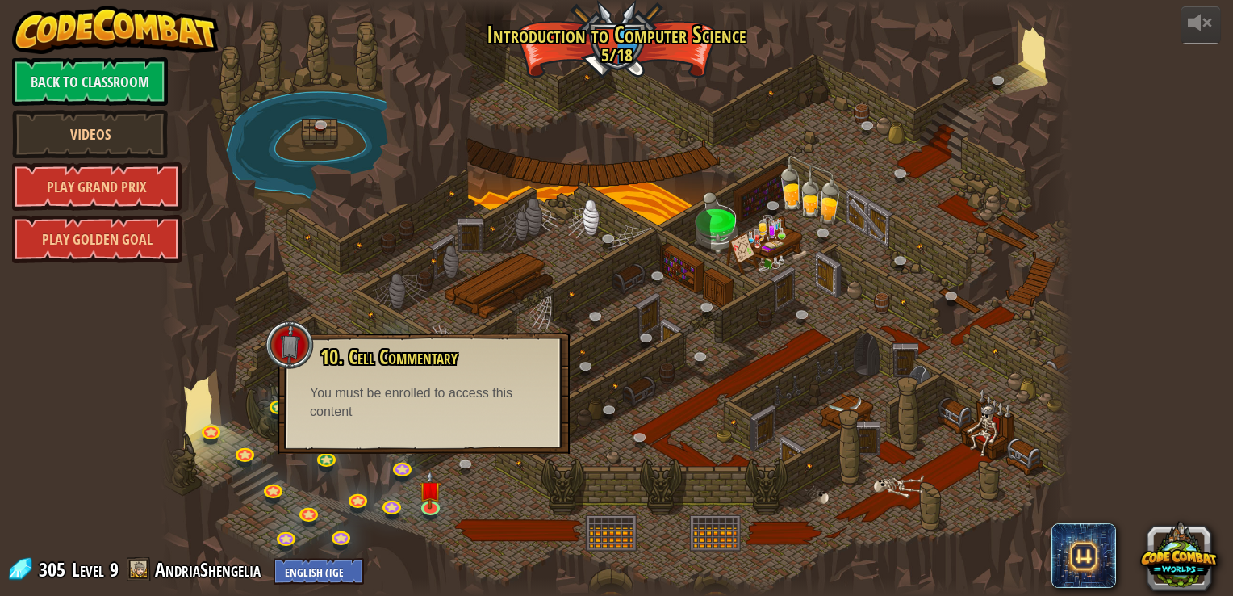
click at [468, 509] on div at bounding box center [616, 298] width 911 height 596
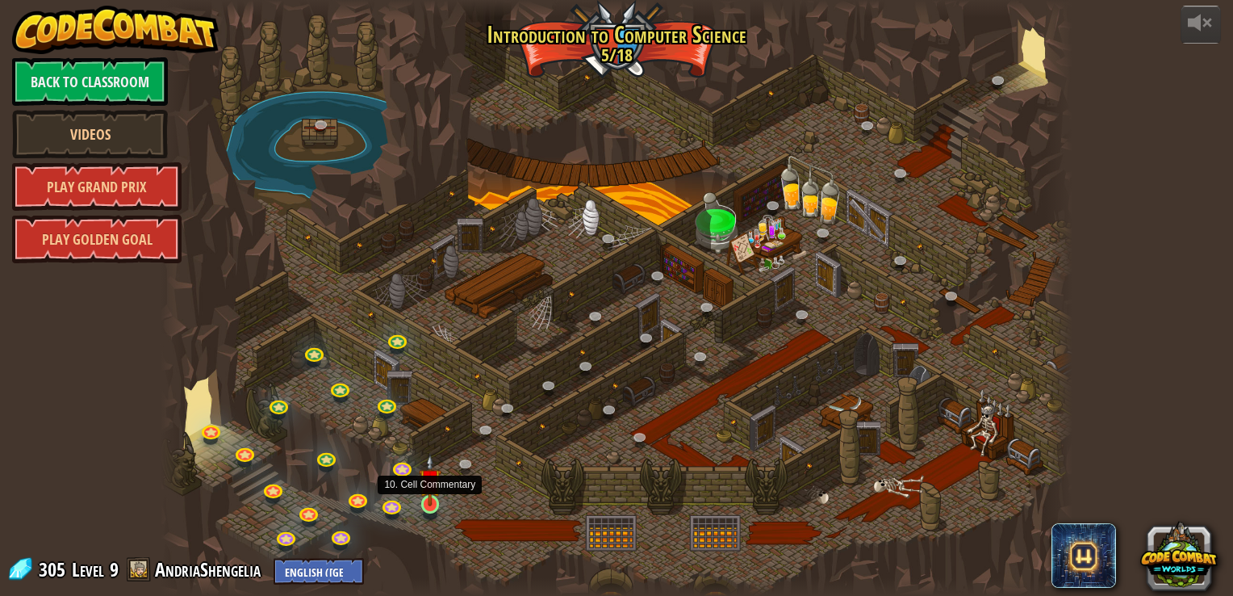
click at [438, 498] on img at bounding box center [430, 480] width 23 height 52
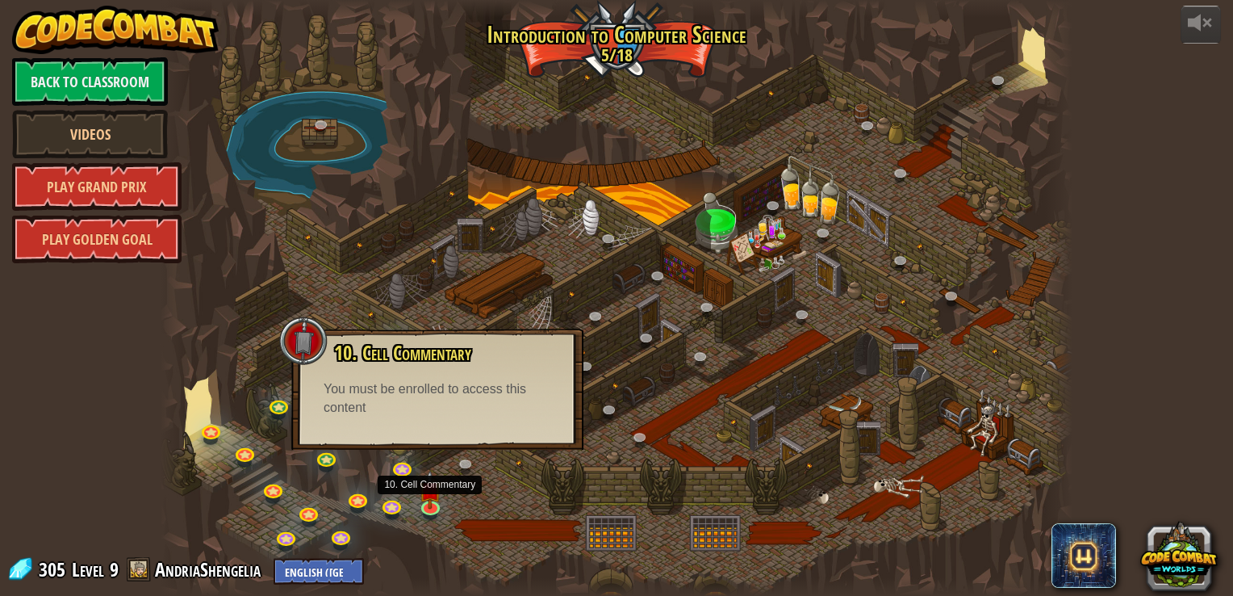
click at [432, 456] on div at bounding box center [616, 298] width 911 height 596
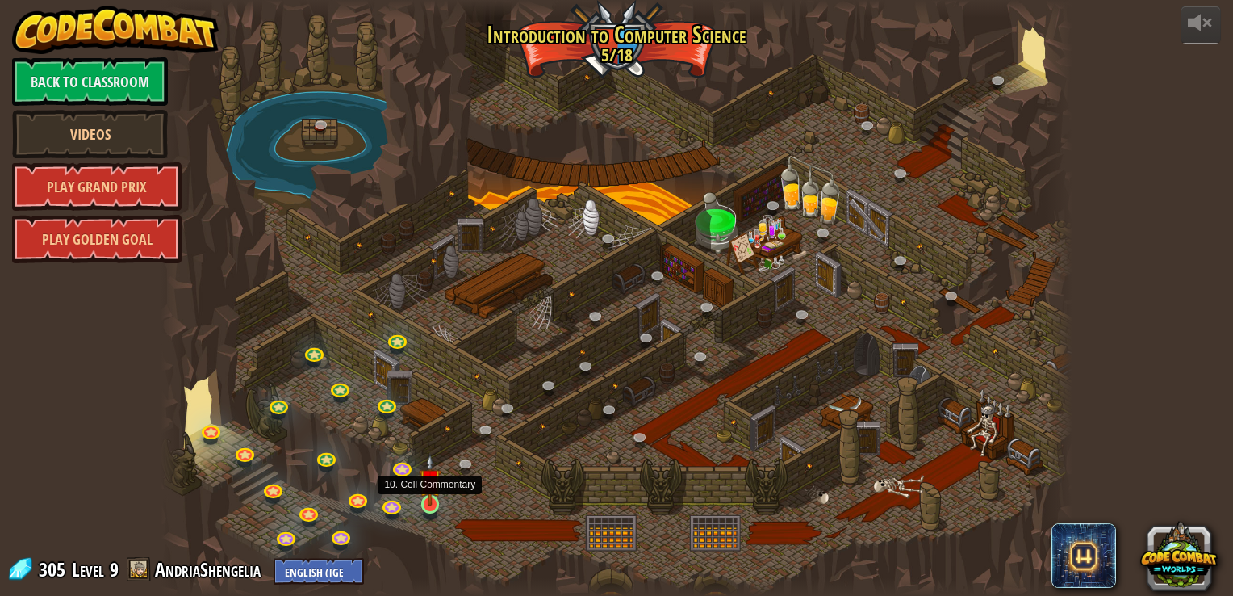
click at [426, 505] on img at bounding box center [430, 480] width 23 height 52
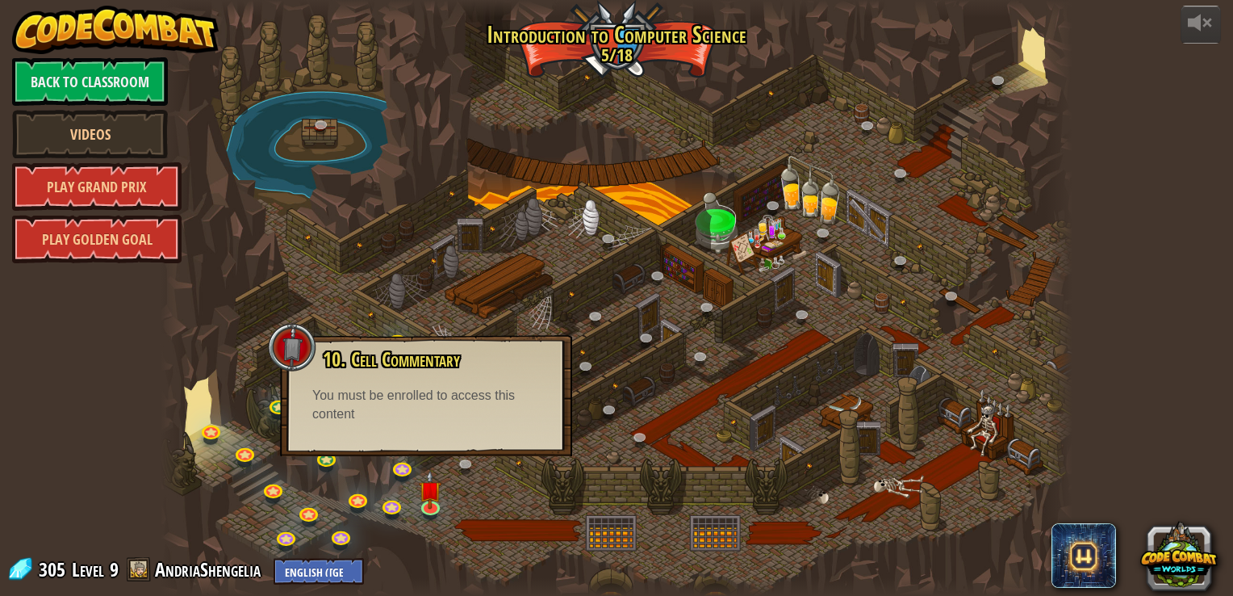
click at [409, 436] on div "10. Cell Commentary Trapped in a prison cell with the famous wizard! Say the pa…" at bounding box center [426, 395] width 292 height 121
click at [433, 499] on img at bounding box center [430, 480] width 23 height 52
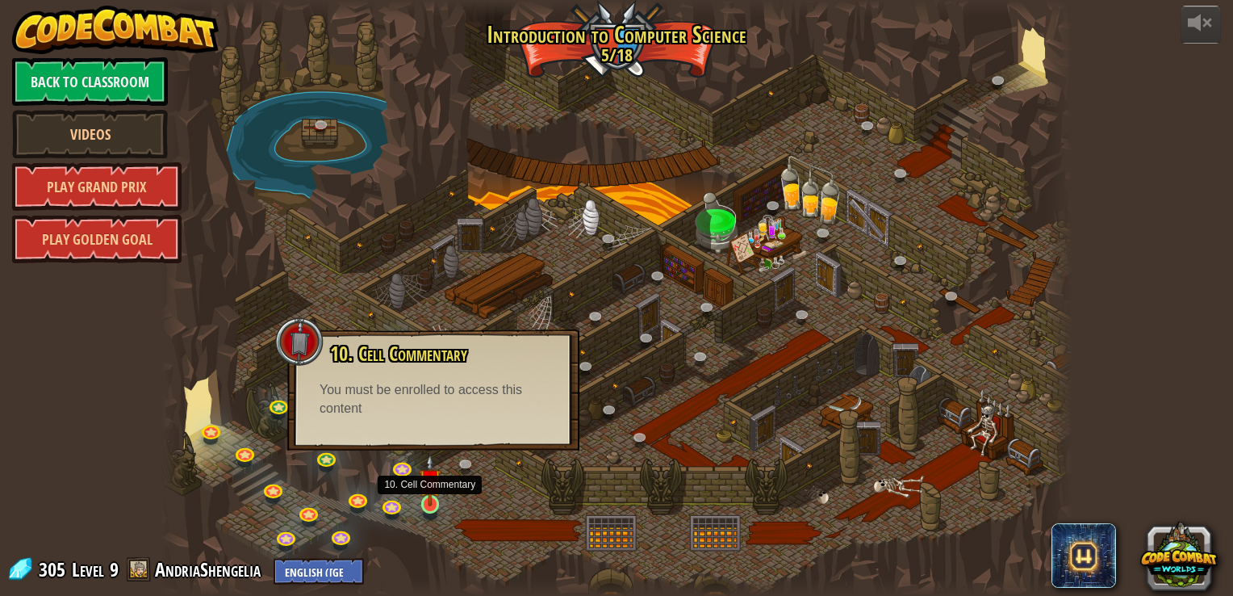
click at [429, 501] on img at bounding box center [430, 480] width 23 height 52
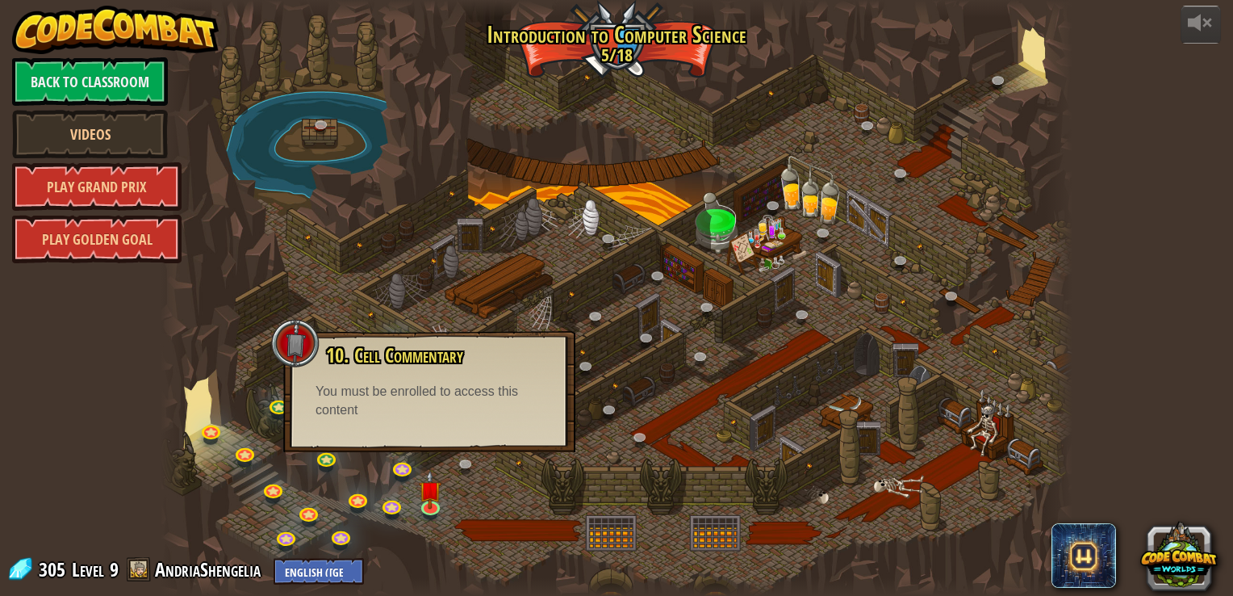
click at [418, 444] on div "10. Cell Commentary Trapped in a prison cell with the famous wizard! Say the pa…" at bounding box center [429, 391] width 292 height 121
click at [425, 500] on img at bounding box center [430, 480] width 23 height 52
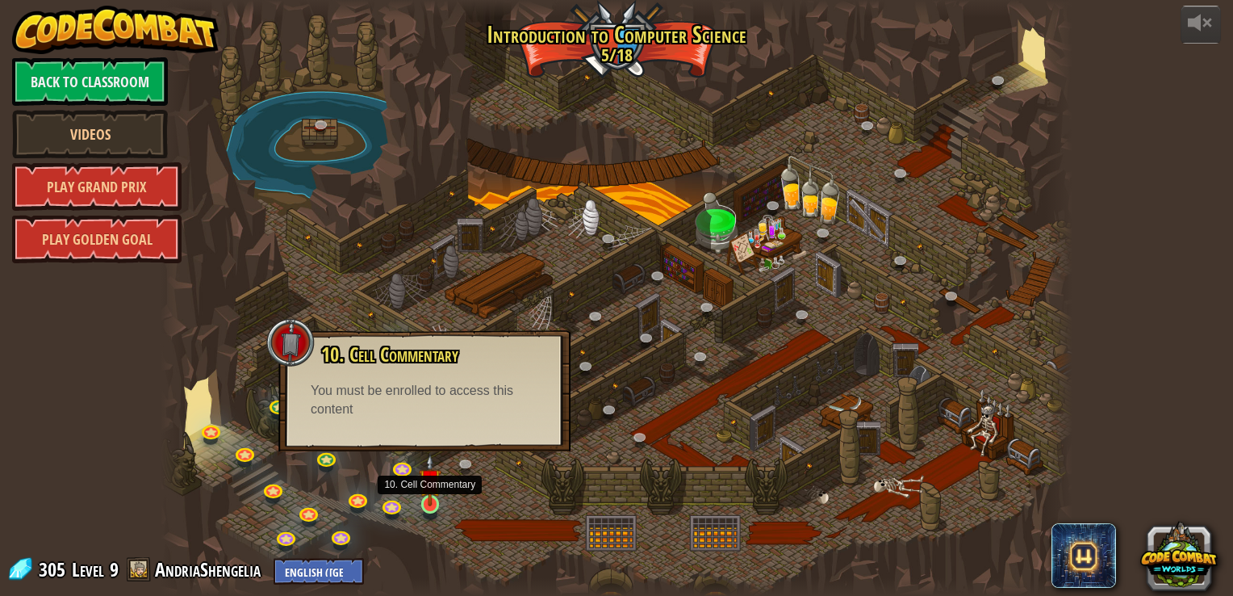
click at [425, 500] on img at bounding box center [430, 480] width 23 height 52
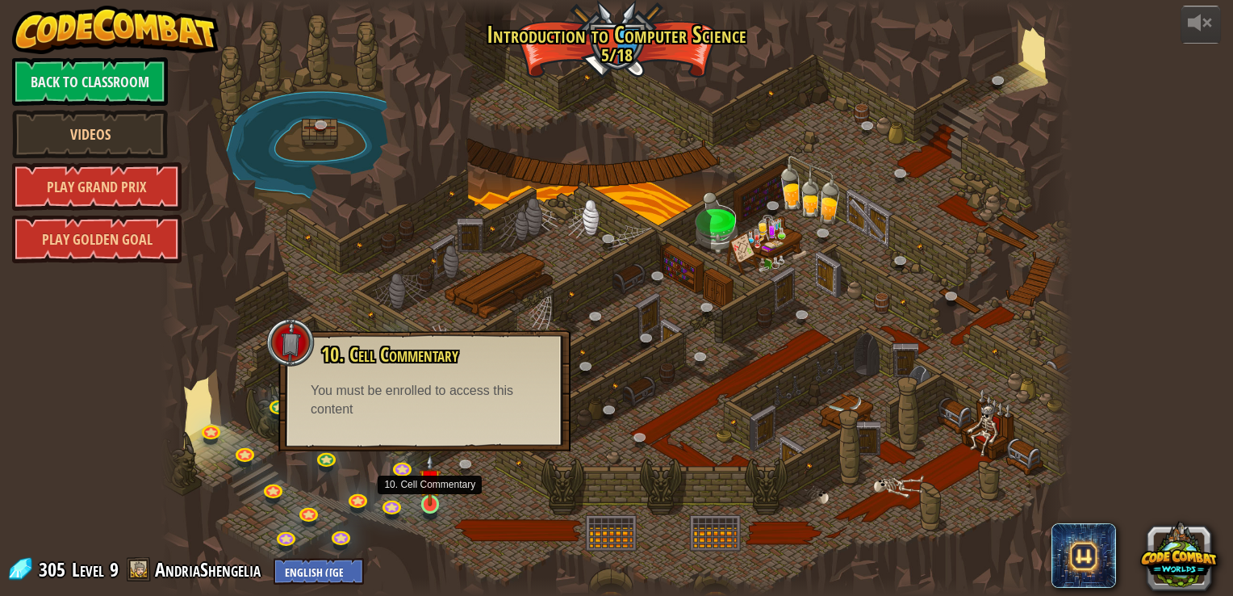
click at [425, 500] on img at bounding box center [430, 480] width 23 height 52
click at [436, 504] on img at bounding box center [430, 480] width 23 height 52
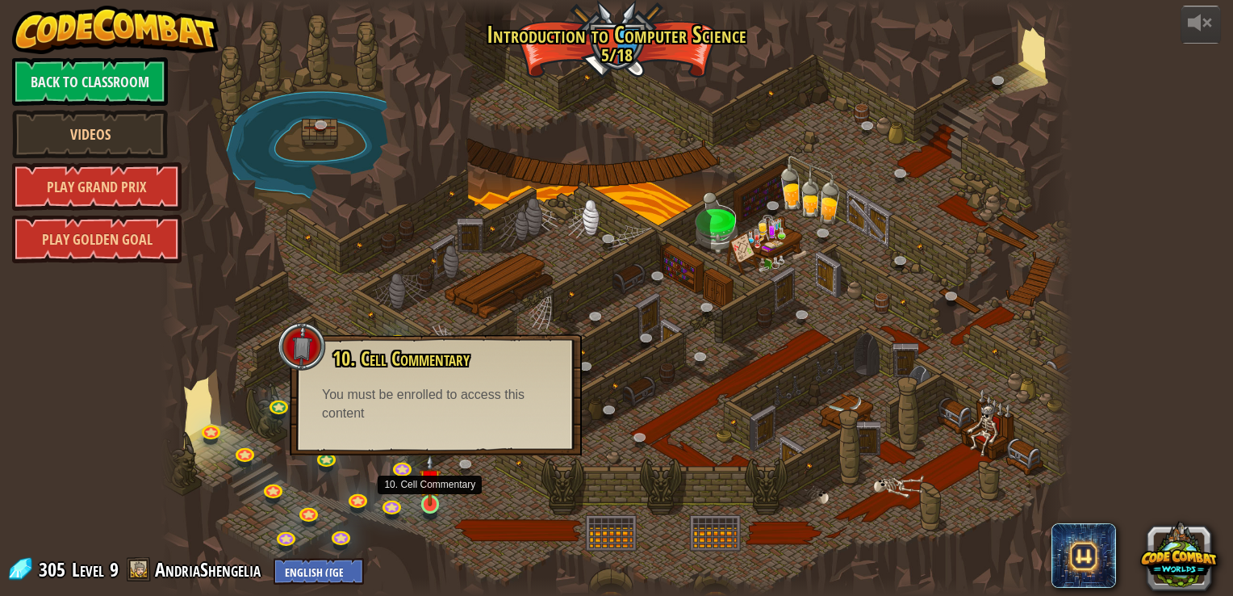
click at [436, 504] on img at bounding box center [430, 480] width 23 height 52
click at [433, 502] on img at bounding box center [430, 480] width 23 height 52
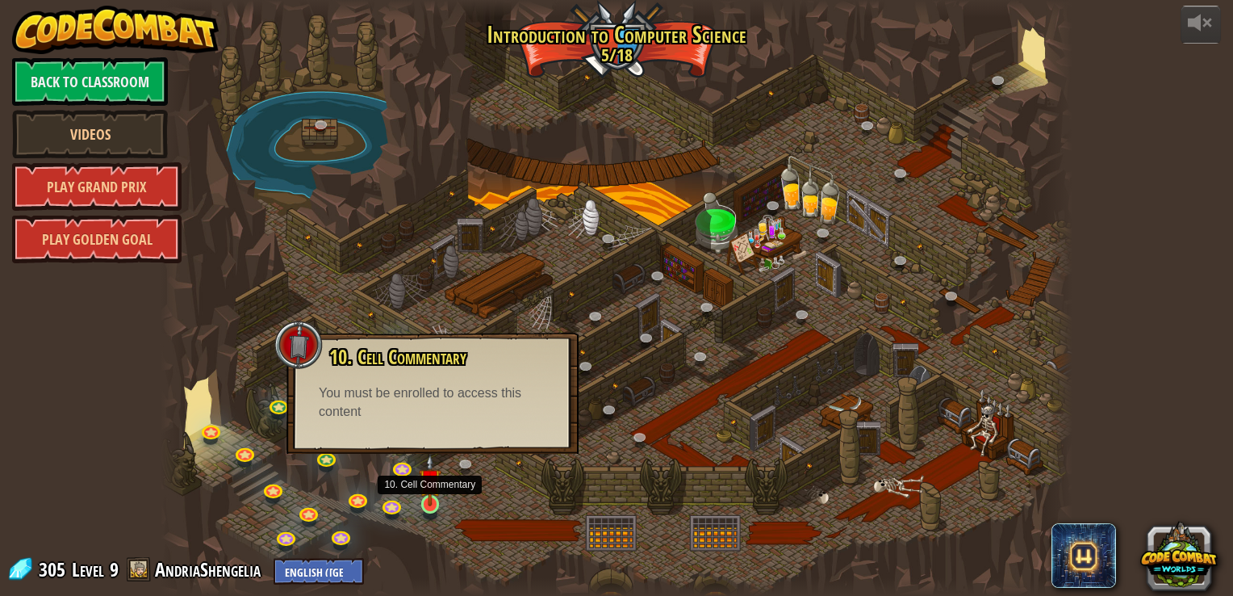
click at [433, 502] on img at bounding box center [430, 480] width 23 height 52
click at [569, 461] on div at bounding box center [616, 298] width 911 height 596
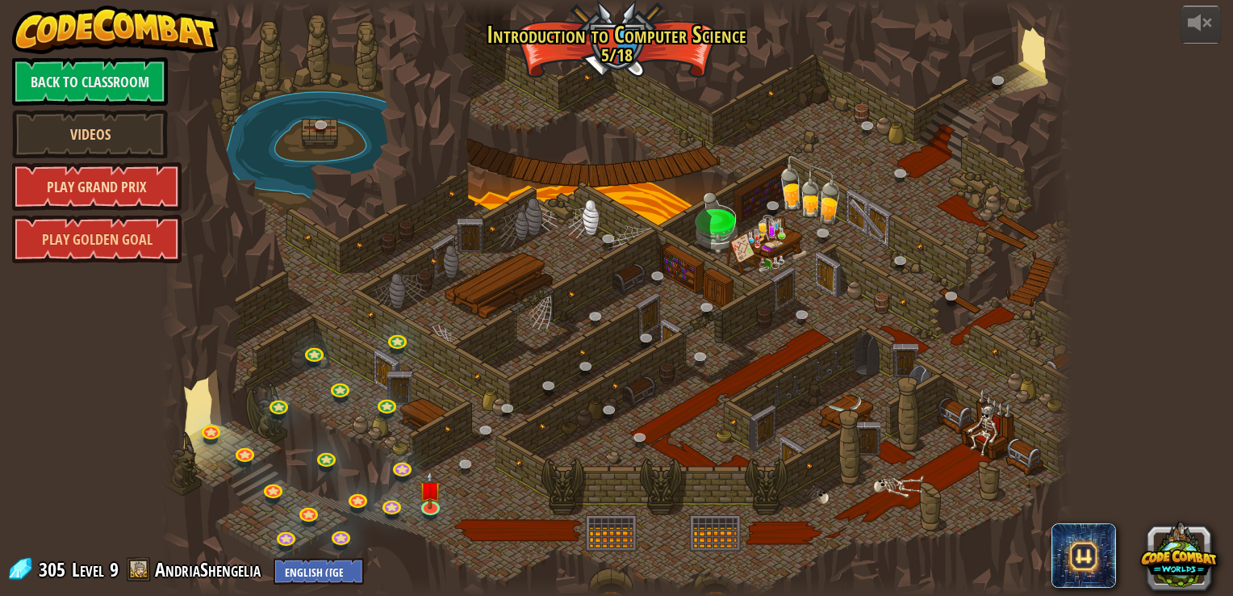
click at [139, 186] on link "Play Grand Prix" at bounding box center [97, 186] width 170 height 48
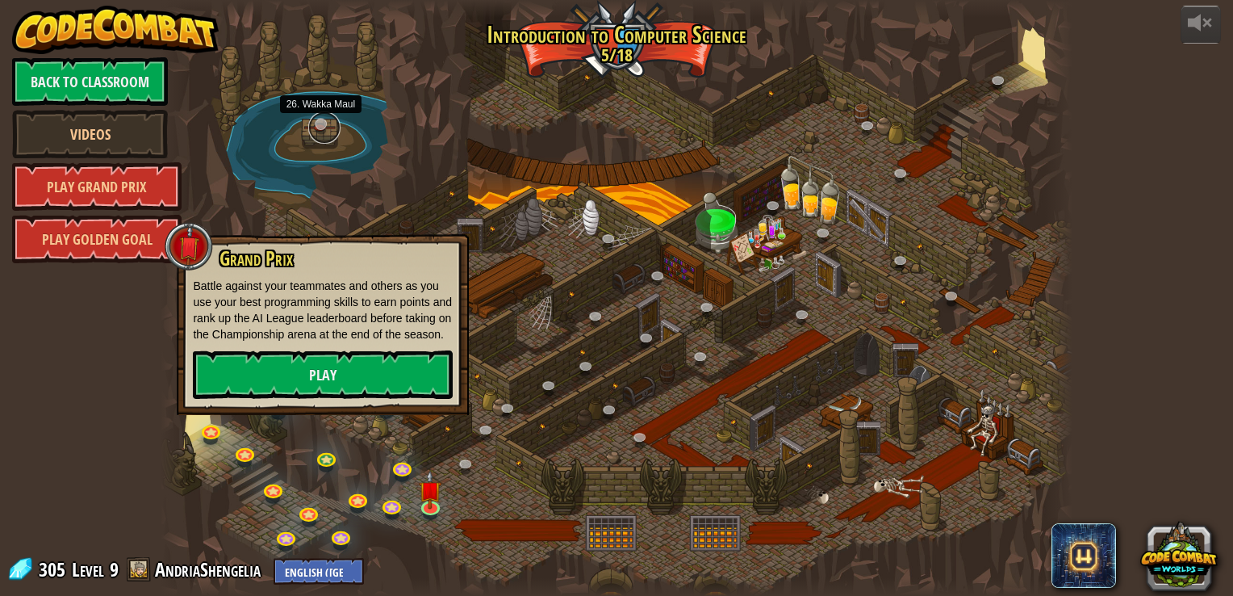
click at [313, 124] on link at bounding box center [324, 127] width 32 height 32
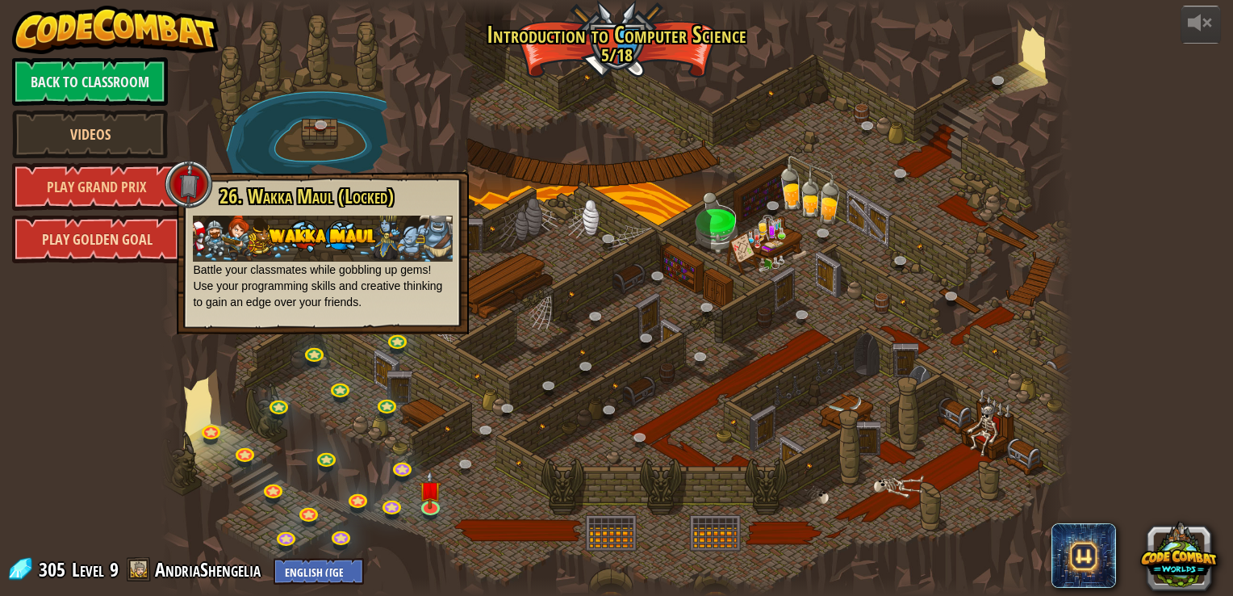
click at [138, 242] on link "Play Golden Goal" at bounding box center [97, 239] width 170 height 48
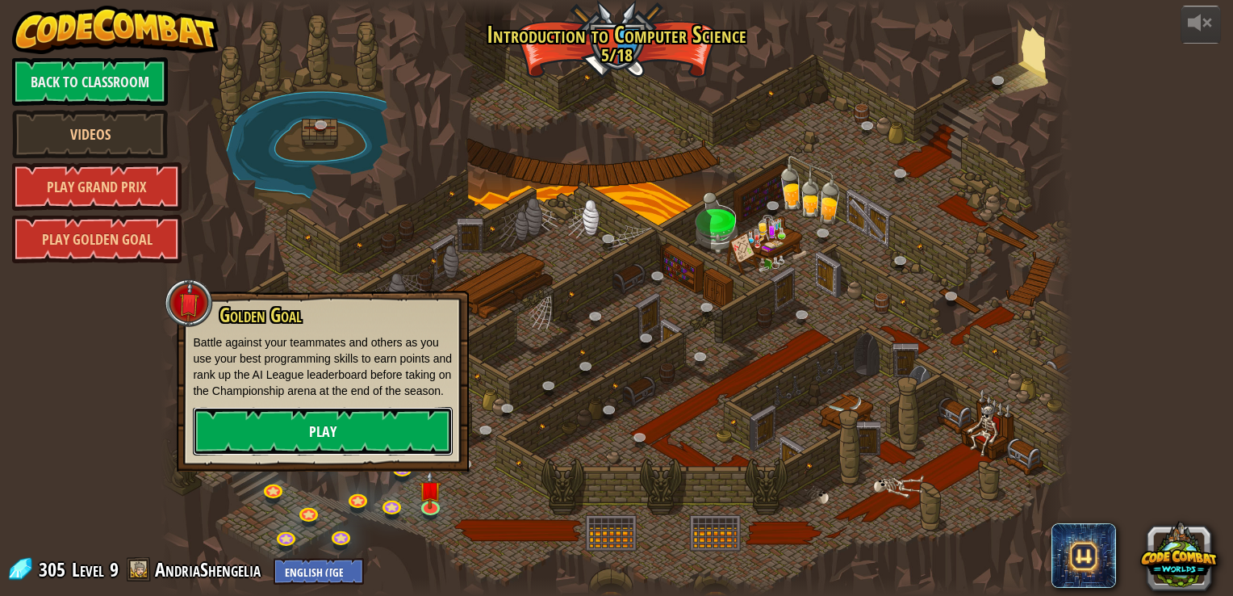
click at [366, 442] on link "Play" at bounding box center [323, 431] width 260 height 48
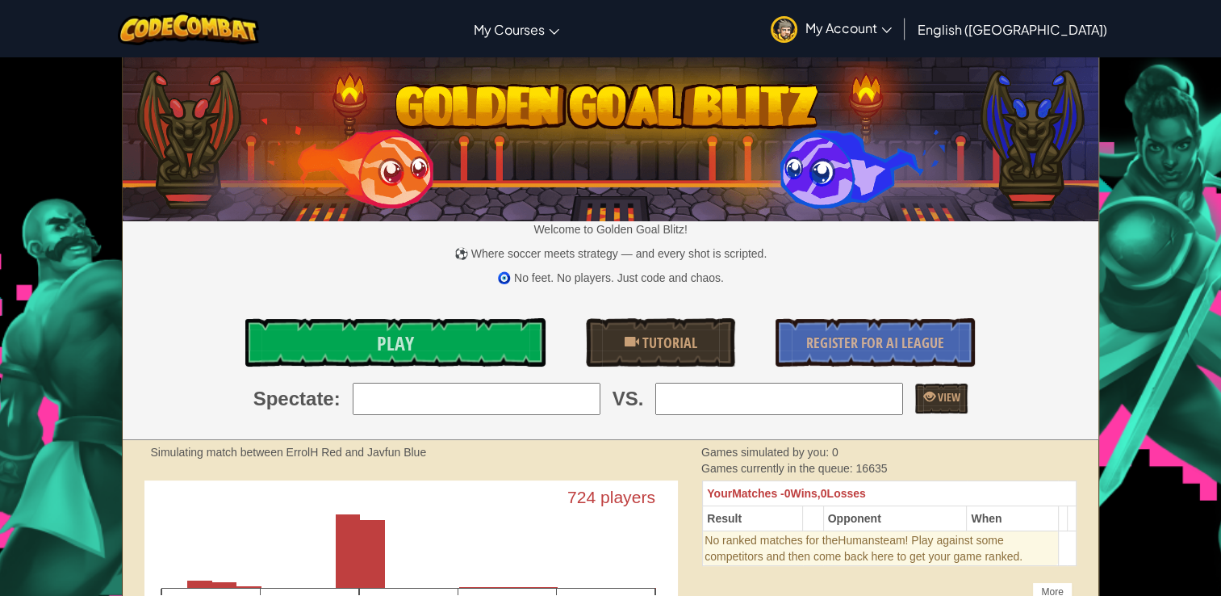
click at [505, 396] on input "search" at bounding box center [477, 399] width 248 height 32
type input "4: MarcusM235618"
click at [727, 392] on input "search" at bounding box center [779, 399] width 248 height 32
type input "2: k_k_javascript"
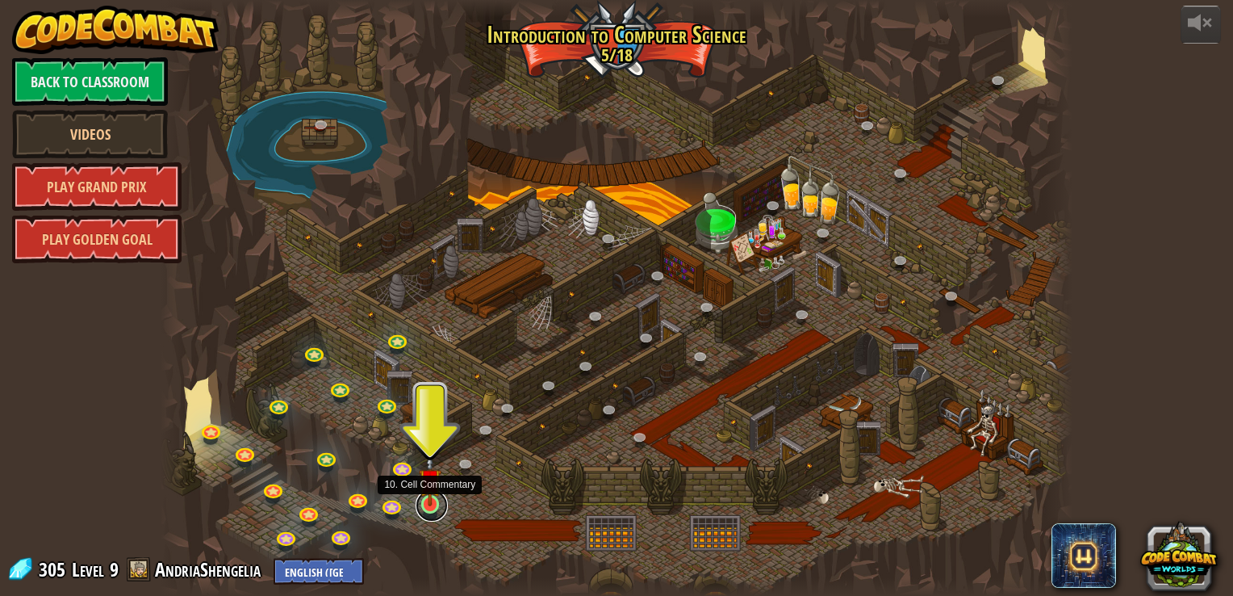
click at [442, 512] on link at bounding box center [432, 505] width 32 height 32
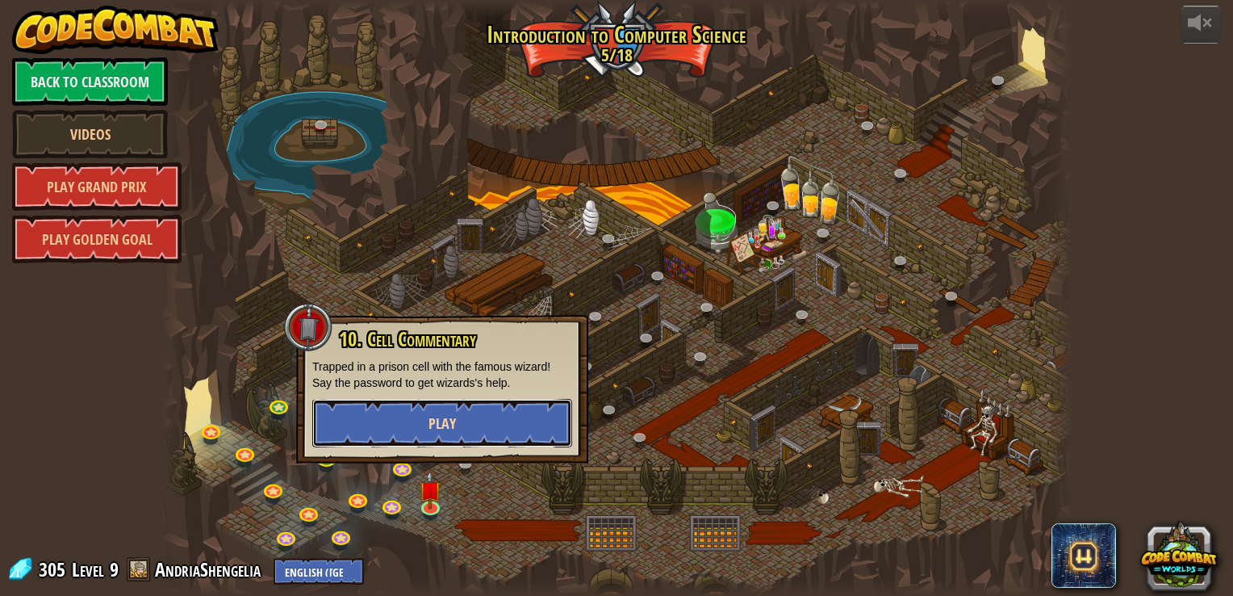
click at [431, 422] on span "Play" at bounding box center [442, 423] width 27 height 20
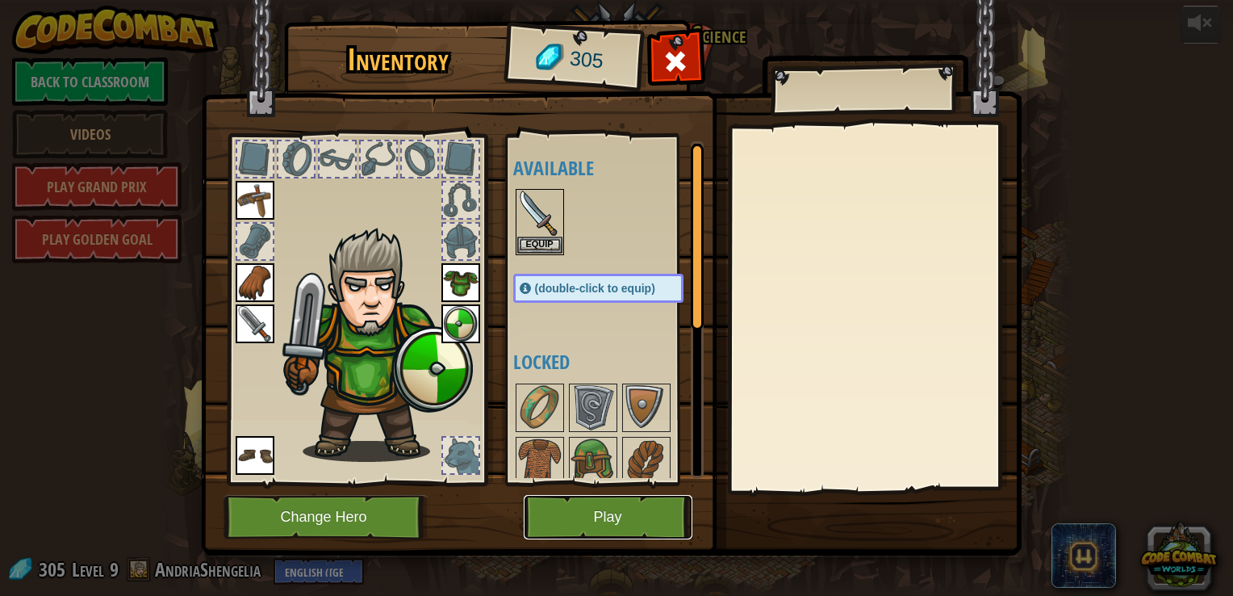
click at [609, 513] on button "Play" at bounding box center [608, 517] width 169 height 44
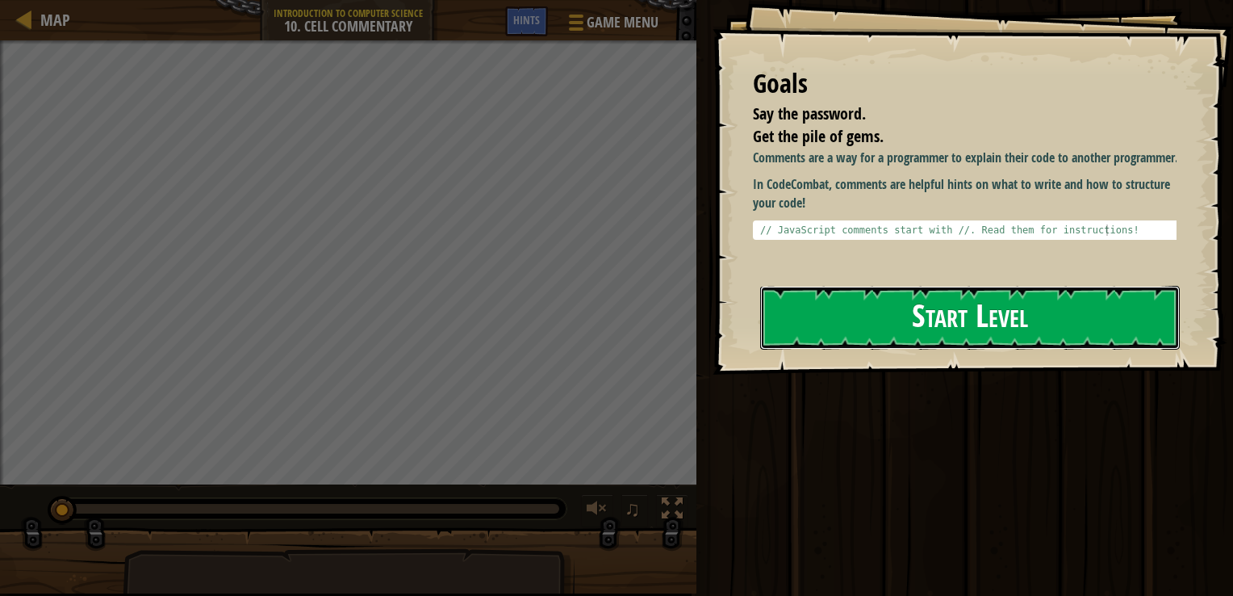
click at [858, 286] on button "Start Level" at bounding box center [970, 318] width 420 height 64
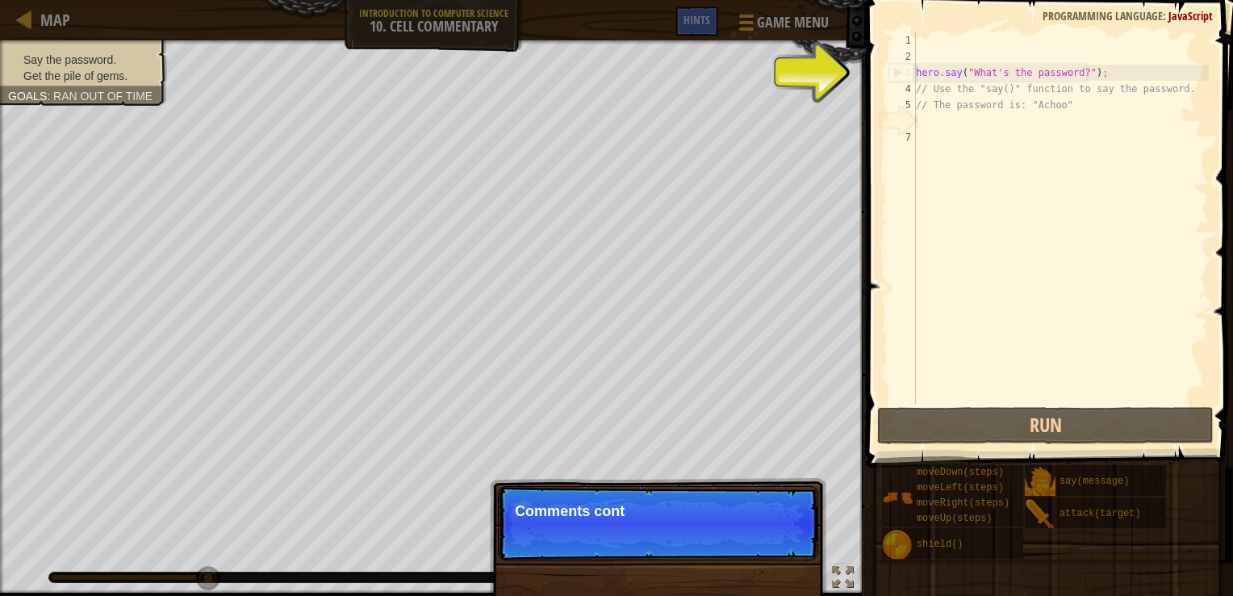
click at [975, 89] on div "hero . say ( "What's the password?" ) ; // Use the "say()" function to say the …" at bounding box center [1061, 234] width 296 height 404
click at [773, 528] on button "Continue" at bounding box center [772, 532] width 67 height 21
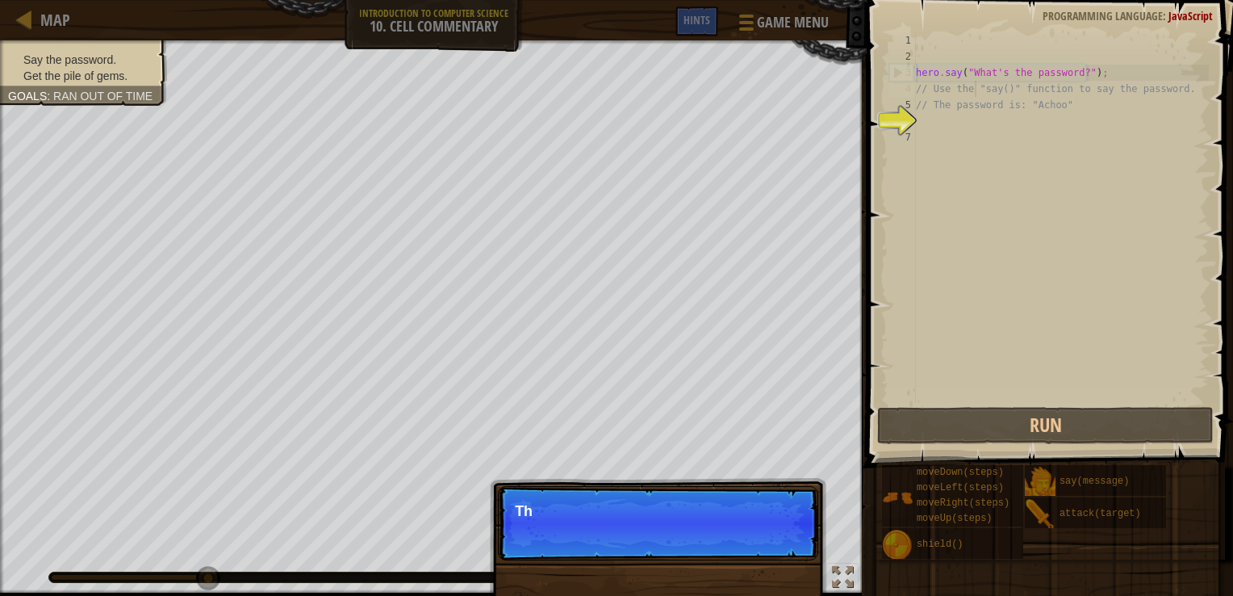
scroll to position [7, 5]
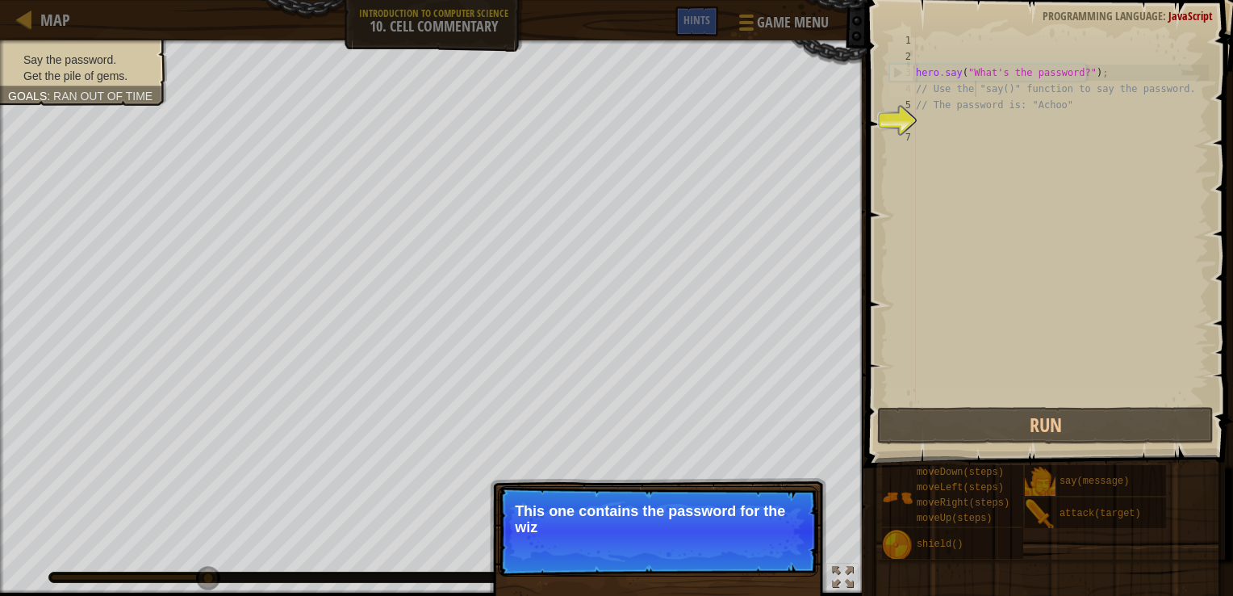
drag, startPoint x: 761, startPoint y: 535, endPoint x: 789, endPoint y: 578, distance: 51.3
click at [789, 578] on div "Skip (esc) Continue This one contains the password for the wiz" at bounding box center [658, 605] width 337 height 239
click at [872, 100] on span at bounding box center [1051, 210] width 379 height 515
click at [705, 509] on p "This one contains the password for the wizard!" at bounding box center [658, 519] width 287 height 32
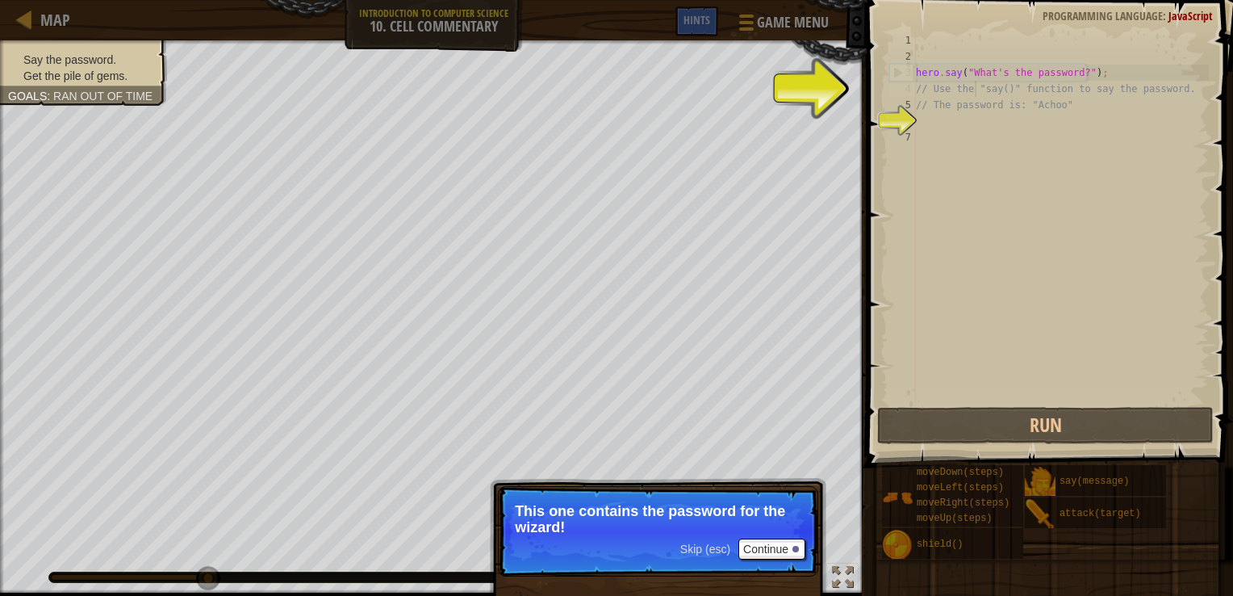
click at [777, 569] on p "Skip (esc) Continue This one contains the password for the wizard!" at bounding box center [658, 531] width 320 height 90
drag, startPoint x: 769, startPoint y: 547, endPoint x: 772, endPoint y: 561, distance: 14.1
click at [772, 561] on p "Skip (esc) Continue This one contains the password for the wizard!" at bounding box center [658, 531] width 320 height 90
click at [772, 563] on p "Skip (esc) Continue This one contains the password for the wizard!" at bounding box center [658, 531] width 320 height 90
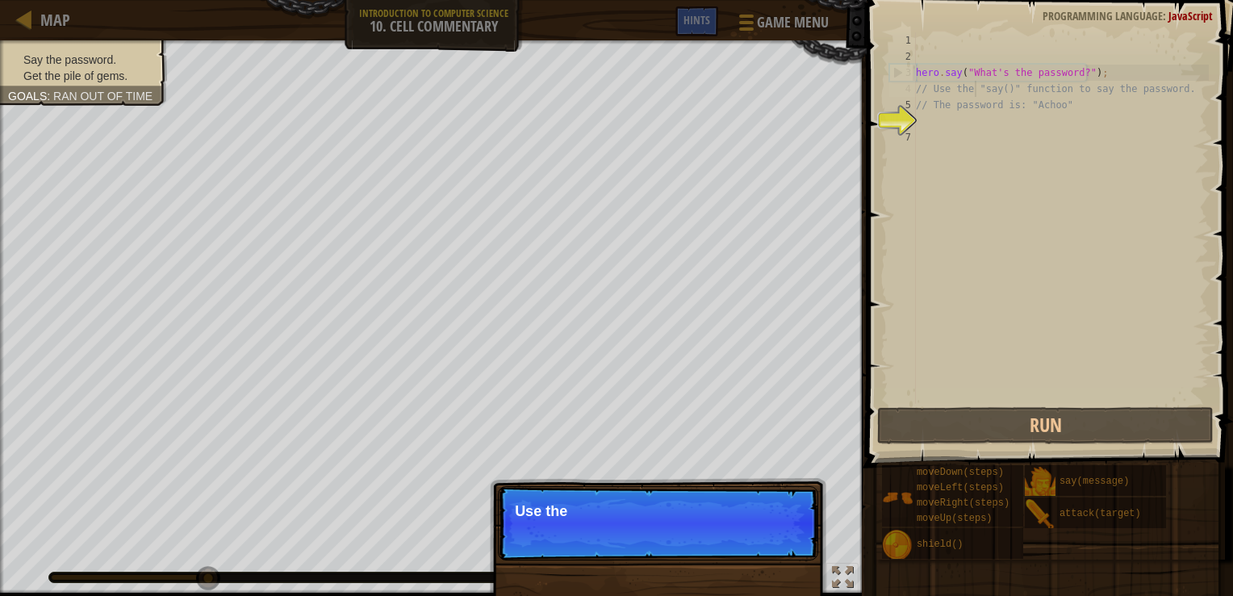
click at [768, 544] on p "Skip (esc) Continue Use the" at bounding box center [658, 523] width 320 height 74
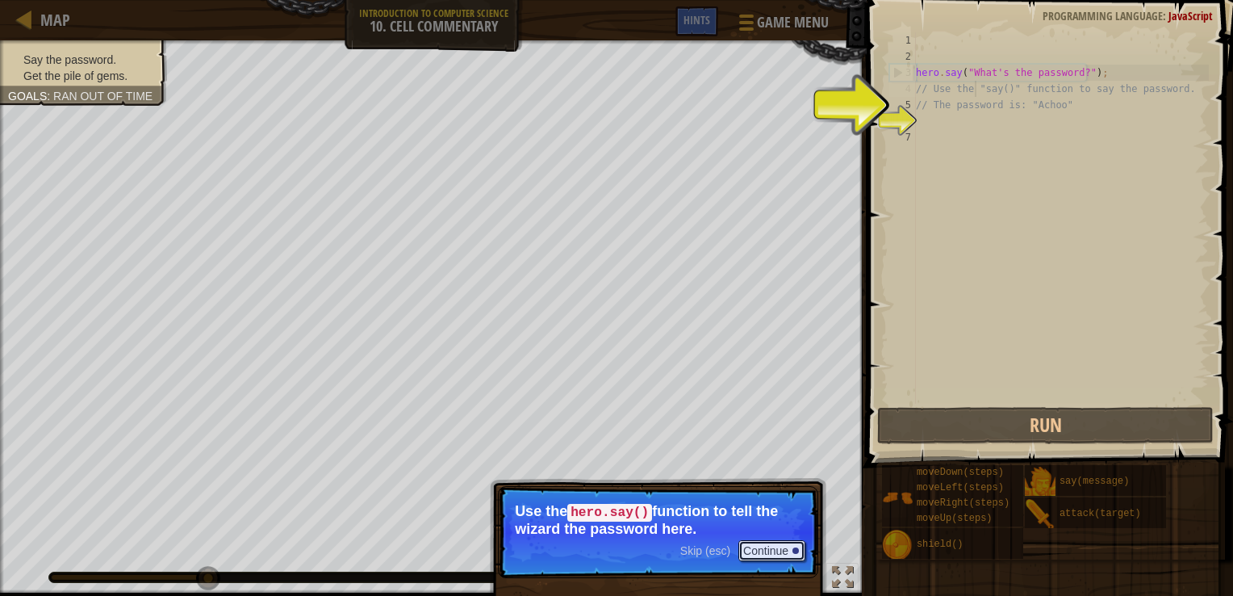
click at [768, 544] on button "Continue" at bounding box center [772, 550] width 67 height 21
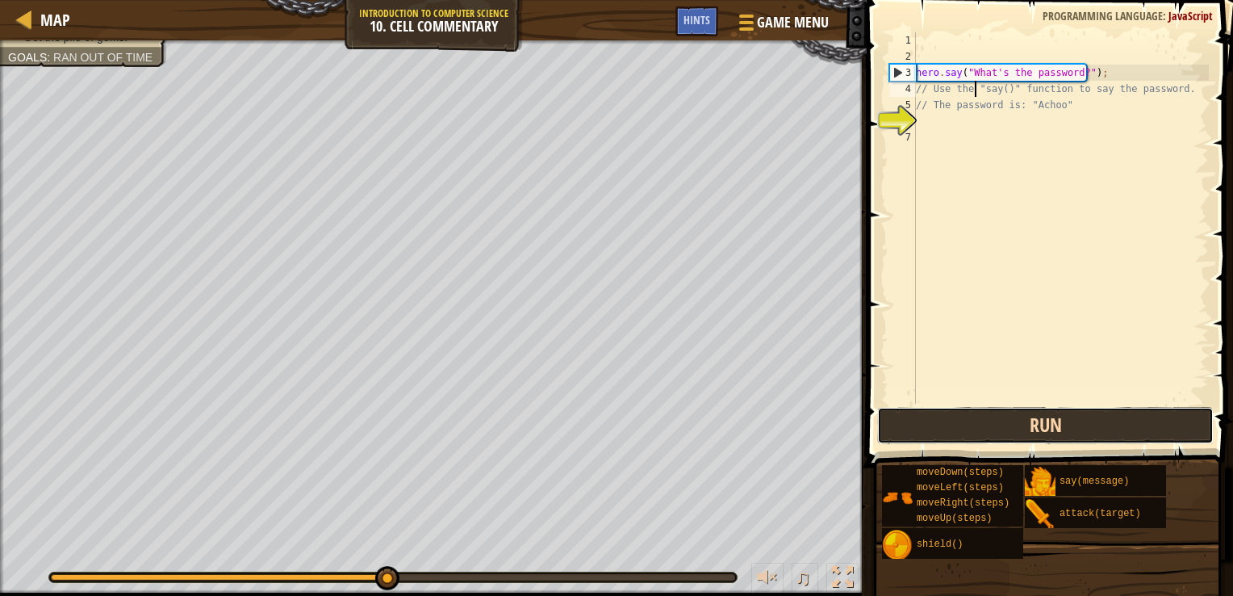
click at [948, 425] on button "Run" at bounding box center [1045, 425] width 337 height 37
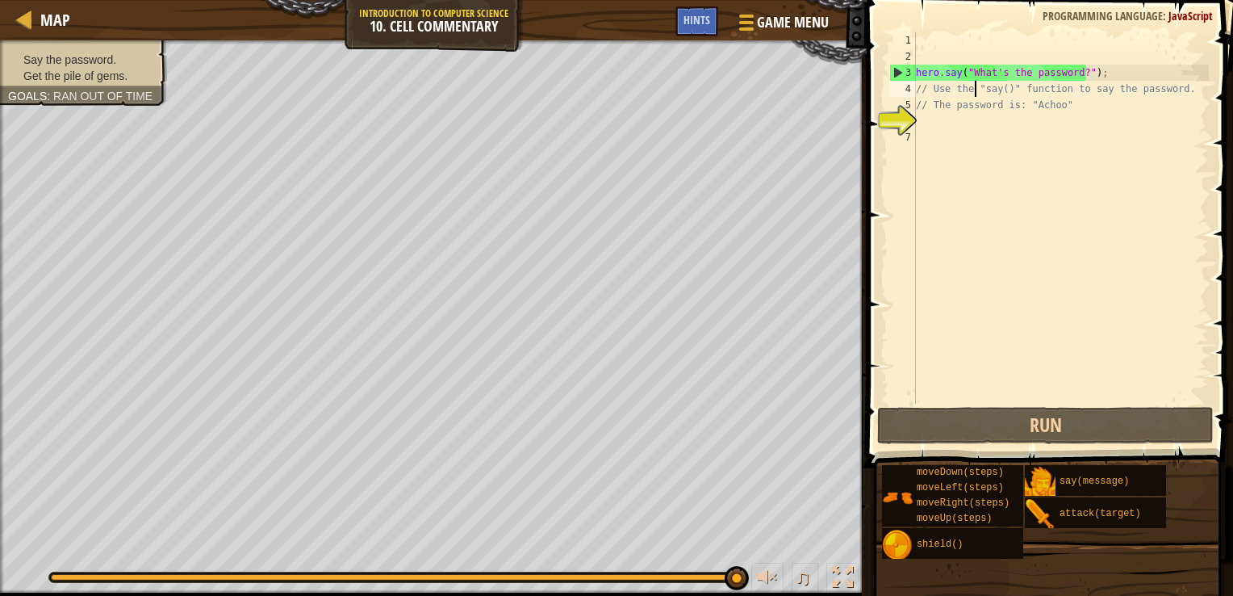
click at [1073, 111] on div "hero . say ( "What's the password?" ) ; // Use the "say()" function to say the …" at bounding box center [1061, 234] width 296 height 404
type textarea "// The password is: "Achoo""
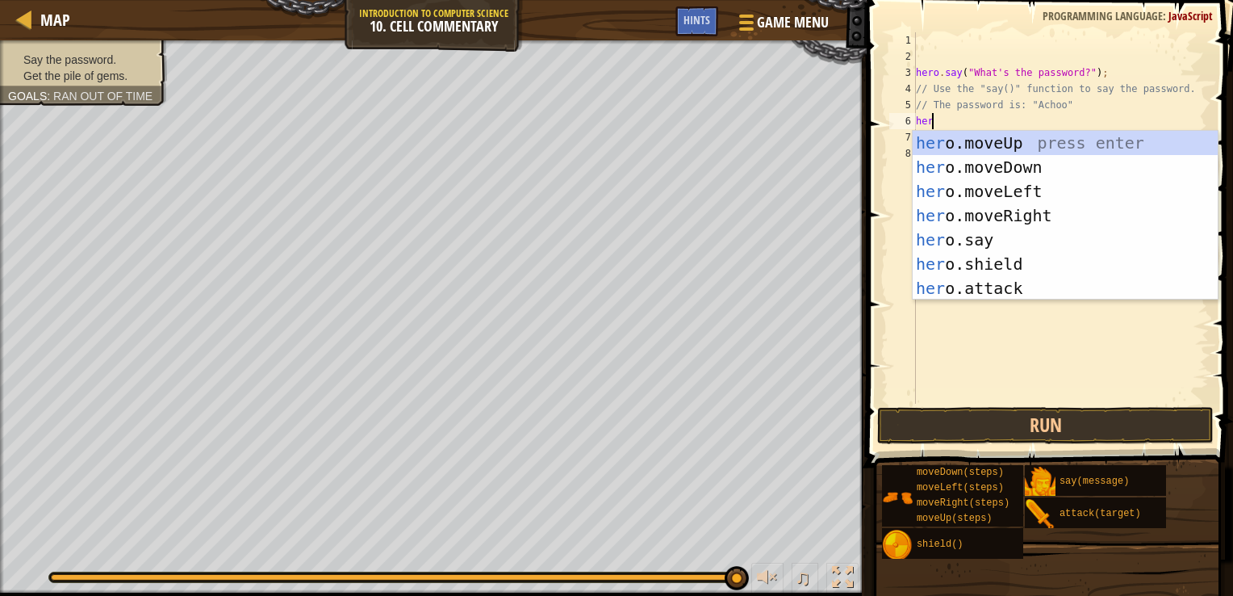
scroll to position [7, 0]
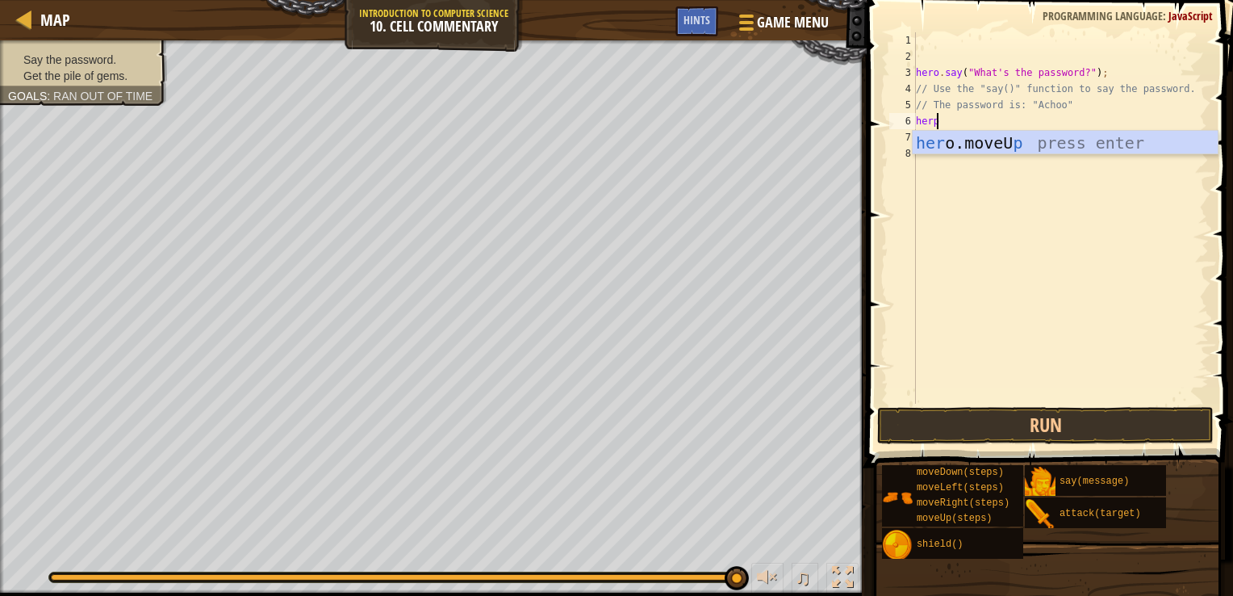
type textarea "her"
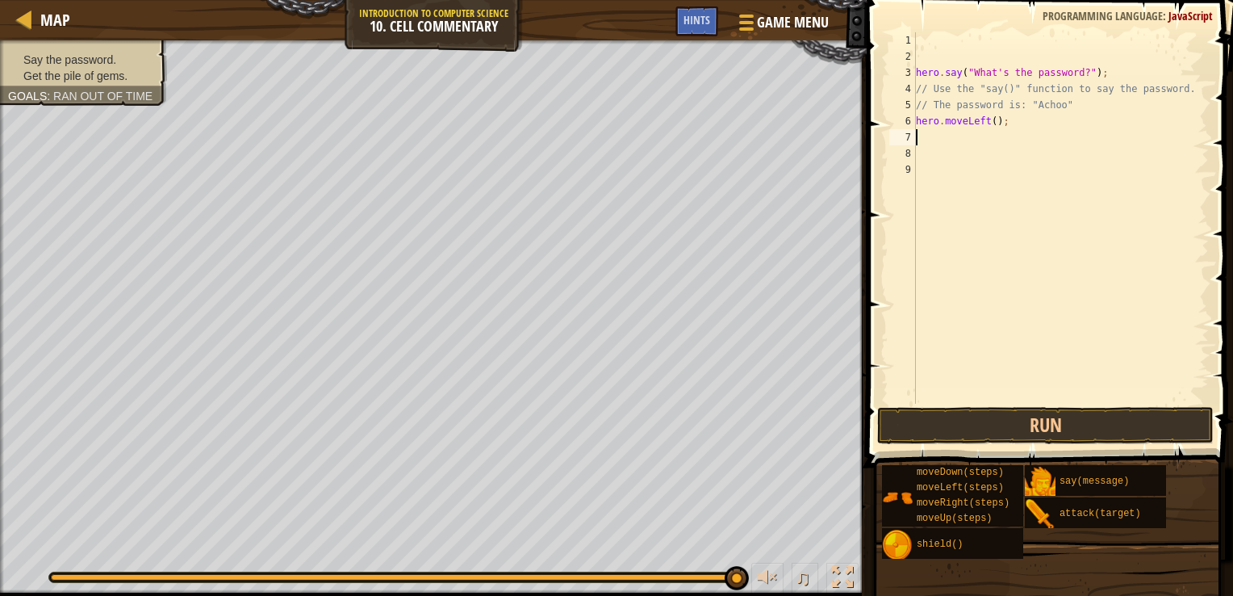
type textarea "h"
click at [1036, 153] on div "hero . say ( "What's the password?" ) ; // Use the "say()" function to say the …" at bounding box center [1063, 234] width 291 height 404
type textarea "hero.moveRight();"
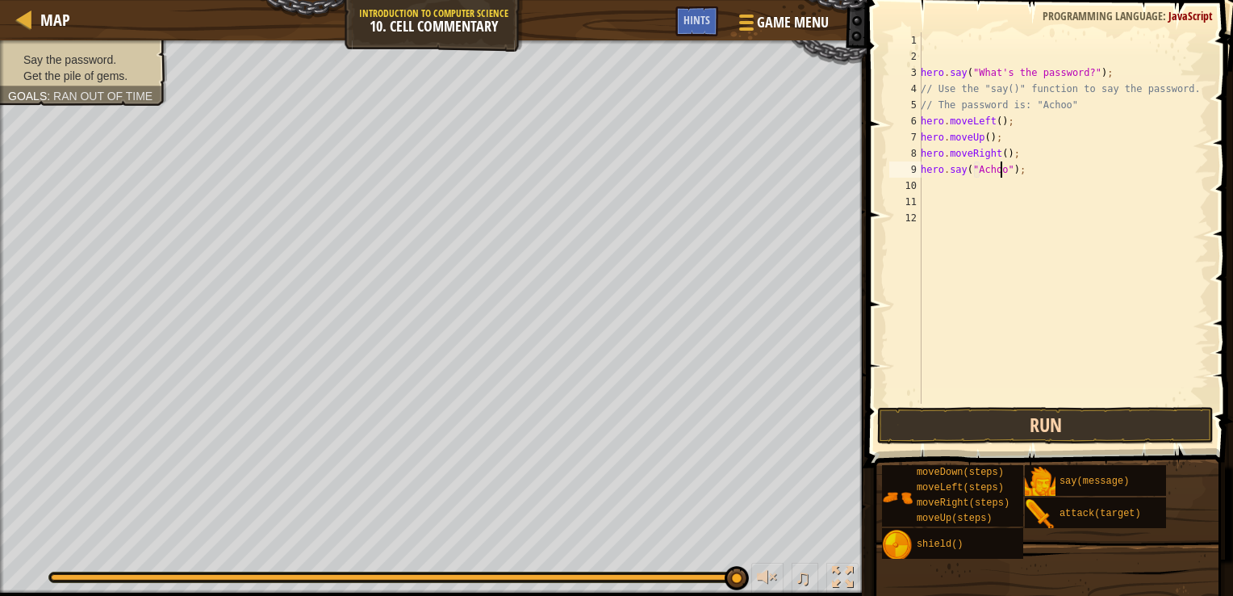
type textarea "hero.say("Achoo");"
click at [1077, 408] on button "Run" at bounding box center [1045, 425] width 337 height 37
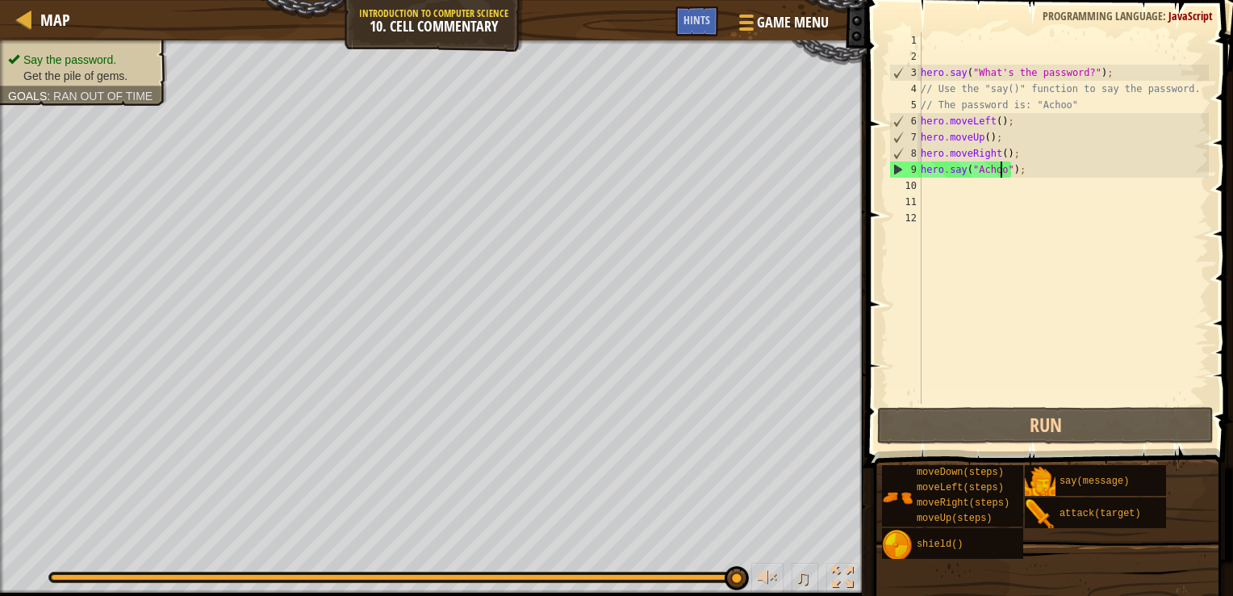
click at [1034, 176] on div "hero . say ( "What's the password?" ) ; // Use the "say()" function to say the …" at bounding box center [1063, 234] width 291 height 404
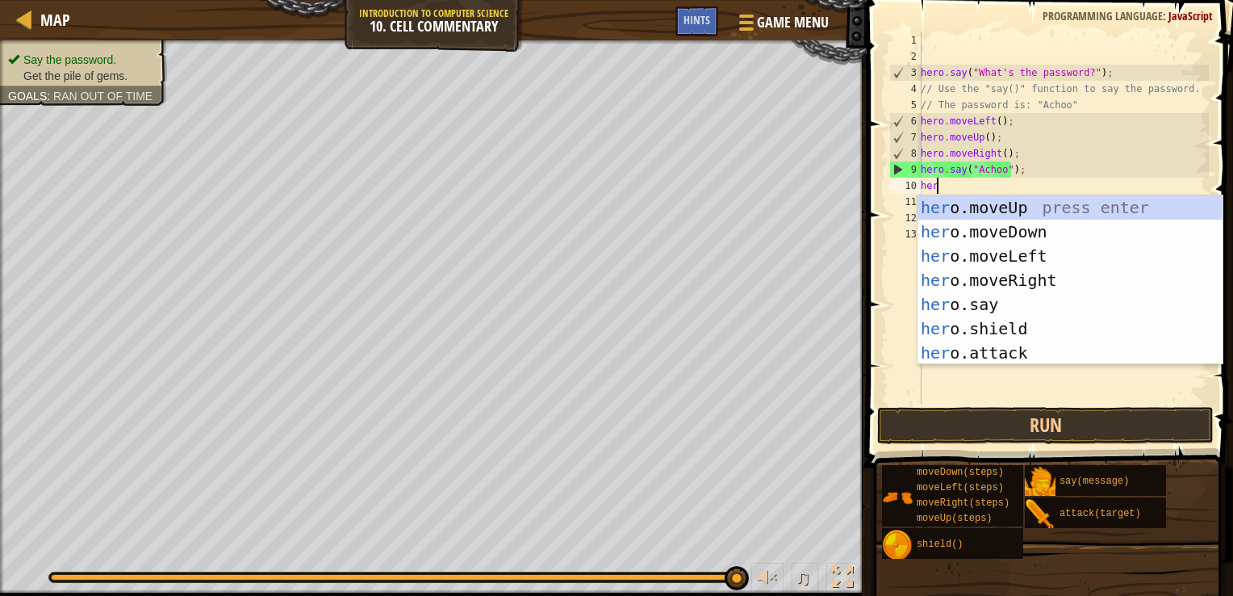
type textarea "hero"
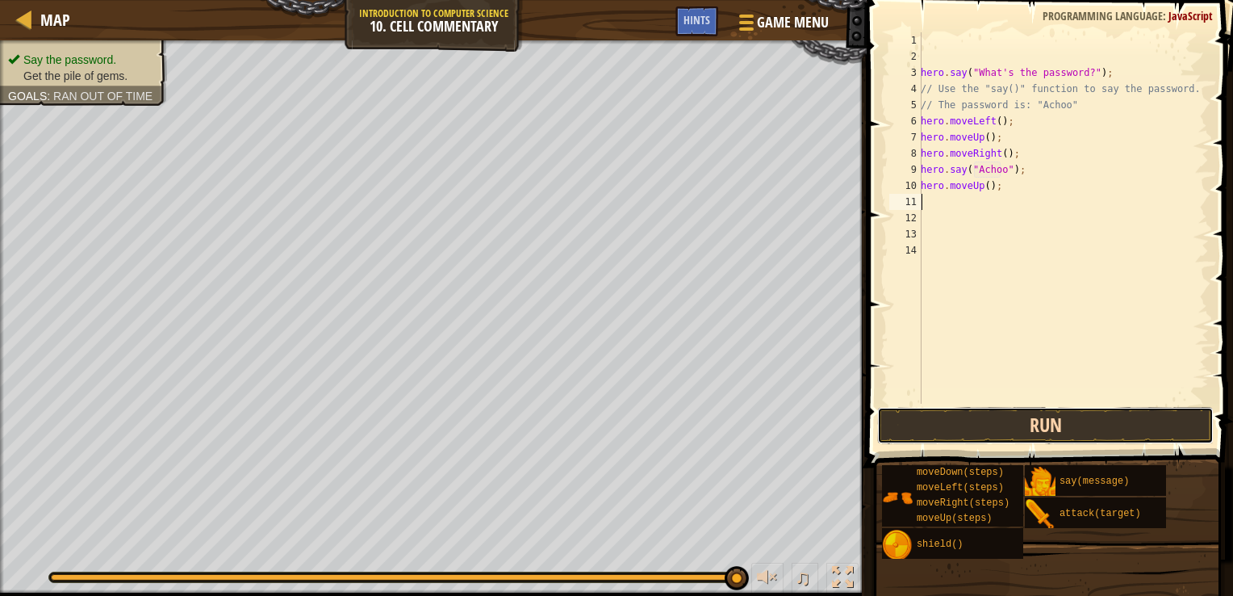
click at [1058, 417] on button "Run" at bounding box center [1045, 425] width 337 height 37
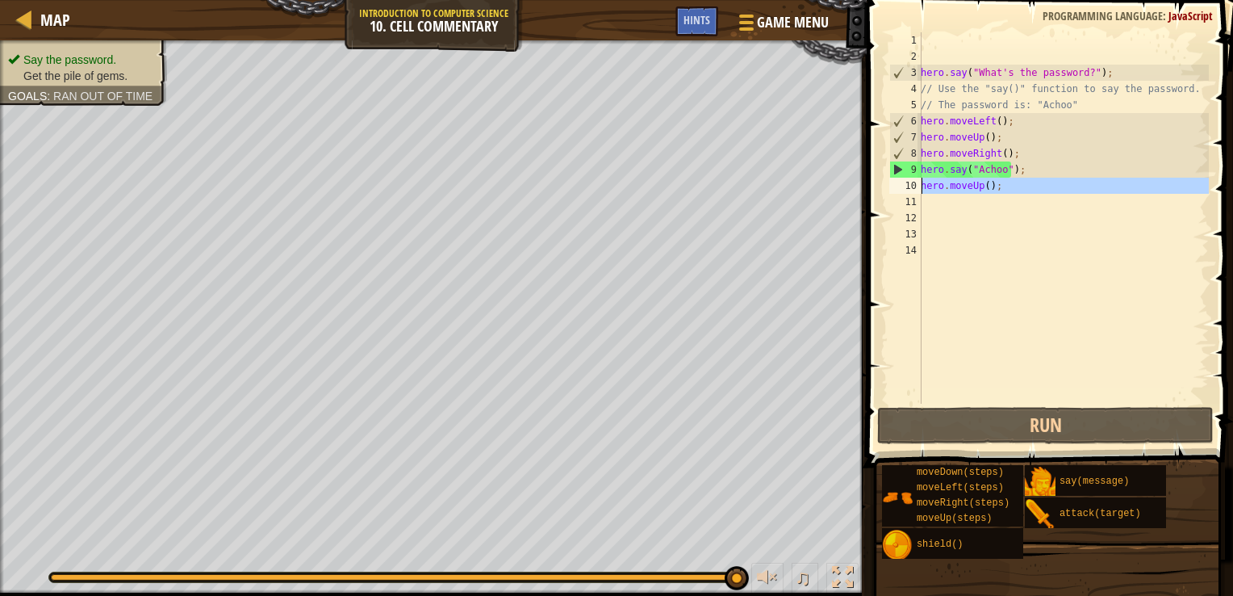
drag, startPoint x: 1011, startPoint y: 195, endPoint x: 924, endPoint y: 182, distance: 88.9
click at [924, 182] on div "hero . say ( "What's the password?" ) ; // Use the "say()" function to say the …" at bounding box center [1063, 234] width 291 height 404
type textarea "hero.moveUp();"
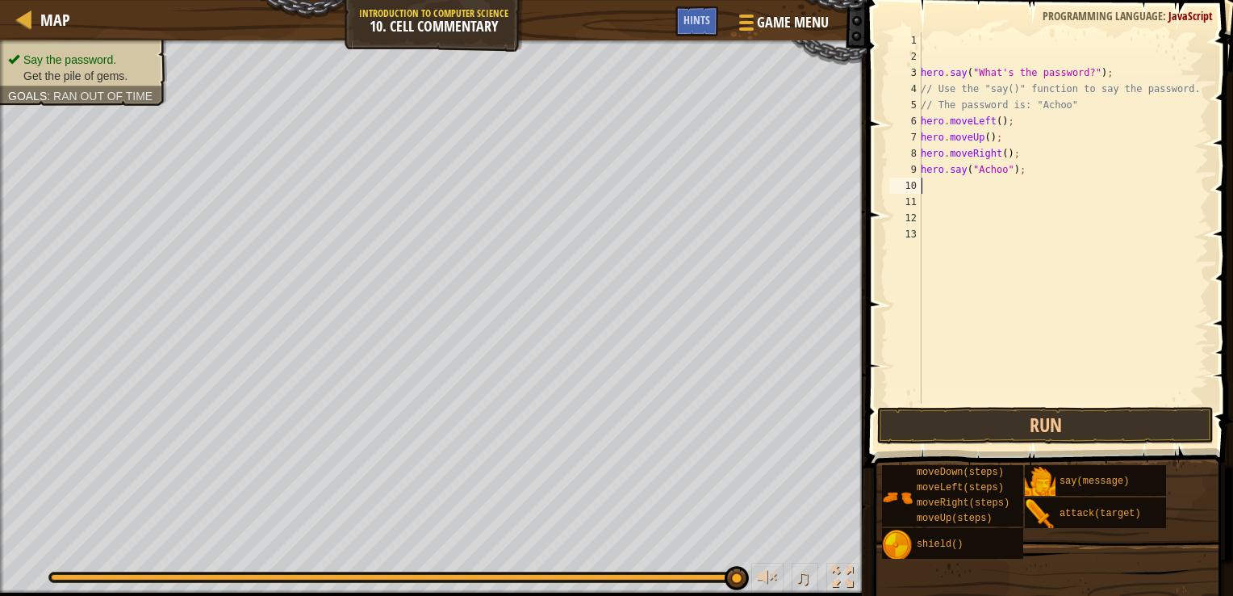
type textarea "h"
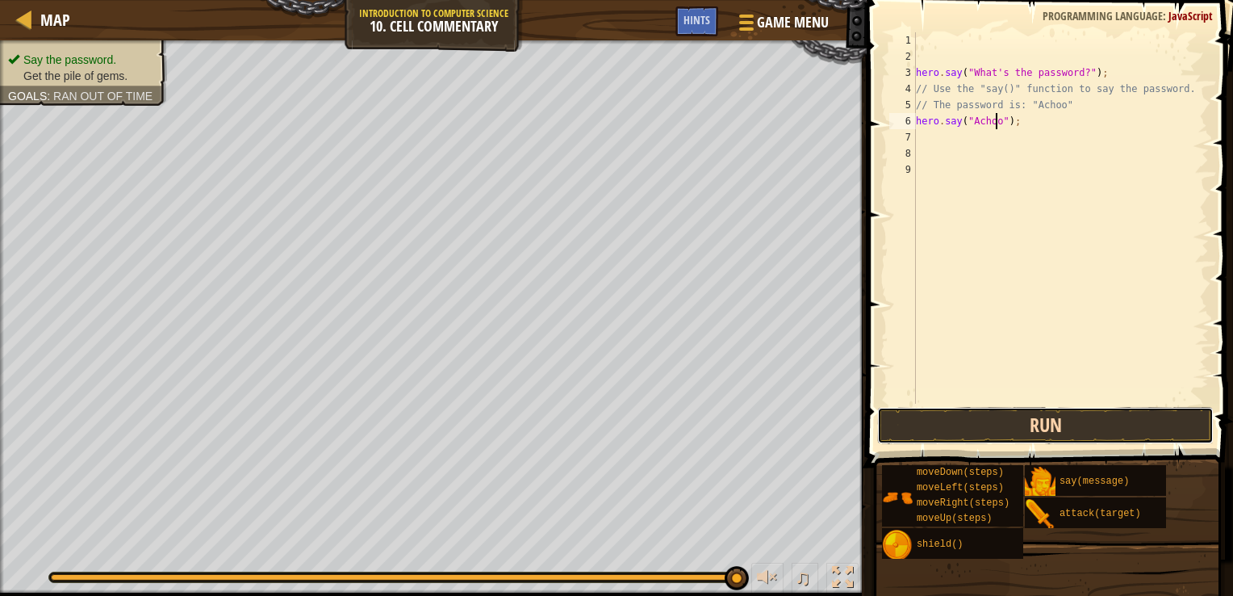
click at [1065, 418] on button "Run" at bounding box center [1045, 425] width 337 height 37
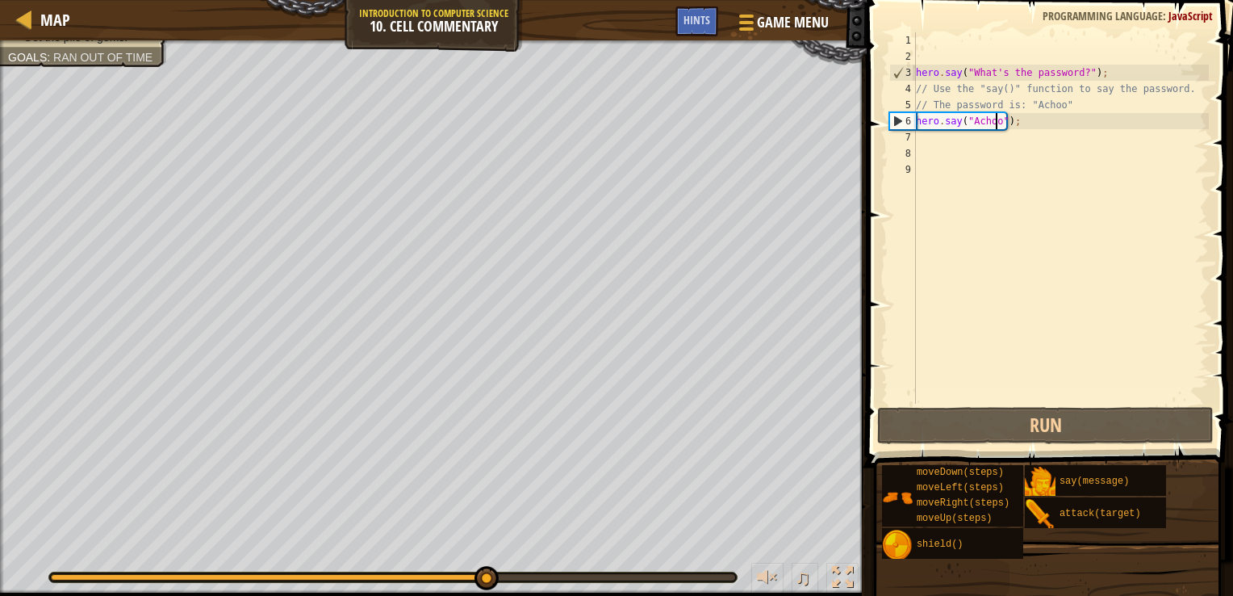
click at [1017, 125] on div "hero . say ( "What's the password?" ) ; // Use the "say()" function to say the …" at bounding box center [1061, 234] width 296 height 404
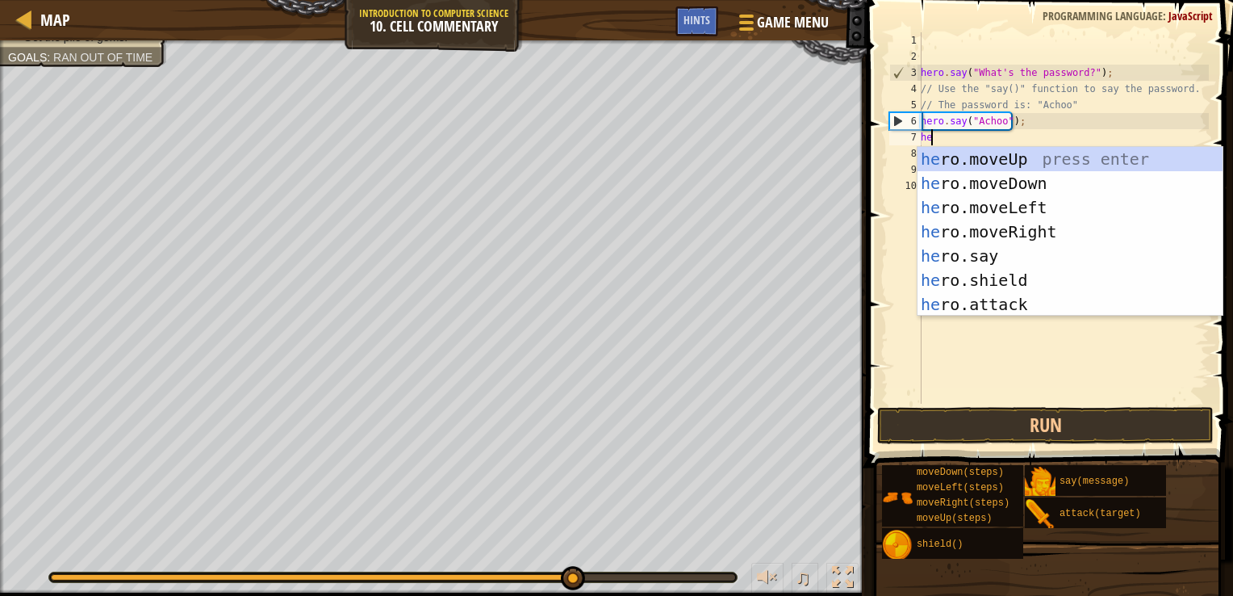
type textarea "hero.say("Achoo");her"
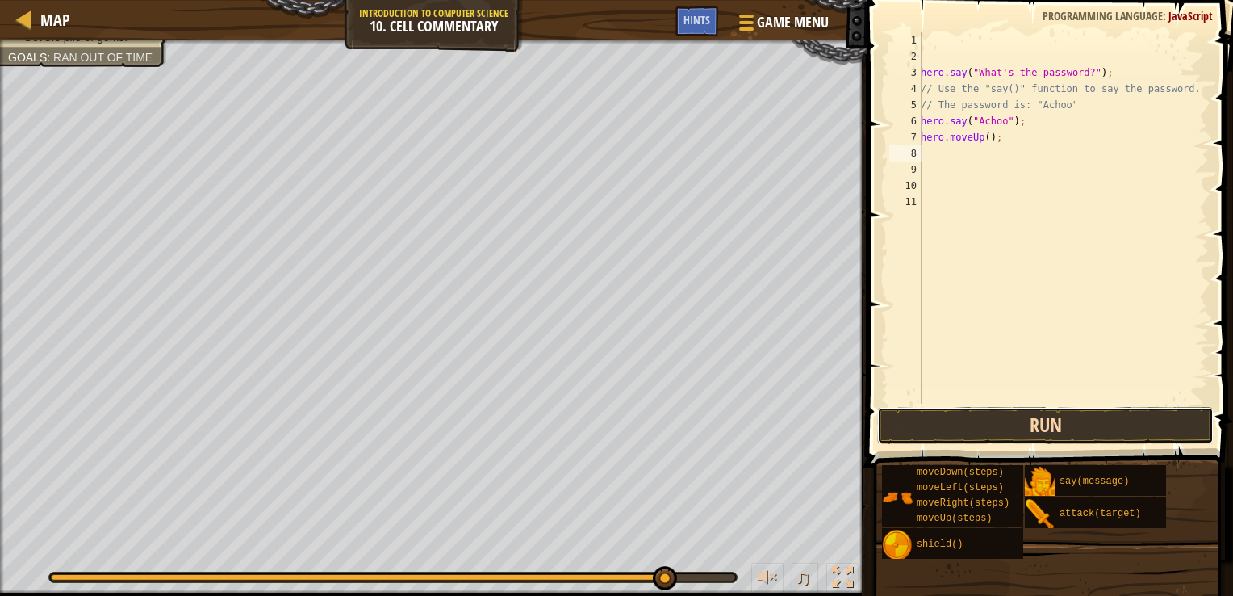
click at [1049, 419] on button "Run" at bounding box center [1045, 425] width 337 height 37
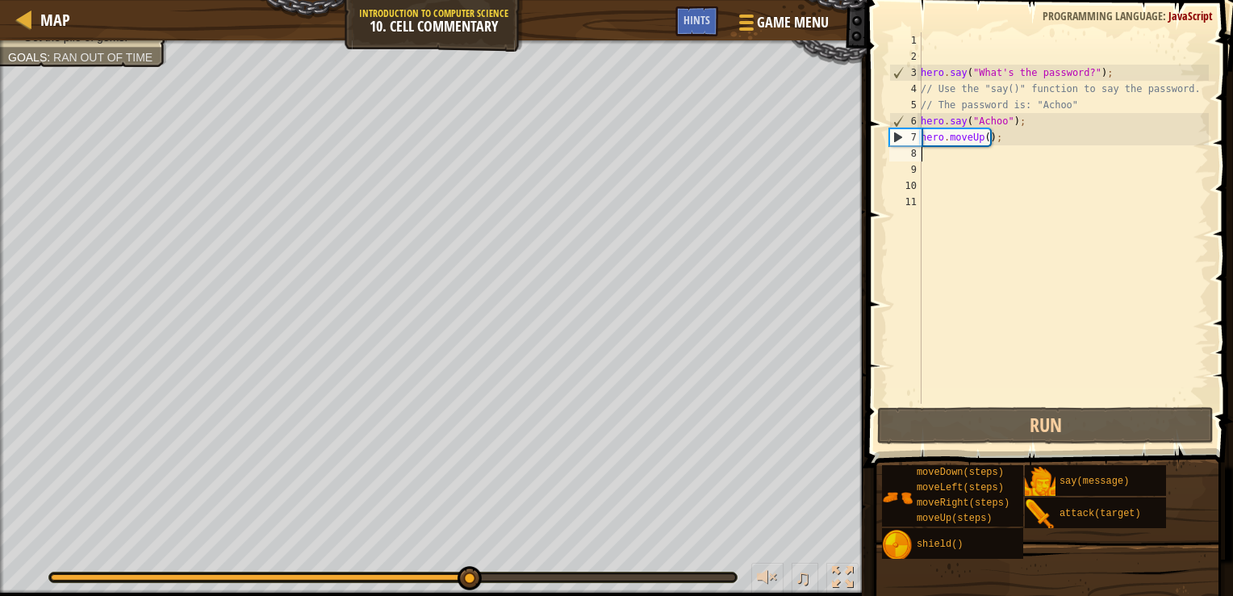
click at [984, 138] on div "hero . say ( "What's the password?" ) ; // Use the "say()" function to say the …" at bounding box center [1063, 234] width 291 height 404
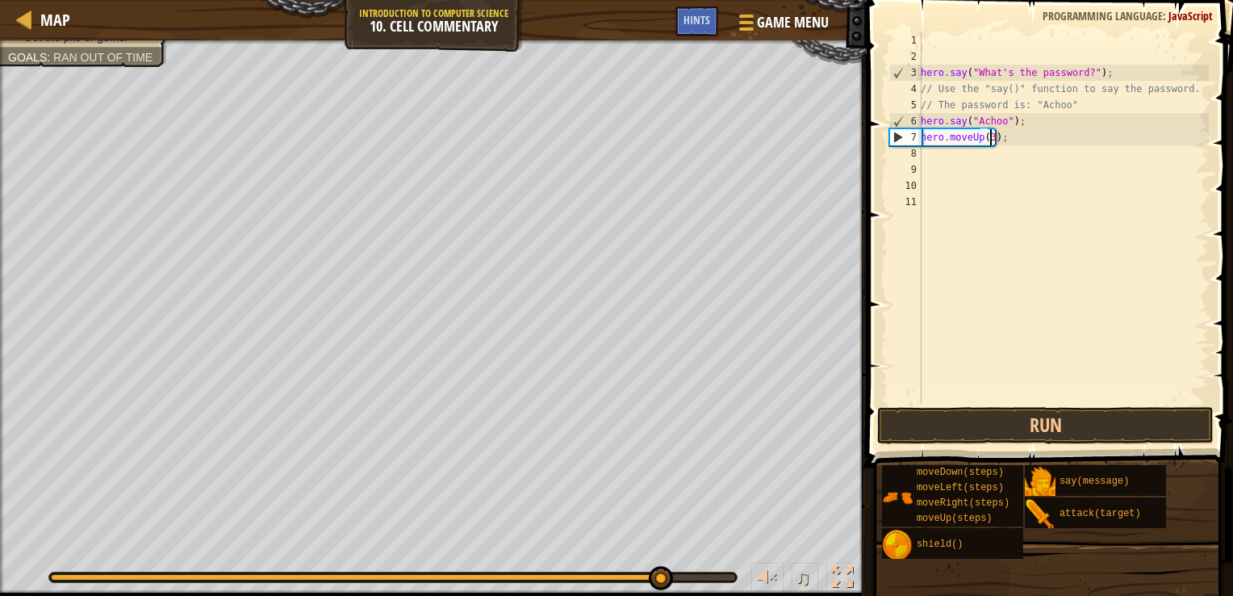
scroll to position [7, 6]
type textarea "hero.moveUp(3);"
click at [1085, 416] on button "Run" at bounding box center [1045, 425] width 337 height 37
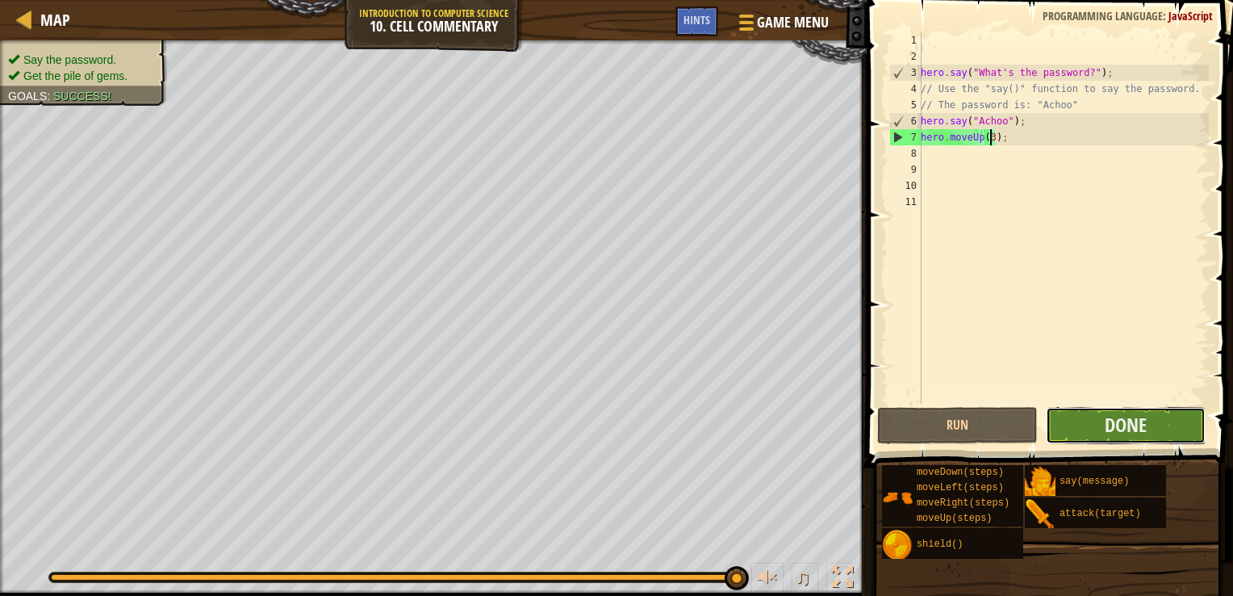
click at [1088, 418] on button "Done" at bounding box center [1126, 425] width 160 height 37
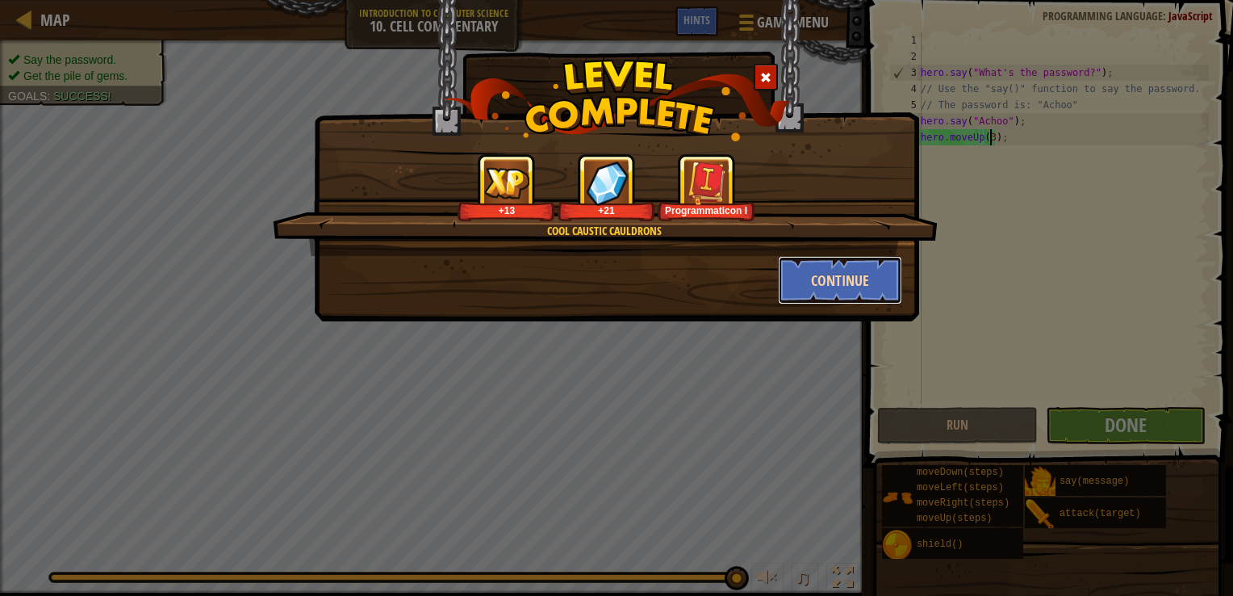
click at [809, 274] on button "Continue" at bounding box center [840, 280] width 125 height 48
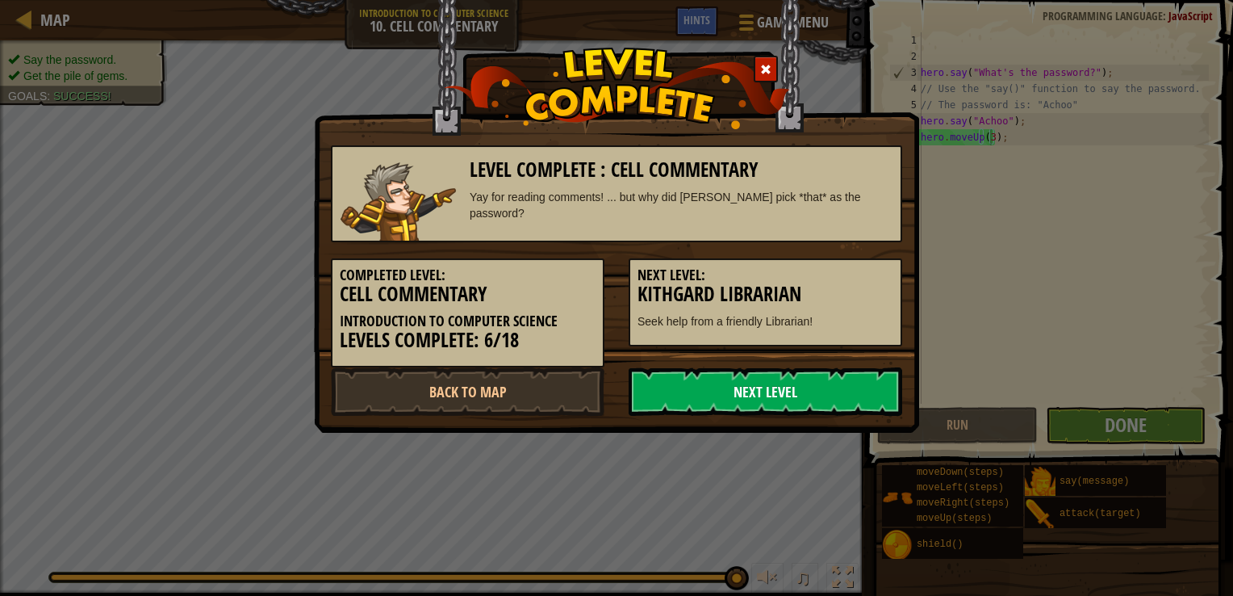
click at [778, 384] on link "Next Level" at bounding box center [766, 391] width 274 height 48
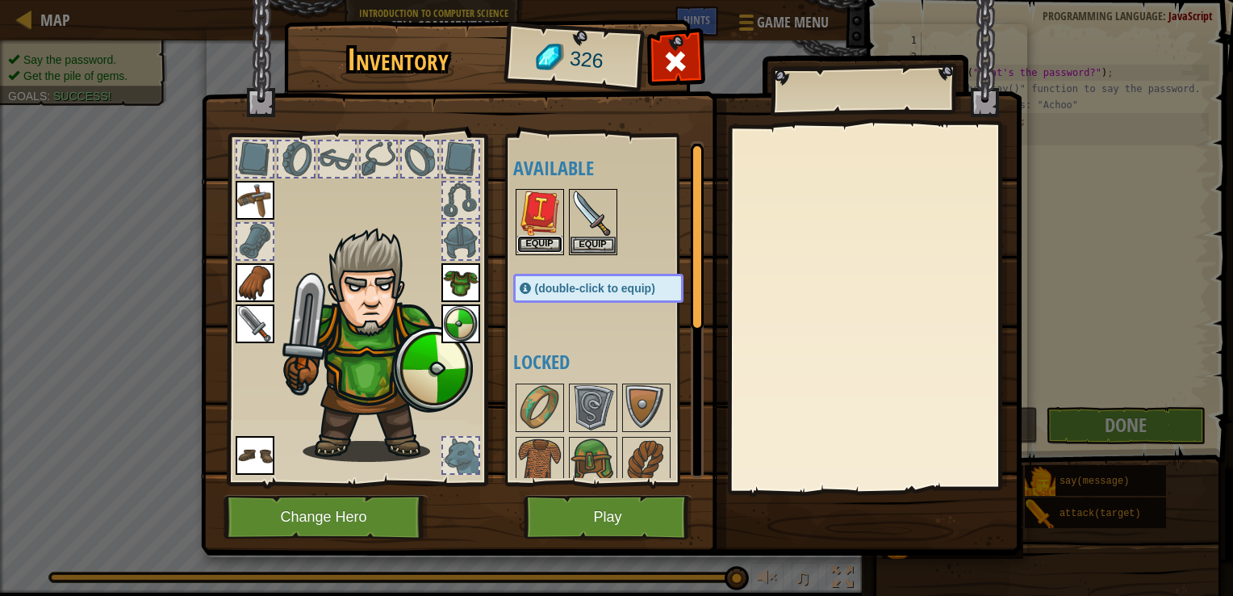
click at [542, 244] on button "Equip" at bounding box center [539, 244] width 45 height 17
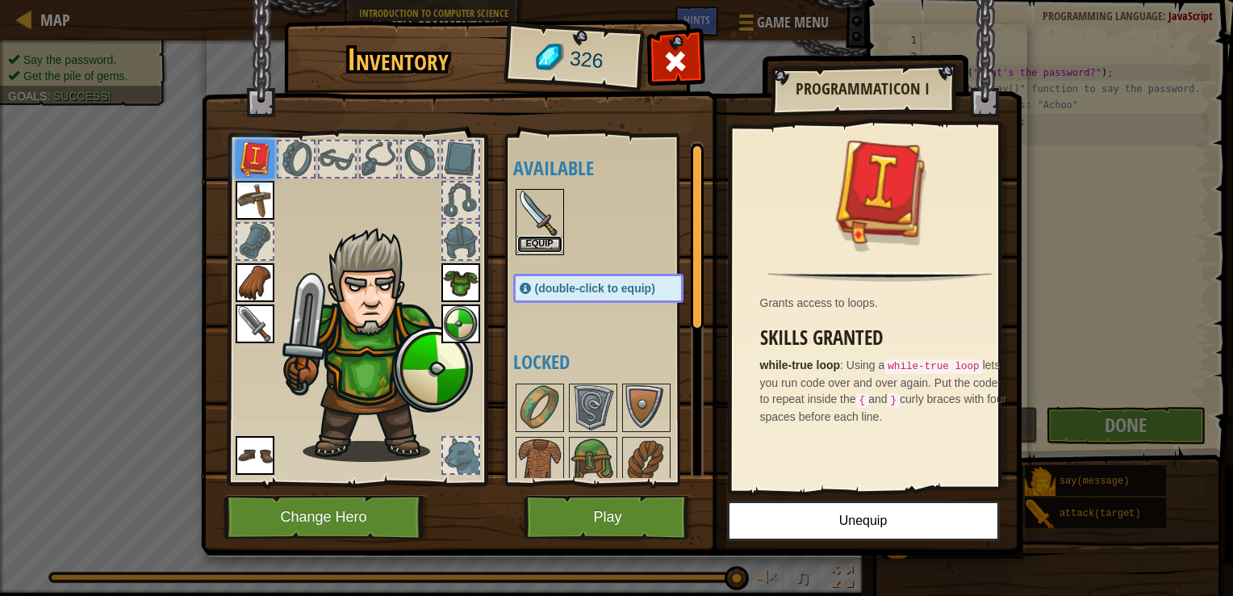
click at [543, 244] on button "Equip" at bounding box center [539, 244] width 45 height 17
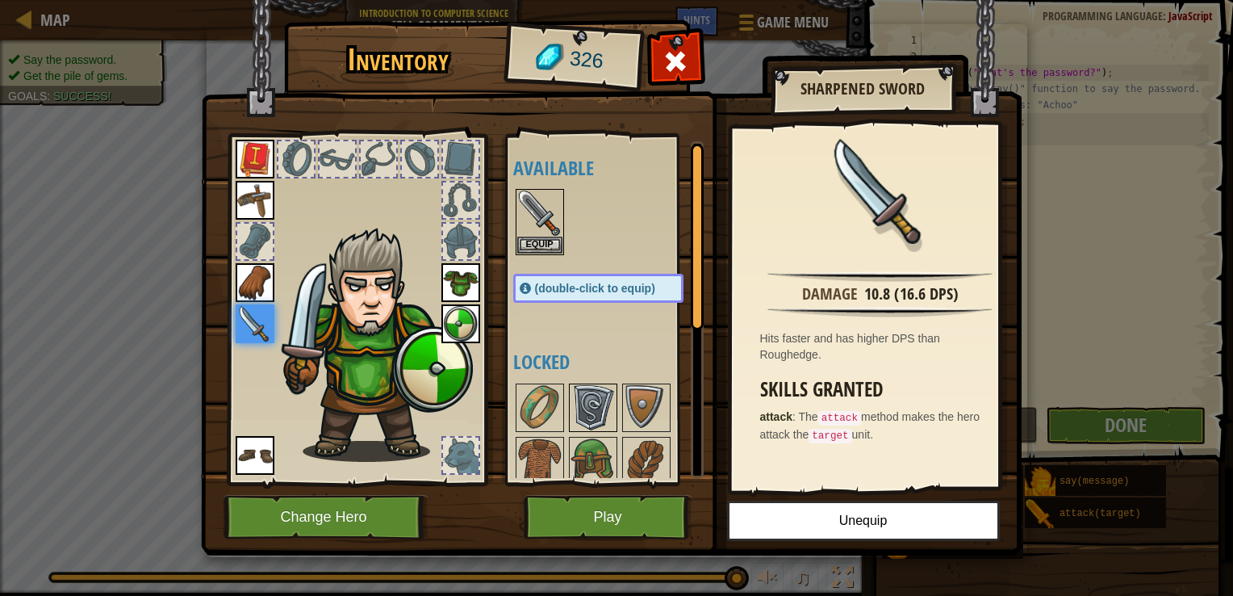
click at [599, 404] on img at bounding box center [593, 407] width 45 height 45
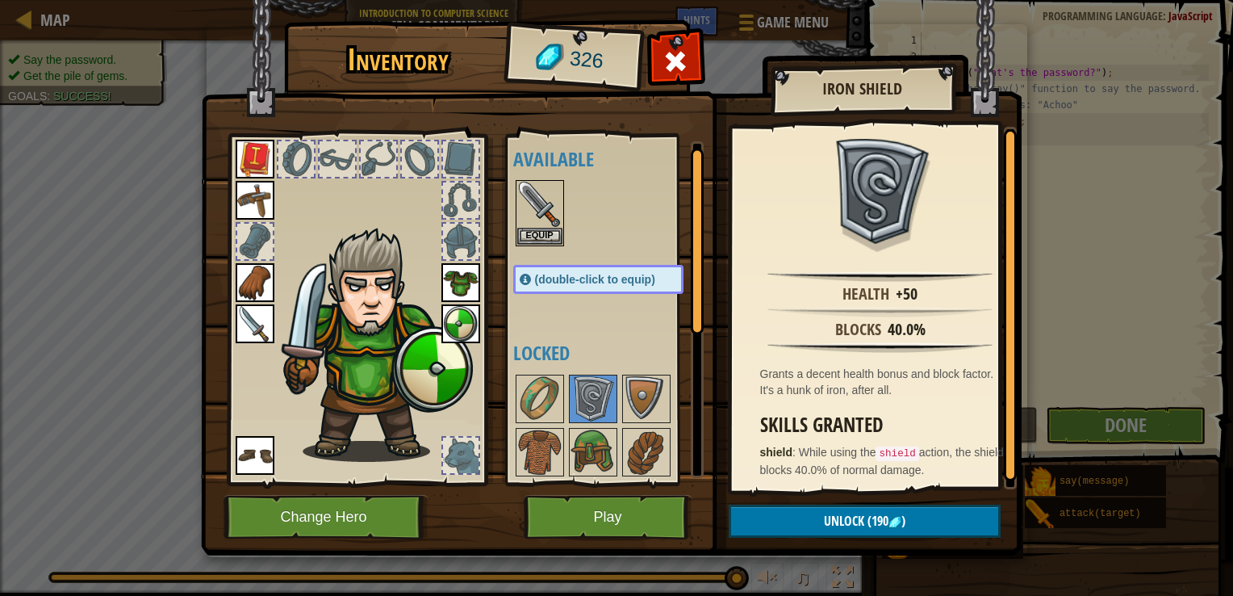
scroll to position [7, 0]
click at [698, 212] on div at bounding box center [697, 241] width 13 height 186
click at [682, 66] on span at bounding box center [676, 61] width 26 height 26
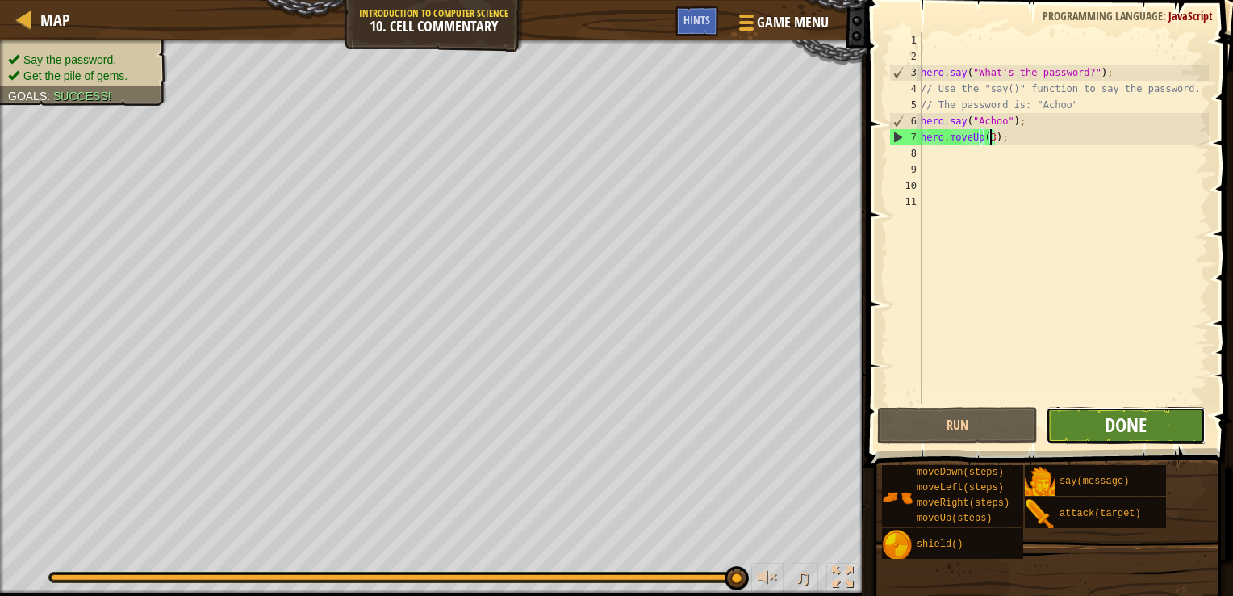
click at [1127, 417] on span "Done" at bounding box center [1126, 425] width 42 height 26
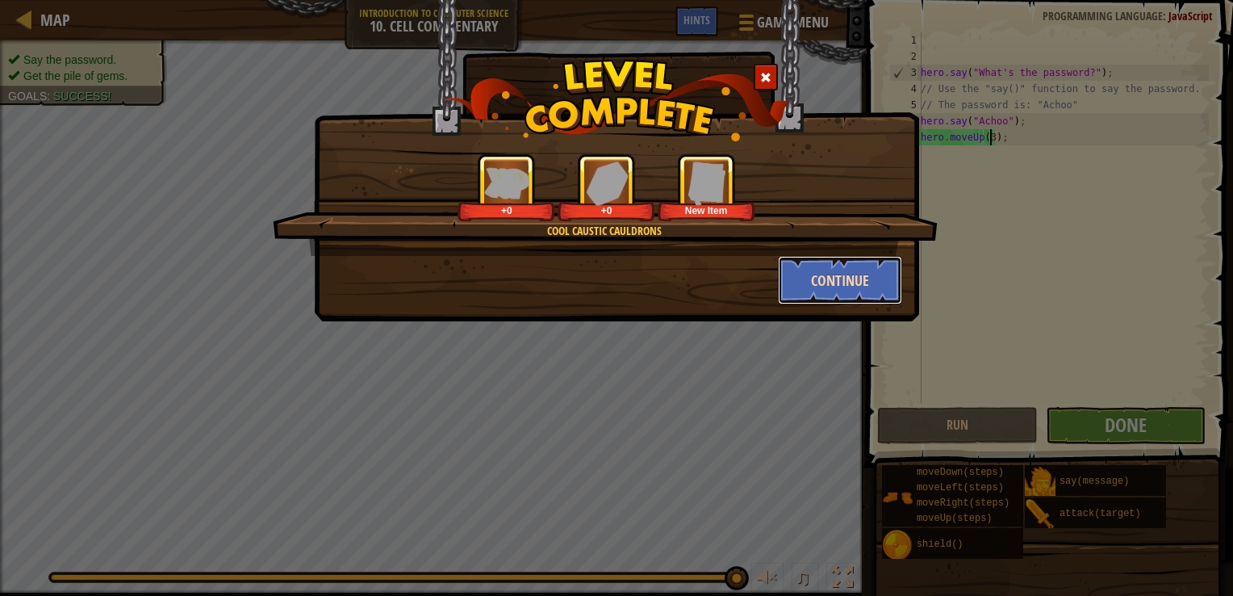
click at [878, 286] on button "Continue" at bounding box center [840, 280] width 125 height 48
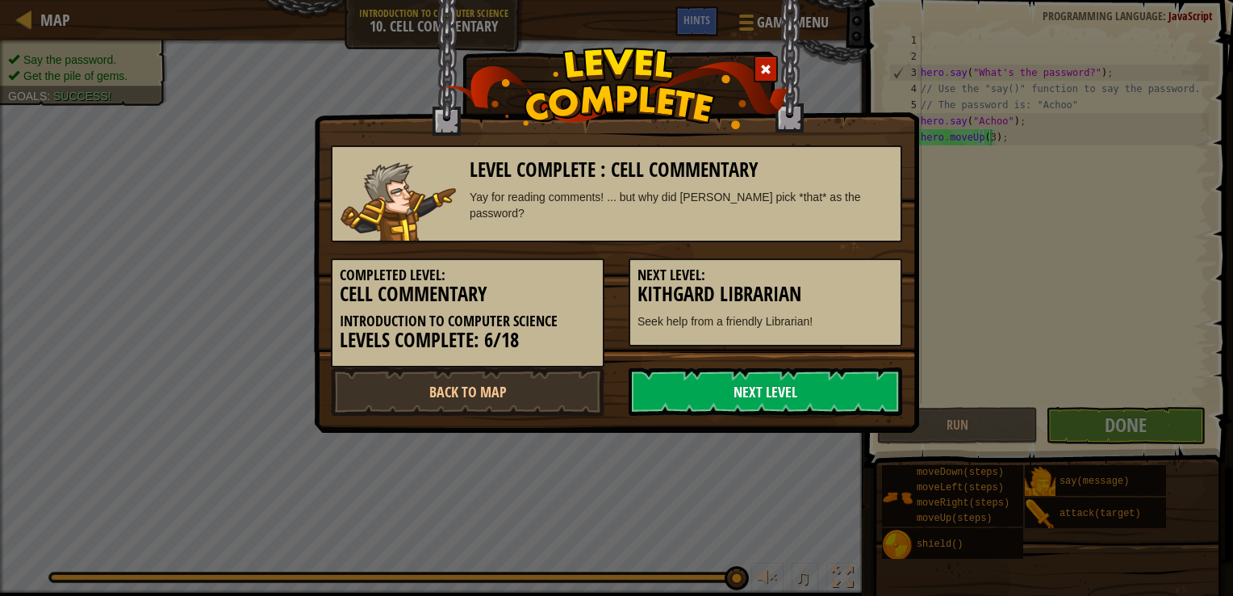
click at [778, 385] on link "Next Level" at bounding box center [766, 391] width 274 height 48
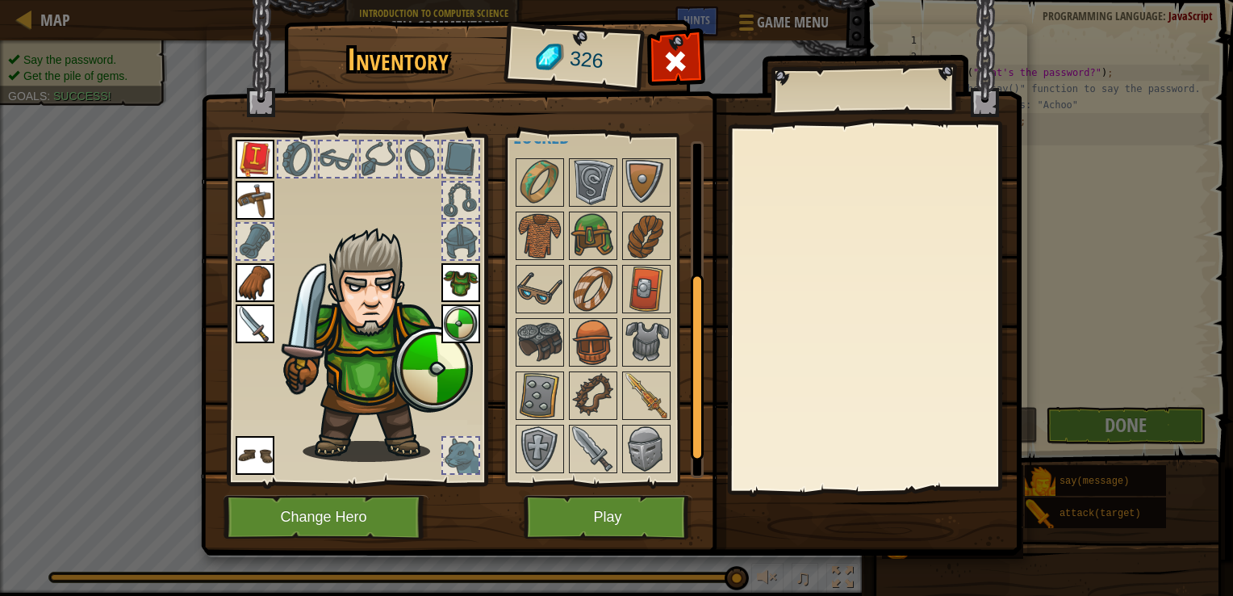
scroll to position [229, 0]
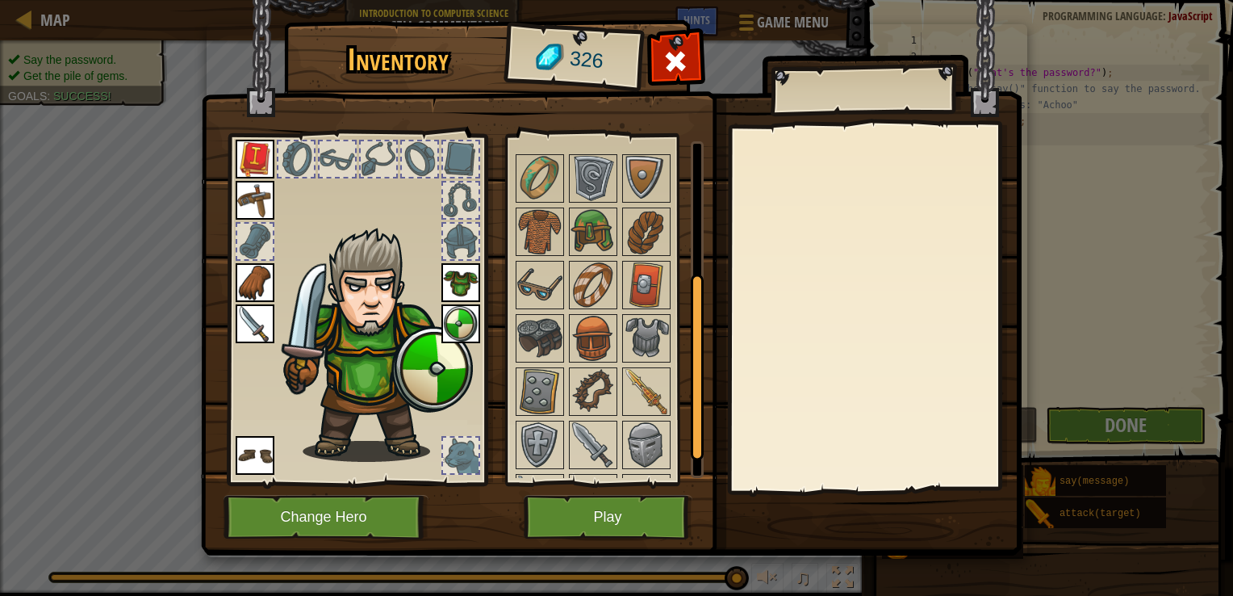
drag, startPoint x: 697, startPoint y: 248, endPoint x: 697, endPoint y: 376, distance: 128.4
click at [697, 376] on div at bounding box center [697, 367] width 13 height 186
click at [643, 401] on img at bounding box center [646, 391] width 45 height 45
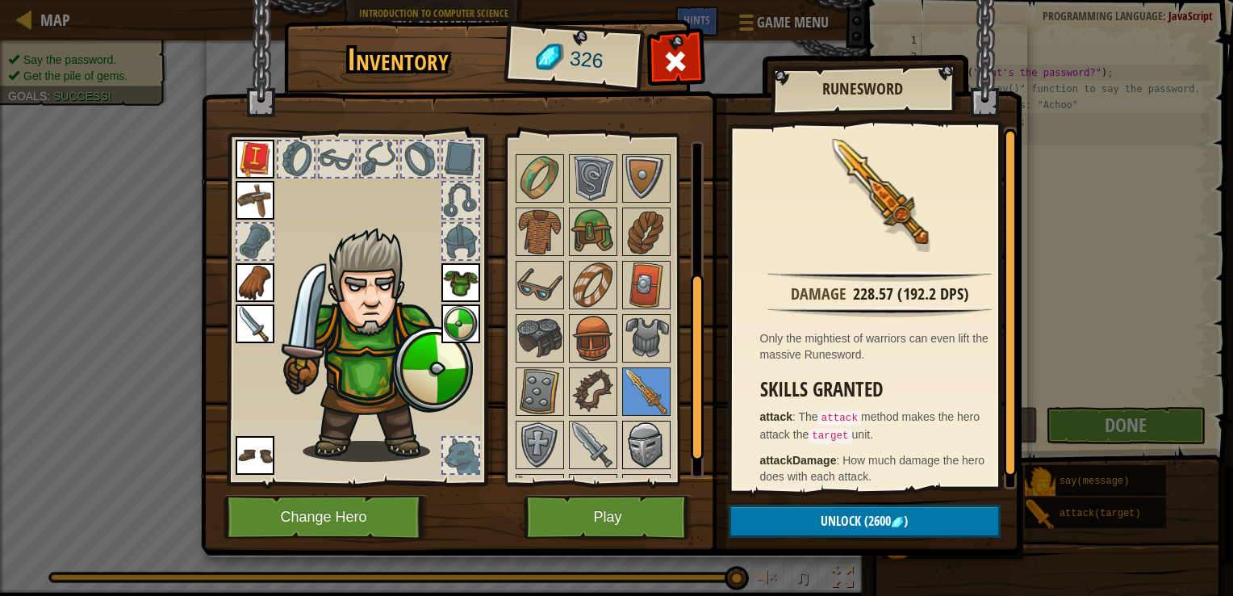
click at [634, 429] on img at bounding box center [646, 444] width 45 height 45
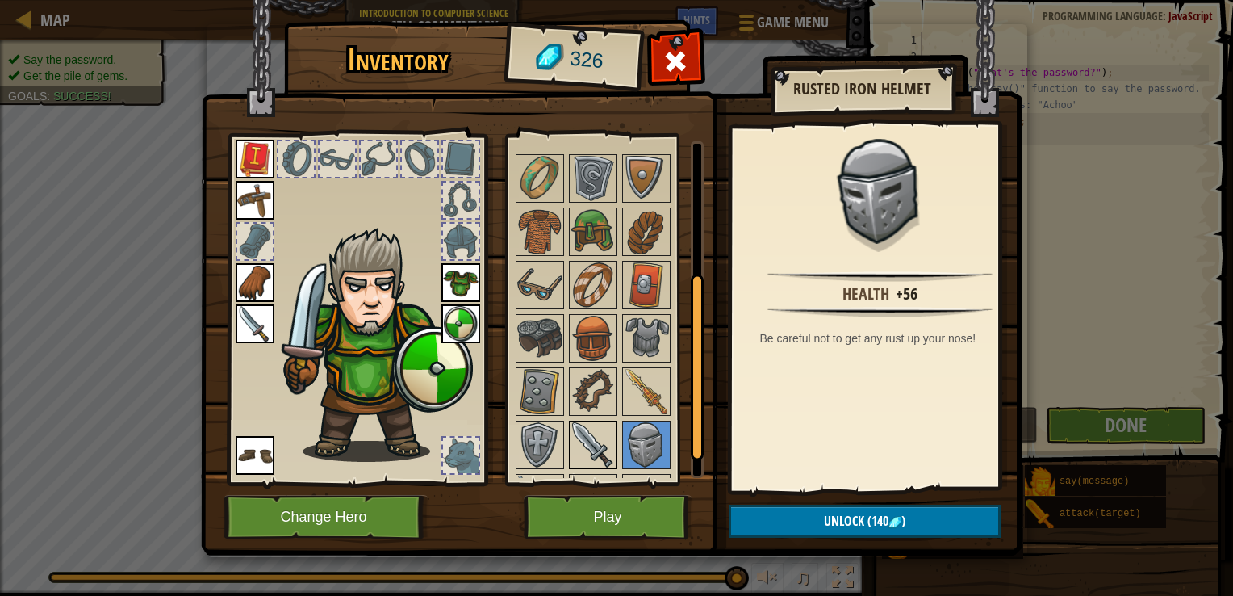
click at [591, 429] on img at bounding box center [593, 444] width 45 height 45
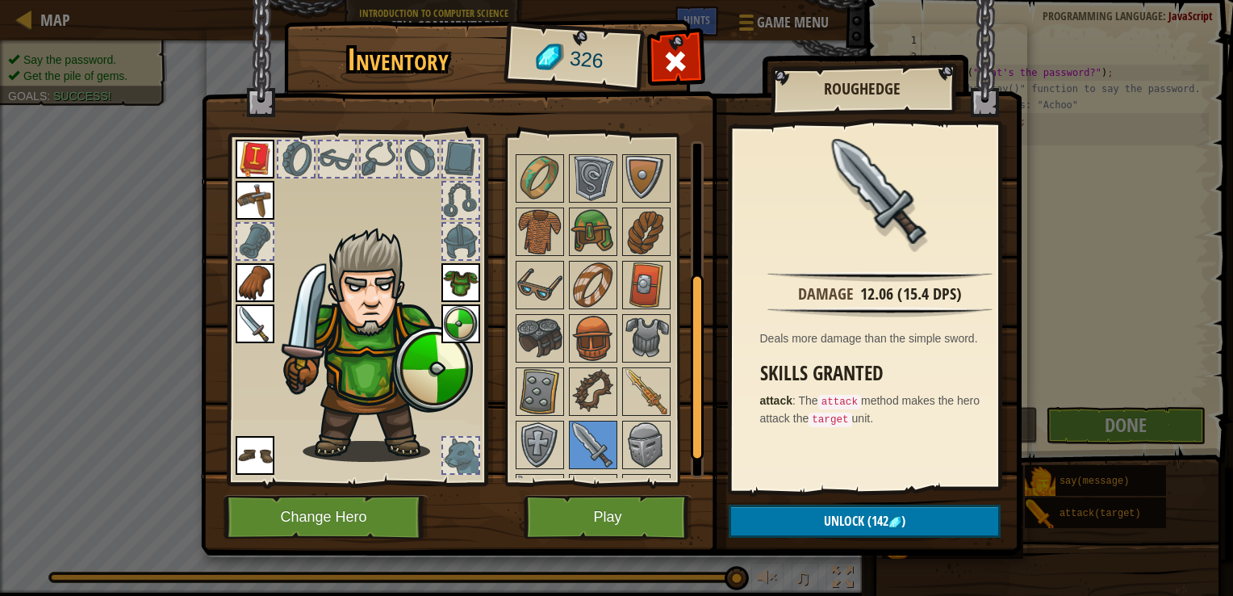
click at [563, 428] on div at bounding box center [614, 338] width 203 height 373
click at [655, 381] on img at bounding box center [646, 391] width 45 height 45
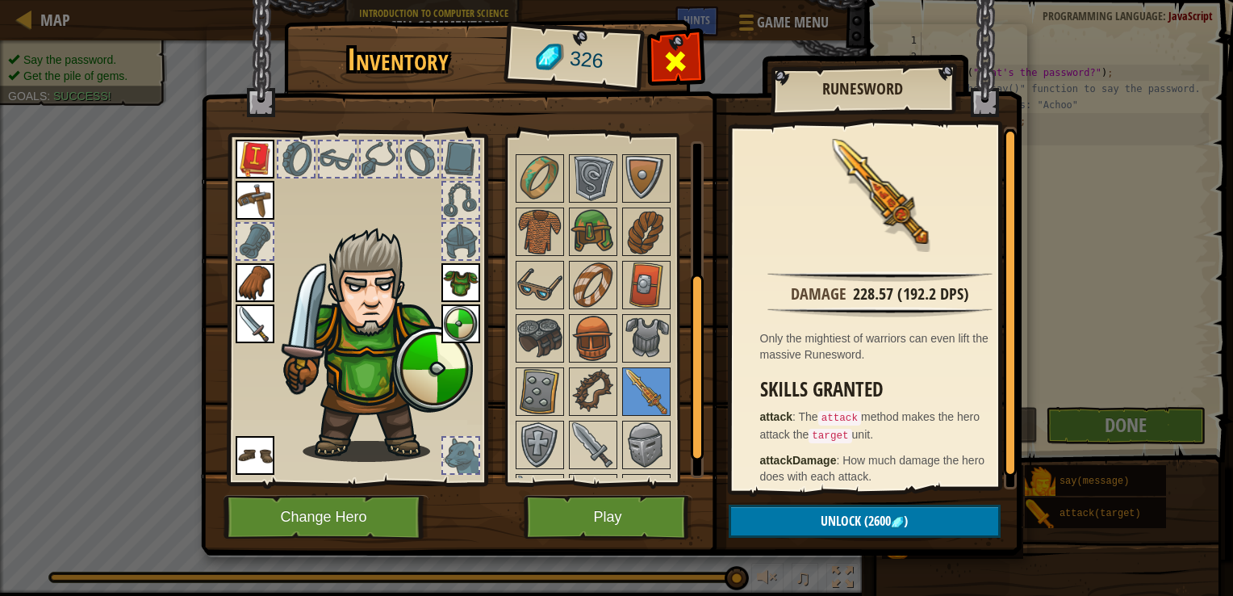
click at [677, 65] on span at bounding box center [676, 61] width 26 height 26
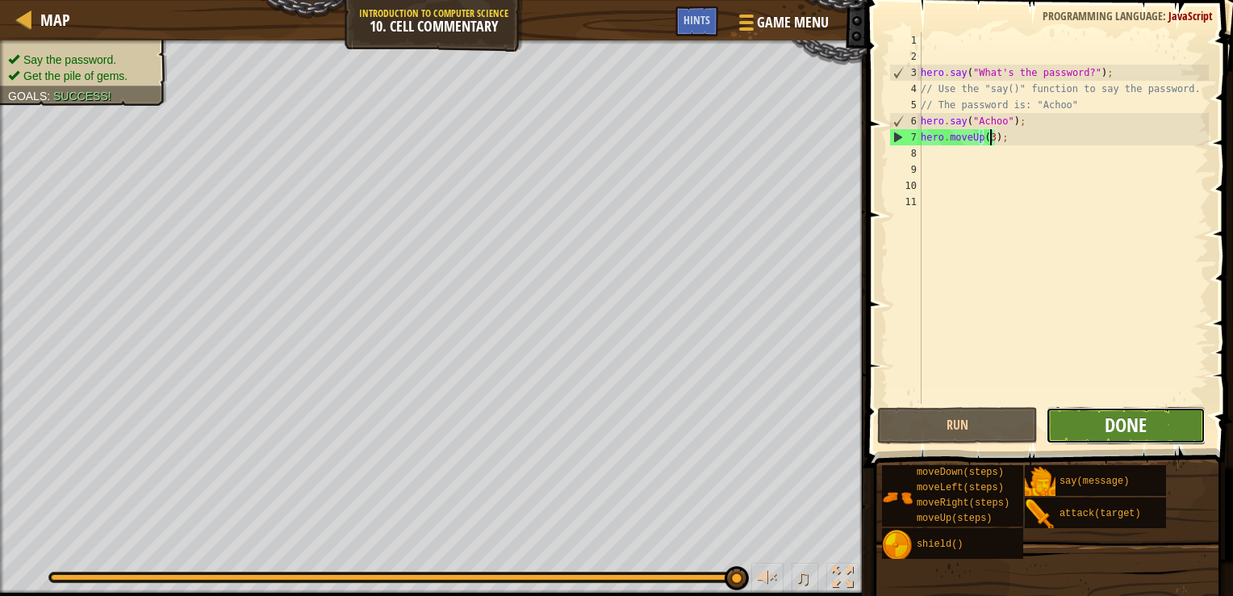
click at [1136, 421] on span "Done" at bounding box center [1126, 425] width 42 height 26
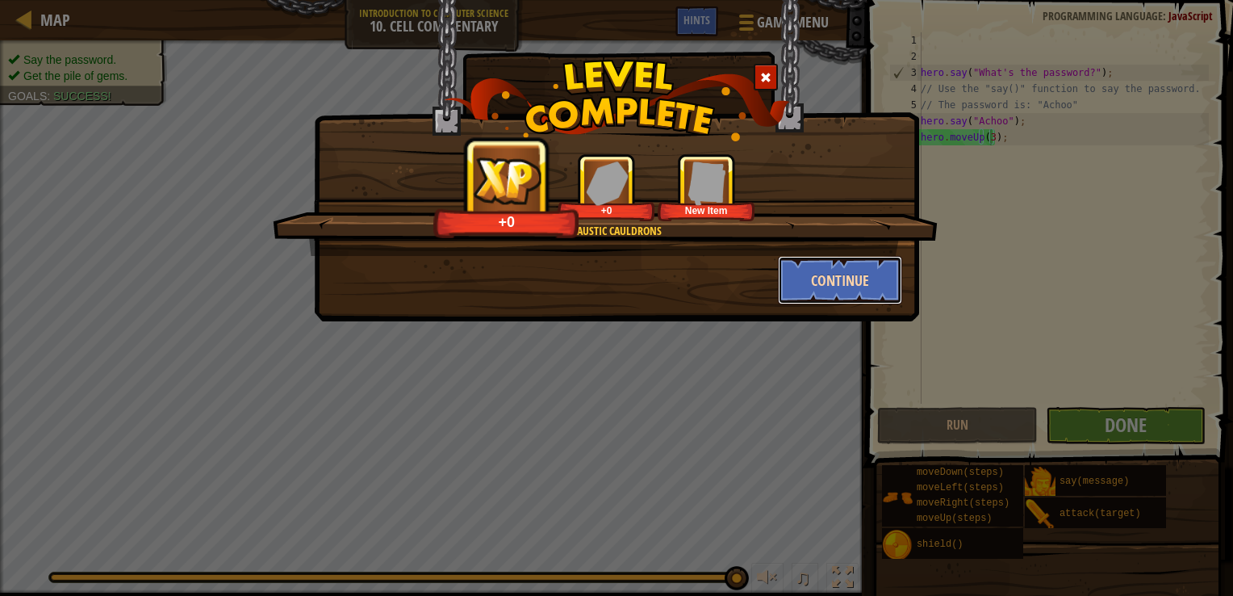
click at [808, 294] on button "Continue" at bounding box center [840, 280] width 125 height 48
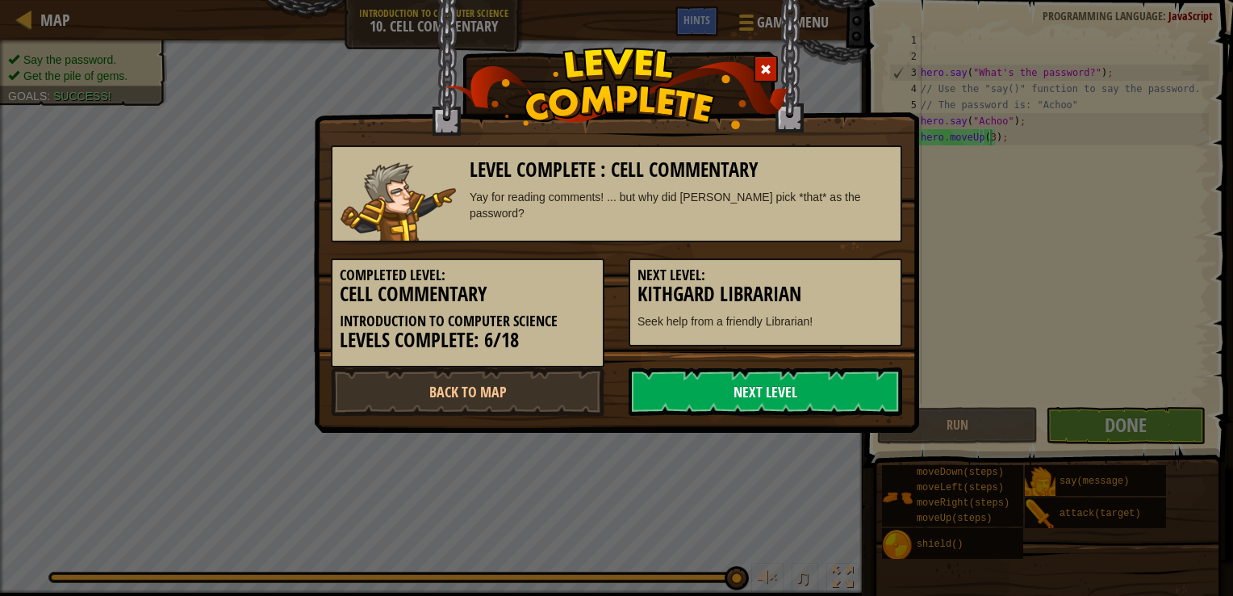
click at [711, 392] on link "Next Level" at bounding box center [766, 391] width 274 height 48
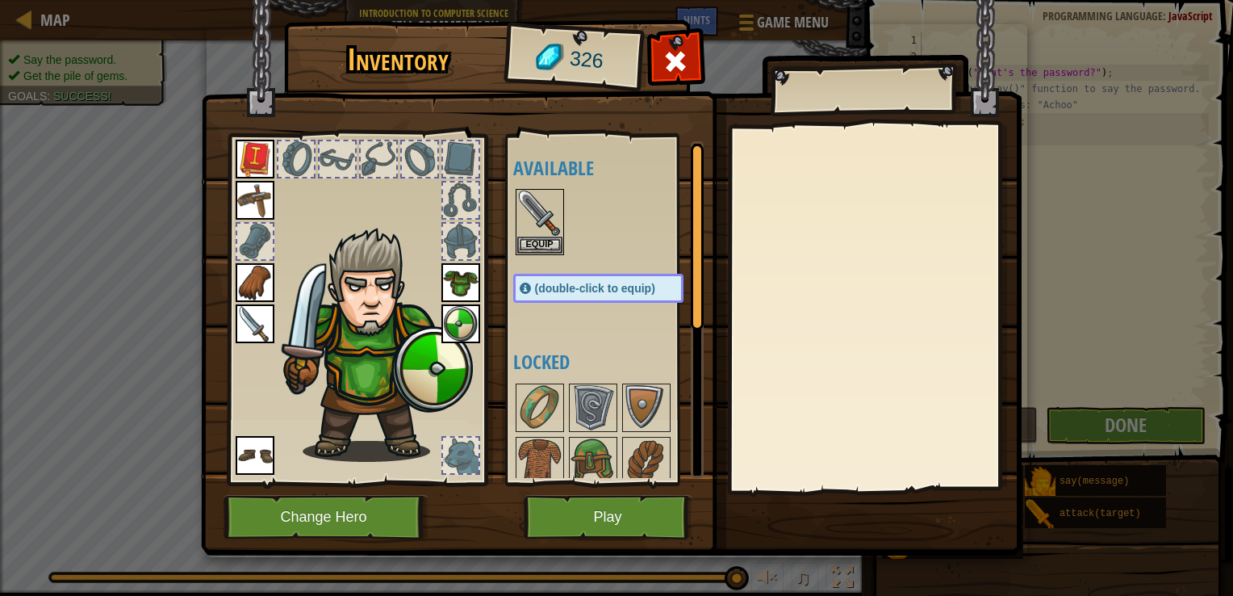
click at [623, 488] on img at bounding box center [611, 262] width 821 height 586
click at [626, 495] on button "Play" at bounding box center [608, 517] width 169 height 44
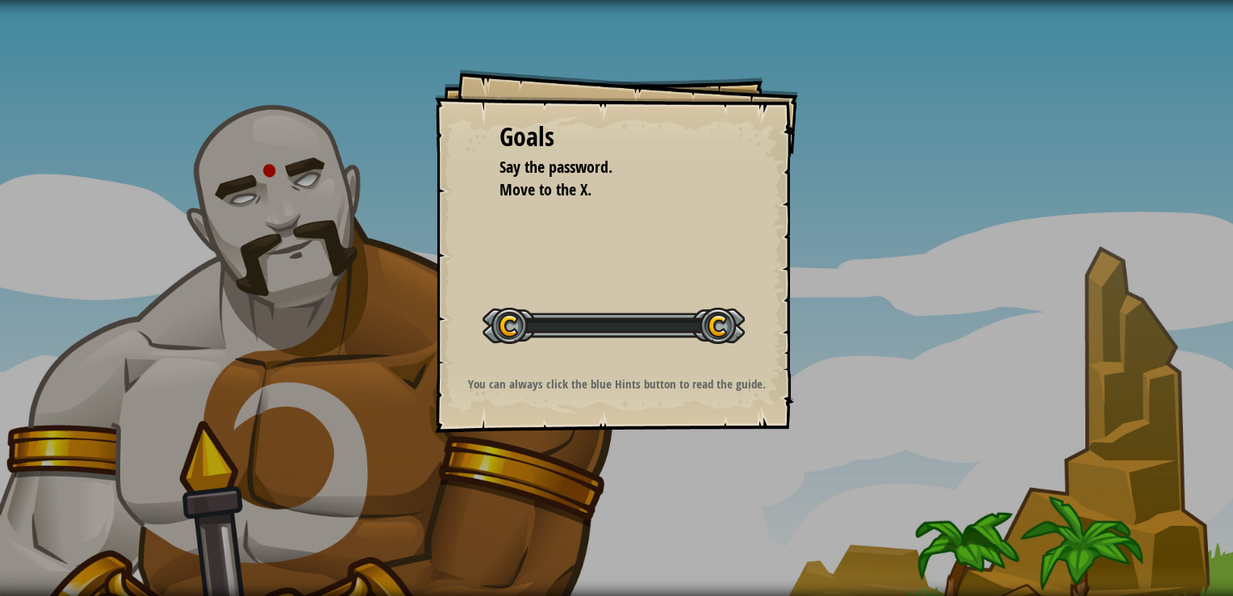
click at [628, 496] on div "Goals Say the password. Move to the X. Start Level Error loading from server. T…" at bounding box center [616, 298] width 1233 height 596
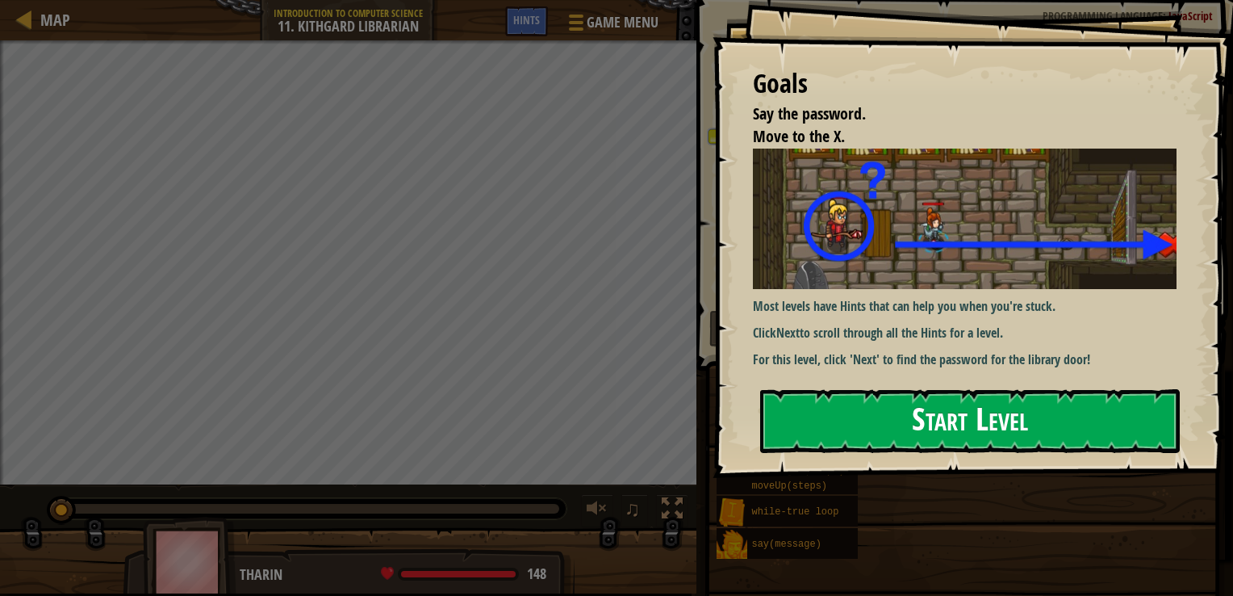
click at [943, 439] on button "Start Level" at bounding box center [970, 421] width 420 height 64
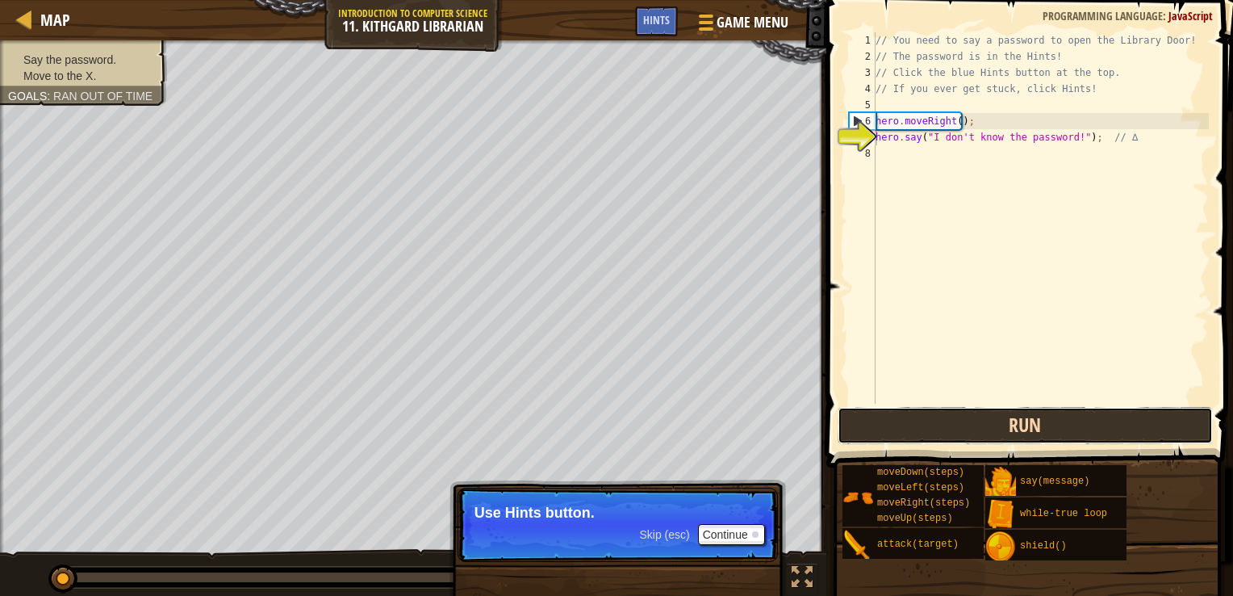
click at [968, 422] on button "Run" at bounding box center [1026, 425] width 376 height 37
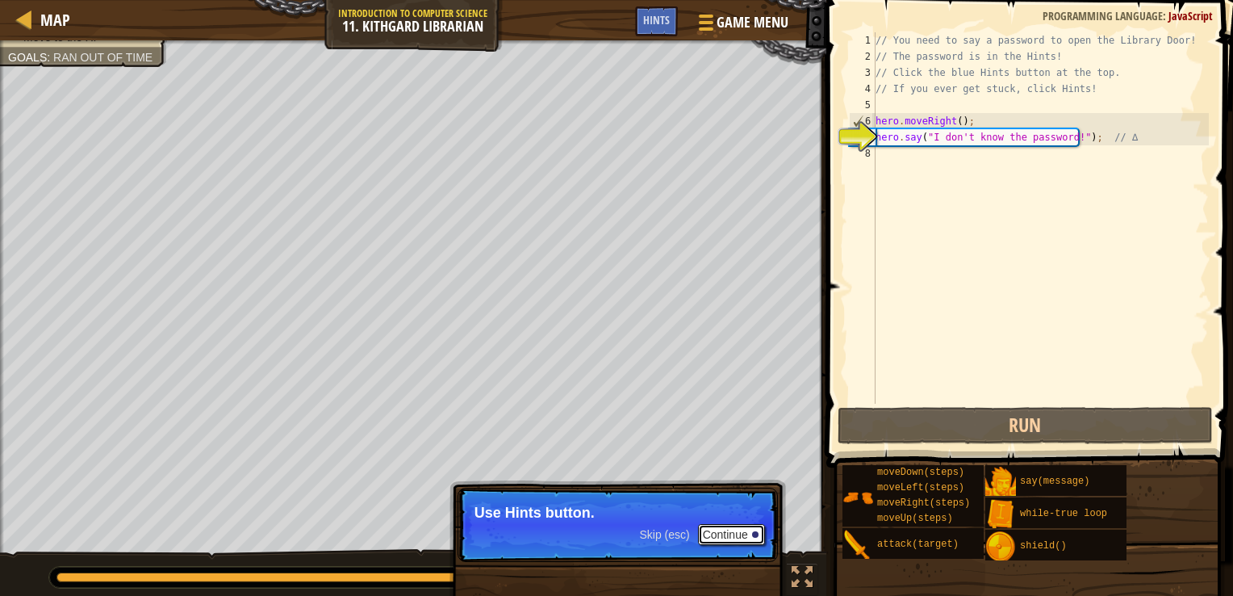
click at [755, 531] on div at bounding box center [755, 534] width 6 height 6
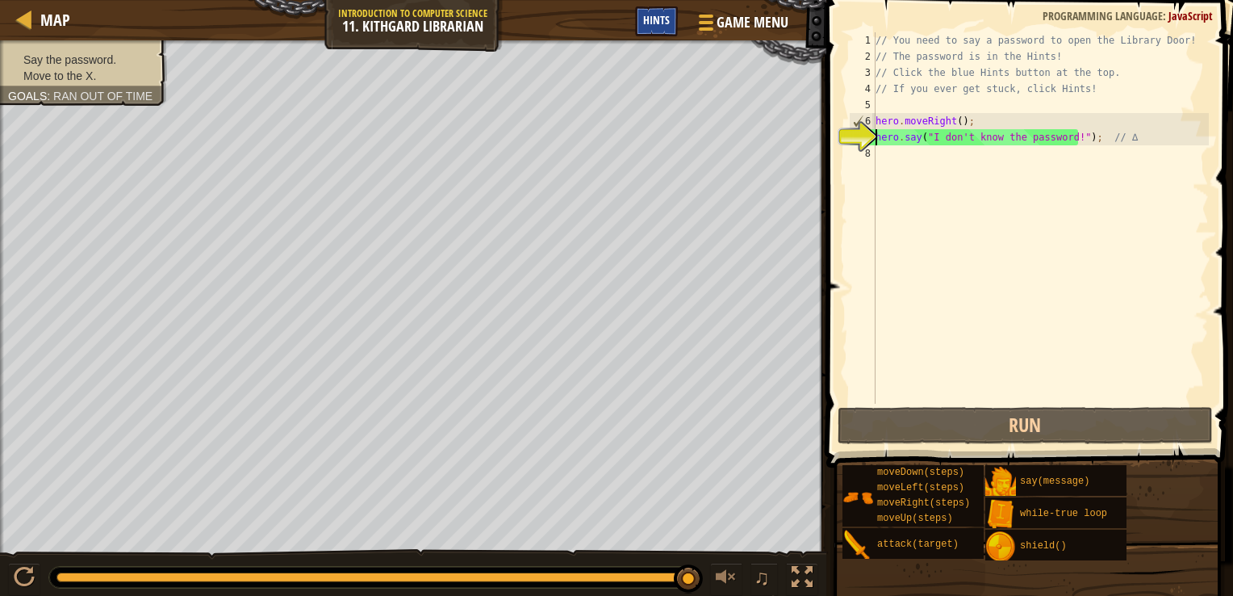
click at [648, 16] on span "Hints" at bounding box center [656, 19] width 27 height 15
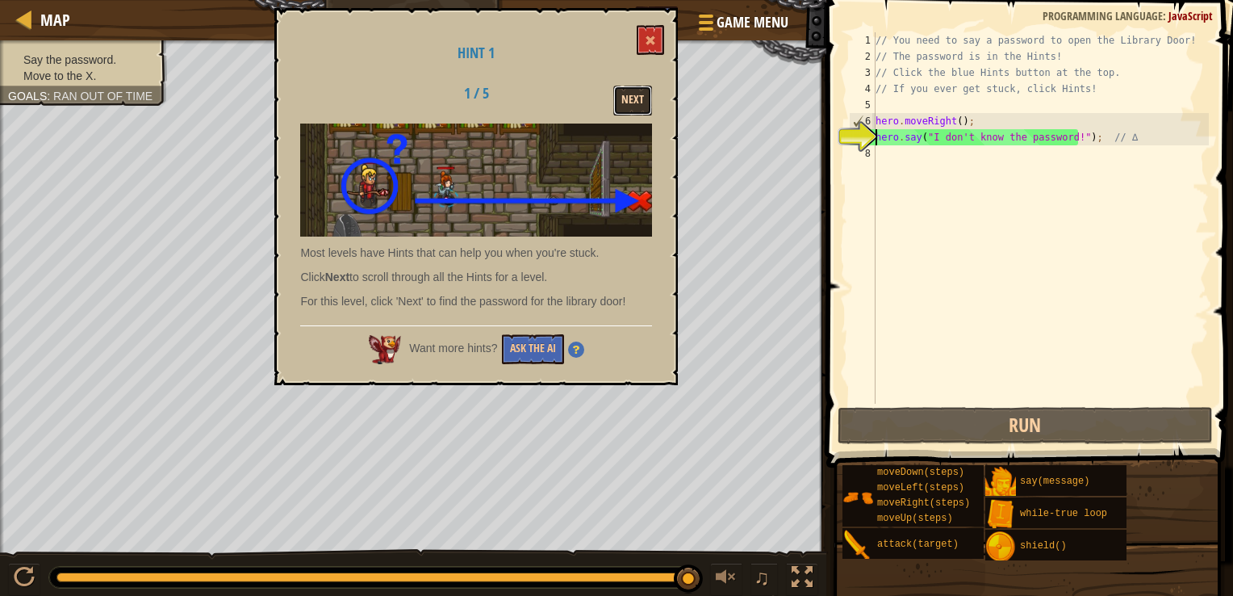
click at [633, 96] on button "Next" at bounding box center [633, 101] width 39 height 30
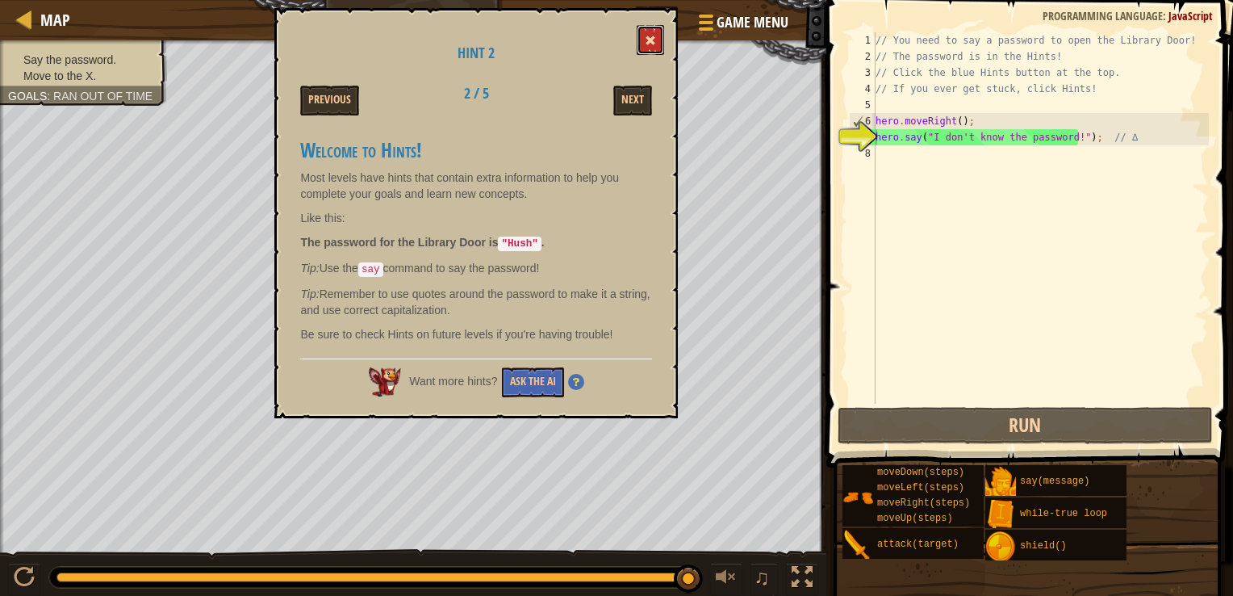
click at [648, 37] on span at bounding box center [650, 40] width 11 height 11
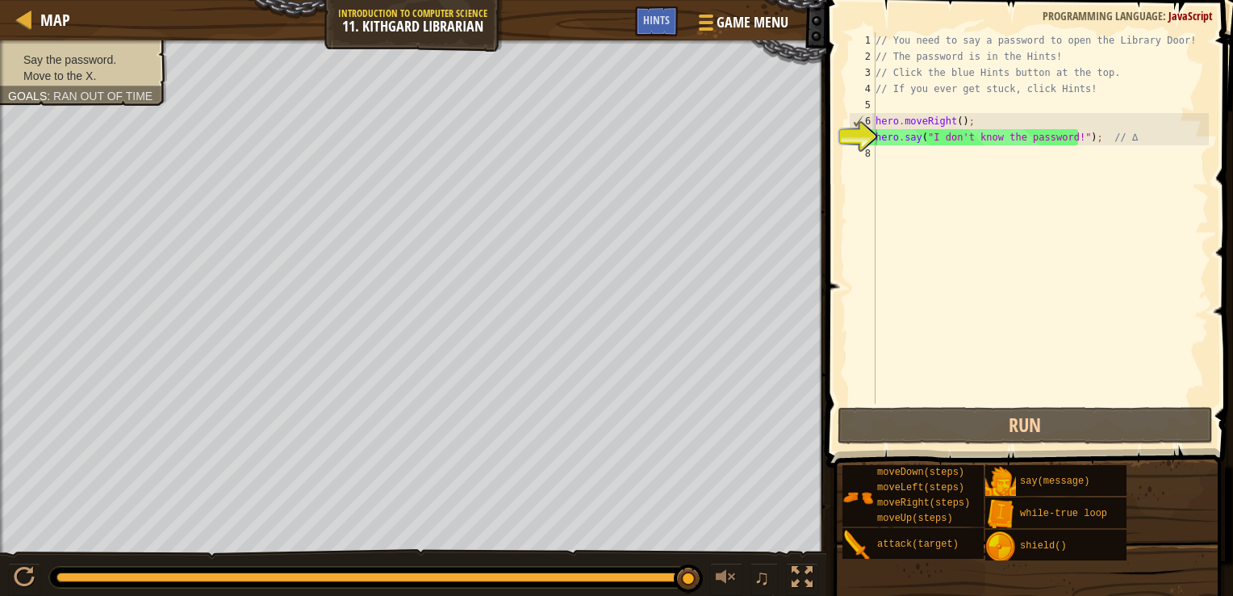
click at [648, 37] on div "Game Menu Done Hints" at bounding box center [716, 25] width 163 height 38
drag, startPoint x: 927, startPoint y: 139, endPoint x: 1069, endPoint y: 140, distance: 142.1
click at [1069, 140] on div "// You need to say a password to open the Library Door! // The password is in t…" at bounding box center [1041, 234] width 337 height 404
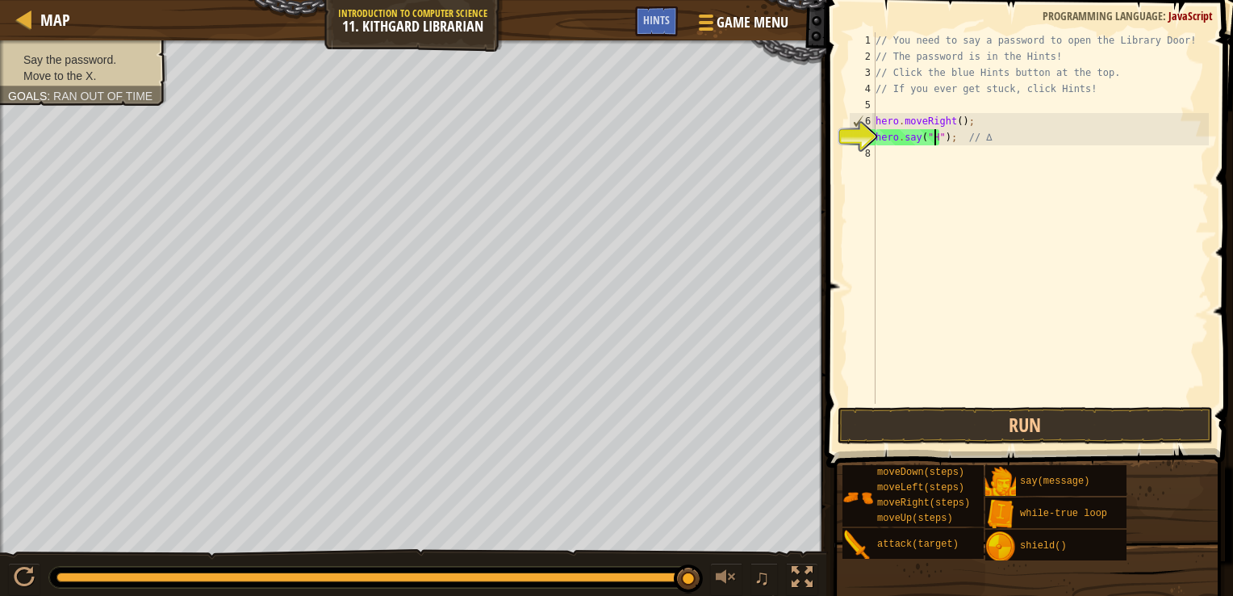
scroll to position [7, 6]
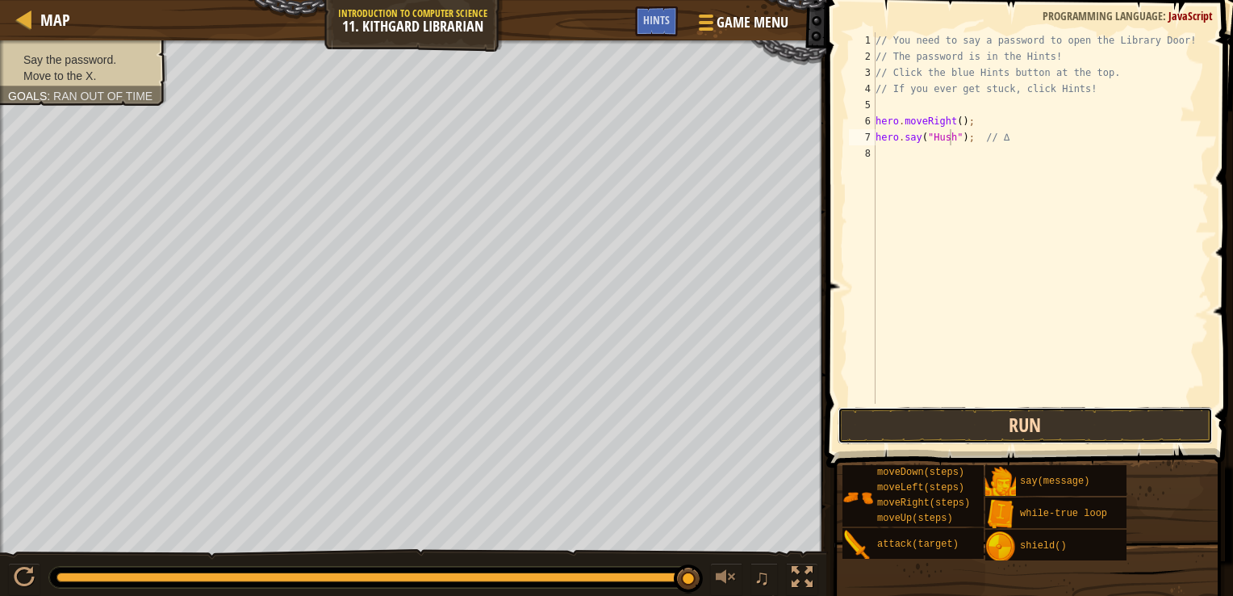
drag, startPoint x: 1030, startPoint y: 429, endPoint x: 932, endPoint y: 419, distance: 98.2
click at [932, 419] on button "Run" at bounding box center [1026, 425] width 376 height 37
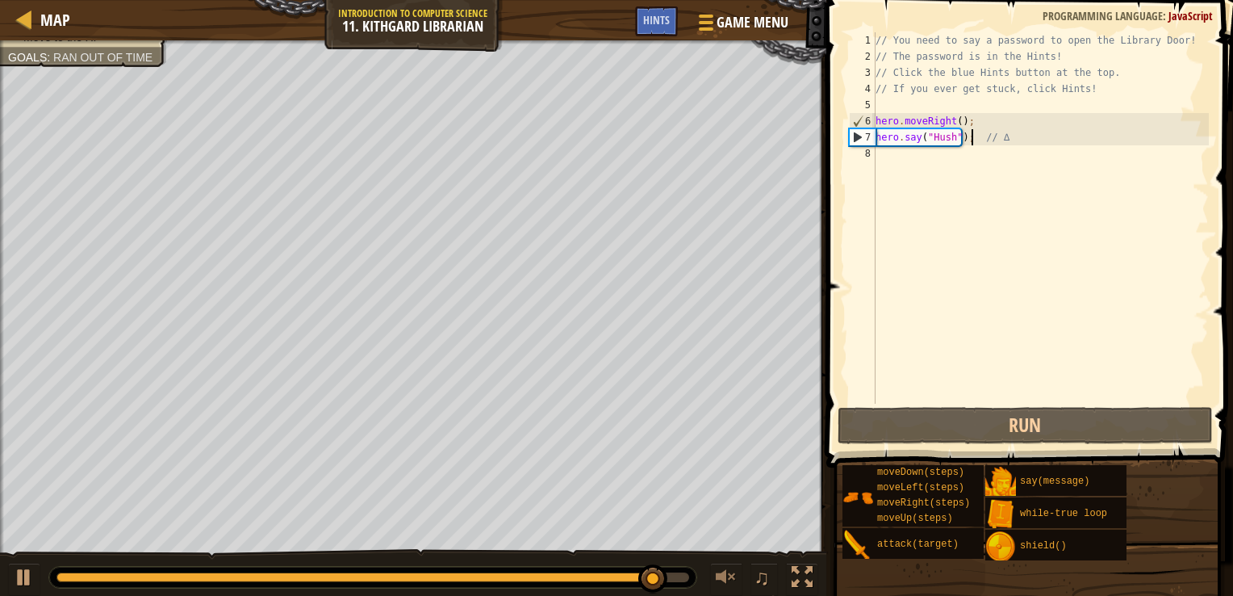
click at [970, 140] on div "// You need to say a password to open the Library Door! // The password is in t…" at bounding box center [1041, 234] width 337 height 404
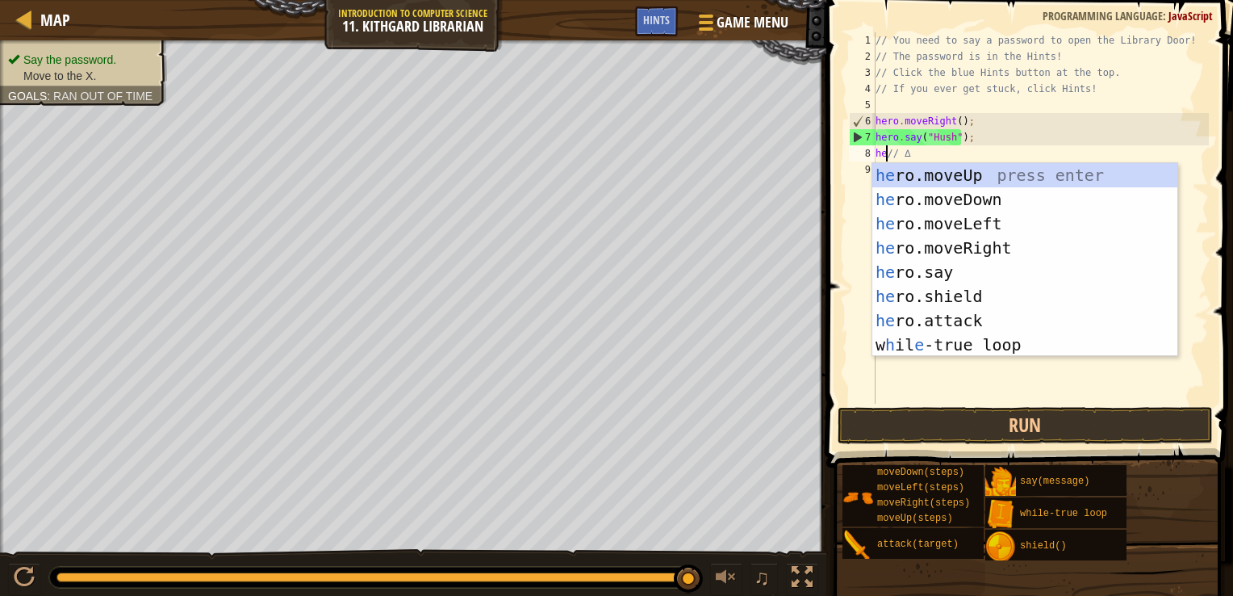
scroll to position [7, 1]
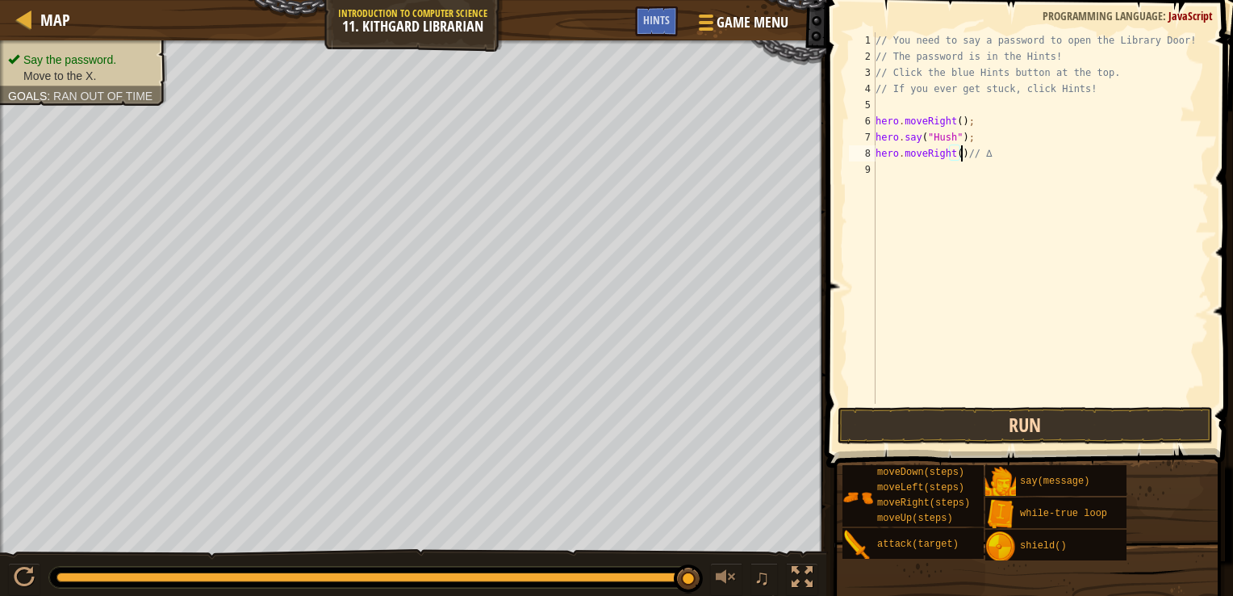
type textarea "hero.moveRight()// ∆"
click at [942, 420] on button "Run" at bounding box center [1026, 425] width 376 height 37
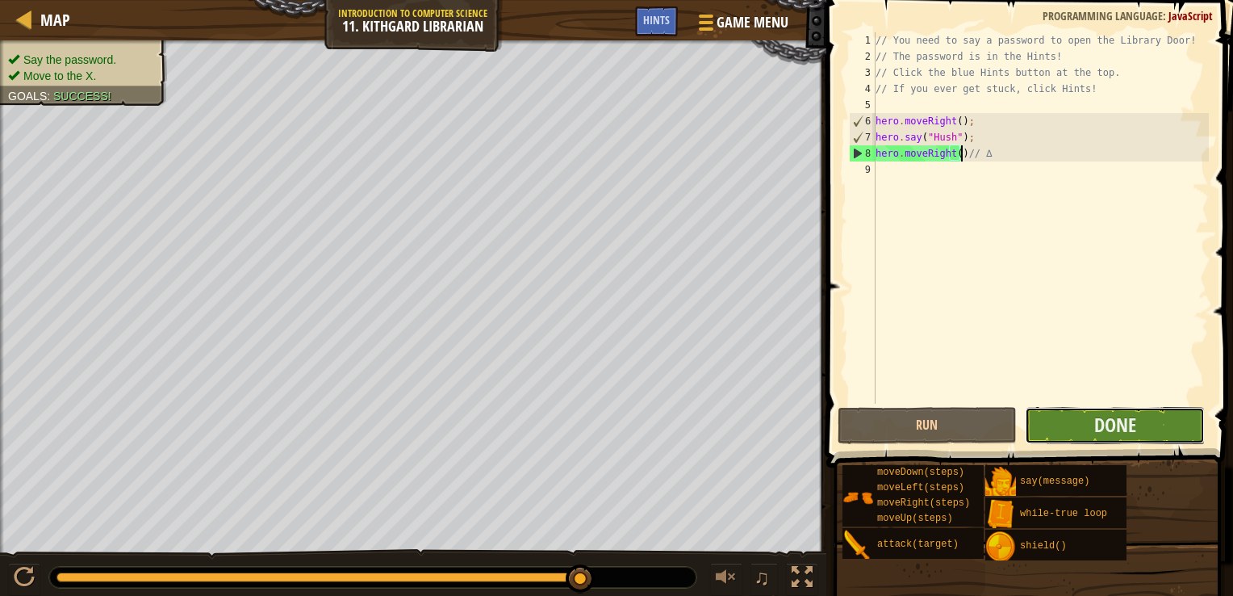
click at [1069, 409] on button "Done" at bounding box center [1115, 425] width 180 height 37
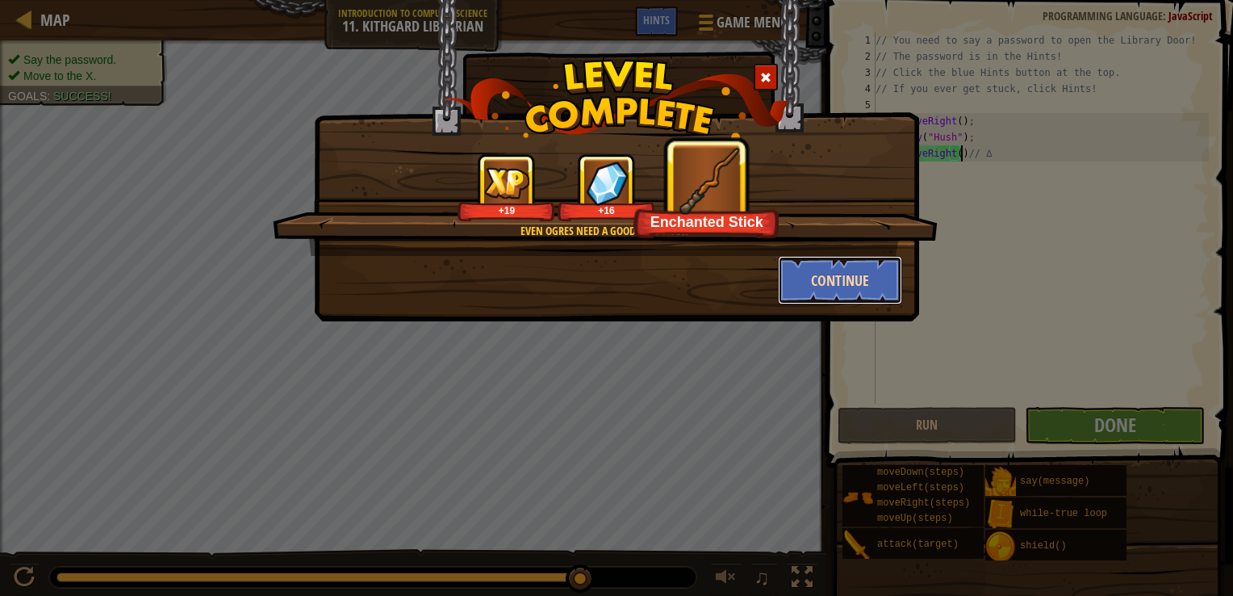
click at [836, 289] on button "Continue" at bounding box center [840, 280] width 125 height 48
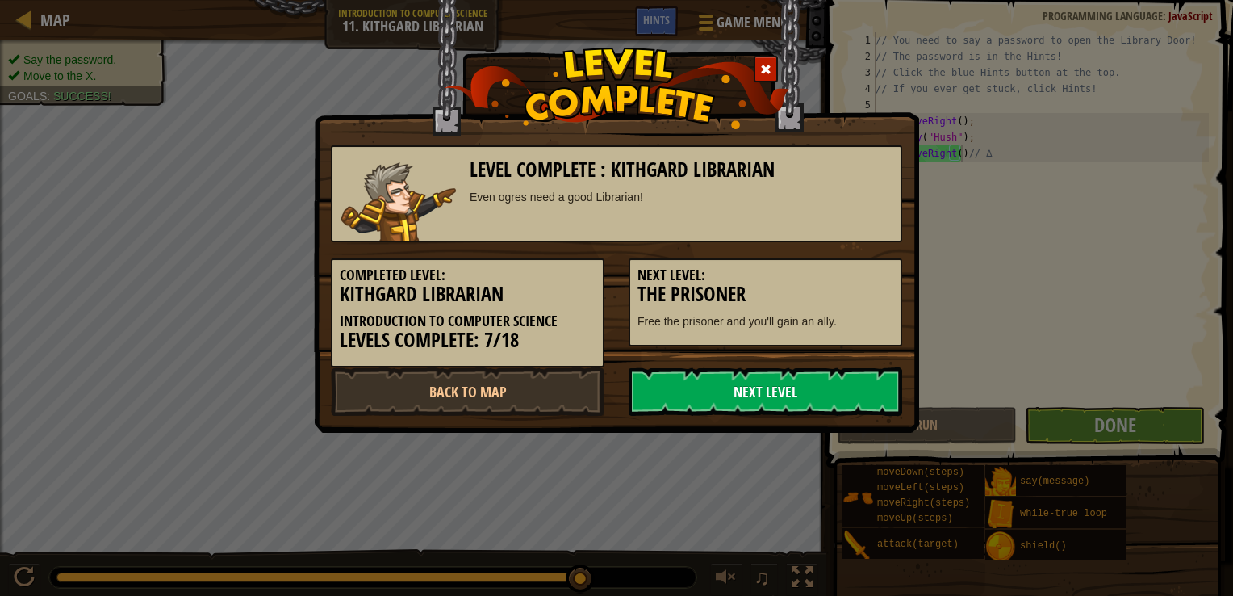
click at [730, 379] on link "Next Level" at bounding box center [766, 391] width 274 height 48
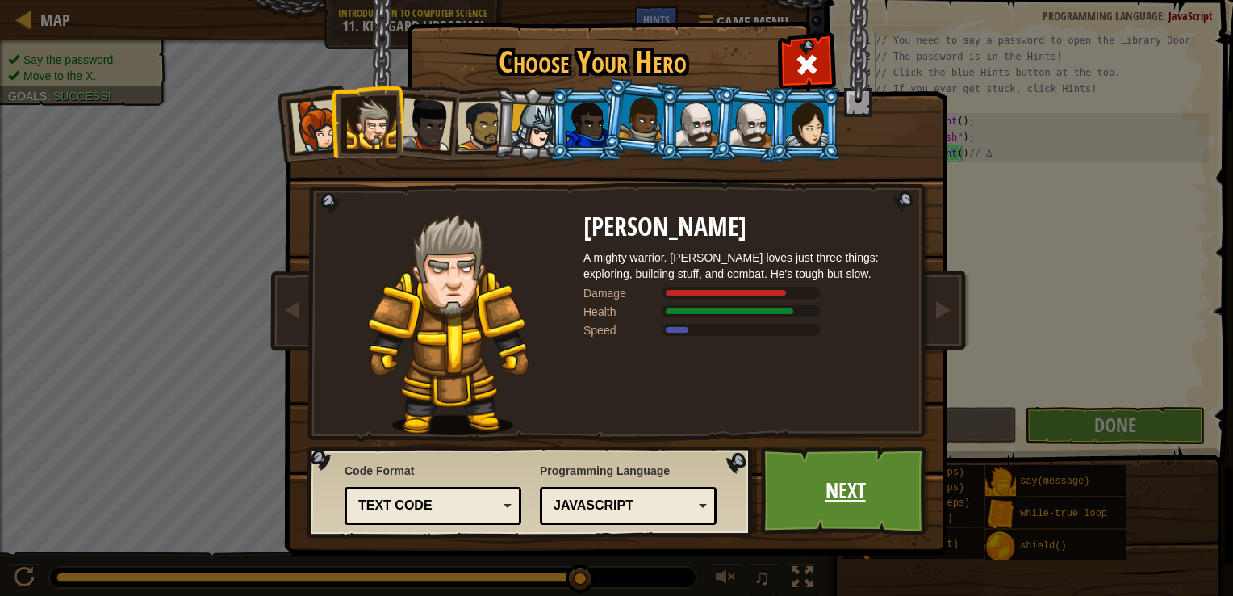
click at [831, 496] on link "Next" at bounding box center [845, 490] width 169 height 89
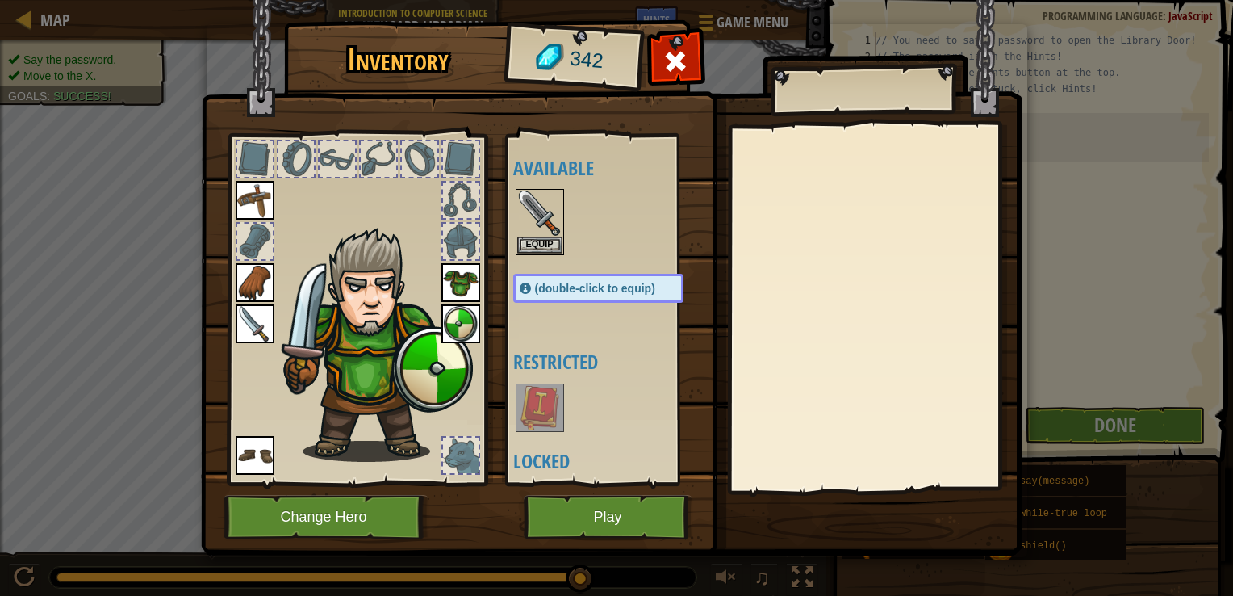
click at [539, 405] on img at bounding box center [539, 407] width 45 height 45
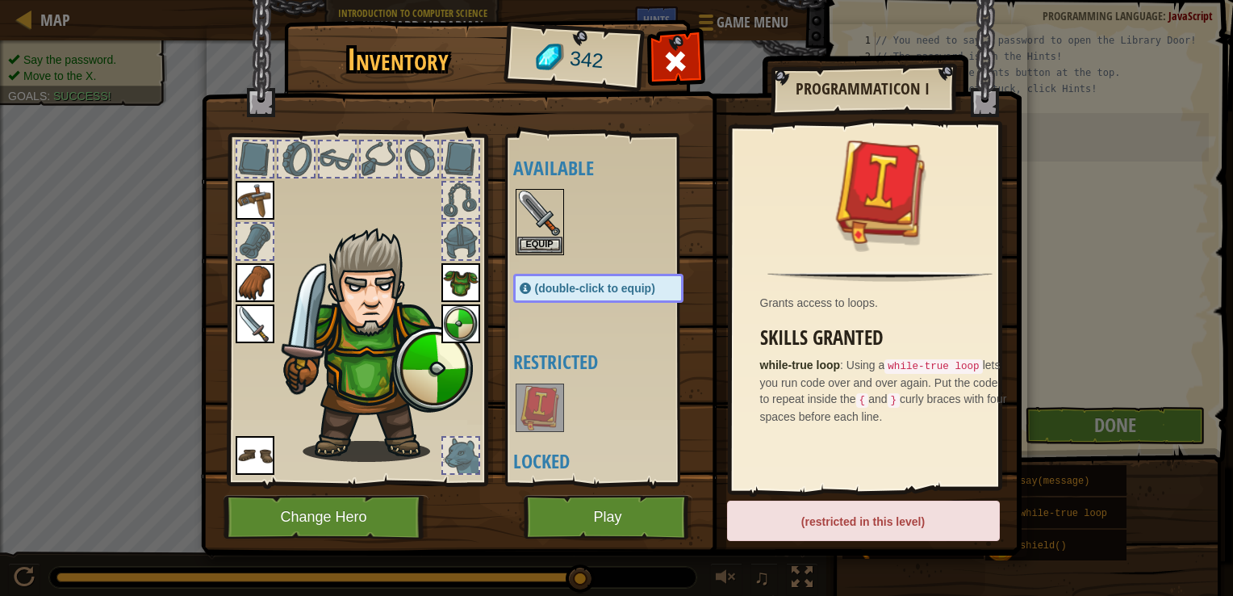
drag, startPoint x: 651, startPoint y: 341, endPoint x: 663, endPoint y: 276, distance: 65.6
click at [663, 276] on div "Available Equip Equip Equip Equip Equip Equip Equip (double-click to equip) Res…" at bounding box center [614, 309] width 203 height 337
click at [595, 519] on button "Play" at bounding box center [608, 517] width 169 height 44
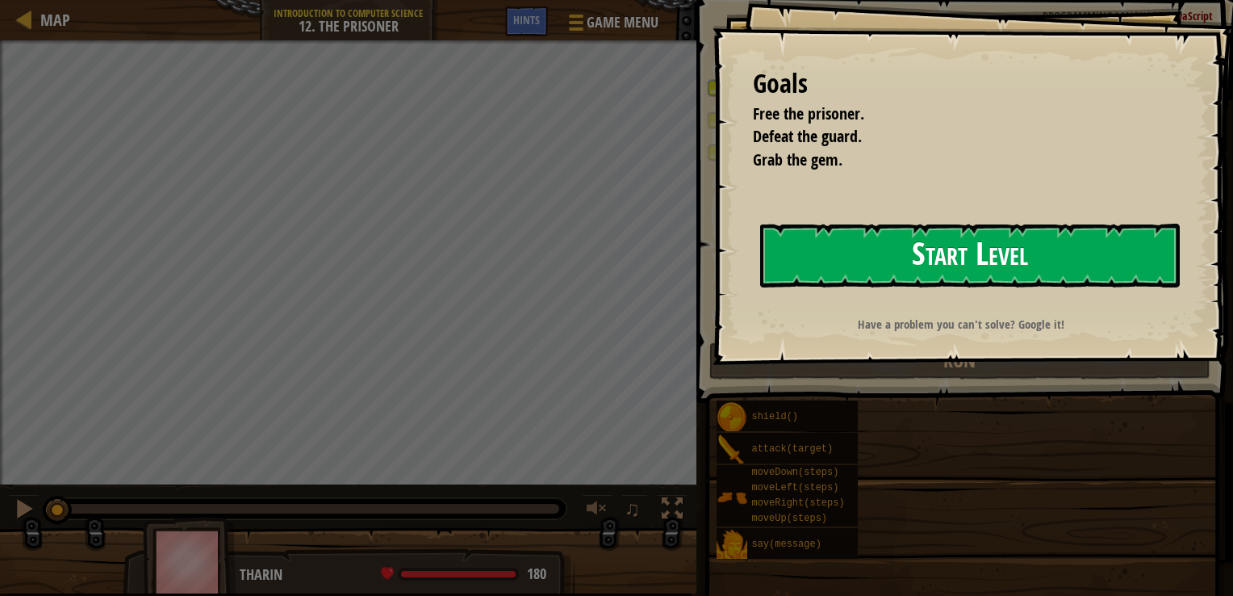
click at [1102, 259] on button "Start Level" at bounding box center [970, 256] width 420 height 64
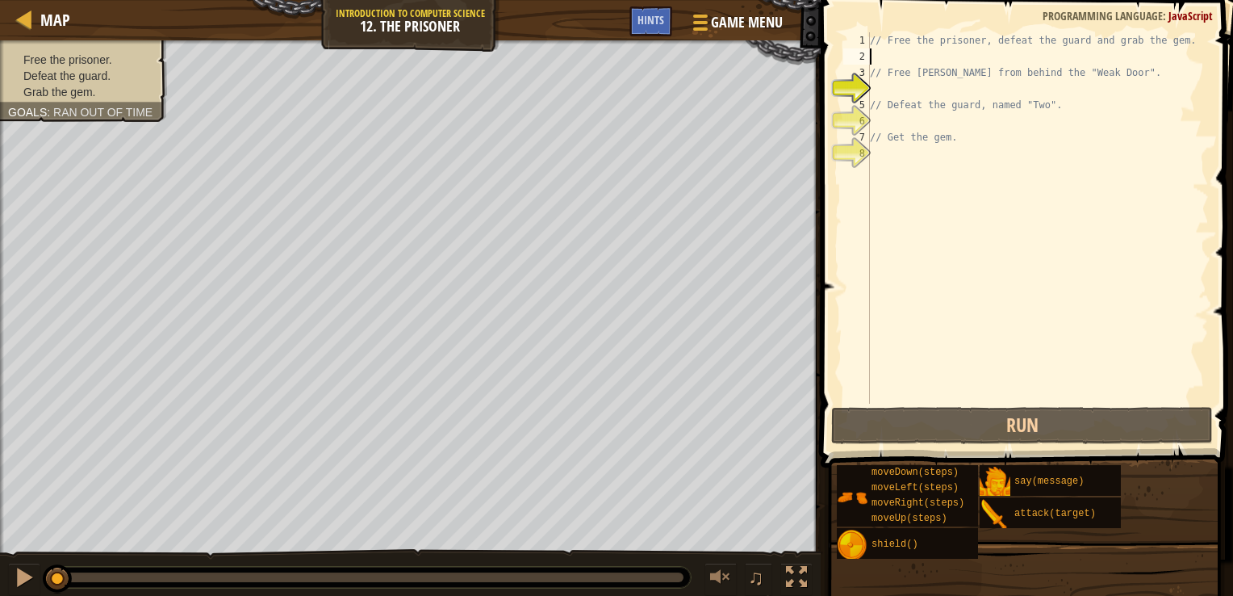
click at [908, 60] on div "// Free the prisoner, defeat the guard and grab the gem. // Free Patrick from b…" at bounding box center [1038, 234] width 342 height 404
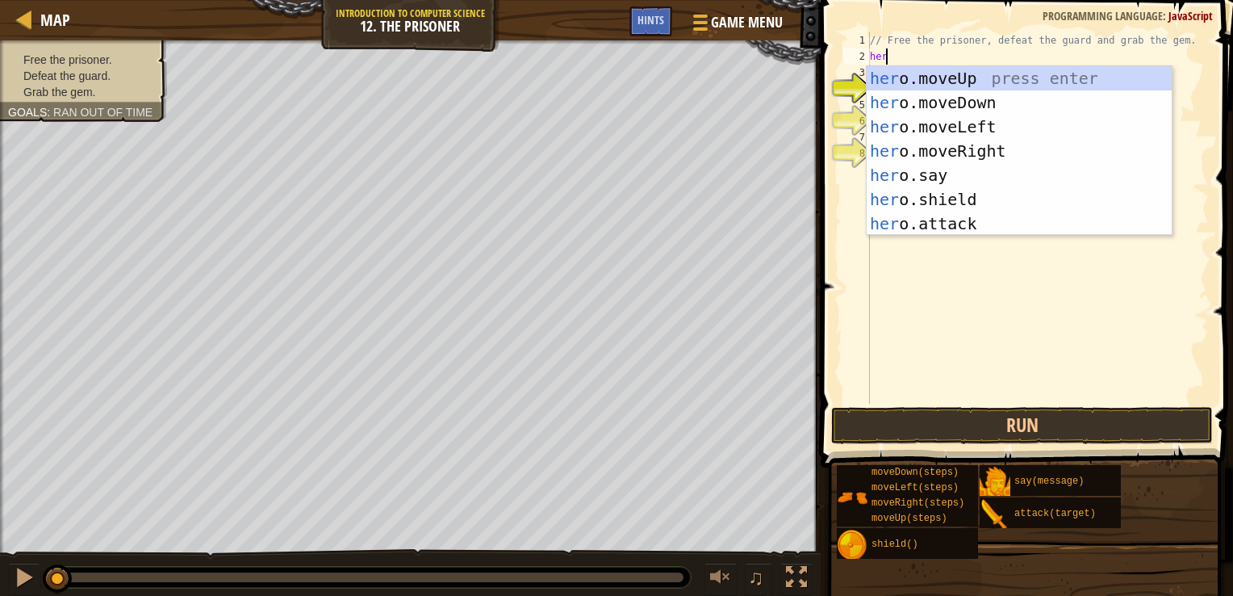
type textarea "hero"
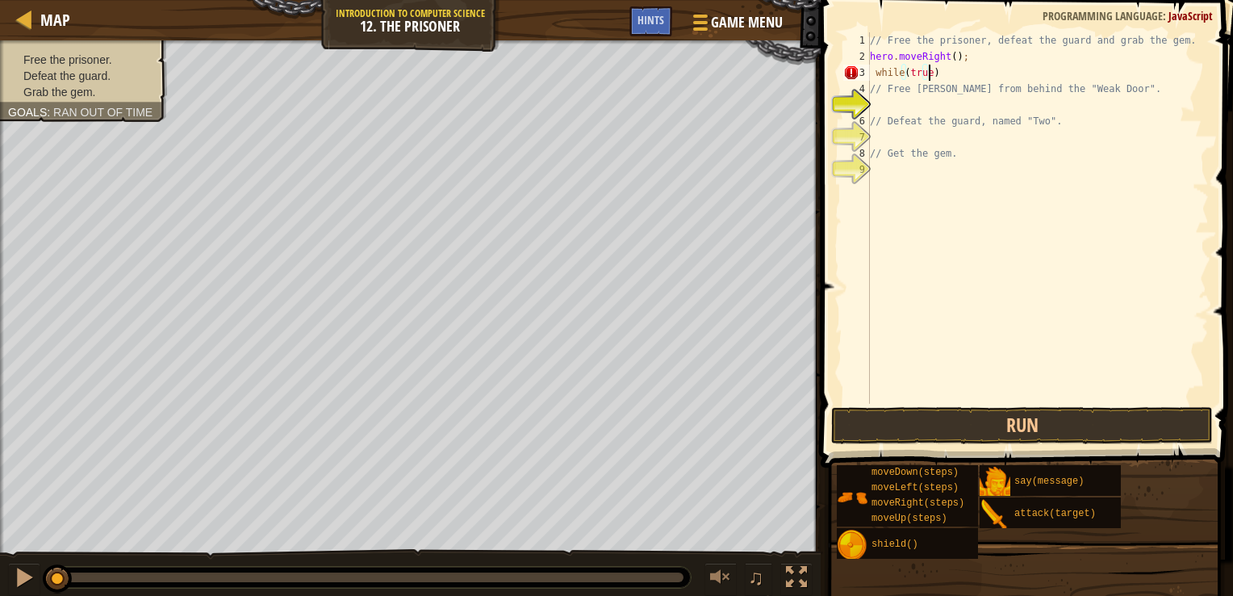
scroll to position [7, 4]
click at [943, 73] on div "// Free the prisoner, defeat the guard and grab the gem. hero . moveRight ( ) ;…" at bounding box center [1038, 234] width 342 height 404
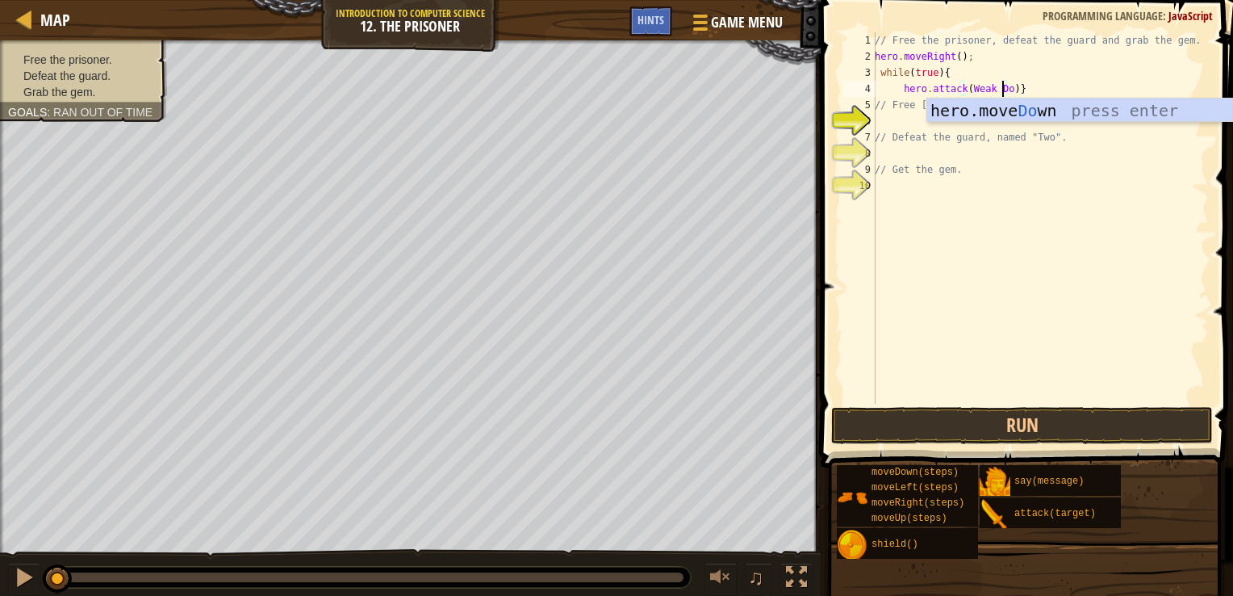
scroll to position [7, 10]
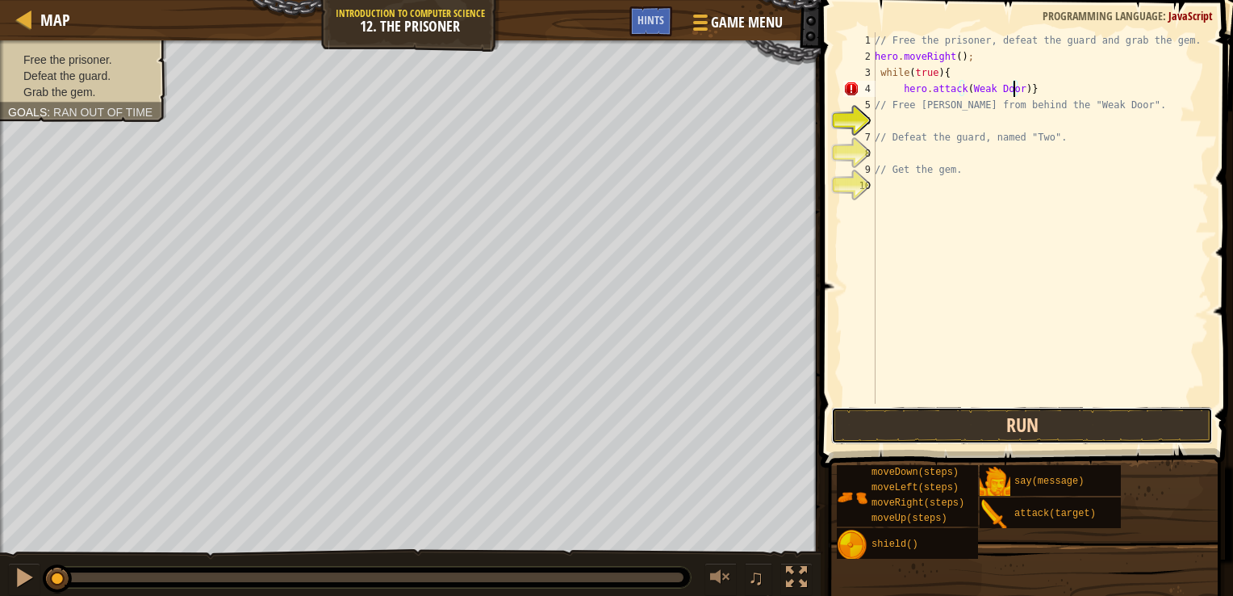
click at [974, 425] on button "Run" at bounding box center [1022, 425] width 382 height 37
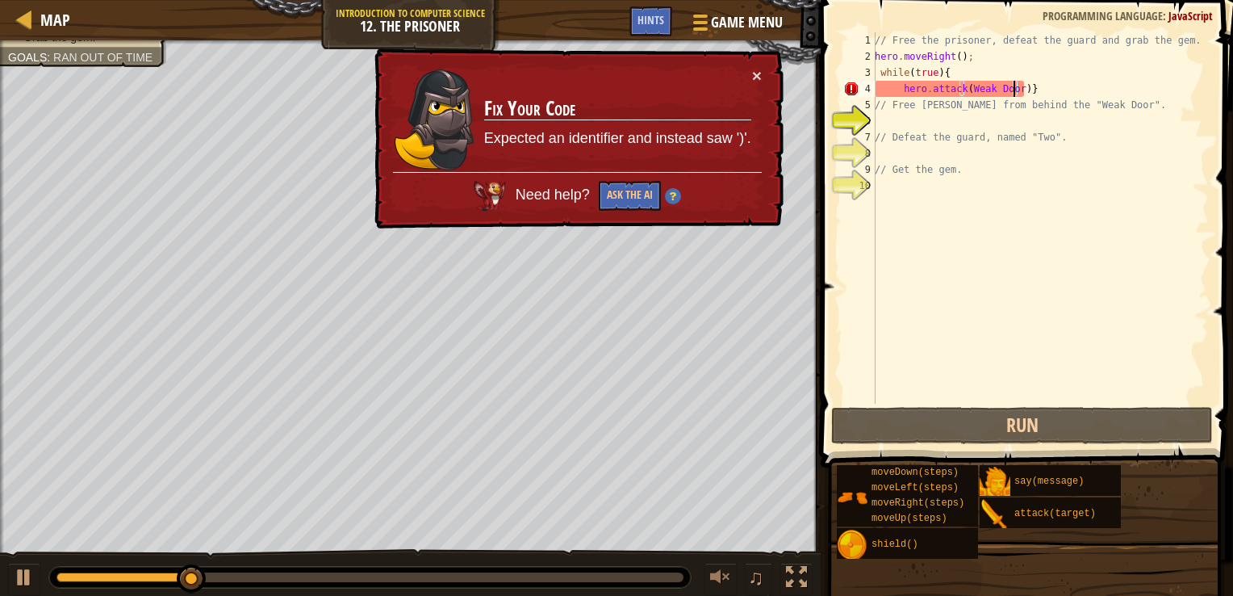
click at [1037, 82] on div "// Free the prisoner, defeat the guard and grab the gem. hero . moveRight ( ) ;…" at bounding box center [1040, 234] width 337 height 404
drag, startPoint x: 1016, startPoint y: 92, endPoint x: 894, endPoint y: 90, distance: 121.9
click at [894, 90] on div "// Free the prisoner, defeat the guard and grab the gem. hero . moveRight ( ) ;…" at bounding box center [1040, 234] width 337 height 404
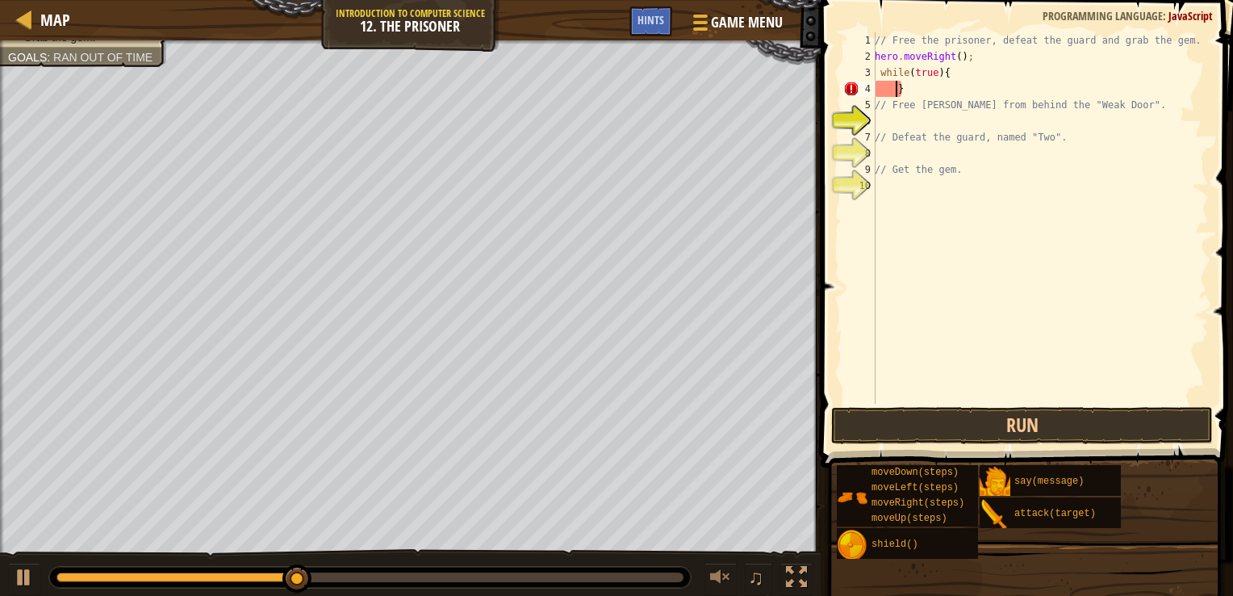
scroll to position [7, 1]
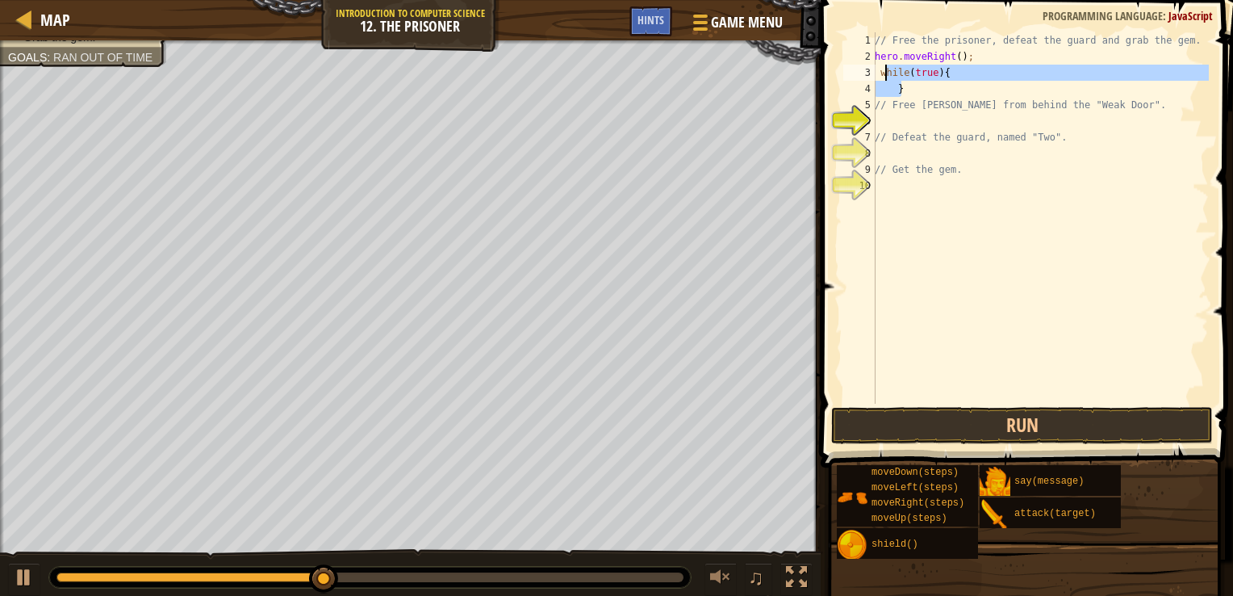
drag, startPoint x: 911, startPoint y: 89, endPoint x: 880, endPoint y: 70, distance: 35.9
click at [880, 70] on div "// Free the prisoner, defeat the guard and grab the gem. hero . moveRight ( ) ;…" at bounding box center [1040, 234] width 337 height 404
type textarea "while(true){ }"
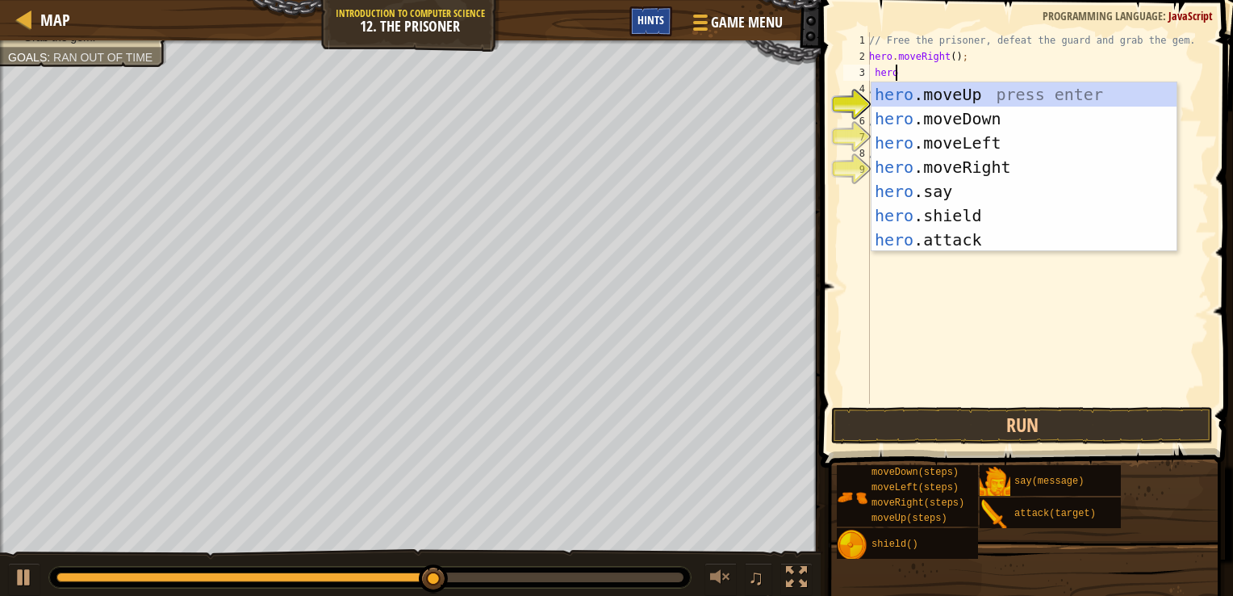
type textarea "hero"
click at [656, 24] on span "Hints" at bounding box center [651, 19] width 27 height 15
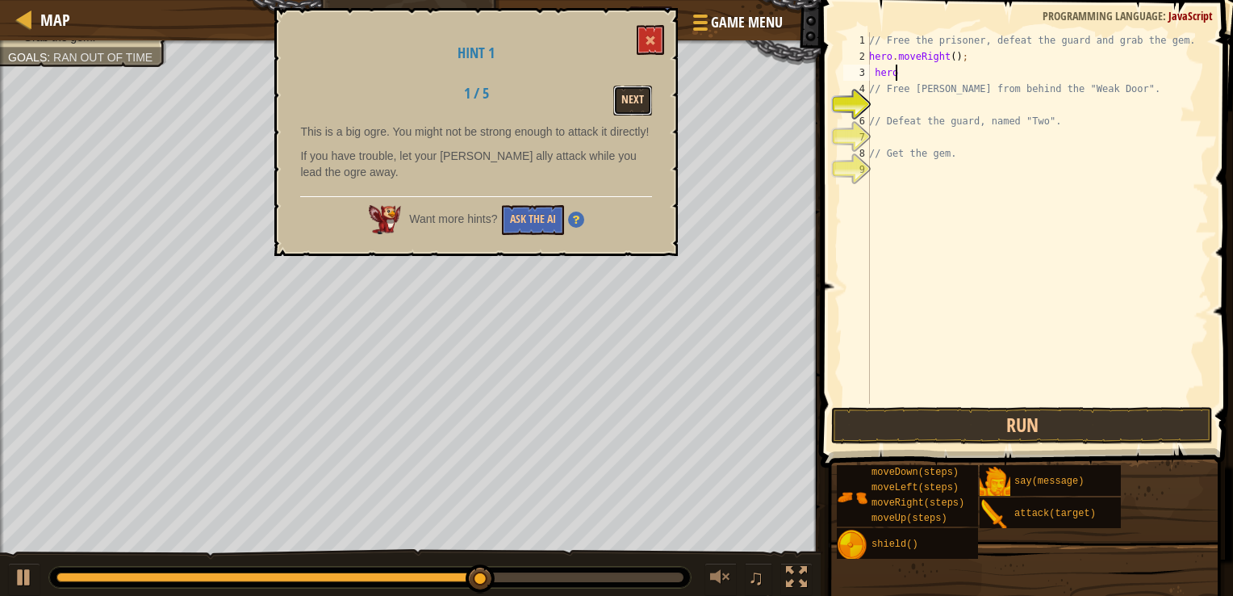
click at [638, 101] on button "Next" at bounding box center [633, 101] width 39 height 30
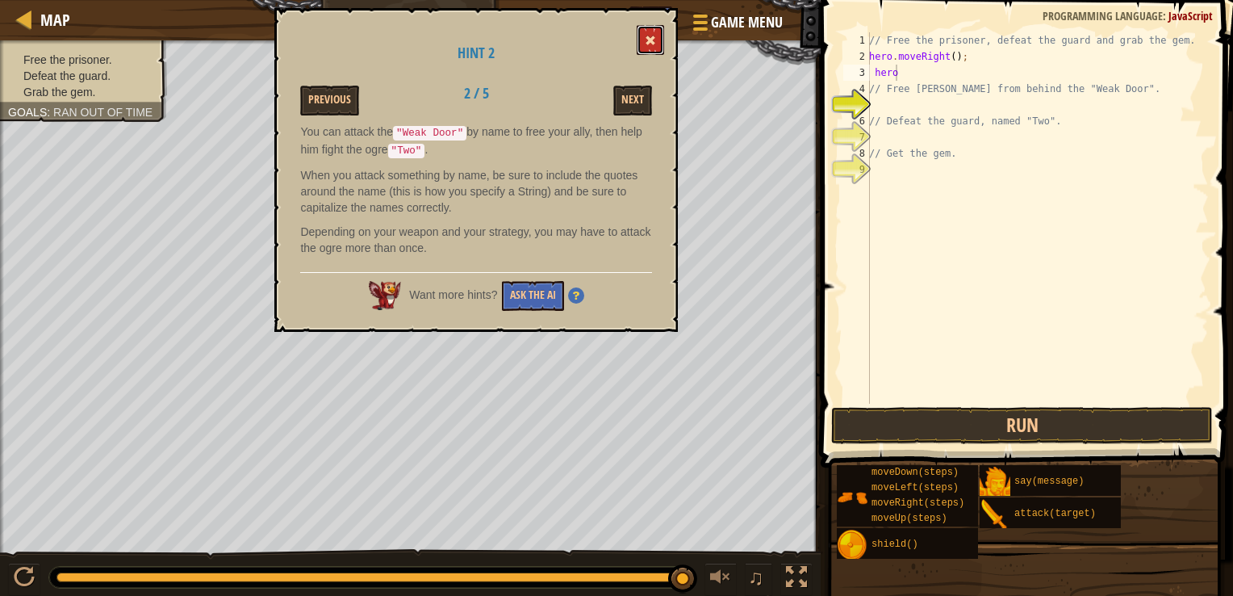
click at [657, 31] on button at bounding box center [650, 40] width 27 height 30
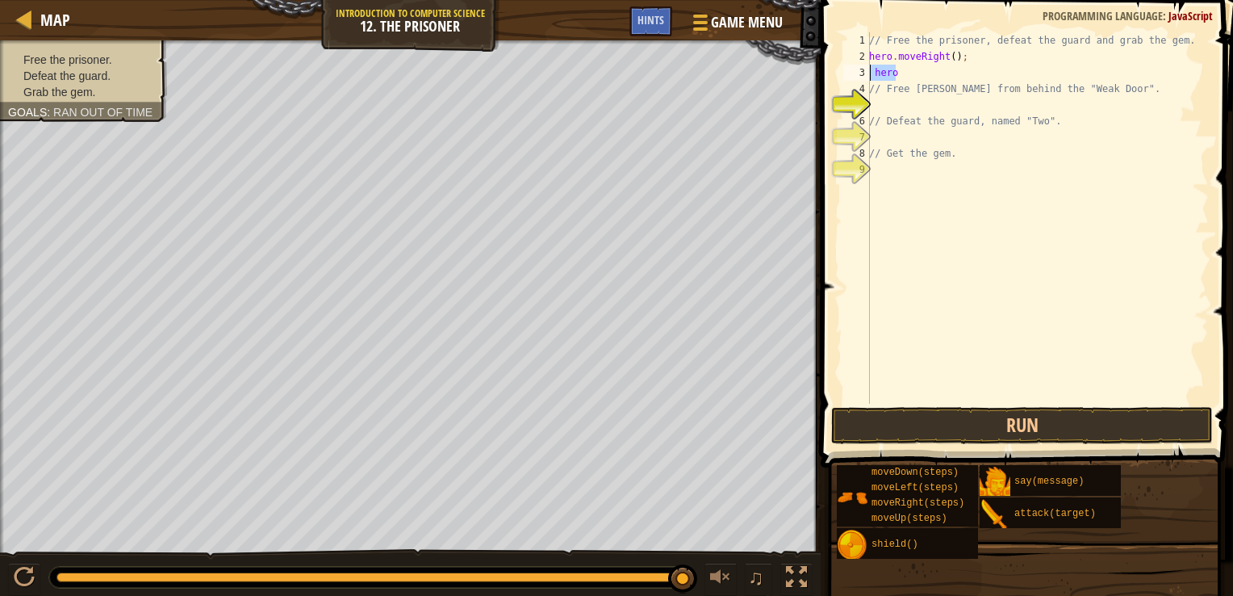
drag, startPoint x: 908, startPoint y: 76, endPoint x: 832, endPoint y: 73, distance: 76.0
click at [832, 73] on div "hero 1 2 3 4 5 6 7 8 9 // Free the prisoner, defeat the guard and grab the gem.…" at bounding box center [1024, 265] width 417 height 515
click at [955, 6] on span at bounding box center [1028, 210] width 425 height 515
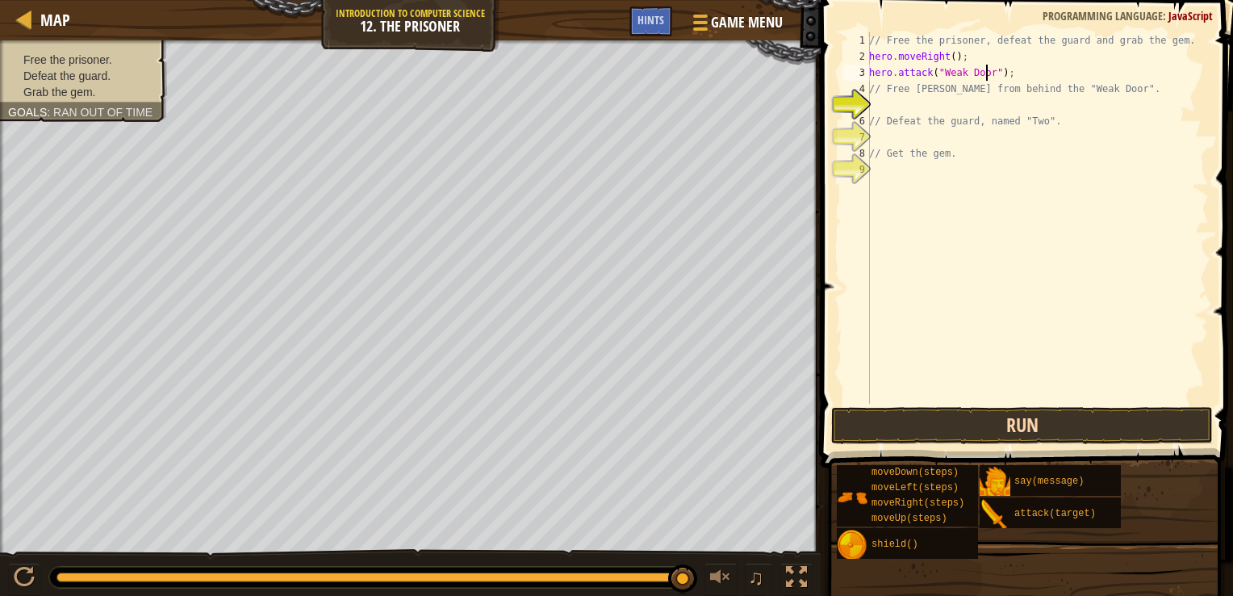
type textarea "hero.attack("Weak Door");"
click at [1005, 418] on button "Run" at bounding box center [1022, 425] width 382 height 37
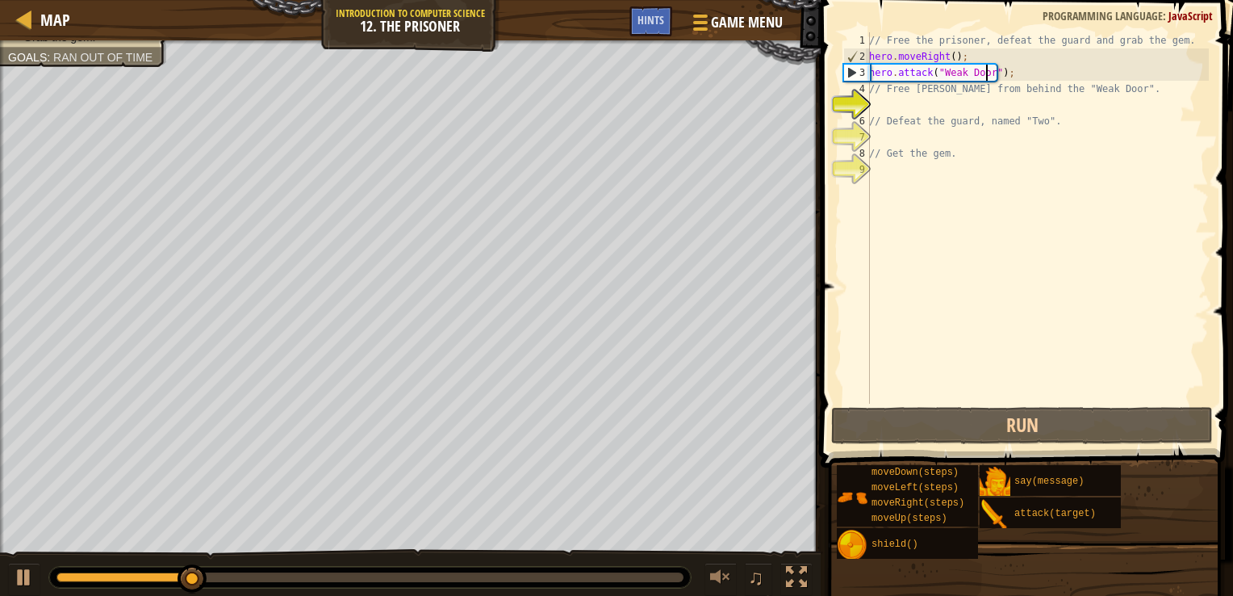
click at [1016, 78] on div "// Free the prisoner, defeat the guard and grab the gem. hero . moveRight ( ) ;…" at bounding box center [1037, 234] width 343 height 404
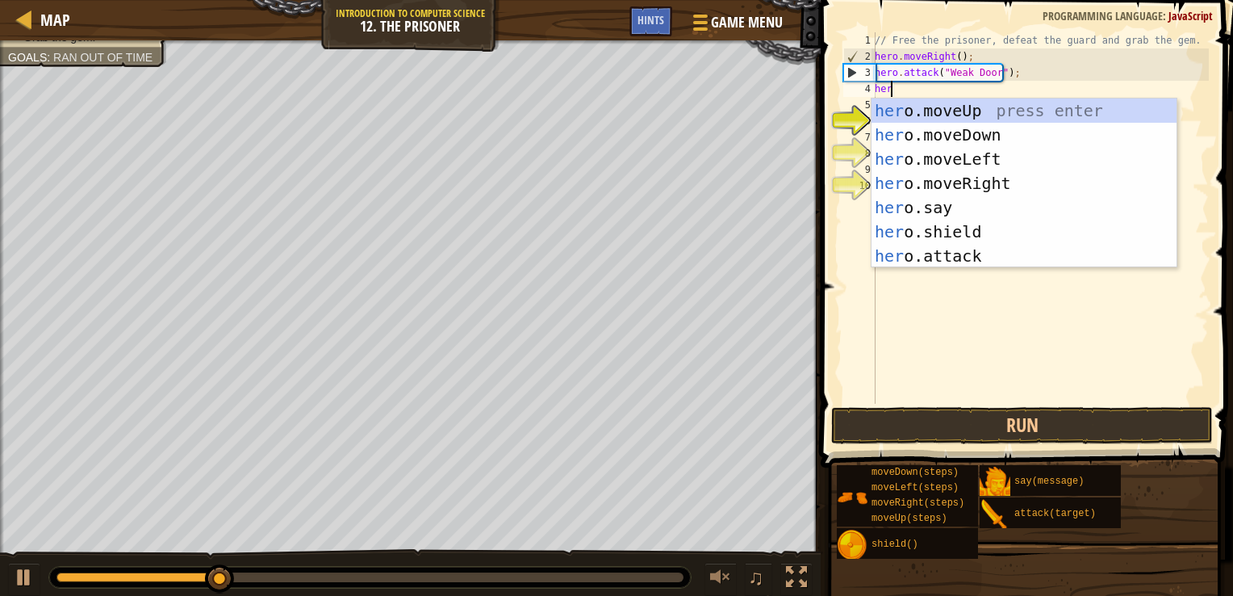
type textarea "hero"
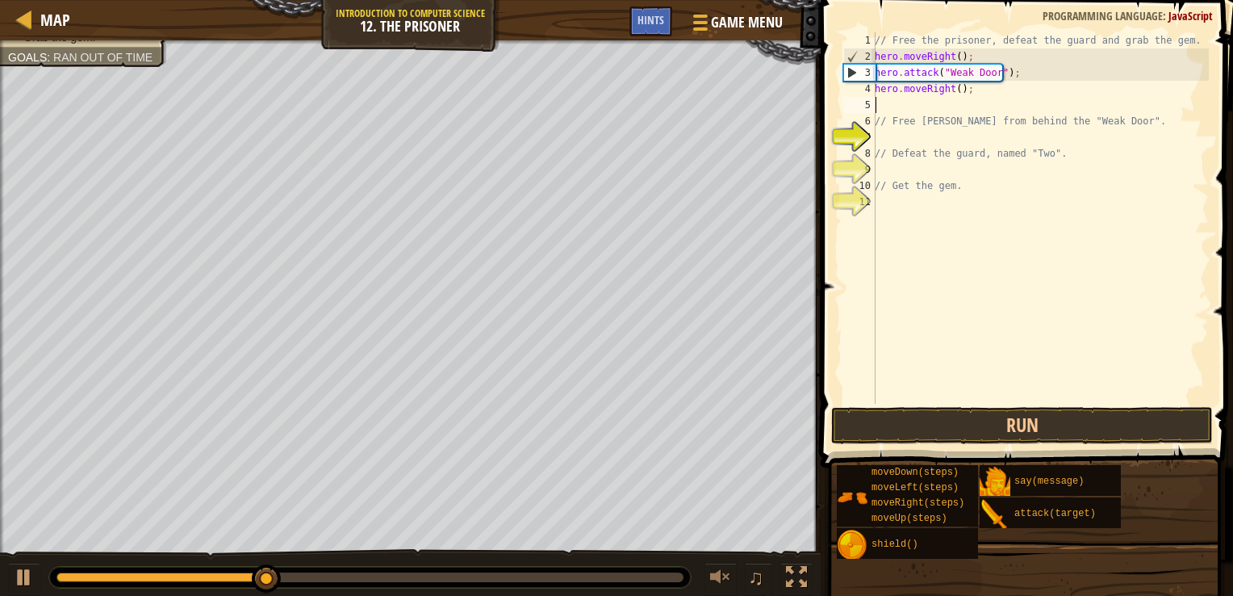
scroll to position [7, 0]
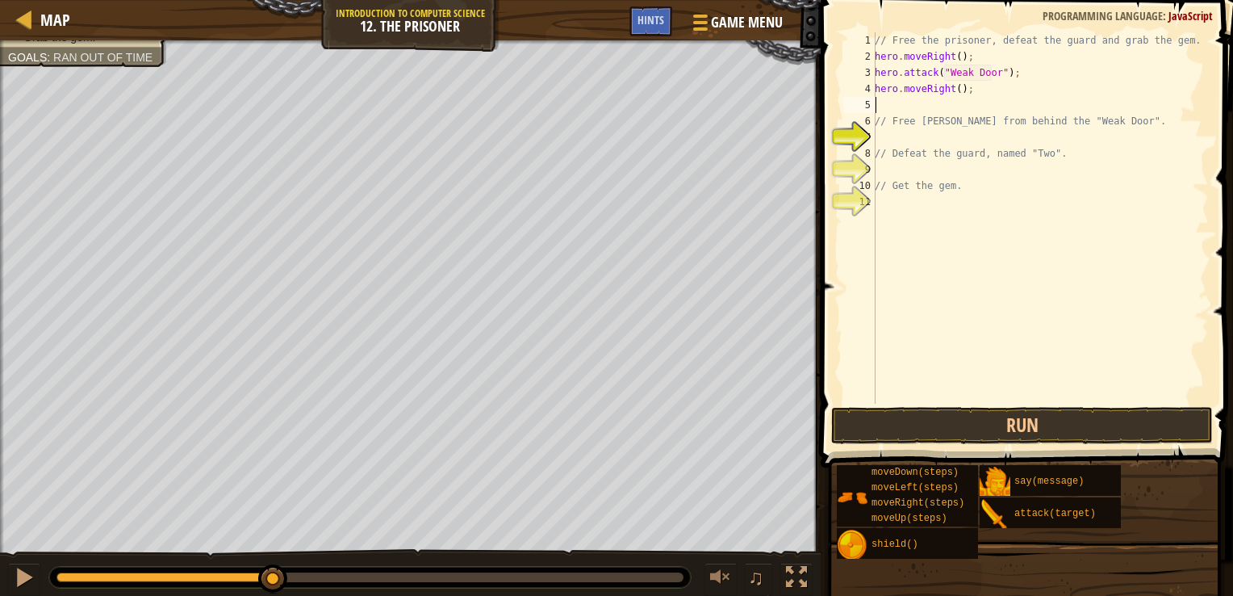
click at [952, 87] on div "// Free the prisoner, defeat the guard and grab the gem. hero . moveRight ( ) ;…" at bounding box center [1040, 234] width 337 height 404
type textarea "hero.moveRight3();"
click at [982, 88] on div "// Free the prisoner, defeat the guard and grab the gem. hero . moveRight ( ) ;…" at bounding box center [1040, 234] width 337 height 404
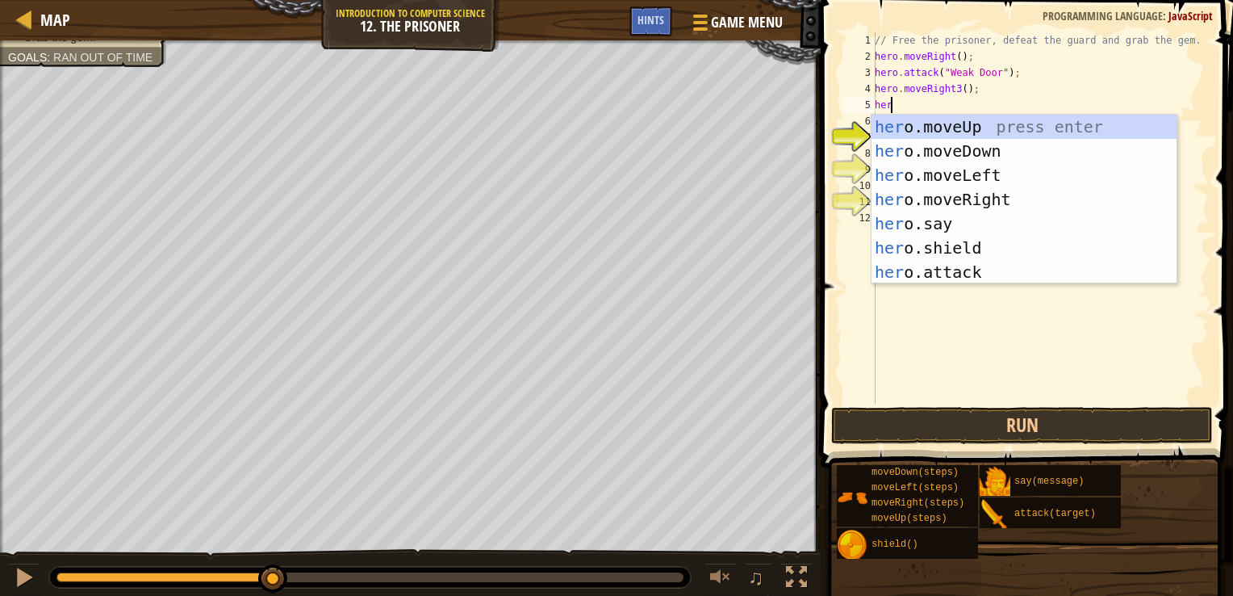
type textarea "hero"
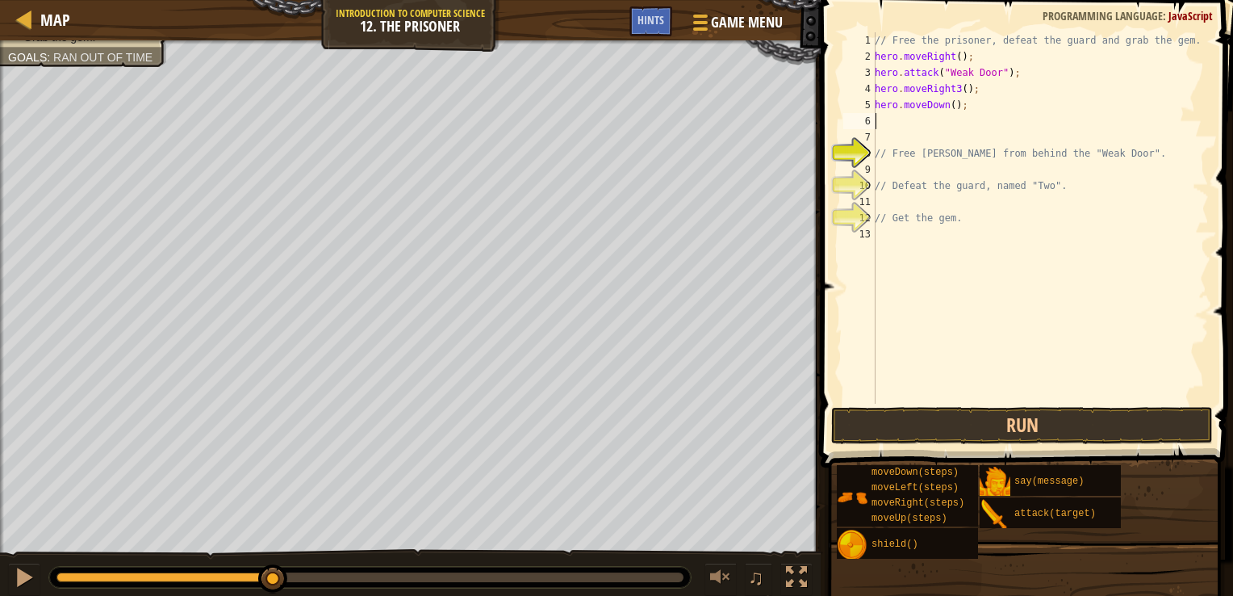
scroll to position [7, 0]
type textarea "4"
click at [945, 105] on div "// Free the prisoner, defeat the guard and grab the gem. hero . moveRight ( ) ;…" at bounding box center [1040, 234] width 337 height 404
click at [956, 84] on div "// Free the prisoner, defeat the guard and grab the gem. hero . moveRight ( ) ;…" at bounding box center [1040, 234] width 337 height 404
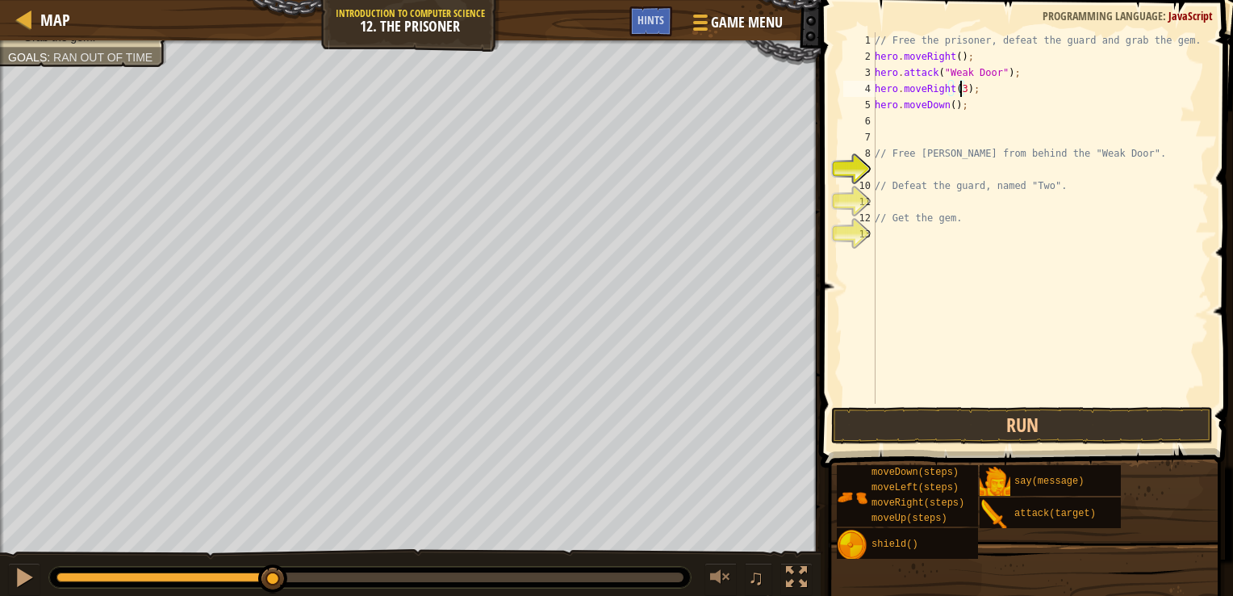
click at [949, 102] on div "// Free the prisoner, defeat the guard and grab the gem. hero . moveRight ( ) ;…" at bounding box center [1040, 234] width 337 height 404
type textarea "hero.moveDown(3);"
click at [994, 105] on div "// Free the prisoner, defeat the guard and grab the gem. hero . moveRight ( ) ;…" at bounding box center [1040, 234] width 337 height 404
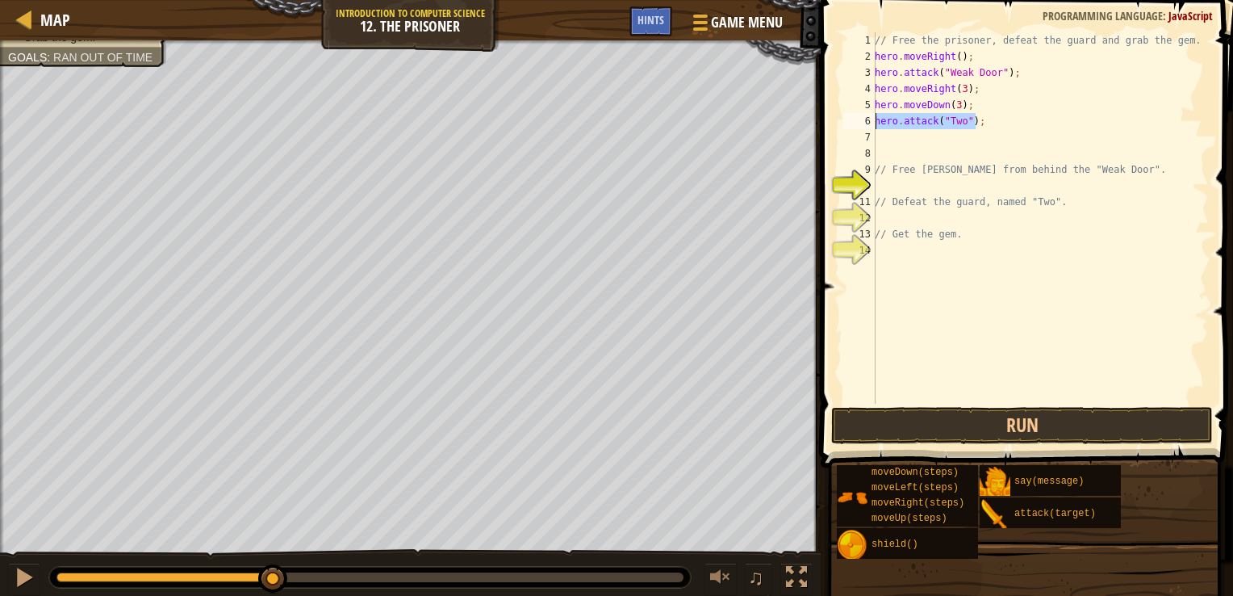
drag, startPoint x: 1023, startPoint y: 125, endPoint x: 869, endPoint y: 120, distance: 154.3
click at [869, 120] on div "hero.attack("Two"); 1 2 3 4 5 6 7 8 9 10 11 12 13 14 // Free the prisoner, defe…" at bounding box center [1024, 217] width 369 height 371
type textarea "hero.attack("Two");"
click at [991, 120] on div "// Free the prisoner, defeat the guard and grab the gem. hero . moveRight ( ) ;…" at bounding box center [1040, 217] width 337 height 371
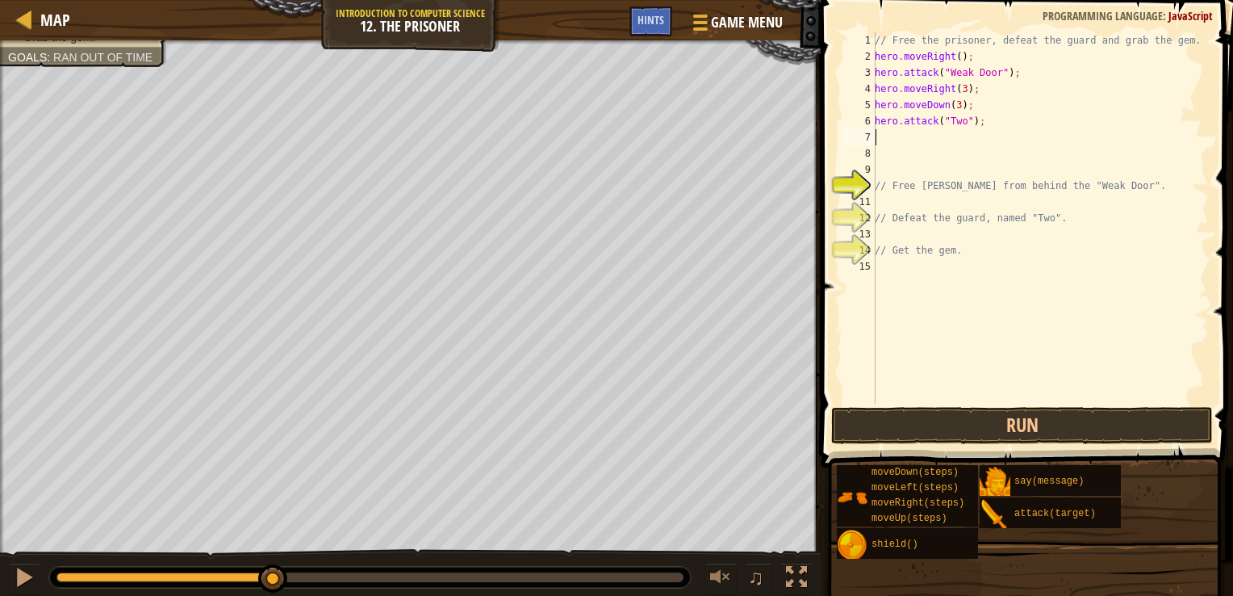
paste textarea "hero.attack("Two");"
type textarea "hero.attack("Two");"
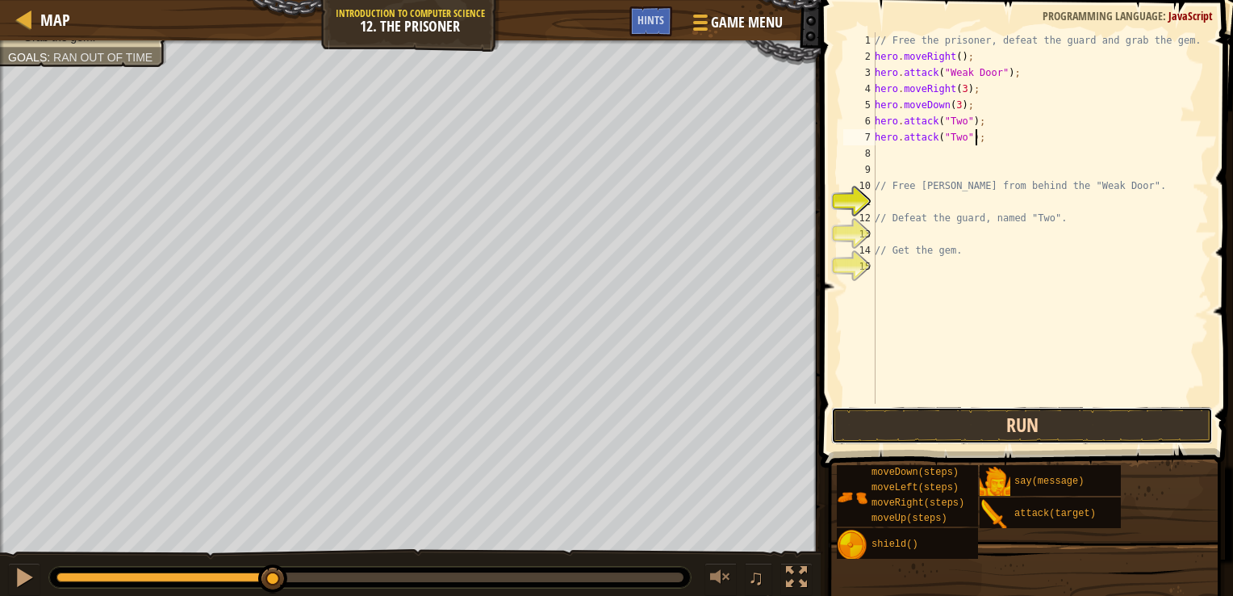
click at [1014, 427] on button "Run" at bounding box center [1022, 425] width 382 height 37
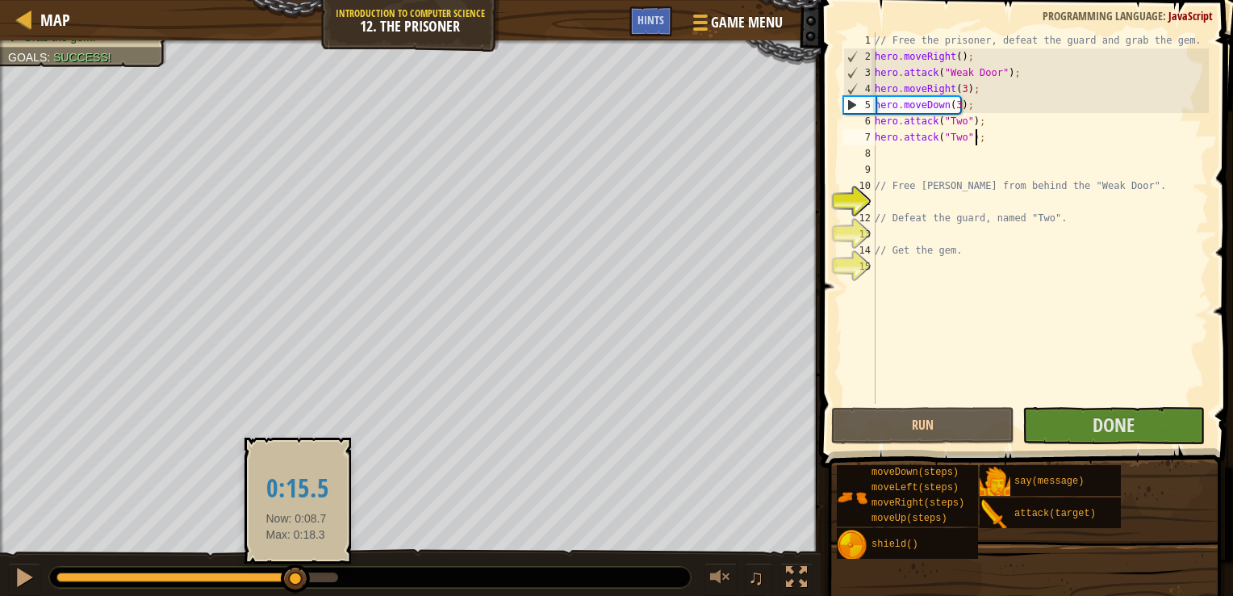
click at [296, 578] on div at bounding box center [198, 577] width 282 height 10
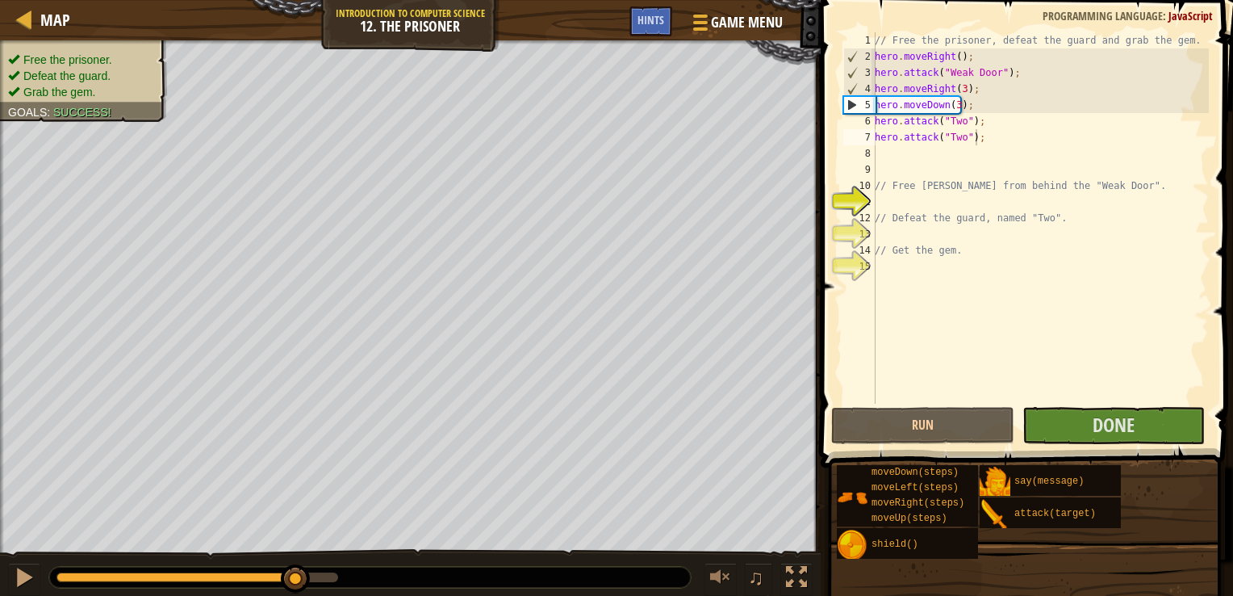
click at [66, 53] on div "Free the prisoner. Defeat the guard. Grab the gem. Goals : Success!" at bounding box center [83, 76] width 151 height 48
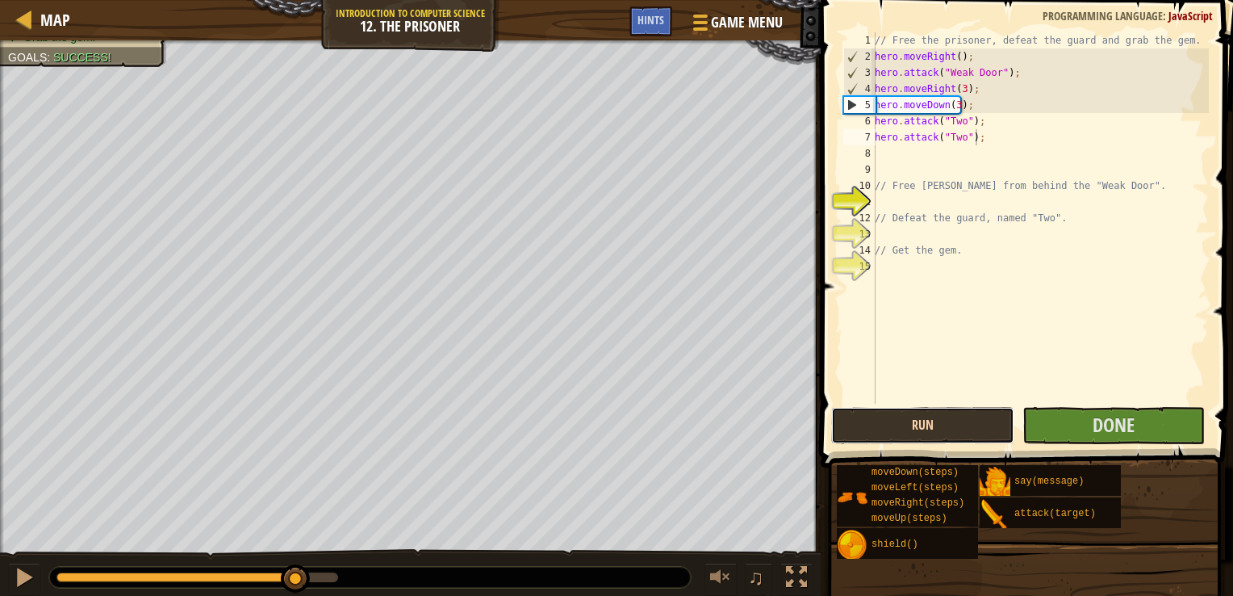
click at [952, 411] on button "Run" at bounding box center [922, 425] width 182 height 37
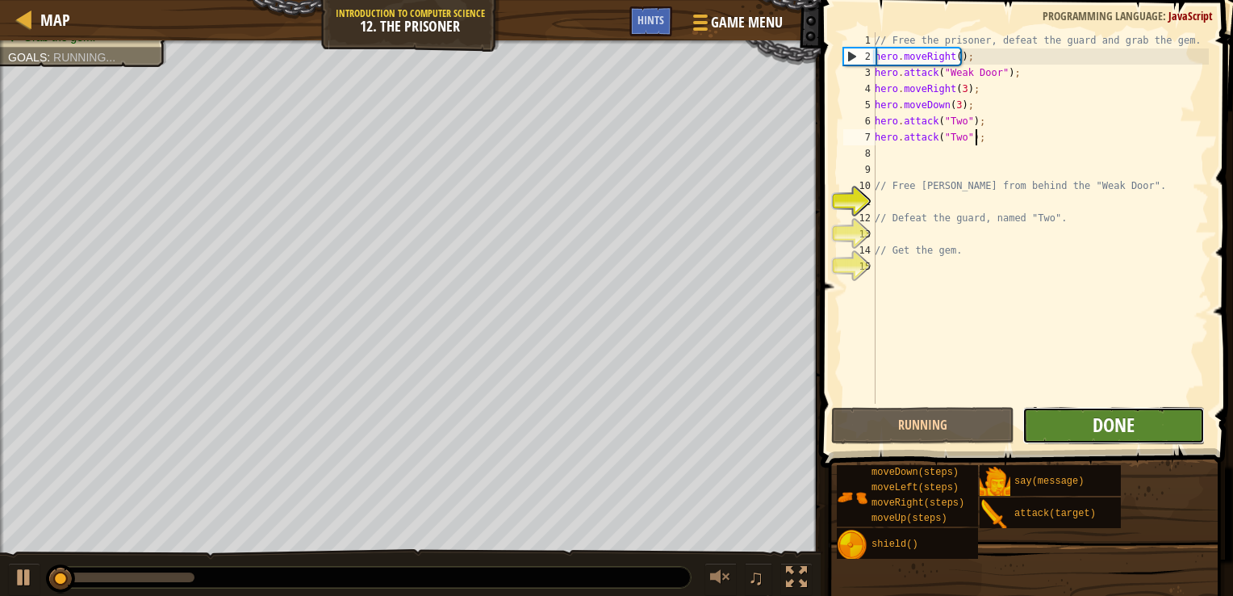
click at [1129, 430] on span "Done" at bounding box center [1114, 425] width 42 height 26
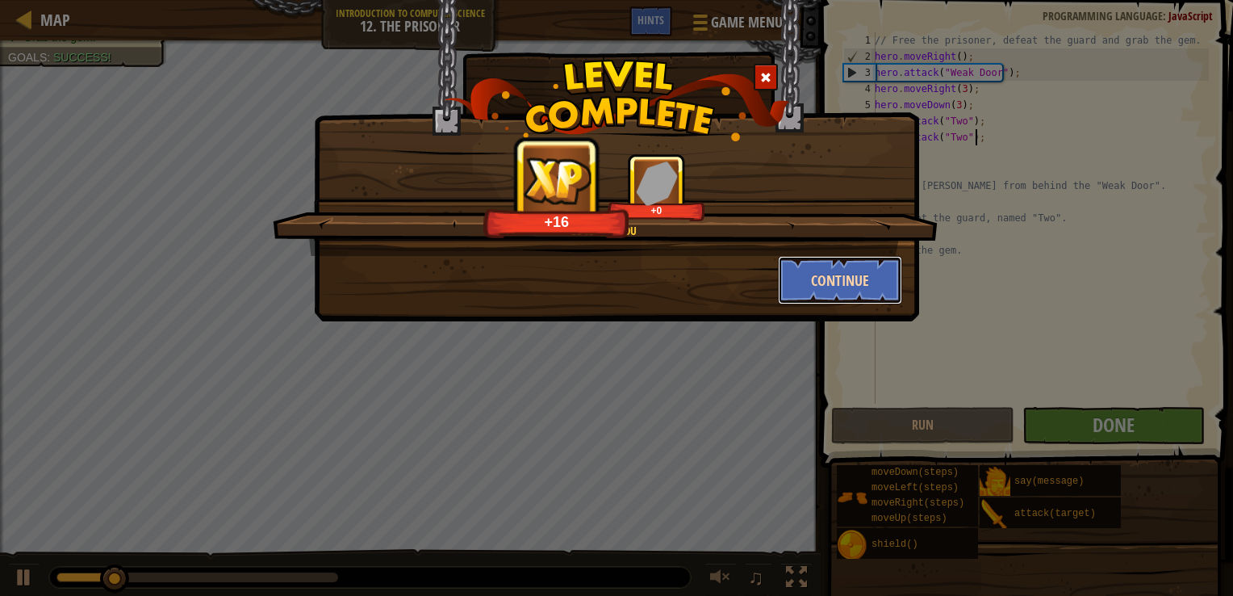
click at [838, 299] on button "Continue" at bounding box center [840, 280] width 125 height 48
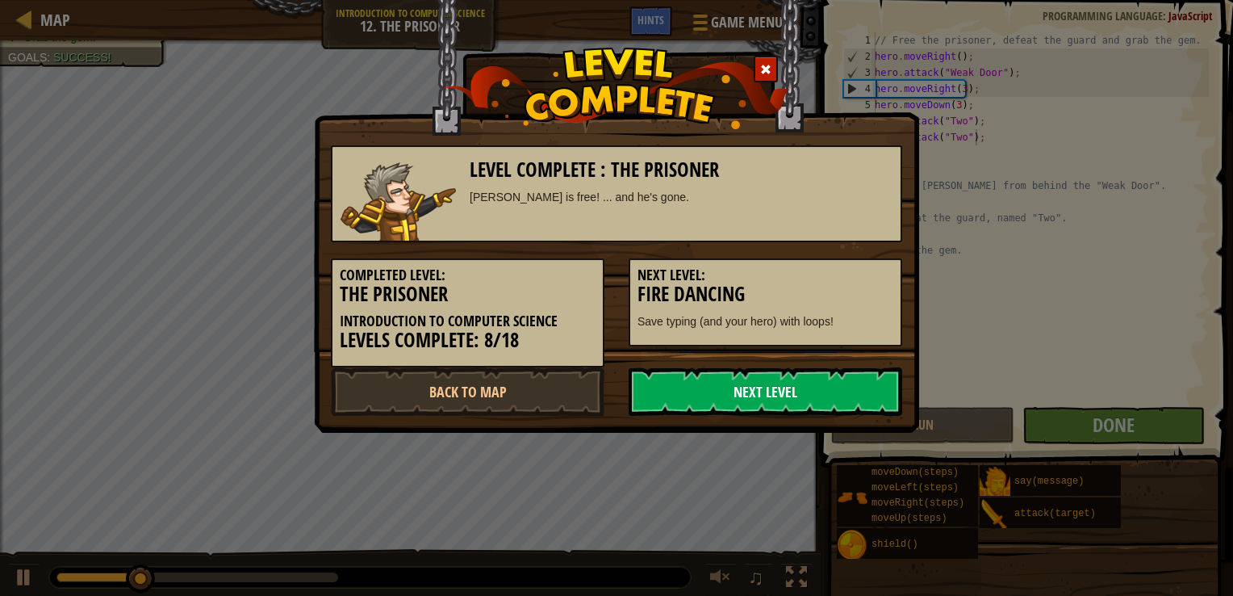
click at [804, 378] on link "Next Level" at bounding box center [766, 391] width 274 height 48
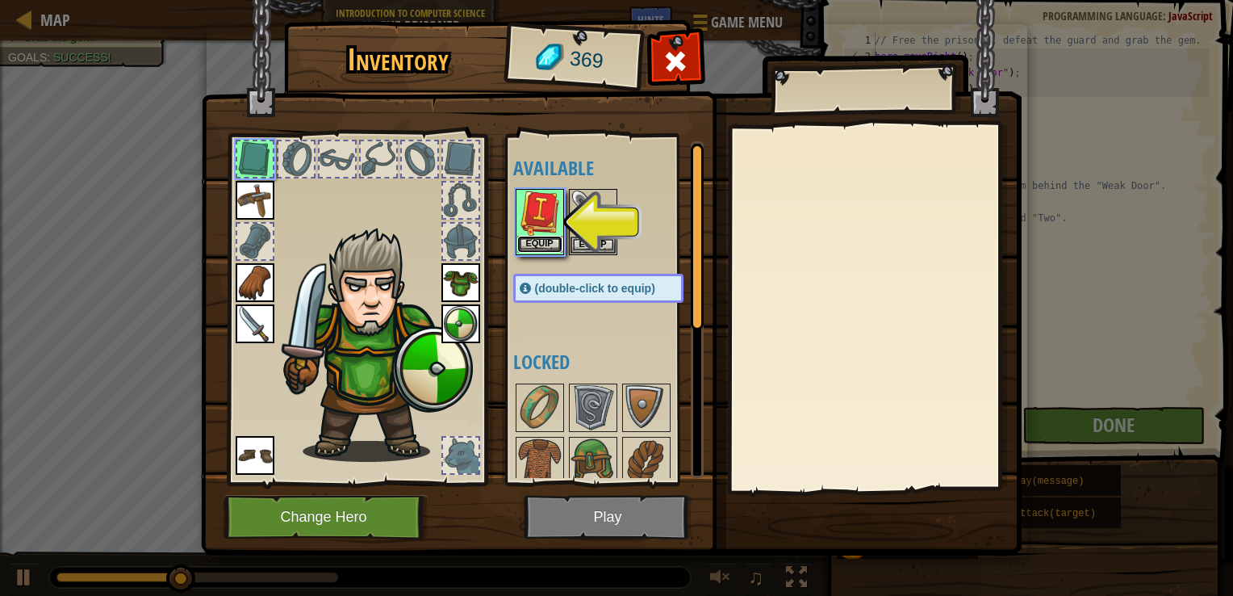
click at [542, 245] on button "Equip" at bounding box center [539, 244] width 45 height 17
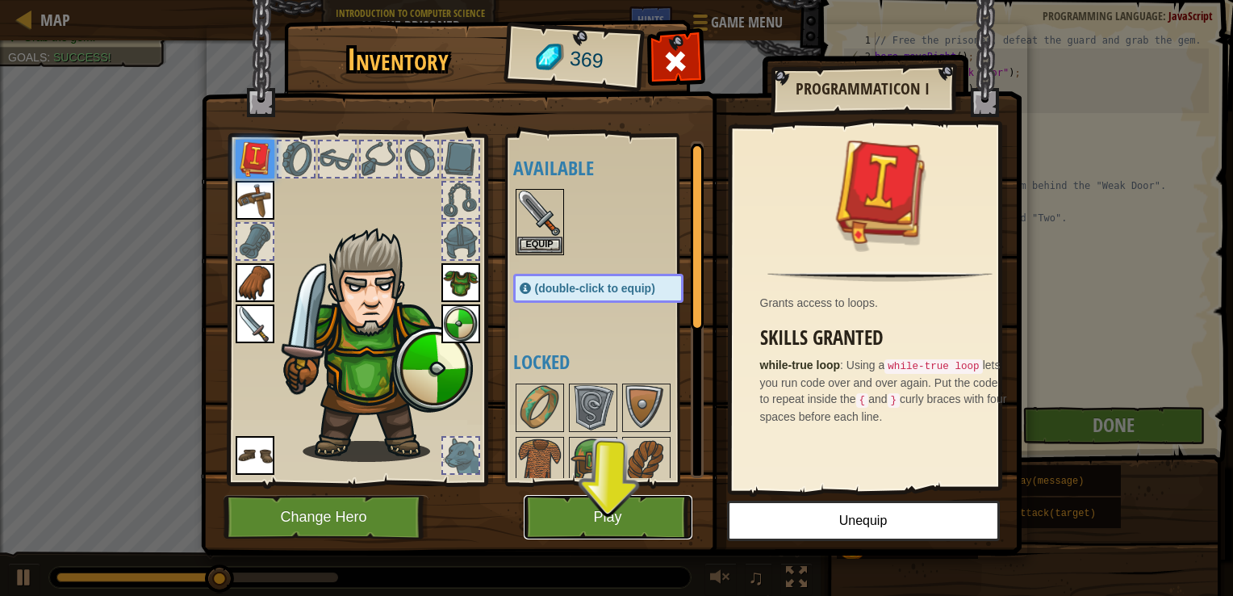
click at [589, 511] on button "Play" at bounding box center [608, 517] width 169 height 44
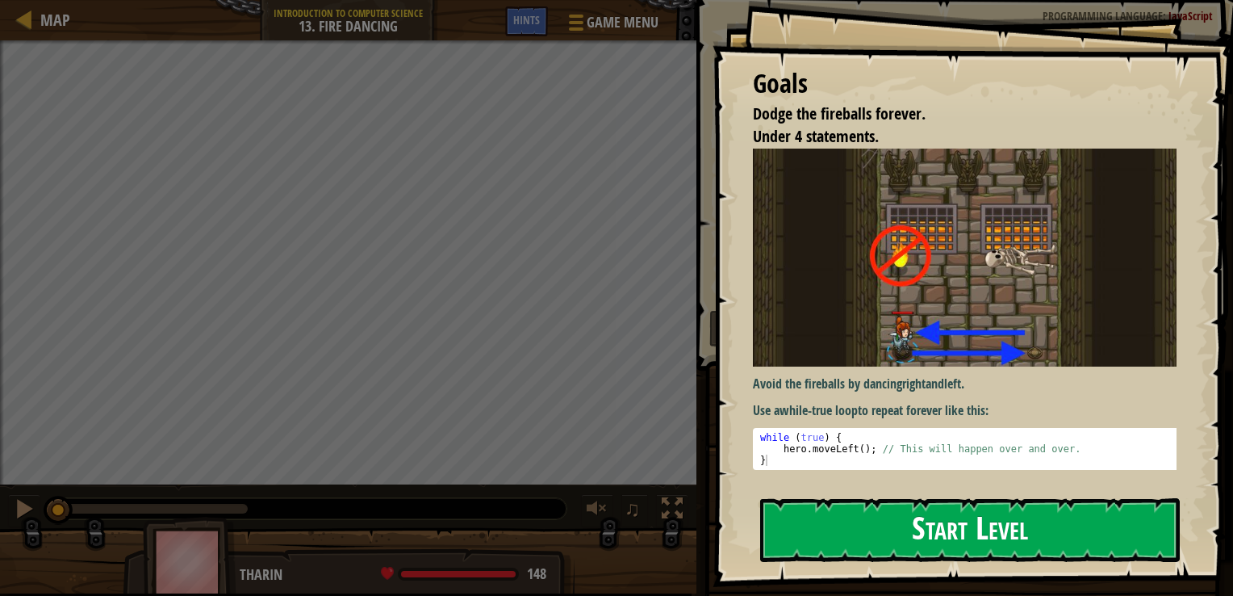
click at [880, 533] on button "Start Level" at bounding box center [970, 530] width 420 height 64
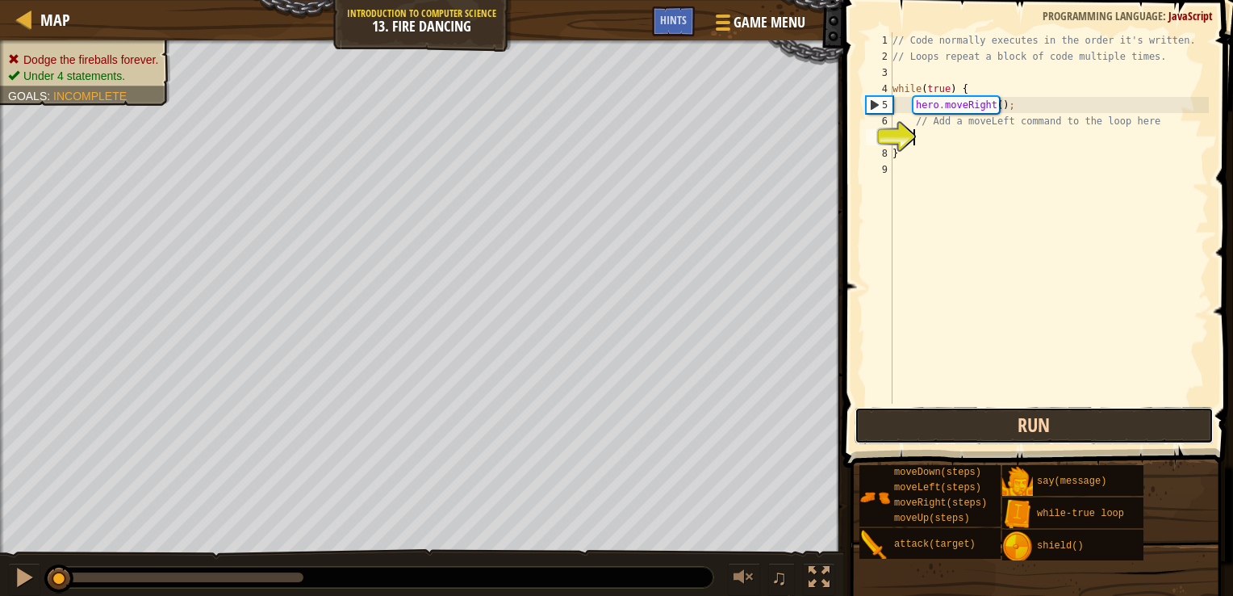
click at [1056, 422] on button "Run" at bounding box center [1034, 425] width 359 height 37
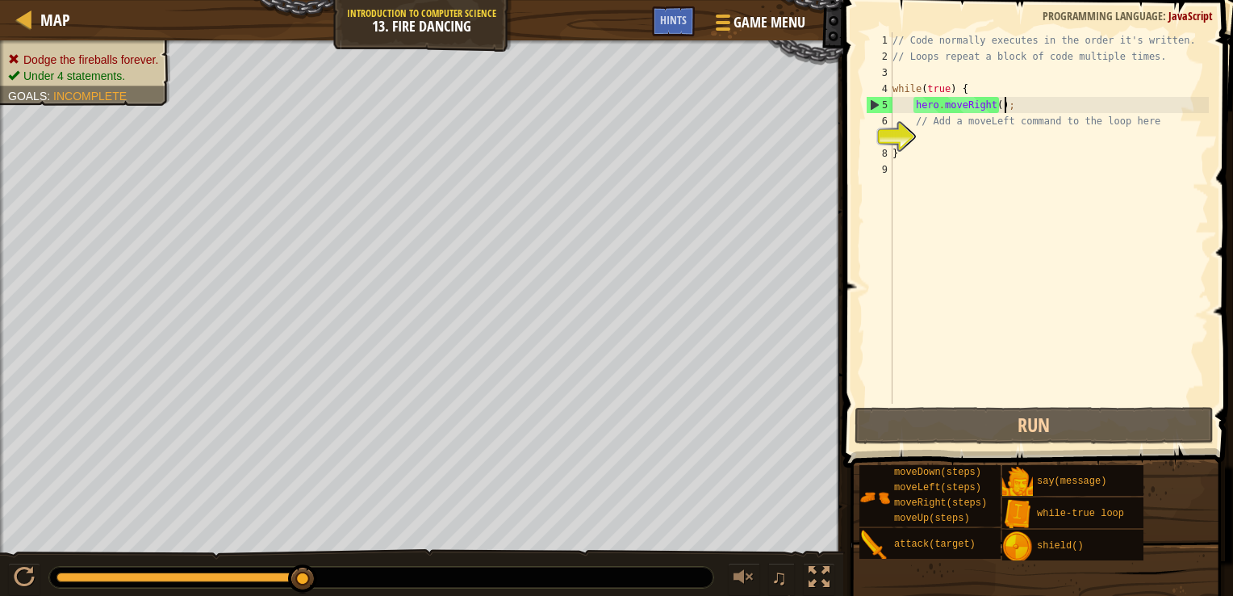
click at [1007, 108] on div "// Code normally executes in the order it's written. // Loops repeat a block of…" at bounding box center [1050, 234] width 320 height 404
type textarea "hero.moveRight();"
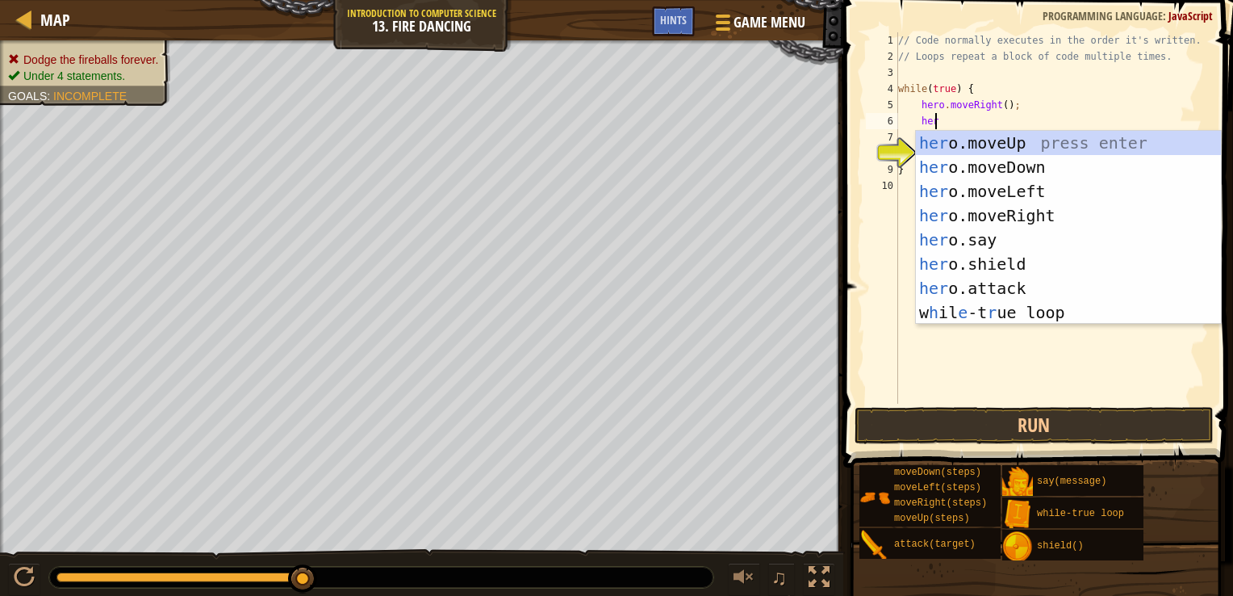
type textarea "hero"
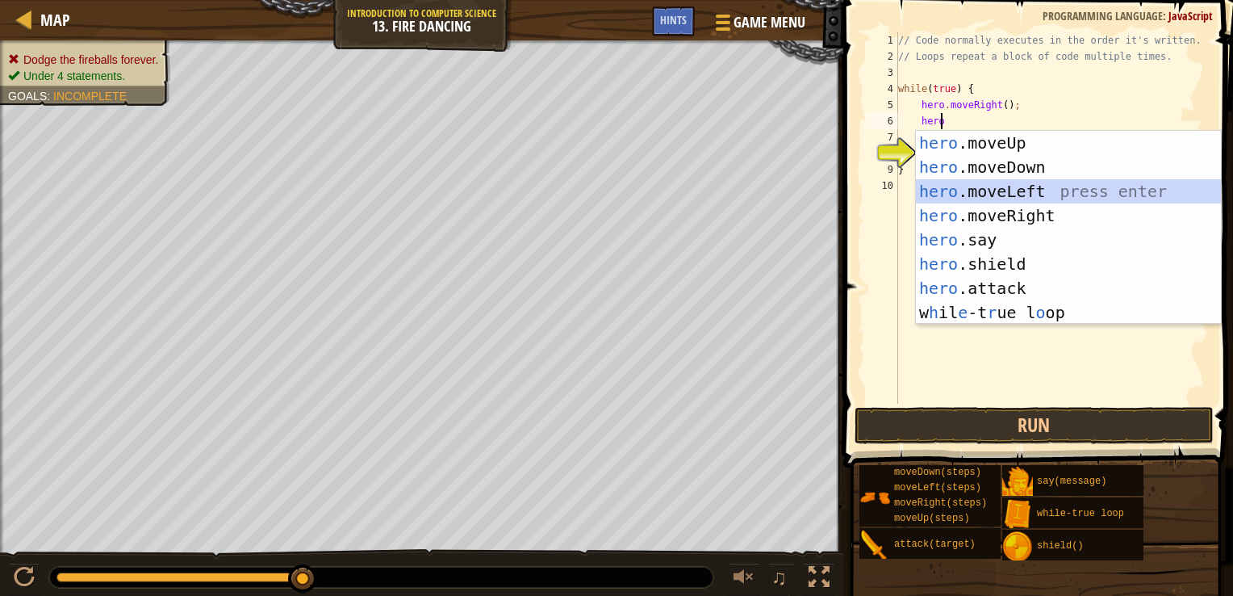
scroll to position [7, 0]
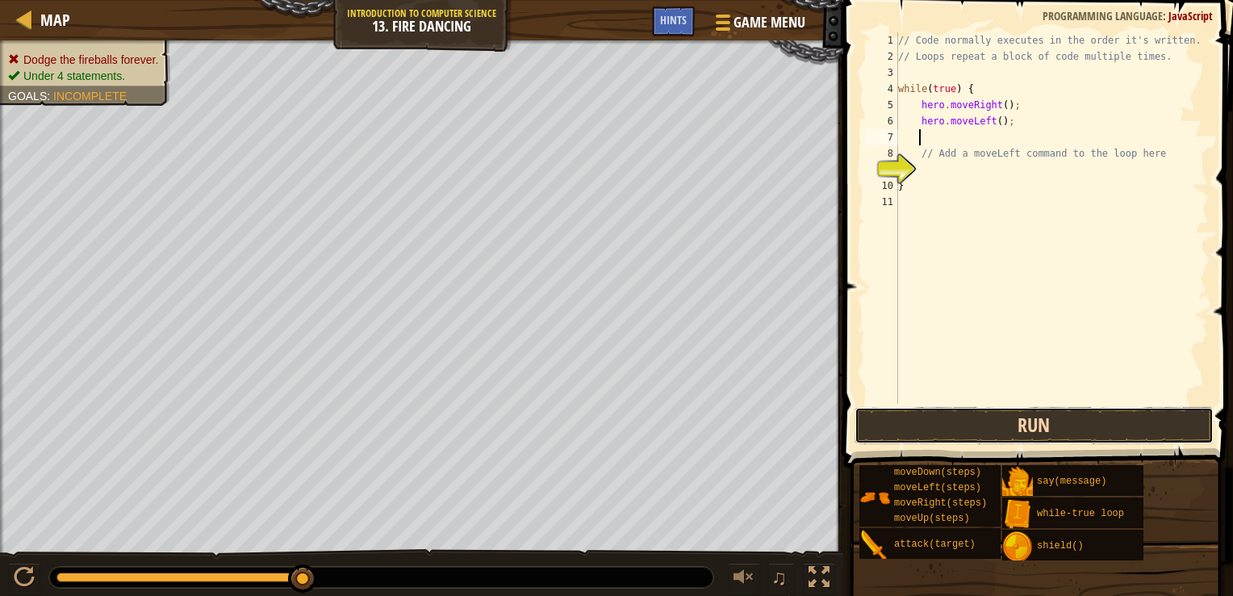
click at [1015, 423] on button "Run" at bounding box center [1034, 425] width 359 height 37
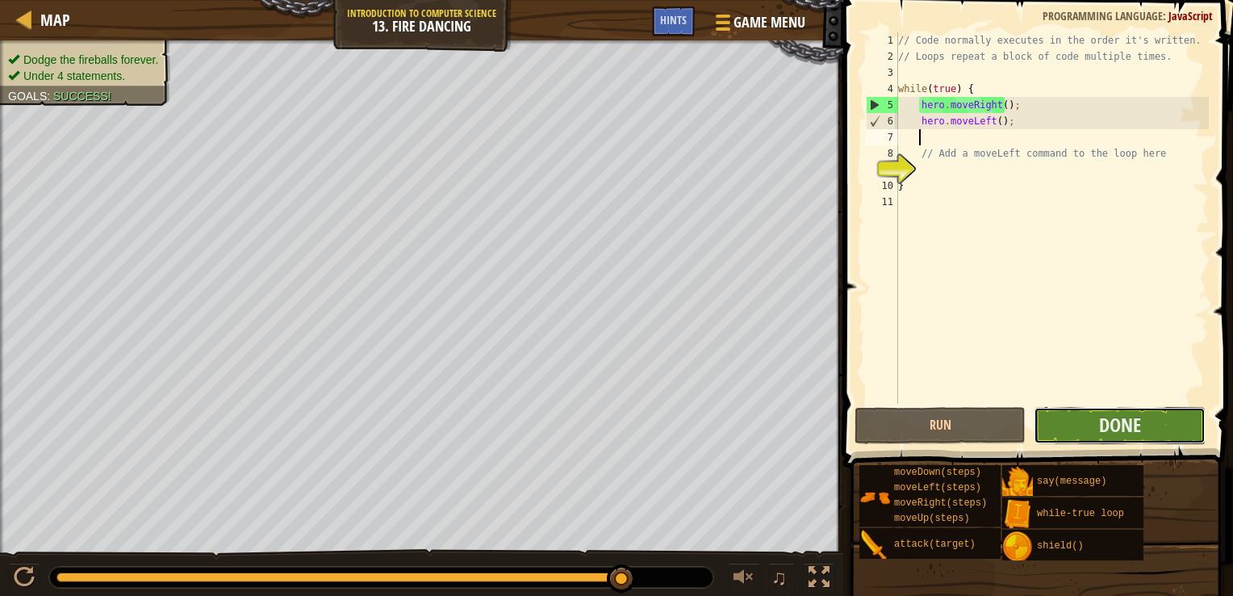
click at [1095, 422] on button "Done" at bounding box center [1119, 425] width 171 height 37
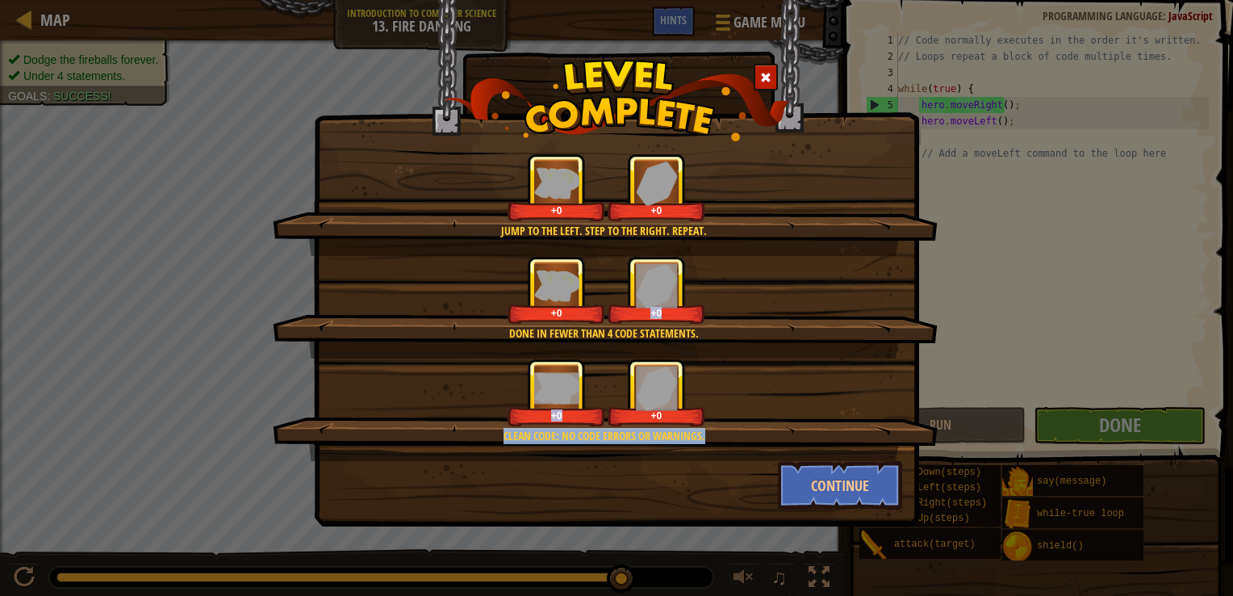
click at [731, 386] on div "Jump to the left. Step to the right. Repeat. +0 +0 Done in fewer than 4 code st…" at bounding box center [617, 307] width 596 height 308
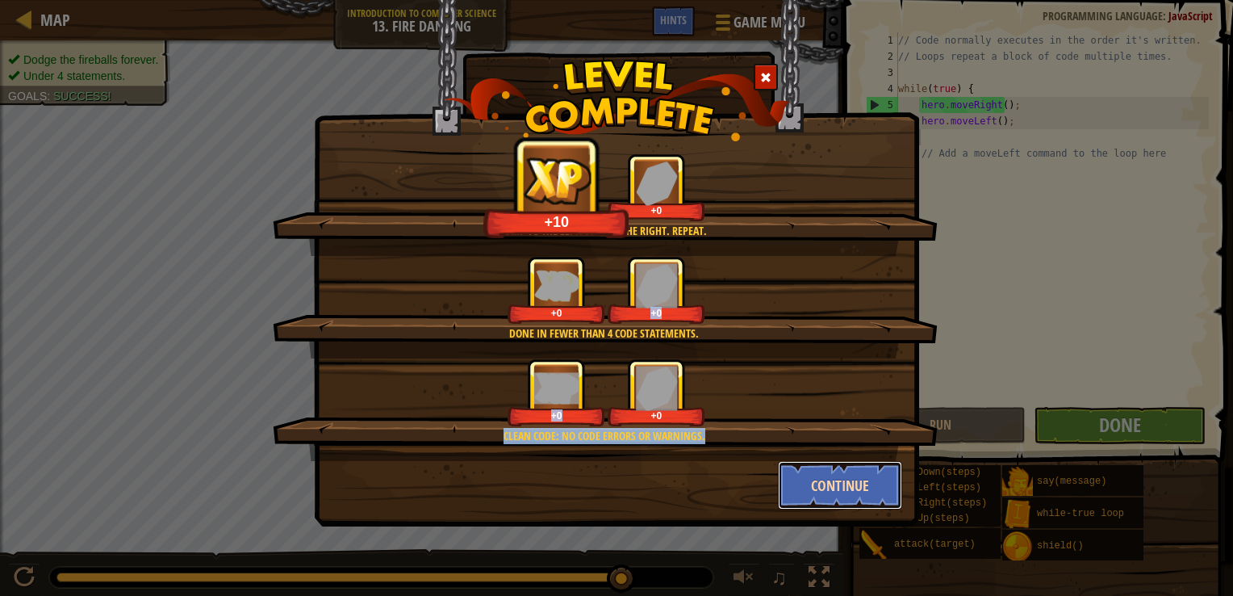
click at [844, 494] on button "Continue" at bounding box center [840, 485] width 125 height 48
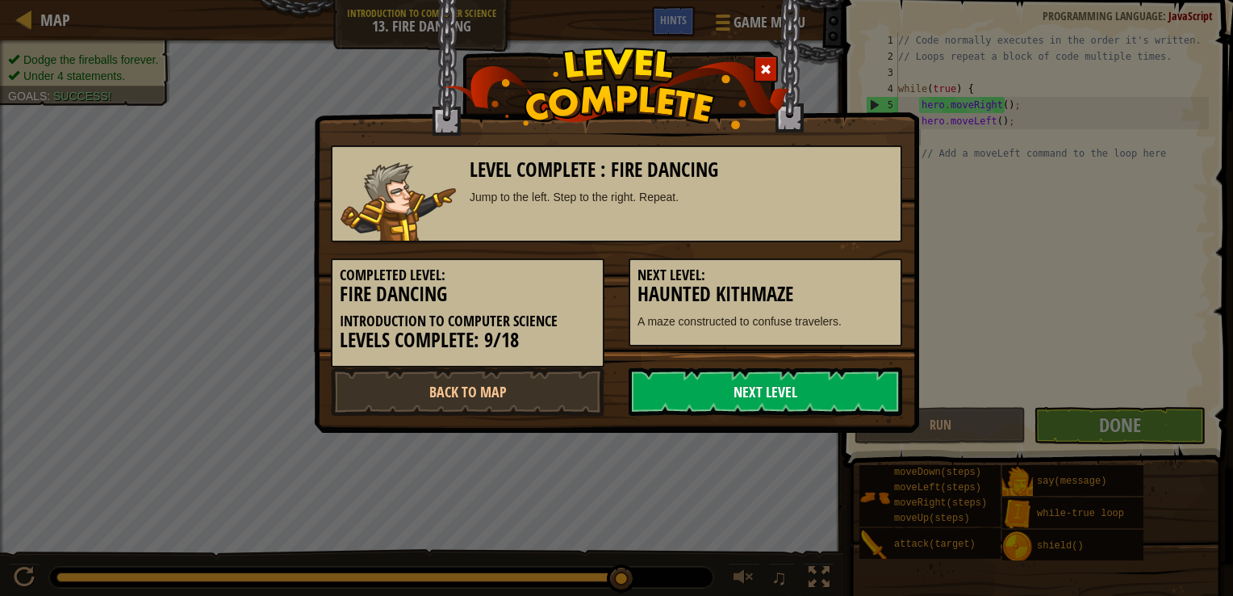
click at [738, 396] on link "Next Level" at bounding box center [766, 391] width 274 height 48
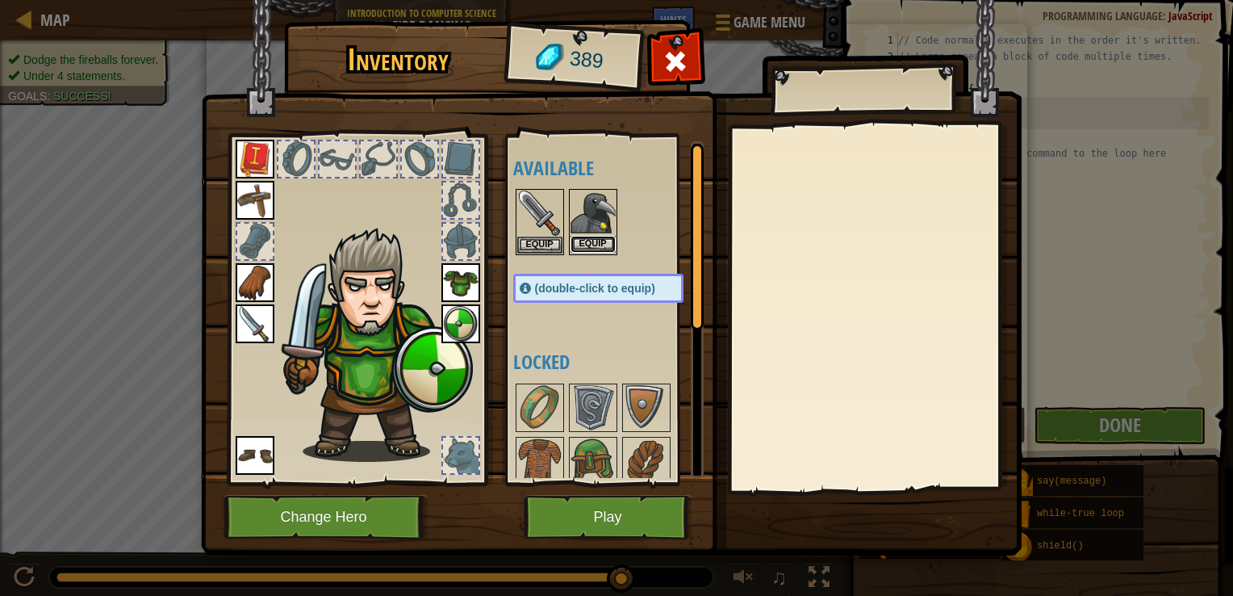
click at [594, 247] on button "Equip" at bounding box center [593, 244] width 45 height 17
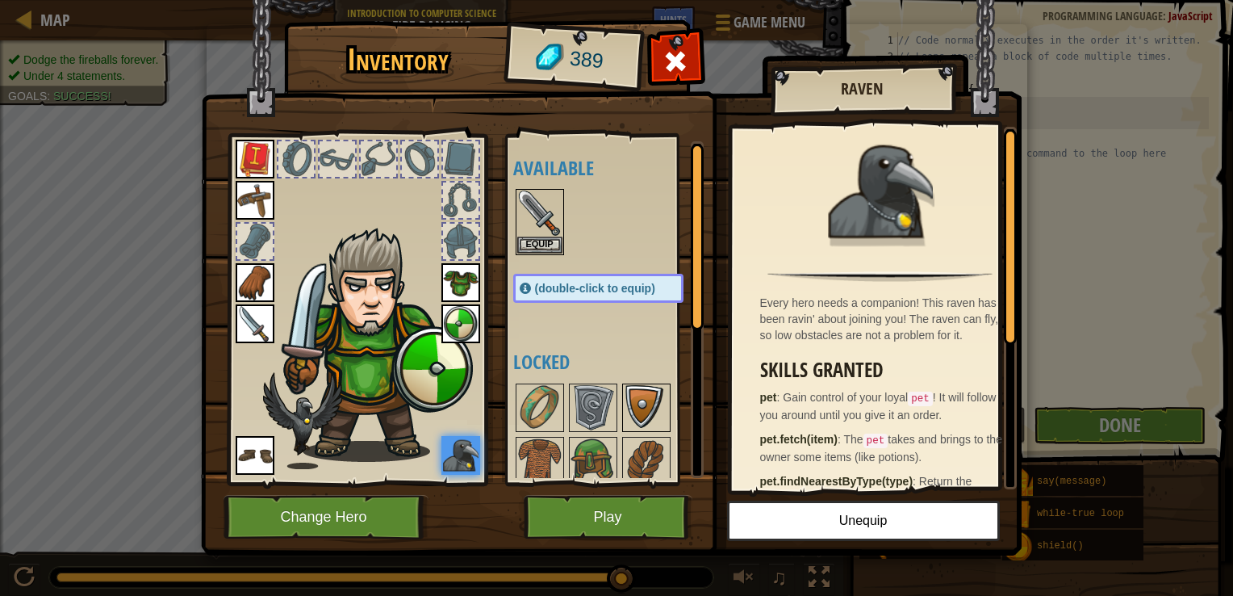
click at [644, 403] on img at bounding box center [646, 407] width 45 height 45
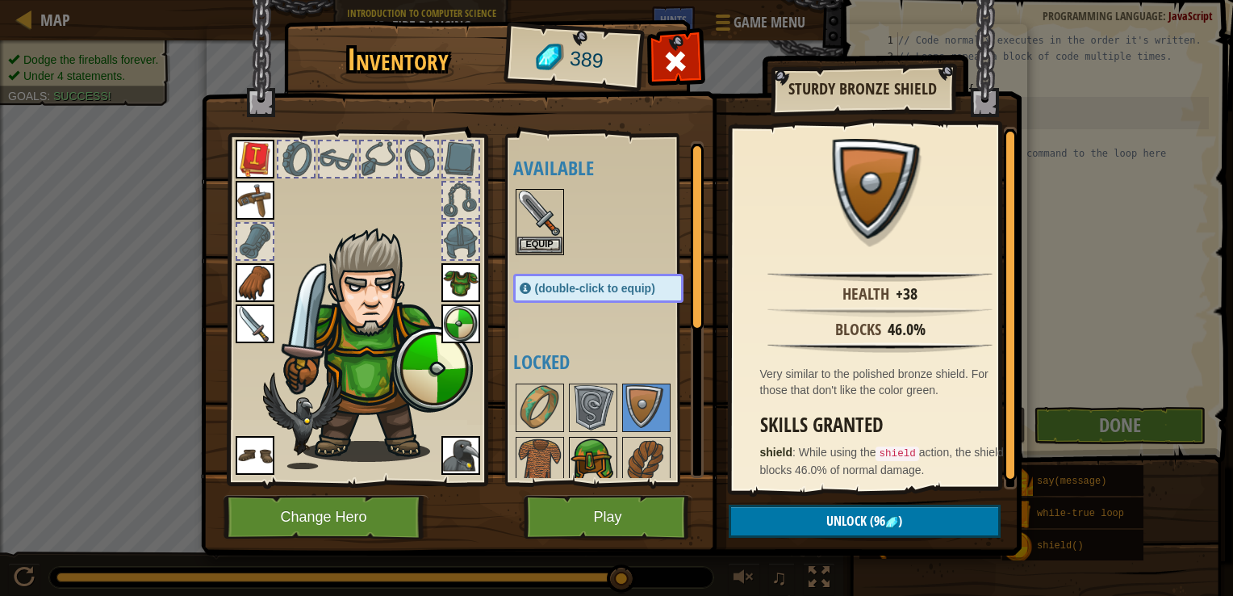
click at [596, 446] on img at bounding box center [593, 460] width 45 height 45
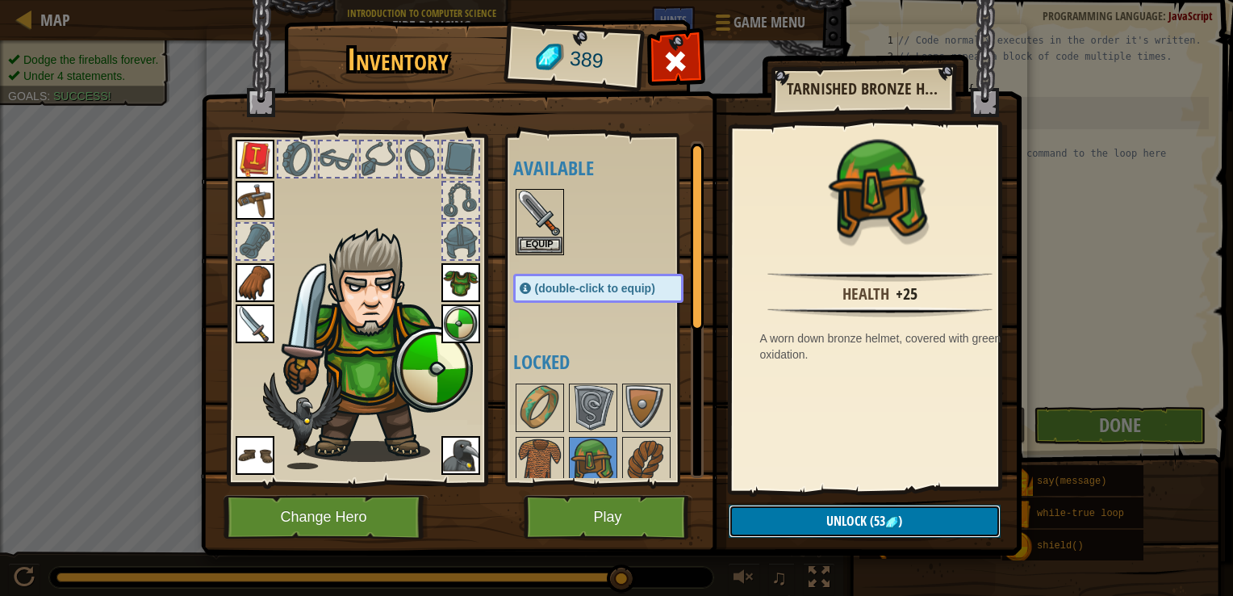
click at [822, 521] on button "Unlock (53 )" at bounding box center [865, 521] width 272 height 33
click at [825, 515] on button "Confirm" at bounding box center [865, 521] width 272 height 33
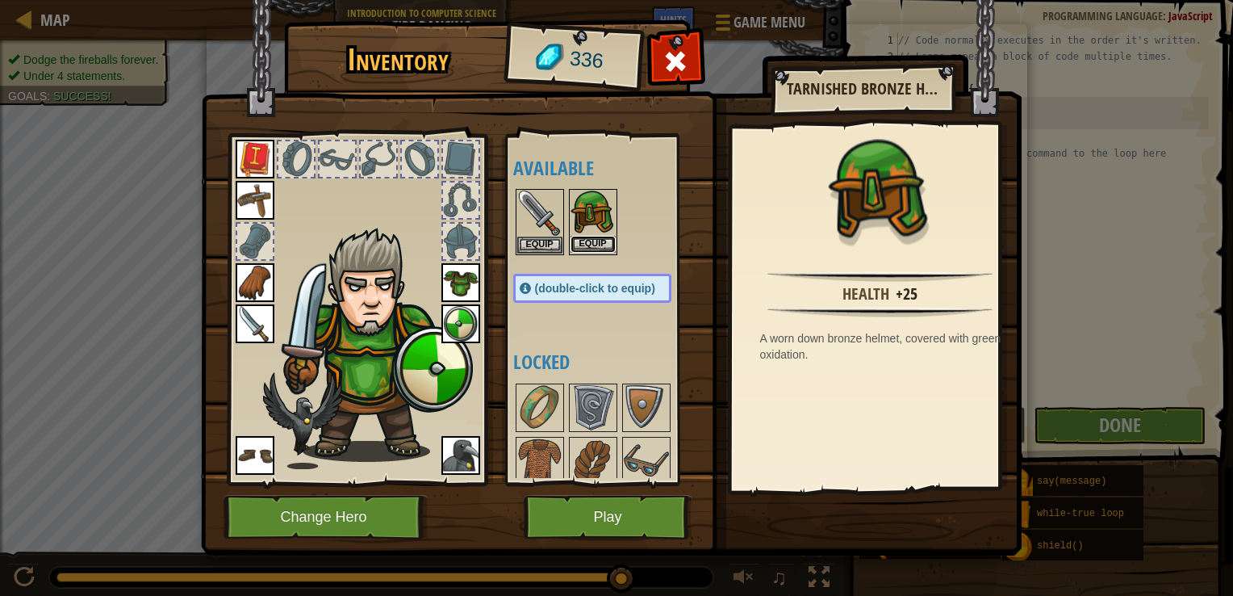
click at [597, 238] on button "Equip" at bounding box center [593, 244] width 45 height 17
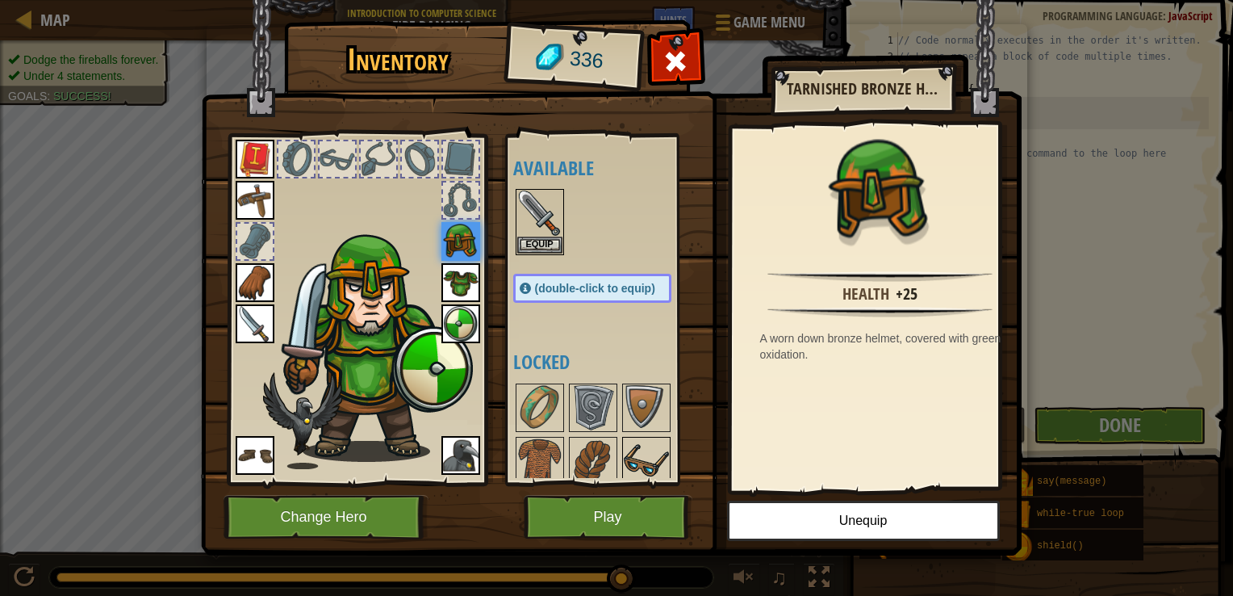
click at [639, 460] on img at bounding box center [646, 460] width 45 height 45
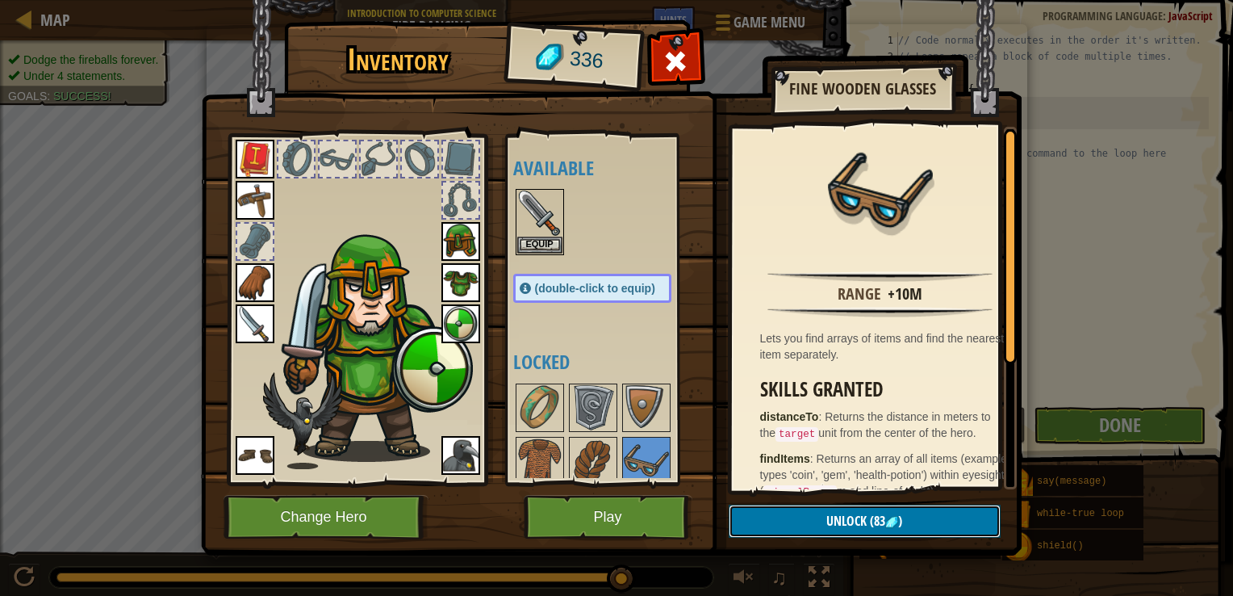
click at [823, 521] on button "Unlock (83 )" at bounding box center [865, 521] width 272 height 33
click at [823, 521] on button "Confirm" at bounding box center [865, 521] width 272 height 33
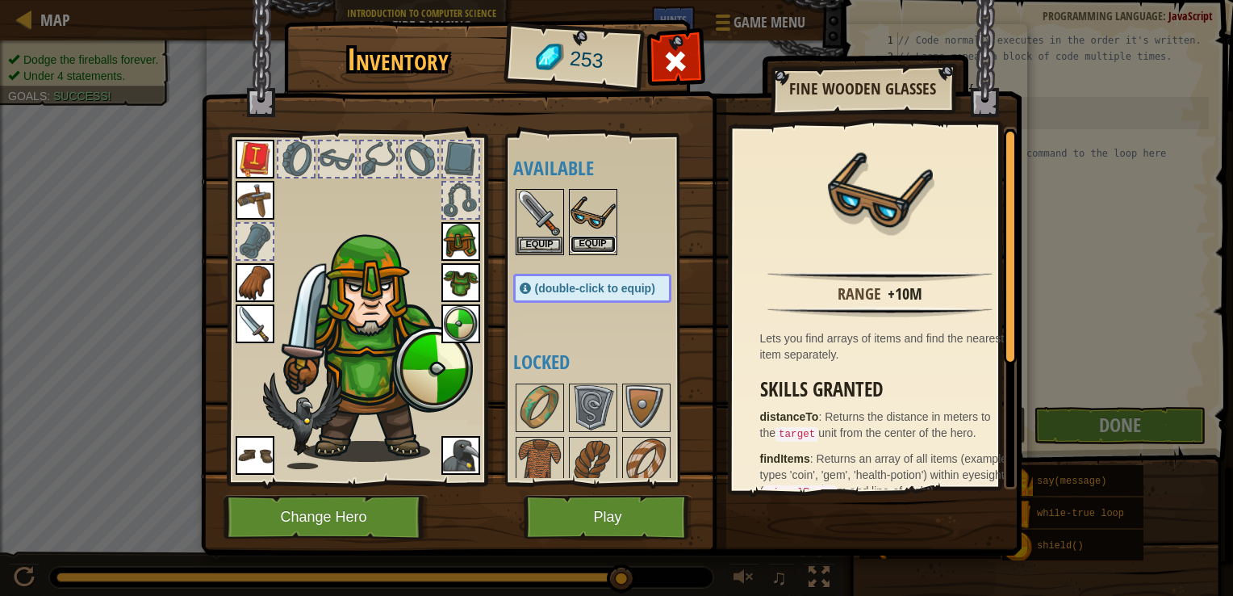
click at [591, 240] on button "Equip" at bounding box center [593, 244] width 45 height 17
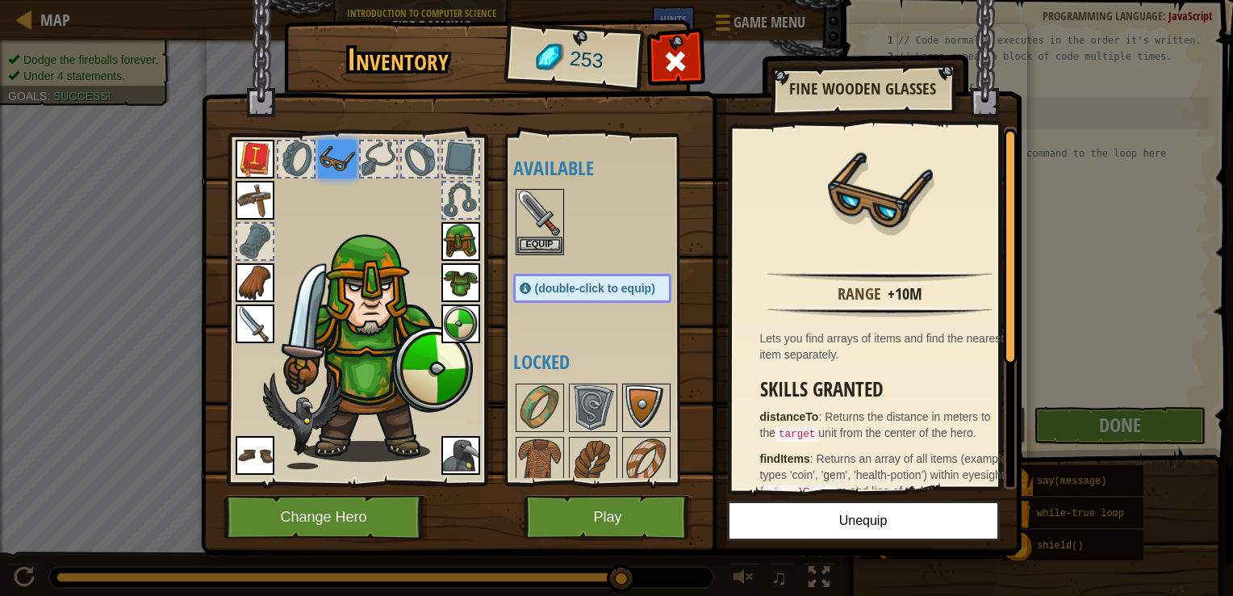
click at [655, 412] on img at bounding box center [646, 407] width 45 height 45
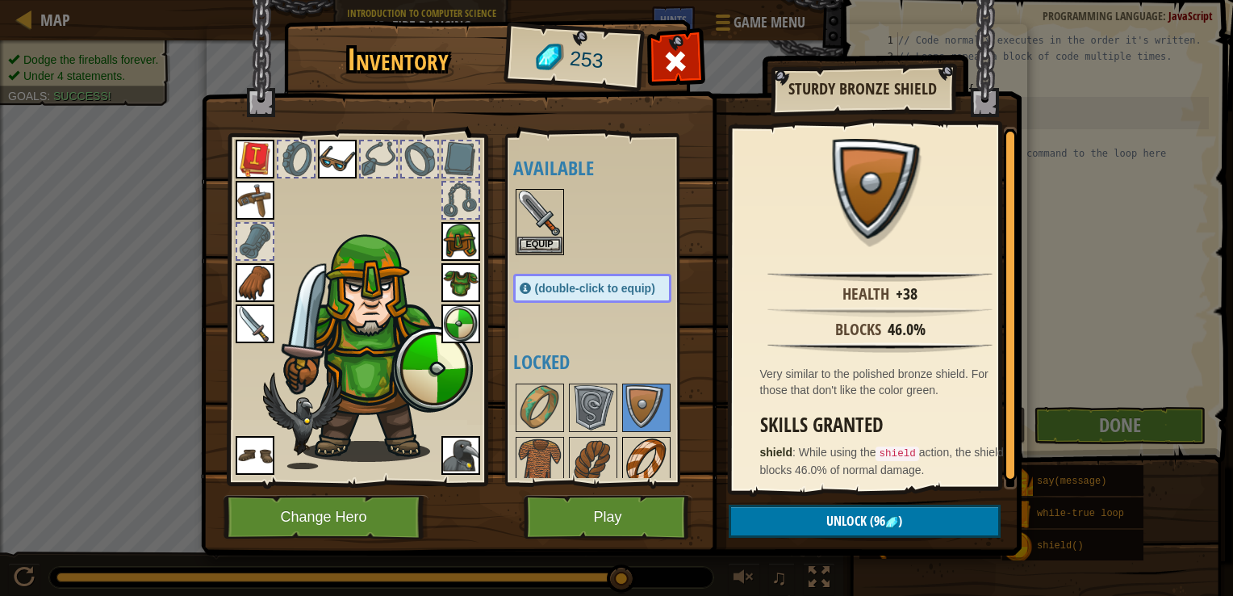
click at [645, 441] on img at bounding box center [646, 460] width 45 height 45
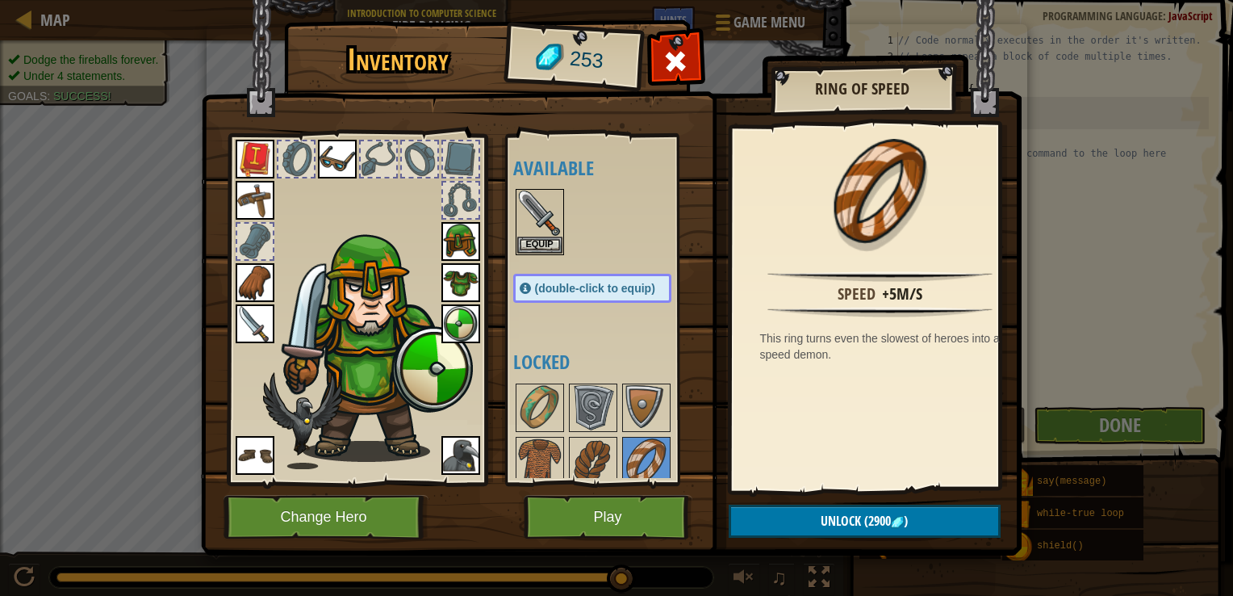
click at [462, 235] on img at bounding box center [461, 241] width 39 height 39
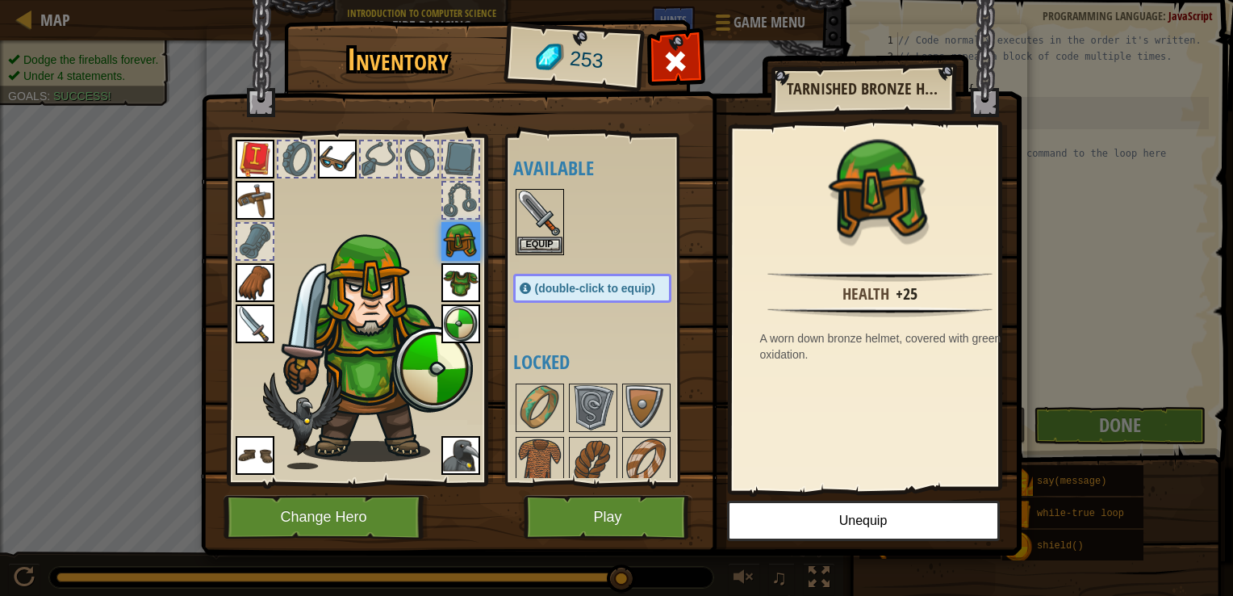
click at [463, 279] on img at bounding box center [461, 282] width 39 height 39
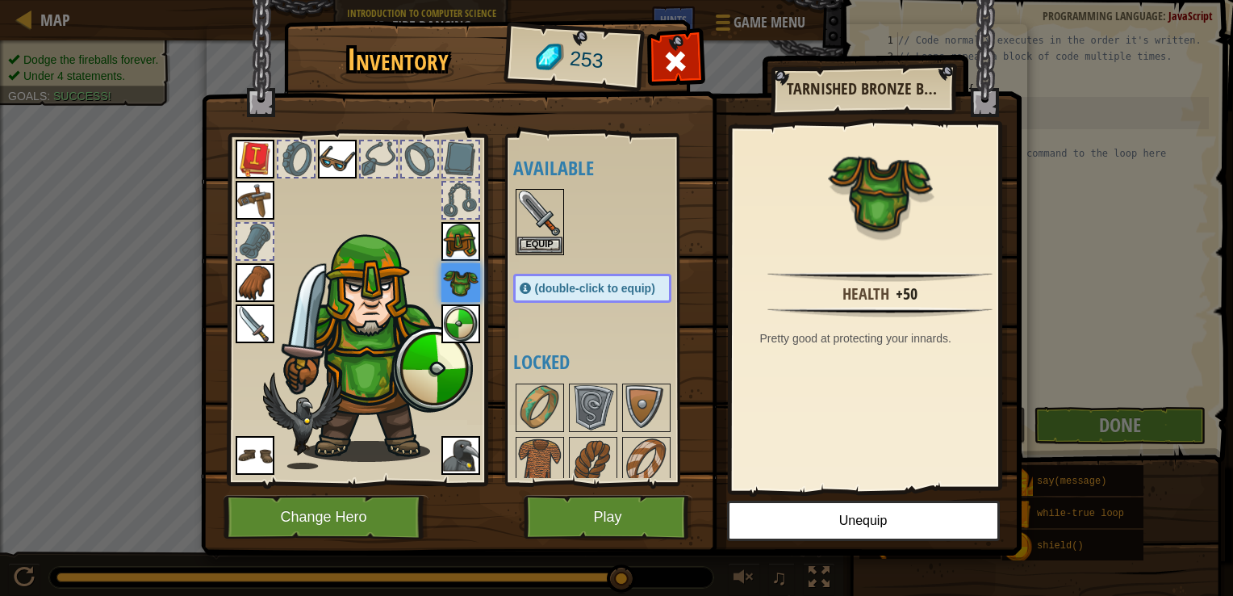
click at [463, 309] on img at bounding box center [461, 323] width 39 height 39
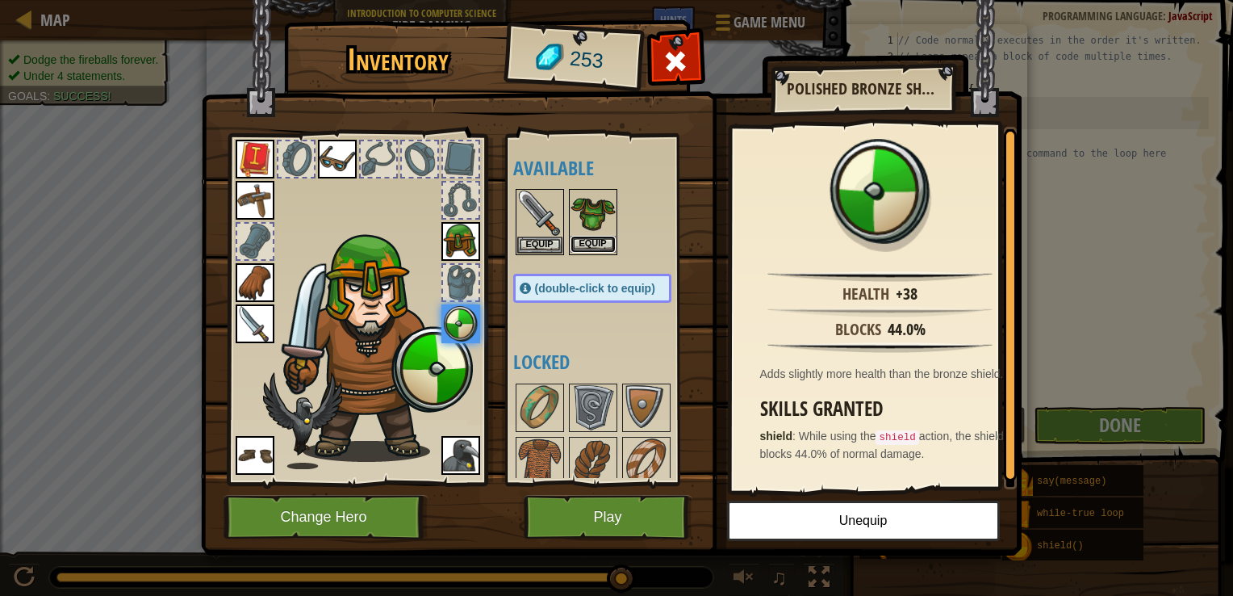
click at [591, 238] on button "Equip" at bounding box center [593, 244] width 45 height 17
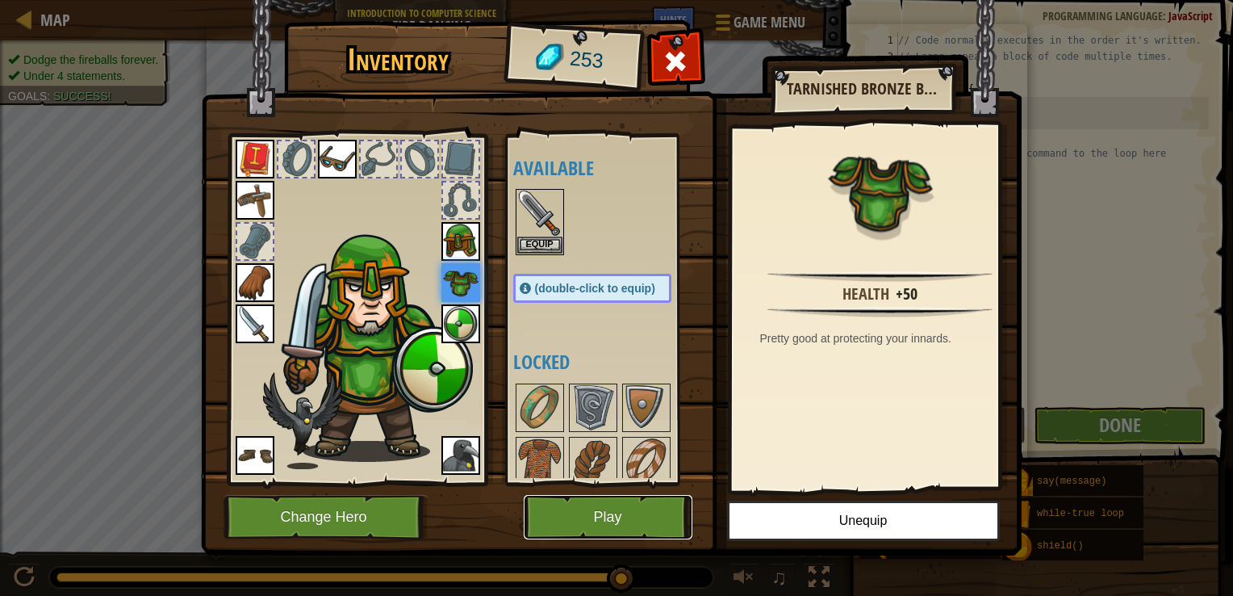
click at [620, 512] on button "Play" at bounding box center [608, 517] width 169 height 44
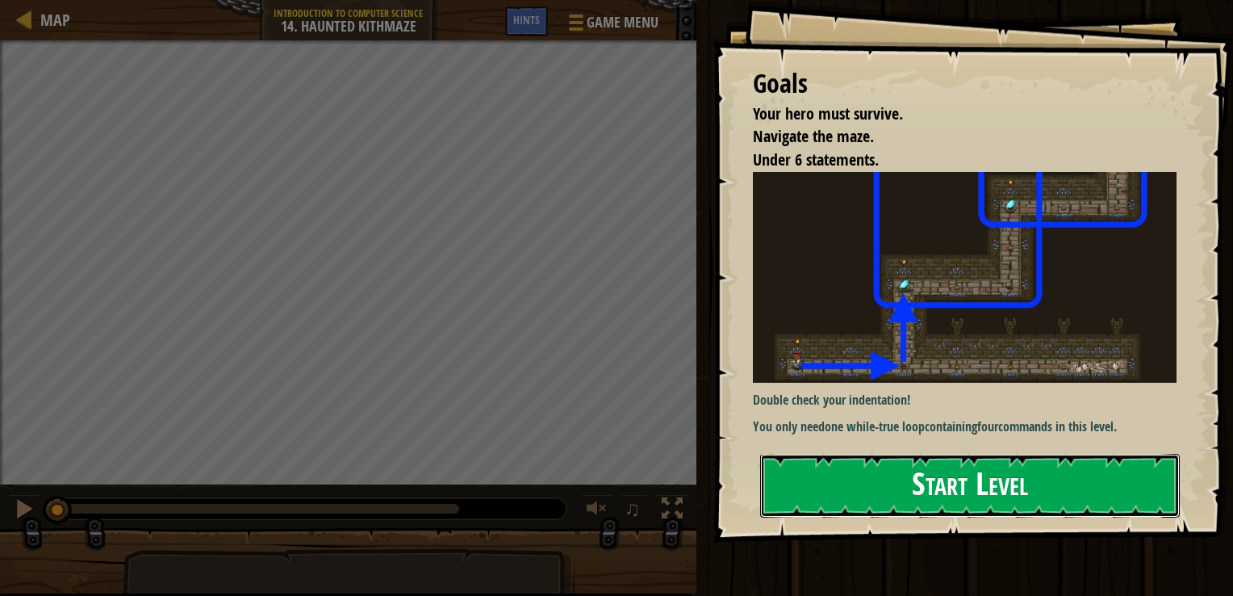
click at [939, 476] on button "Start Level" at bounding box center [970, 486] width 420 height 64
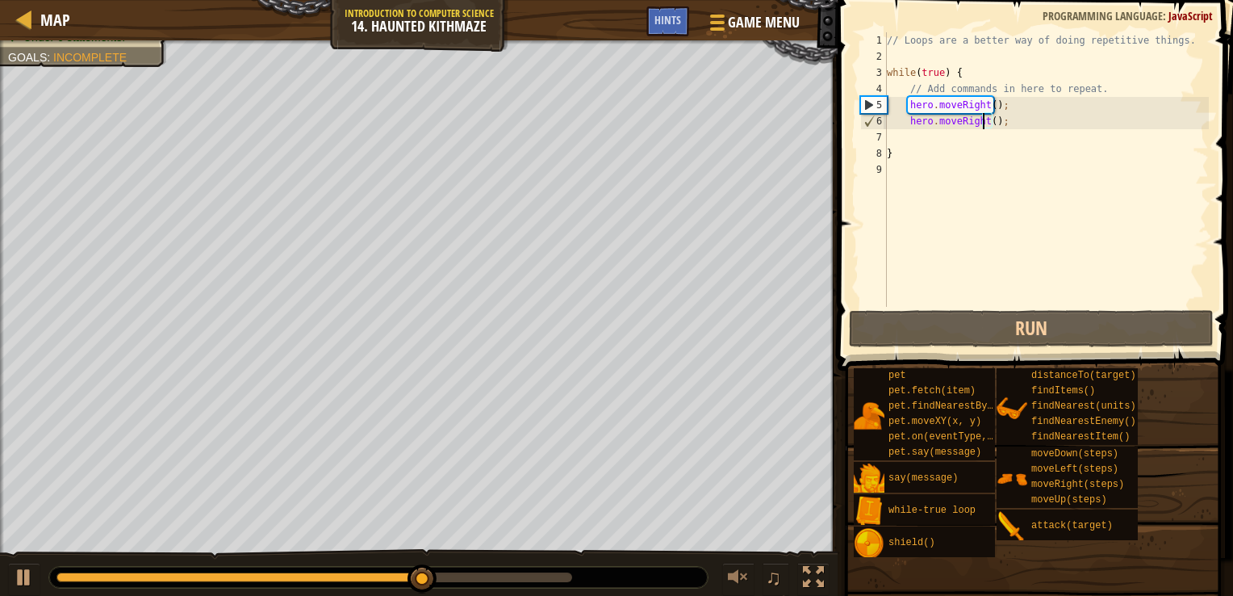
click at [981, 122] on div "// Loops are a better way of doing repetitive things. while ( true ) { // Add c…" at bounding box center [1046, 185] width 325 height 307
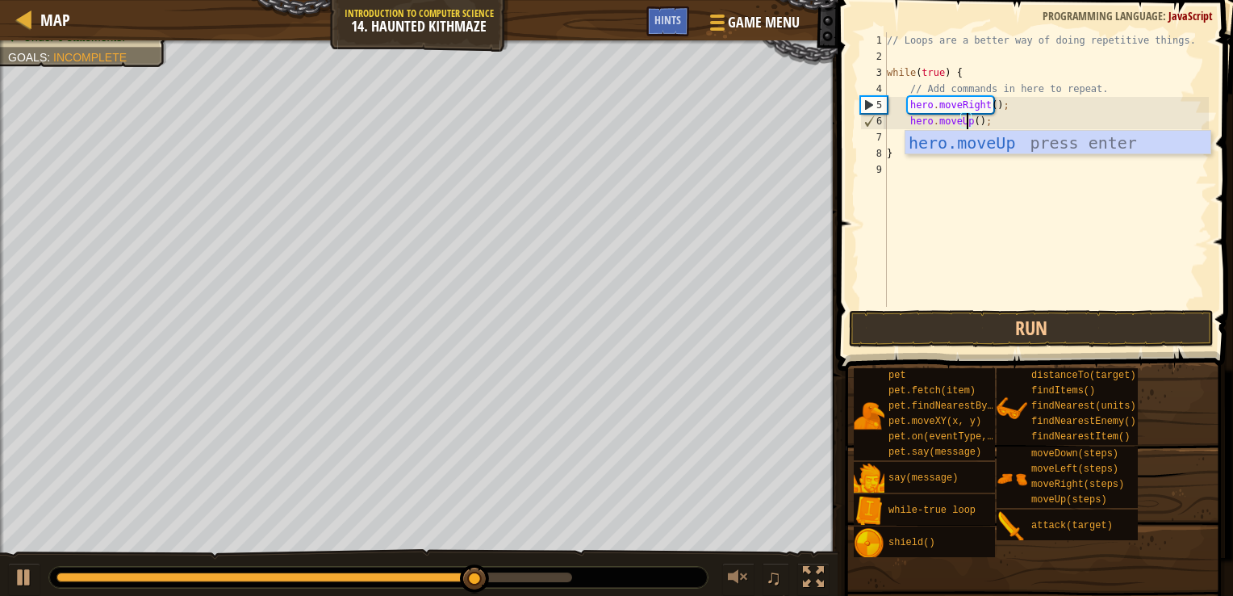
scroll to position [7, 6]
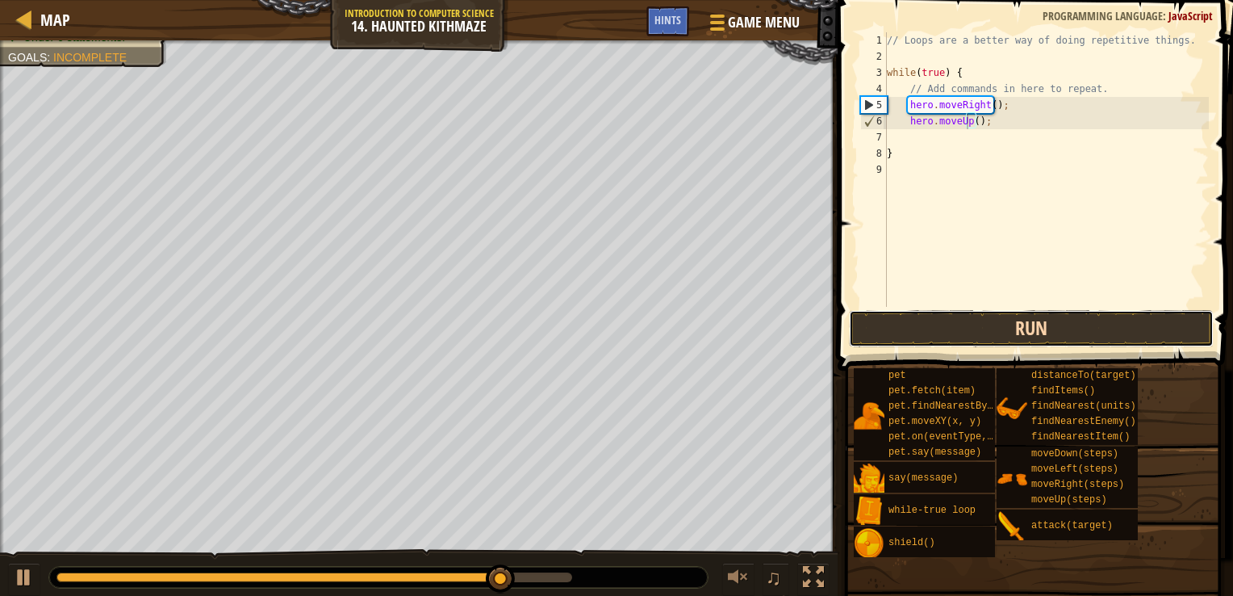
click at [975, 337] on button "Run" at bounding box center [1031, 328] width 365 height 37
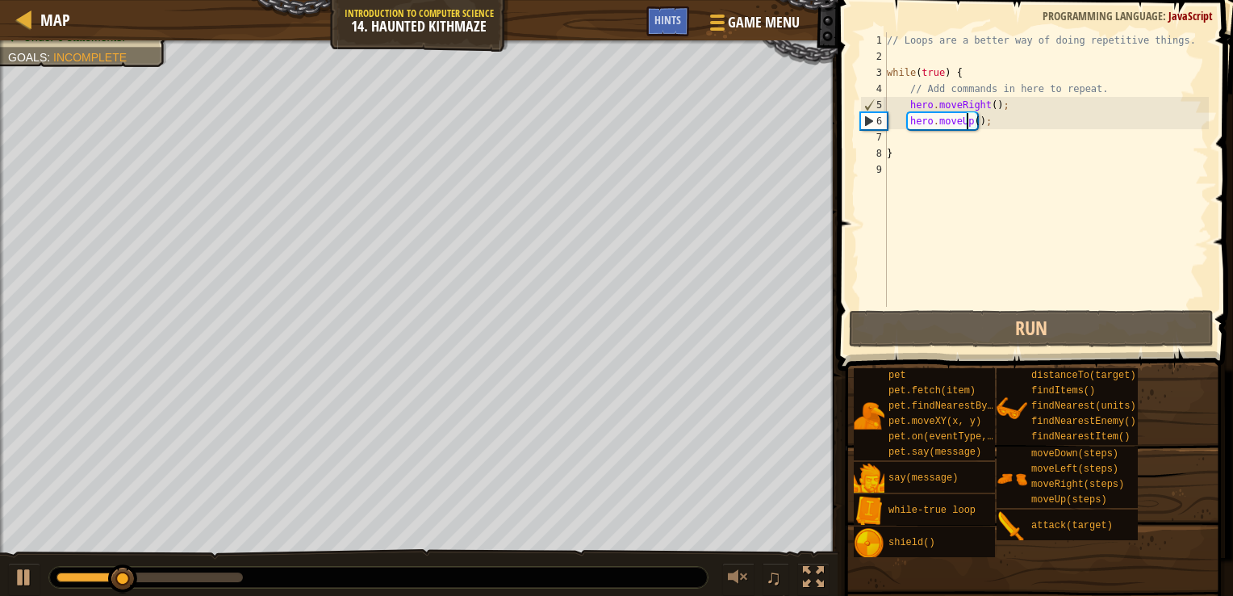
click at [991, 102] on div "// Loops are a better way of doing repetitive things. while ( true ) { // Add c…" at bounding box center [1046, 185] width 325 height 307
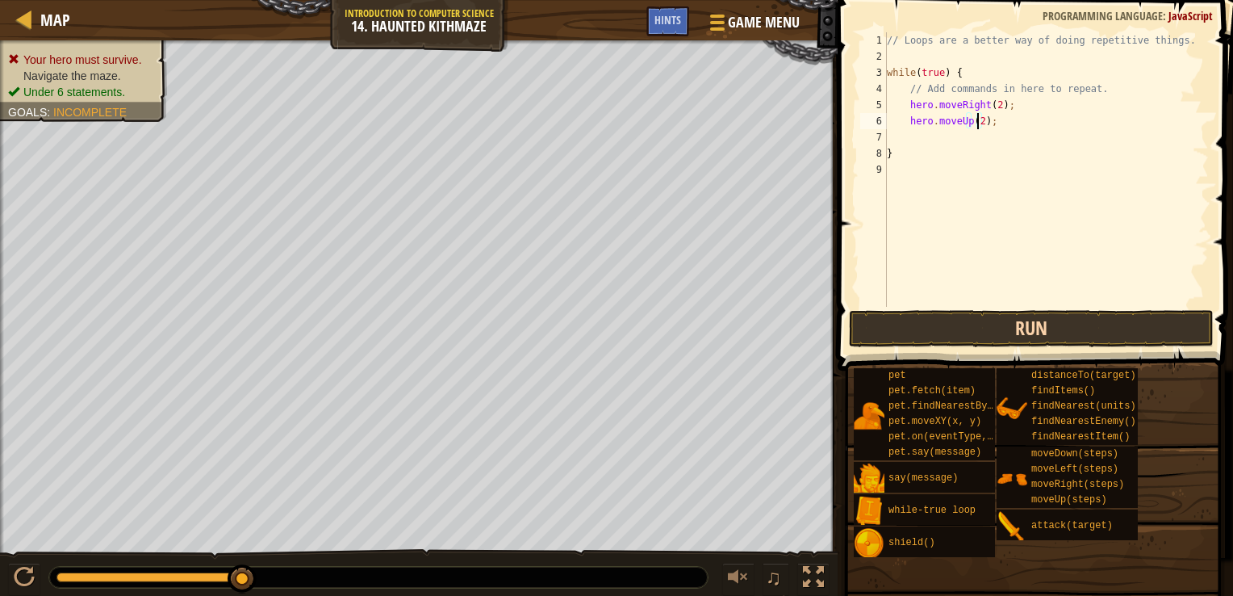
type textarea "hero.moveUp(2);"
click at [1006, 327] on button "Run" at bounding box center [1031, 328] width 365 height 37
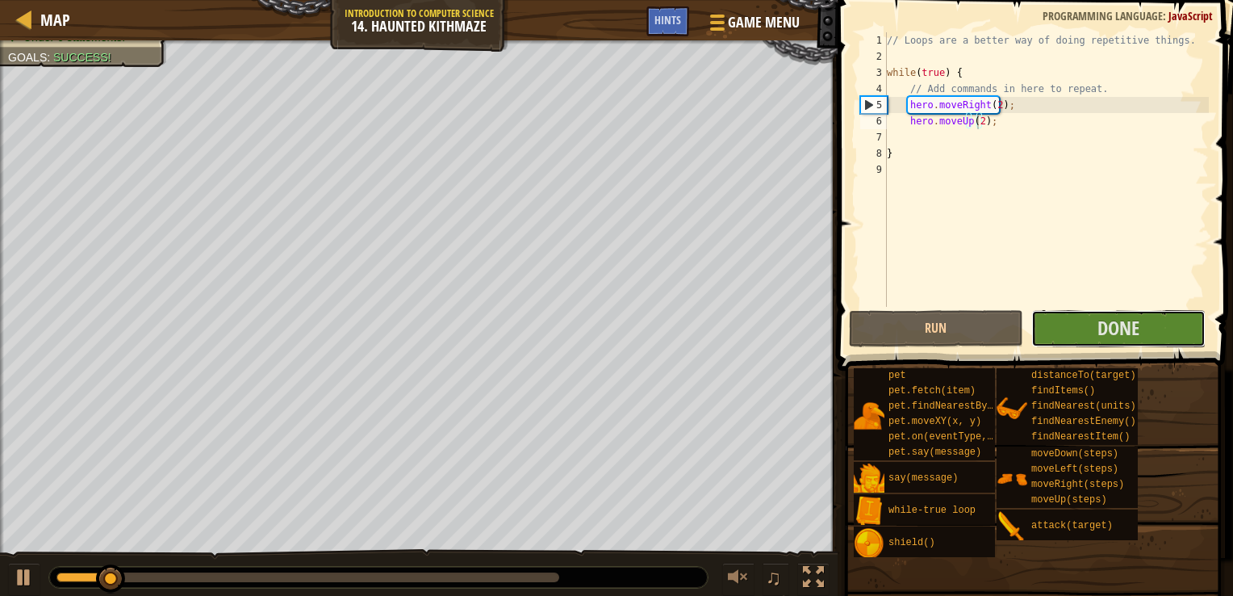
drag, startPoint x: 1123, startPoint y: 331, endPoint x: 0, endPoint y: 212, distance: 1129.2
click at [0, 212] on div "Map Introduction to Computer Science 14. Haunted Kithmaze Game Menu Done Hints …" at bounding box center [616, 298] width 1233 height 596
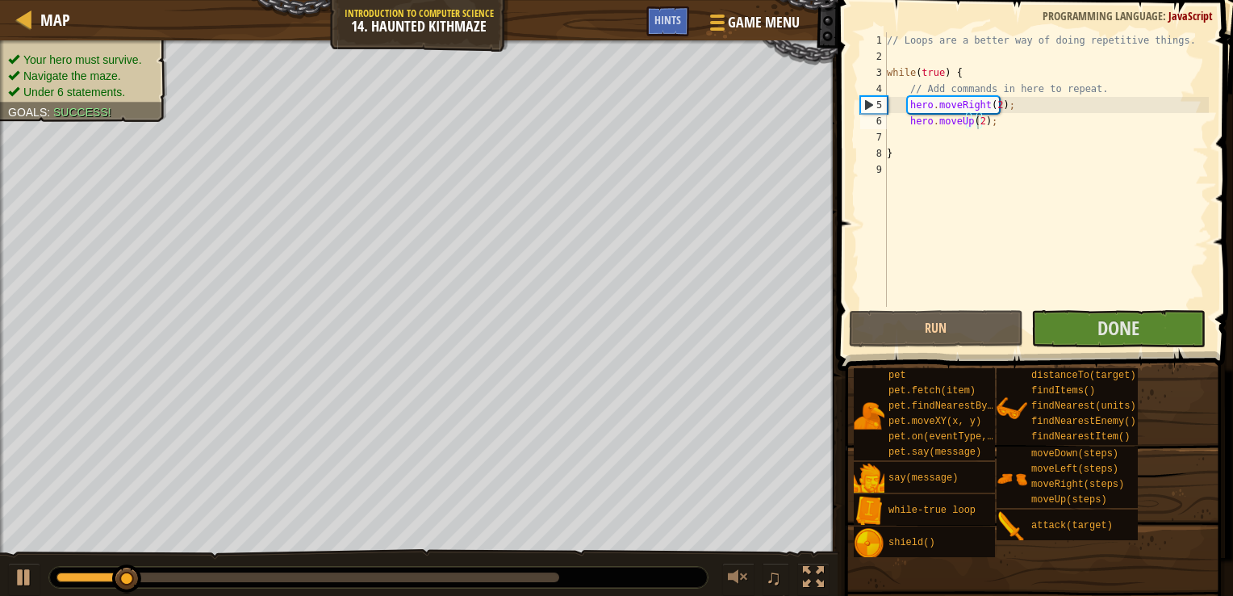
click at [110, 63] on ul "Your hero must survive. Navigate the maze. Under 6 statements." at bounding box center [83, 76] width 151 height 48
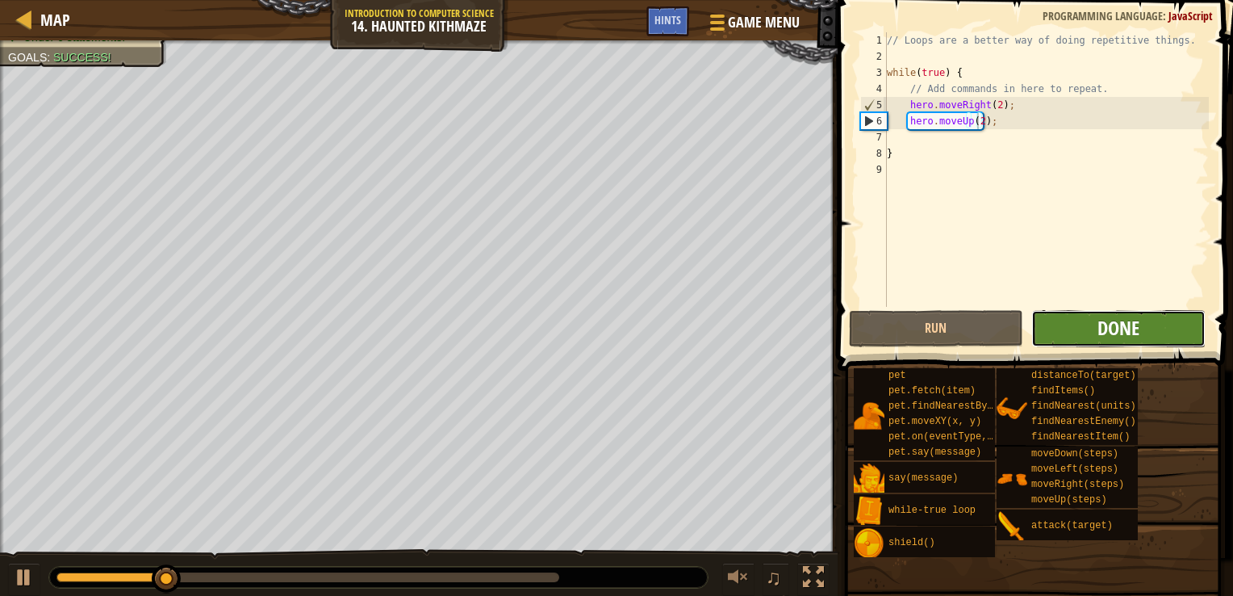
click at [1124, 323] on span "Done" at bounding box center [1119, 328] width 42 height 26
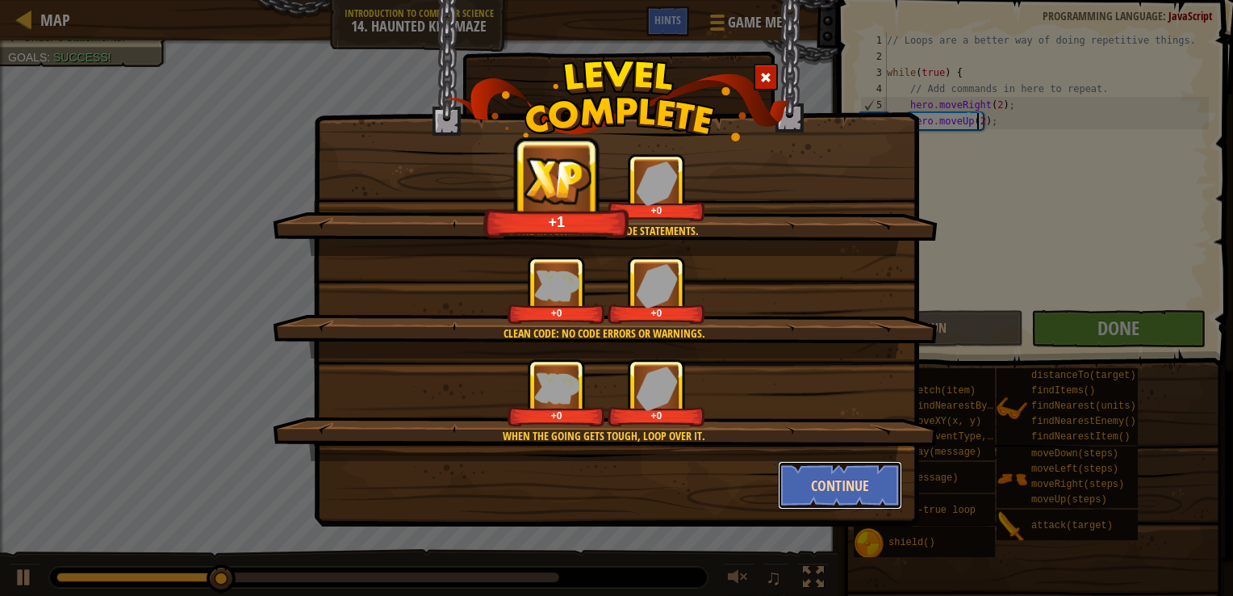
click at [843, 486] on button "Continue" at bounding box center [840, 485] width 125 height 48
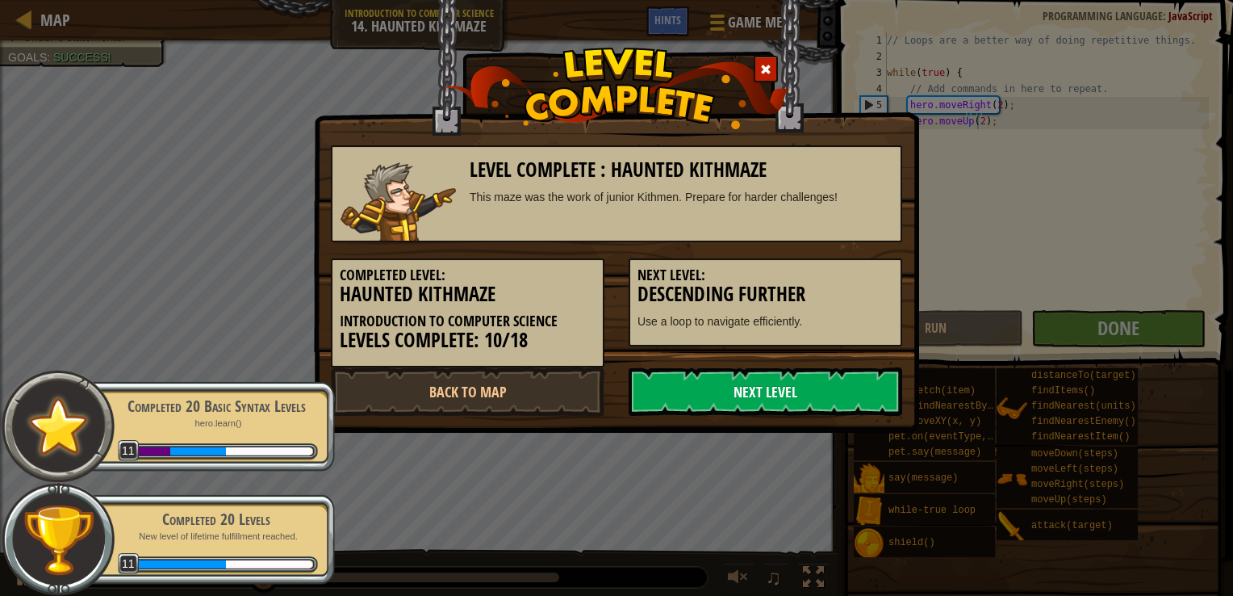
click at [794, 411] on link "Next Level" at bounding box center [766, 391] width 274 height 48
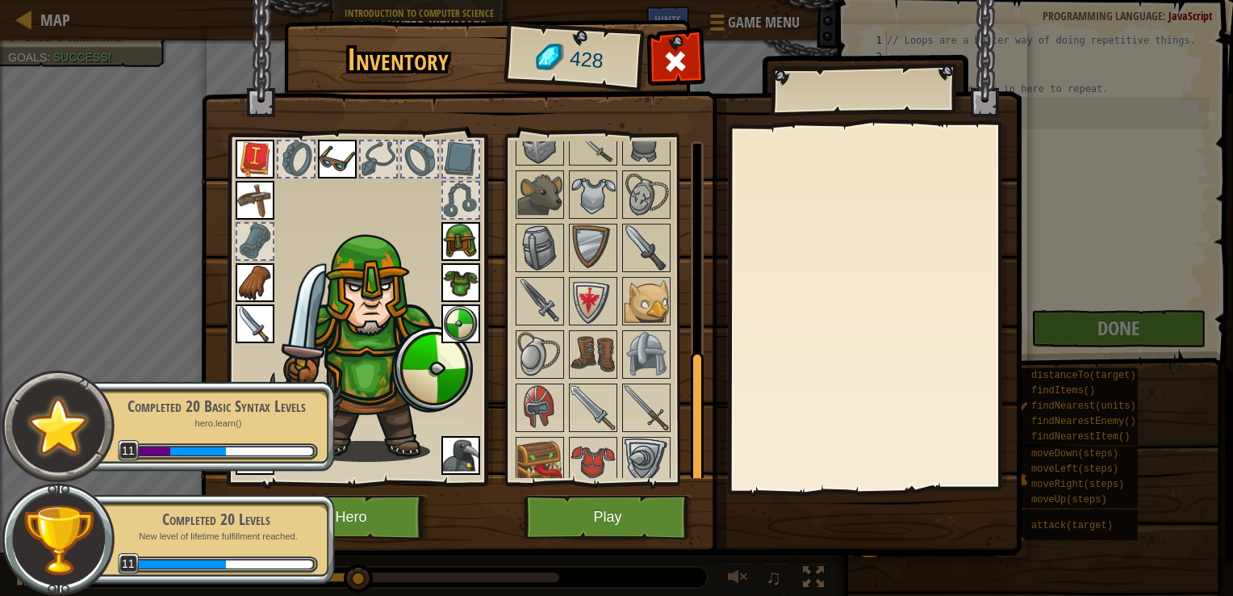
scroll to position [536, 0]
drag, startPoint x: 691, startPoint y: 244, endPoint x: 723, endPoint y: 459, distance: 217.9
click at [727, 461] on div "Inventory 428 Available Equip Equip Equip Equip Equip Equip Equip Equip Equip E…" at bounding box center [617, 290] width 821 height 533
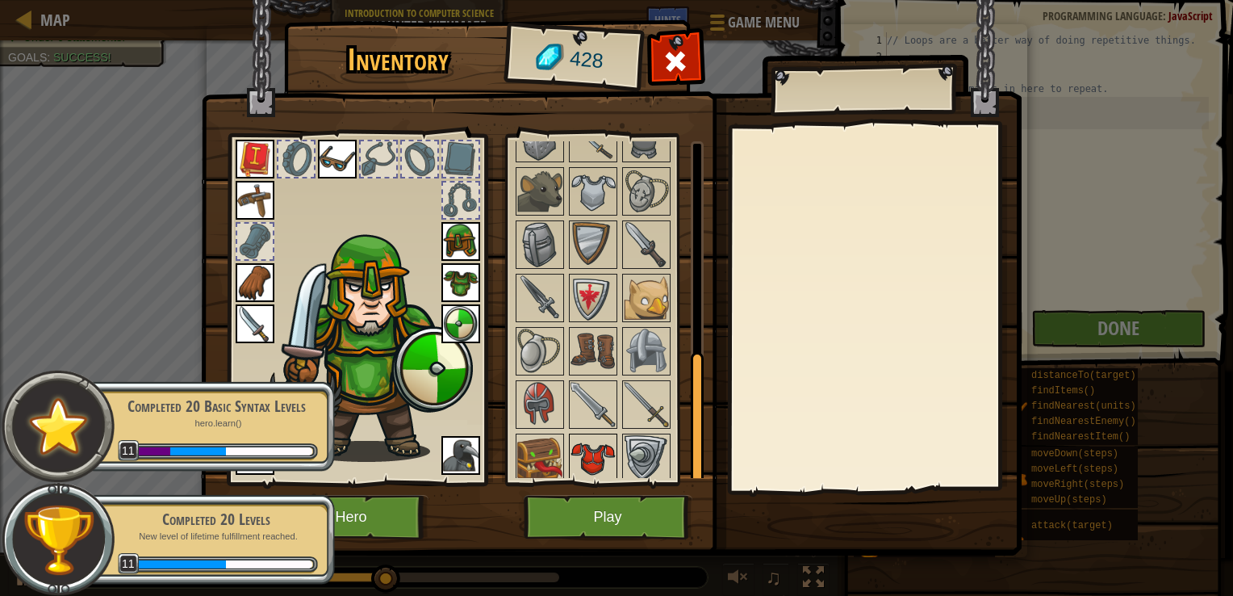
click at [585, 463] on img at bounding box center [593, 457] width 45 height 45
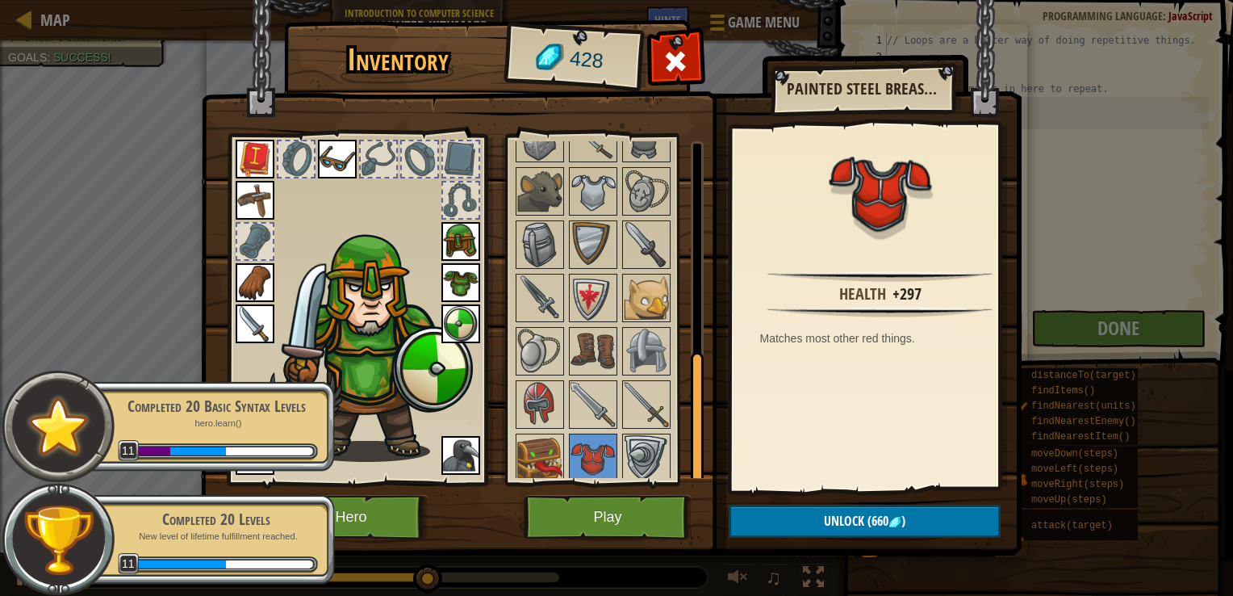
click at [471, 276] on img at bounding box center [461, 282] width 39 height 39
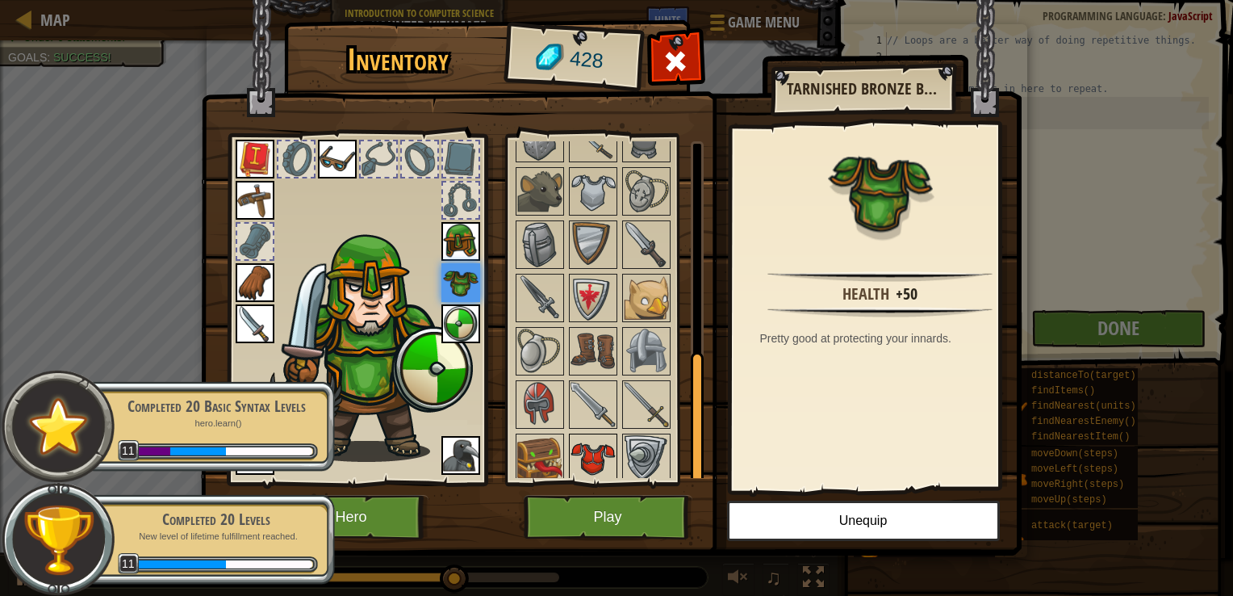
click at [601, 463] on img at bounding box center [593, 457] width 45 height 45
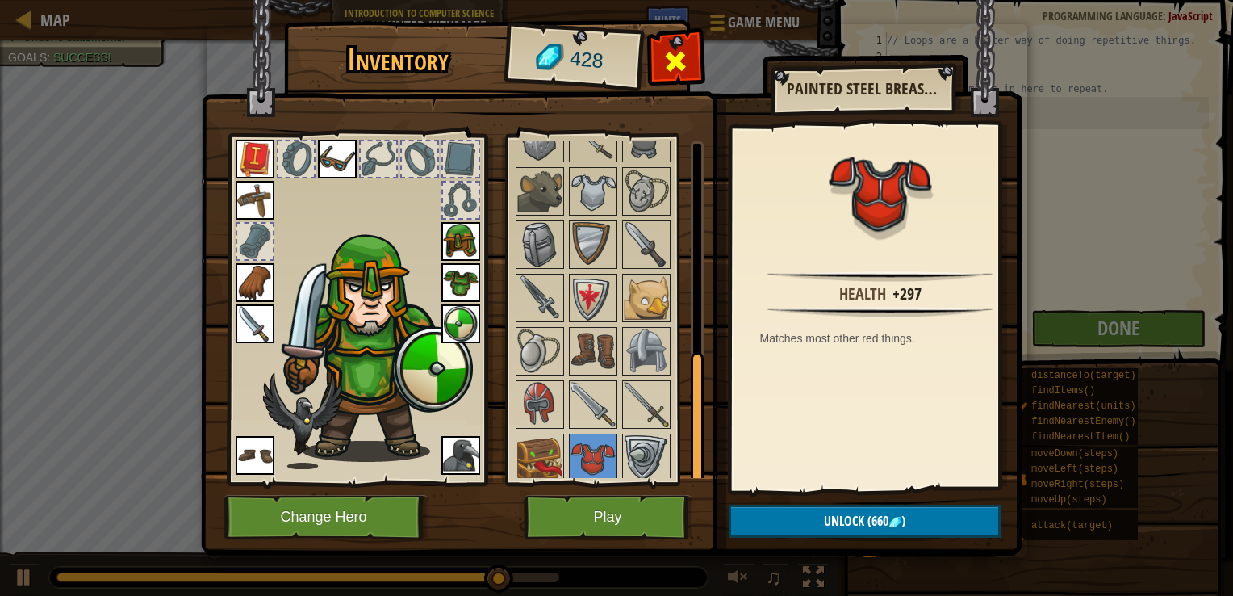
click at [695, 53] on div at bounding box center [676, 65] width 51 height 51
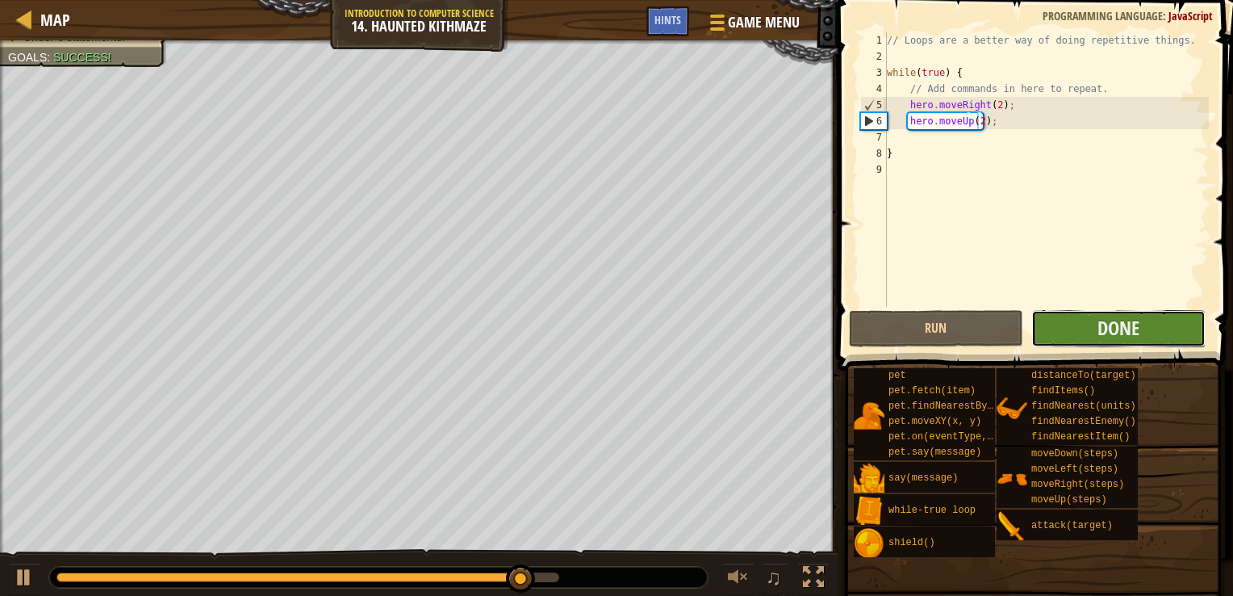
click at [1085, 310] on button "Done" at bounding box center [1119, 328] width 174 height 37
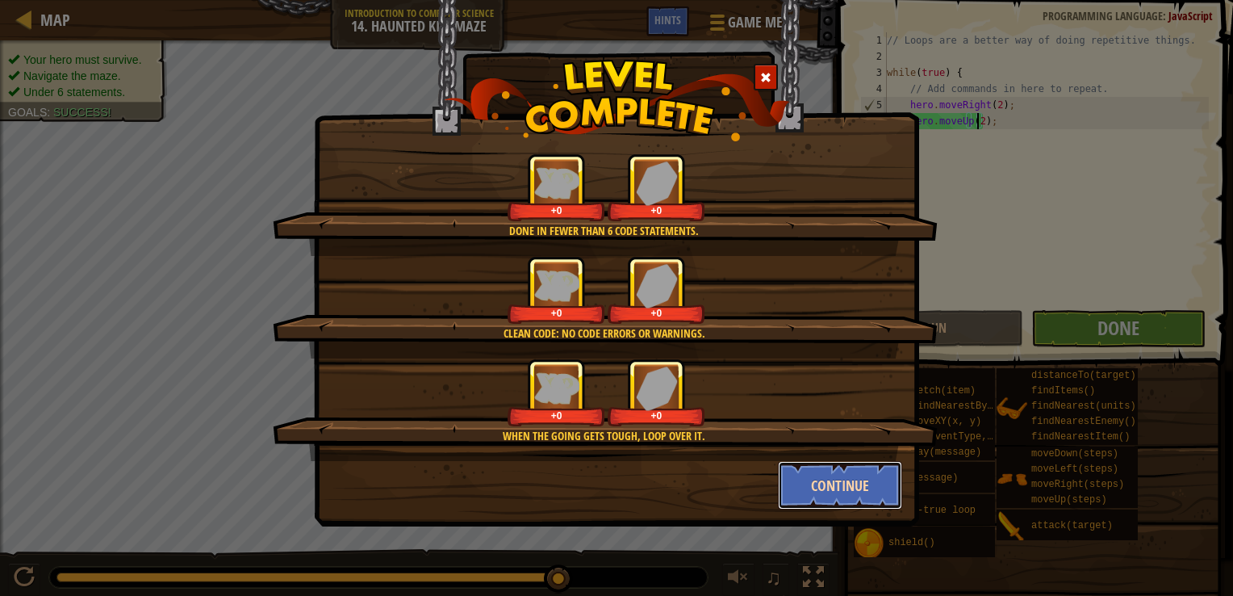
click at [850, 489] on button "Continue" at bounding box center [840, 485] width 125 height 48
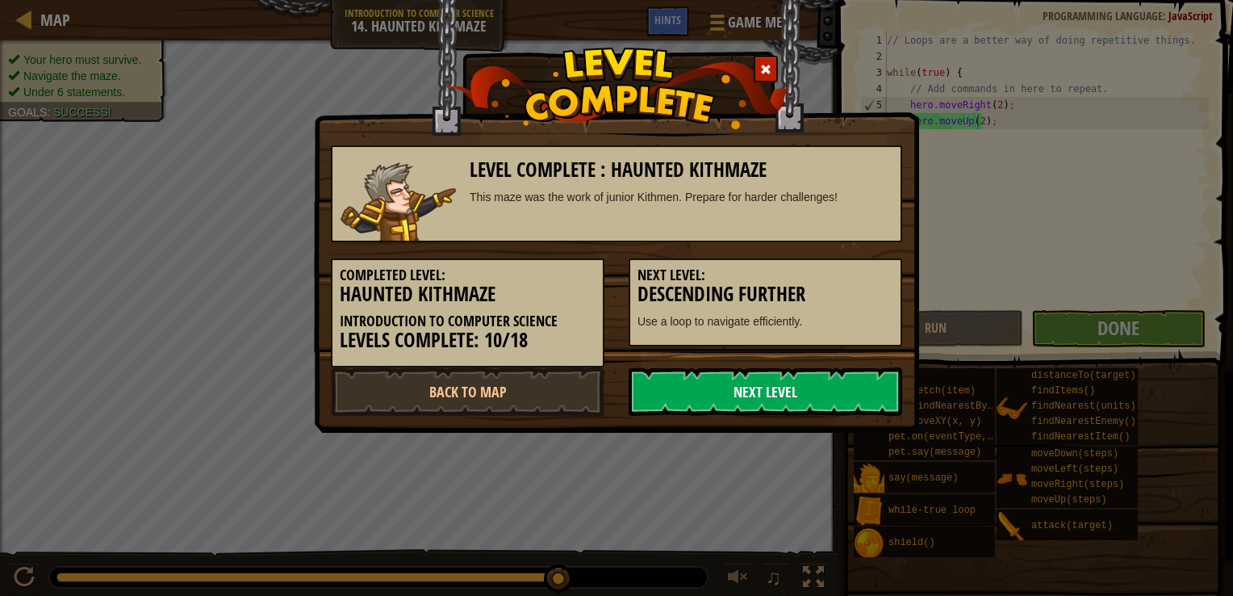
click at [739, 394] on link "Next Level" at bounding box center [766, 391] width 274 height 48
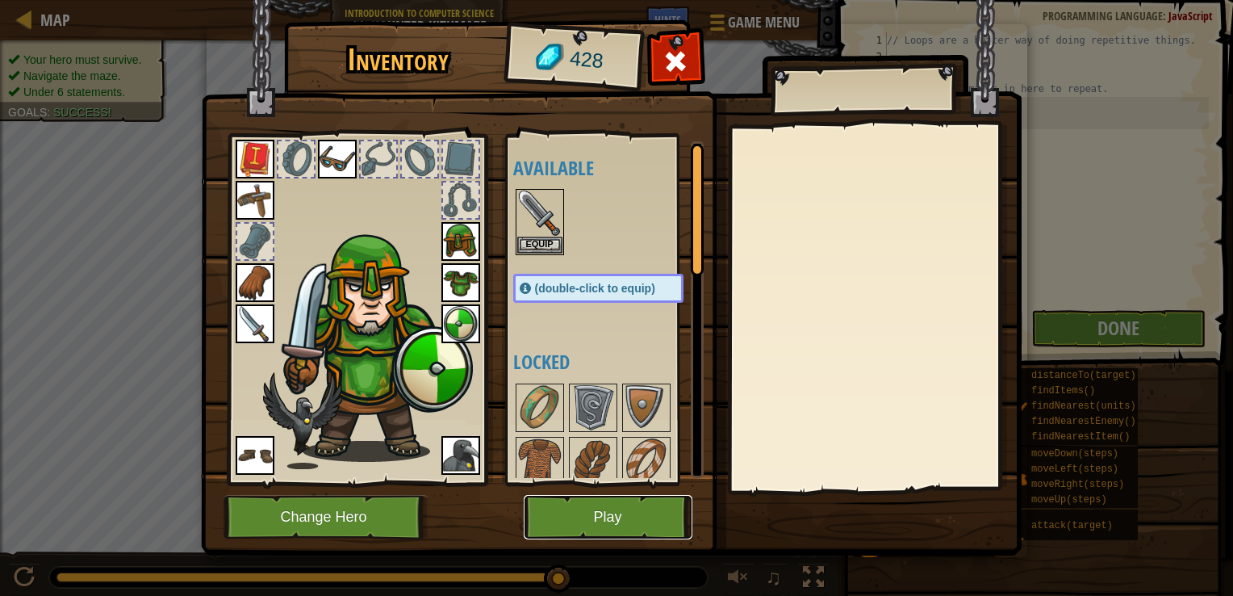
click at [605, 502] on button "Play" at bounding box center [608, 517] width 169 height 44
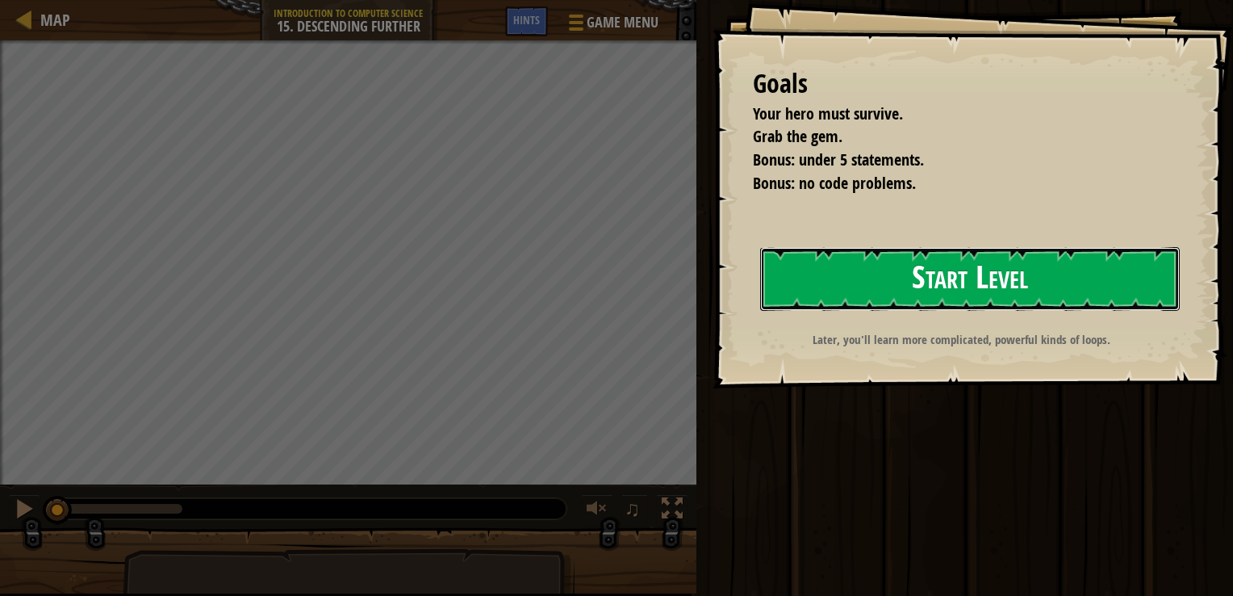
click at [914, 268] on button "Start Level" at bounding box center [970, 279] width 420 height 64
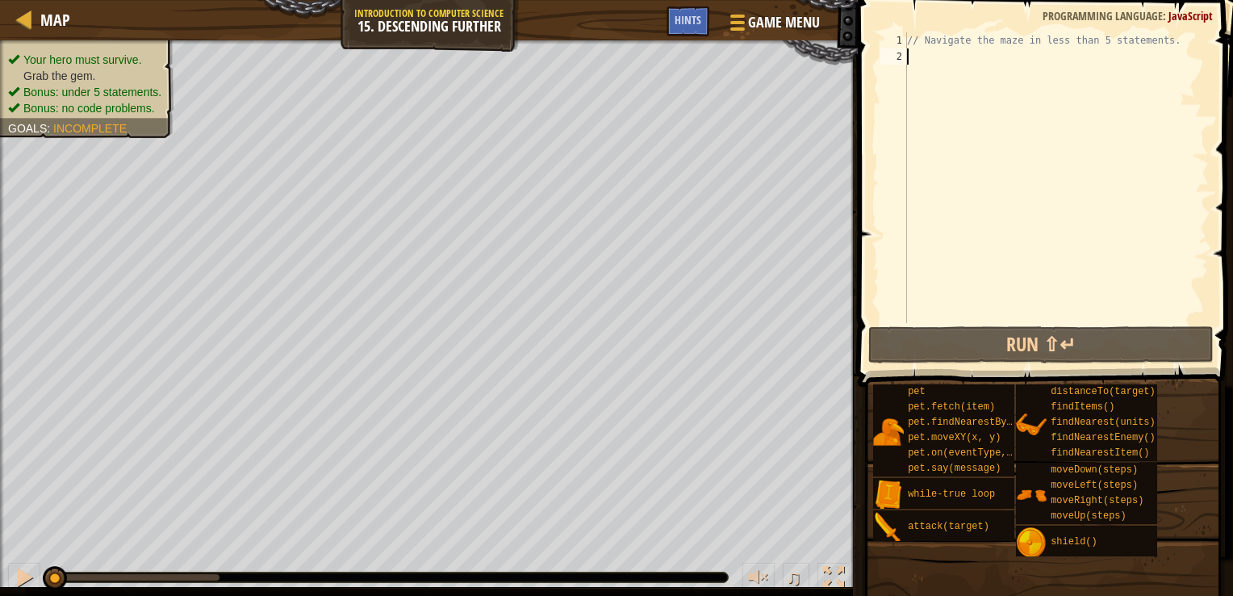
click at [49, 55] on ul "Your hero must survive. Grab the gem. Bonus: under 5 statements. Bonus: no code…" at bounding box center [86, 84] width 157 height 65
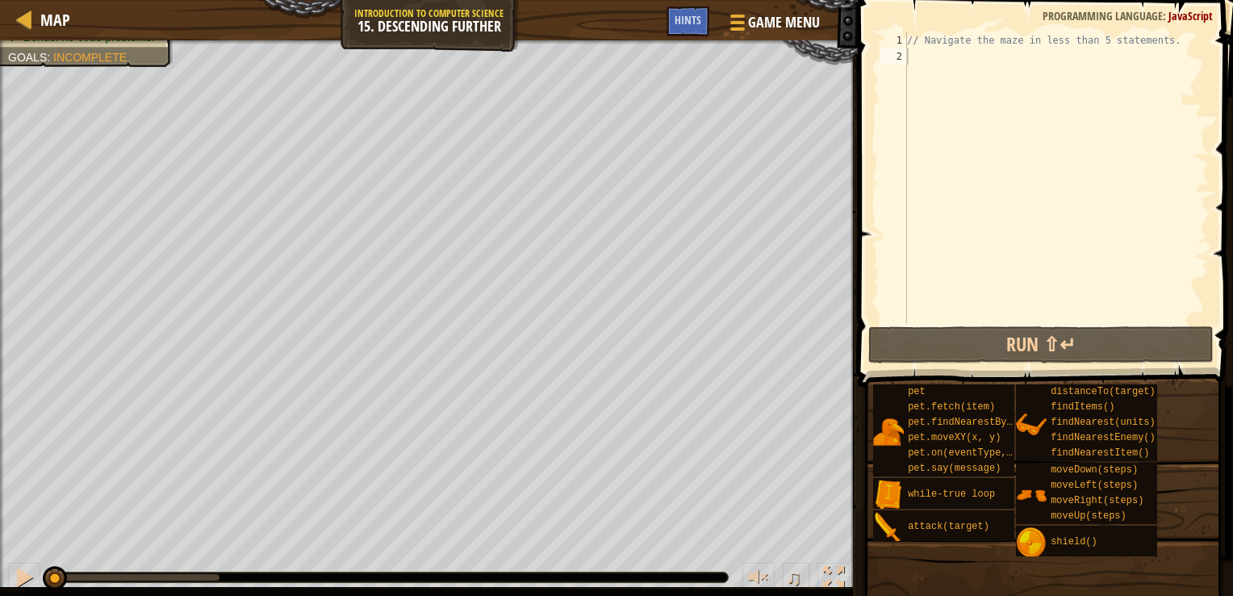
click at [924, 56] on div "// Navigate the maze in less than 5 statements." at bounding box center [1056, 193] width 305 height 323
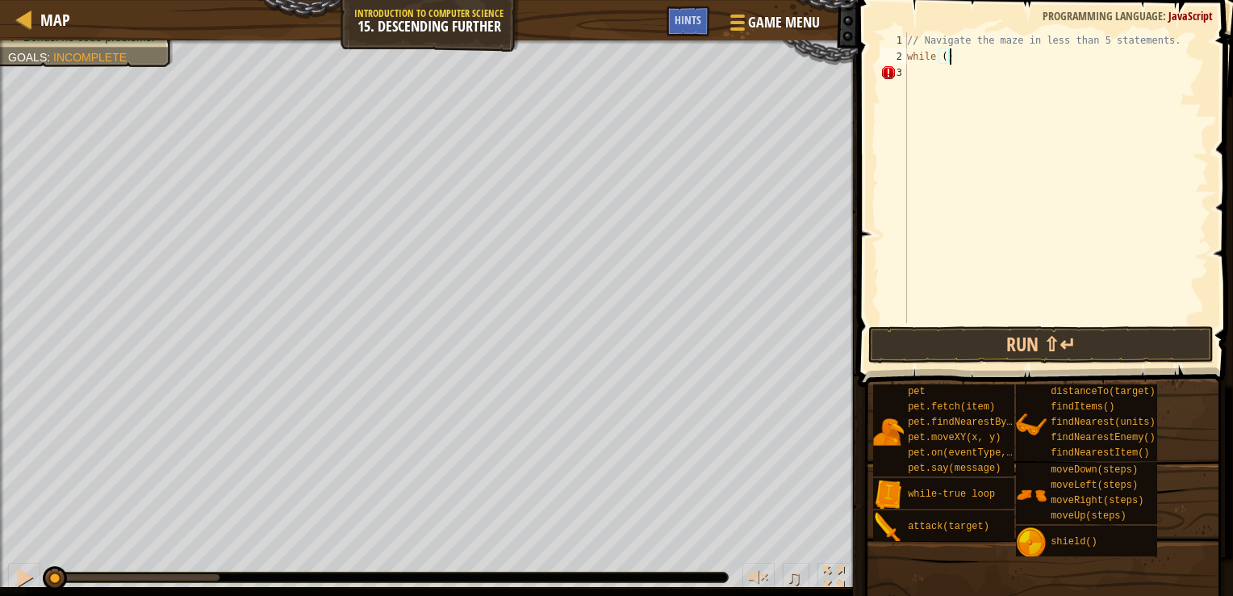
scroll to position [7, 2]
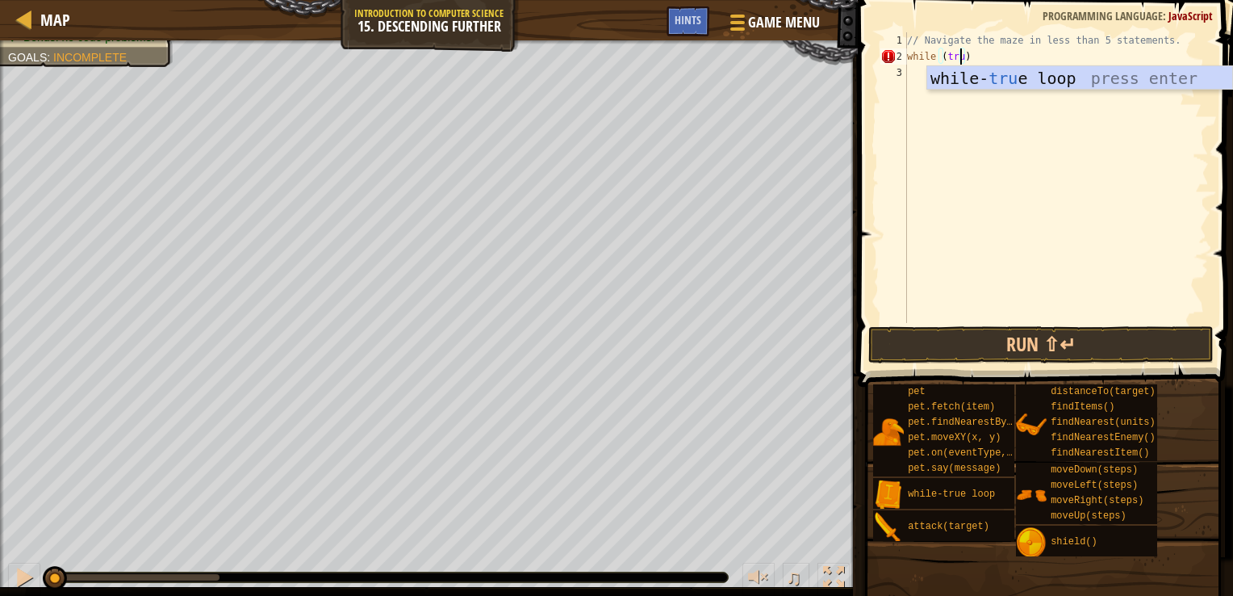
type textarea "while (true)"
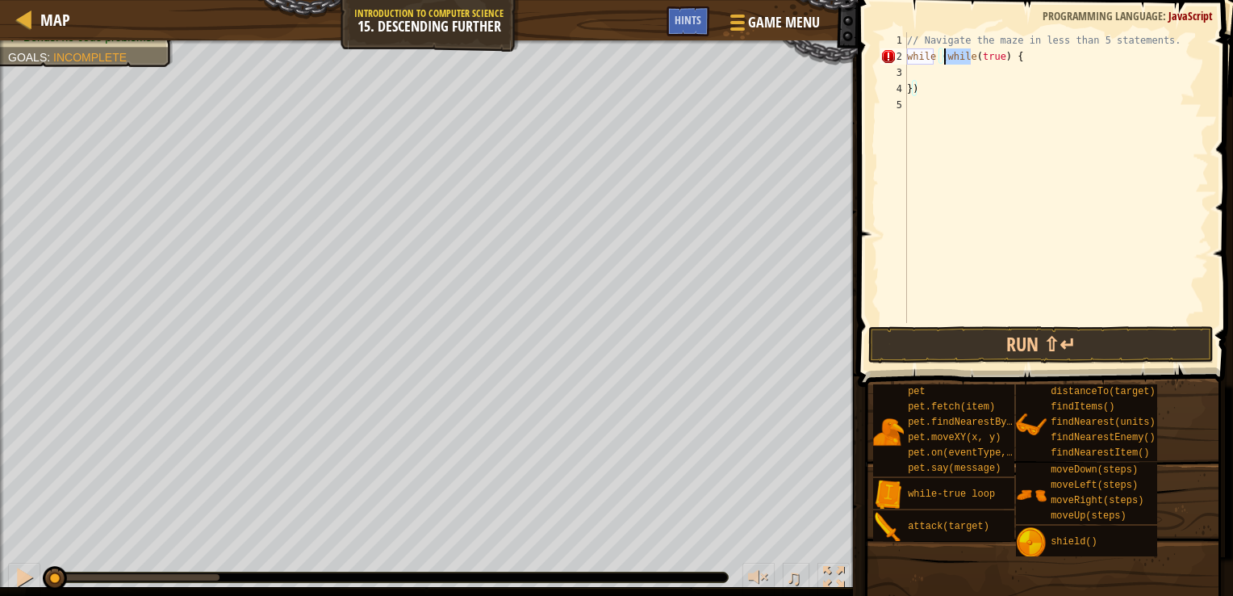
drag, startPoint x: 972, startPoint y: 56, endPoint x: 946, endPoint y: 57, distance: 25.8
click at [946, 57] on div "// Navigate the maze in less than 5 statements. while ( while ( true ) { })" at bounding box center [1056, 193] width 305 height 323
click at [946, 57] on div "// Navigate the maze in less than 5 statements. while ( true ) { })" at bounding box center [1056, 193] width 305 height 323
click at [920, 84] on div "// Navigate the maze in less than 5 statements. while ( etrue ) { })" at bounding box center [1056, 193] width 305 height 323
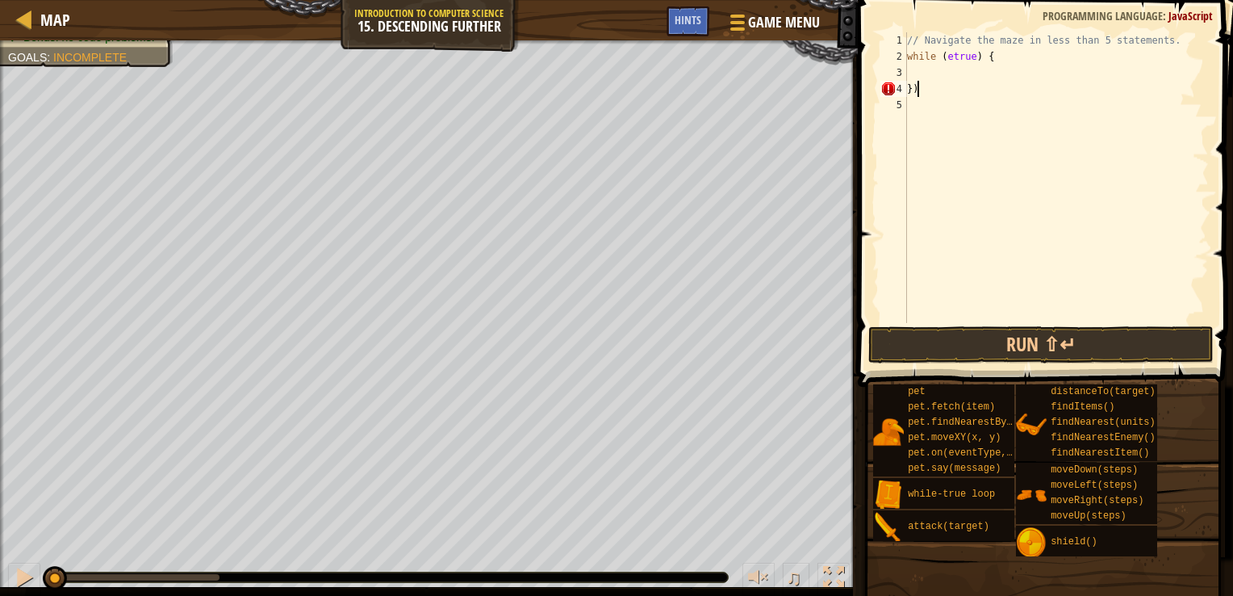
scroll to position [7, 0]
click at [949, 60] on div "// Navigate the maze in less than 5 statements. while ( etrue ) { }" at bounding box center [1056, 193] width 305 height 323
type textarea "while (true) {"
click at [947, 79] on div "// Navigate the maze in less than 5 statements. while ( true ) { }" at bounding box center [1056, 193] width 305 height 323
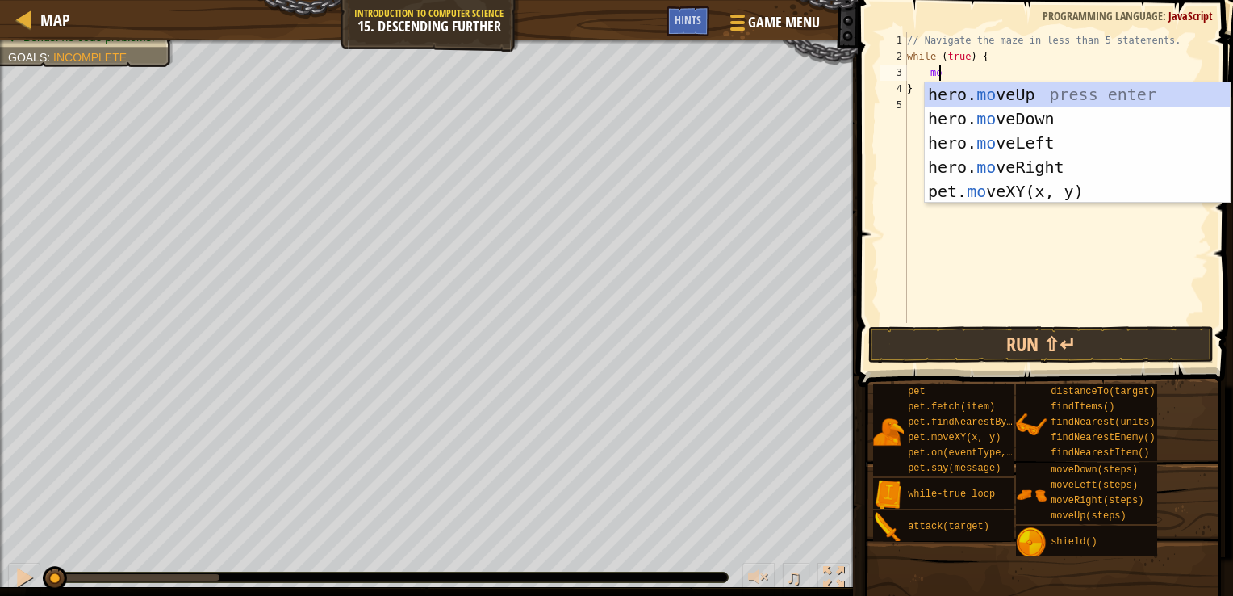
type textarea "move"
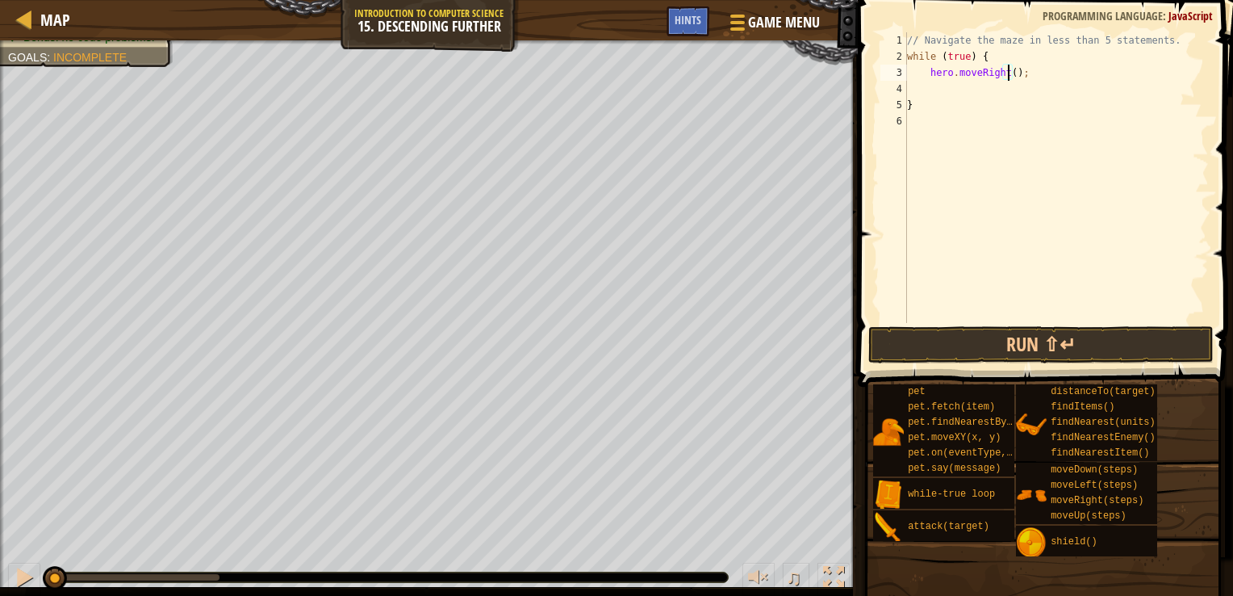
type textarea "hero.moveRight(2);"
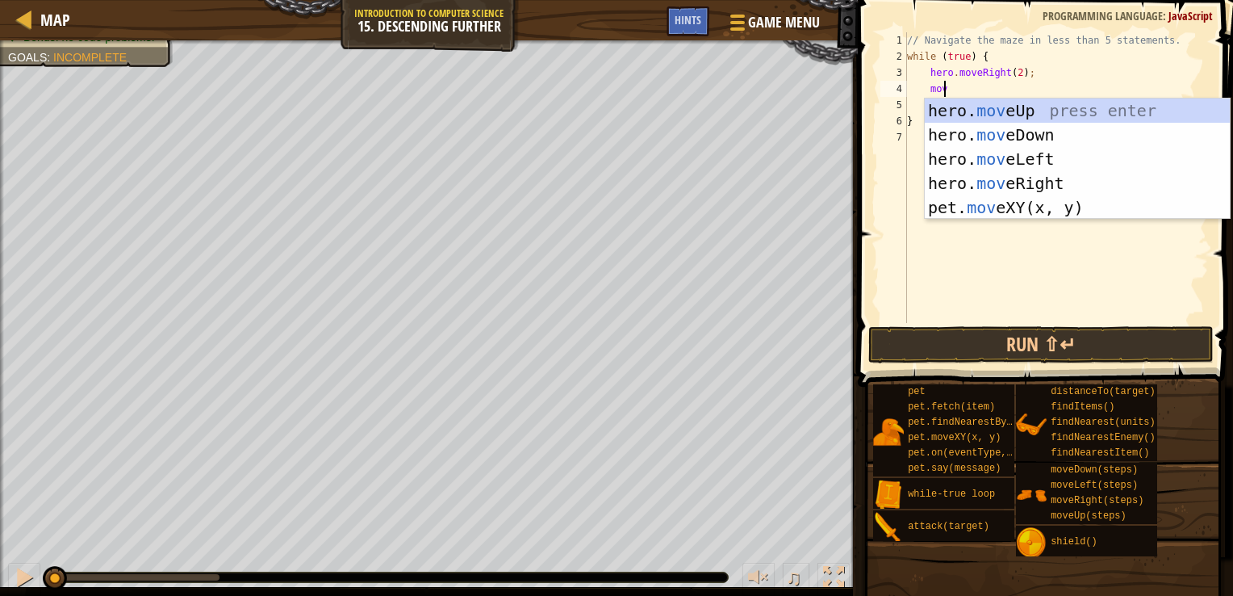
type textarea "move"
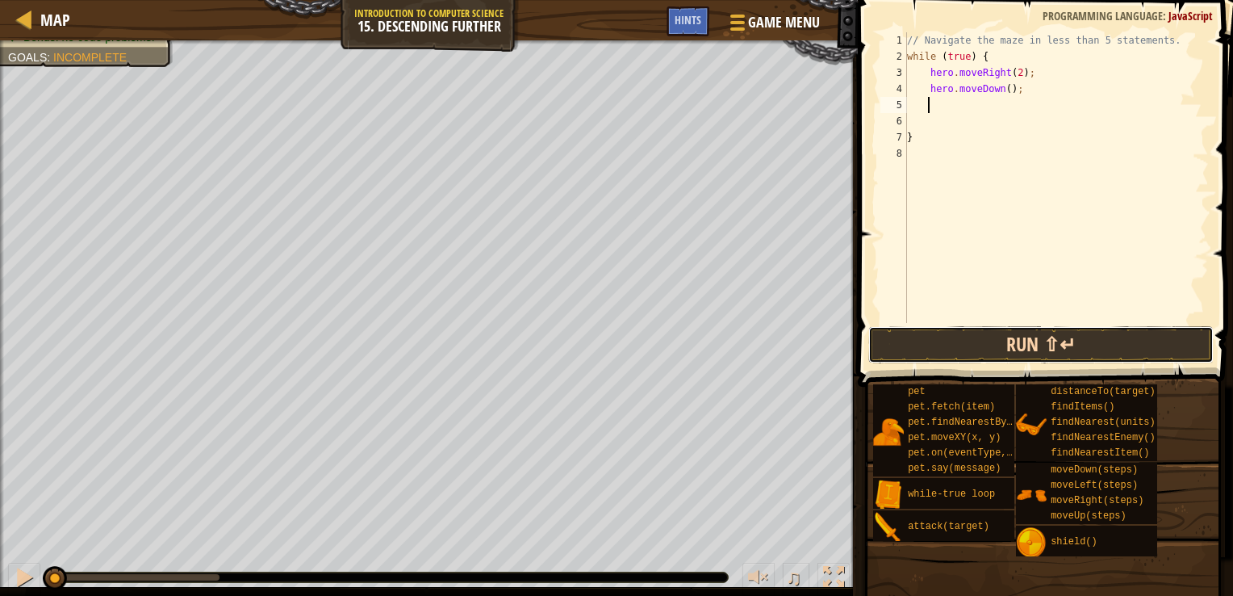
click at [1018, 329] on button "Run ⇧↵" at bounding box center [1042, 344] width 346 height 37
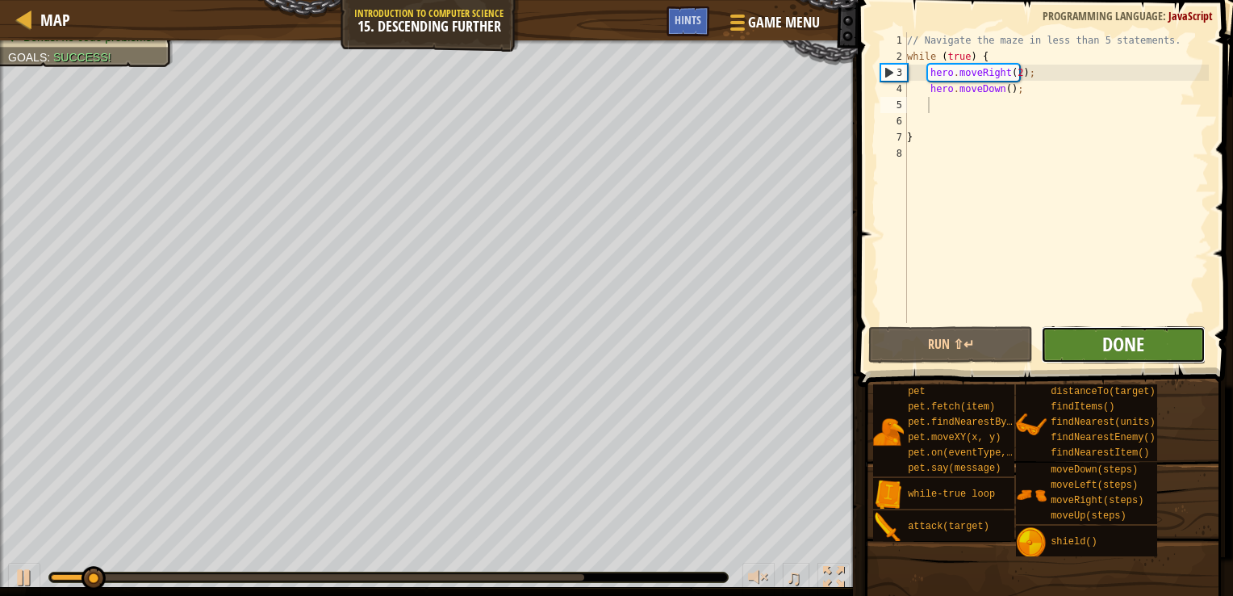
click at [1128, 343] on span "Done" at bounding box center [1124, 344] width 42 height 26
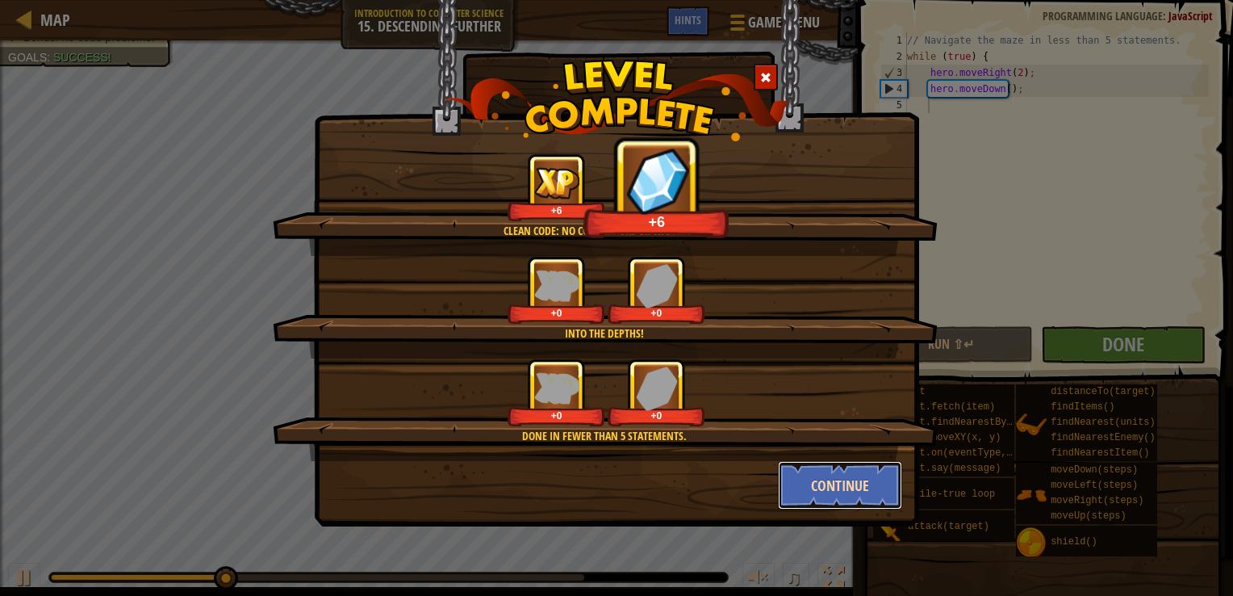
click at [823, 472] on button "Continue" at bounding box center [840, 485] width 125 height 48
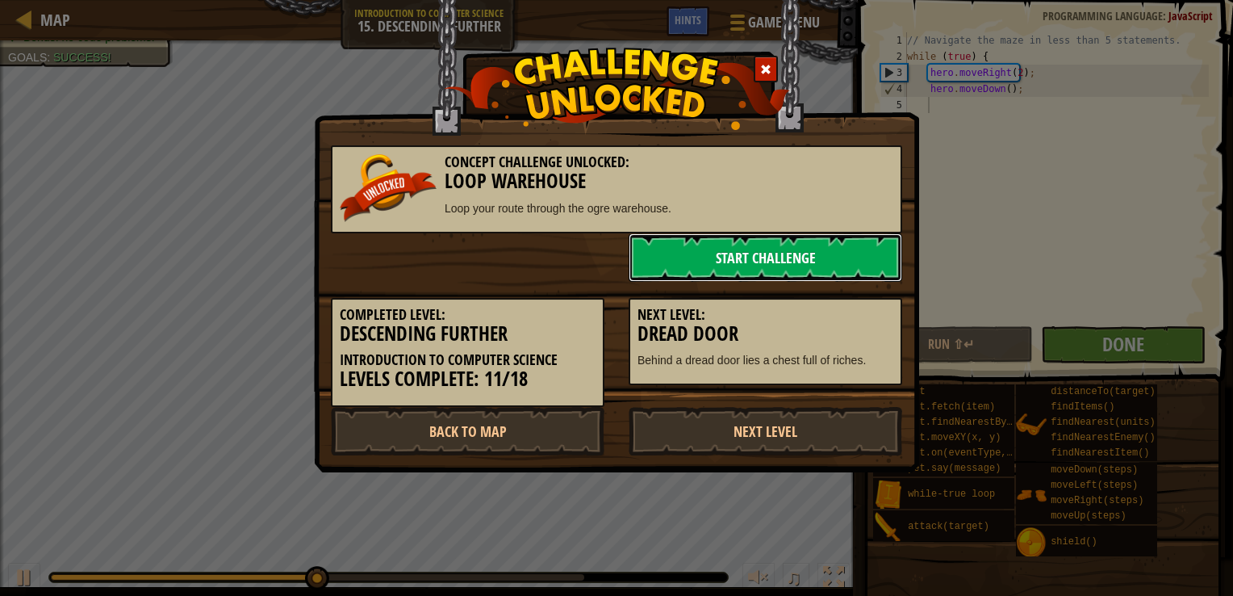
click at [771, 262] on link "Start Challenge" at bounding box center [766, 257] width 274 height 48
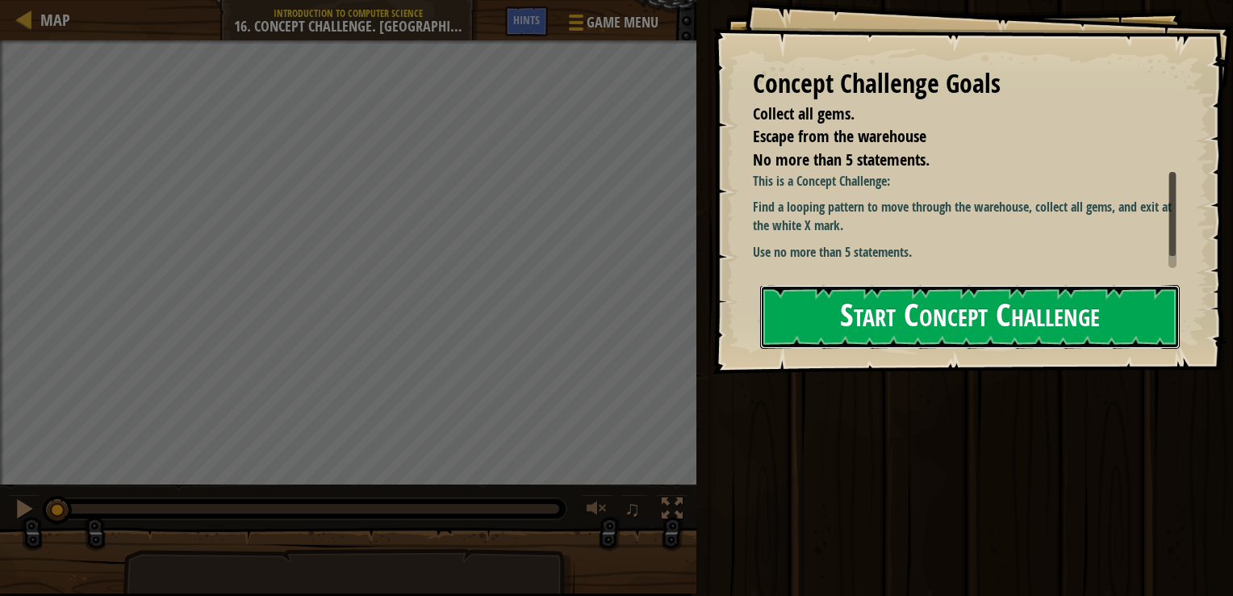
click at [883, 301] on button "Start Concept Challenge" at bounding box center [970, 317] width 420 height 64
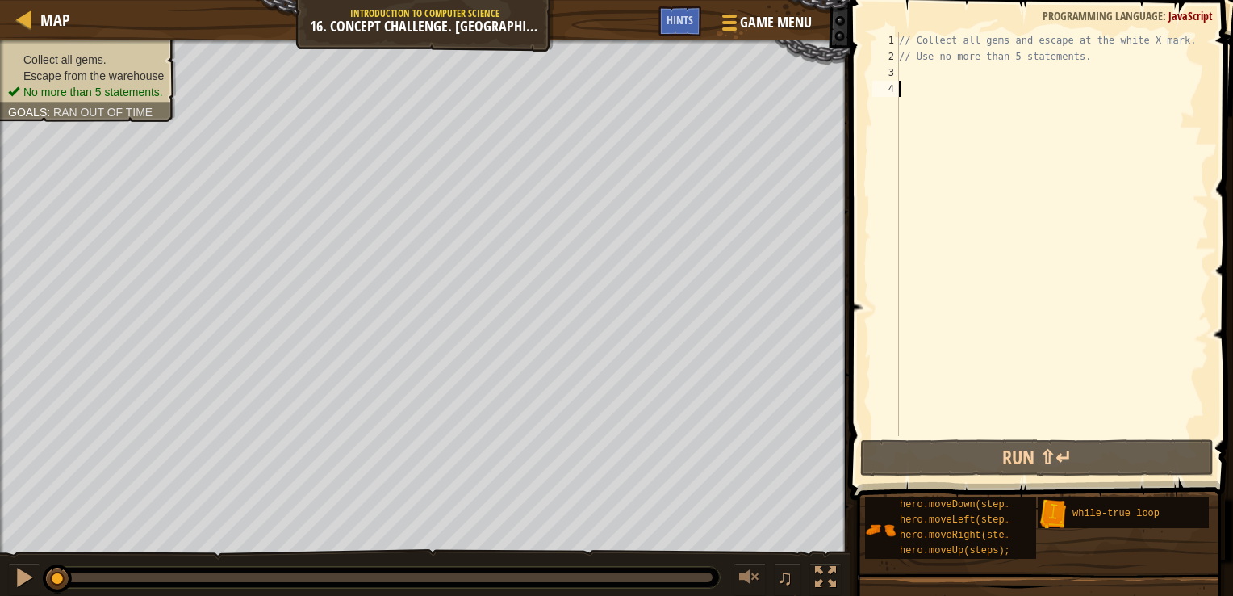
click at [67, 60] on ul "Collect all gems. Escape from the warehouse No more than 5 statements." at bounding box center [88, 76] width 160 height 48
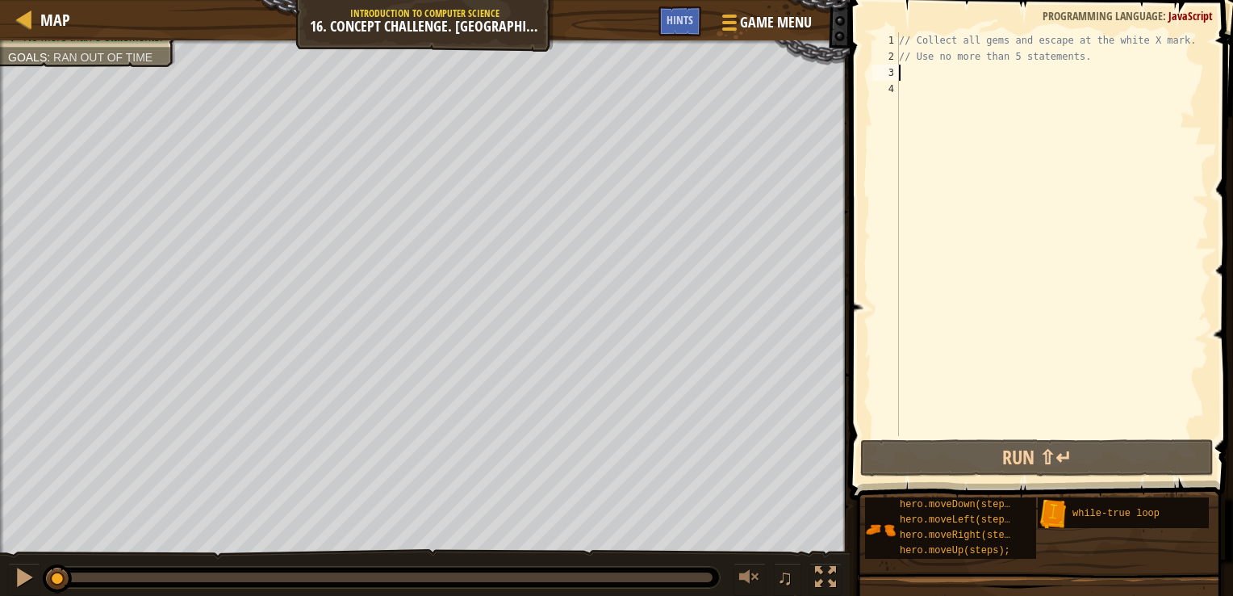
click at [936, 73] on div "// Collect all gems and escape at the white X mark. // Use no more than 5 state…" at bounding box center [1052, 250] width 313 height 436
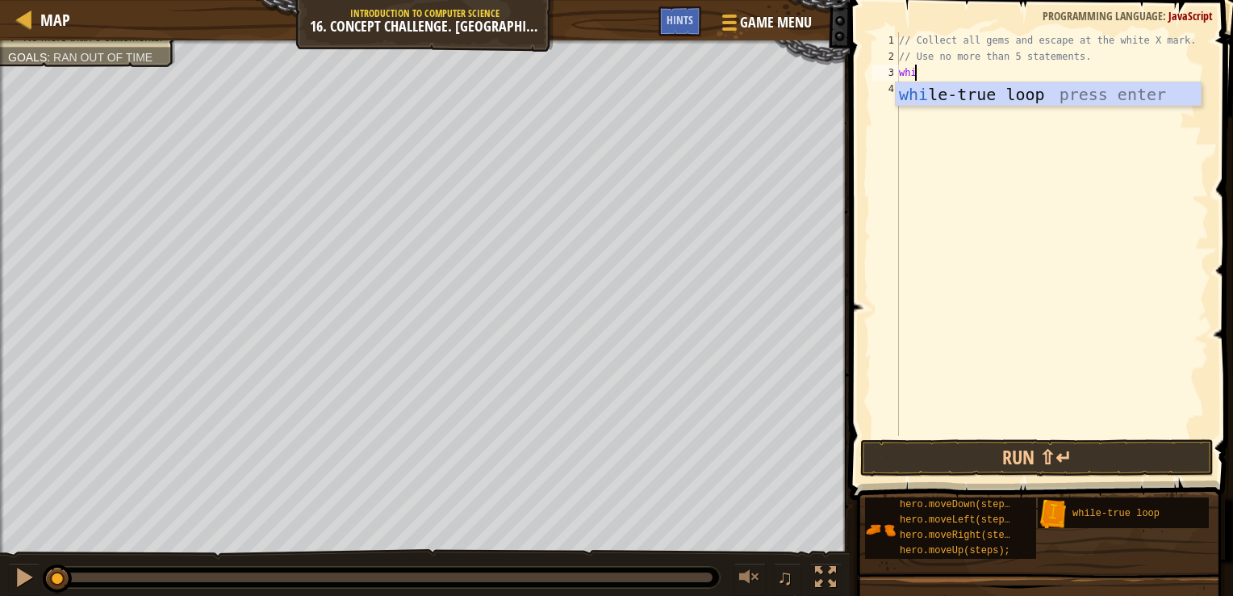
type textarea "whil"
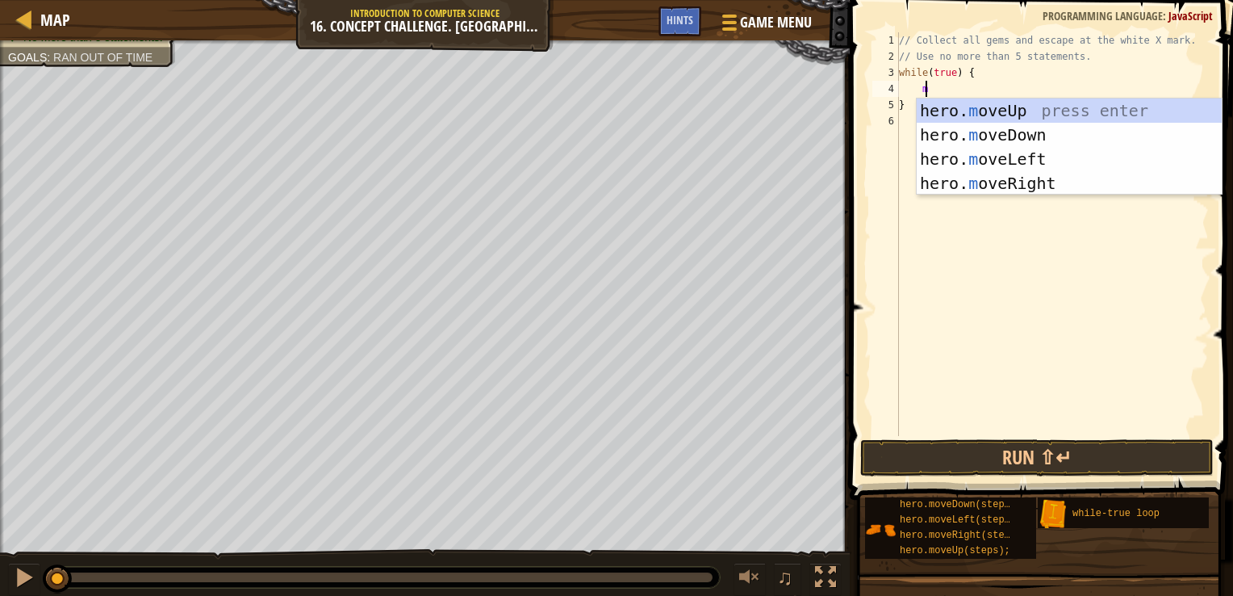
type textarea "mov"
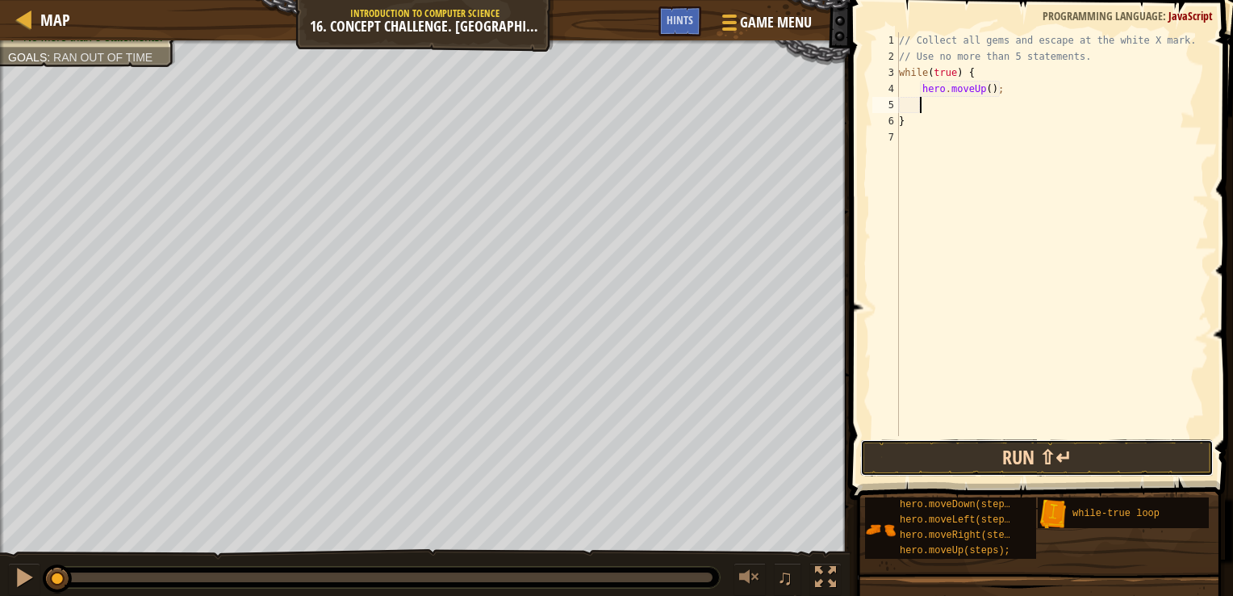
drag, startPoint x: 1088, startPoint y: 460, endPoint x: 910, endPoint y: 471, distance: 178.7
click at [910, 471] on button "Run ⇧↵" at bounding box center [1038, 457] width 354 height 37
click at [920, 464] on button "Run ⇧↵" at bounding box center [1038, 457] width 354 height 37
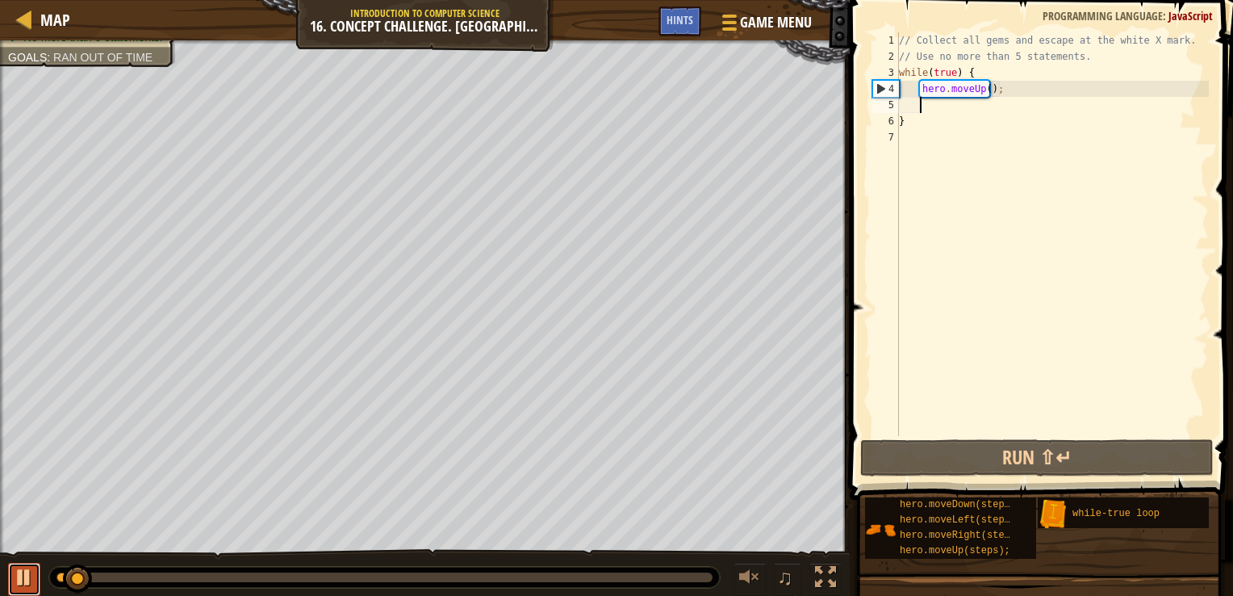
click at [21, 580] on div at bounding box center [24, 577] width 21 height 21
type textarea "g"
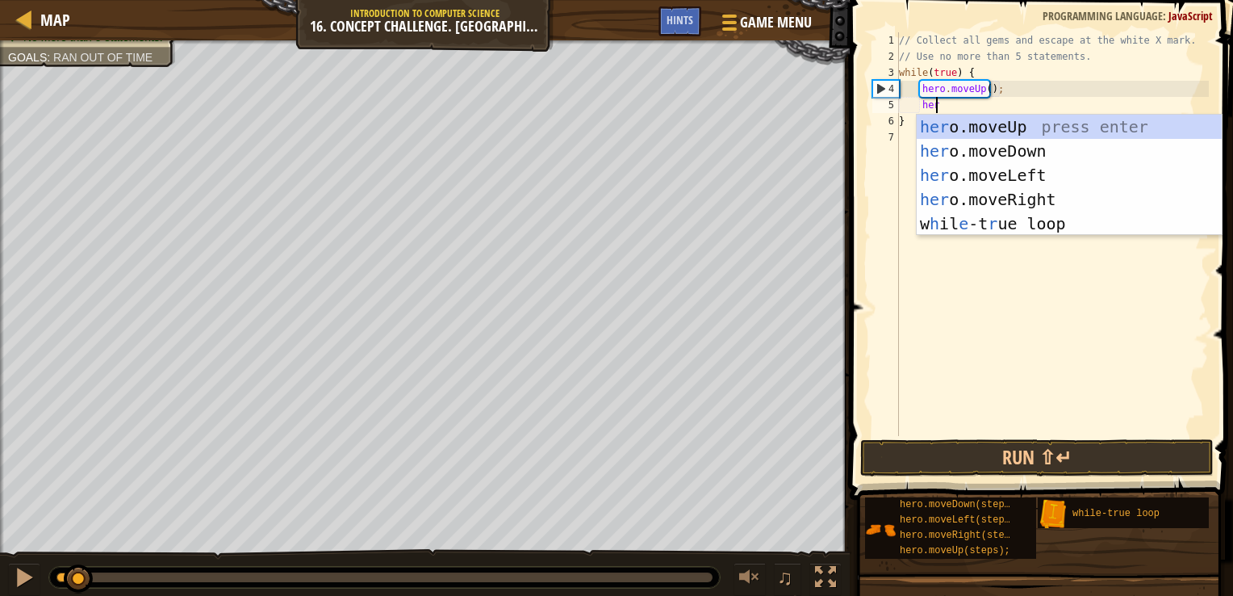
type textarea "hero"
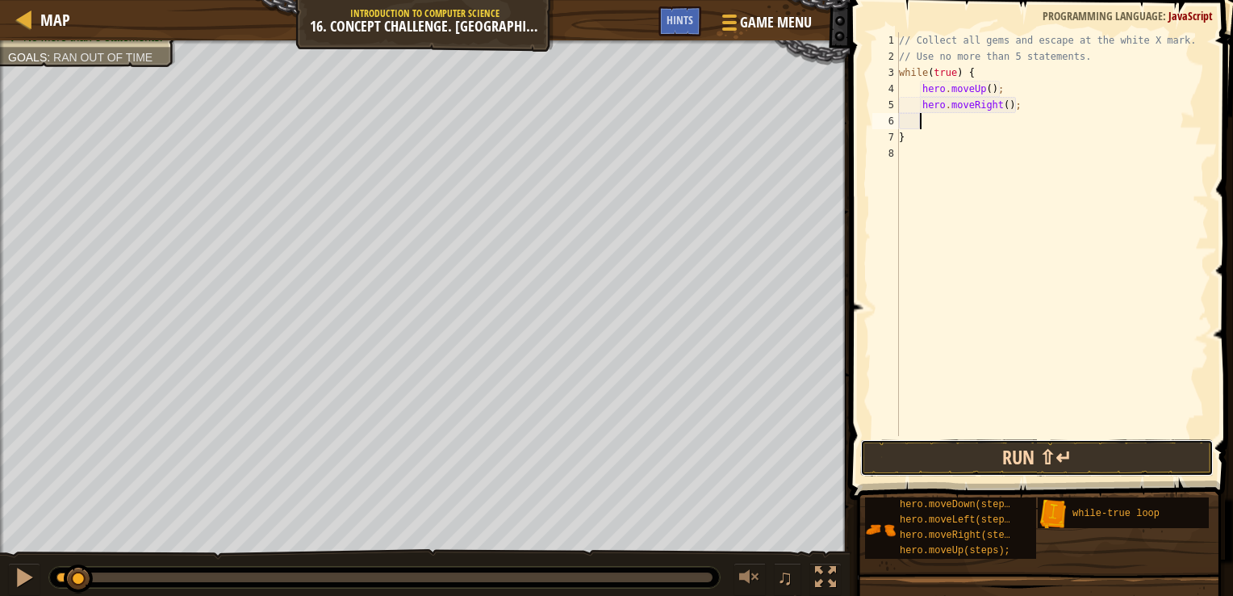
click at [1014, 453] on button "Run ⇧↵" at bounding box center [1038, 457] width 354 height 37
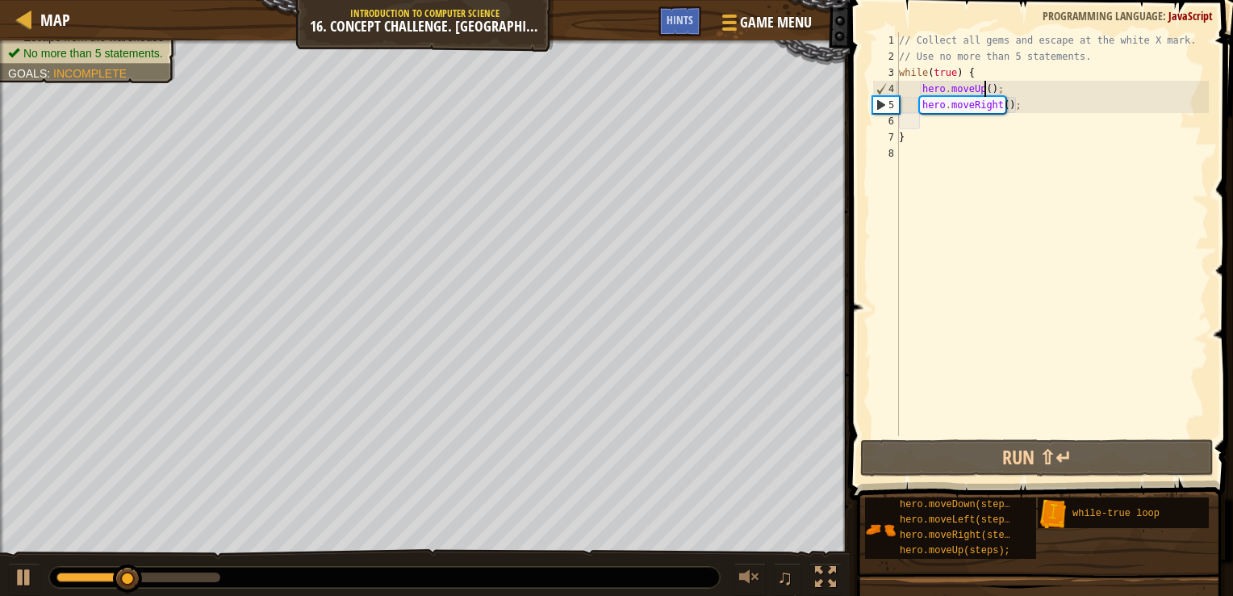
click at [983, 88] on div "// Collect all gems and escape at the white X mark. // Use no more than 5 state…" at bounding box center [1052, 250] width 313 height 436
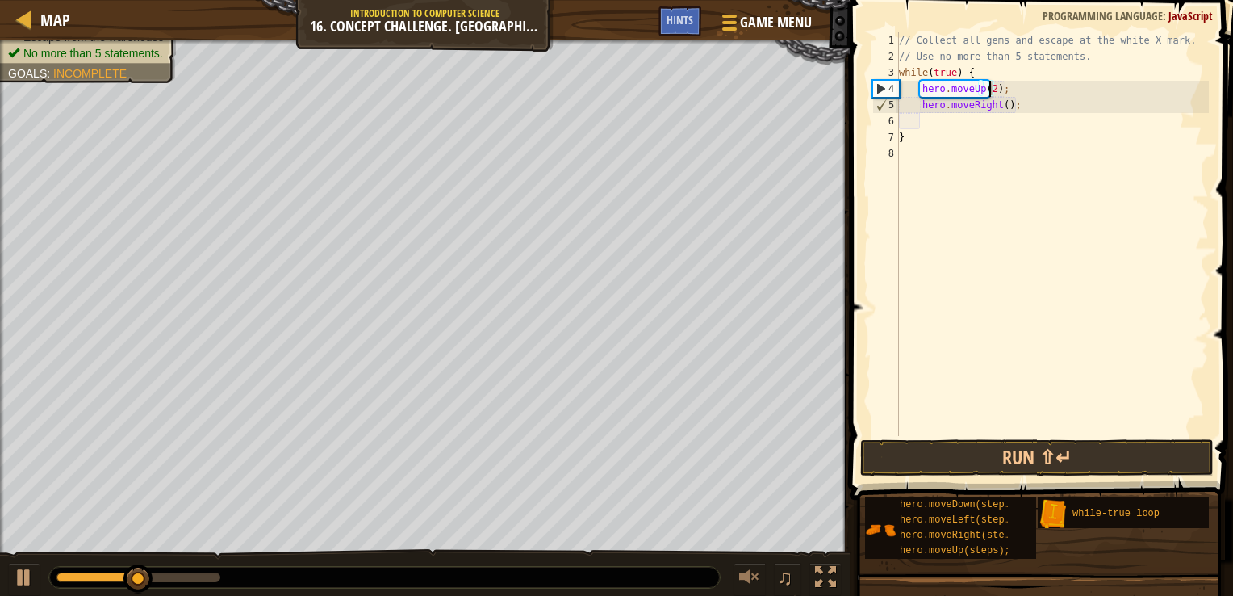
click at [1004, 104] on div "// Collect all gems and escape at the white X mark. // Use no more than 5 state…" at bounding box center [1052, 250] width 313 height 436
click at [999, 104] on div "// Collect all gems and escape at the white X mark. // Use no more than 5 state…" at bounding box center [1052, 250] width 313 height 436
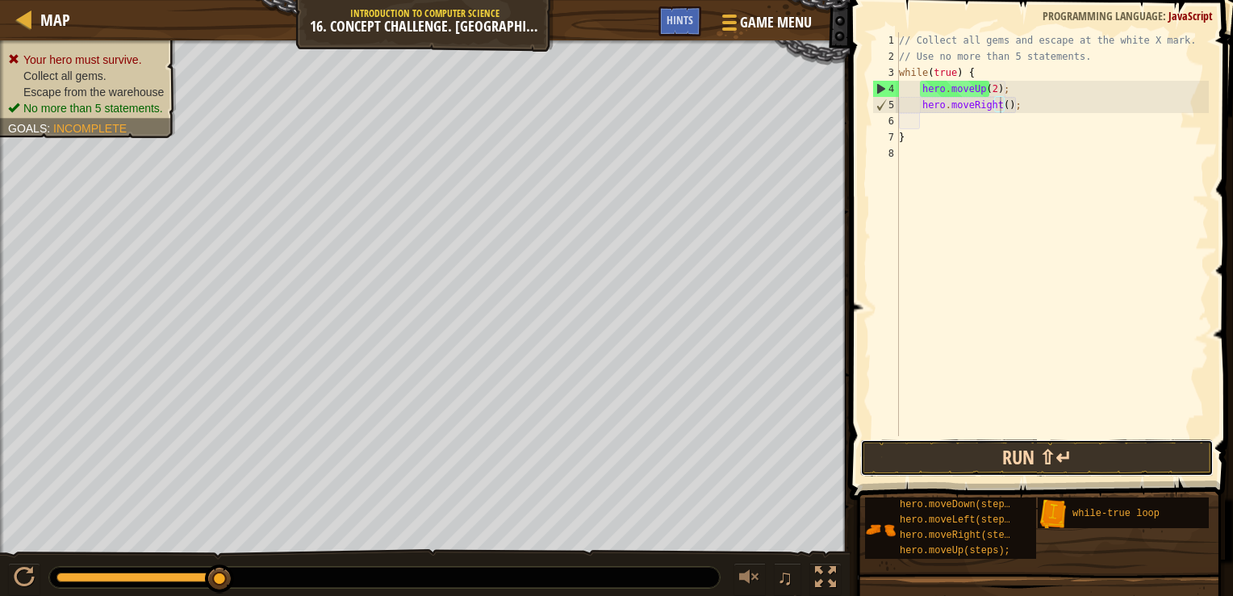
click at [1021, 442] on button "Run ⇧↵" at bounding box center [1038, 457] width 354 height 37
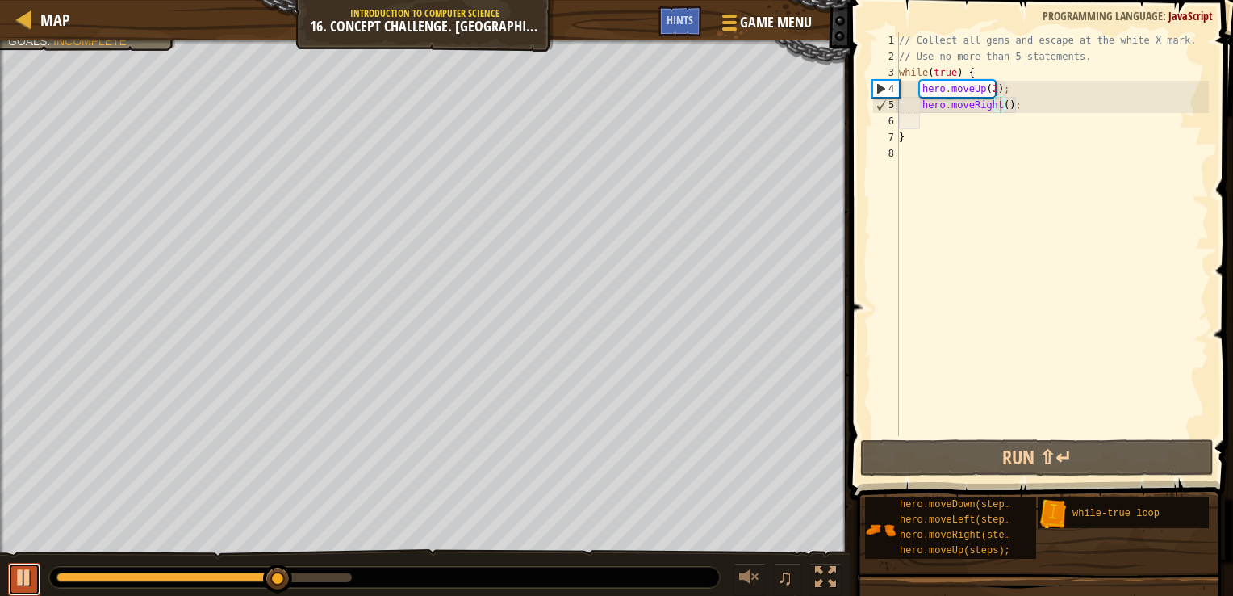
click at [10, 573] on button at bounding box center [24, 579] width 32 height 33
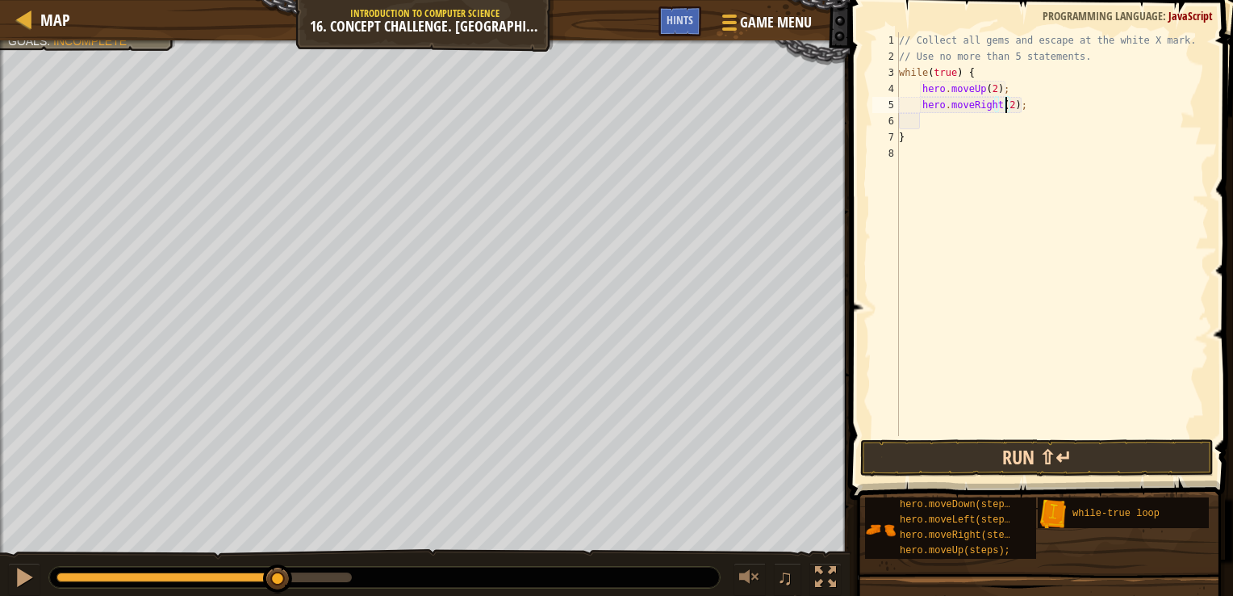
type textarea "hero.moveRight(2);"
click at [956, 463] on button "Run ⇧↵" at bounding box center [1038, 457] width 354 height 37
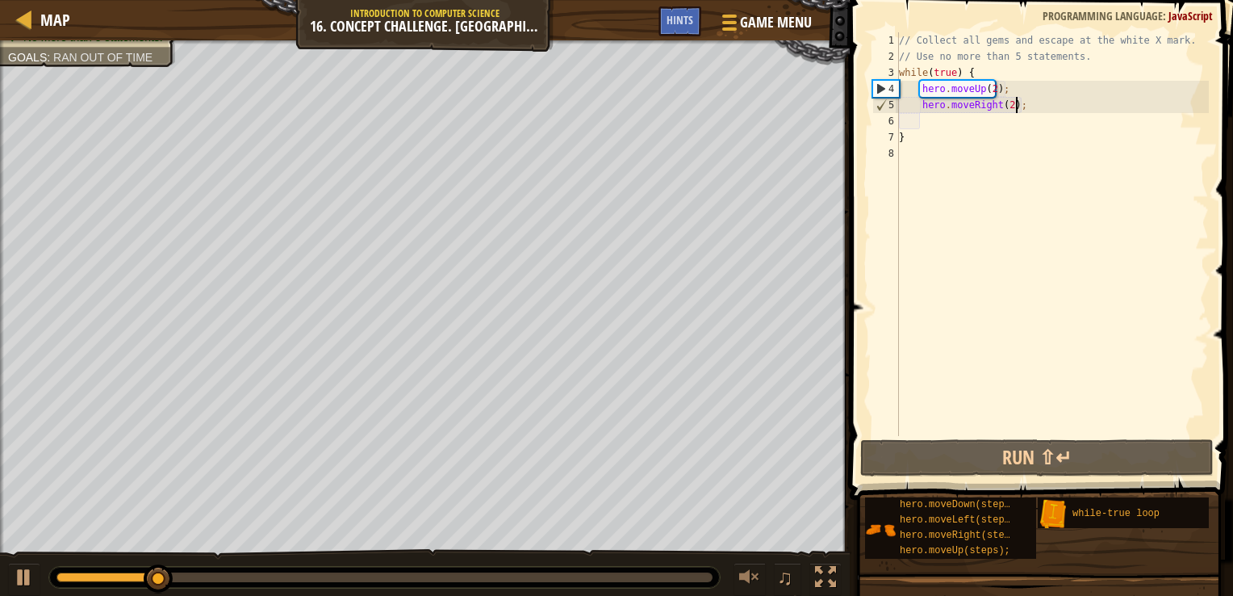
click at [1032, 108] on div "// Collect all gems and escape at the white X mark. // Use no more than 5 state…" at bounding box center [1052, 250] width 313 height 436
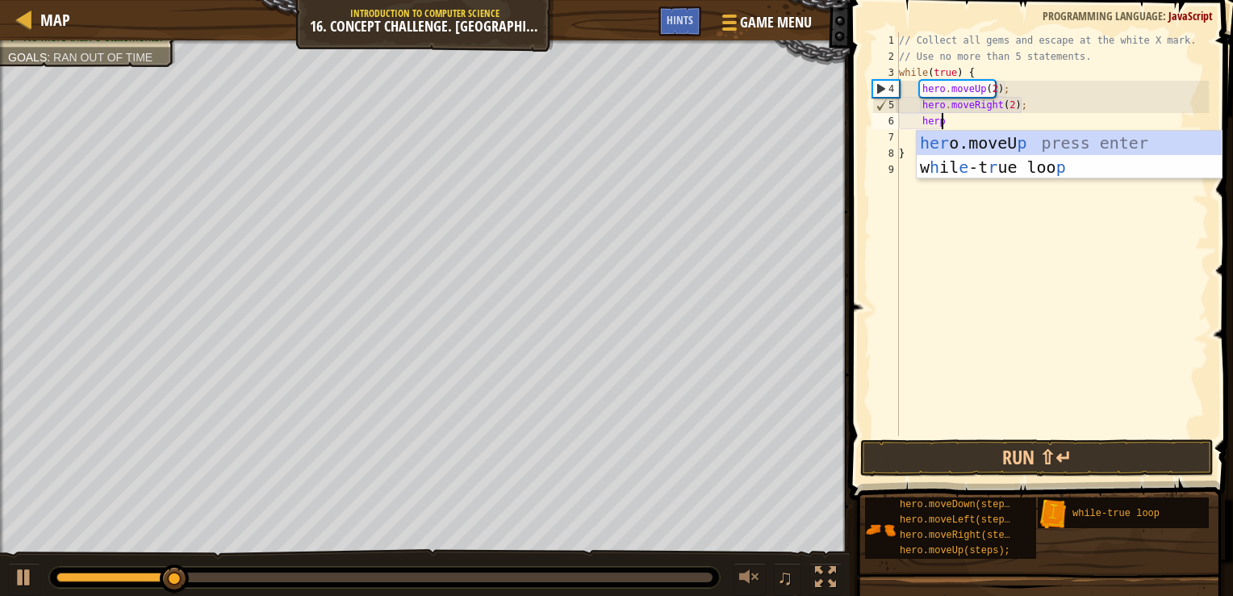
scroll to position [7, 2]
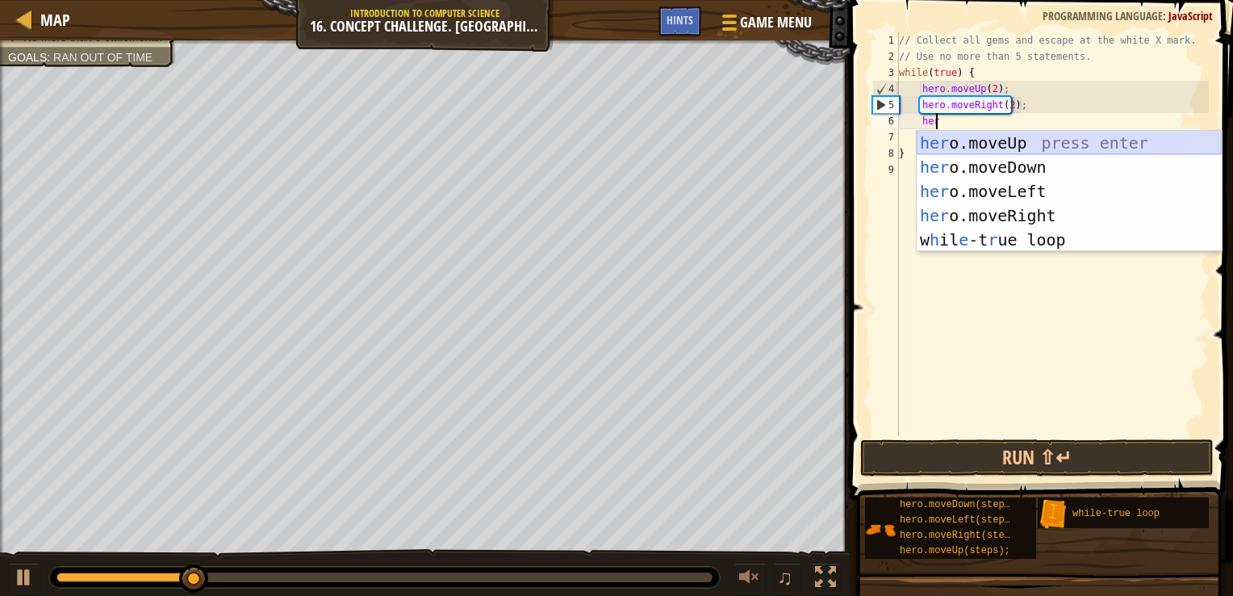
type textarea "hero"
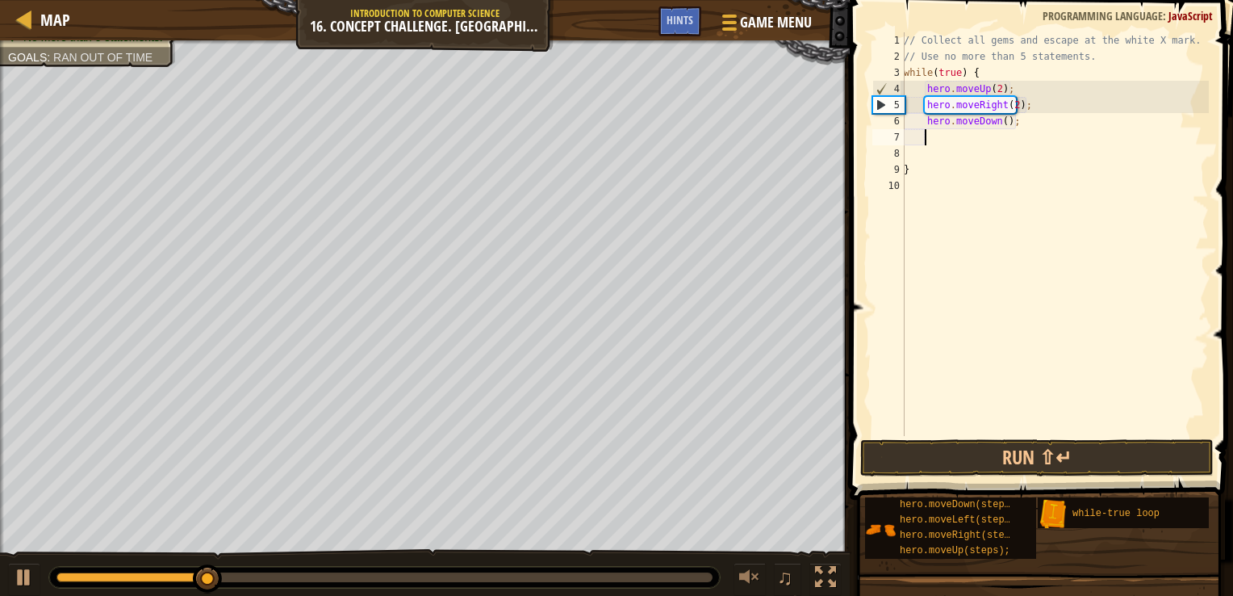
scroll to position [7, 0]
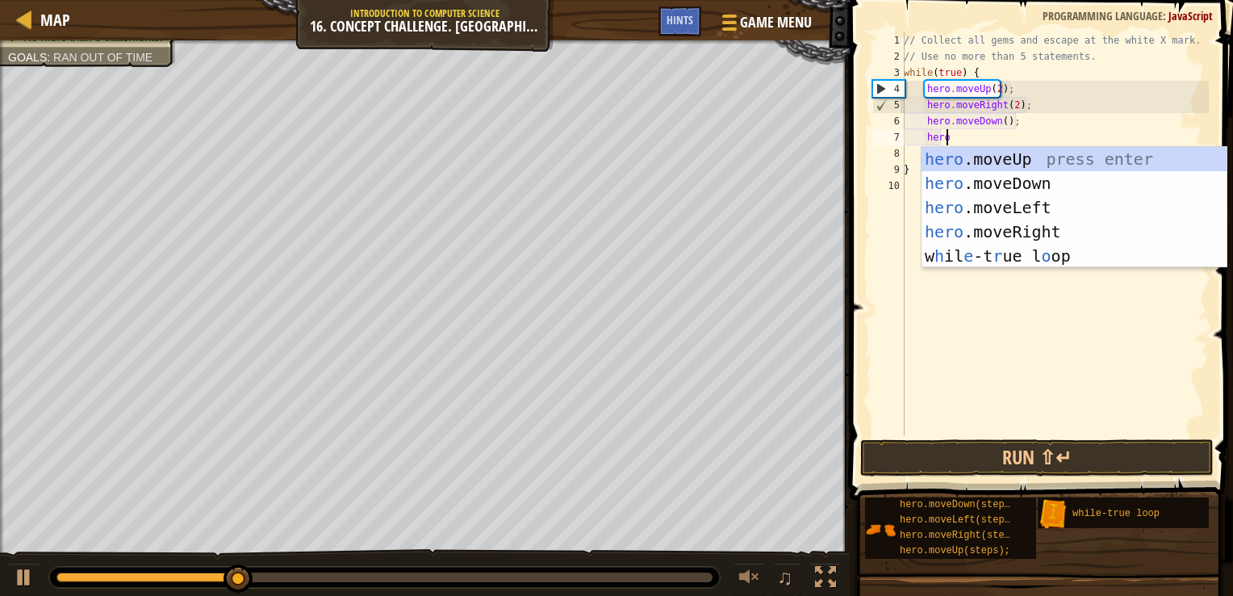
type textarea "hero"
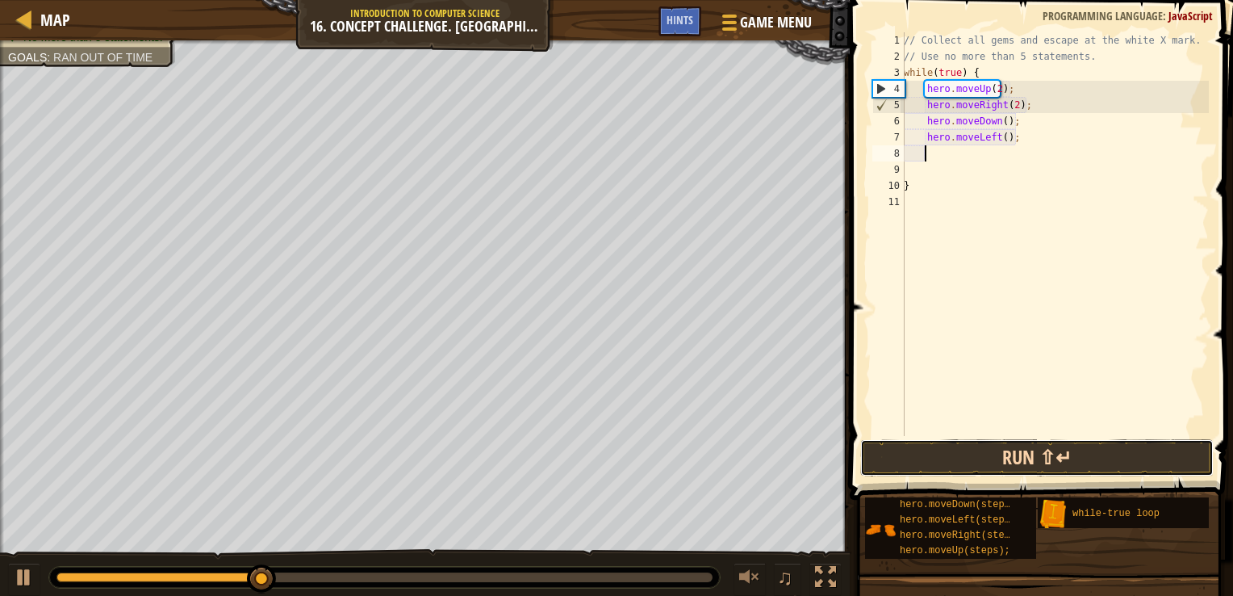
click at [1027, 463] on button "Run ⇧↵" at bounding box center [1038, 457] width 354 height 37
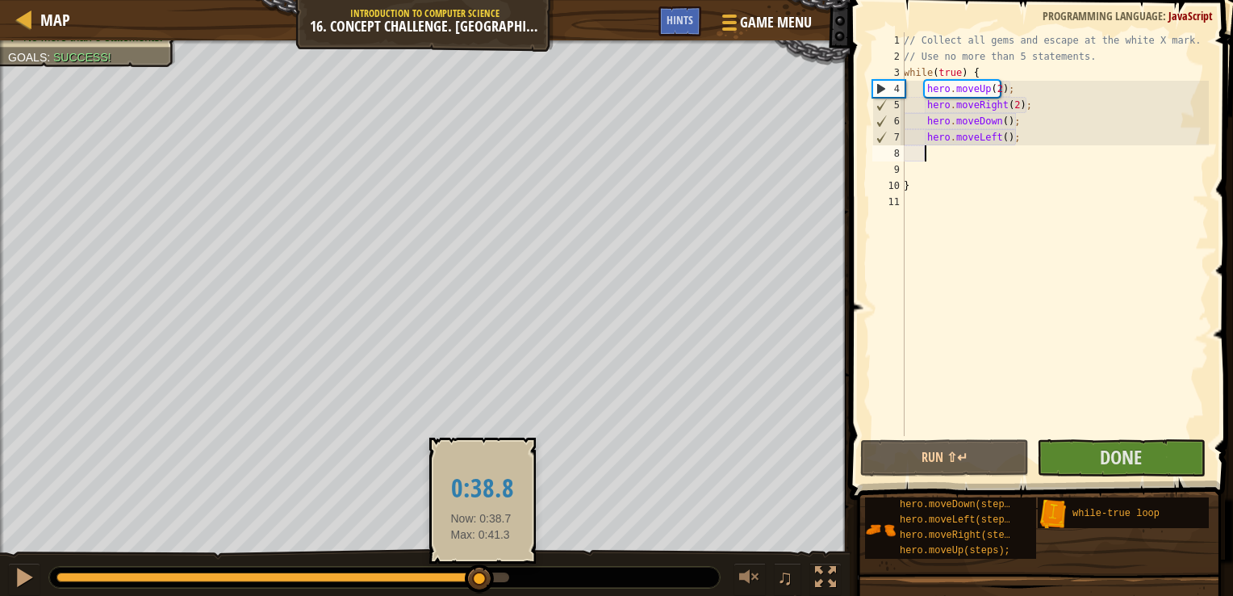
drag, startPoint x: 458, startPoint y: 579, endPoint x: 530, endPoint y: 593, distance: 73.1
click at [530, 593] on div "♫" at bounding box center [425, 573] width 850 height 48
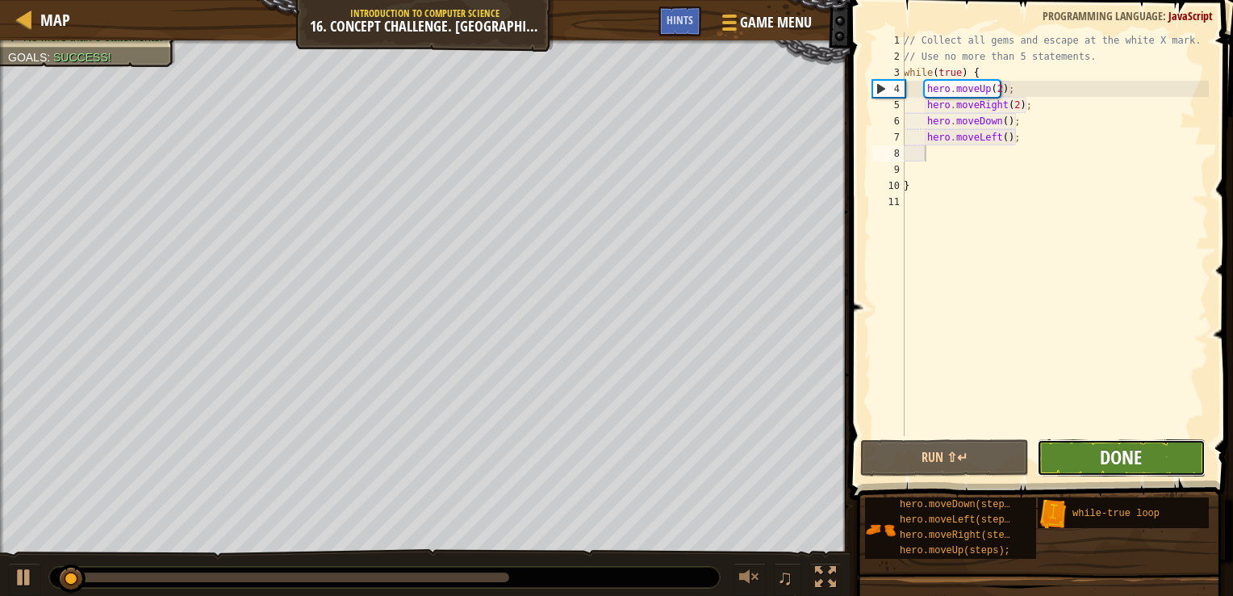
click at [1140, 456] on span "Done" at bounding box center [1121, 457] width 42 height 26
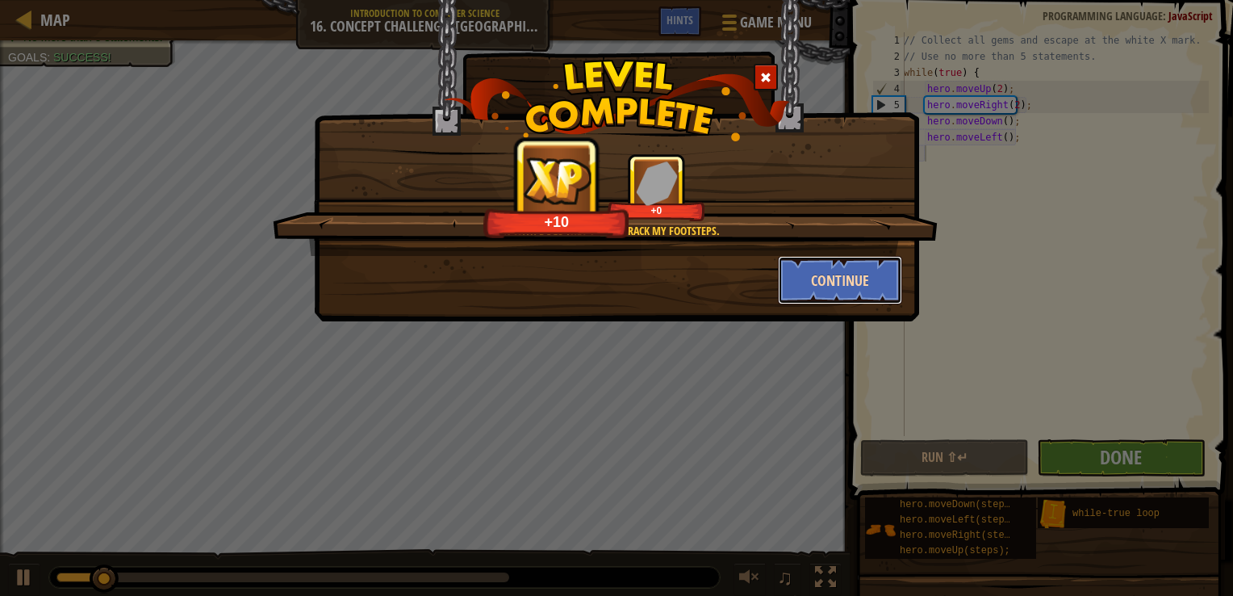
click at [814, 276] on button "Continue" at bounding box center [840, 280] width 125 height 48
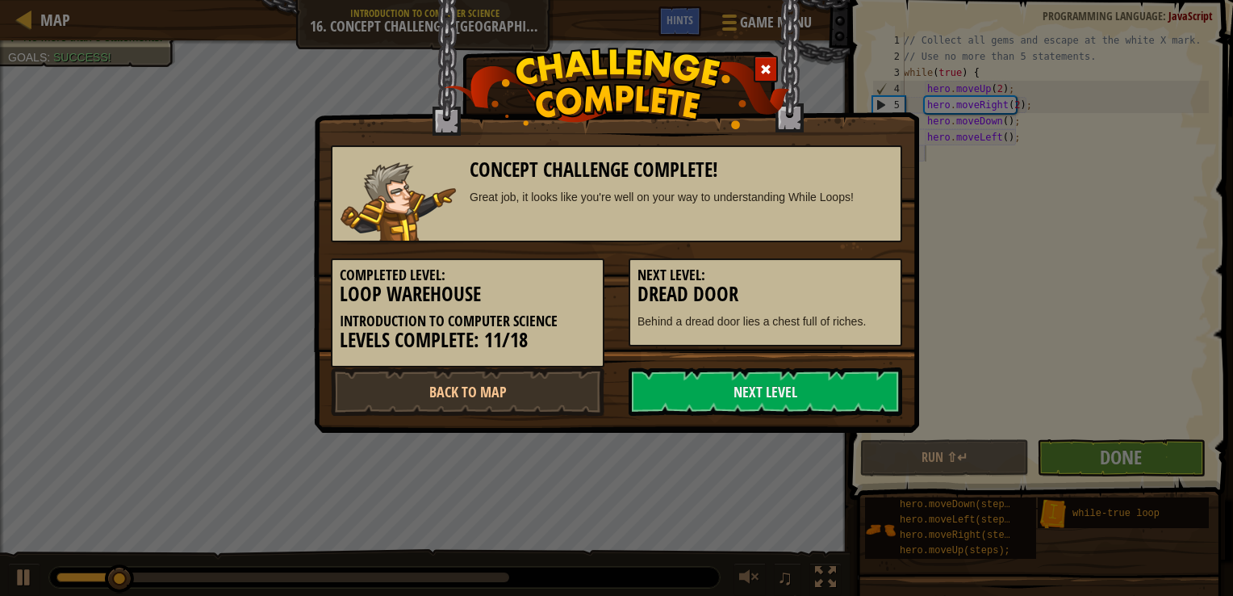
click at [147, 50] on div "Concept Challenge Complete! Great job, it looks like you're well on your way to…" at bounding box center [616, 298] width 1233 height 596
click at [717, 393] on link "Next Level" at bounding box center [766, 391] width 274 height 48
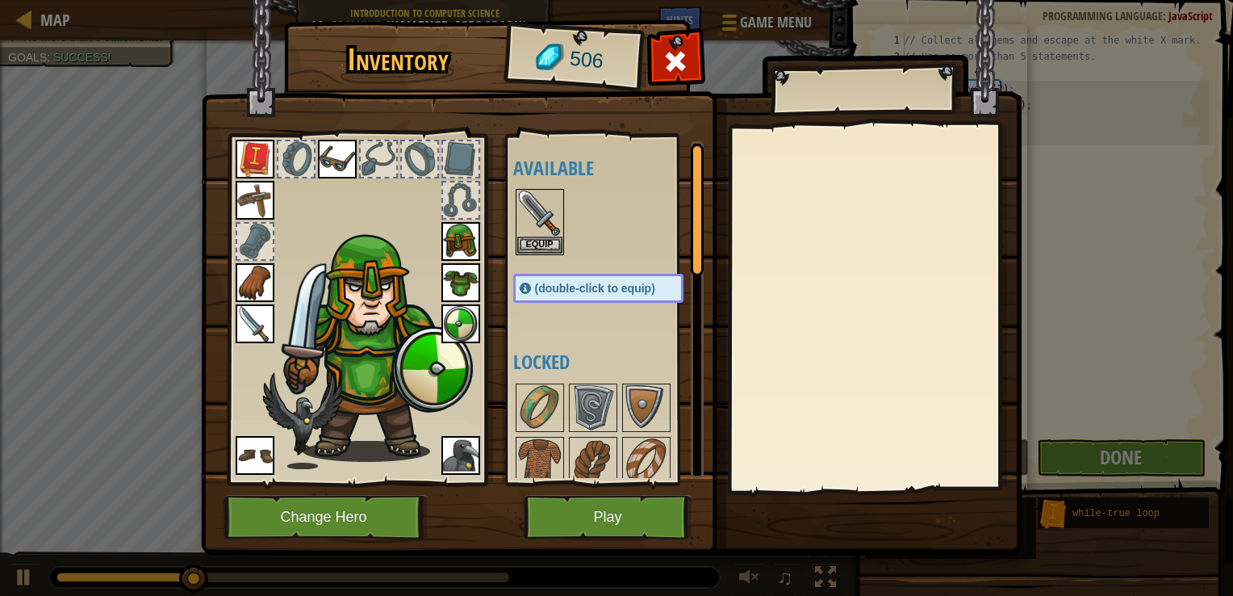
click at [686, 39] on img at bounding box center [611, 262] width 821 height 586
click at [673, 51] on span at bounding box center [676, 61] width 26 height 26
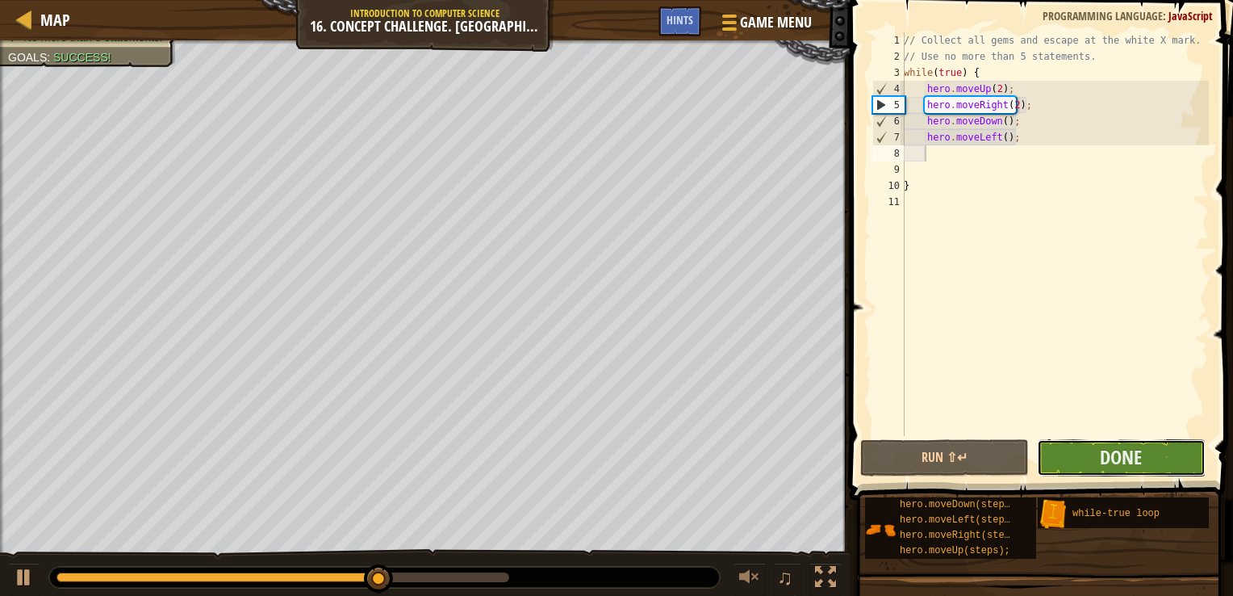
click at [1158, 451] on button "Done" at bounding box center [1121, 457] width 169 height 37
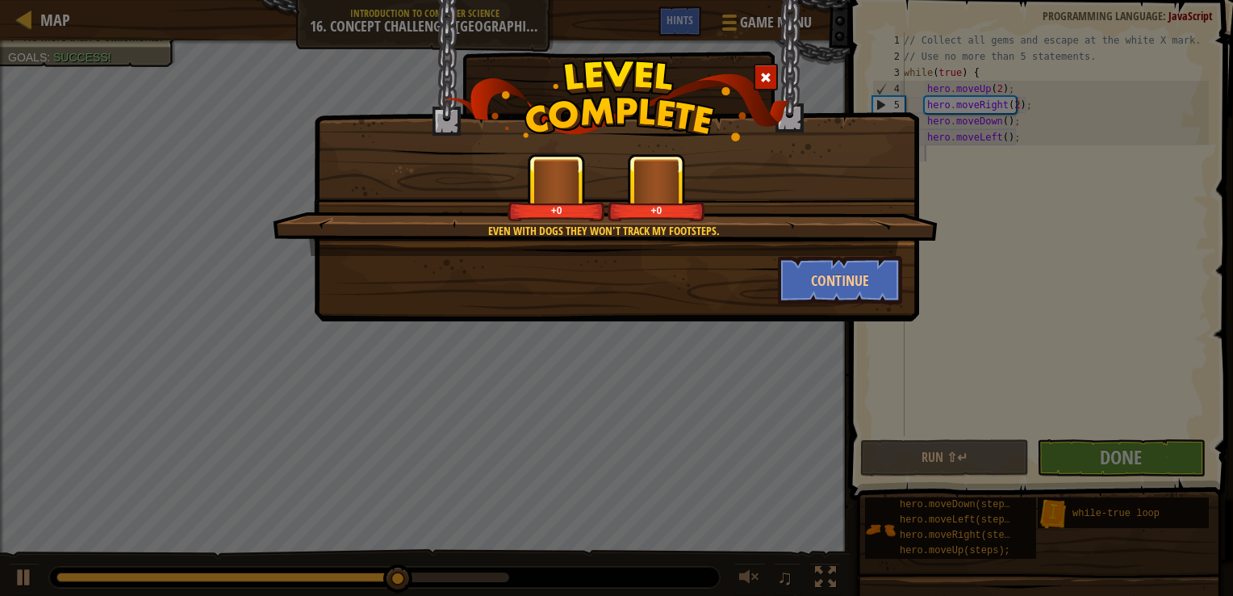
click at [1027, 355] on div "Even with dogs they won't track my footsteps. +0 +0 Continue" at bounding box center [616, 298] width 1233 height 596
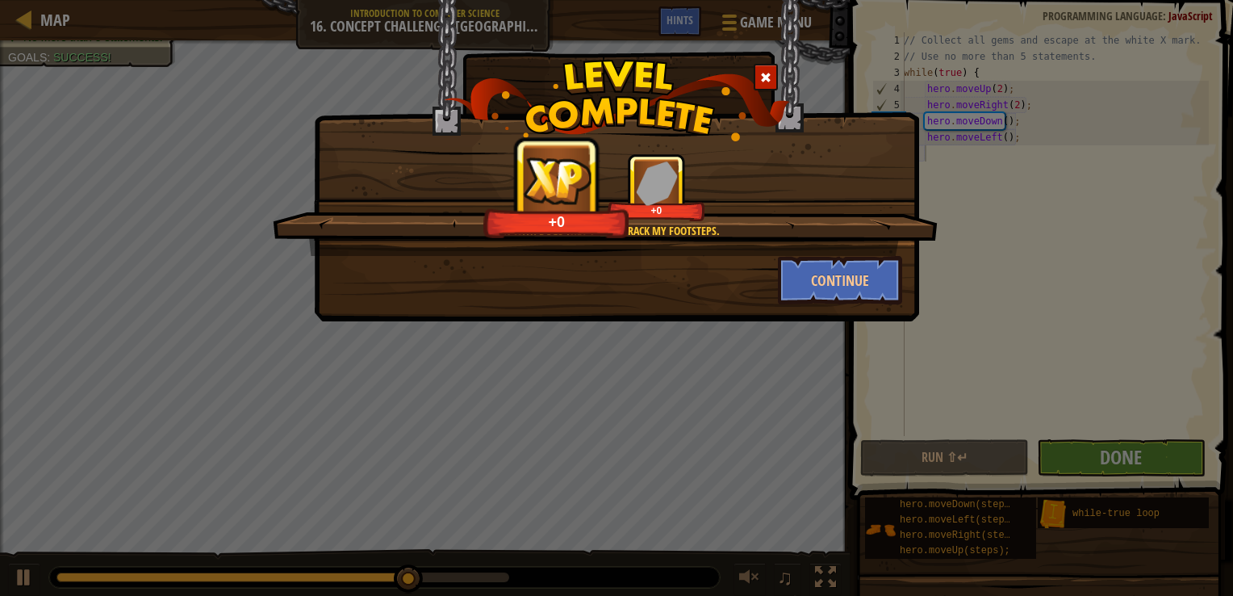
click at [775, 77] on div at bounding box center [766, 77] width 24 height 27
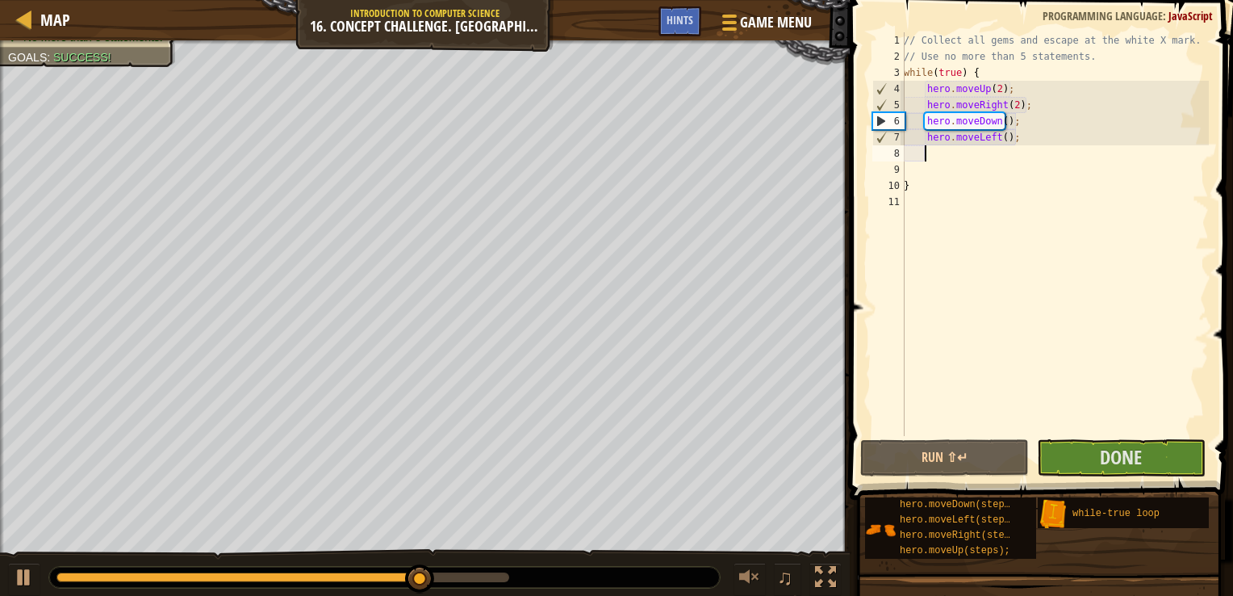
click at [108, 64] on div "Goals : Success!" at bounding box center [59, 57] width 103 height 16
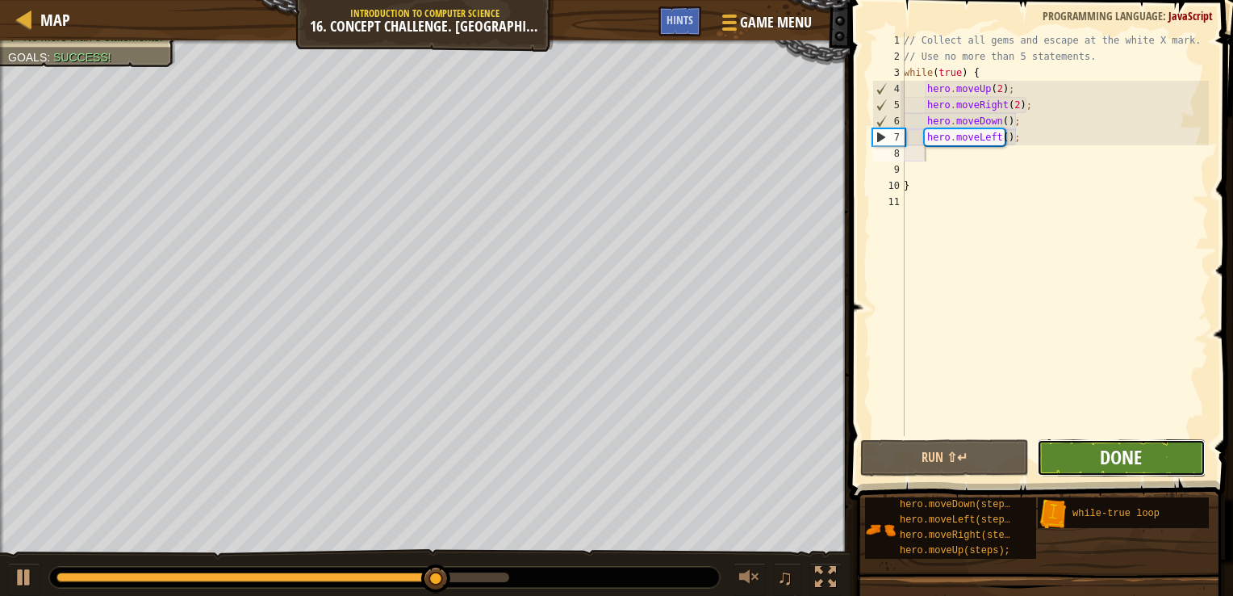
click at [1118, 446] on span "Done" at bounding box center [1121, 457] width 42 height 26
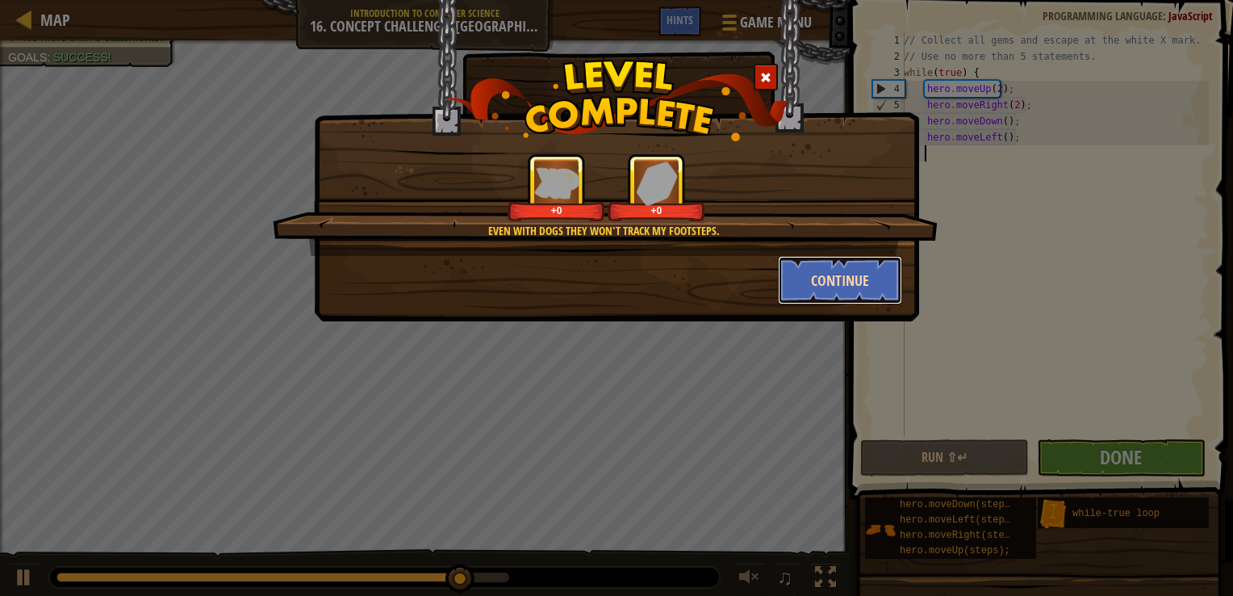
click at [801, 279] on button "Continue" at bounding box center [840, 280] width 125 height 48
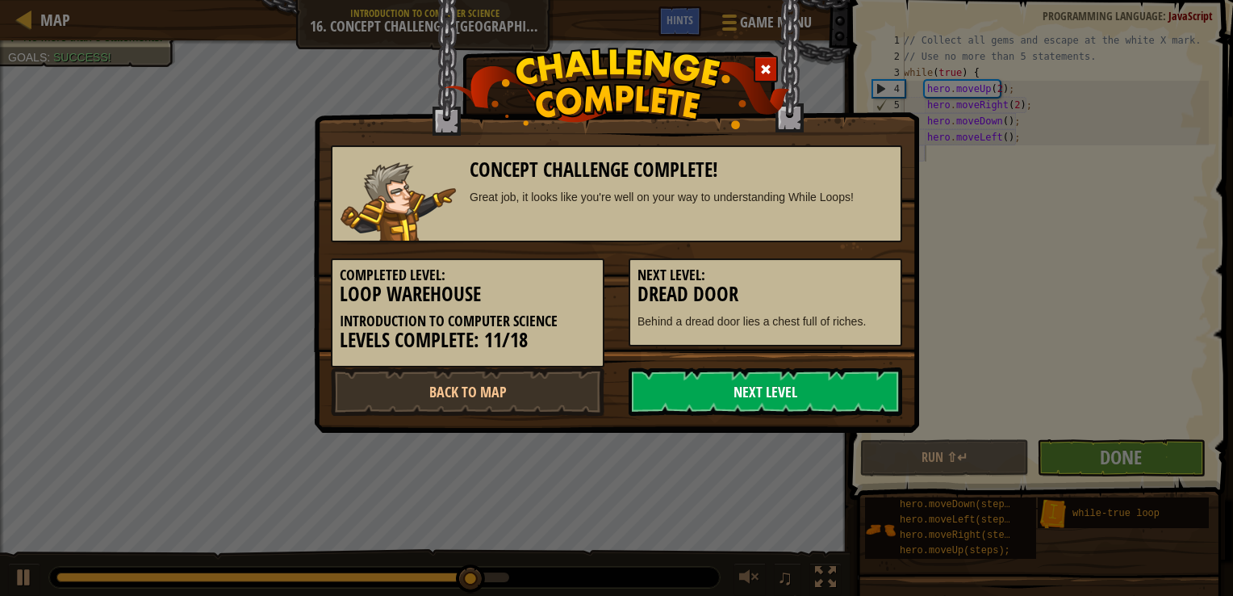
click at [817, 376] on link "Next Level" at bounding box center [766, 391] width 274 height 48
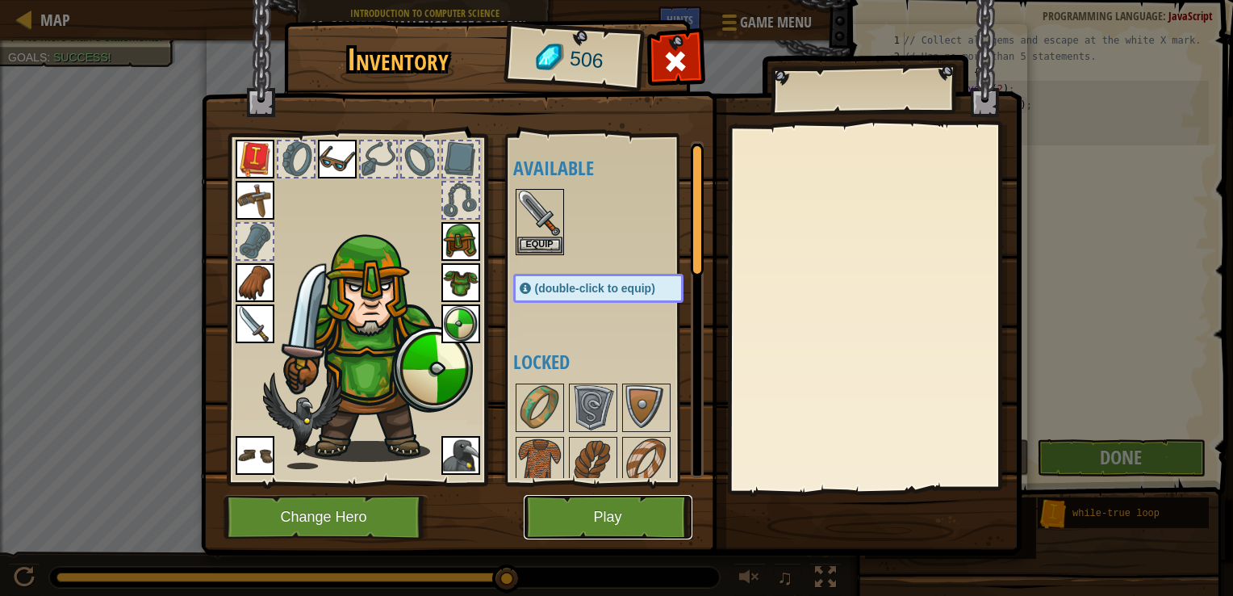
click at [659, 513] on button "Play" at bounding box center [608, 517] width 169 height 44
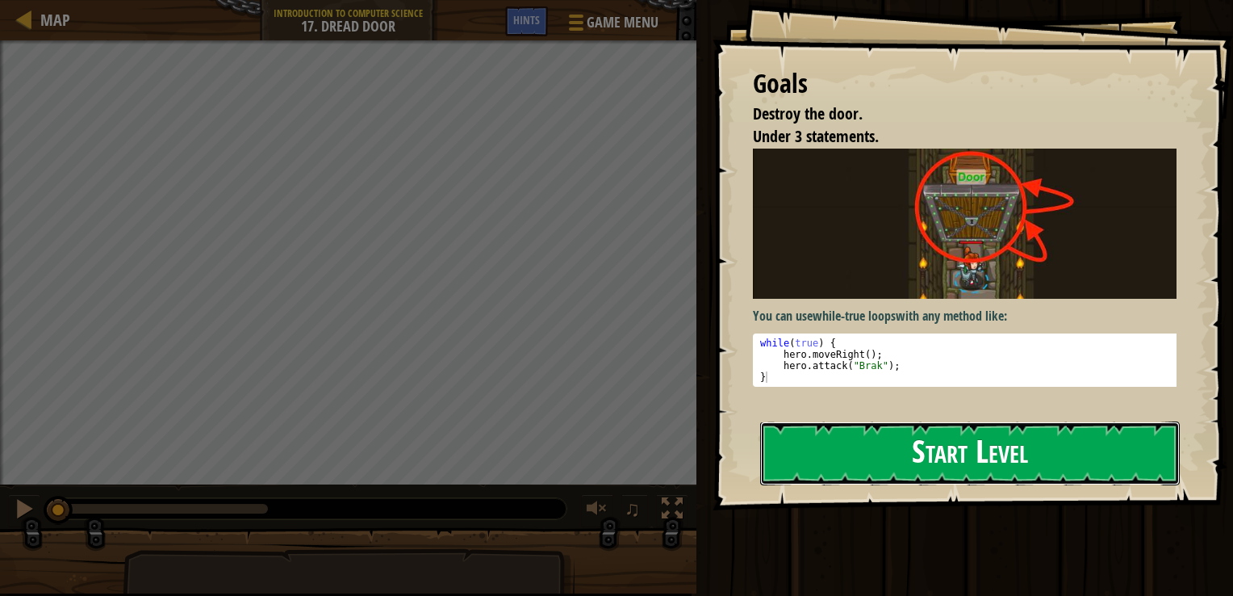
click at [928, 433] on button "Start Level" at bounding box center [970, 453] width 420 height 64
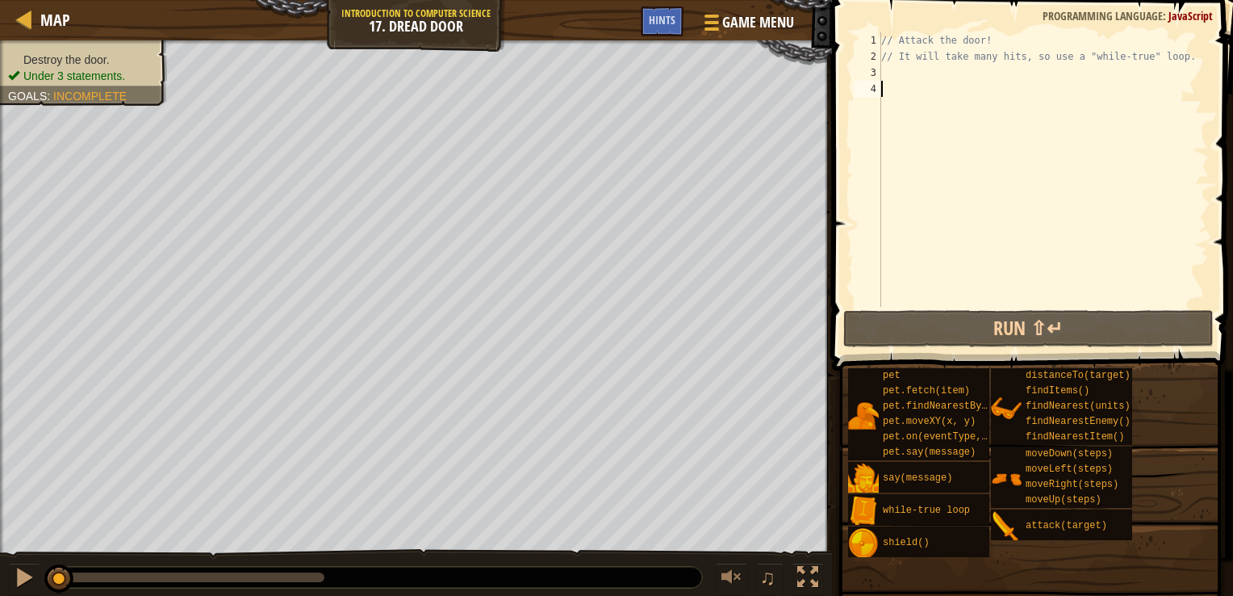
click at [944, 102] on div "// Attack the door! // It will take many hits, so use a "while-true" loop." at bounding box center [1043, 185] width 331 height 307
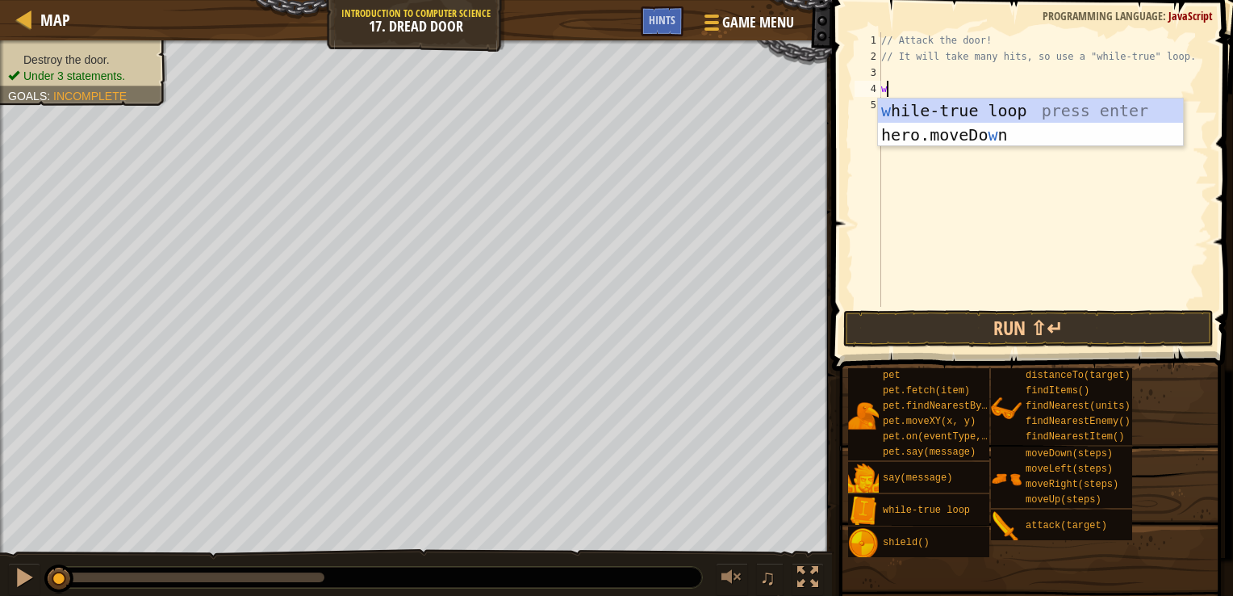
scroll to position [7, 0]
type textarea "whi"
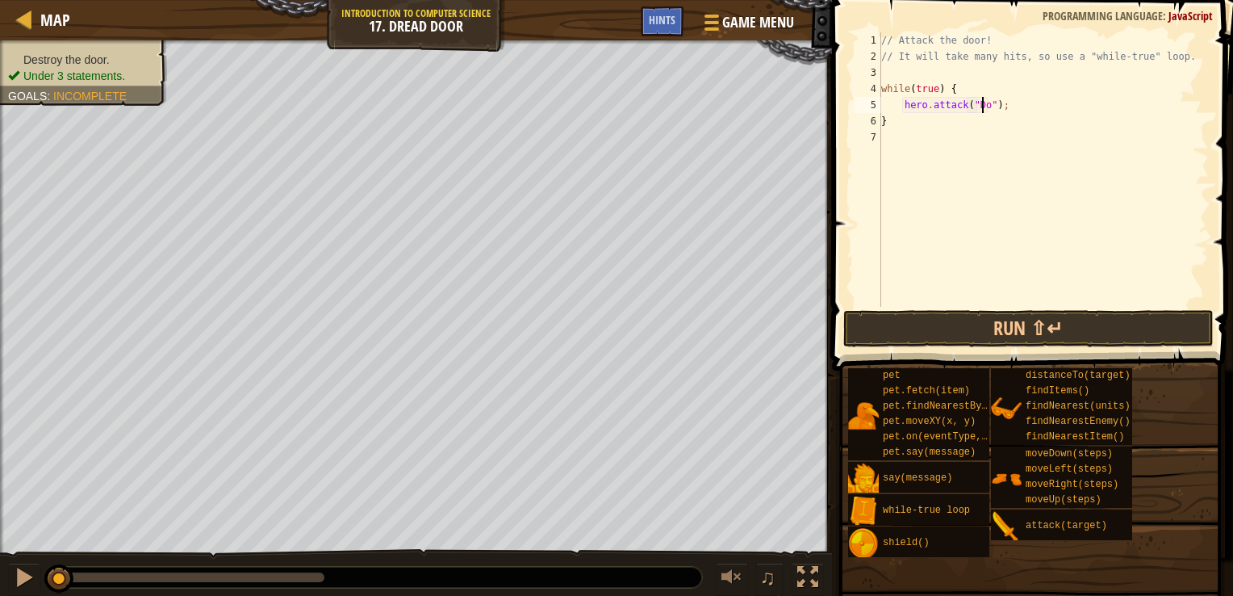
scroll to position [7, 9]
type textarea "hero.attack("Door");"
click at [1117, 316] on button "Run ⇧↵" at bounding box center [1029, 328] width 371 height 37
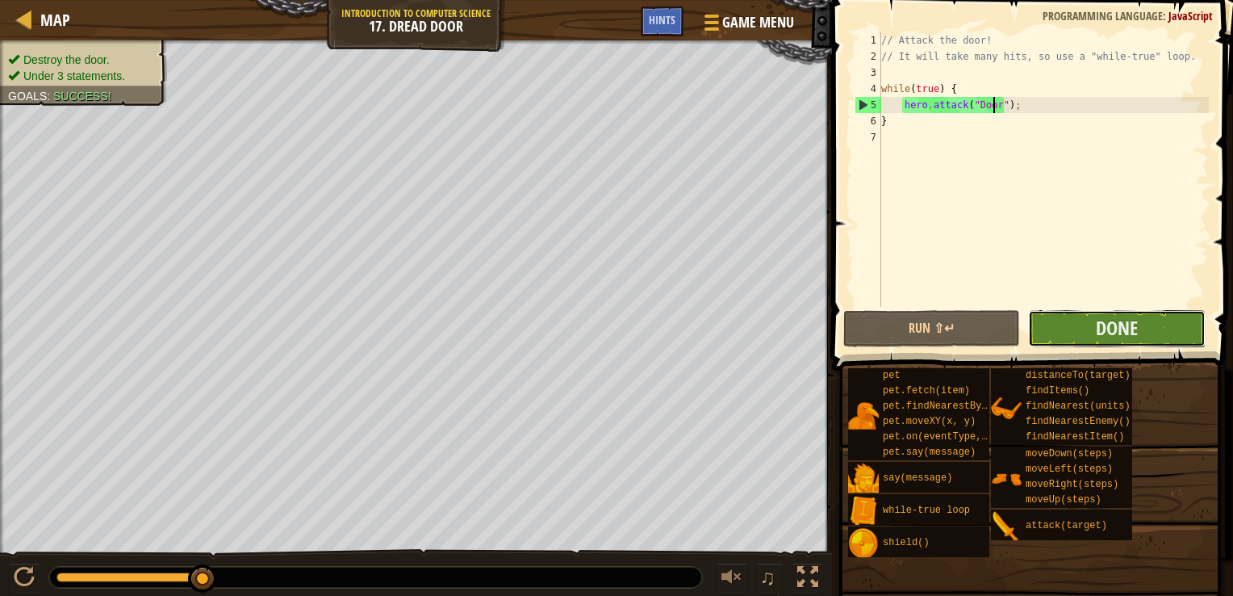
drag, startPoint x: 1091, startPoint y: 320, endPoint x: 1094, endPoint y: 331, distance: 11.6
click at [1094, 331] on button "Done" at bounding box center [1116, 328] width 177 height 37
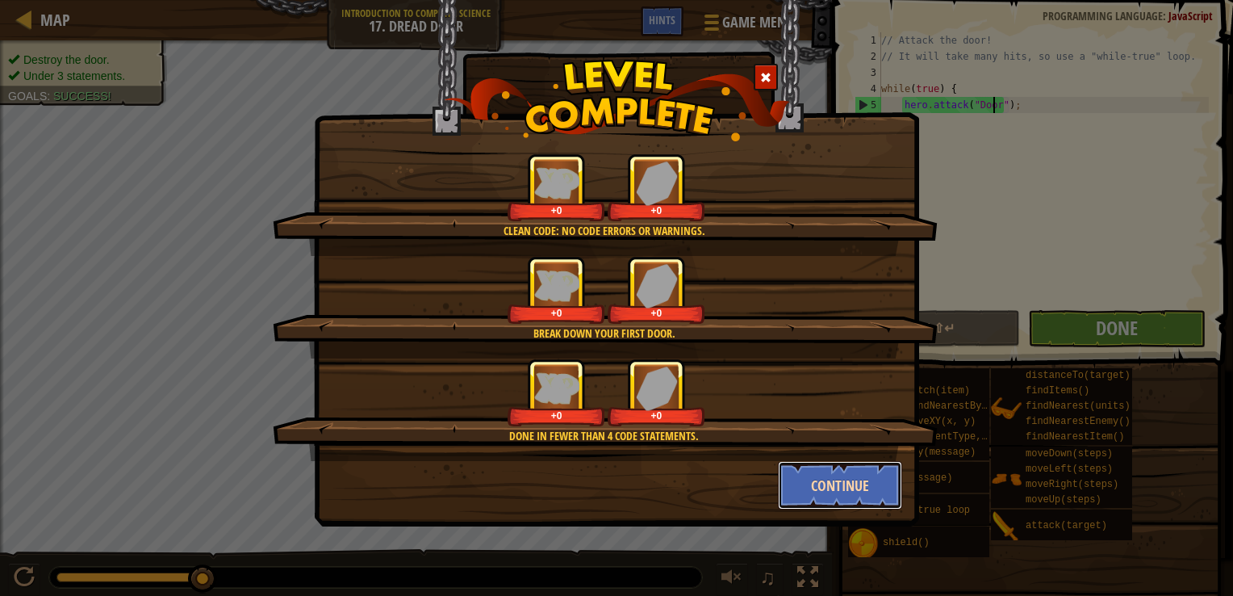
click at [836, 485] on button "Continue" at bounding box center [840, 485] width 125 height 48
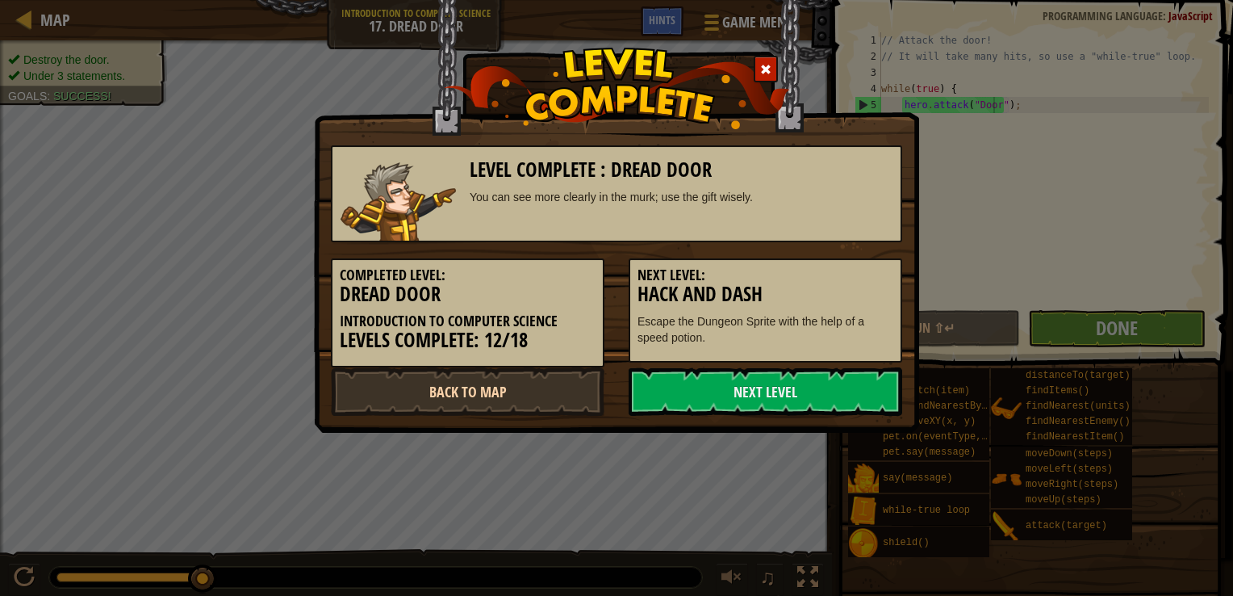
drag, startPoint x: 680, startPoint y: 371, endPoint x: 537, endPoint y: 375, distance: 142.9
click at [537, 375] on div "Back to Map Next Level" at bounding box center [617, 391] width 596 height 48
click at [537, 375] on link "Back to Map" at bounding box center [468, 391] width 274 height 48
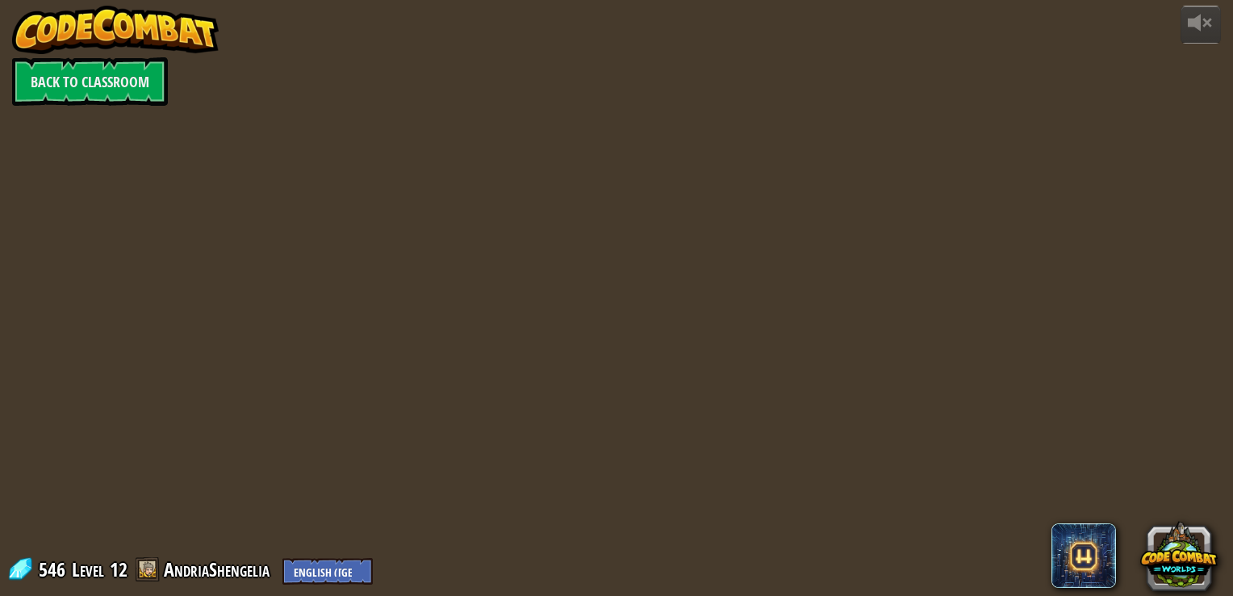
click at [537, 375] on div "powered by Back to Classroom 546 Level 12 AndriaShengelia English (US) English …" at bounding box center [616, 298] width 1233 height 596
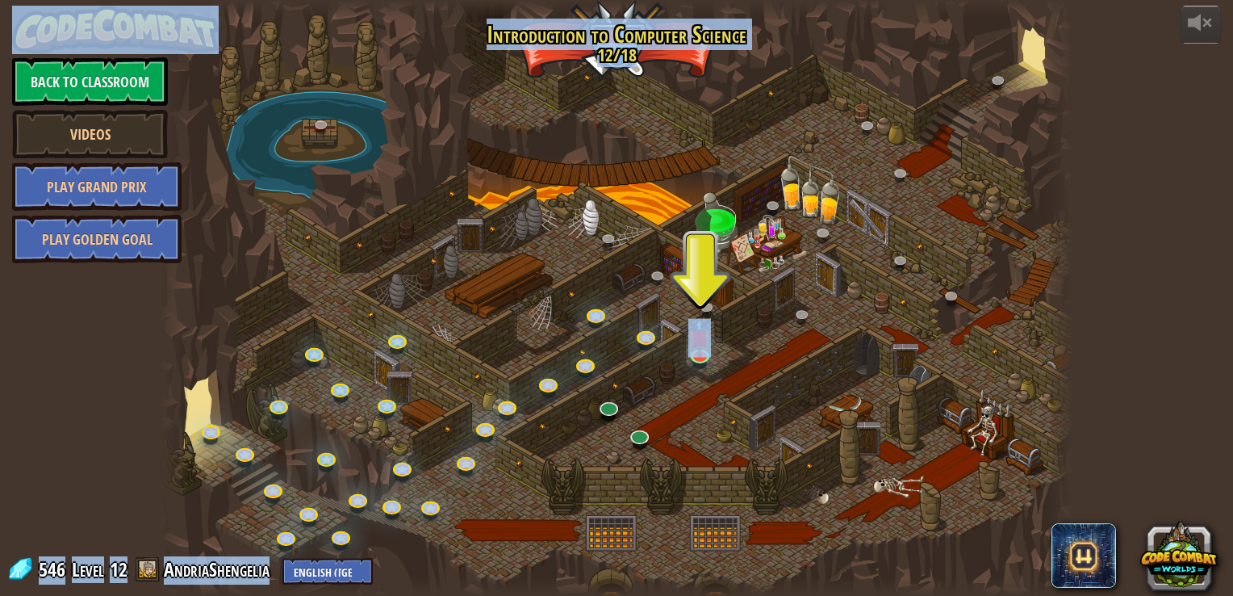
drag, startPoint x: 537, startPoint y: 375, endPoint x: 436, endPoint y: 289, distance: 132.3
click at [436, 289] on div at bounding box center [616, 298] width 911 height 596
click at [351, 223] on div at bounding box center [616, 298] width 911 height 596
click at [358, 272] on div at bounding box center [616, 298] width 911 height 596
click at [359, 275] on div at bounding box center [616, 298] width 911 height 596
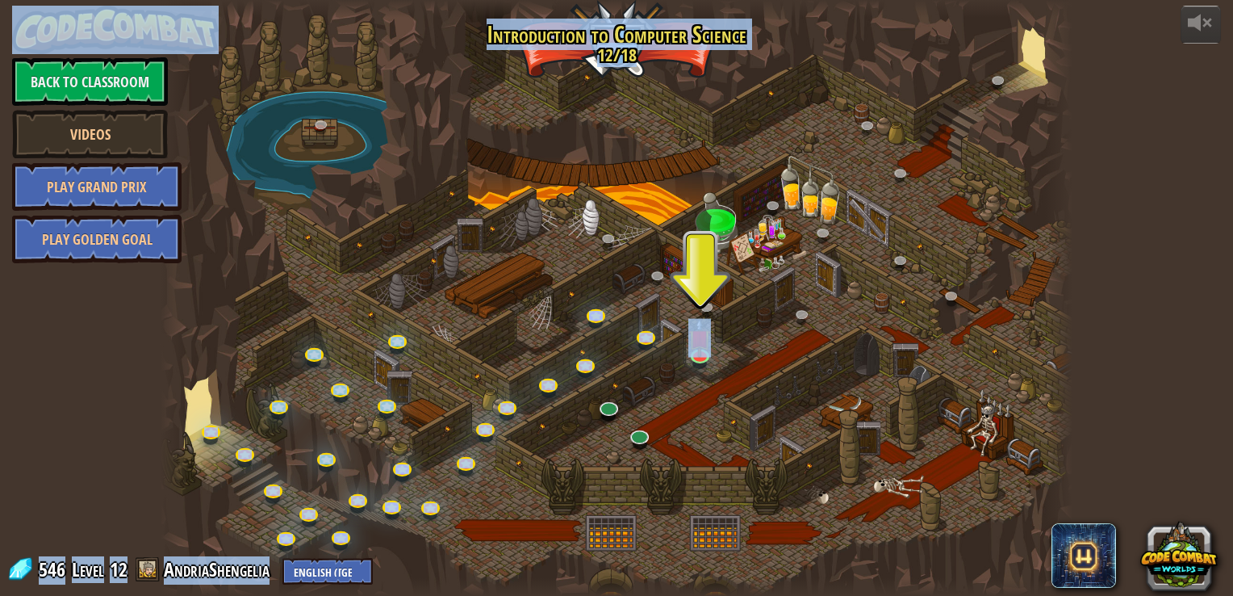
click at [379, 331] on div at bounding box center [616, 298] width 911 height 596
click at [386, 329] on div at bounding box center [616, 298] width 911 height 596
drag, startPoint x: 386, startPoint y: 329, endPoint x: 315, endPoint y: 331, distance: 71.1
click at [315, 331] on div at bounding box center [616, 298] width 911 height 596
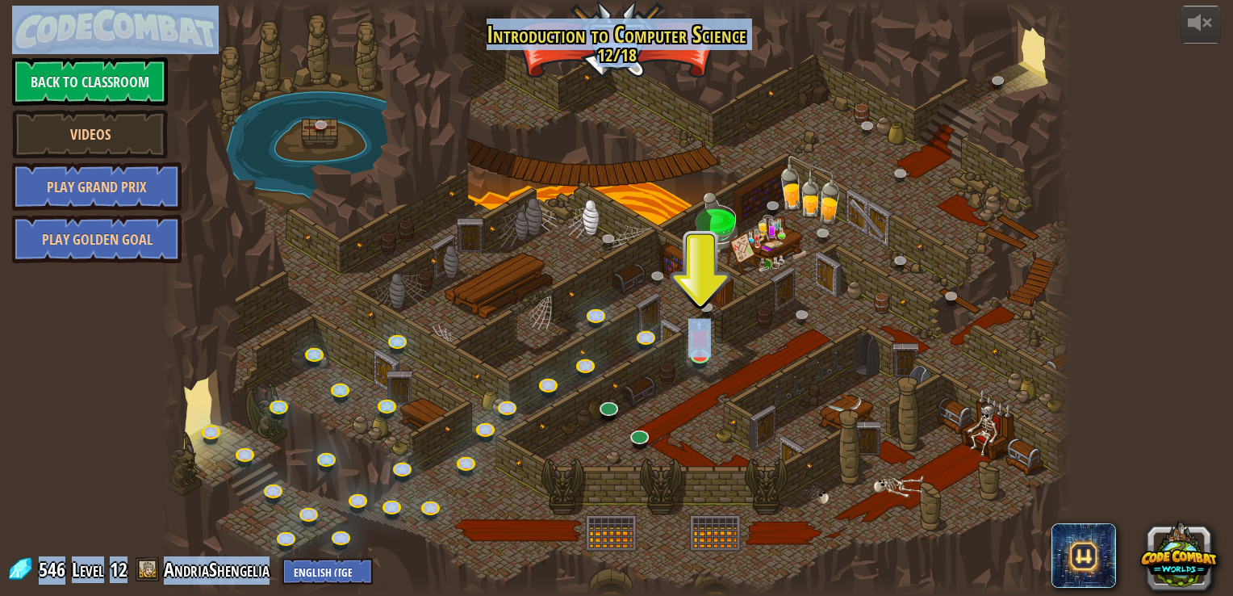
drag, startPoint x: 315, startPoint y: 331, endPoint x: 320, endPoint y: 447, distance: 116.4
click at [320, 447] on div at bounding box center [616, 298] width 911 height 596
click at [331, 460] on link at bounding box center [328, 457] width 32 height 32
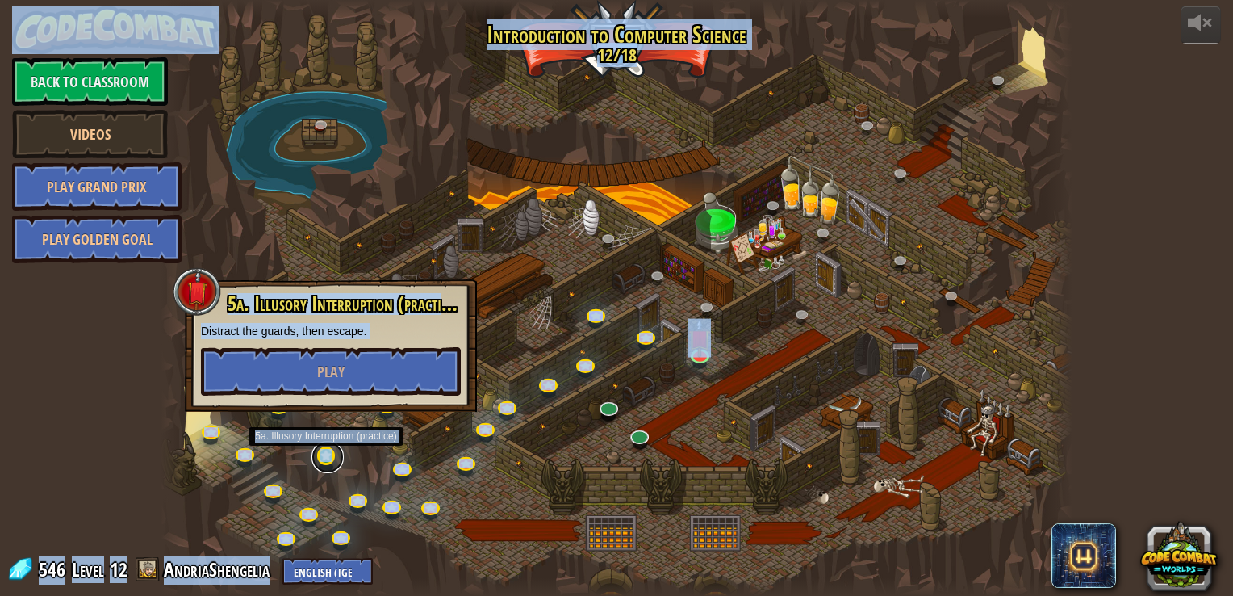
click at [329, 457] on link at bounding box center [328, 457] width 32 height 32
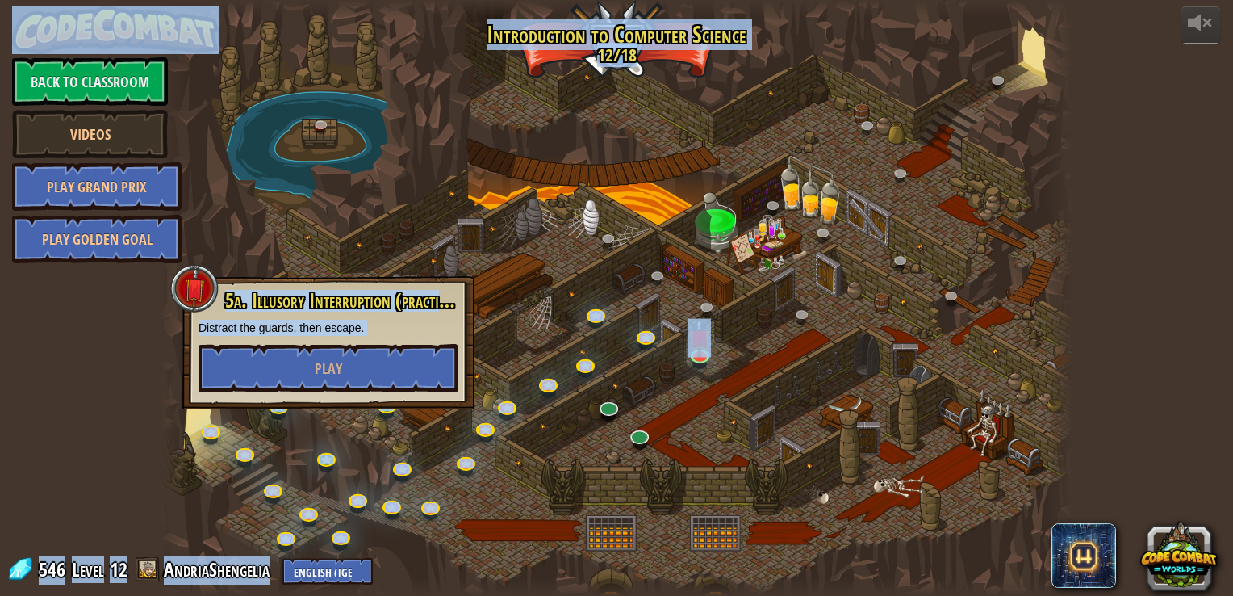
click at [514, 534] on div at bounding box center [616, 298] width 911 height 596
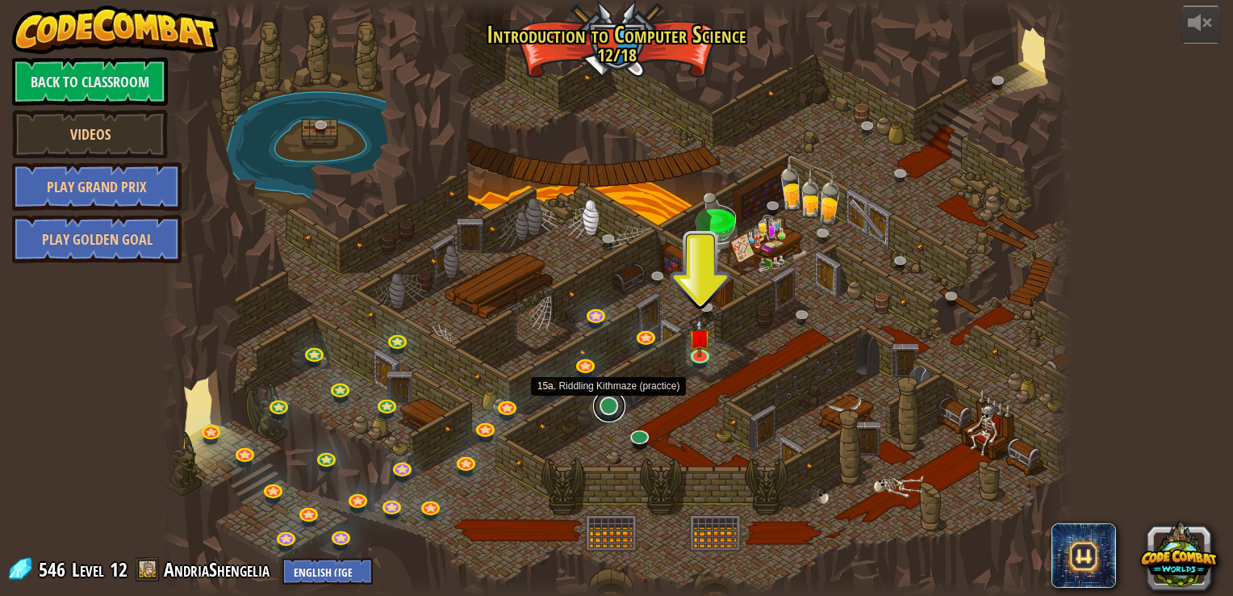
click at [614, 404] on link at bounding box center [609, 406] width 32 height 32
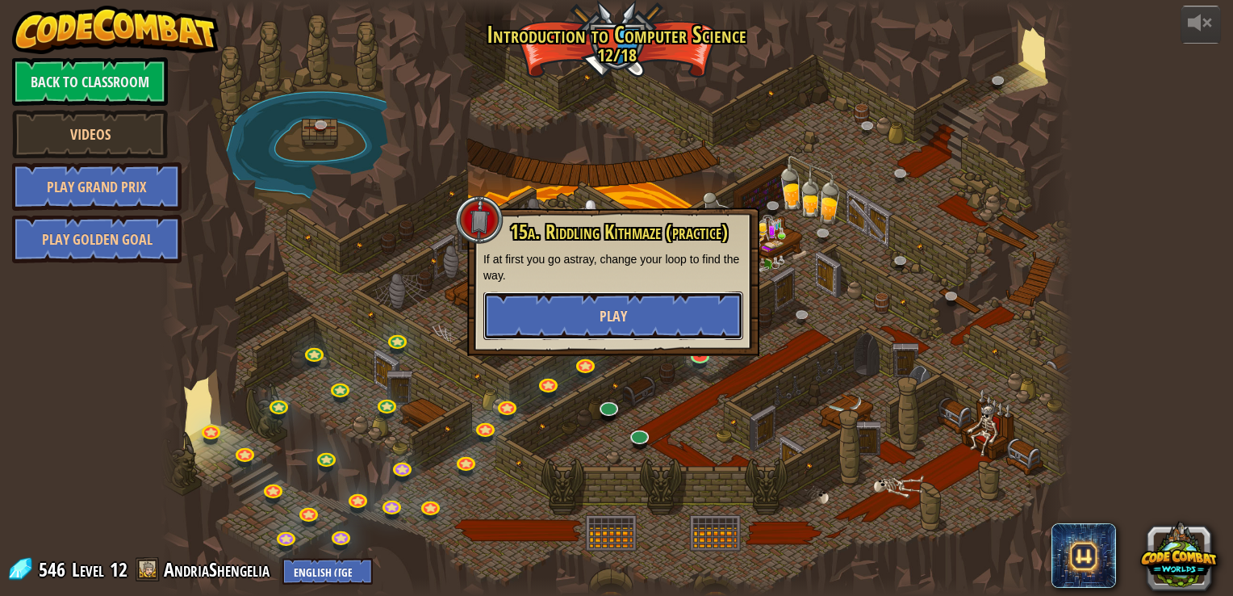
click at [609, 327] on button "Play" at bounding box center [614, 315] width 260 height 48
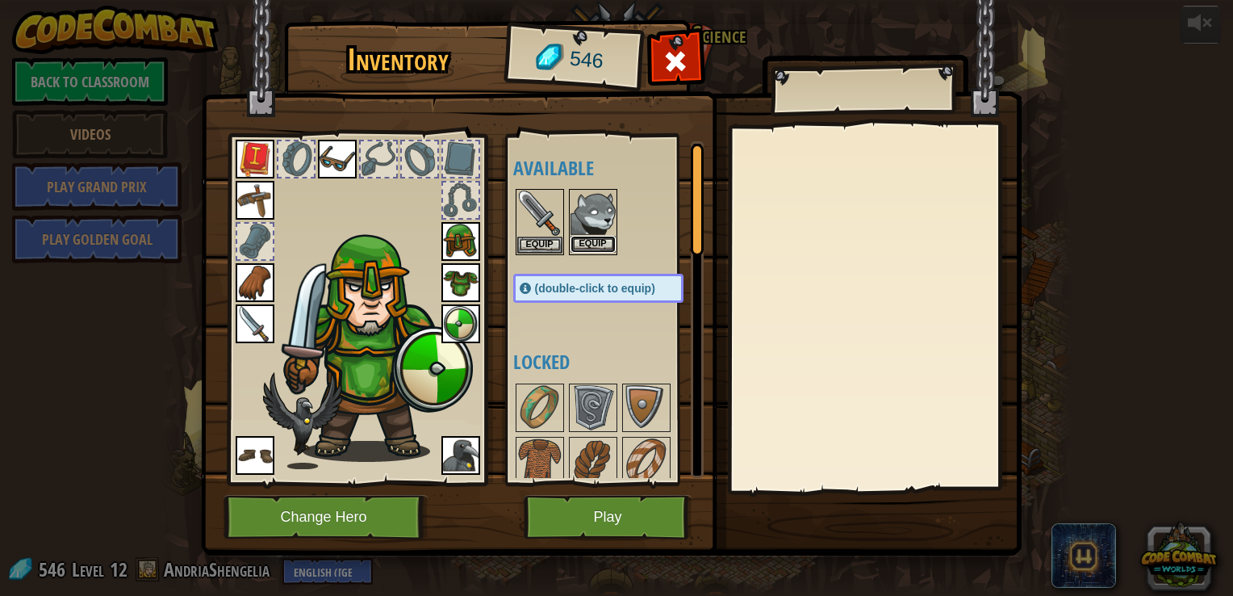
click at [598, 243] on button "Equip" at bounding box center [593, 244] width 45 height 17
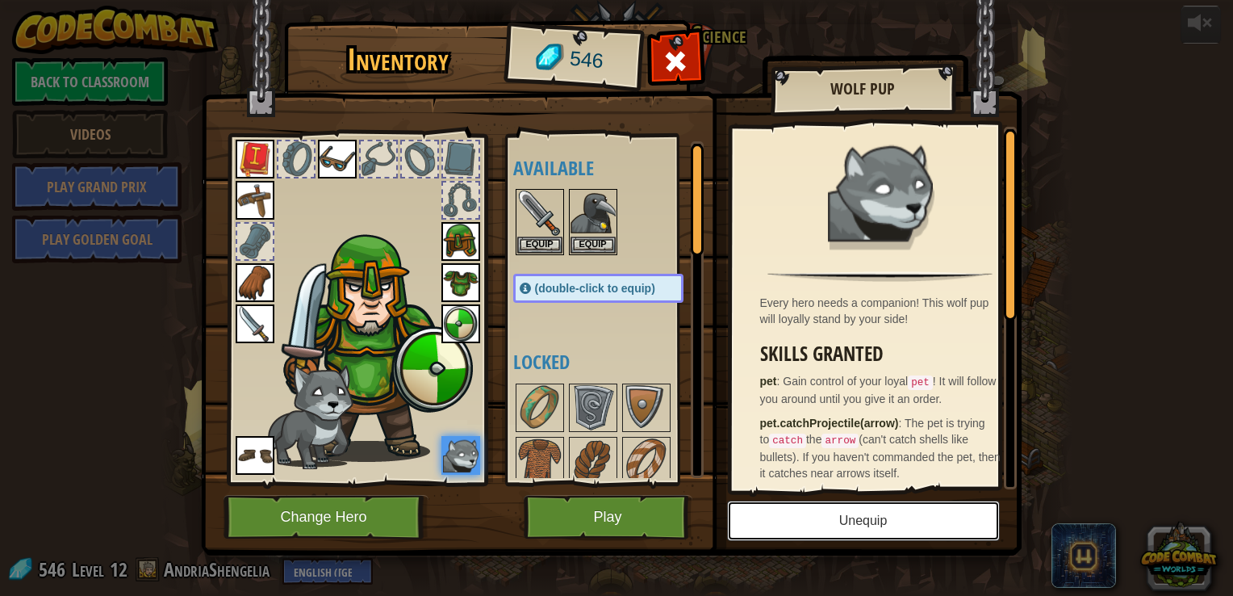
drag, startPoint x: 946, startPoint y: 517, endPoint x: 626, endPoint y: 518, distance: 320.5
click at [626, 518] on div "Inventory 546 Available Equip Equip Equip Equip Equip Equip Equip Equip Equip E…" at bounding box center [617, 290] width 821 height 533
click at [626, 518] on button "Play" at bounding box center [608, 517] width 169 height 44
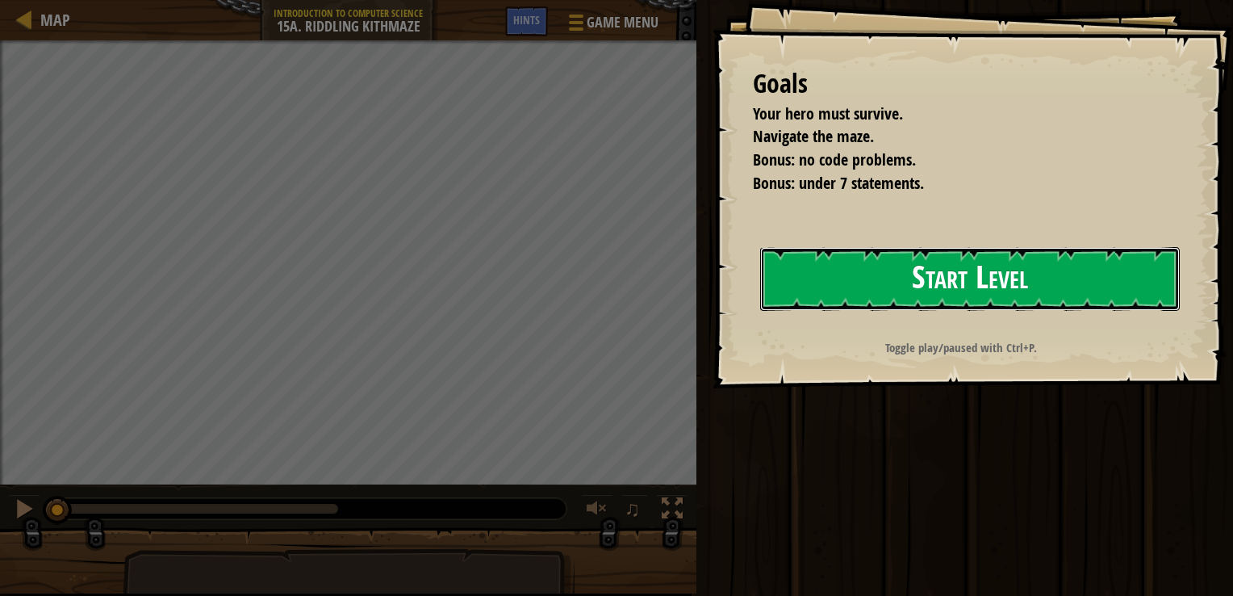
click at [1088, 255] on button "Start Level" at bounding box center [970, 279] width 420 height 64
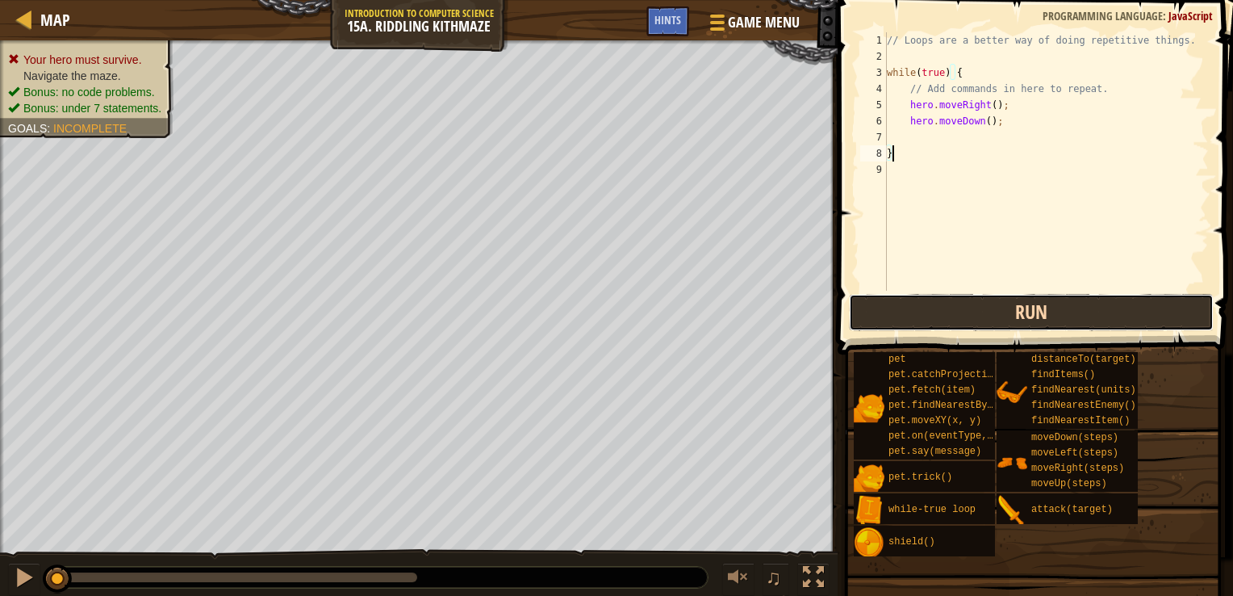
click at [1016, 319] on button "Run" at bounding box center [1031, 312] width 365 height 37
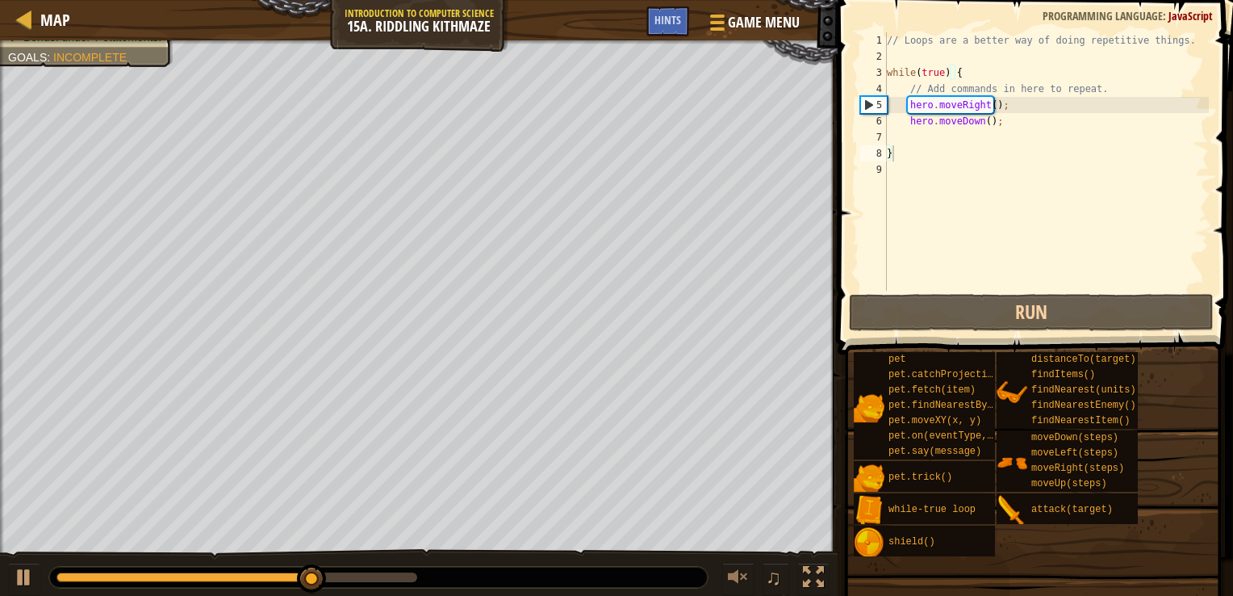
click at [997, 337] on span at bounding box center [1033, 574] width 384 height 478
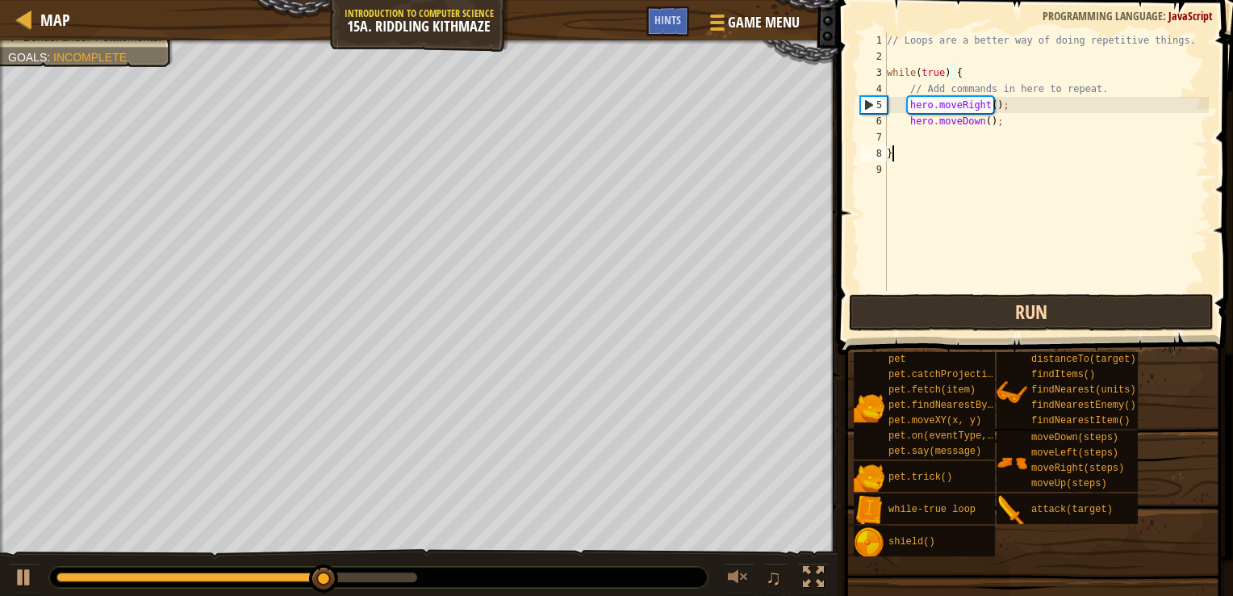
click at [552, 255] on div "Map Introduction to Computer Science 15a. Riddling Kithmaze Game Menu Done Hint…" at bounding box center [616, 298] width 1233 height 596
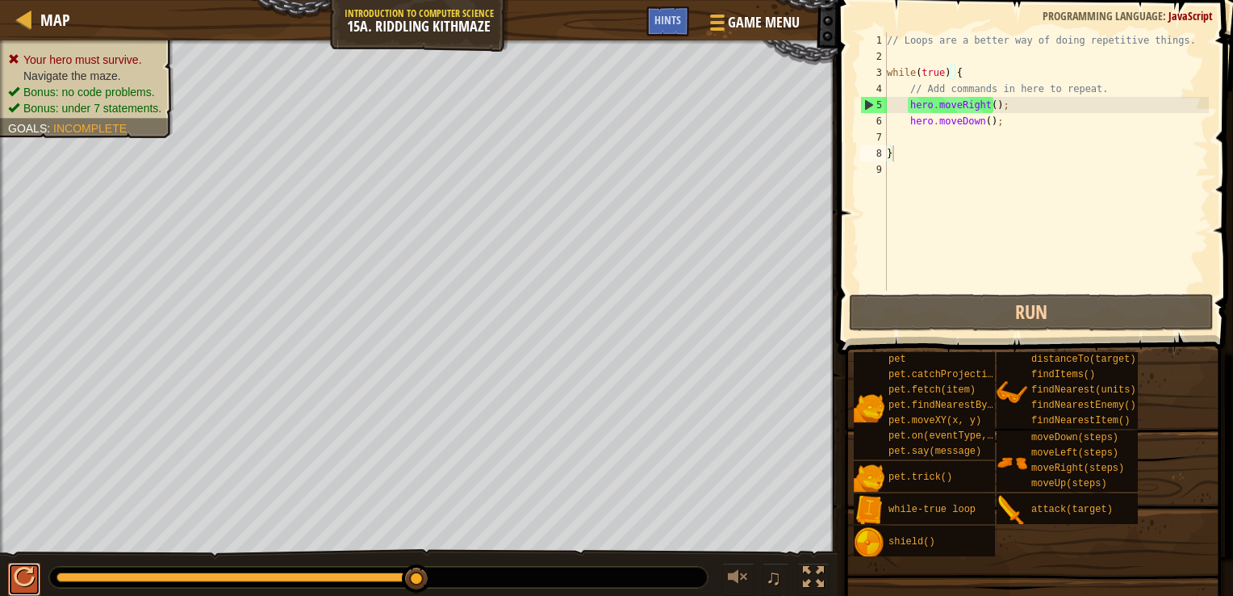
click at [26, 567] on div at bounding box center [24, 577] width 21 height 21
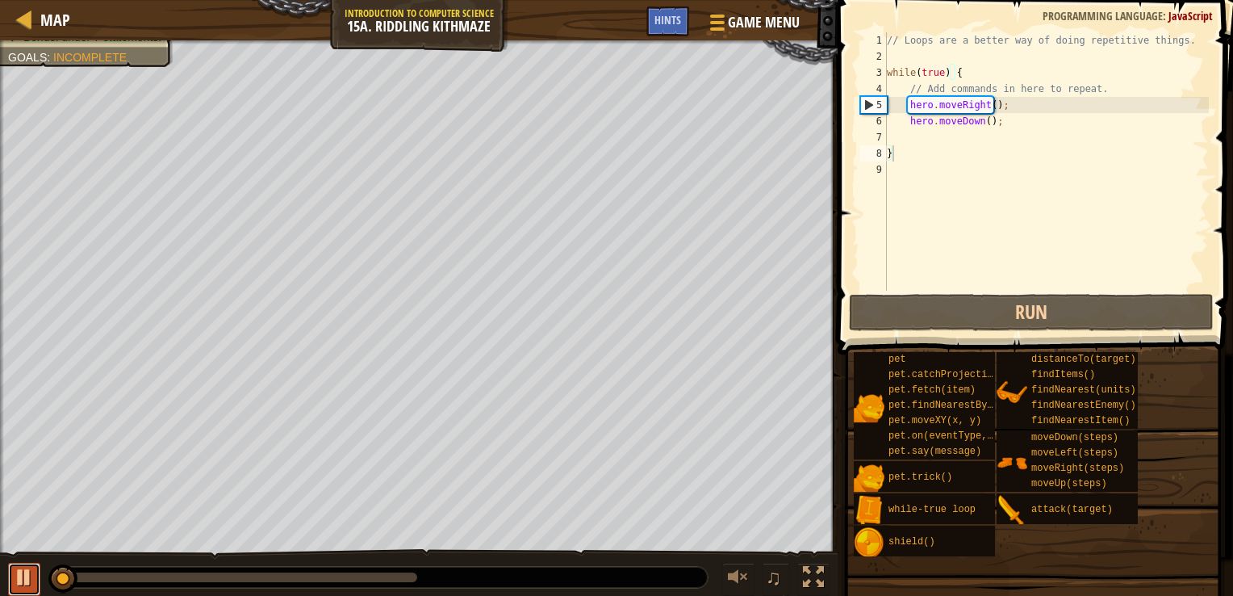
click at [26, 567] on div at bounding box center [24, 577] width 21 height 21
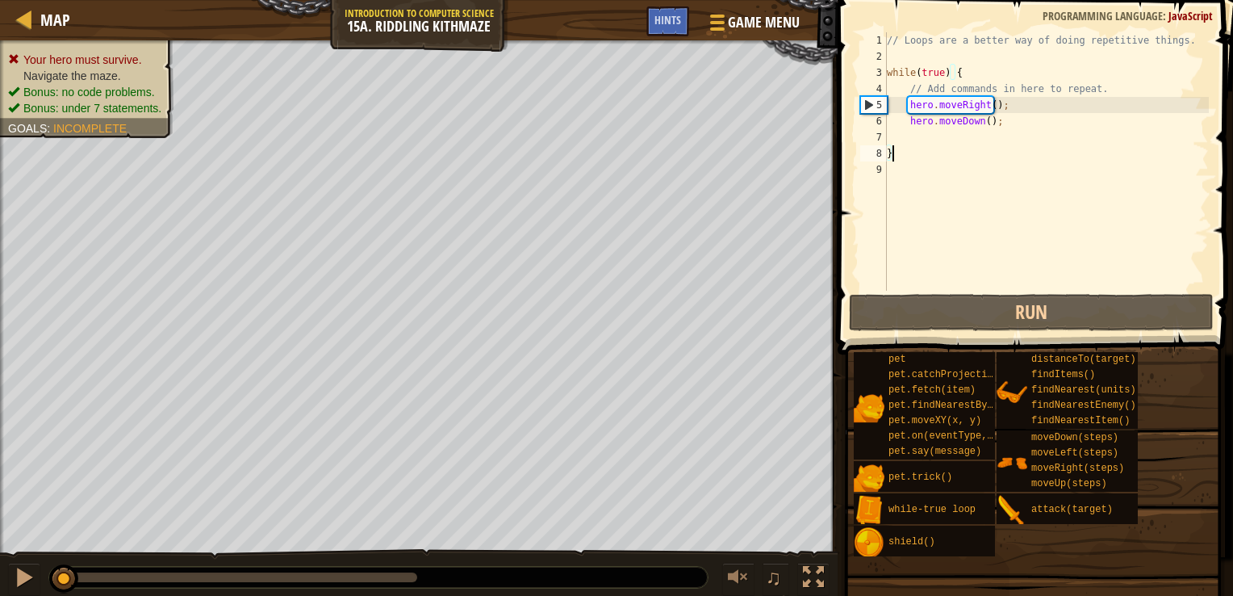
click at [90, 52] on ul "Your hero must survive. Navigate the maze. Bonus: no code problems. Bonus: unde…" at bounding box center [86, 84] width 157 height 65
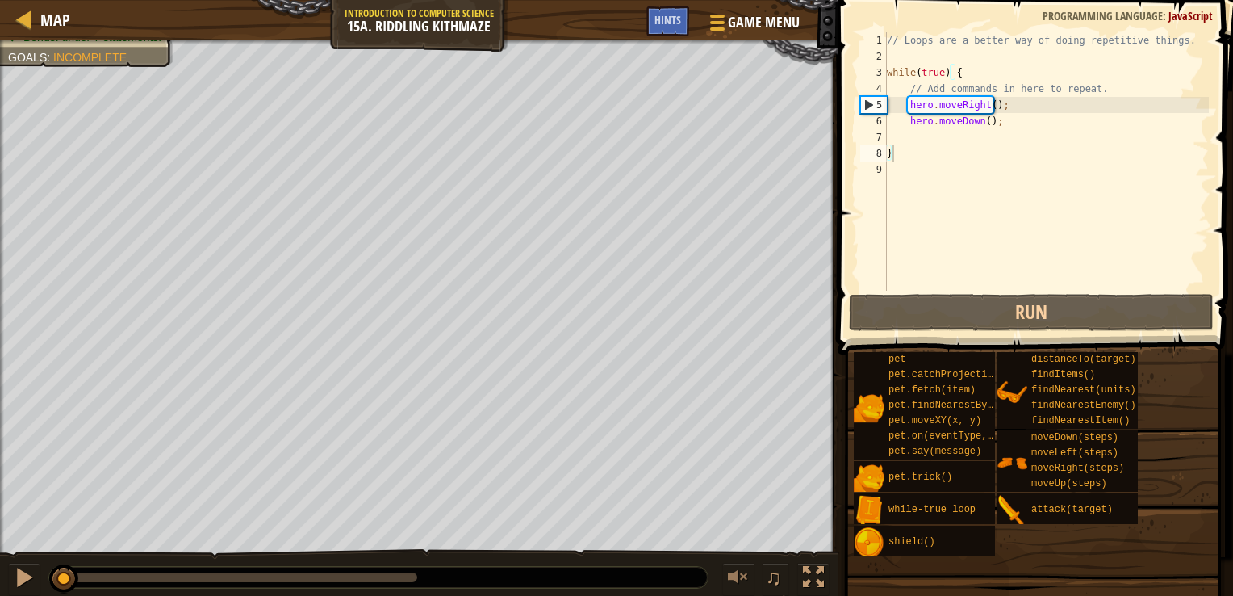
click at [987, 104] on div "// Loops are a better way of doing repetitive things. while ( true ) { // Add c…" at bounding box center [1046, 177] width 325 height 291
click at [995, 121] on div "// Loops are a better way of doing repetitive things. while ( true ) { // Add c…" at bounding box center [1046, 177] width 325 height 291
type textarea "hero.moveDown();"
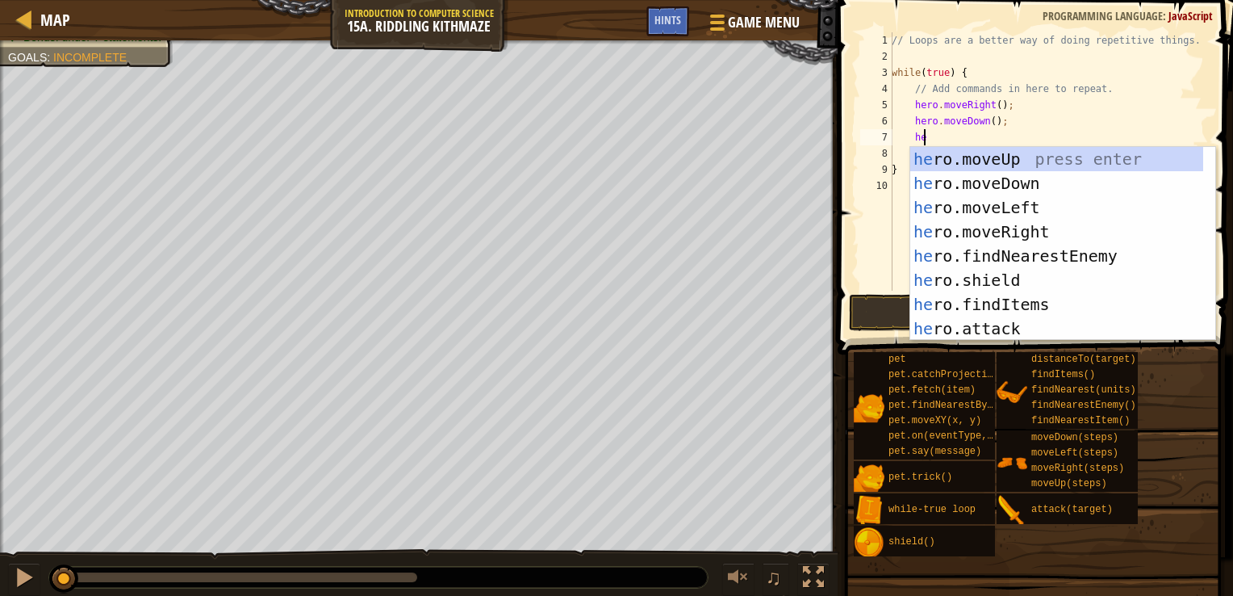
scroll to position [7, 2]
type textarea "hero"
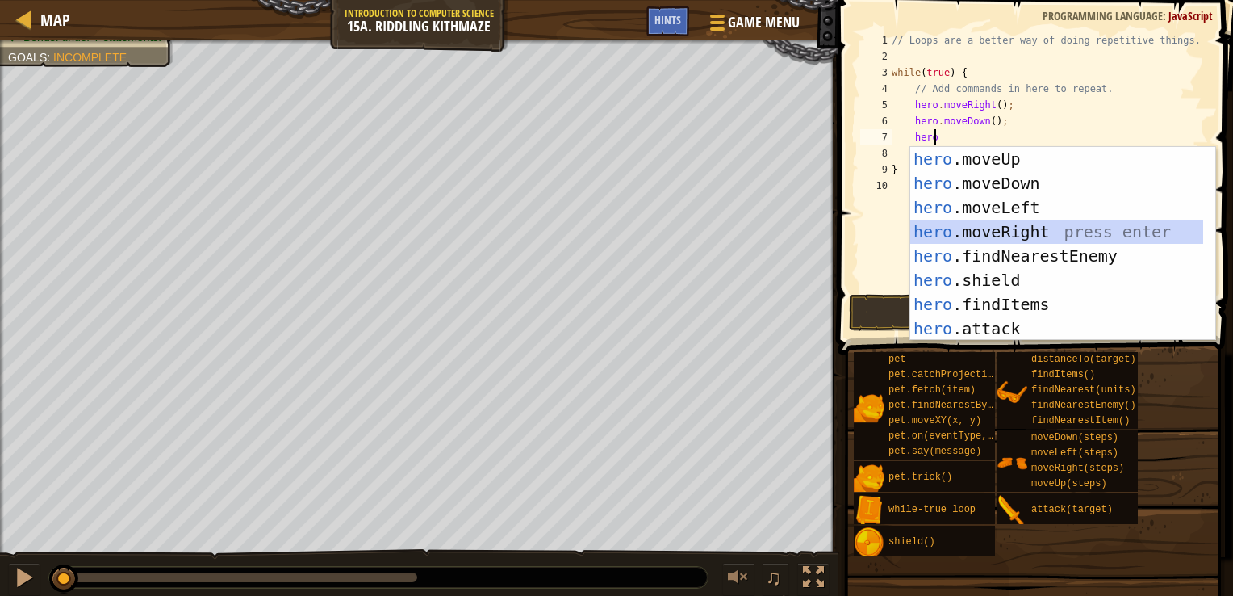
scroll to position [7, 0]
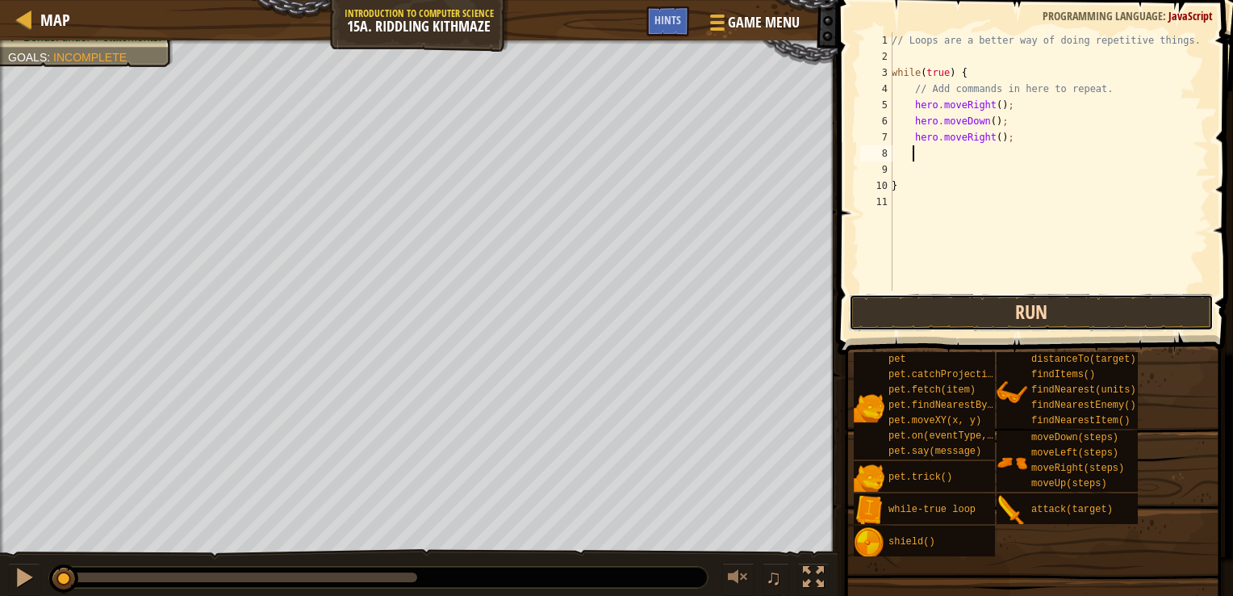
click at [1015, 330] on button "Run" at bounding box center [1031, 312] width 365 height 37
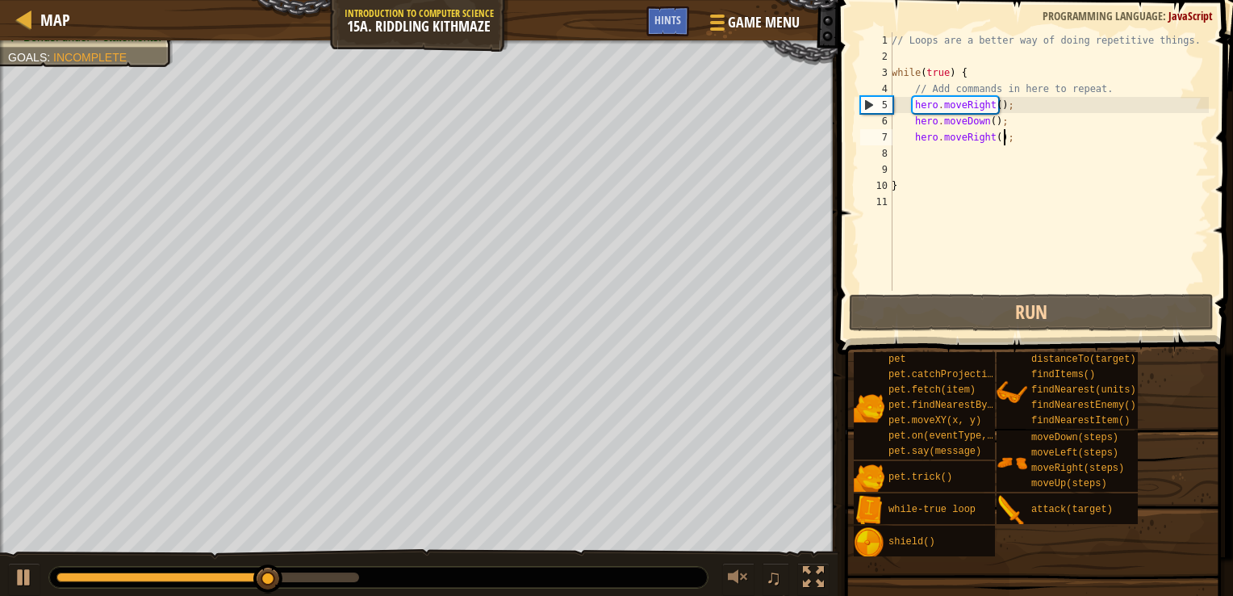
click at [1011, 136] on div "// Loops are a better way of doing repetitive things. while ( true ) { // Add c…" at bounding box center [1049, 177] width 320 height 291
type textarea "hero.moveRight();"
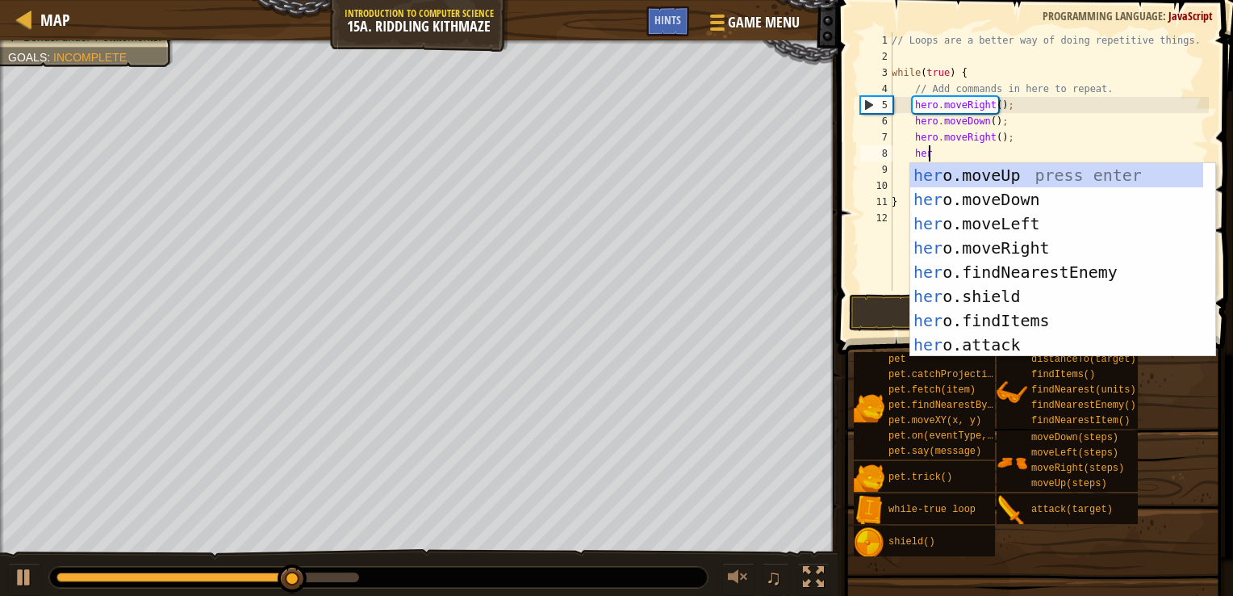
type textarea "her"
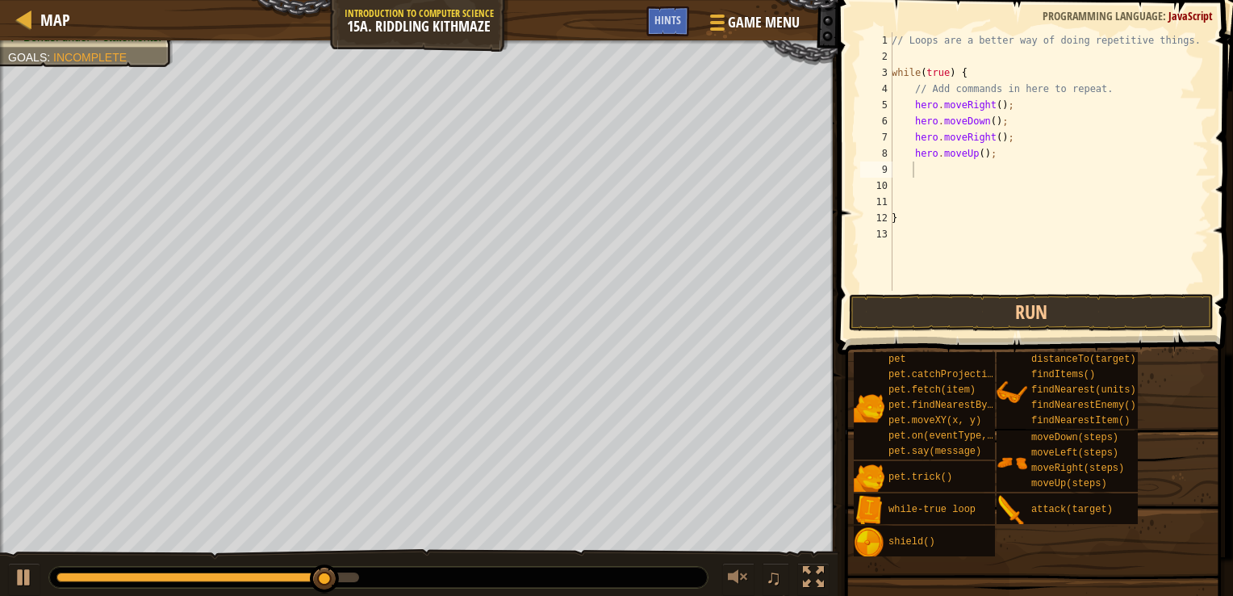
click at [1071, 331] on span at bounding box center [1037, 154] width 408 height 402
click at [1057, 302] on button "Run" at bounding box center [1031, 312] width 365 height 37
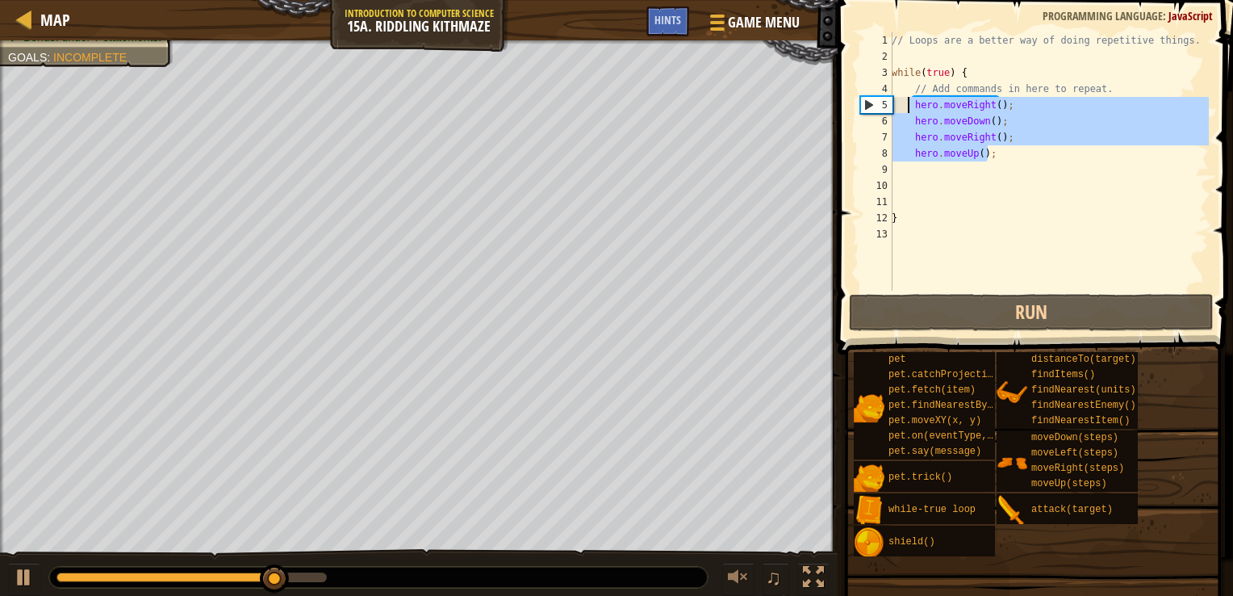
drag, startPoint x: 998, startPoint y: 159, endPoint x: 909, endPoint y: 104, distance: 104.4
click at [909, 104] on div "// Loops are a better way of doing repetitive things. while ( true ) { // Add c…" at bounding box center [1049, 177] width 320 height 291
type textarea "hero.moveRight(); hero.moveDown();"
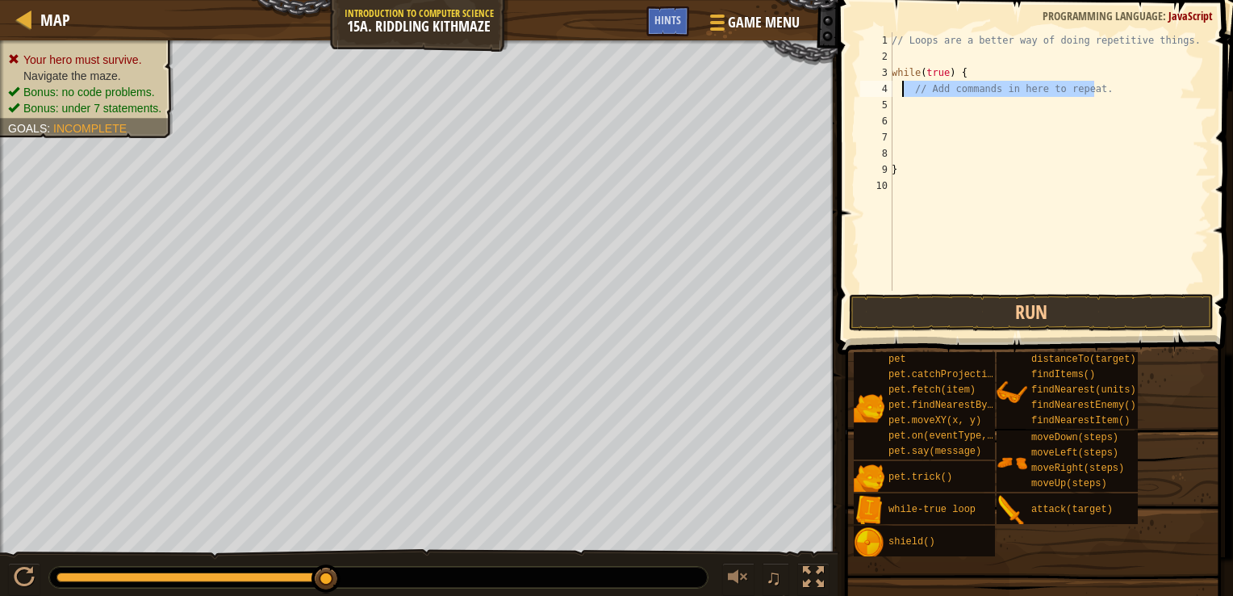
drag, startPoint x: 1115, startPoint y: 94, endPoint x: 905, endPoint y: 89, distance: 209.9
click at [905, 89] on div "// Loops are a better way of doing repetitive things. while ( true ) { // Add c…" at bounding box center [1049, 177] width 320 height 291
type textarea "// Add commands in here to repeat."
click at [14, 575] on div at bounding box center [24, 577] width 21 height 21
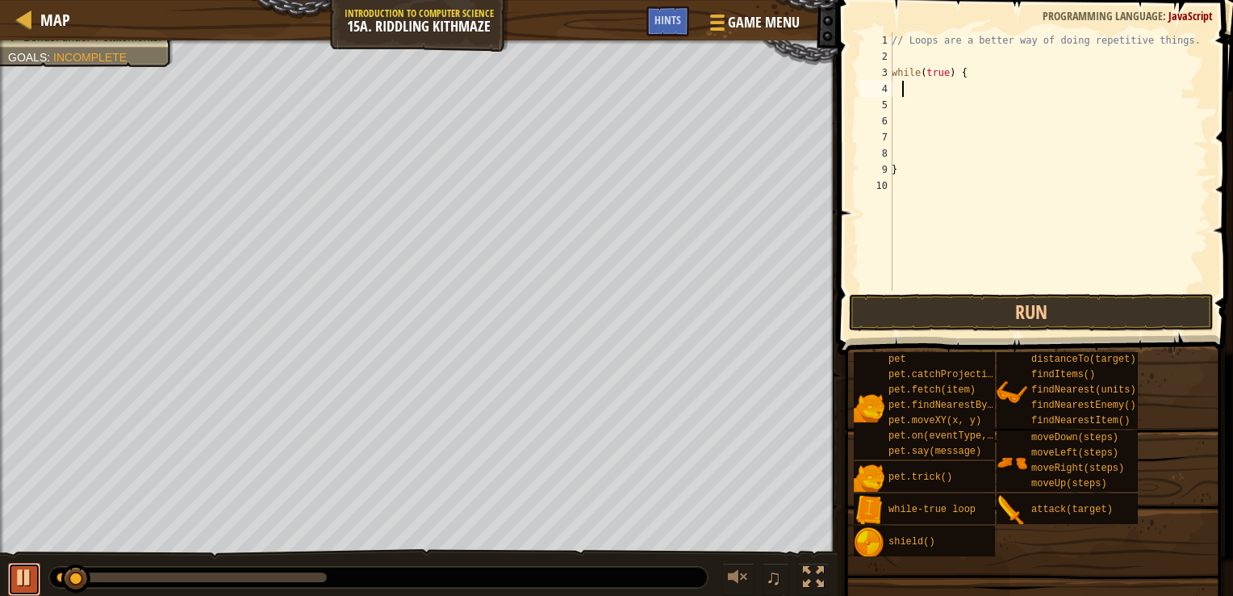
click at [14, 581] on div at bounding box center [24, 577] width 21 height 21
click at [905, 56] on div "// Loops are a better way of doing repetitive things. while ( true ) { }" at bounding box center [1049, 177] width 320 height 291
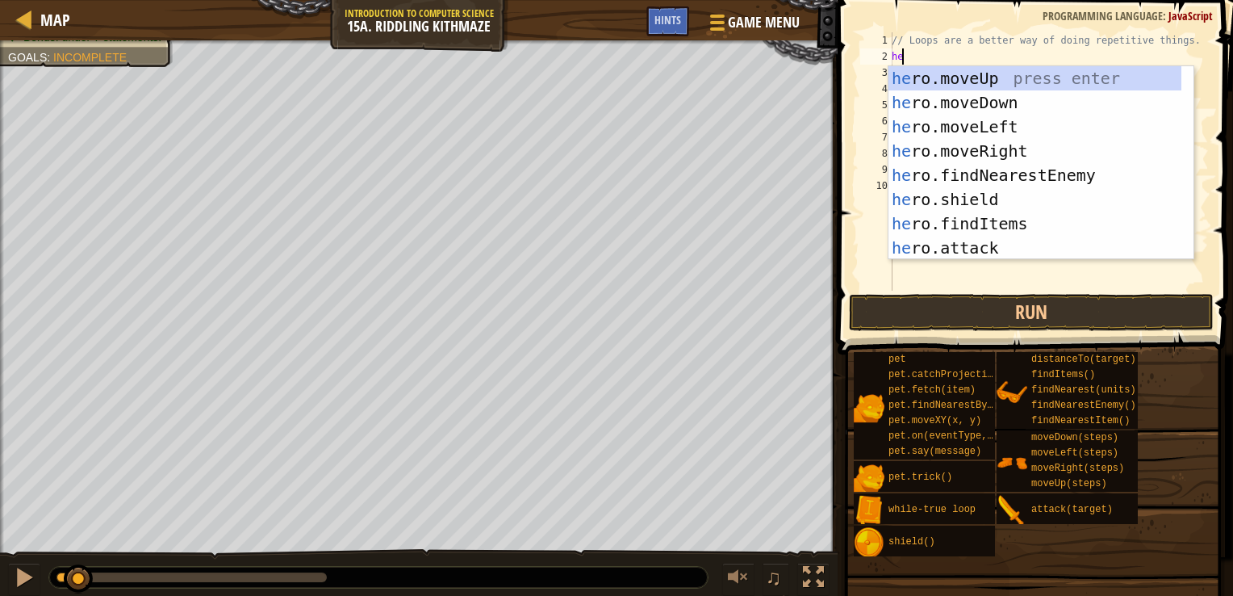
type textarea "hero"
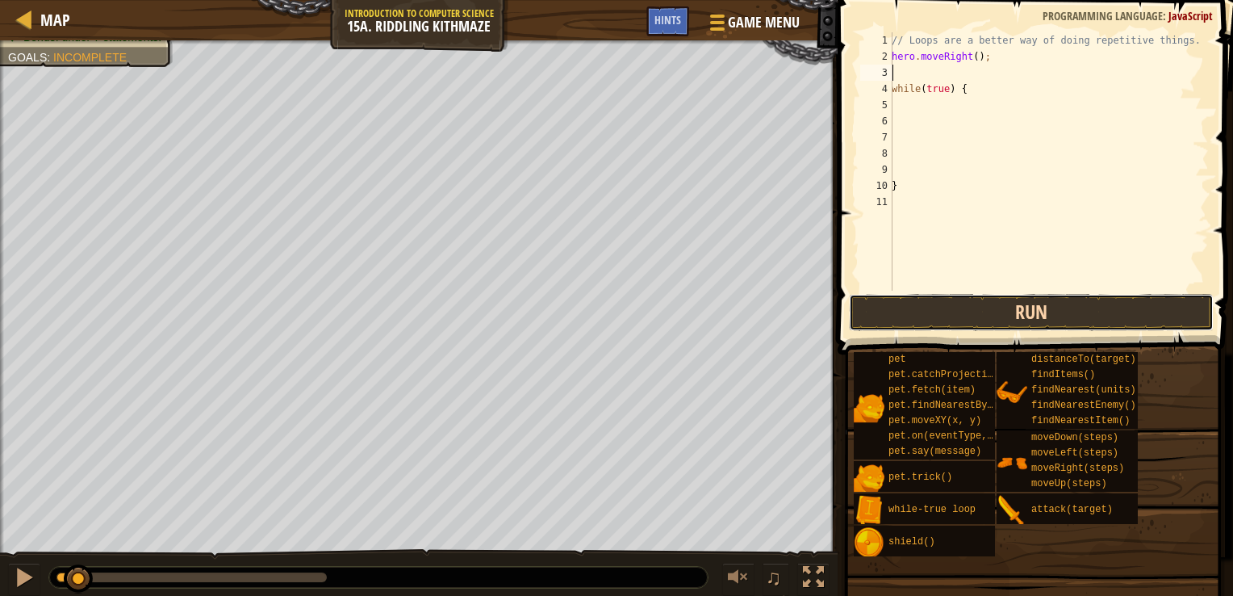
click at [955, 303] on button "Run" at bounding box center [1031, 312] width 365 height 37
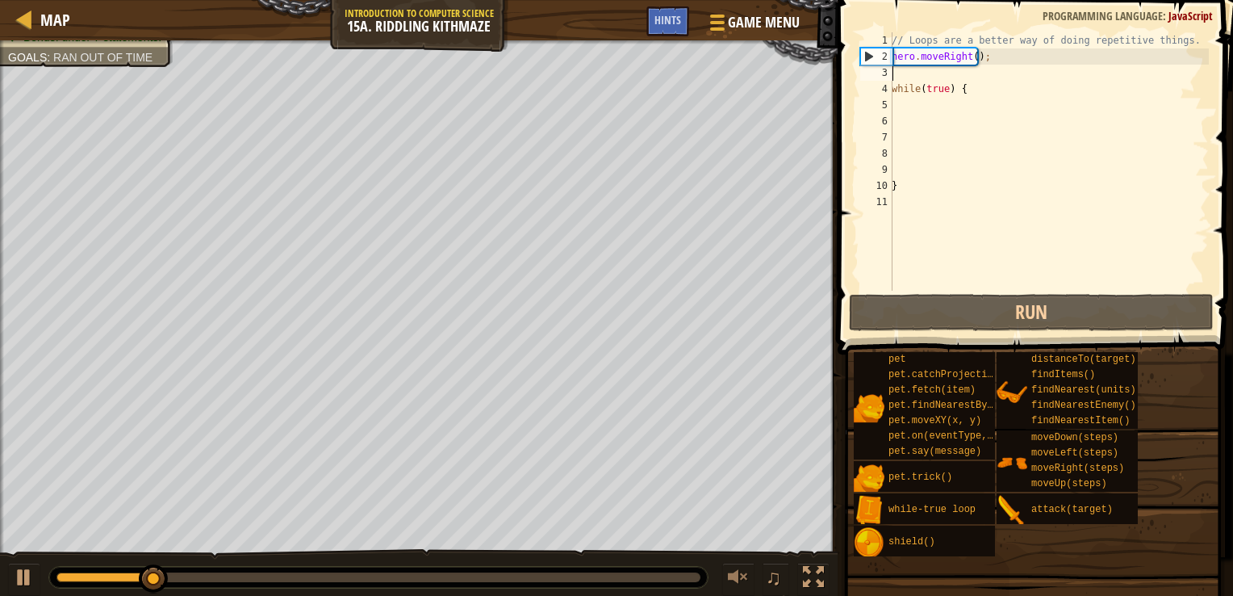
click at [992, 57] on div "// Loops are a better way of doing repetitive things. hero . moveRight ( ) ; wh…" at bounding box center [1049, 177] width 320 height 291
type textarea "hero.moveRight();"
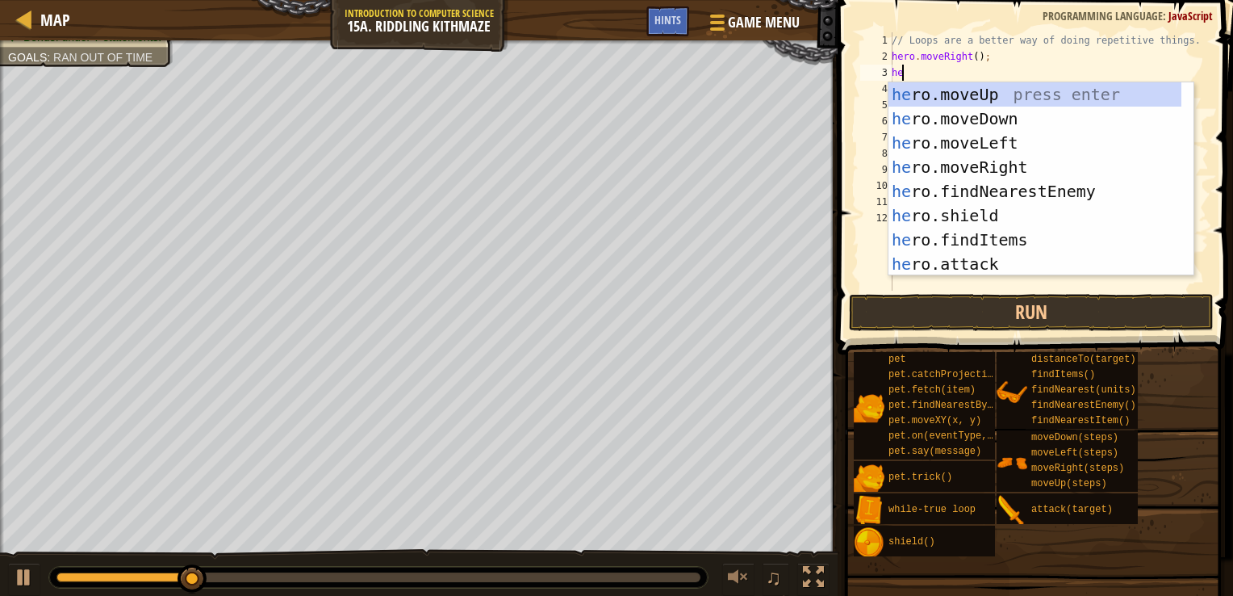
type textarea "her"
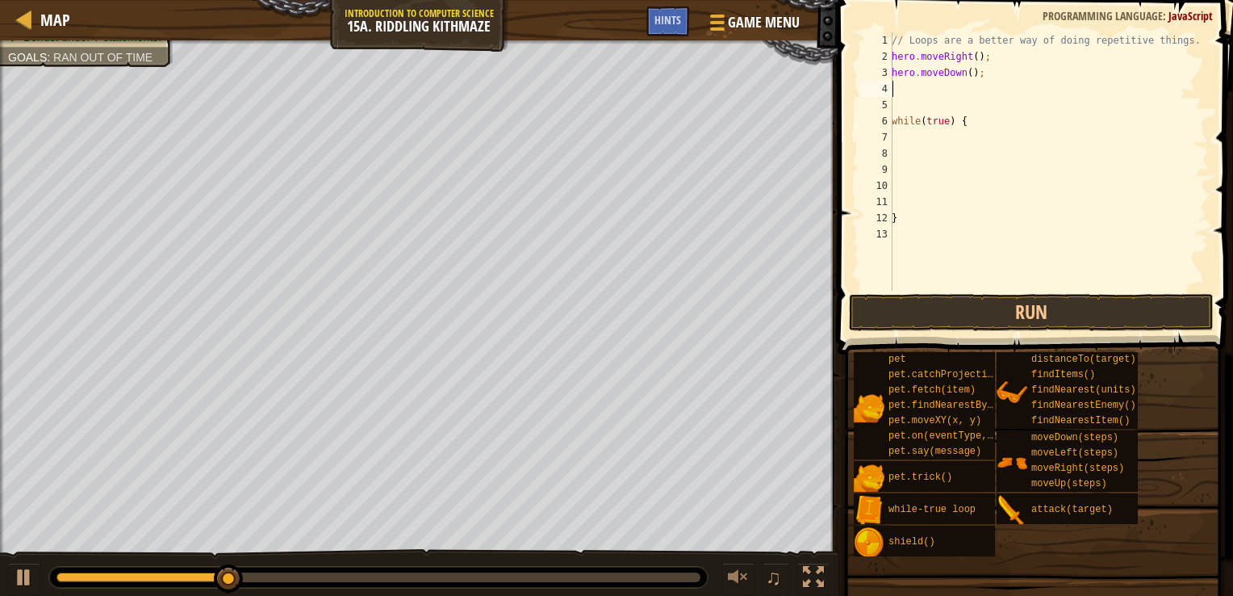
click at [947, 147] on div "// Loops are a better way of doing repetitive things. hero . moveRight ( ) ; he…" at bounding box center [1049, 177] width 320 height 291
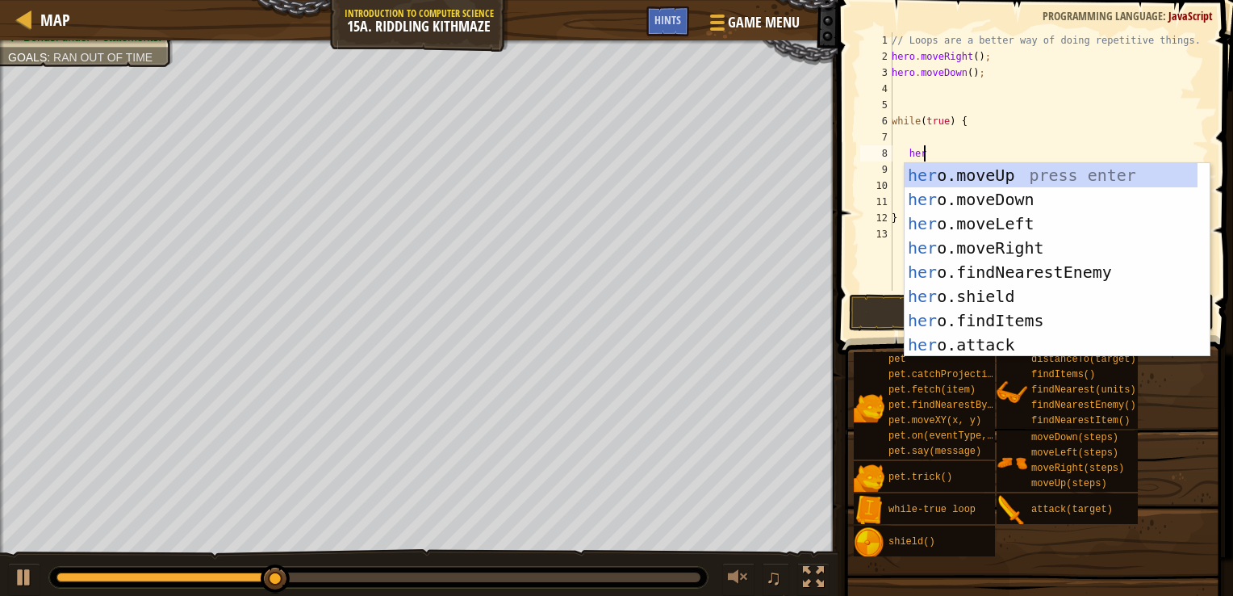
scroll to position [7, 2]
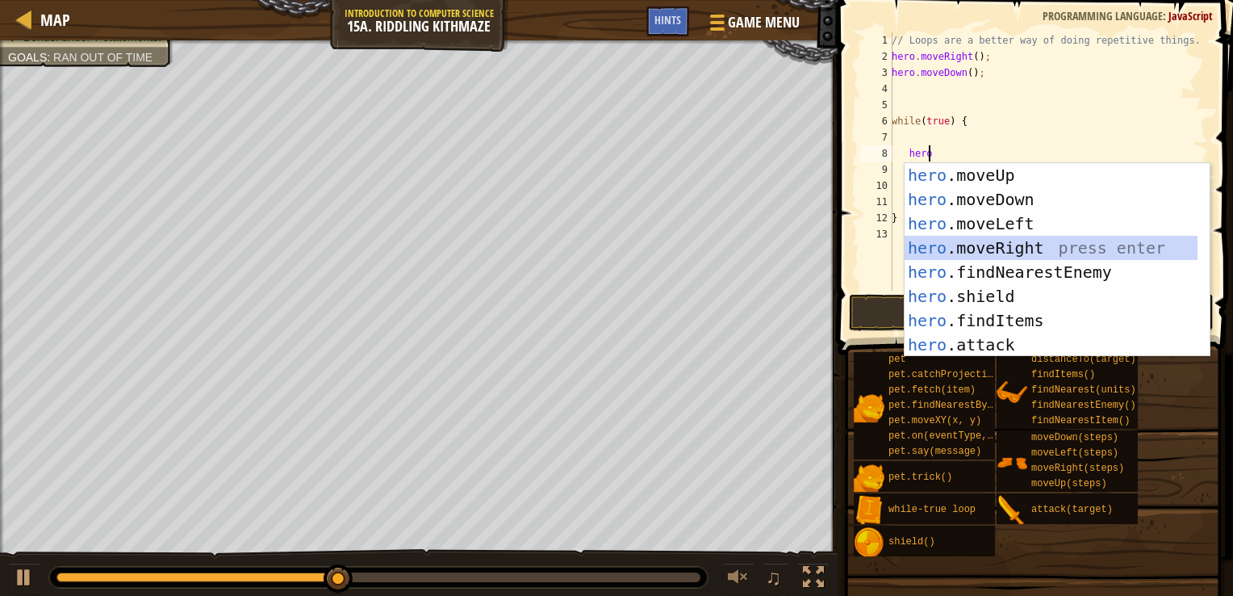
type textarea "hero"
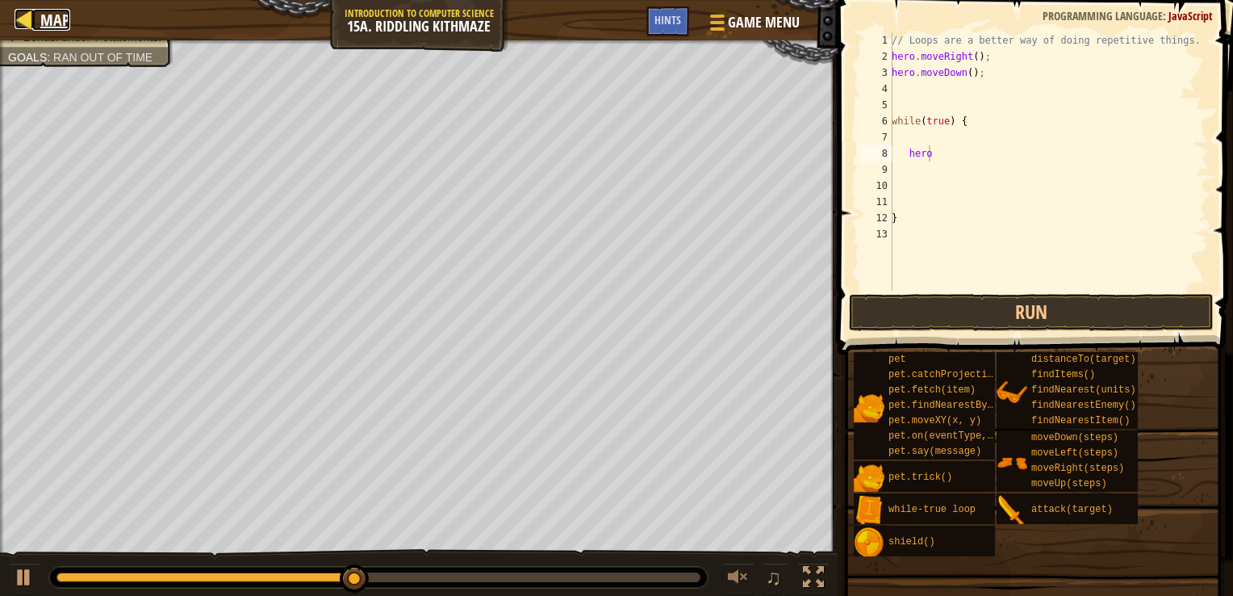
click at [36, 27] on link "Map" at bounding box center [51, 20] width 38 height 22
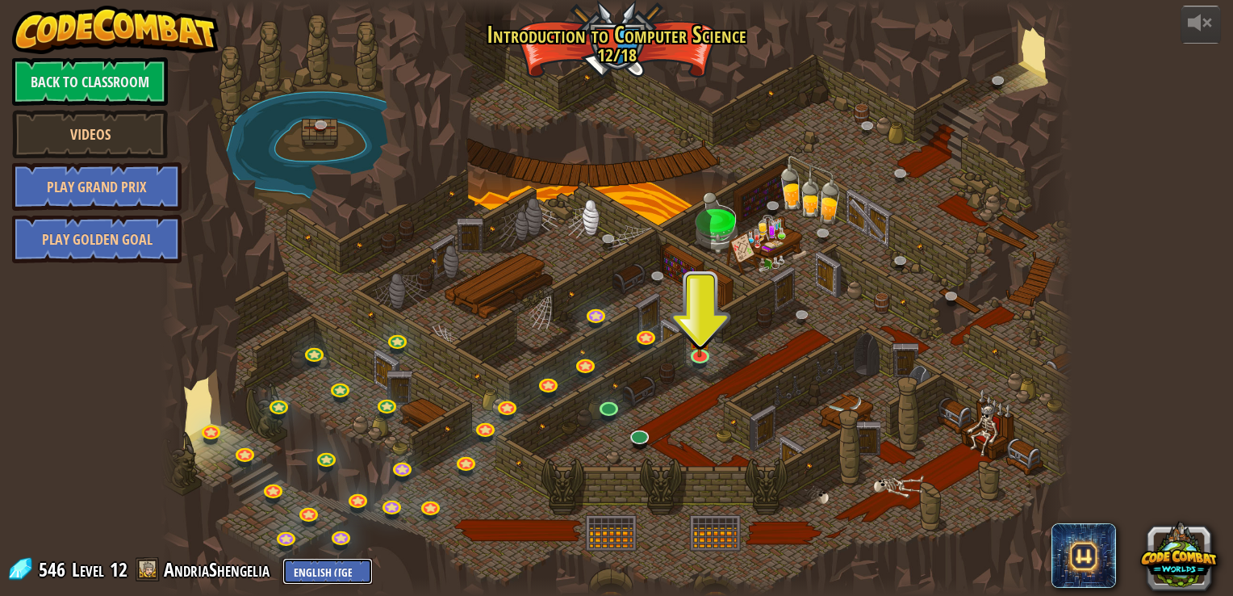
click at [352, 570] on select "English (US) English (UK) 简体中文 繁體中文 русский español (ES) español (América Latin…" at bounding box center [328, 571] width 90 height 27
